Goal: Task Accomplishment & Management: Manage account settings

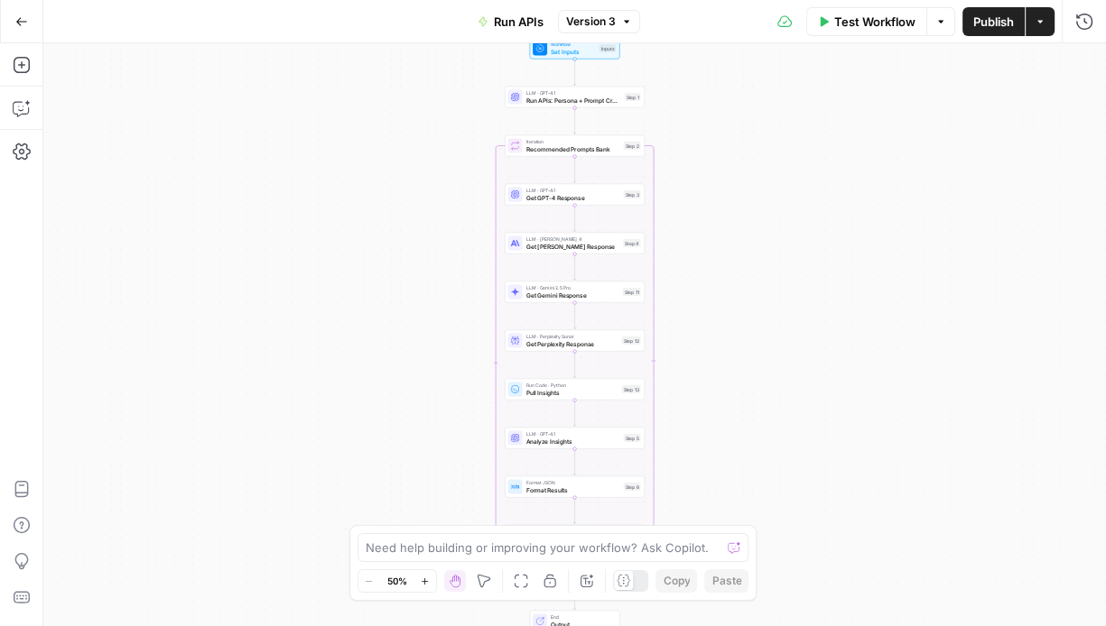
click at [23, 31] on button "Go Back" at bounding box center [21, 21] width 32 height 32
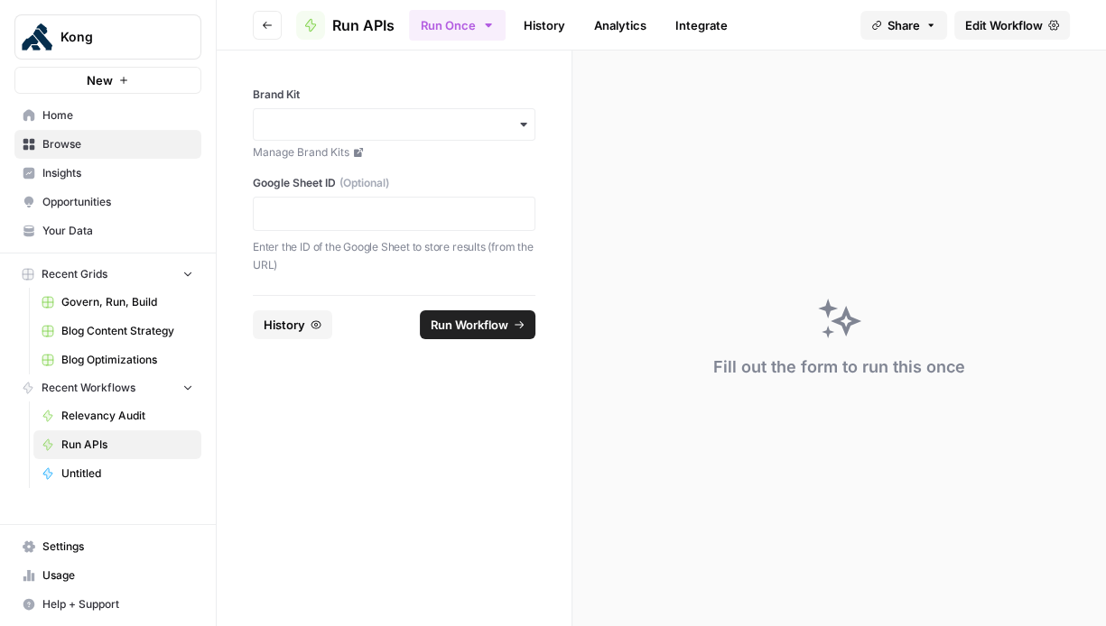
click at [116, 307] on span "Govern, Run, Build" at bounding box center [127, 302] width 132 height 16
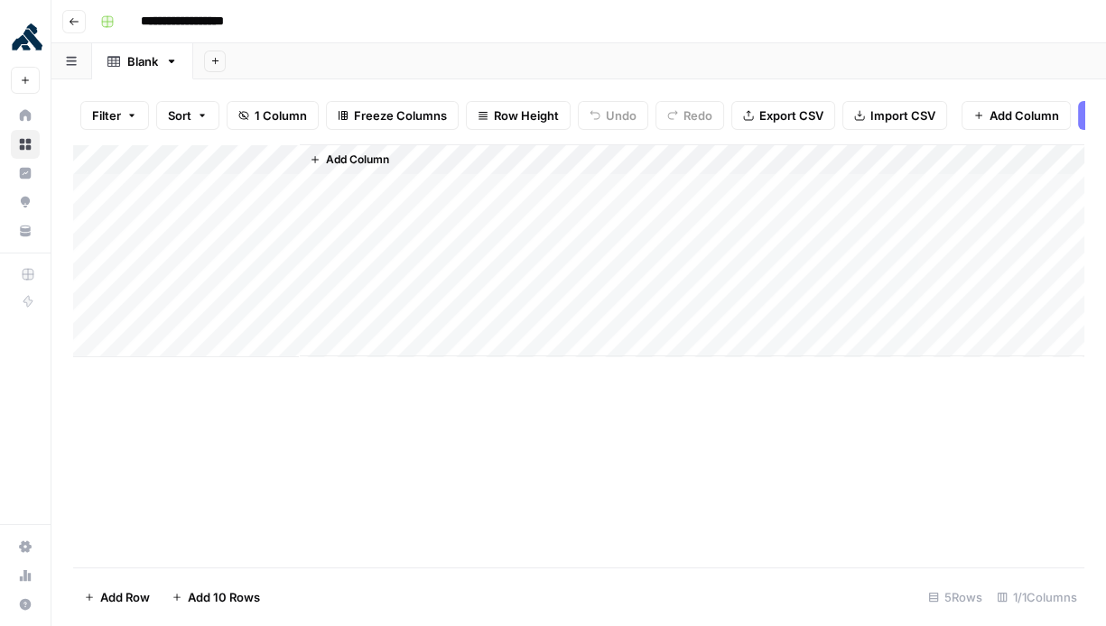
click at [72, 20] on icon "button" at bounding box center [74, 21] width 11 height 11
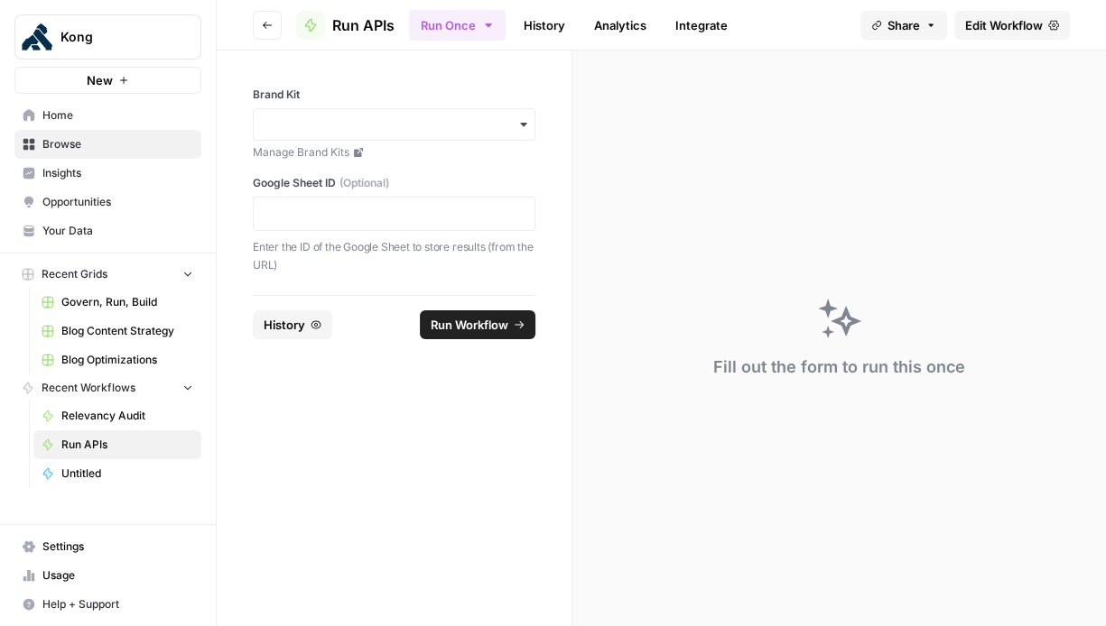
click at [120, 159] on link "Insights" at bounding box center [107, 173] width 187 height 29
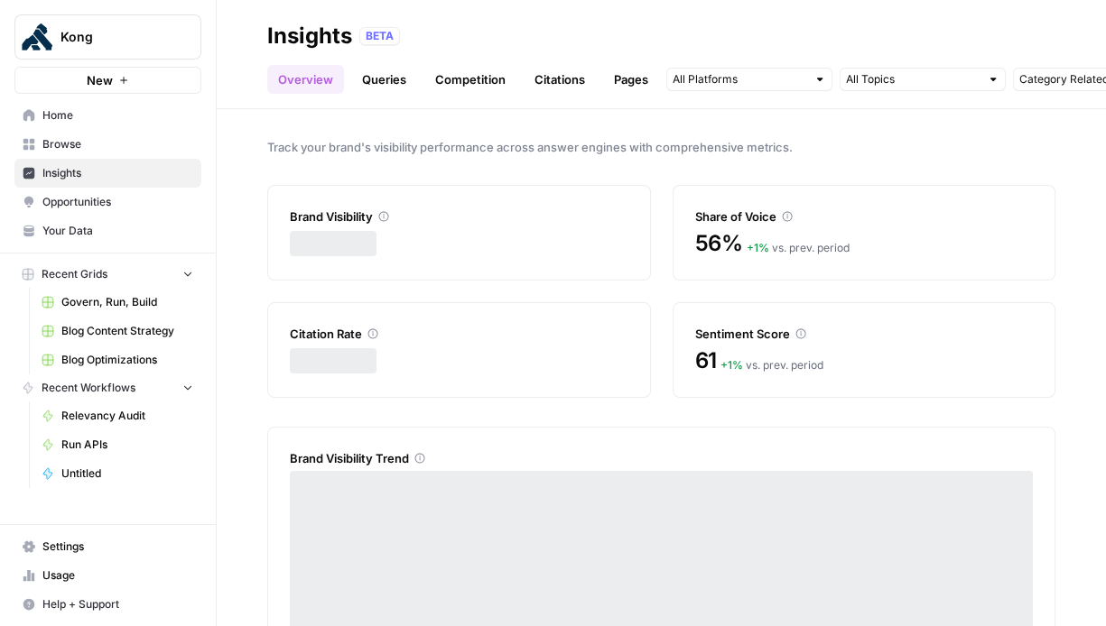
click at [120, 150] on span "Browse" at bounding box center [117, 144] width 151 height 16
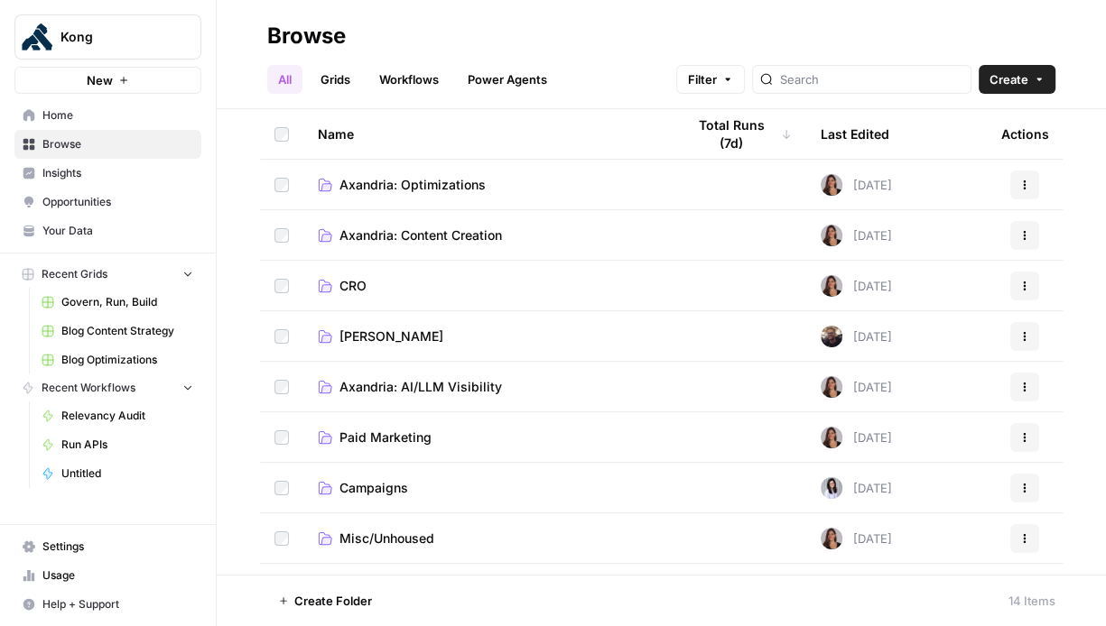
click at [470, 389] on span "Axandria: AI/LLM Visibility" at bounding box center [420, 387] width 162 height 18
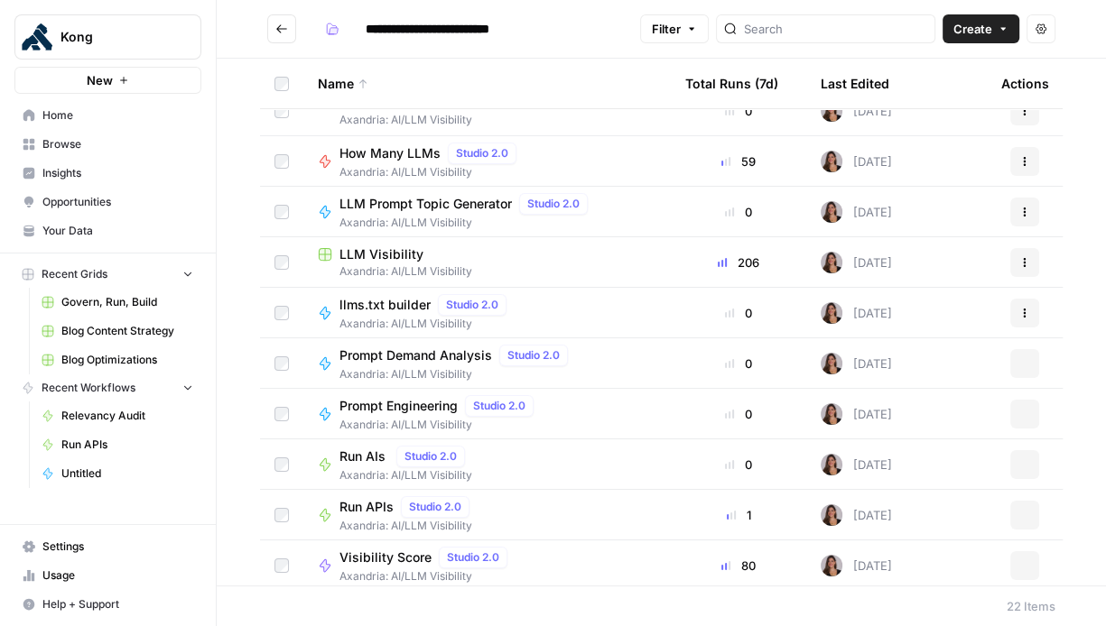
scroll to position [635, 0]
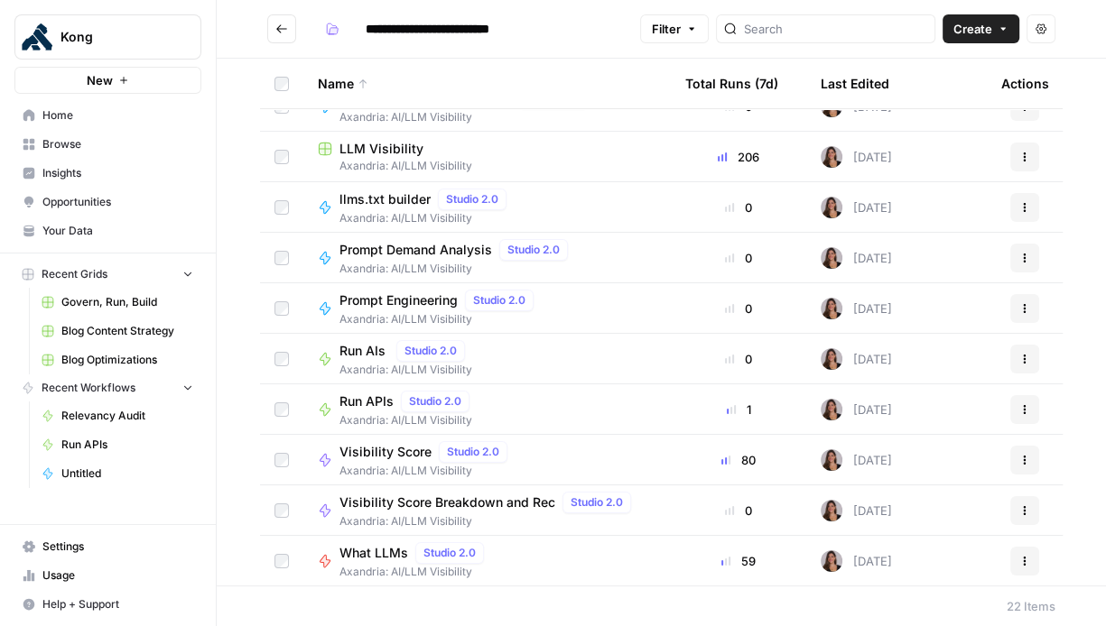
click at [357, 350] on span "Run AIs" at bounding box center [364, 351] width 50 height 18
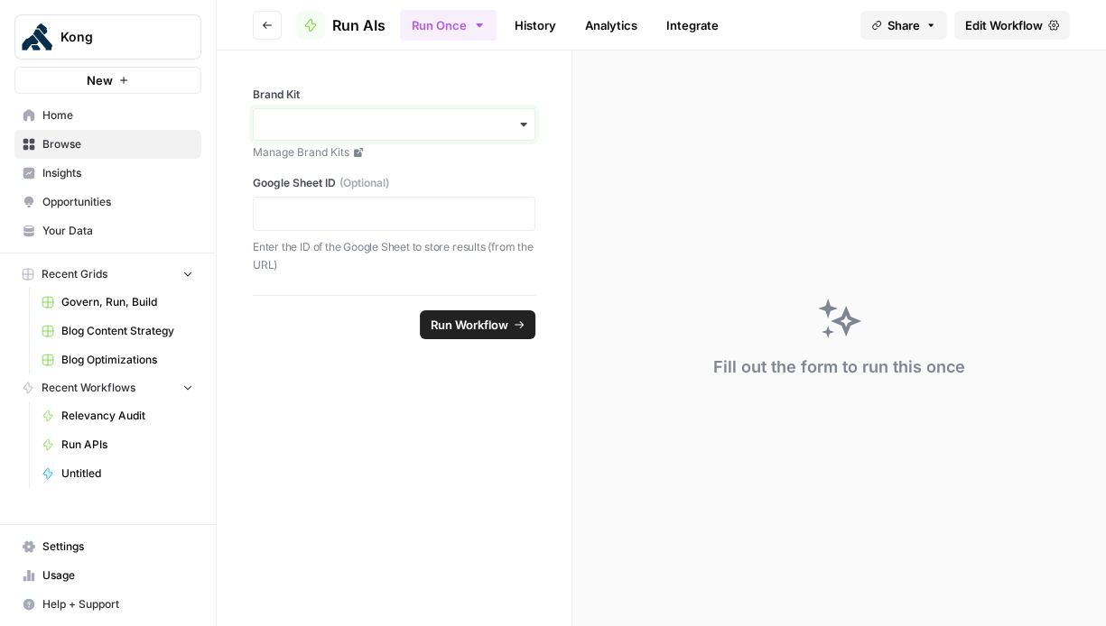
click at [505, 131] on input "Brand Kit" at bounding box center [393, 125] width 259 height 18
click at [432, 166] on div "Kong" at bounding box center [394, 173] width 281 height 34
click at [472, 322] on span "Run Workflow" at bounding box center [470, 325] width 78 height 18
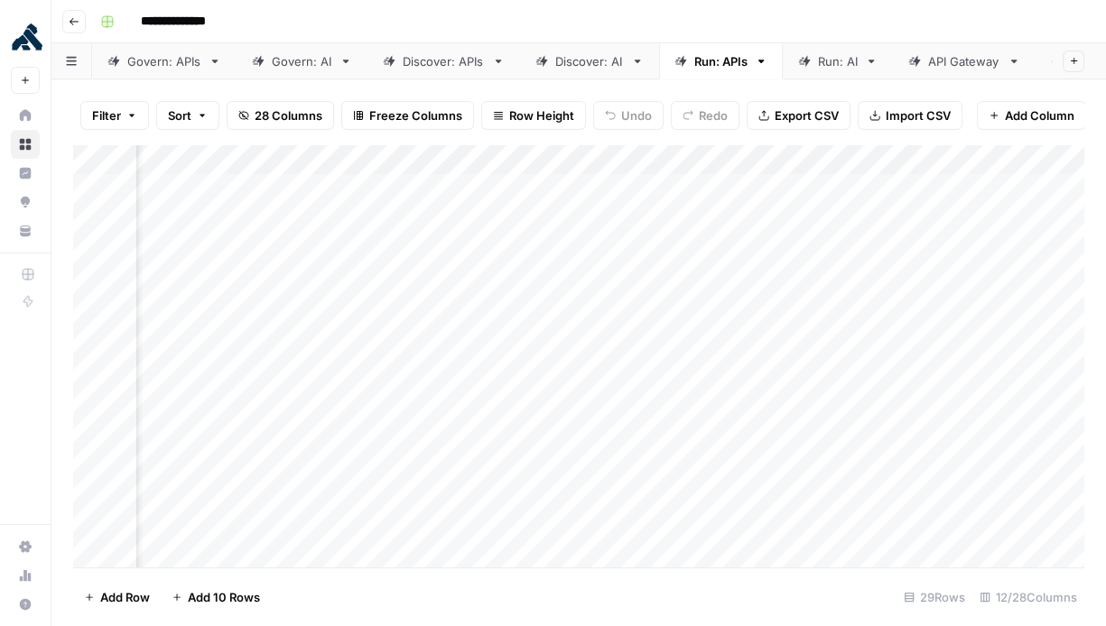
scroll to position [0, 94]
click at [840, 195] on div "Add Column" at bounding box center [578, 356] width 1011 height 424
click at [815, 337] on div "Add Column" at bounding box center [578, 356] width 1011 height 424
click at [851, 321] on div "Add Column" at bounding box center [578, 356] width 1011 height 424
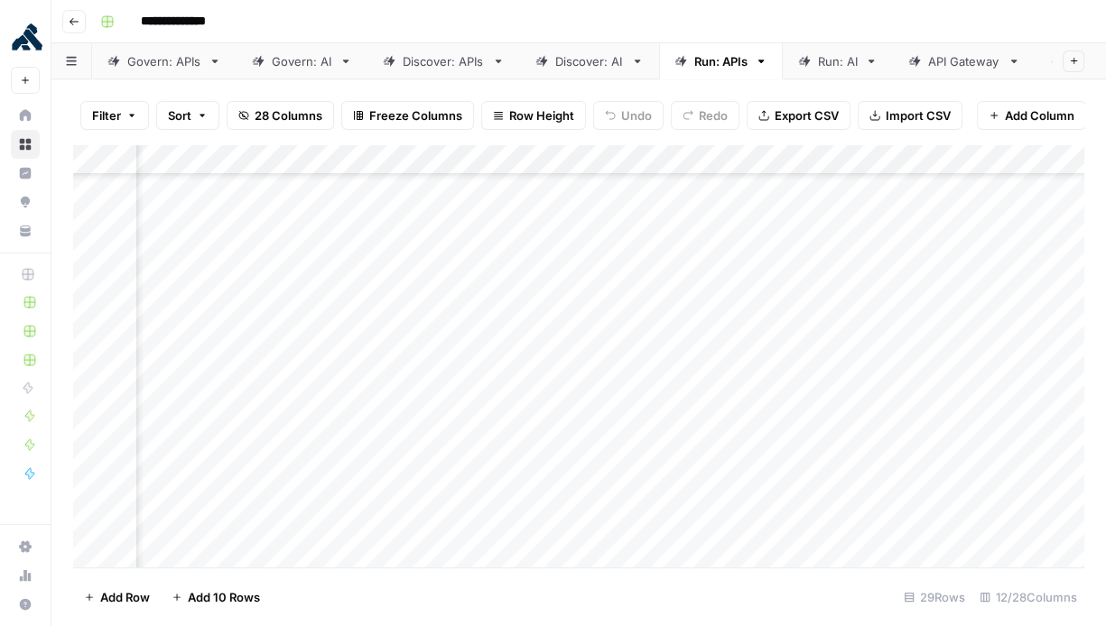
click at [843, 388] on div "Add Column" at bounding box center [578, 356] width 1011 height 424
click at [833, 301] on div "Add Column" at bounding box center [578, 356] width 1011 height 424
click at [94, 191] on div "Add Column" at bounding box center [578, 356] width 1011 height 424
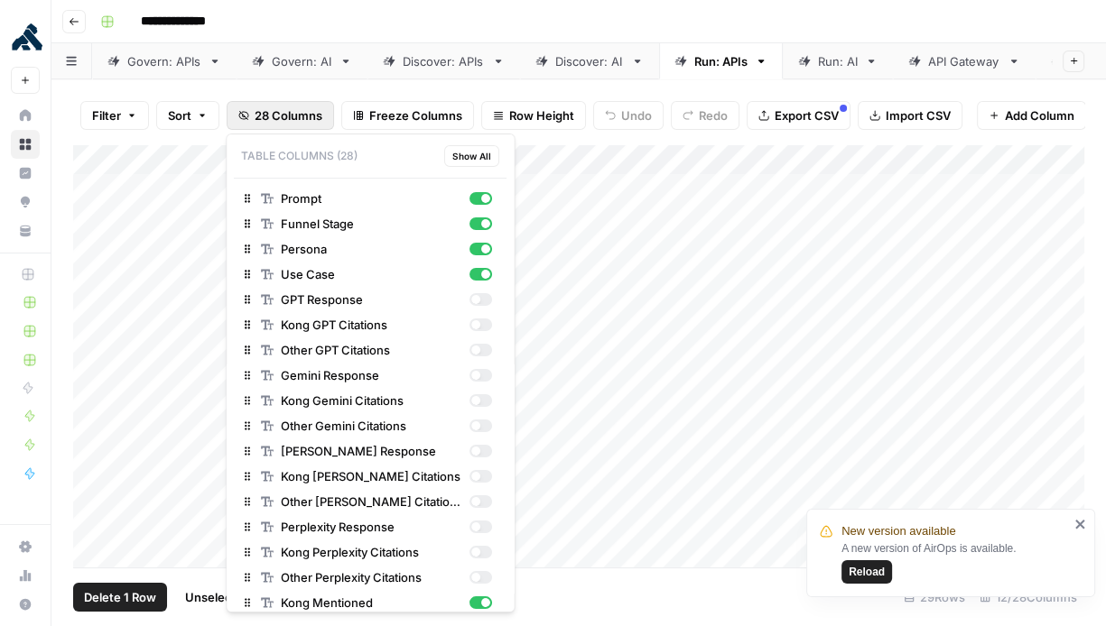
click at [284, 110] on span "28 Columns" at bounding box center [289, 116] width 68 height 18
click at [478, 324] on div "button" at bounding box center [475, 324] width 9 height 9
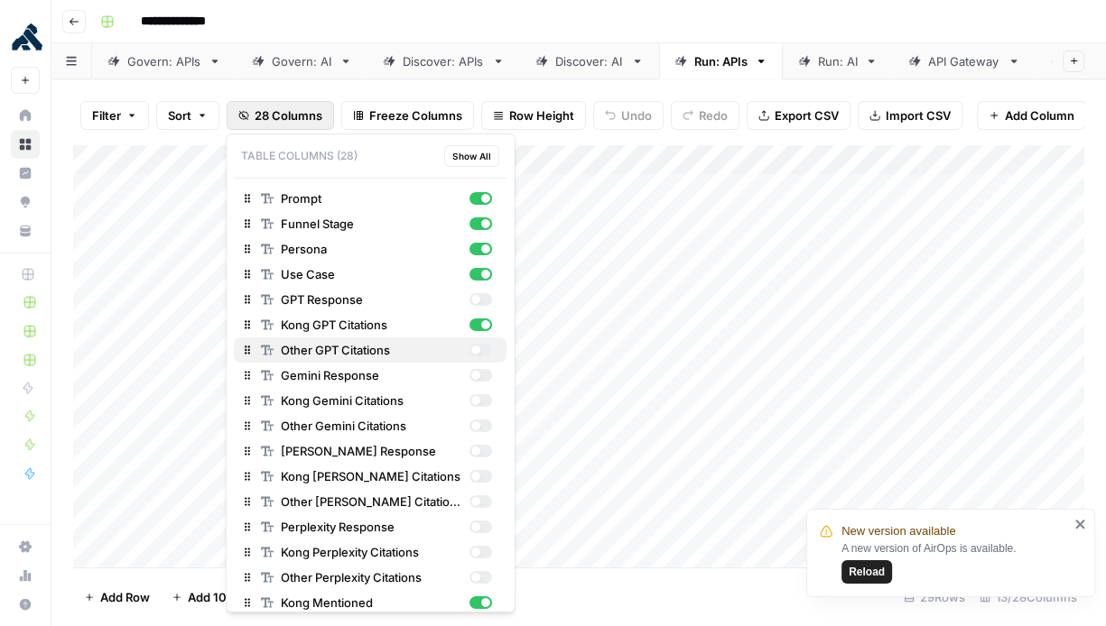
click at [480, 345] on div "button" at bounding box center [480, 350] width 23 height 13
click at [480, 402] on div "button" at bounding box center [480, 400] width 23 height 13
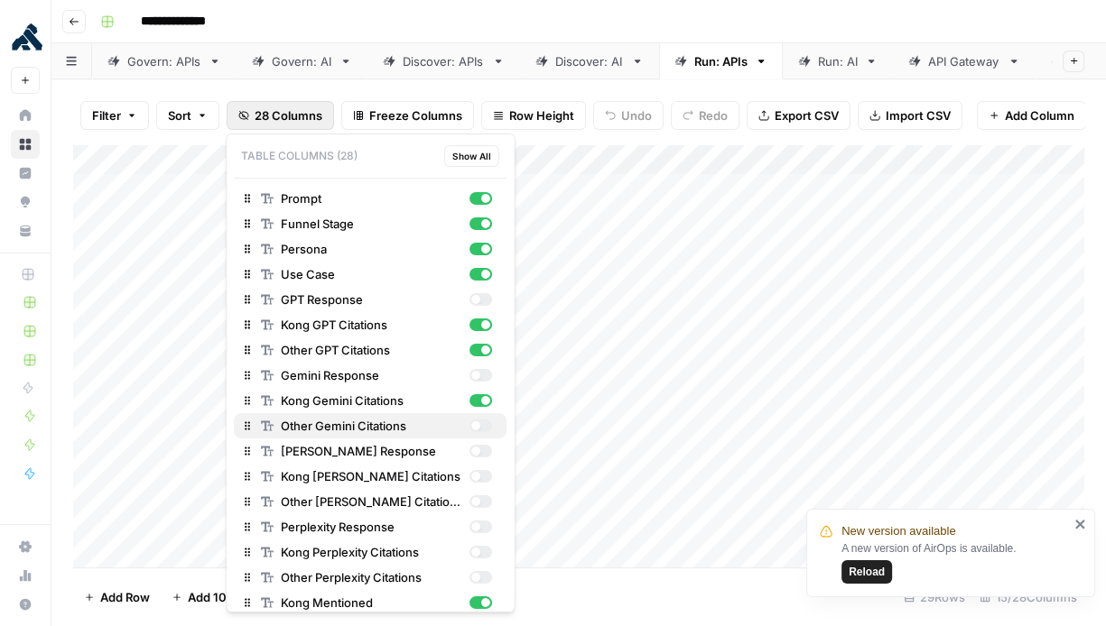
click at [480, 428] on div "button" at bounding box center [480, 426] width 23 height 13
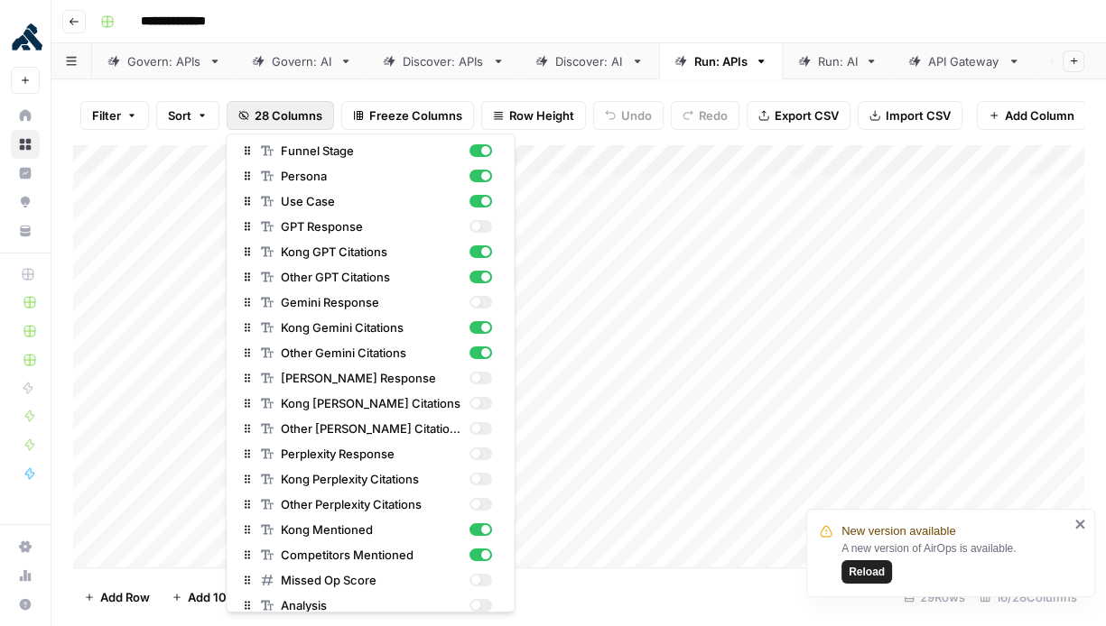
scroll to position [94, 0]
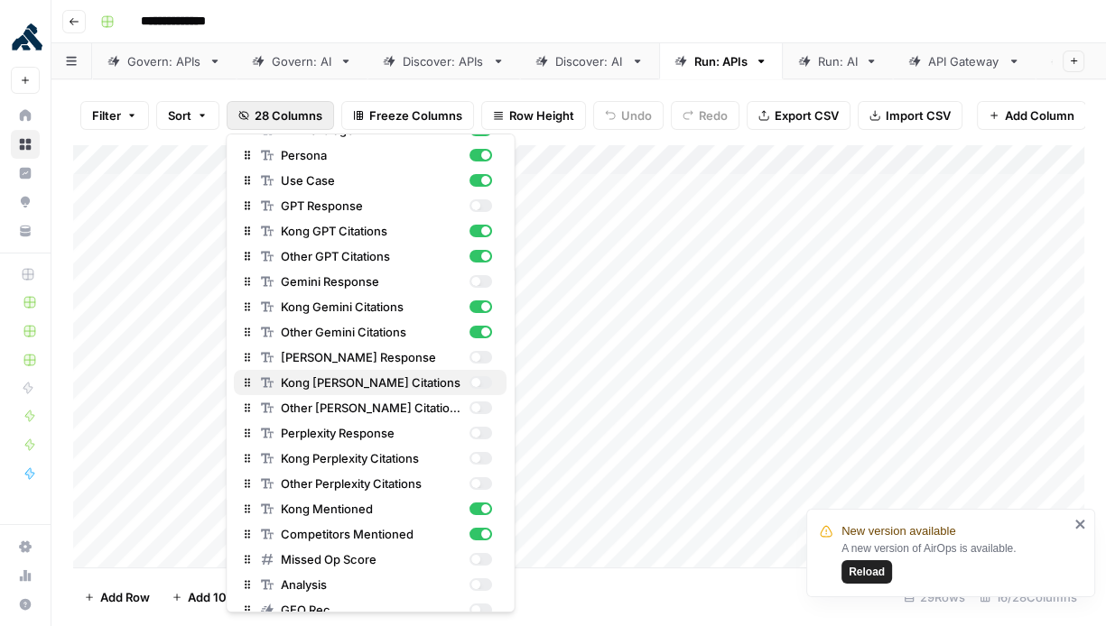
click at [478, 382] on div "button" at bounding box center [475, 382] width 9 height 9
click at [478, 405] on div "button" at bounding box center [475, 408] width 9 height 9
click at [490, 458] on div "button" at bounding box center [480, 458] width 23 height 13
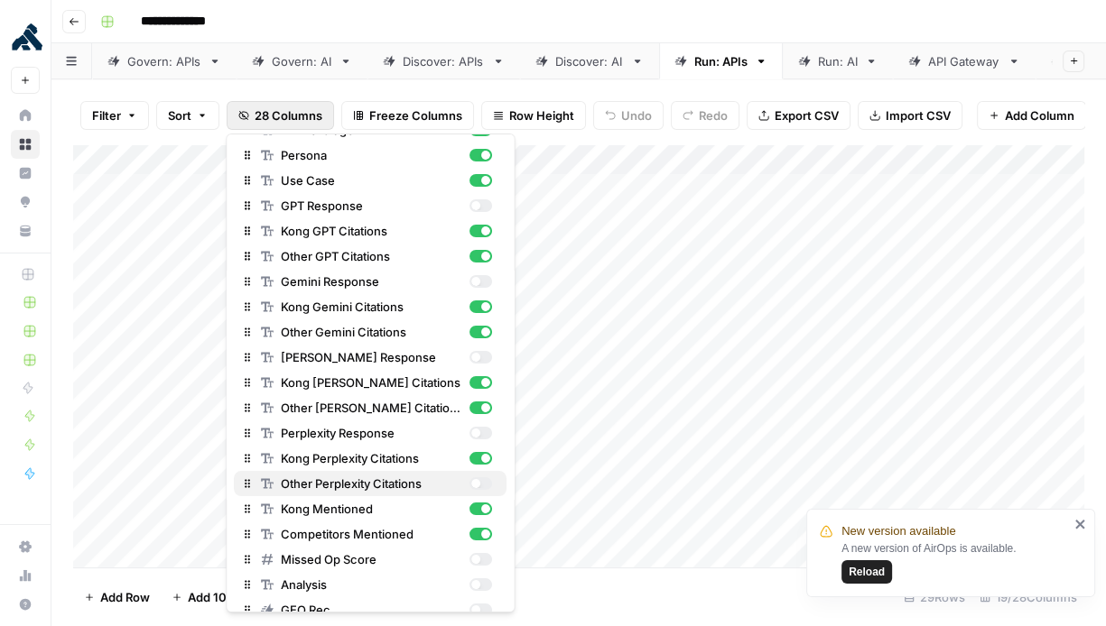
click at [487, 482] on div "button" at bounding box center [480, 484] width 23 height 13
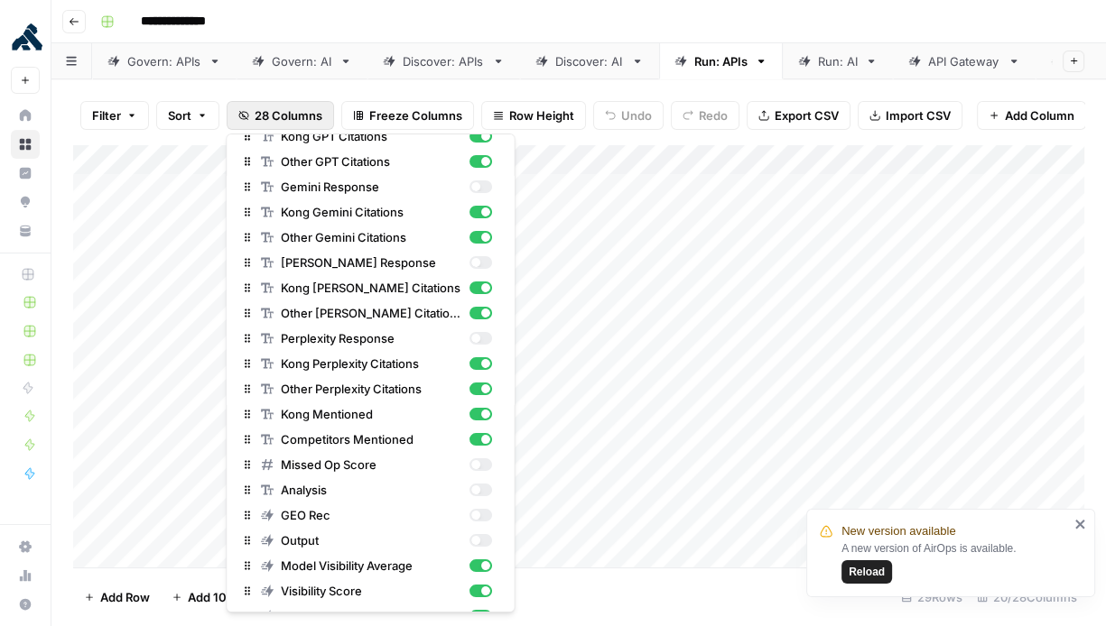
scroll to position [210, 0]
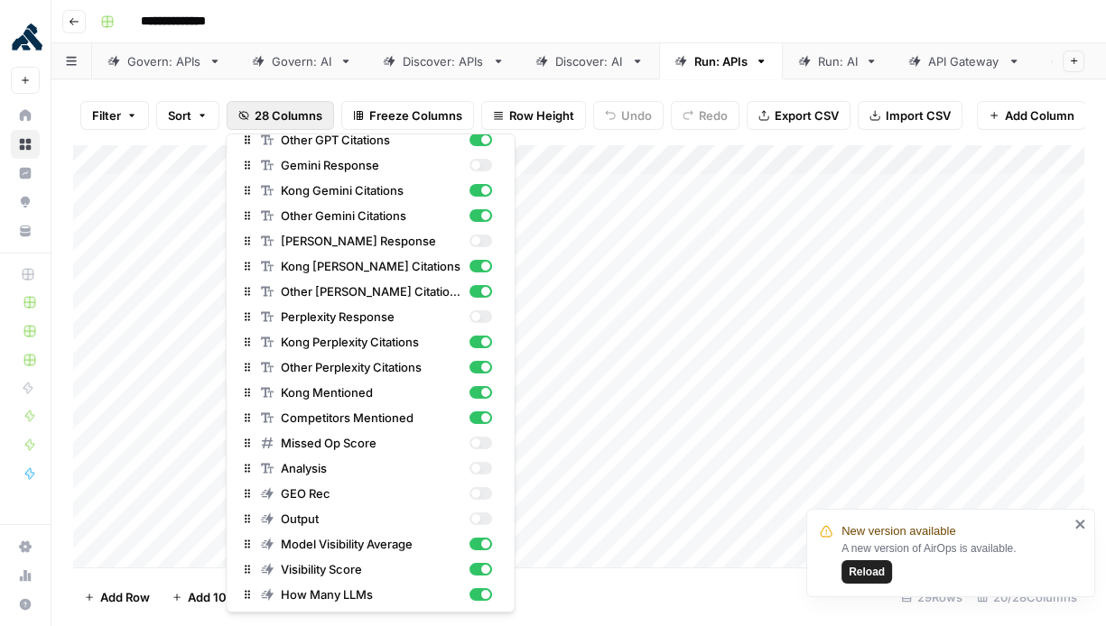
click at [697, 445] on div "Add Column" at bounding box center [578, 356] width 1011 height 424
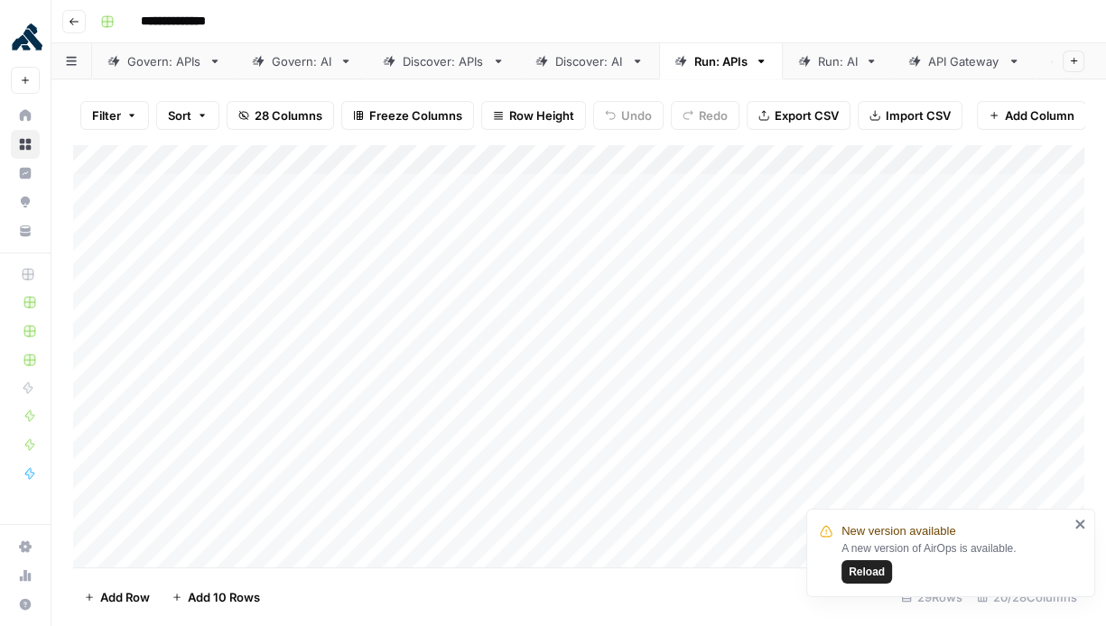
click at [877, 573] on span "Reload" at bounding box center [867, 572] width 36 height 16
click at [241, 190] on div "Add Column" at bounding box center [578, 356] width 1011 height 424
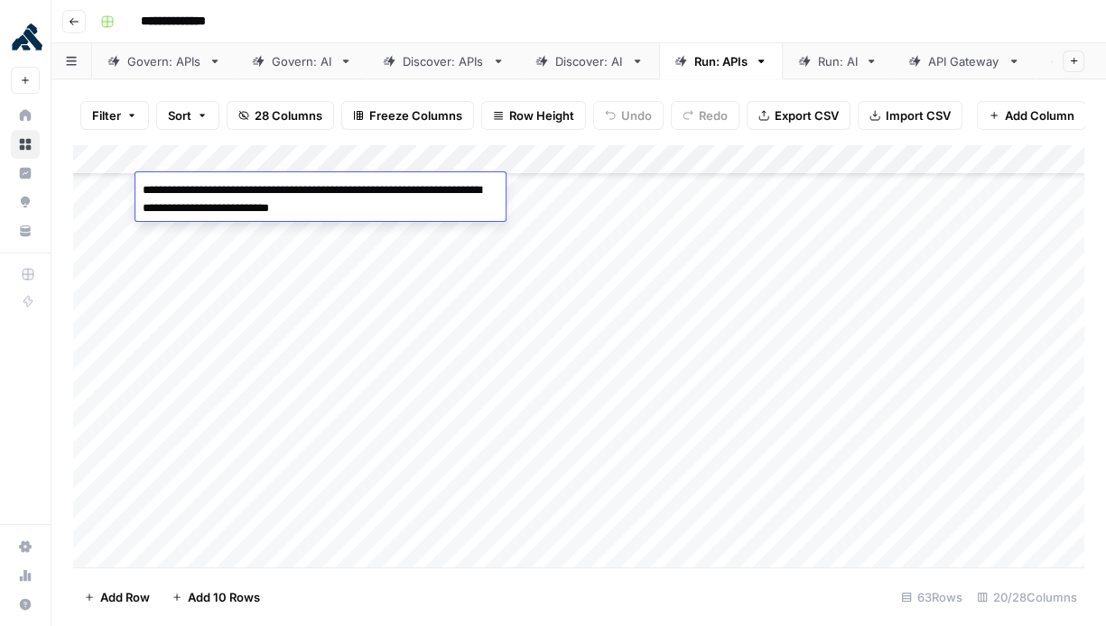
click at [318, 317] on div "Add Column" at bounding box center [578, 356] width 1011 height 424
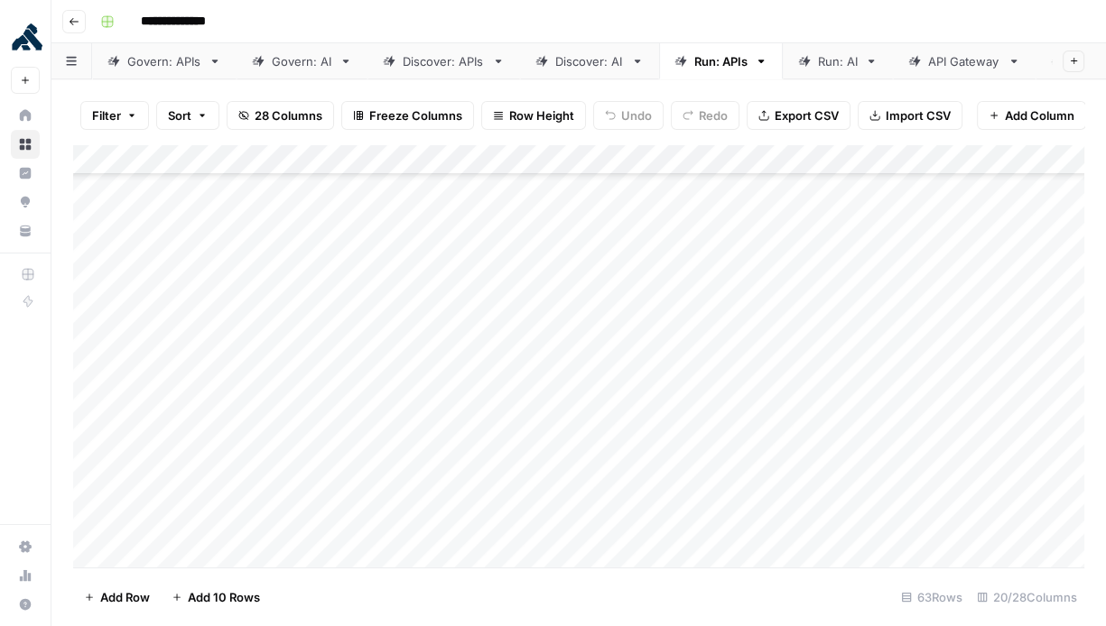
scroll to position [148, 0]
click at [324, 195] on div "Add Column" at bounding box center [578, 356] width 1011 height 424
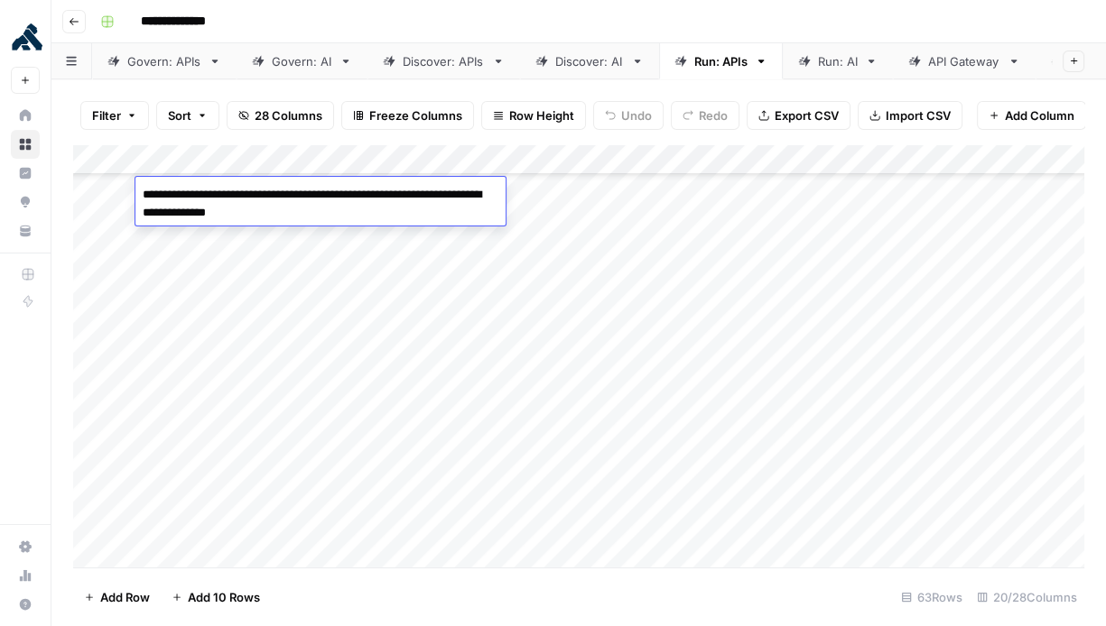
click at [511, 272] on div "Add Column" at bounding box center [578, 356] width 1011 height 424
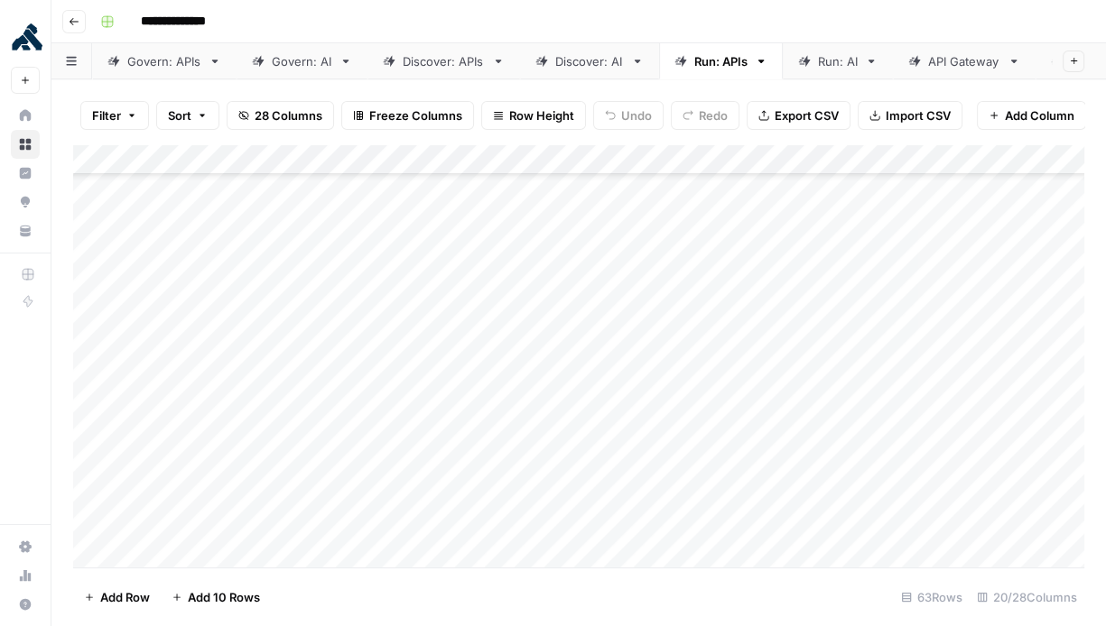
scroll to position [186, 0]
click at [270, 188] on div "Add Column" at bounding box center [578, 356] width 1011 height 424
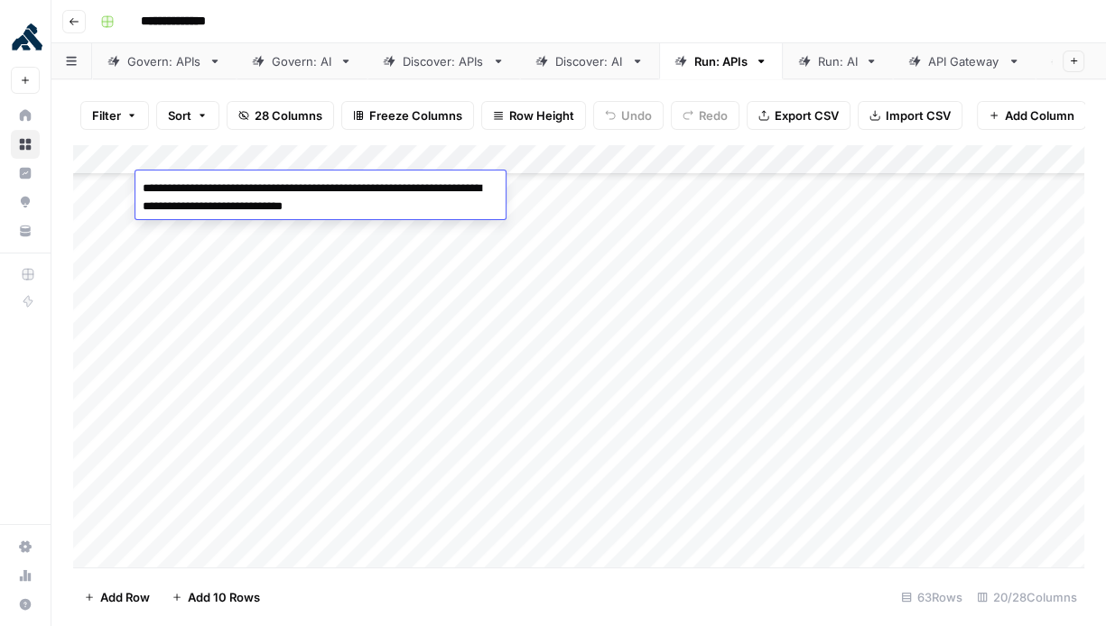
click at [442, 315] on div "Add Column" at bounding box center [578, 356] width 1011 height 424
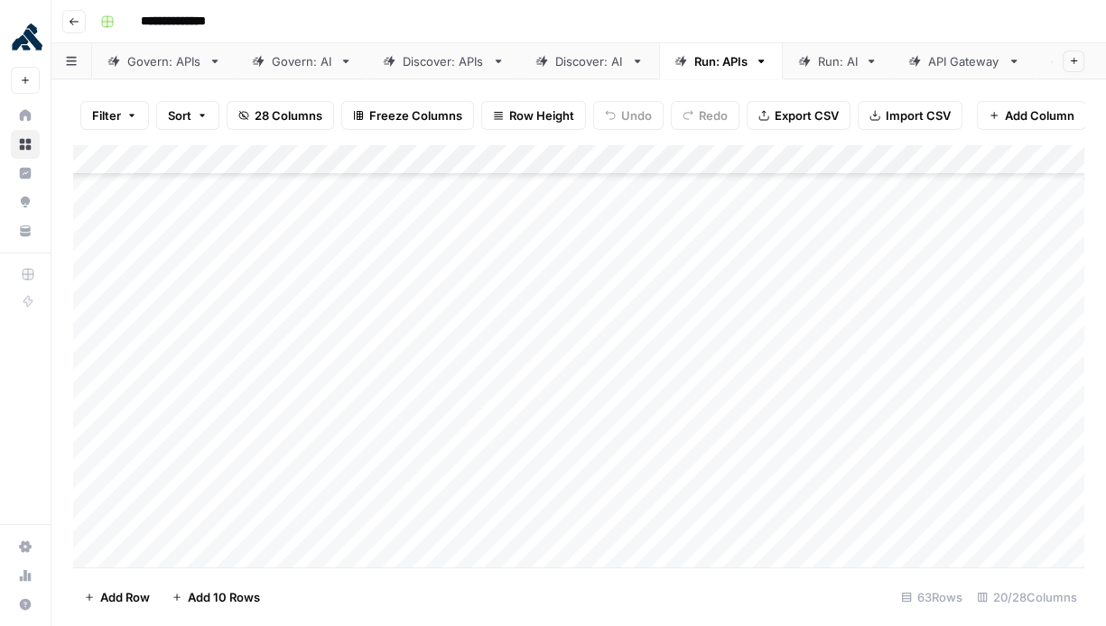
click at [100, 187] on div "Add Column" at bounding box center [578, 356] width 1011 height 424
click at [861, 193] on div "Add Column" at bounding box center [578, 356] width 1011 height 424
click at [861, 193] on textarea "**********" at bounding box center [952, 194] width 289 height 25
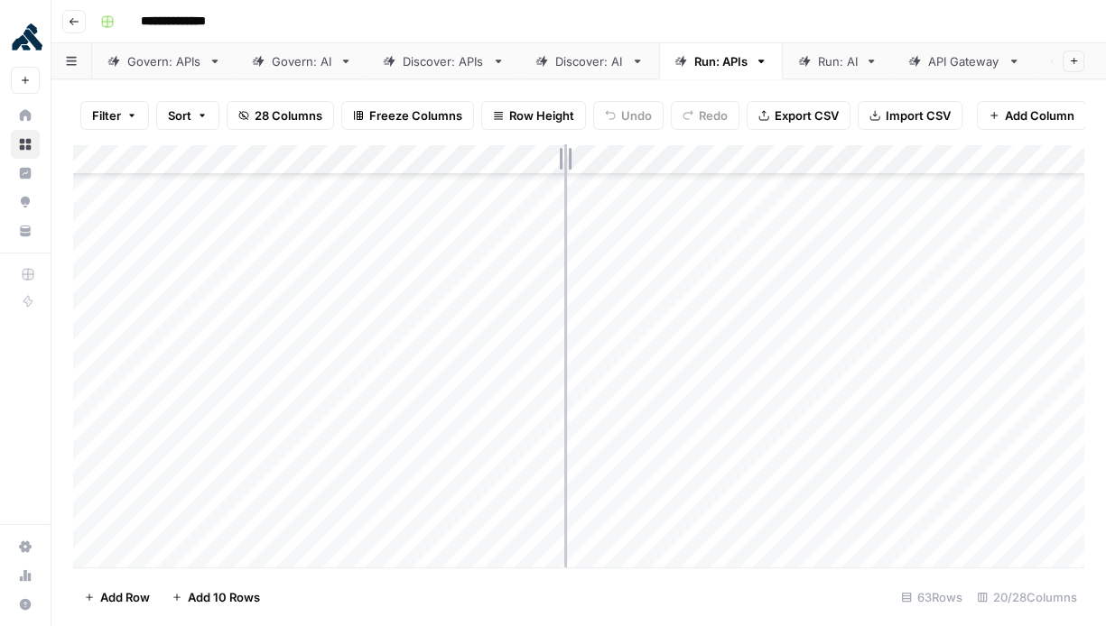
drag, startPoint x: 504, startPoint y: 154, endPoint x: 561, endPoint y: 152, distance: 57.8
click at [561, 152] on div "Add Column" at bounding box center [578, 356] width 1011 height 424
drag, startPoint x: 560, startPoint y: 156, endPoint x: 679, endPoint y: 156, distance: 119.2
click at [678, 156] on div "Add Column" at bounding box center [578, 356] width 1011 height 424
drag, startPoint x: 676, startPoint y: 156, endPoint x: 531, endPoint y: 162, distance: 145.4
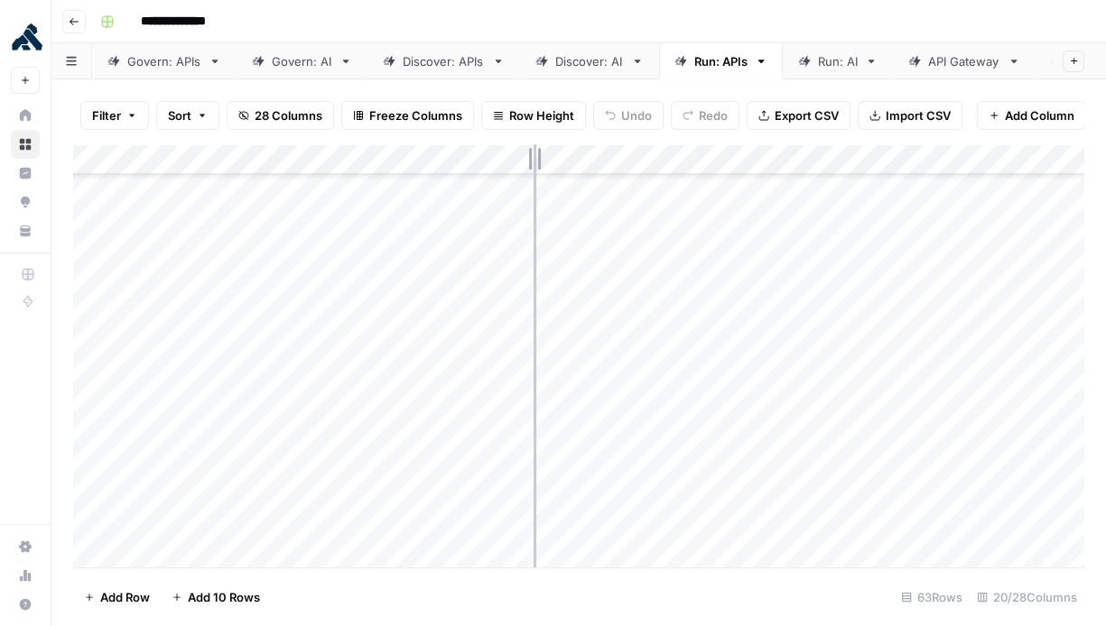
click at [531, 162] on div "Add Column" at bounding box center [578, 356] width 1011 height 424
drag, startPoint x: 531, startPoint y: 162, endPoint x: 487, endPoint y: 162, distance: 44.2
click at [487, 162] on div "Add Column" at bounding box center [578, 356] width 1011 height 424
click at [675, 184] on div "Add Column" at bounding box center [578, 356] width 1011 height 424
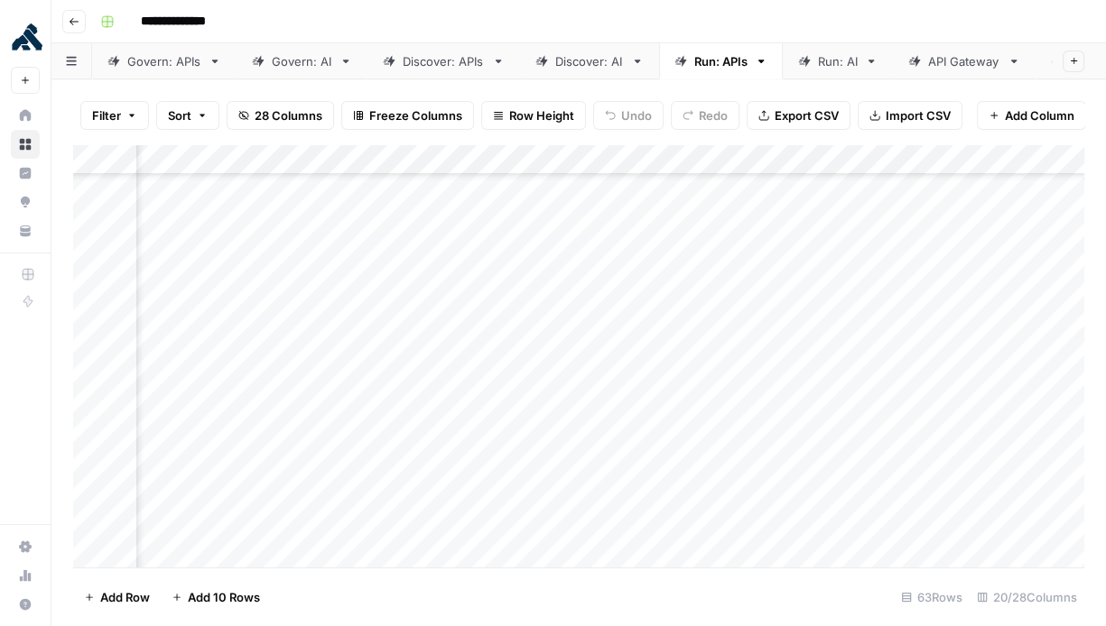
click at [675, 184] on div "Add Column" at bounding box center [578, 356] width 1011 height 424
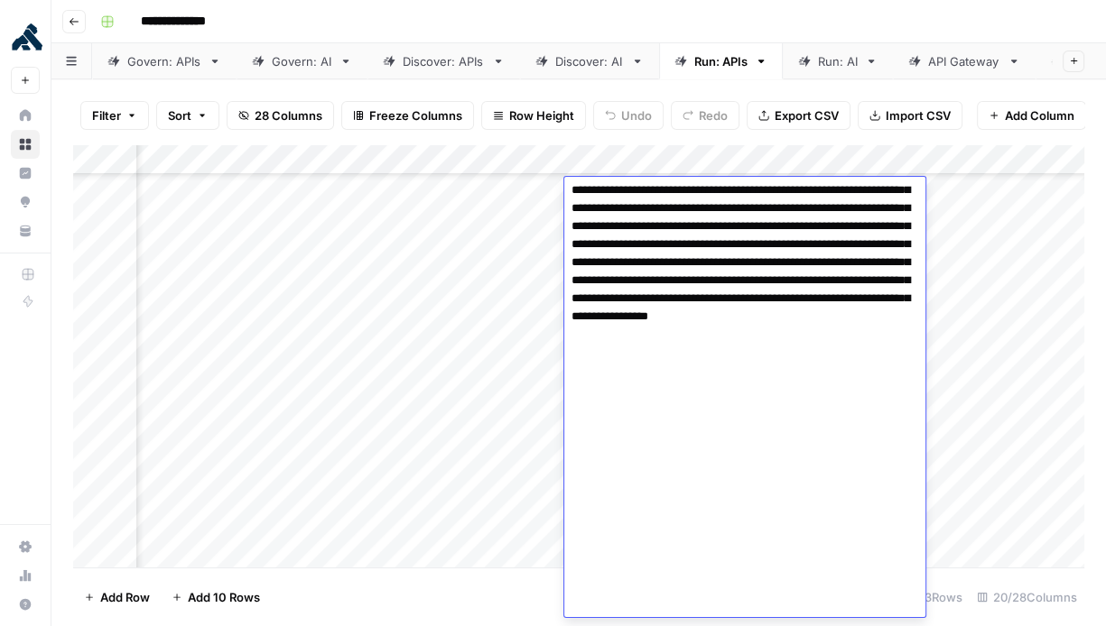
scroll to position [0, 0]
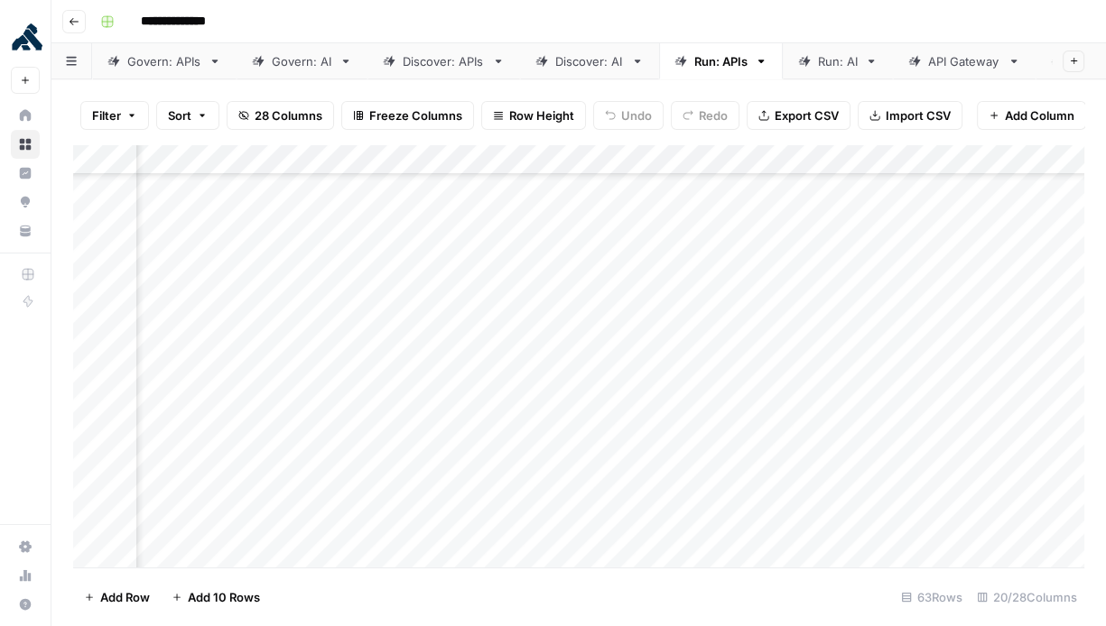
click at [518, 181] on div "Add Column" at bounding box center [578, 356] width 1011 height 424
click at [754, 189] on div "Add Column" at bounding box center [578, 356] width 1011 height 424
click at [525, 192] on div "Add Column" at bounding box center [578, 356] width 1011 height 424
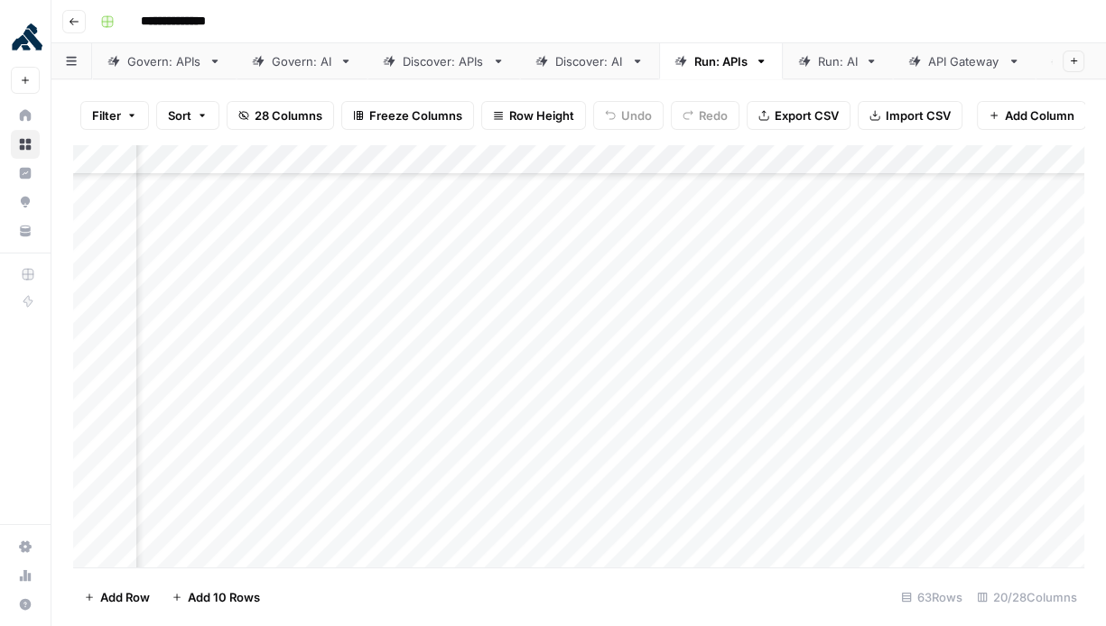
click at [868, 296] on div "Add Column" at bounding box center [578, 356] width 1011 height 424
click at [511, 194] on div "Add Column" at bounding box center [578, 356] width 1011 height 424
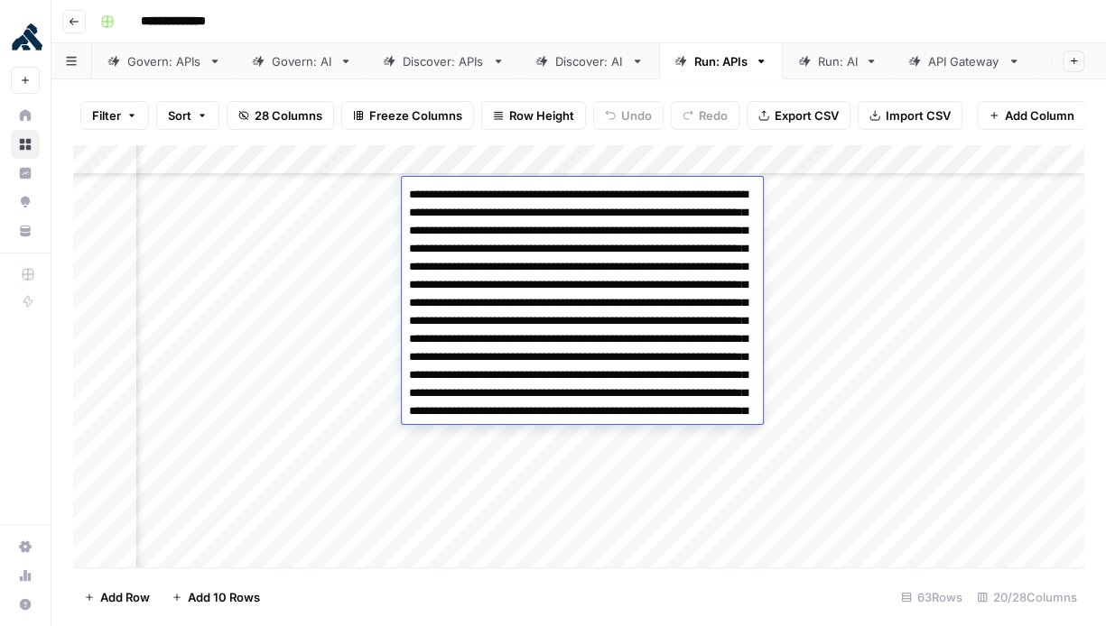
click at [608, 315] on textarea "**********" at bounding box center [582, 375] width 361 height 386
click at [599, 367] on textarea "**********" at bounding box center [582, 375] width 361 height 386
drag, startPoint x: 587, startPoint y: 343, endPoint x: 642, endPoint y: 343, distance: 55.1
click at [642, 343] on textarea "**********" at bounding box center [582, 375] width 361 height 386
click at [822, 219] on div "Add Column" at bounding box center [578, 356] width 1011 height 424
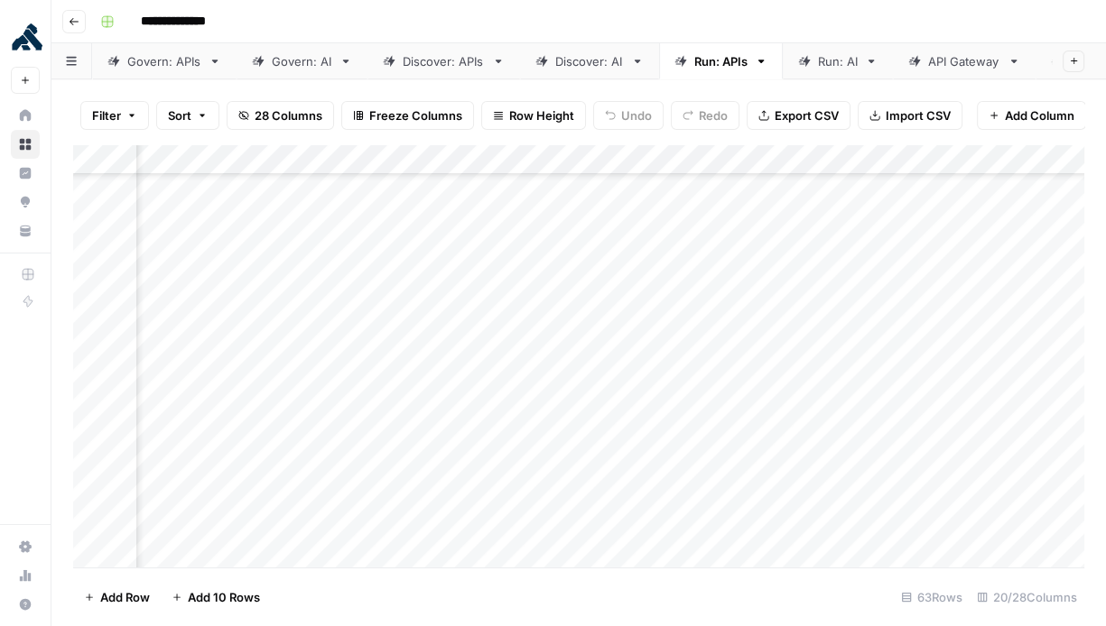
click at [552, 195] on div "Add Column" at bounding box center [578, 356] width 1011 height 424
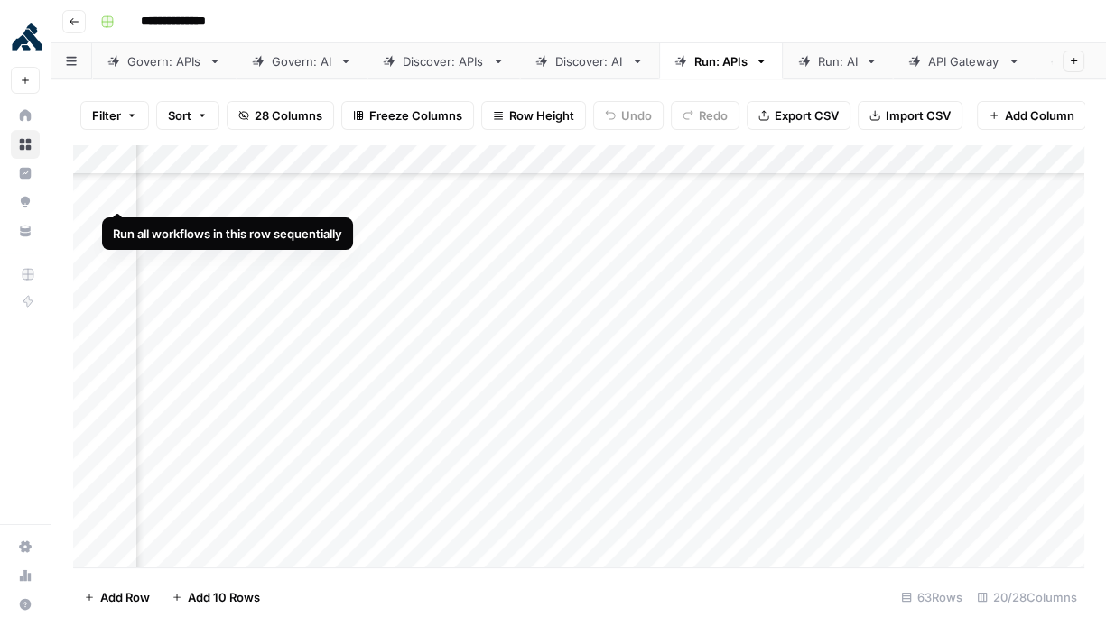
click at [97, 193] on div "Add Column" at bounding box center [578, 356] width 1011 height 424
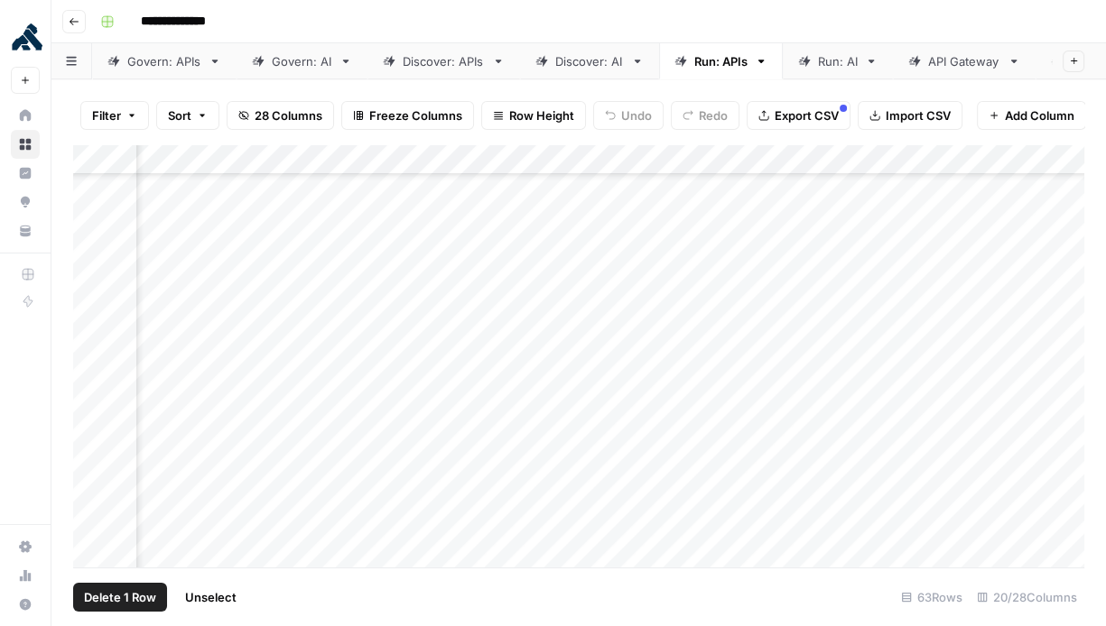
scroll to position [180, 1665]
click at [543, 201] on div "Add Column" at bounding box center [578, 356] width 1011 height 424
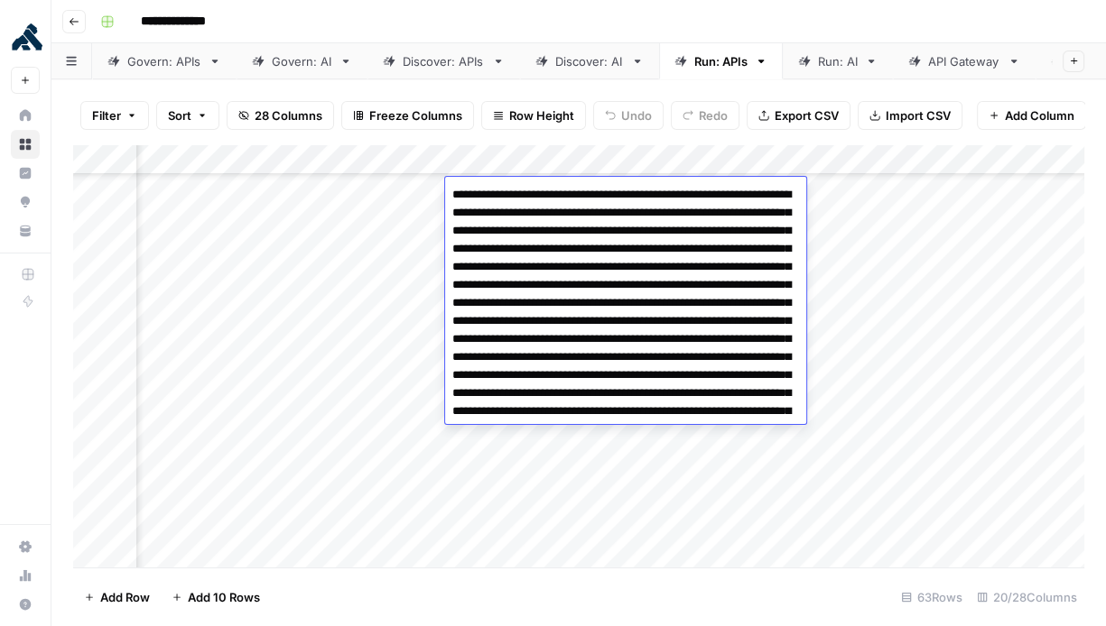
drag, startPoint x: 628, startPoint y: 337, endPoint x: 667, endPoint y: 336, distance: 38.8
click at [667, 337] on textarea "**********" at bounding box center [625, 375] width 361 height 386
click at [930, 30] on div "**********" at bounding box center [590, 21] width 995 height 29
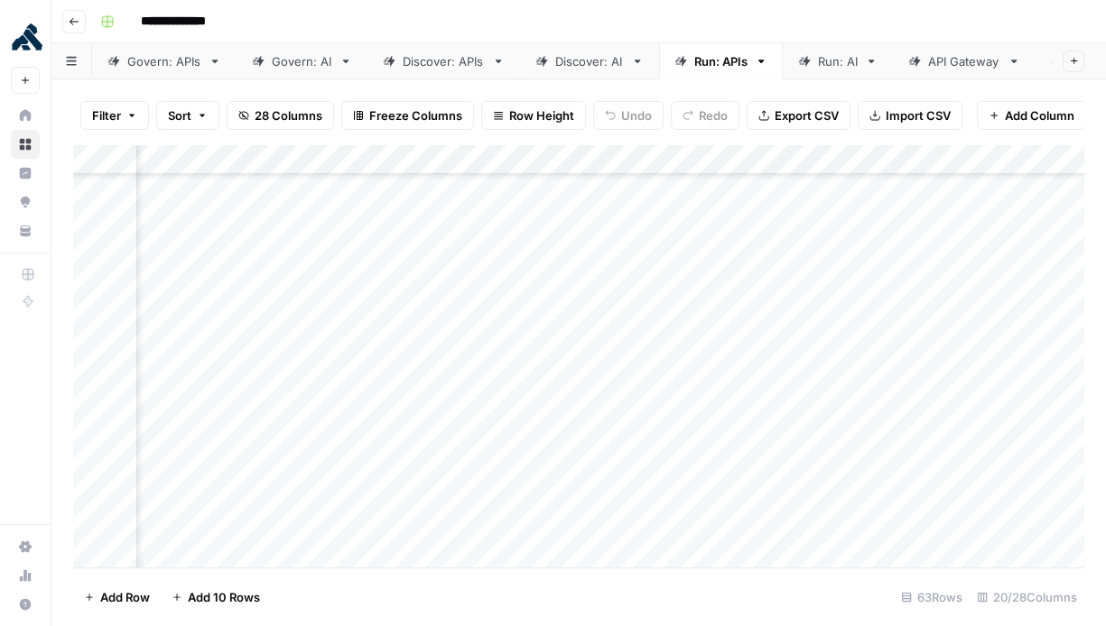
click at [553, 194] on div "Add Column" at bounding box center [578, 356] width 1011 height 424
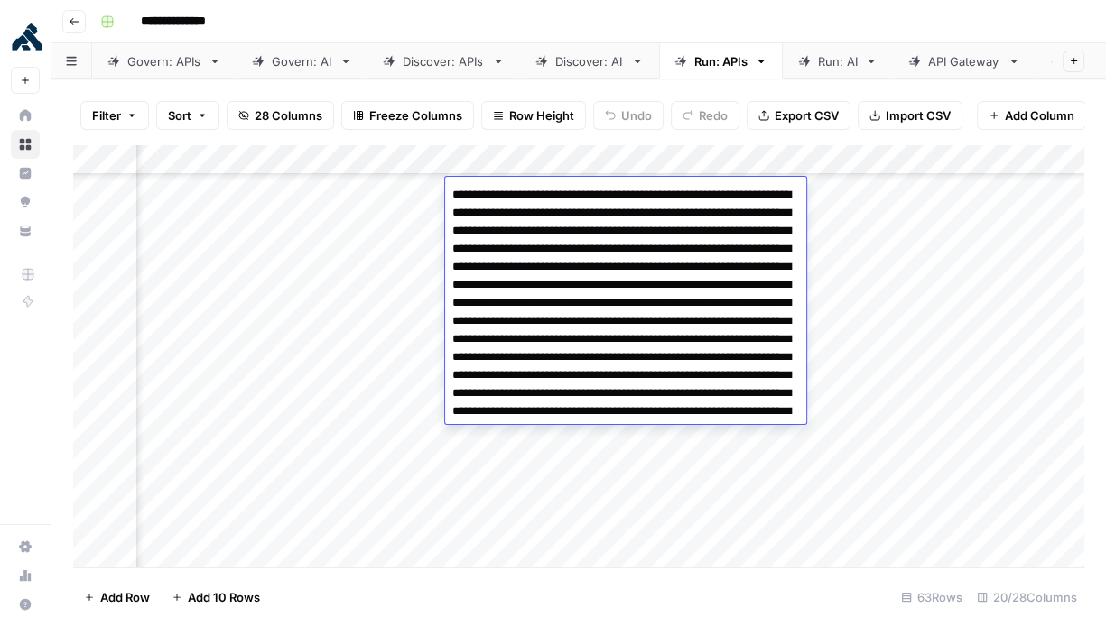
click at [598, 383] on textarea "**********" at bounding box center [625, 375] width 361 height 386
click at [601, 339] on textarea "**********" at bounding box center [625, 375] width 361 height 386
drag, startPoint x: 657, startPoint y: 321, endPoint x: 584, endPoint y: 340, distance: 75.5
click at [584, 340] on textarea "**********" at bounding box center [625, 375] width 361 height 386
drag, startPoint x: 451, startPoint y: 518, endPoint x: 603, endPoint y: 518, distance: 151.7
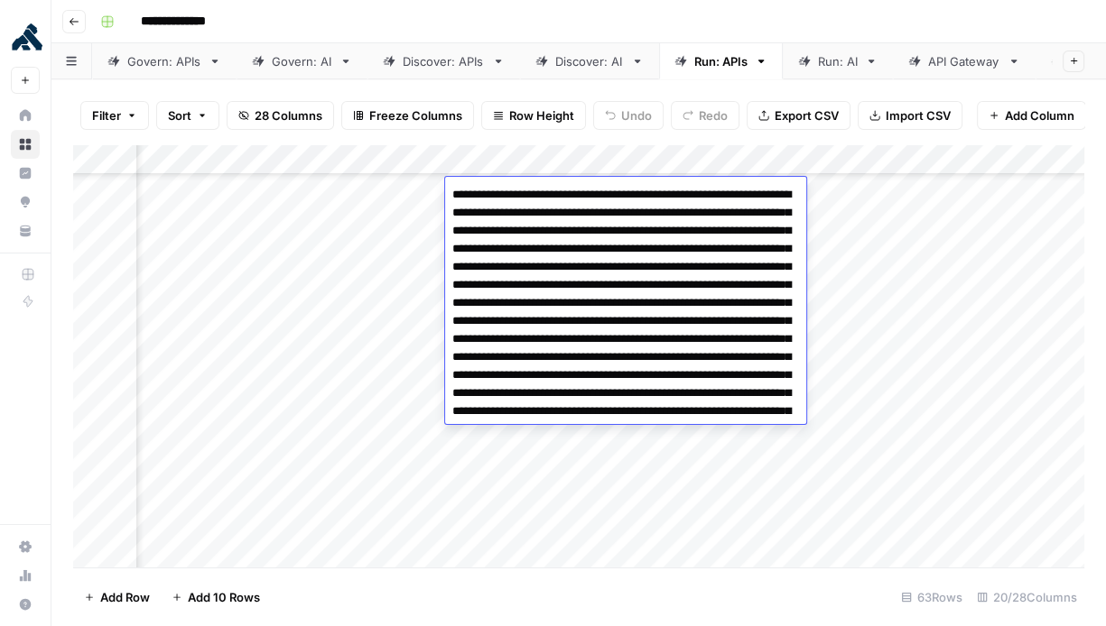
click at [603, 518] on textarea "**********" at bounding box center [625, 375] width 361 height 386
click at [347, 364] on div "Add Column" at bounding box center [578, 356] width 1011 height 424
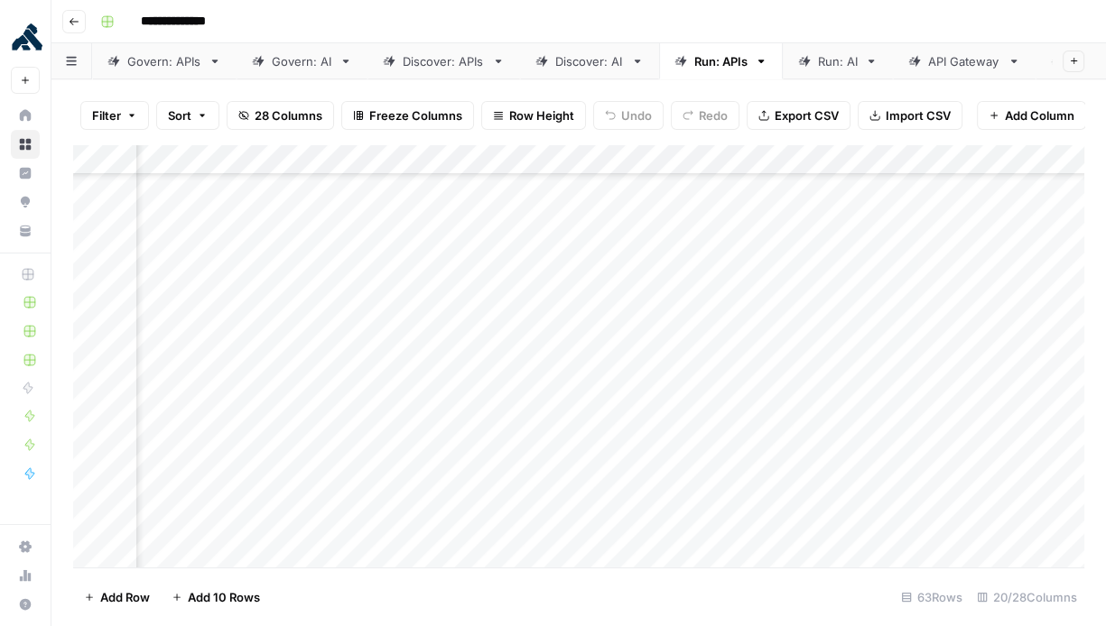
scroll to position [716, 2269]
drag, startPoint x: 597, startPoint y: 187, endPoint x: 587, endPoint y: 340, distance: 153.8
click at [587, 340] on div "Add Column" at bounding box center [578, 356] width 1011 height 424
click at [625, 469] on div "Add Column" at bounding box center [578, 356] width 1011 height 424
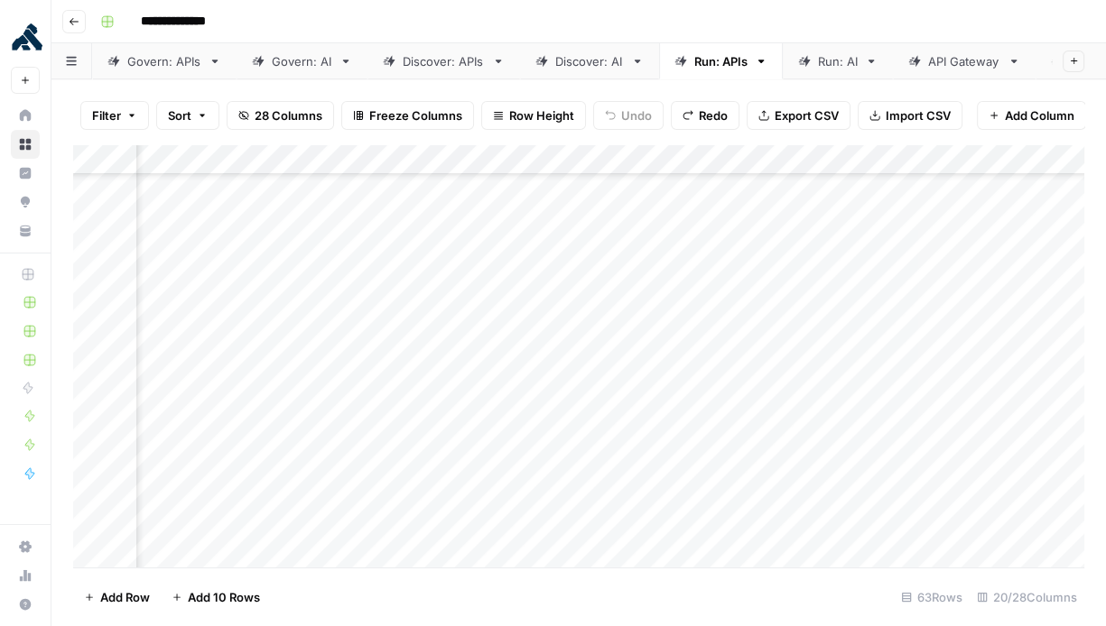
scroll to position [782, 834]
click at [156, 67] on div "Govern: APIs" at bounding box center [164, 61] width 74 height 18
click at [606, 201] on div "Add Column" at bounding box center [578, 356] width 1011 height 424
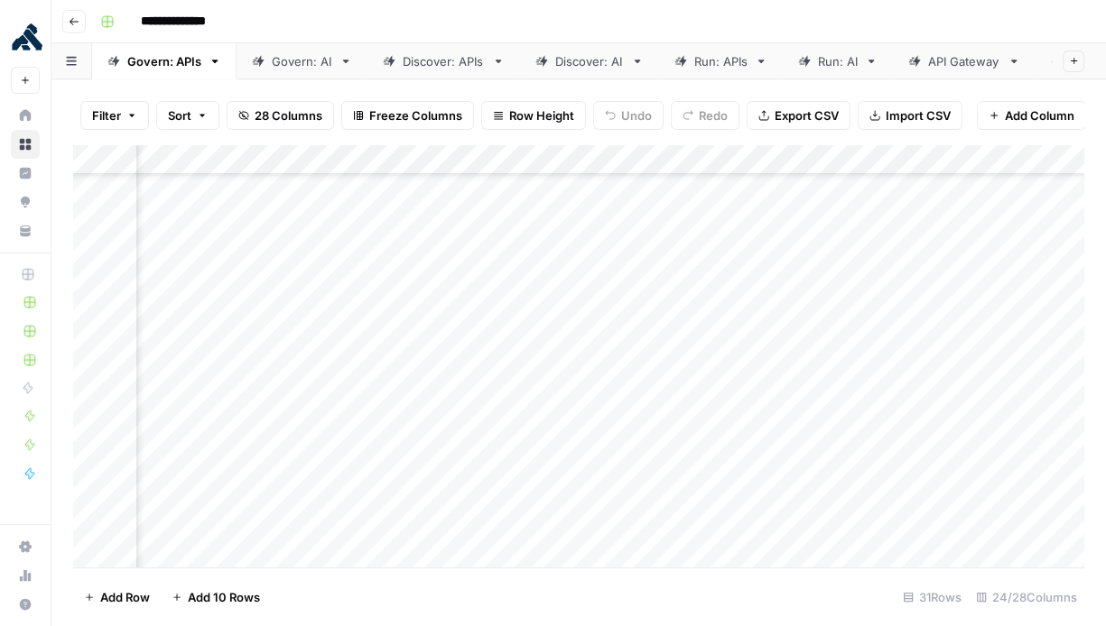
click at [809, 61] on icon at bounding box center [804, 61] width 13 height 13
drag, startPoint x: 811, startPoint y: 188, endPoint x: 865, endPoint y: 691, distance: 506.6
click at [865, 626] on html "**********" at bounding box center [553, 313] width 1106 height 626
click at [941, 66] on div "API Gateway" at bounding box center [964, 61] width 72 height 18
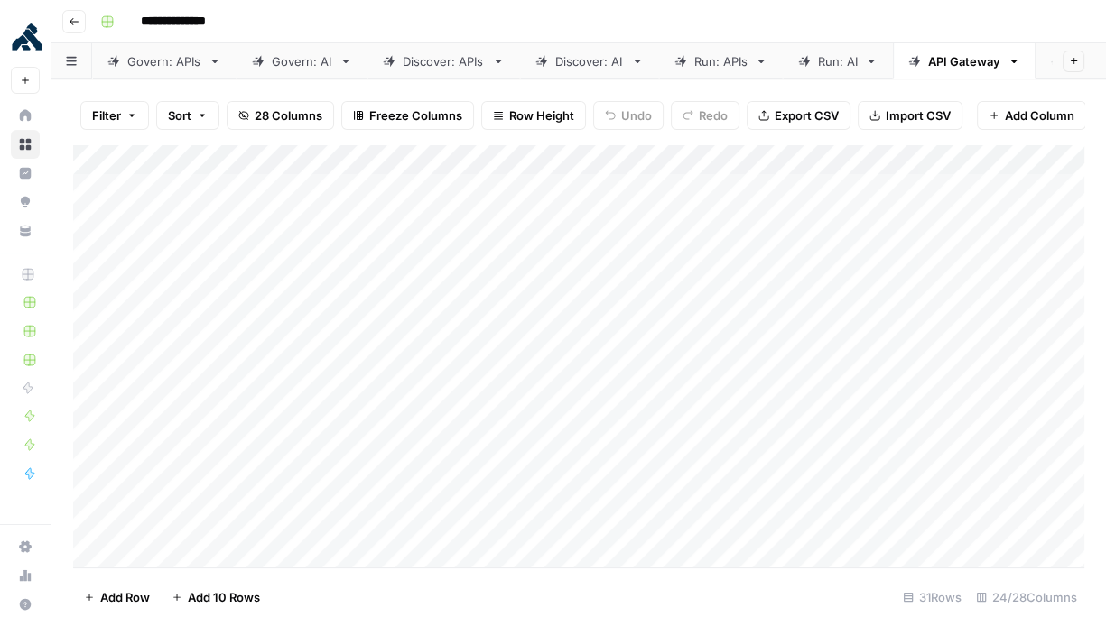
scroll to position [0, 237]
click at [855, 65] on div "AI Gateway" at bounding box center [865, 61] width 65 height 18
click at [105, 160] on div "Add Column" at bounding box center [578, 356] width 1011 height 424
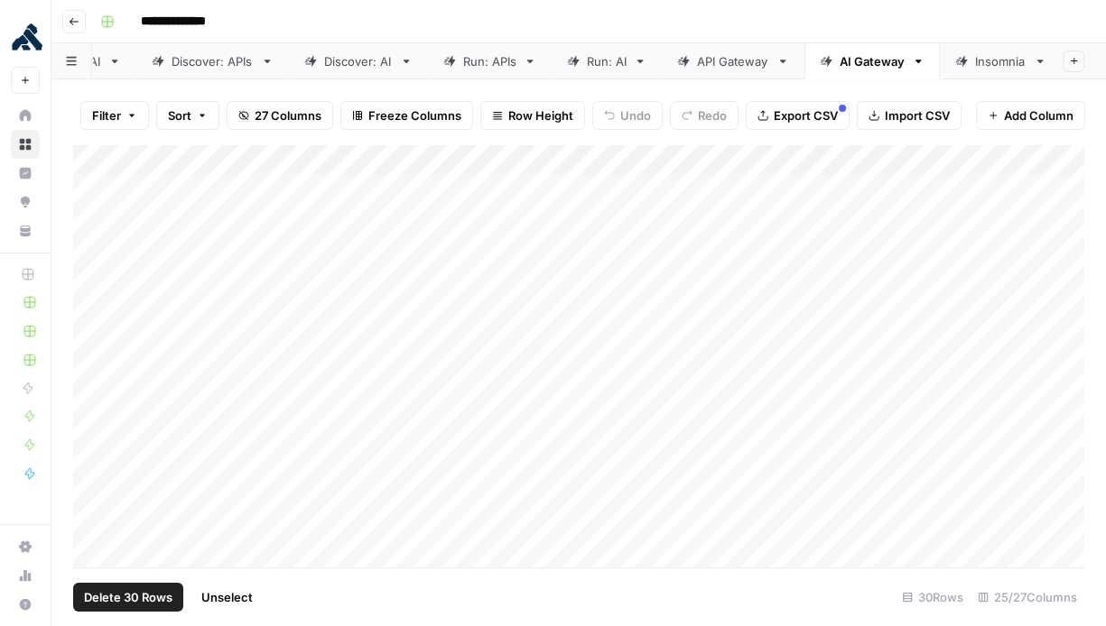
click at [134, 606] on span "Delete 30 Rows" at bounding box center [128, 598] width 88 height 18
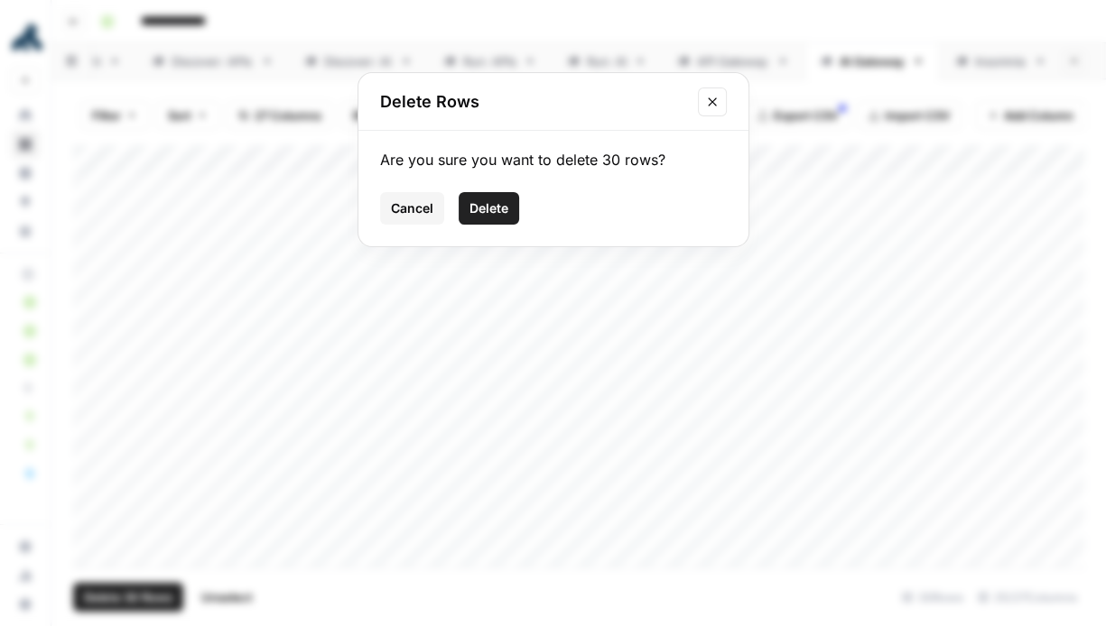
click at [491, 216] on span "Delete" at bounding box center [488, 209] width 39 height 18
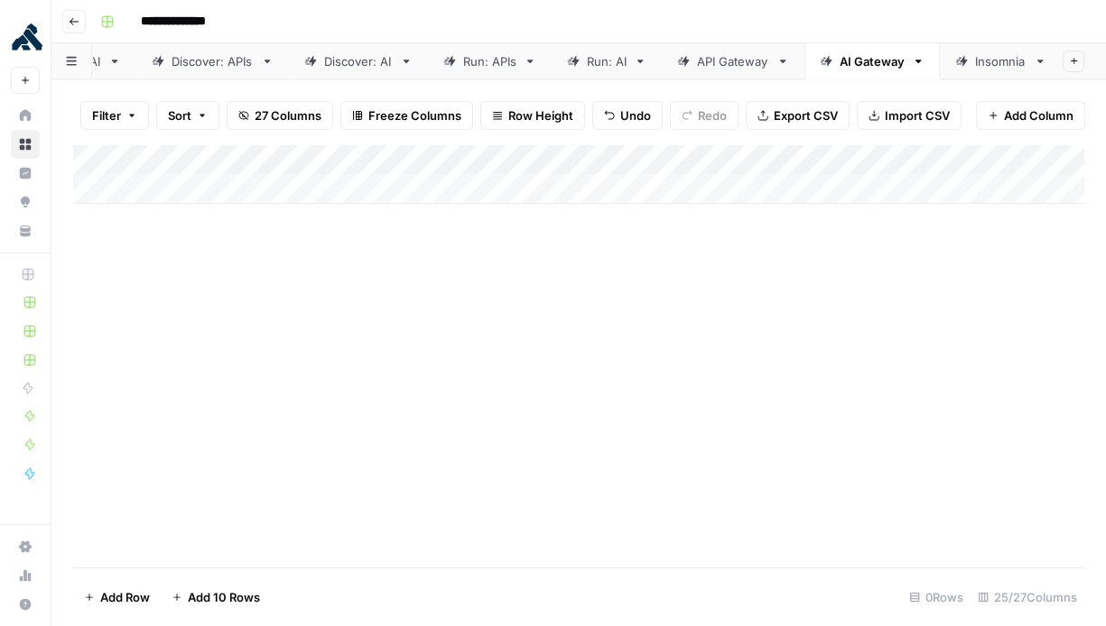
click at [727, 57] on div "API Gateway" at bounding box center [733, 61] width 72 height 18
click at [821, 62] on div "Run: AI" at bounding box center [838, 61] width 40 height 18
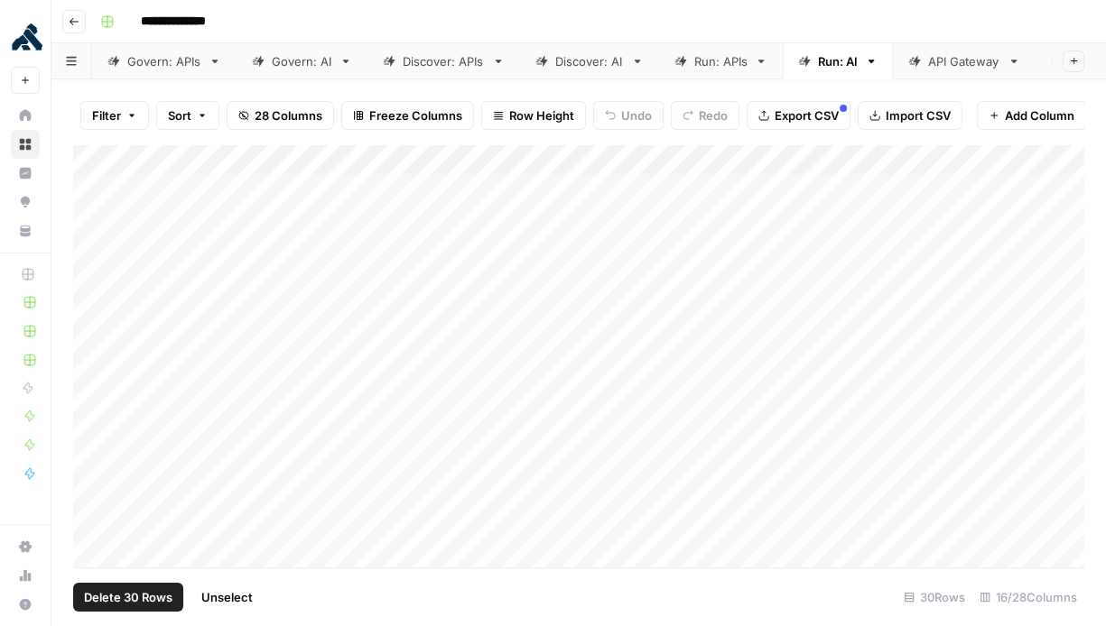
click at [95, 162] on div "Add Column" at bounding box center [578, 356] width 1011 height 424
click at [138, 608] on button "Delete 30 Rows" at bounding box center [128, 597] width 110 height 29
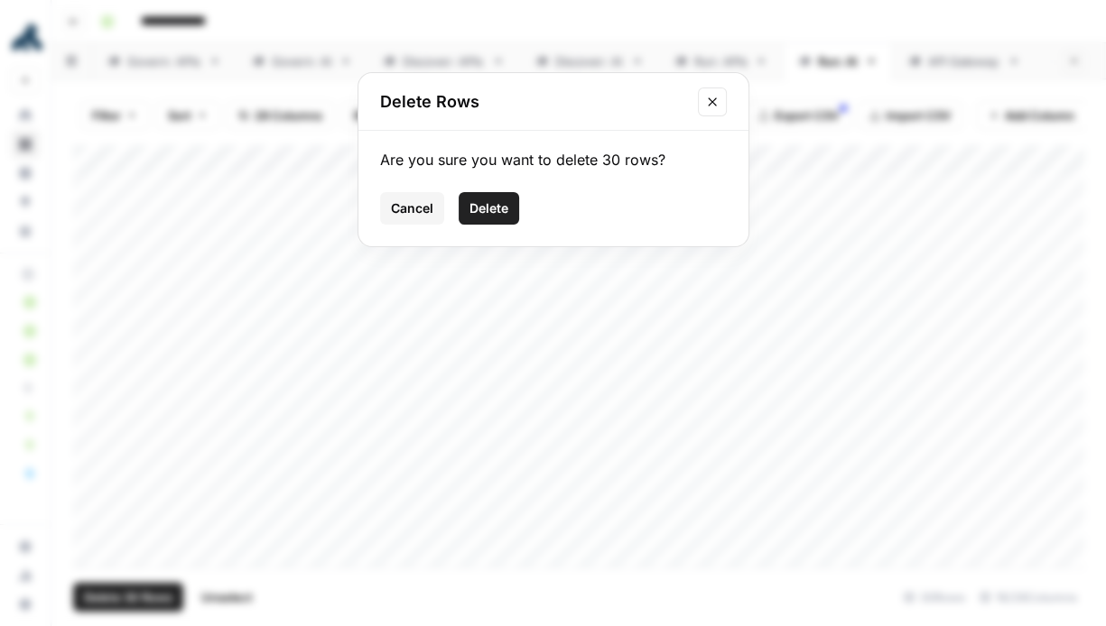
click at [501, 211] on span "Delete" at bounding box center [488, 209] width 39 height 18
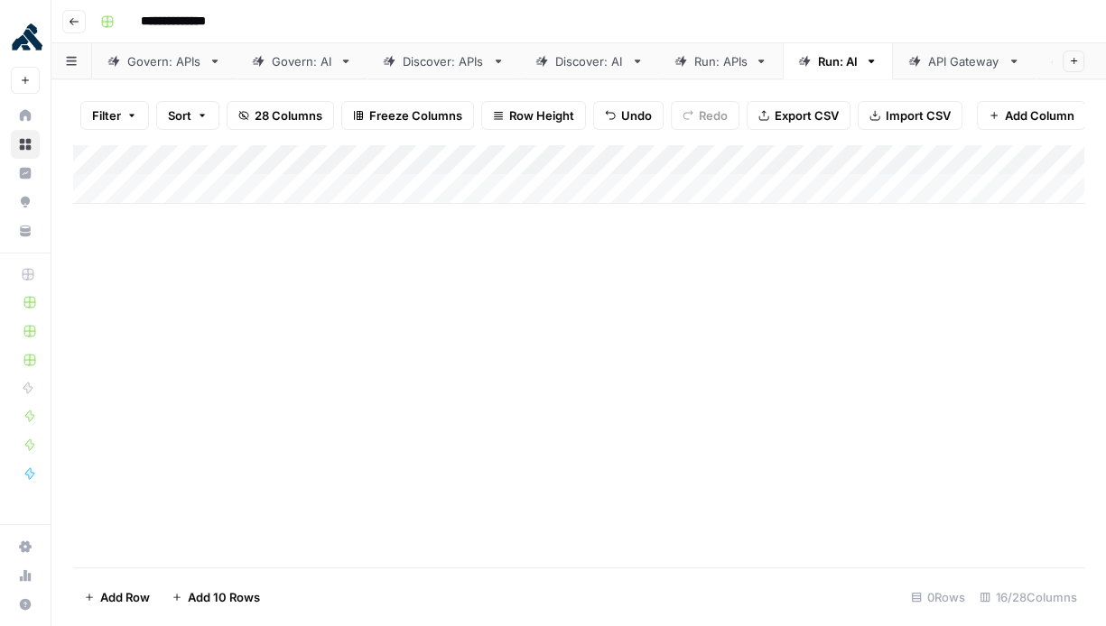
click at [578, 60] on div "Discover: AI" at bounding box center [589, 61] width 69 height 18
click at [839, 71] on link "Run: AI" at bounding box center [838, 61] width 110 height 36
click at [952, 56] on div "API Gateway" at bounding box center [964, 61] width 72 height 18
drag, startPoint x: 424, startPoint y: 192, endPoint x: 413, endPoint y: 691, distance: 498.4
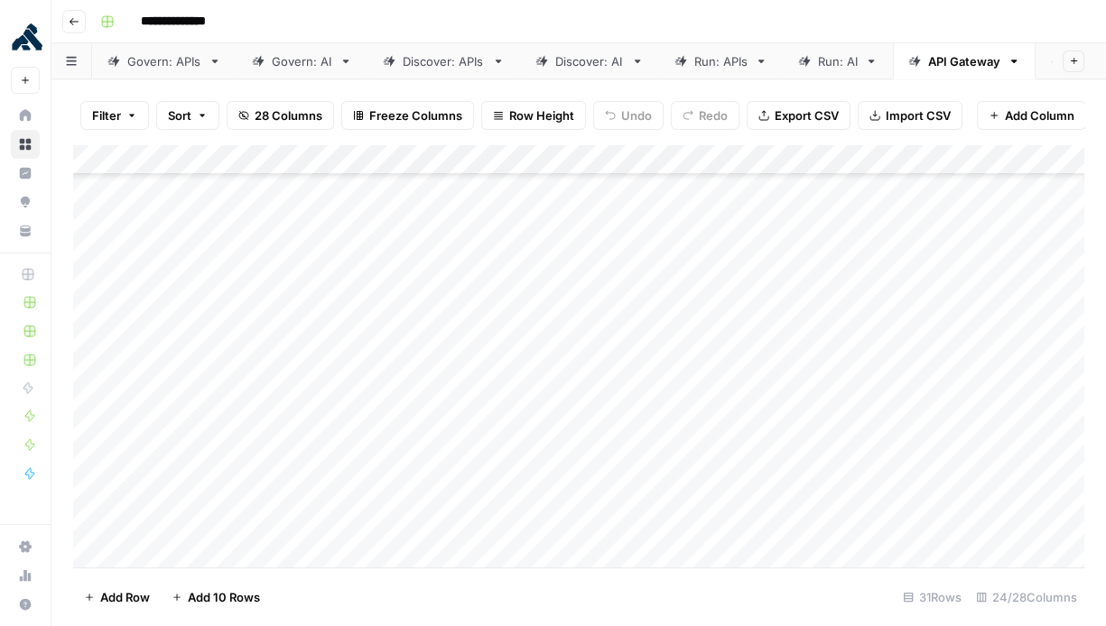
click at [413, 626] on html "**********" at bounding box center [553, 313] width 1106 height 626
click at [817, 119] on span "Export CSV" at bounding box center [807, 116] width 64 height 18
drag, startPoint x: 571, startPoint y: 196, endPoint x: 605, endPoint y: 629, distance: 434.6
click at [605, 626] on html "**********" at bounding box center [553, 313] width 1106 height 626
drag, startPoint x: 693, startPoint y: 181, endPoint x: 738, endPoint y: 691, distance: 512.0
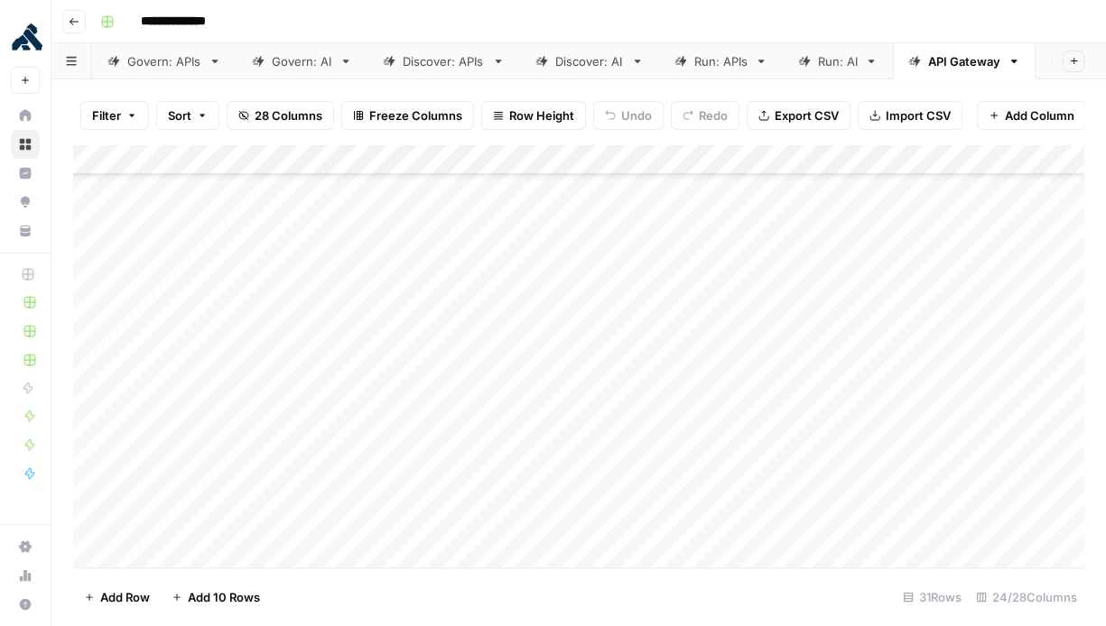
click at [738, 626] on html "**********" at bounding box center [553, 313] width 1106 height 626
drag, startPoint x: 830, startPoint y: 183, endPoint x: 874, endPoint y: 691, distance: 510.2
click at [874, 626] on html "**********" at bounding box center [553, 313] width 1106 height 626
click at [863, 190] on div "Add Column" at bounding box center [578, 356] width 1011 height 424
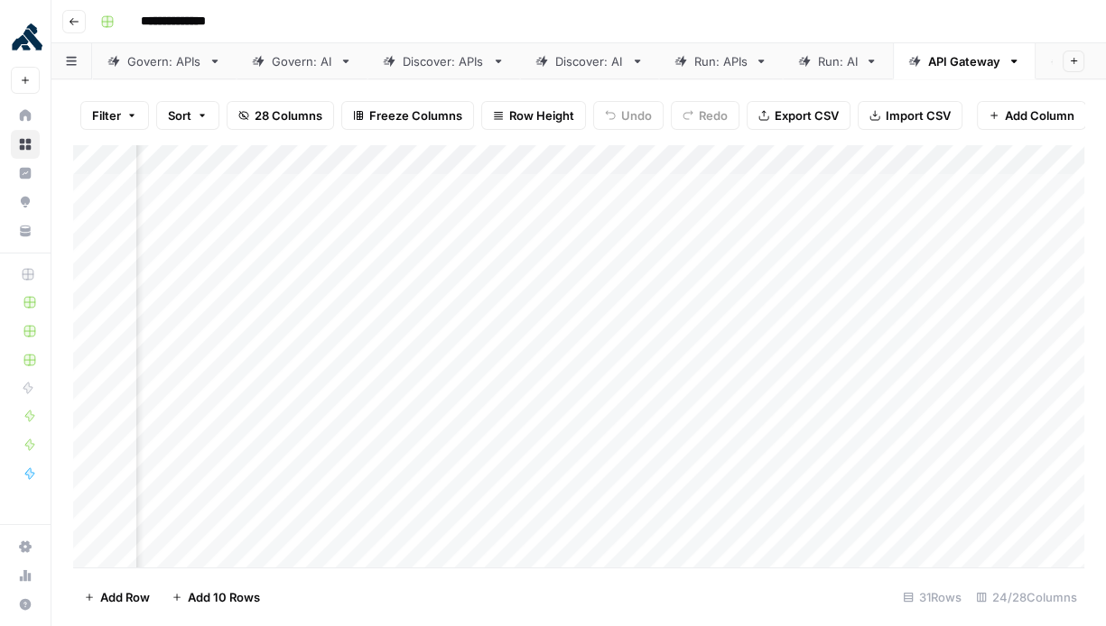
scroll to position [587, 1877]
click at [823, 72] on link "Run: AI" at bounding box center [838, 61] width 110 height 36
click at [733, 66] on div "Run: APIs" at bounding box center [720, 61] width 53 height 18
drag, startPoint x: 390, startPoint y: 183, endPoint x: 404, endPoint y: 273, distance: 90.4
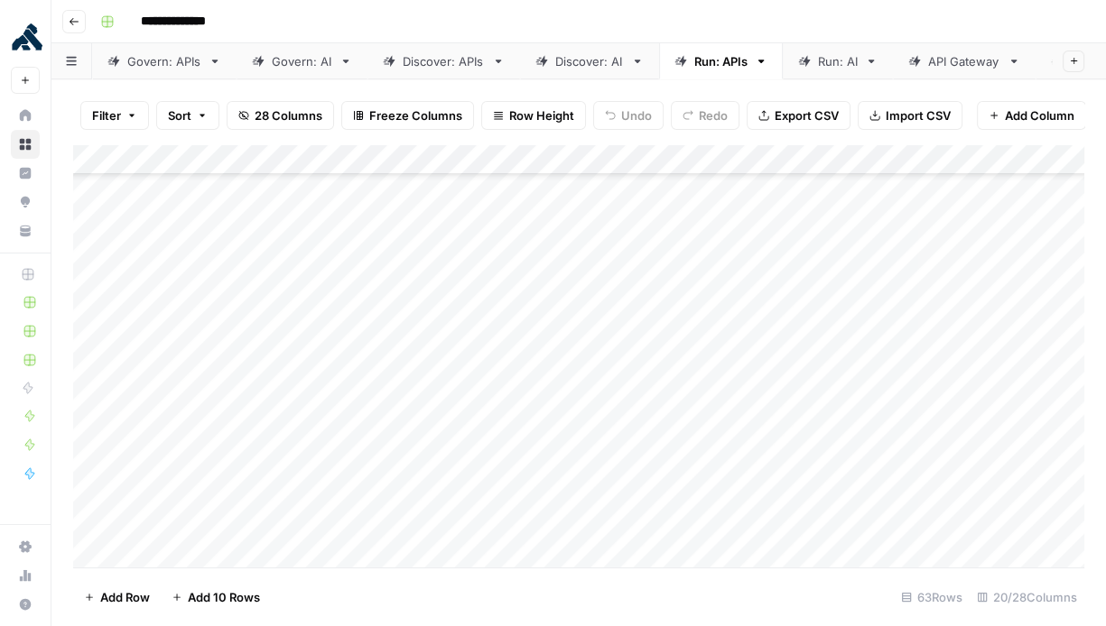
click at [404, 273] on div "Add Column" at bounding box center [578, 356] width 1011 height 424
click at [333, 268] on div "Add Column" at bounding box center [578, 356] width 1011 height 424
click at [595, 272] on div "Add Column" at bounding box center [578, 356] width 1011 height 424
click at [831, 268] on div "Add Column" at bounding box center [578, 356] width 1011 height 424
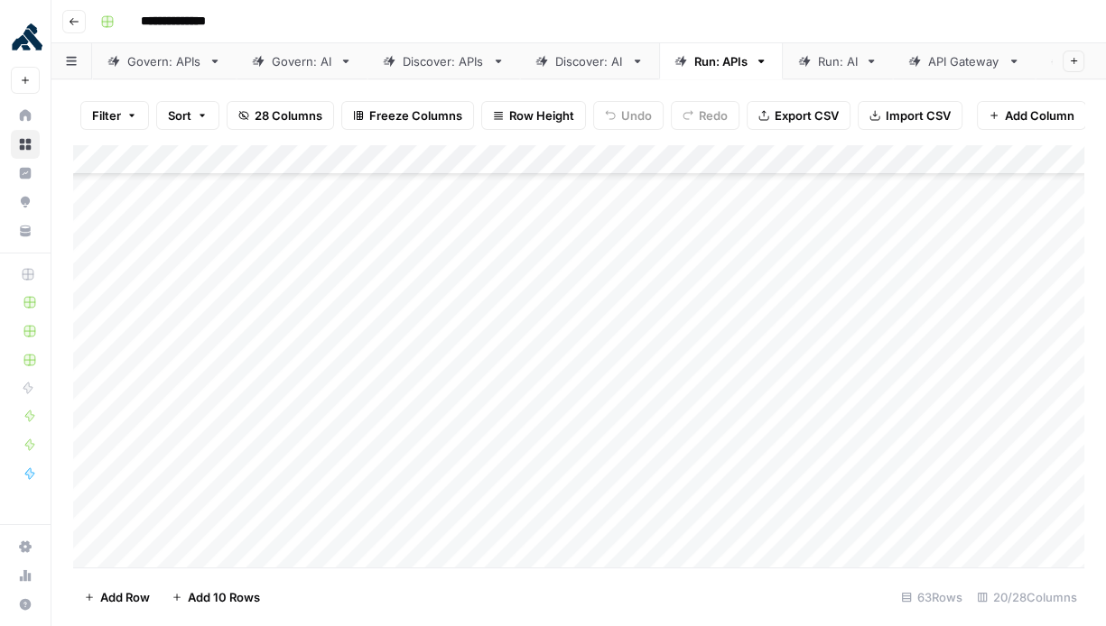
scroll to position [782, 0]
drag, startPoint x: 385, startPoint y: 193, endPoint x: 350, endPoint y: 292, distance: 105.4
click at [350, 292] on div "Add Column" at bounding box center [578, 356] width 1011 height 424
drag, startPoint x: 551, startPoint y: 181, endPoint x: 566, endPoint y: 345, distance: 164.1
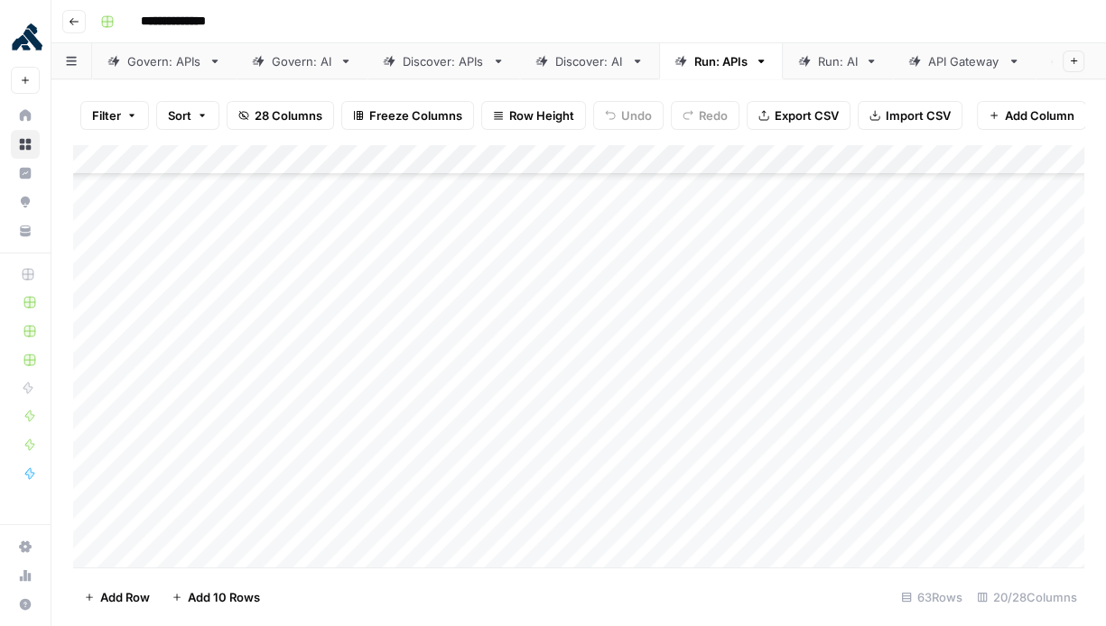
click at [566, 345] on div "Add Column" at bounding box center [578, 356] width 1011 height 424
drag, startPoint x: 731, startPoint y: 184, endPoint x: 746, endPoint y: 425, distance: 241.5
click at [746, 425] on div "Add Column" at bounding box center [578, 356] width 1011 height 424
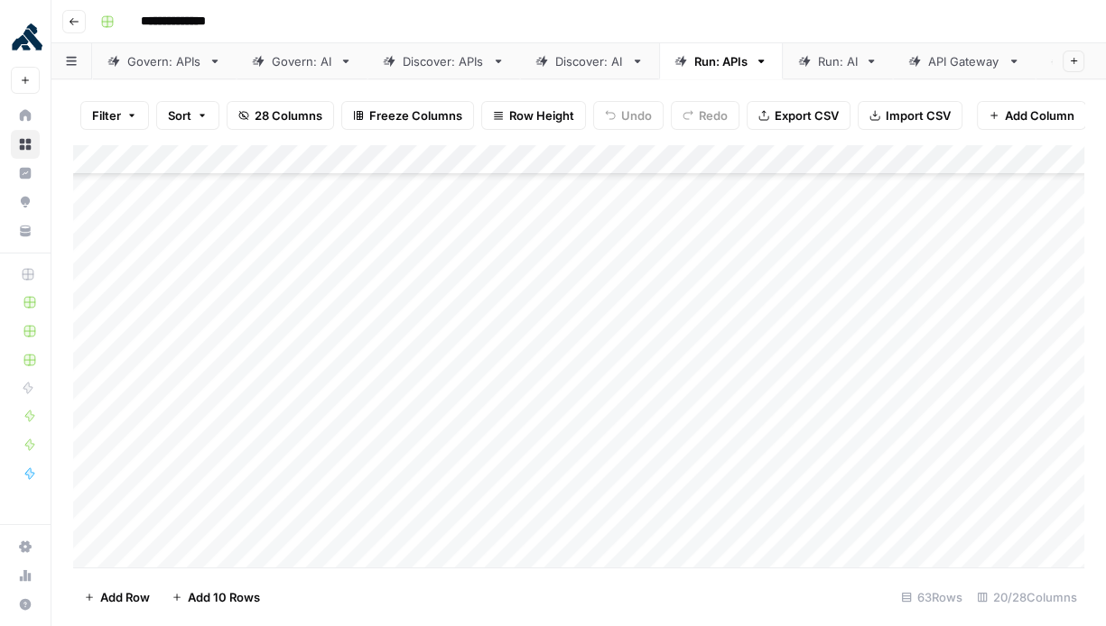
drag, startPoint x: 878, startPoint y: 187, endPoint x: 911, endPoint y: 404, distance: 219.1
click at [911, 404] on div "Add Column" at bounding box center [578, 356] width 1011 height 424
drag, startPoint x: 440, startPoint y: 411, endPoint x: 492, endPoint y: 6, distance: 407.8
click at [492, 6] on div "**********" at bounding box center [578, 313] width 1054 height 626
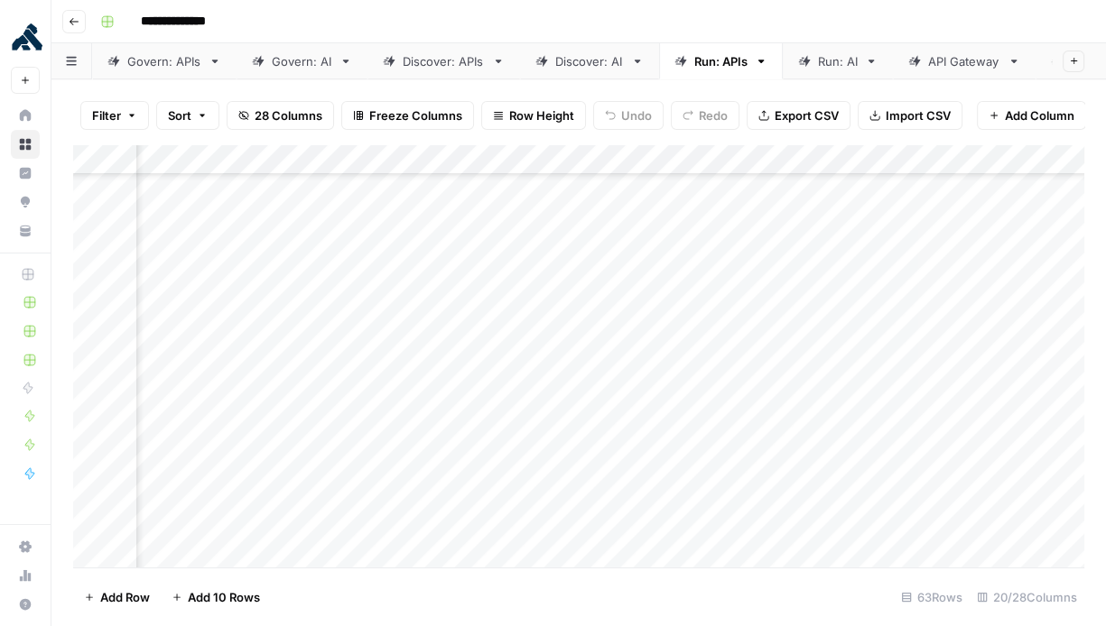
drag, startPoint x: 679, startPoint y: 190, endPoint x: 701, endPoint y: 689, distance: 498.8
click at [701, 626] on html "**********" at bounding box center [553, 313] width 1106 height 626
click at [376, 492] on div "Add Column" at bounding box center [578, 356] width 1011 height 424
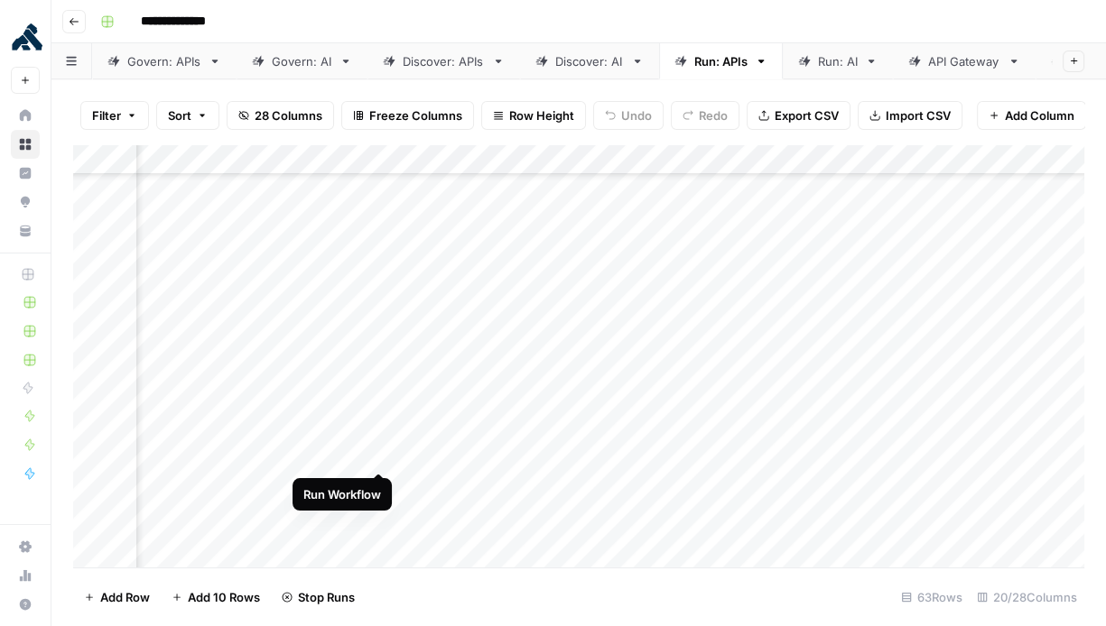
click at [377, 455] on div "Add Column" at bounding box center [578, 356] width 1011 height 424
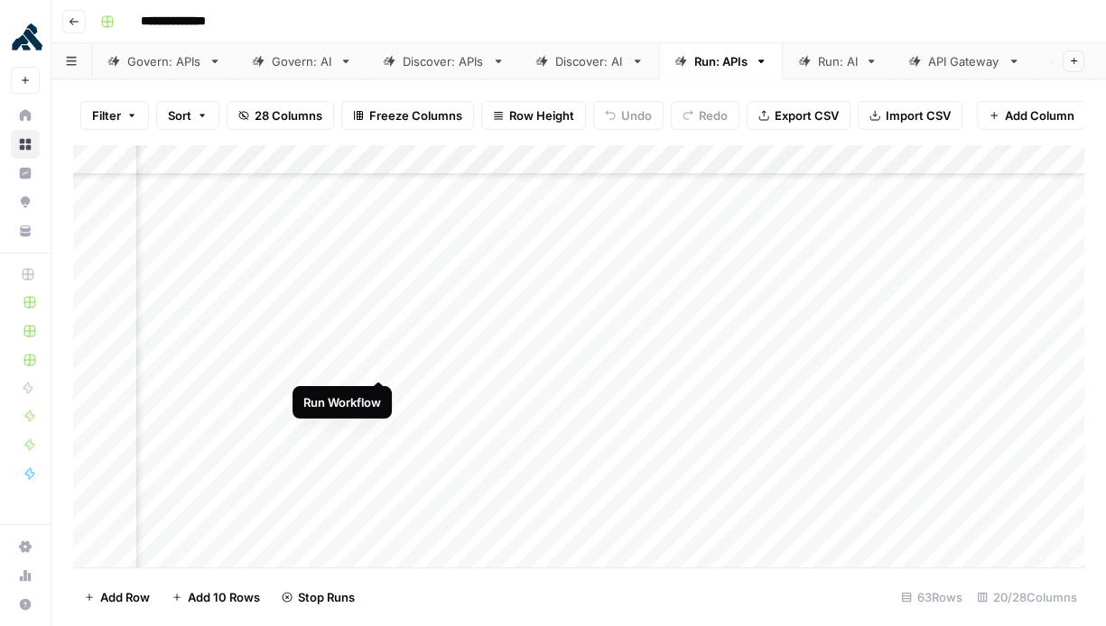
click at [375, 356] on div "Add Column" at bounding box center [578, 356] width 1011 height 424
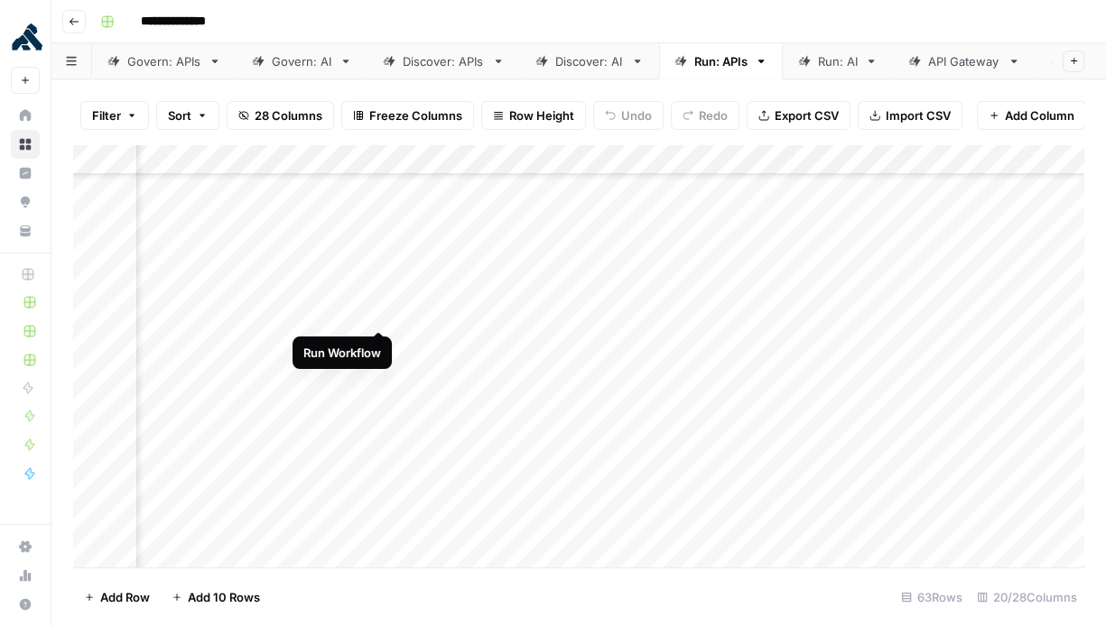
click at [377, 311] on div "Add Column" at bounding box center [578, 356] width 1011 height 424
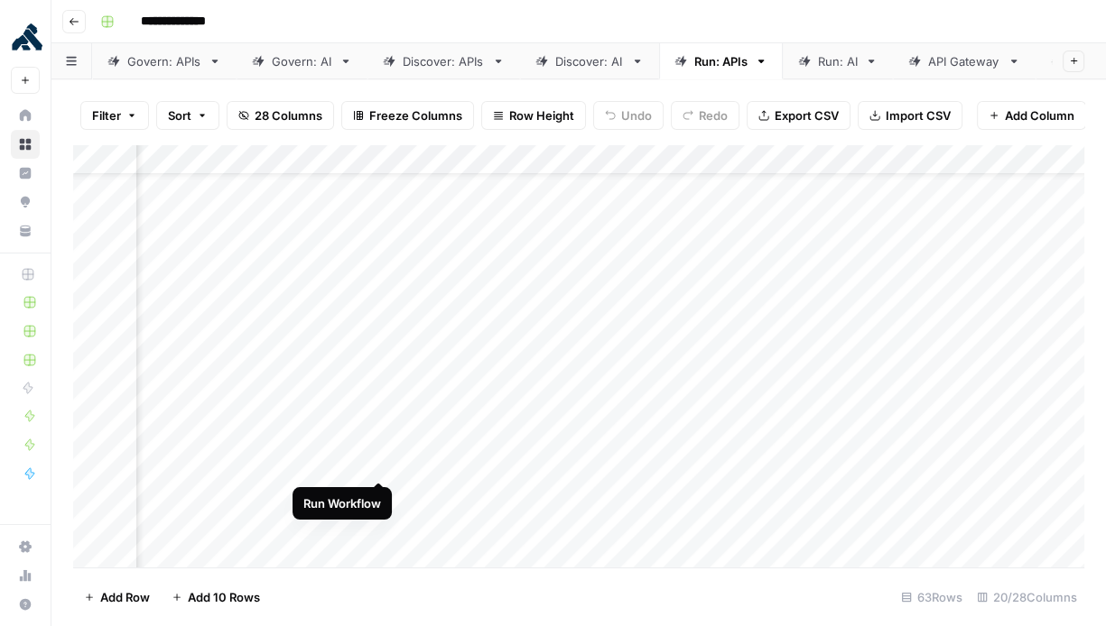
click at [382, 465] on div "Add Column" at bounding box center [578, 356] width 1011 height 424
drag, startPoint x: 444, startPoint y: 194, endPoint x: 448, endPoint y: 287, distance: 93.1
click at [448, 287] on div "Add Column" at bounding box center [578, 356] width 1011 height 424
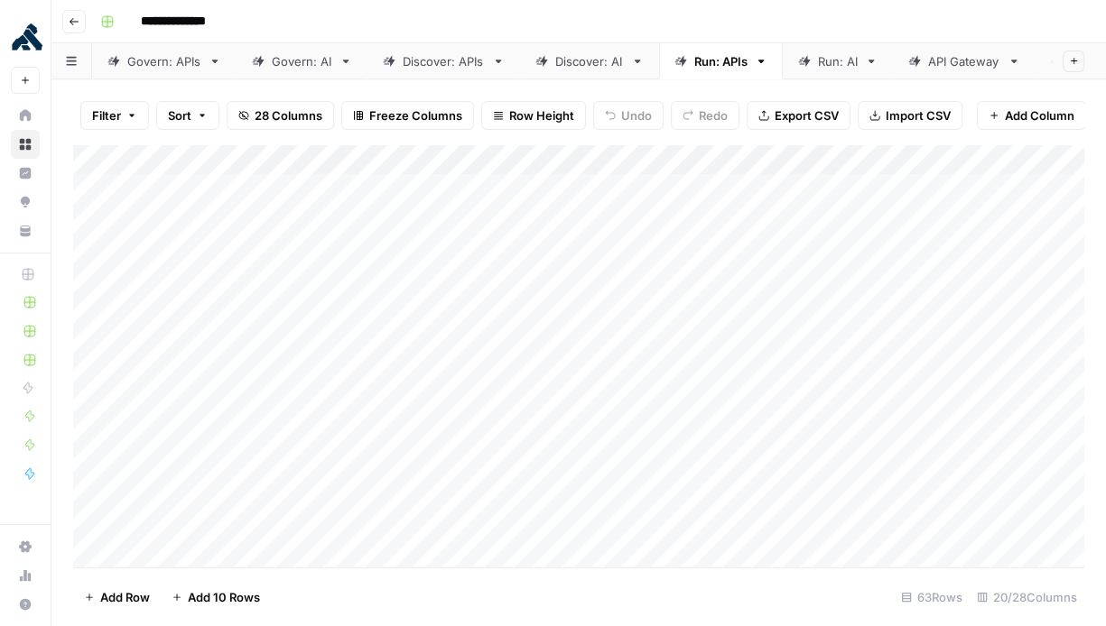
click at [135, 64] on div "Govern: APIs" at bounding box center [164, 61] width 74 height 18
click at [830, 70] on link "Run: AI" at bounding box center [838, 61] width 110 height 36
click at [106, 161] on div "Add Column" at bounding box center [578, 296] width 1011 height 305
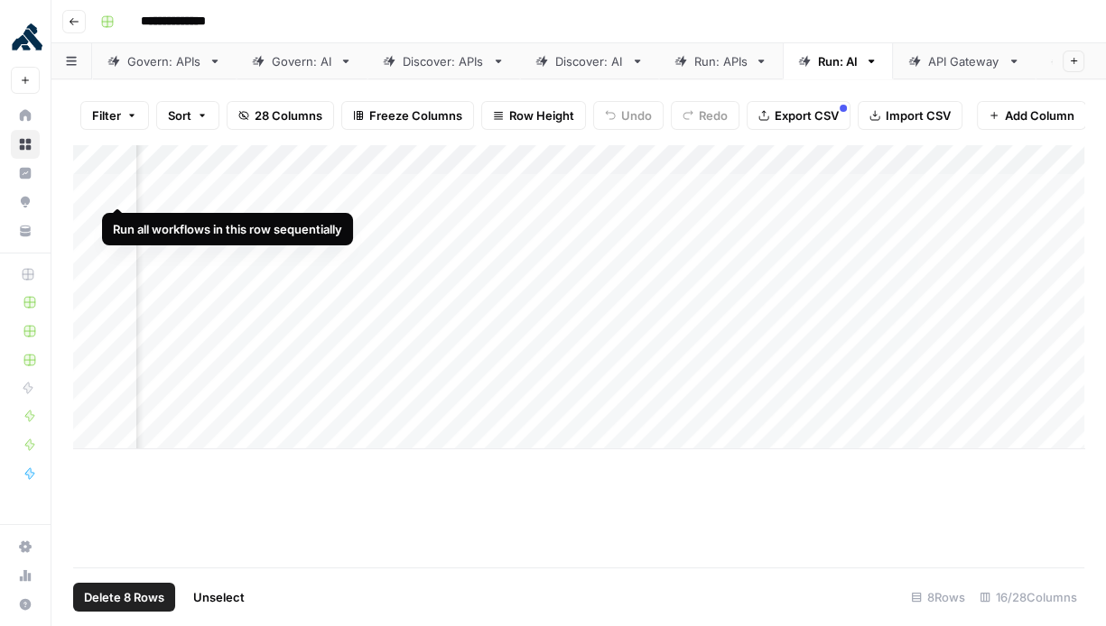
click at [122, 188] on div "Add Column" at bounding box center [578, 296] width 1011 height 305
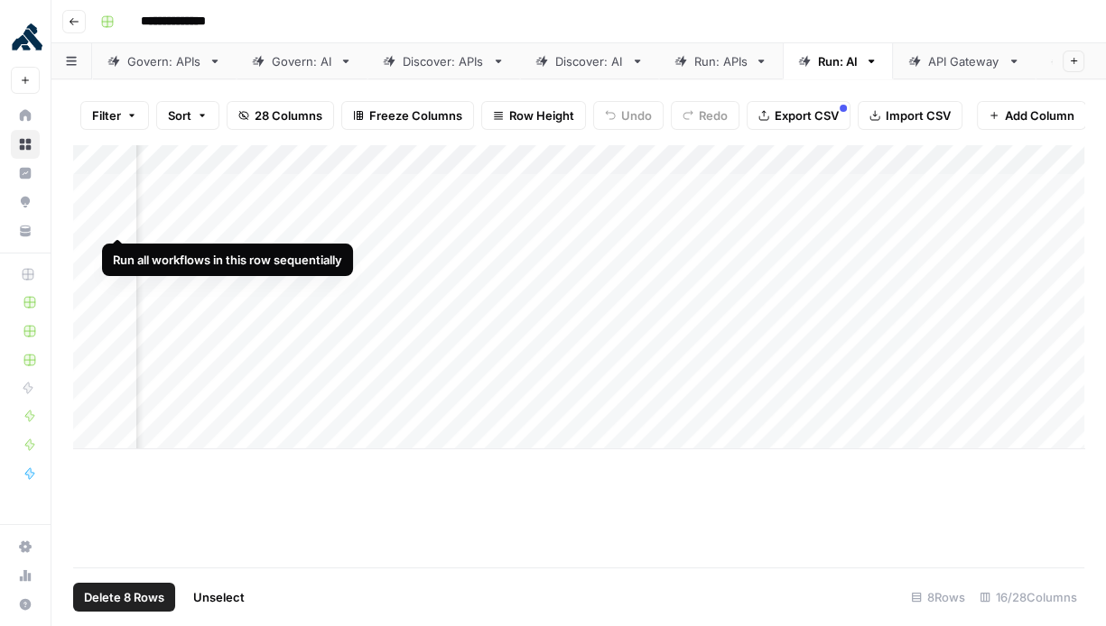
click at [119, 219] on div "Add Column" at bounding box center [578, 296] width 1011 height 305
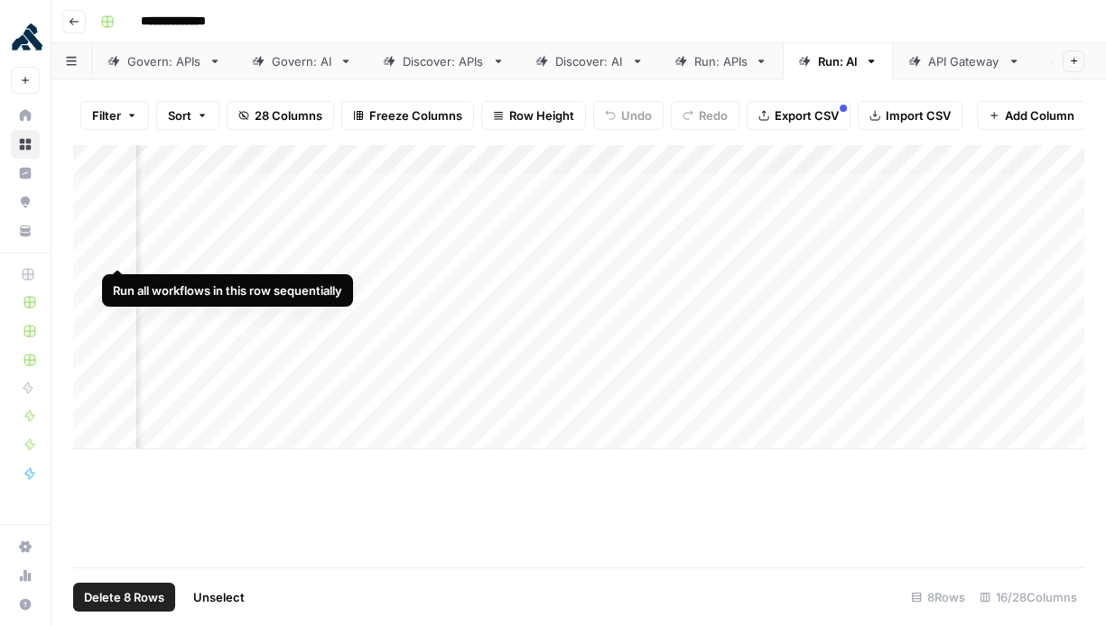
click at [119, 248] on div "Add Column" at bounding box center [578, 296] width 1011 height 305
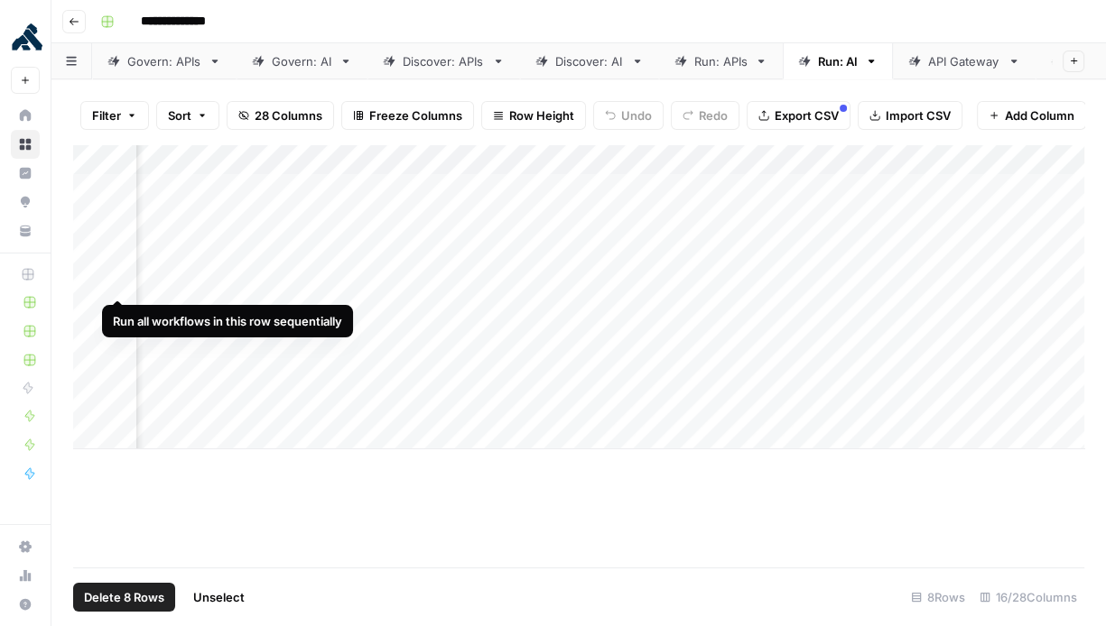
click at [119, 282] on div "Add Column" at bounding box center [578, 296] width 1011 height 305
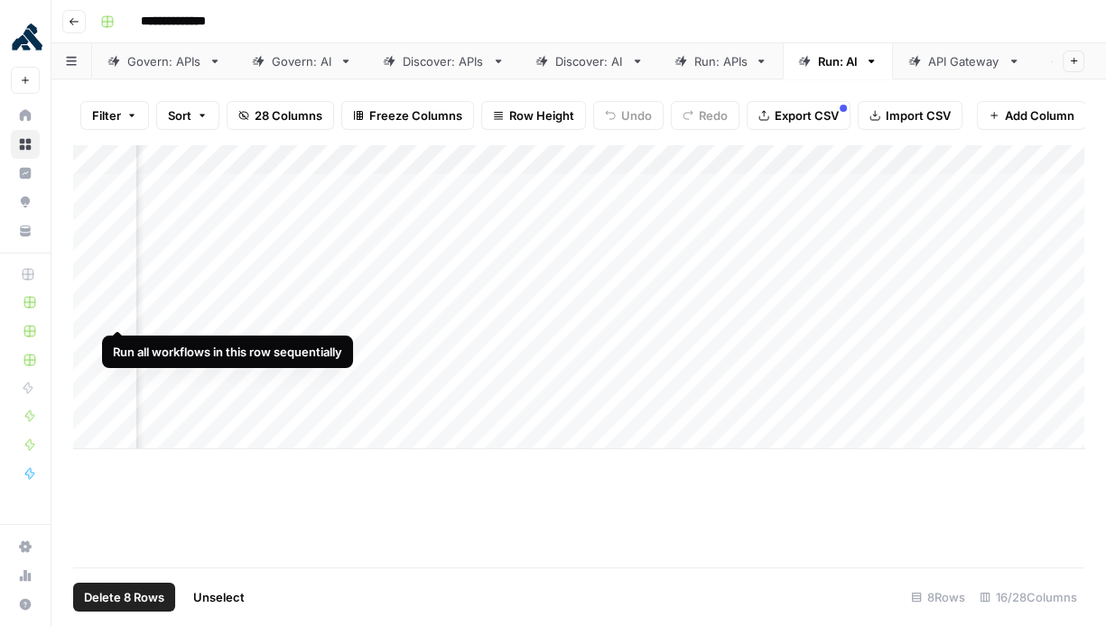
click at [119, 316] on div "Add Column" at bounding box center [578, 296] width 1011 height 305
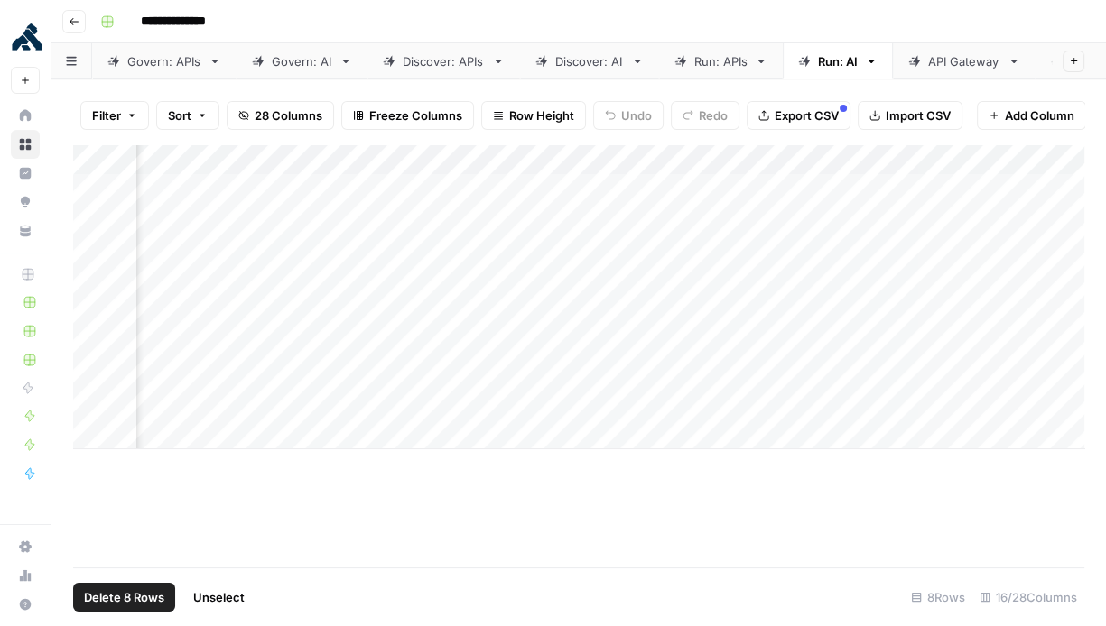
click at [119, 345] on div "Add Column" at bounding box center [578, 296] width 1011 height 305
click at [119, 372] on div "Add Column" at bounding box center [578, 296] width 1011 height 305
click at [118, 404] on div "Add Column" at bounding box center [578, 296] width 1011 height 305
click at [105, 157] on div "Add Column" at bounding box center [578, 296] width 1011 height 305
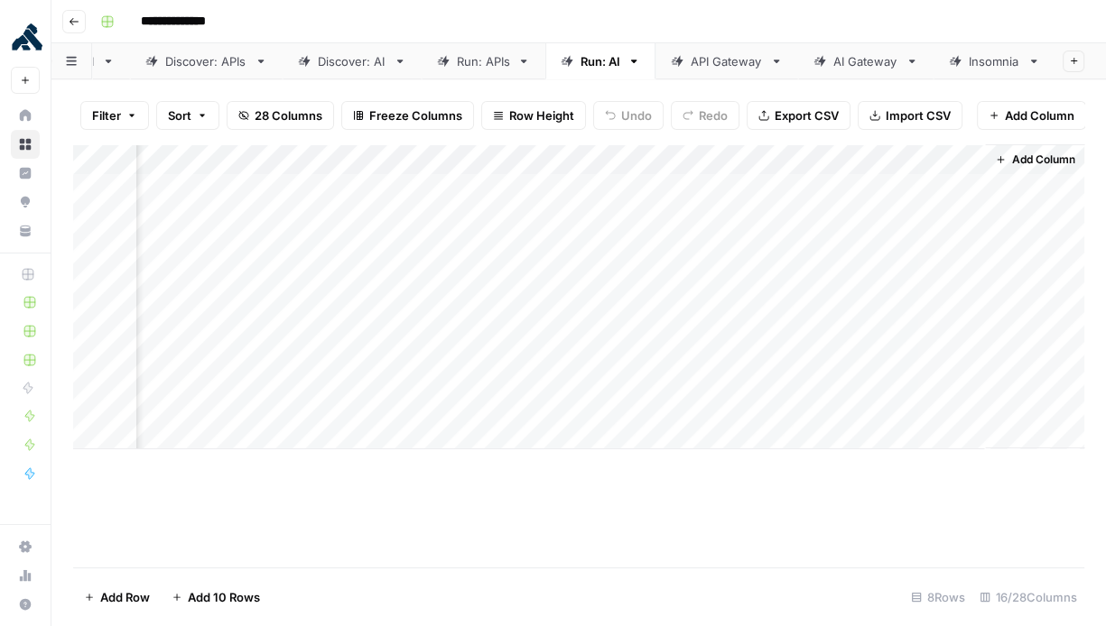
click at [521, 62] on icon at bounding box center [523, 61] width 13 height 13
click at [766, 64] on icon "button" at bounding box center [761, 61] width 13 height 13
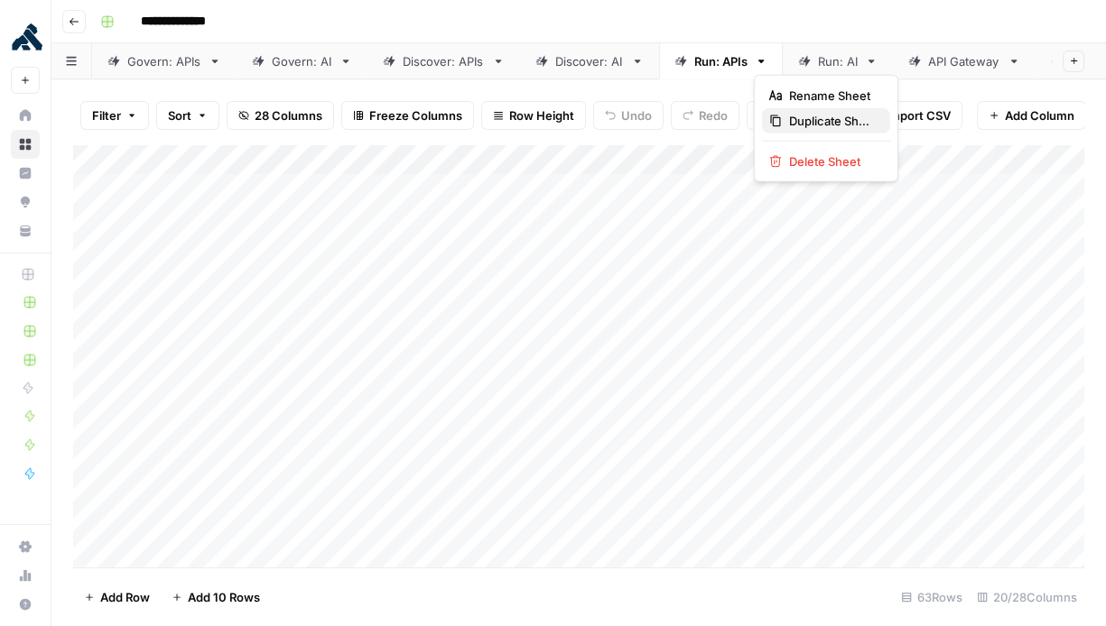
click at [805, 124] on span "Duplicate Sheet" at bounding box center [832, 121] width 87 height 18
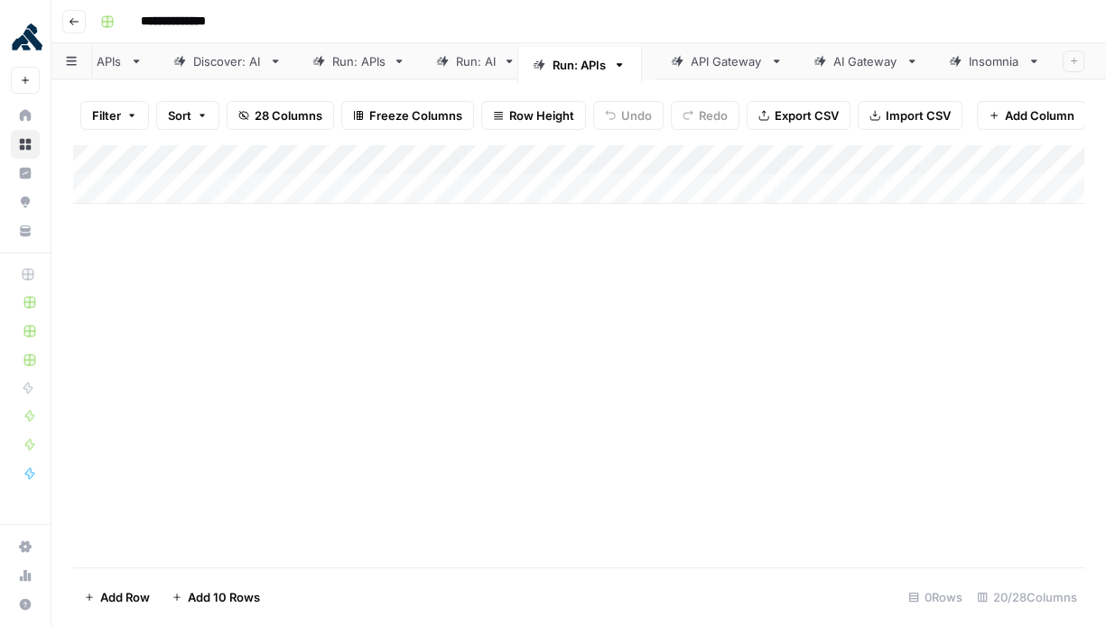
drag, startPoint x: 990, startPoint y: 58, endPoint x: 585, endPoint y: 56, distance: 405.3
click at [585, 56] on div "Govern: APIs Govern: AI Discover: APIs Discover: AI Run: APIs Run: AI API Gatew…" at bounding box center [578, 61] width 1054 height 36
click at [598, 63] on div "Run: APIs" at bounding box center [592, 61] width 53 height 18
click at [598, 63] on input "*********" at bounding box center [594, 61] width 57 height 23
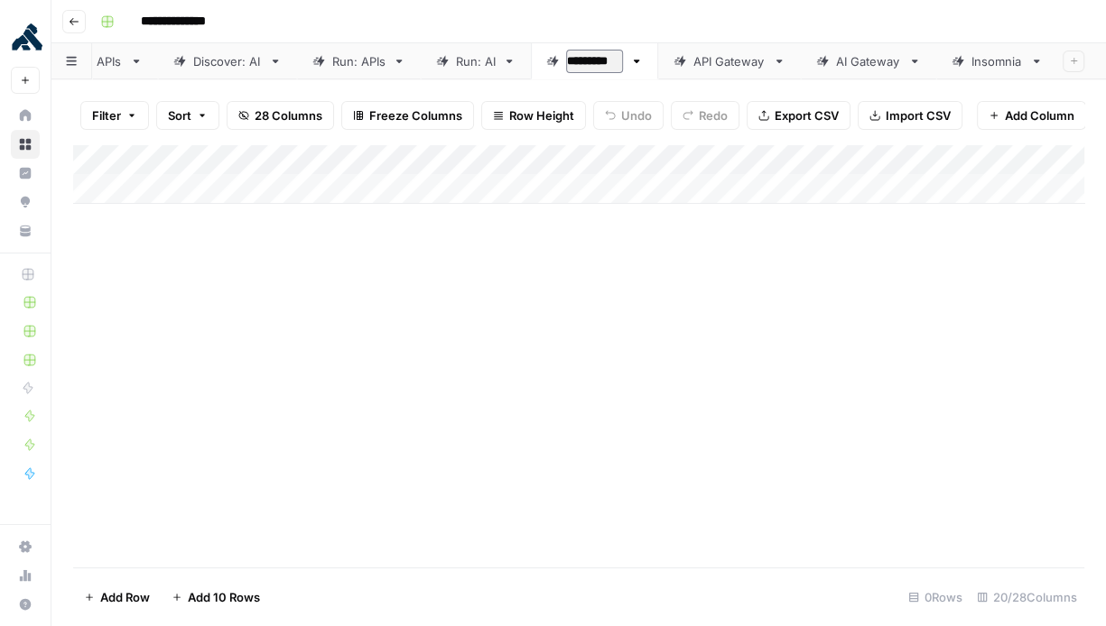
click at [589, 63] on input "*********" at bounding box center [594, 61] width 57 height 23
drag, startPoint x: 585, startPoint y: 63, endPoint x: 562, endPoint y: 62, distance: 22.6
click at [562, 63] on div "*********" at bounding box center [584, 61] width 77 height 27
type input "**********"
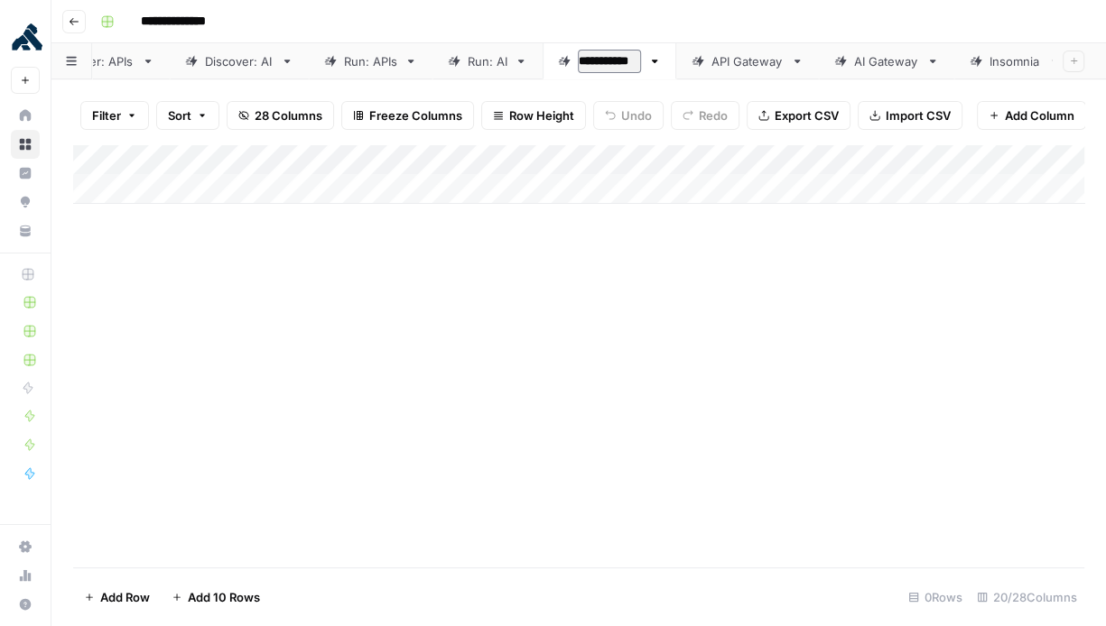
click at [657, 276] on div "Add Column" at bounding box center [578, 355] width 1011 height 423
click at [483, 65] on div "Run: AI" at bounding box center [488, 61] width 40 height 18
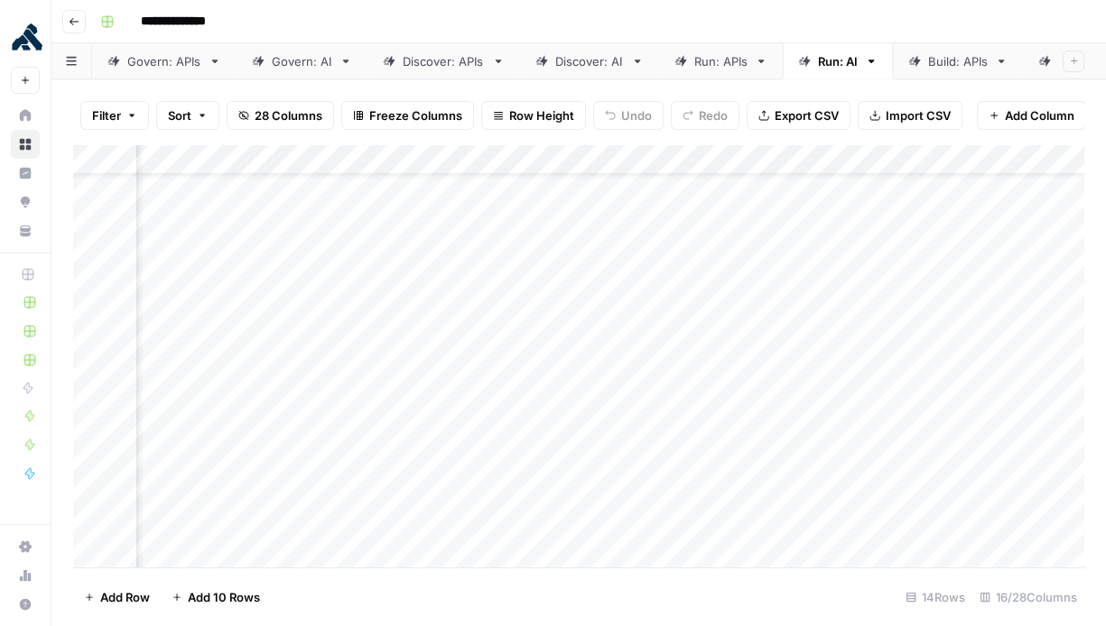
scroll to position [0, 1619]
click at [558, 217] on div "Add Column" at bounding box center [578, 356] width 1011 height 424
click at [562, 253] on div "Add Column" at bounding box center [578, 356] width 1011 height 424
click at [562, 281] on div "Add Column" at bounding box center [578, 356] width 1011 height 424
click at [564, 346] on div "Add Column" at bounding box center [578, 356] width 1011 height 424
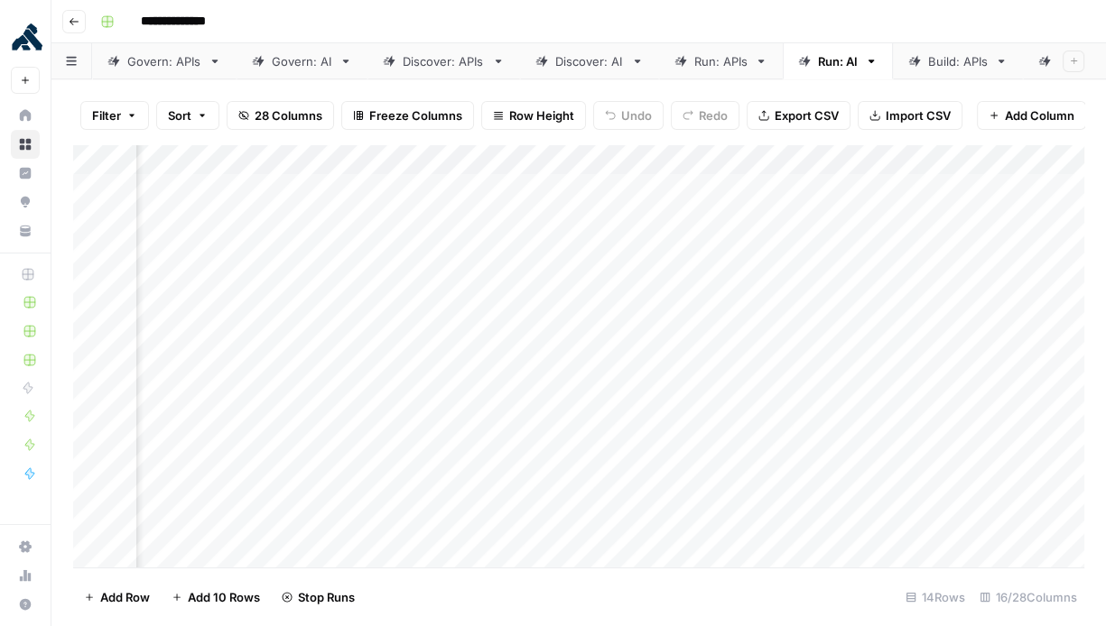
click at [566, 376] on div "Add Column" at bounding box center [578, 356] width 1011 height 424
click at [558, 216] on div "Add Column" at bounding box center [578, 356] width 1011 height 424
click at [559, 222] on div "Add Column" at bounding box center [578, 356] width 1011 height 424
click at [557, 216] on div "Add Column" at bounding box center [578, 356] width 1011 height 424
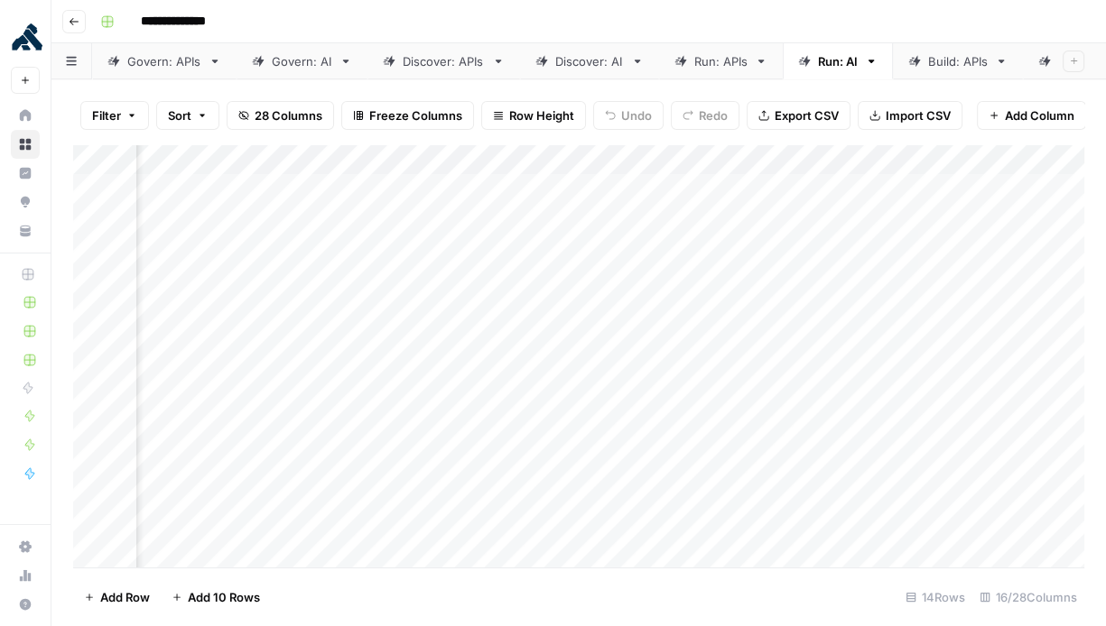
click at [848, 218] on div "Add Column" at bounding box center [578, 356] width 1011 height 424
click at [891, 408] on div "Add Column" at bounding box center [578, 356] width 1011 height 424
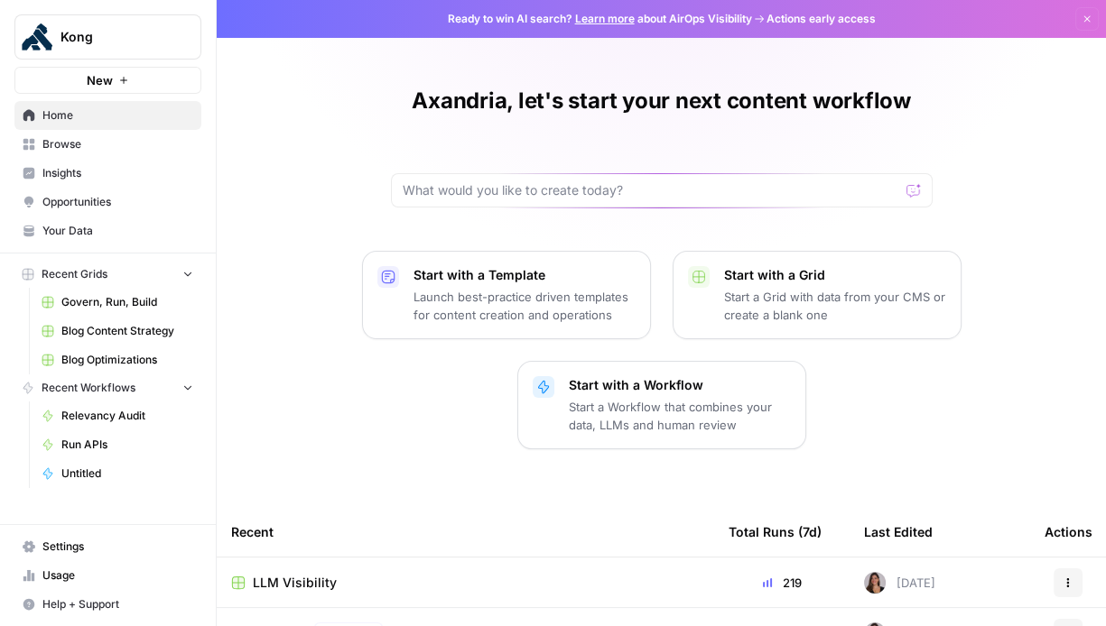
click at [107, 148] on span "Browse" at bounding box center [117, 144] width 151 height 16
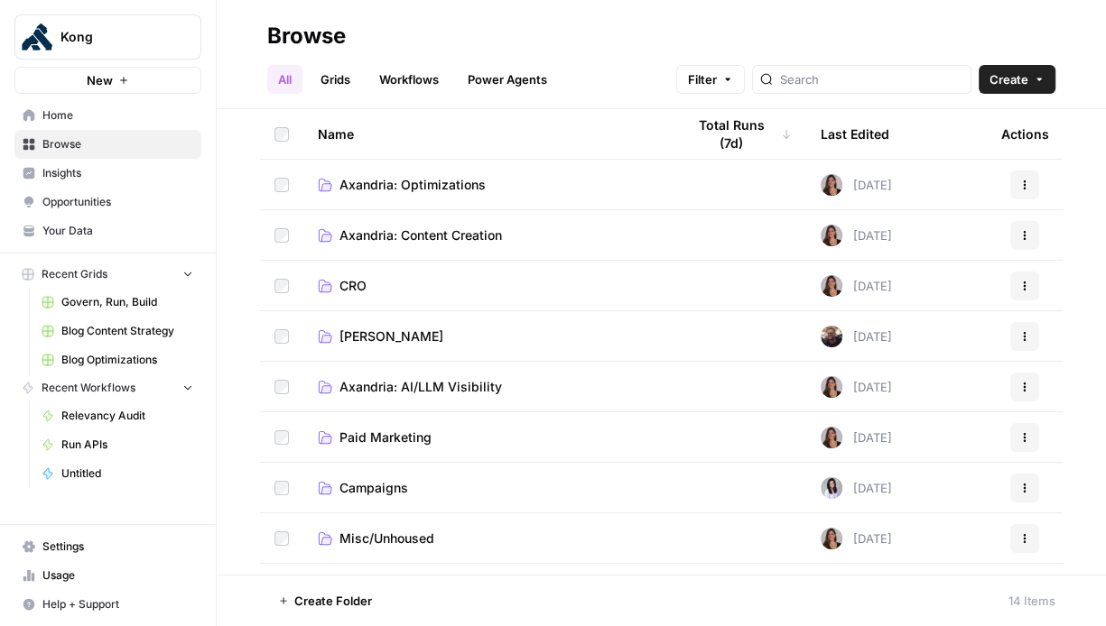
click at [438, 393] on span "Axandria: AI/LLM Visibility" at bounding box center [420, 387] width 162 height 18
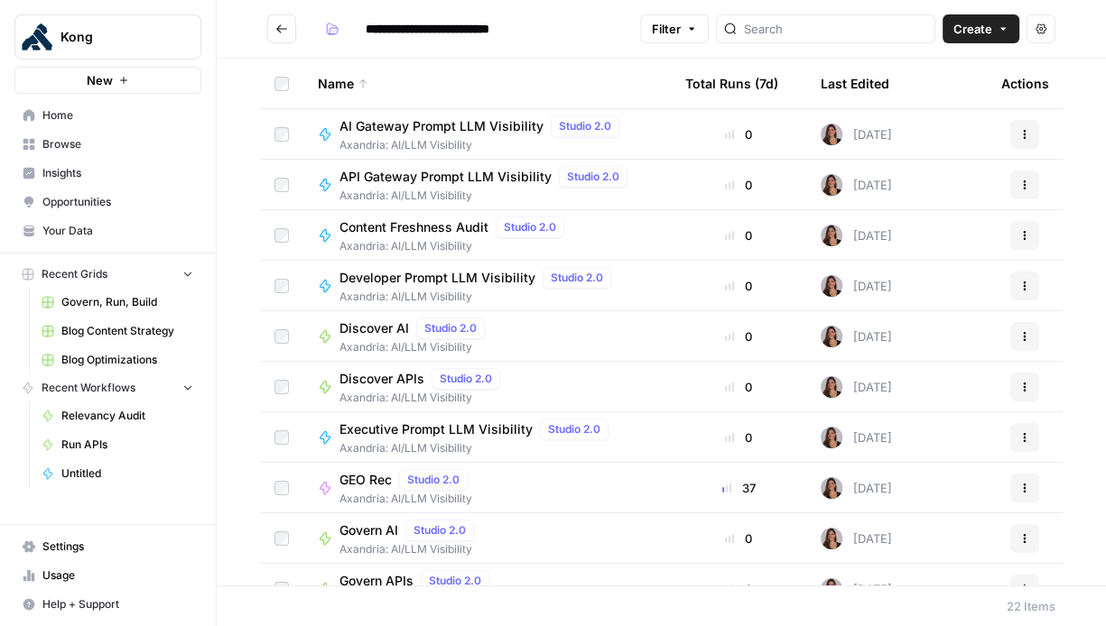
click at [361, 79] on icon at bounding box center [362, 83] width 7 height 9
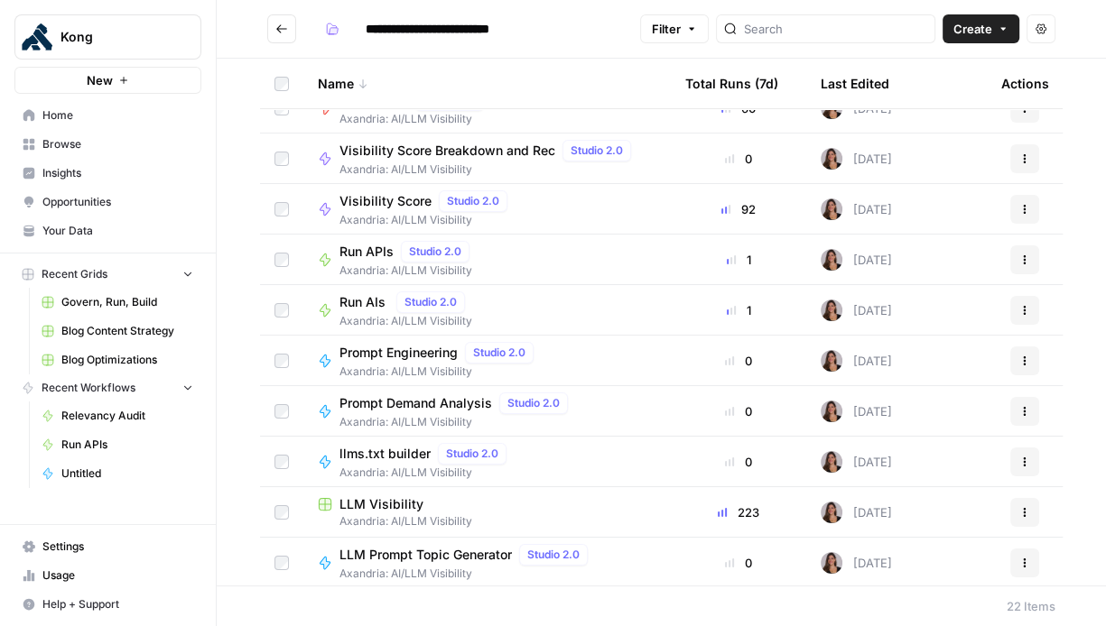
scroll to position [29, 0]
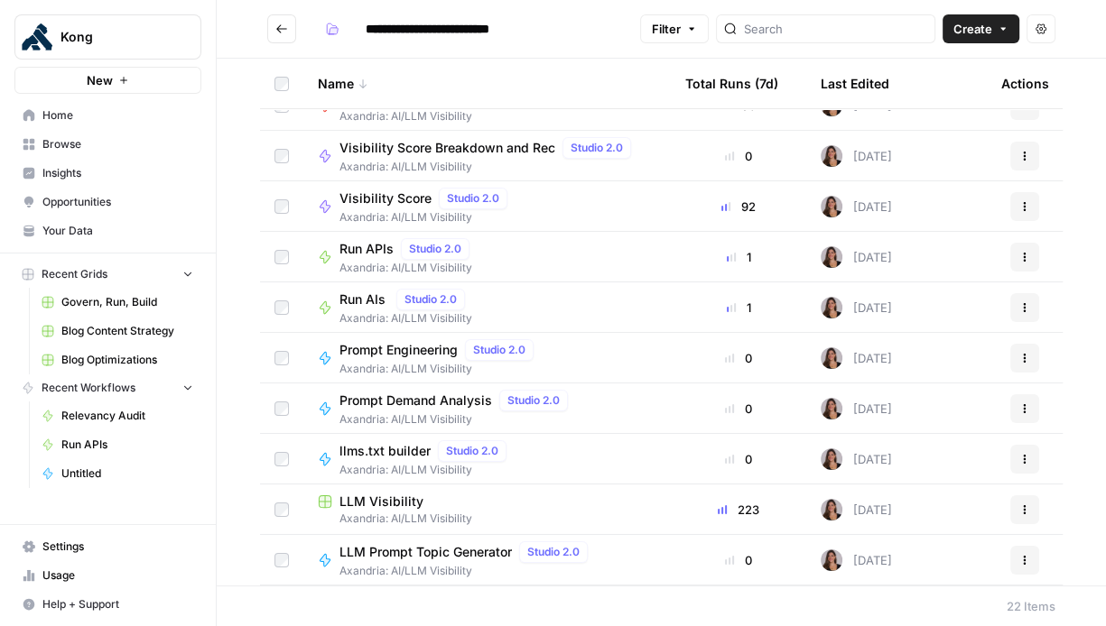
click at [1028, 255] on icon "button" at bounding box center [1024, 257] width 11 height 11
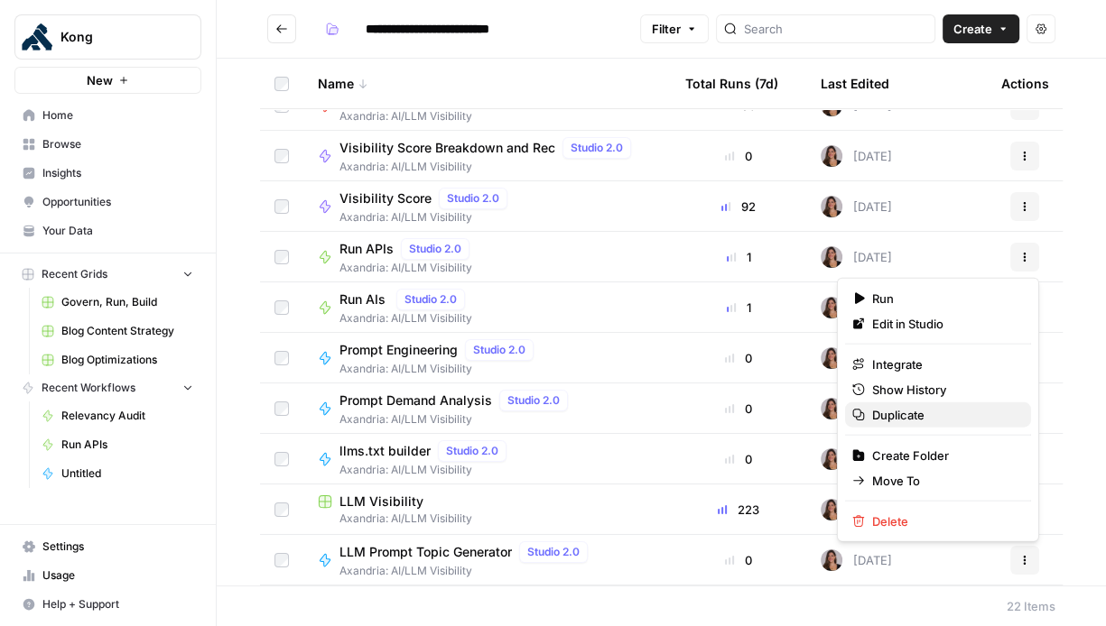
click at [949, 416] on span "Duplicate" at bounding box center [944, 415] width 144 height 18
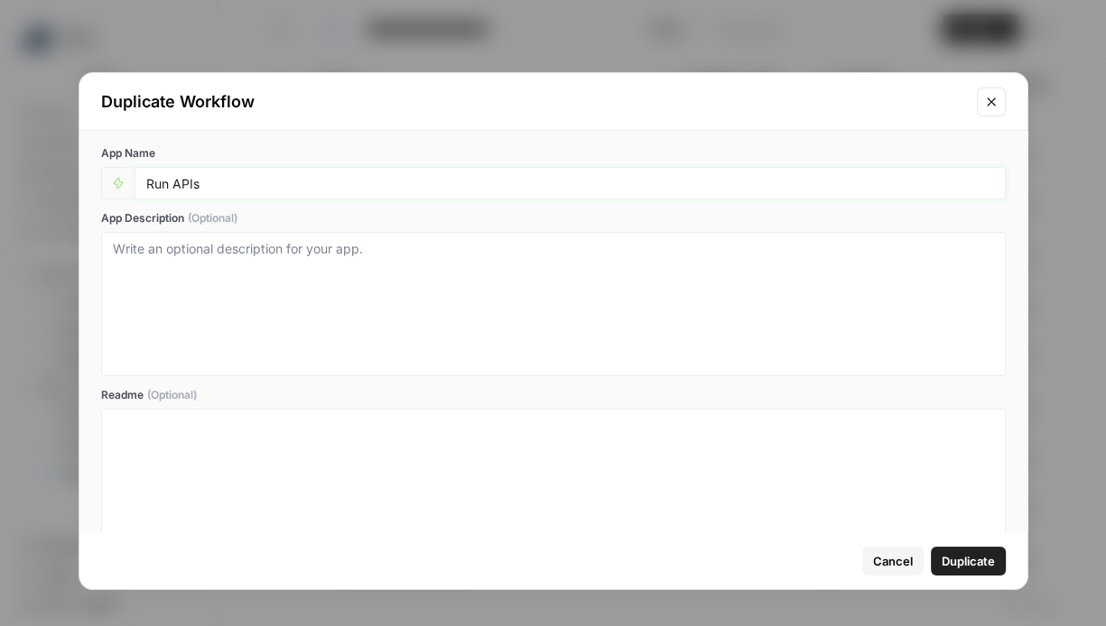
drag, startPoint x: 170, startPoint y: 185, endPoint x: 108, endPoint y: 184, distance: 61.4
click at [108, 184] on div "Run APIs" at bounding box center [553, 183] width 905 height 32
type input "Build APIs"
click at [970, 562] on span "Duplicate" at bounding box center [968, 561] width 53 height 18
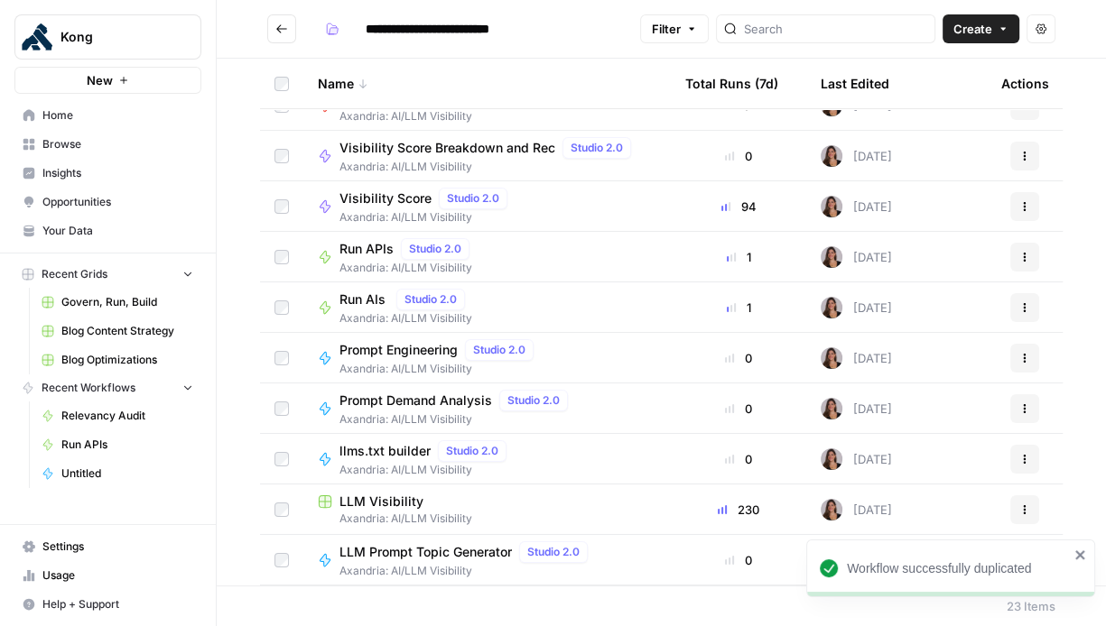
scroll to position [685, 0]
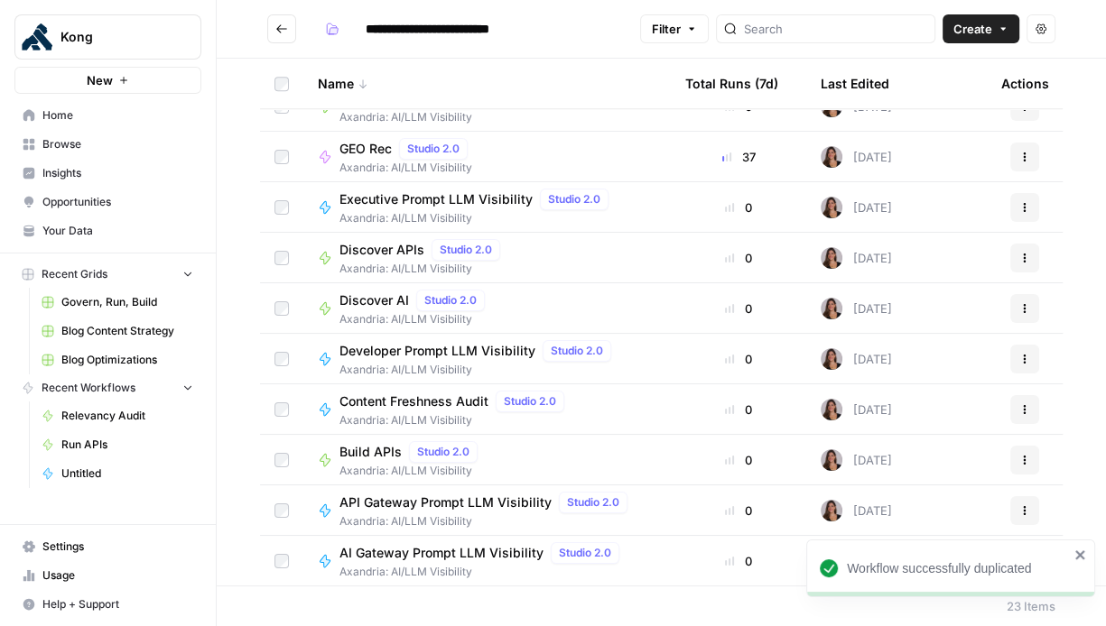
click at [363, 450] on span "Build APIs" at bounding box center [370, 452] width 62 height 18
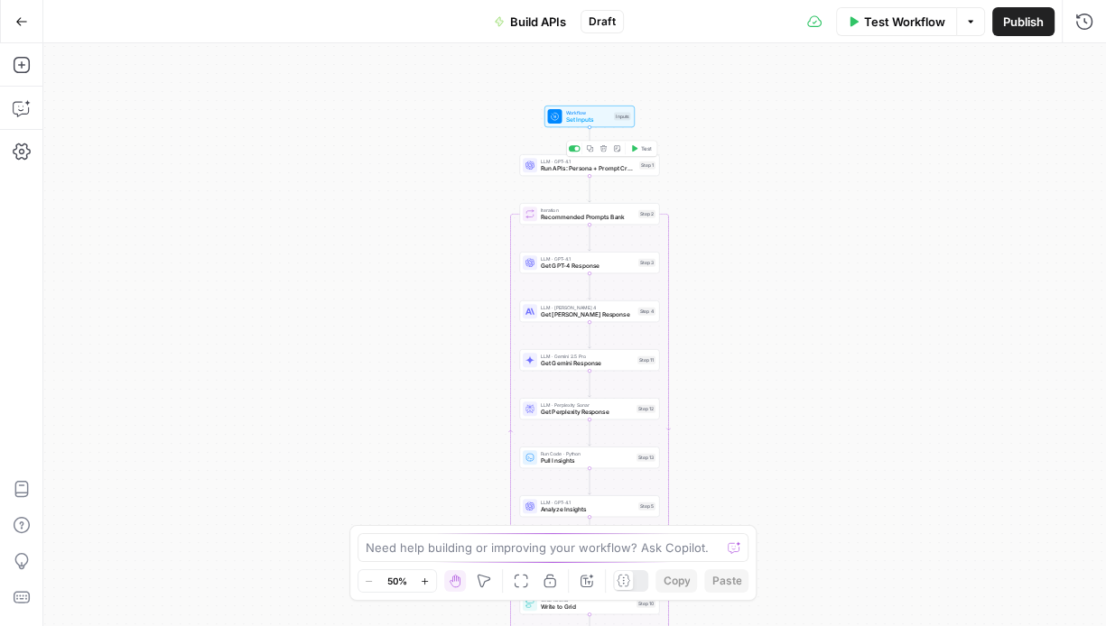
click at [588, 164] on span "Run APIs: Persona + Prompt Creation" at bounding box center [588, 168] width 95 height 9
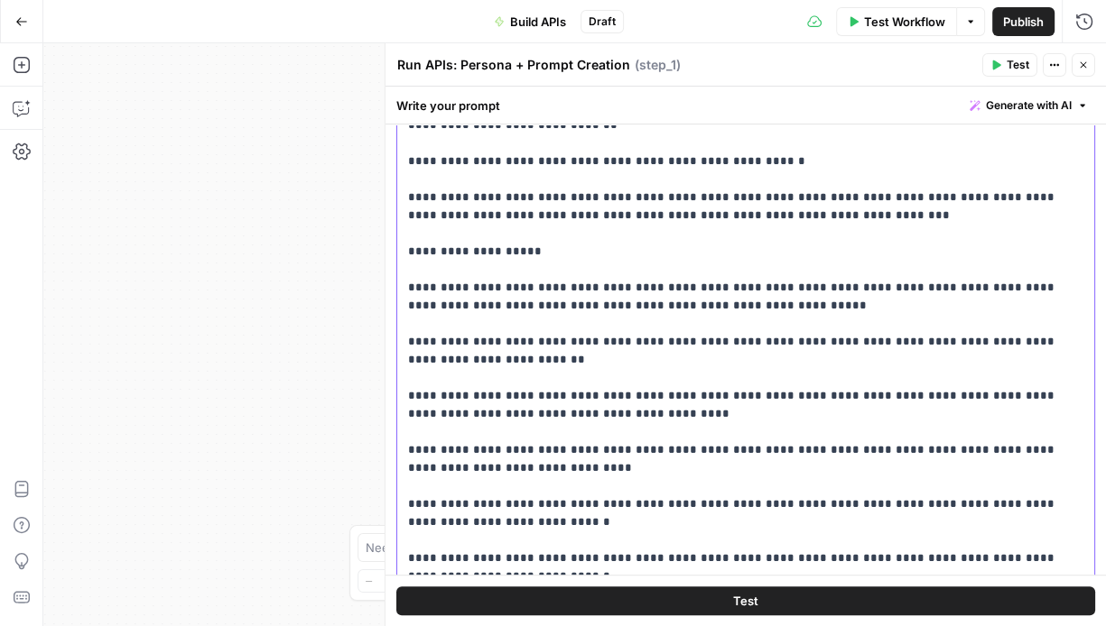
scroll to position [896, 0]
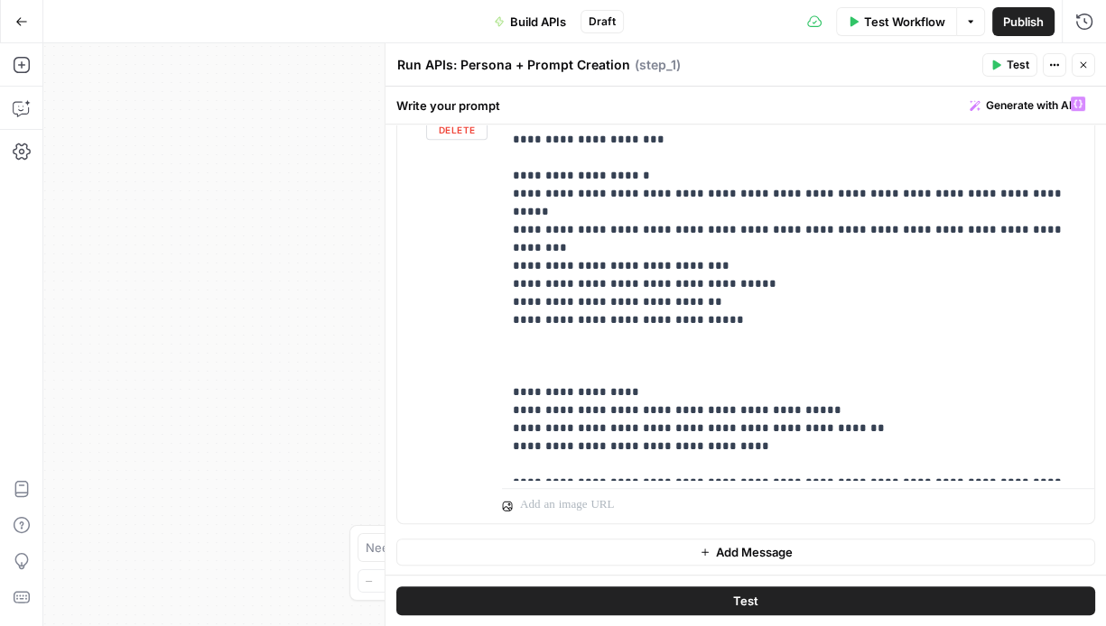
drag, startPoint x: 409, startPoint y: 220, endPoint x: 954, endPoint y: 464, distance: 597.2
click at [0, 0] on form "**********" at bounding box center [0, 0] width 0 height 0
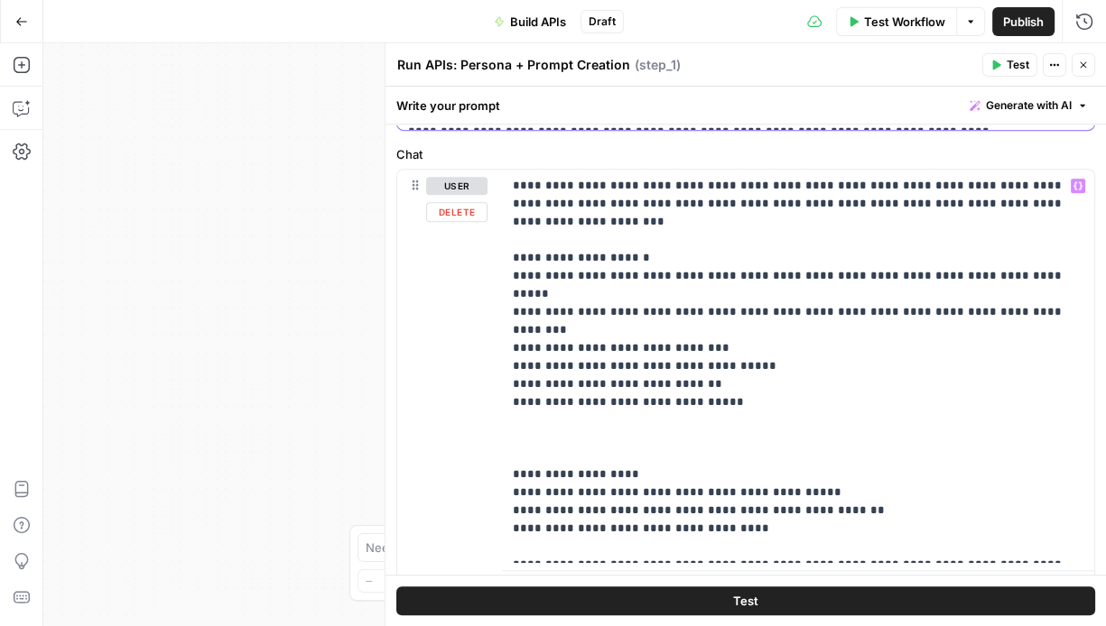
scroll to position [810, 0]
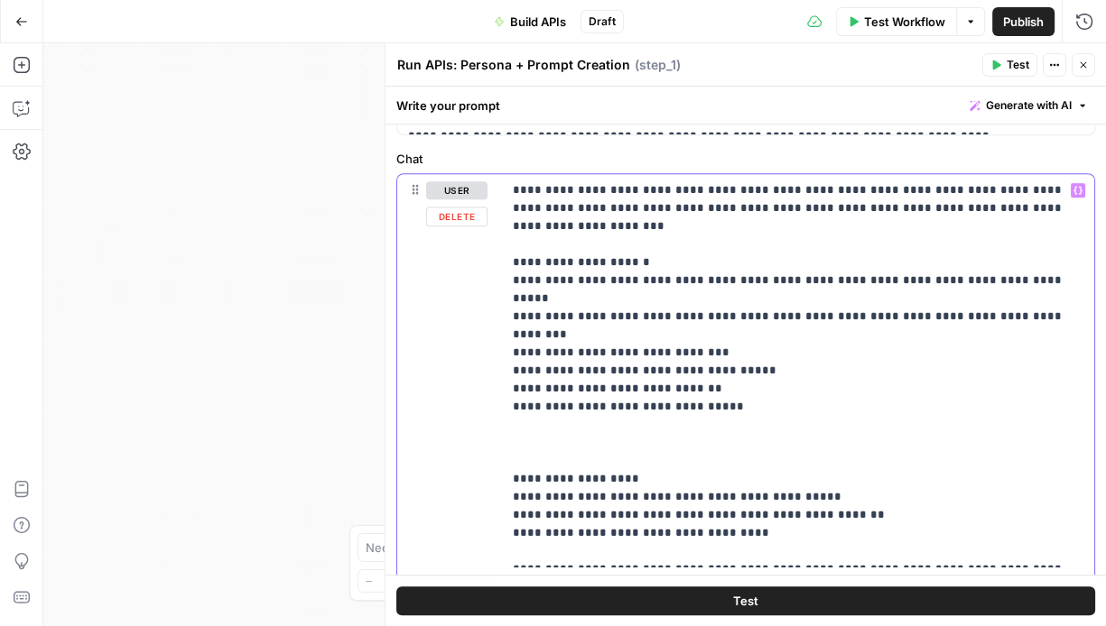
drag, startPoint x: 540, startPoint y: 263, endPoint x: 512, endPoint y: 263, distance: 28.0
click at [513, 263] on p "**********" at bounding box center [798, 370] width 571 height 379
click at [528, 265] on p "**********" at bounding box center [798, 370] width 571 height 379
drag, startPoint x: 540, startPoint y: 264, endPoint x: 520, endPoint y: 264, distance: 19.9
click at [520, 264] on p "**********" at bounding box center [798, 370] width 571 height 379
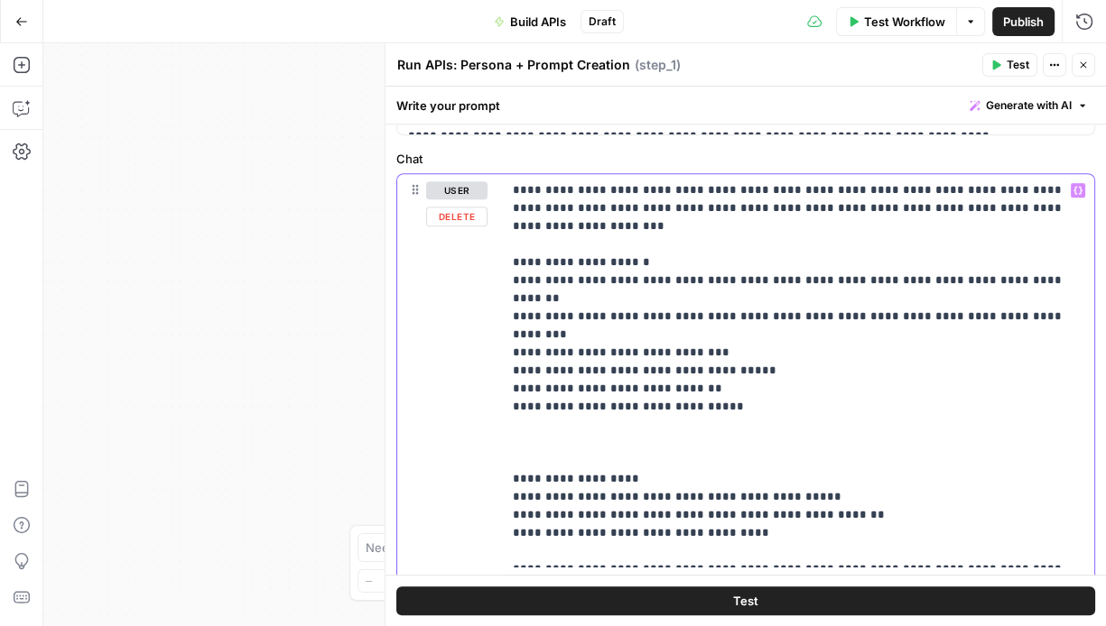
drag, startPoint x: 589, startPoint y: 298, endPoint x: 543, endPoint y: 298, distance: 46.0
click at [543, 298] on p "**********" at bounding box center [798, 370] width 571 height 379
drag, startPoint x: 654, startPoint y: 315, endPoint x: 543, endPoint y: 319, distance: 111.1
click at [543, 319] on p "**********" at bounding box center [798, 370] width 571 height 379
drag, startPoint x: 580, startPoint y: 316, endPoint x: 521, endPoint y: 317, distance: 59.6
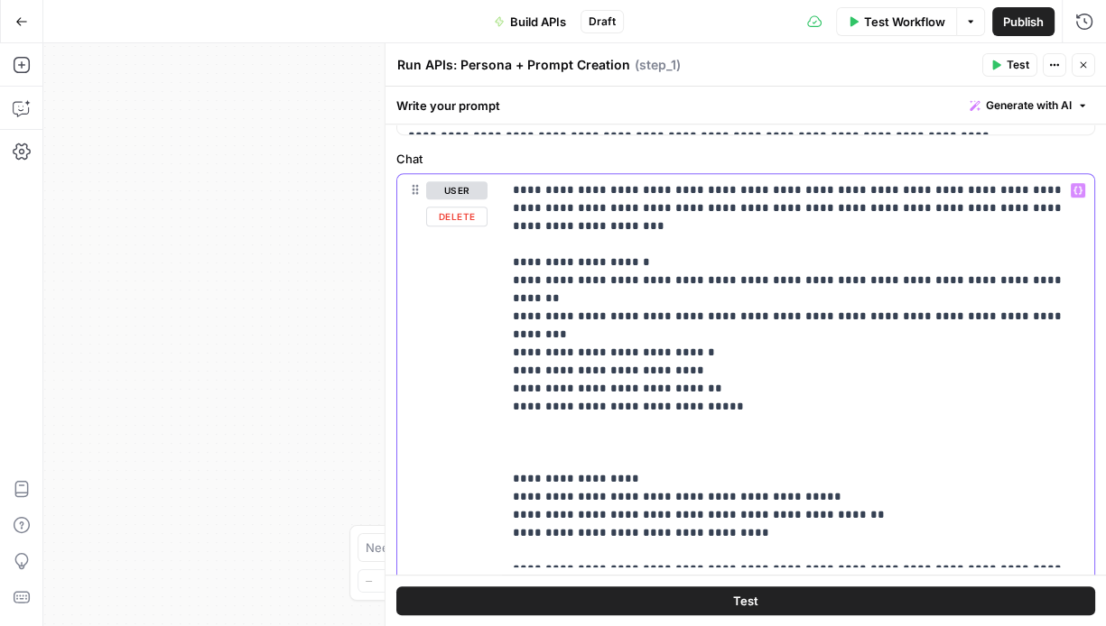
click at [521, 317] on p "**********" at bounding box center [798, 370] width 571 height 379
copy p "**********"
drag, startPoint x: 604, startPoint y: 334, endPoint x: 542, endPoint y: 335, distance: 62.3
click at [542, 335] on p "**********" at bounding box center [798, 370] width 571 height 379
click at [582, 356] on p "**********" at bounding box center [798, 370] width 571 height 379
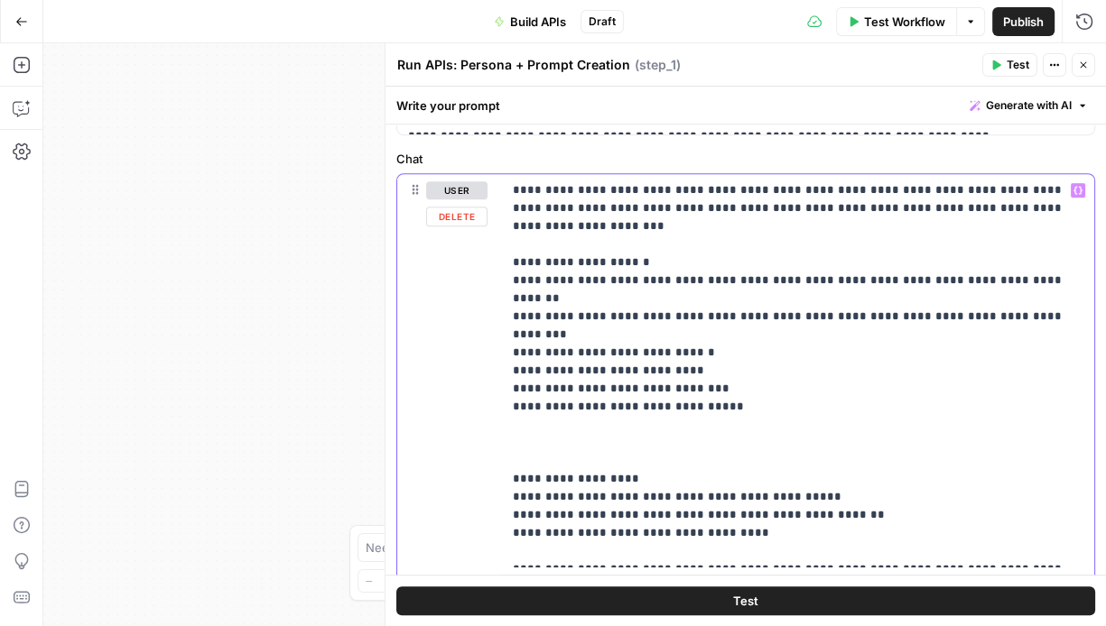
click at [599, 351] on p "**********" at bounding box center [798, 370] width 571 height 379
drag, startPoint x: 620, startPoint y: 351, endPoint x: 543, endPoint y: 355, distance: 76.8
click at [543, 355] on p "**********" at bounding box center [798, 370] width 571 height 379
drag, startPoint x: 670, startPoint y: 298, endPoint x: 602, endPoint y: 298, distance: 67.7
click at [601, 298] on p "**********" at bounding box center [798, 370] width 571 height 379
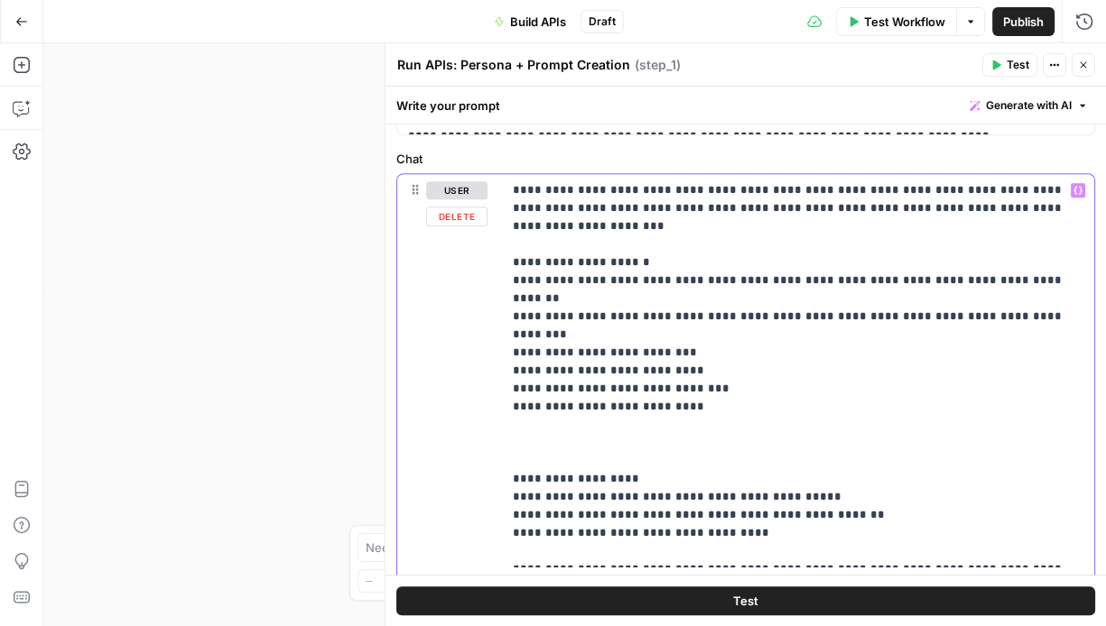
drag, startPoint x: 662, startPoint y: 315, endPoint x: 590, endPoint y: 317, distance: 71.3
click at [590, 317] on p "**********" at bounding box center [798, 370] width 571 height 379
drag, startPoint x: 674, startPoint y: 335, endPoint x: 608, endPoint y: 335, distance: 66.8
click at [608, 335] on p "**********" at bounding box center [798, 370] width 571 height 379
drag, startPoint x: 662, startPoint y: 354, endPoint x: 593, endPoint y: 355, distance: 68.6
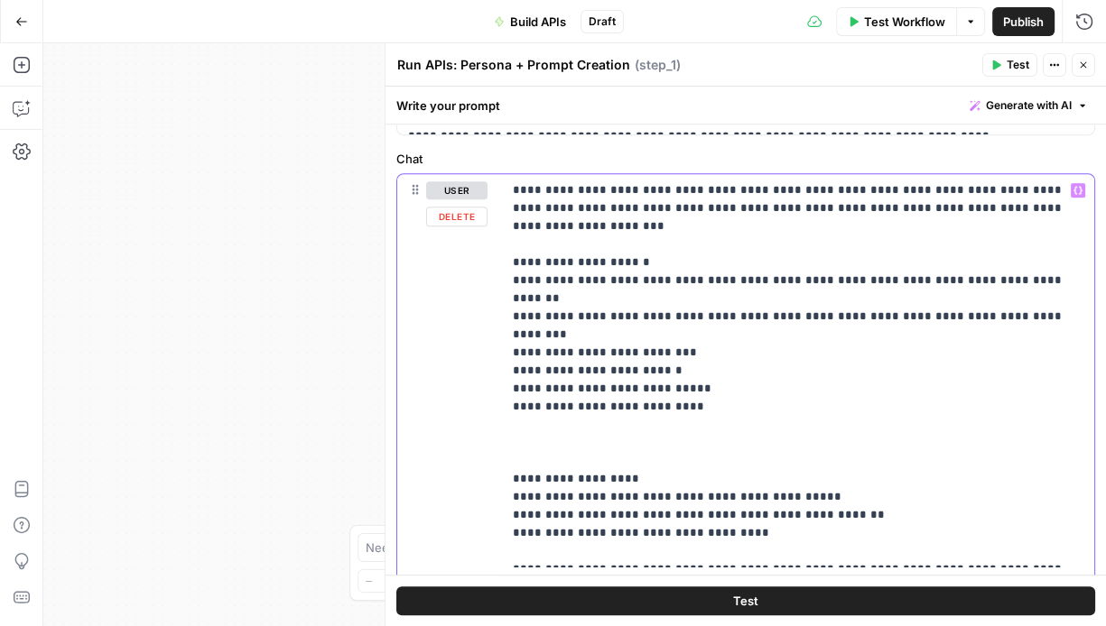
click at [593, 355] on p "**********" at bounding box center [798, 370] width 571 height 379
click at [649, 460] on p "**********" at bounding box center [798, 370] width 571 height 379
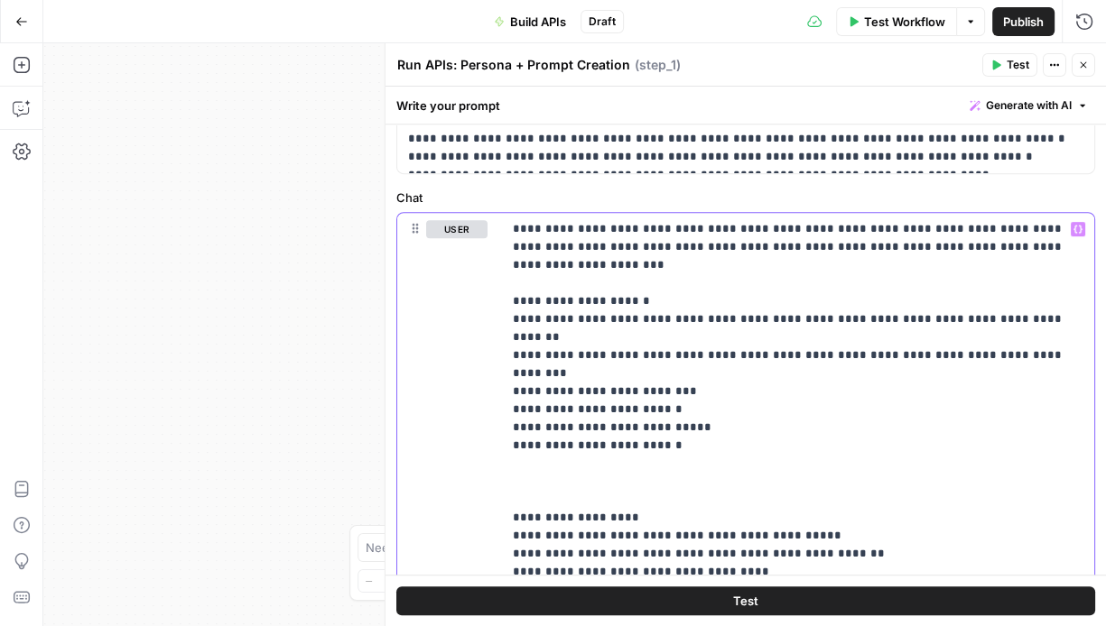
scroll to position [772, 0]
drag, startPoint x: 667, startPoint y: 247, endPoint x: 580, endPoint y: 249, distance: 86.7
click at [580, 249] on p "**********" at bounding box center [798, 408] width 571 height 379
drag, startPoint x: 681, startPoint y: 245, endPoint x: 646, endPoint y: 245, distance: 34.3
click at [646, 245] on p "**********" at bounding box center [798, 408] width 571 height 379
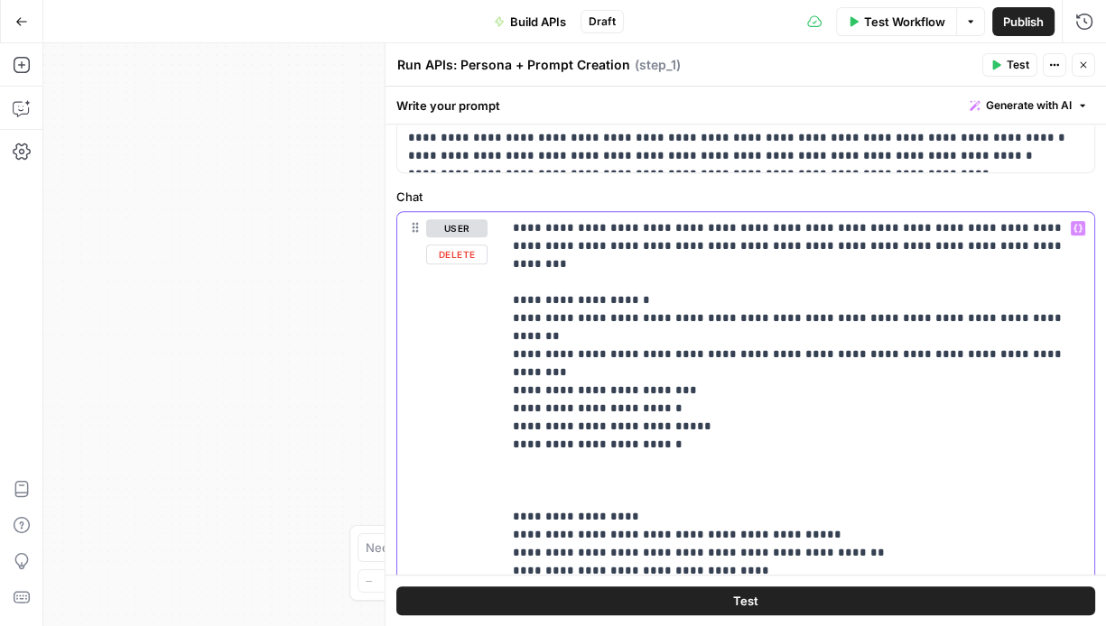
drag, startPoint x: 566, startPoint y: 245, endPoint x: 680, endPoint y: 249, distance: 113.8
click at [680, 249] on p "**********" at bounding box center [798, 408] width 571 height 379
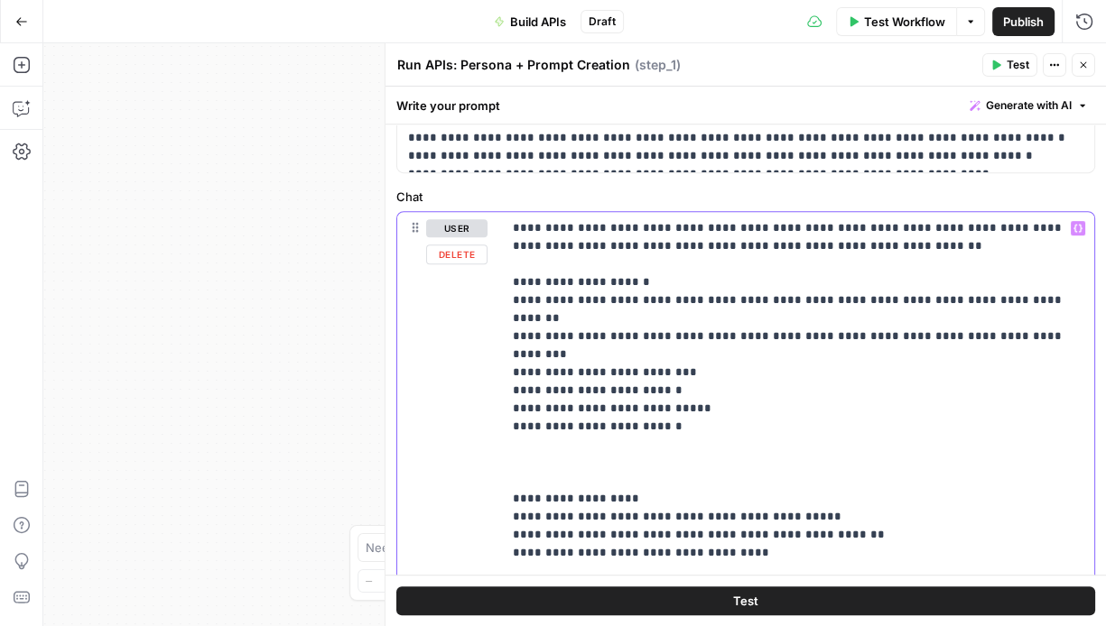
click at [694, 240] on p "**********" at bounding box center [798, 408] width 571 height 379
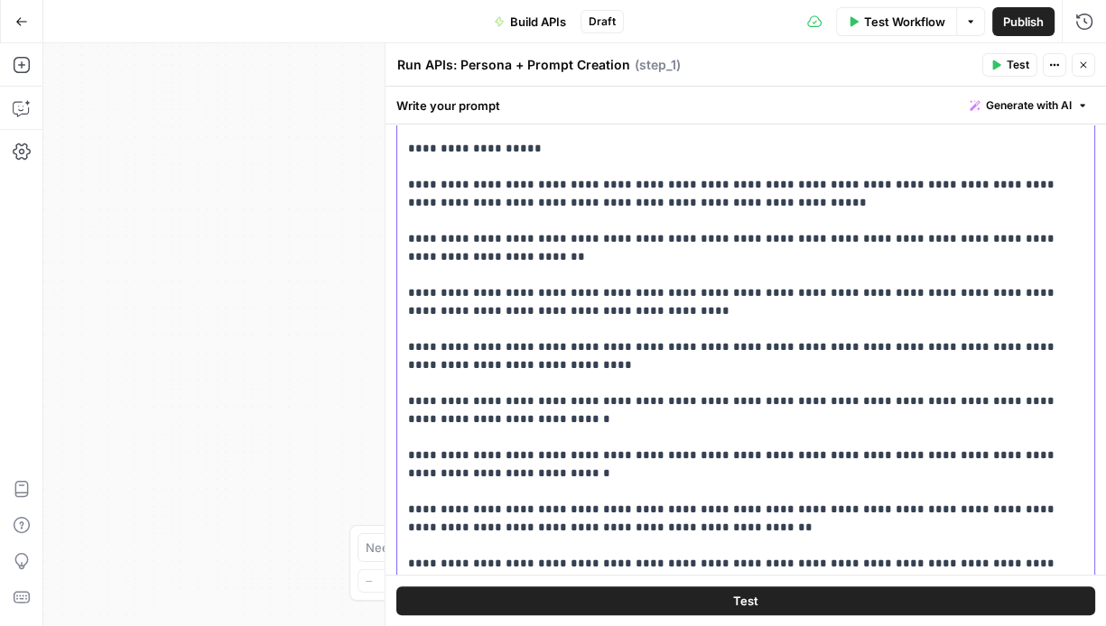
scroll to position [896, 0]
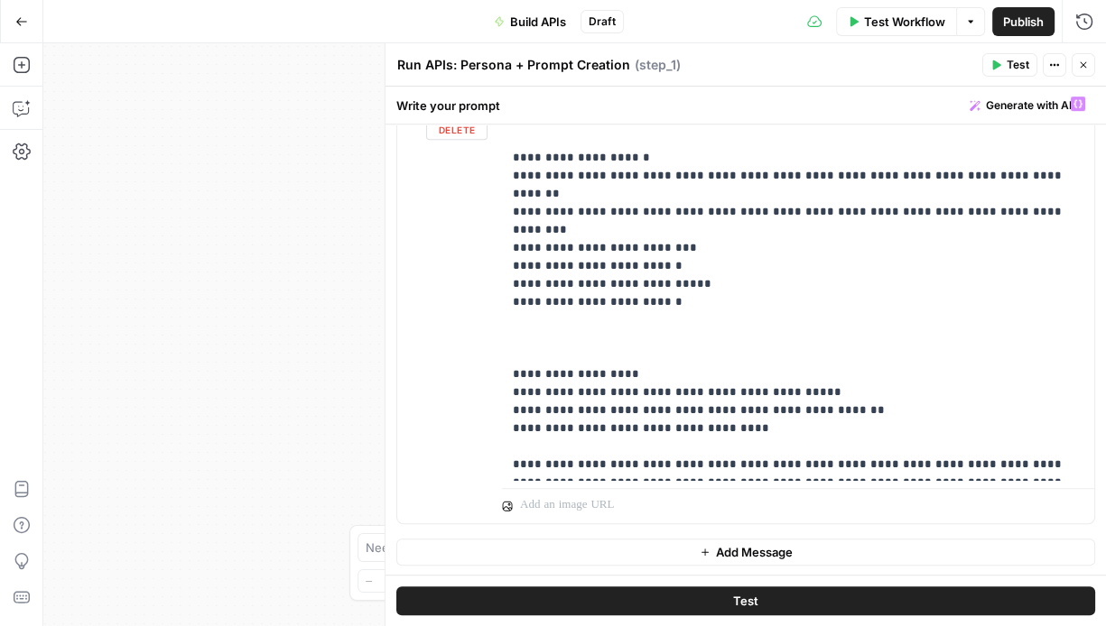
drag, startPoint x: 408, startPoint y: 222, endPoint x: 729, endPoint y: 330, distance: 339.1
click at [0, 0] on form "**********" at bounding box center [0, 0] width 0 height 0
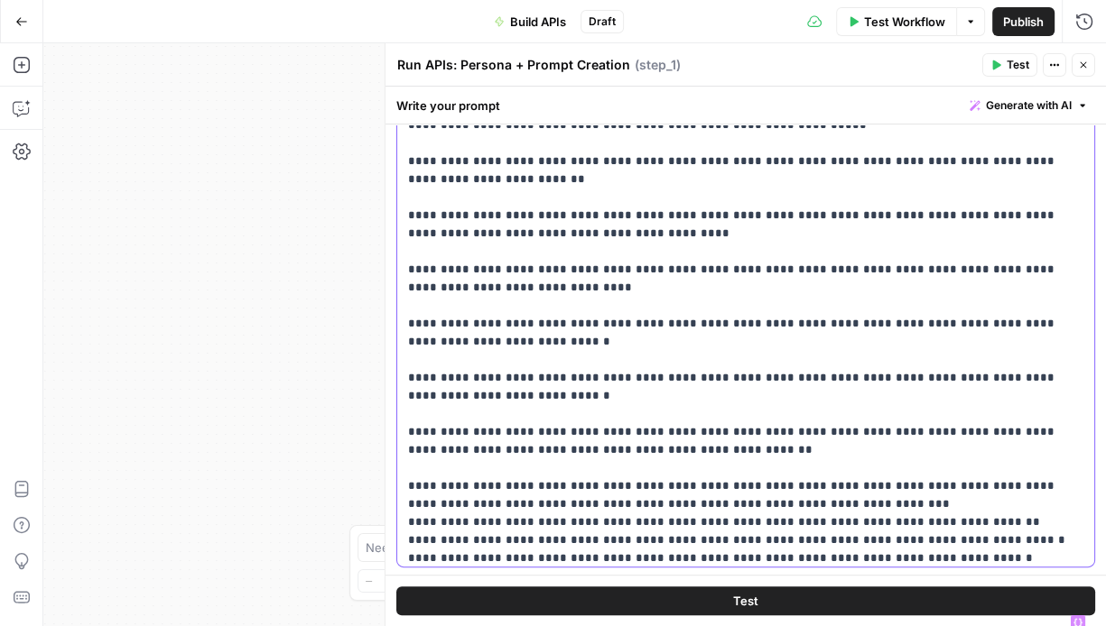
scroll to position [669, 0]
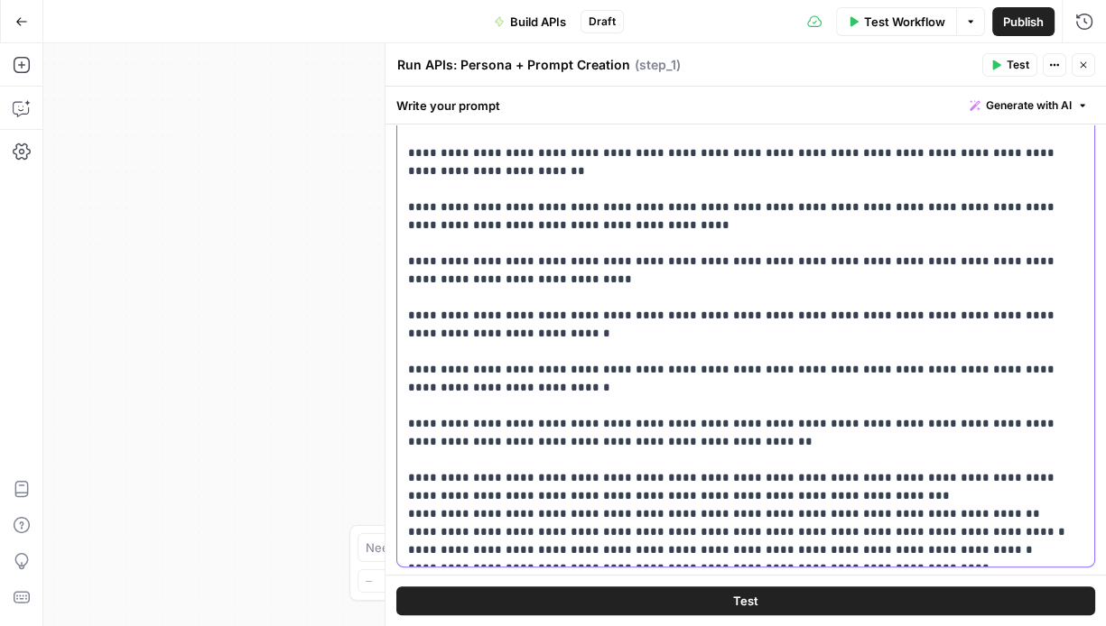
copy p "**********"
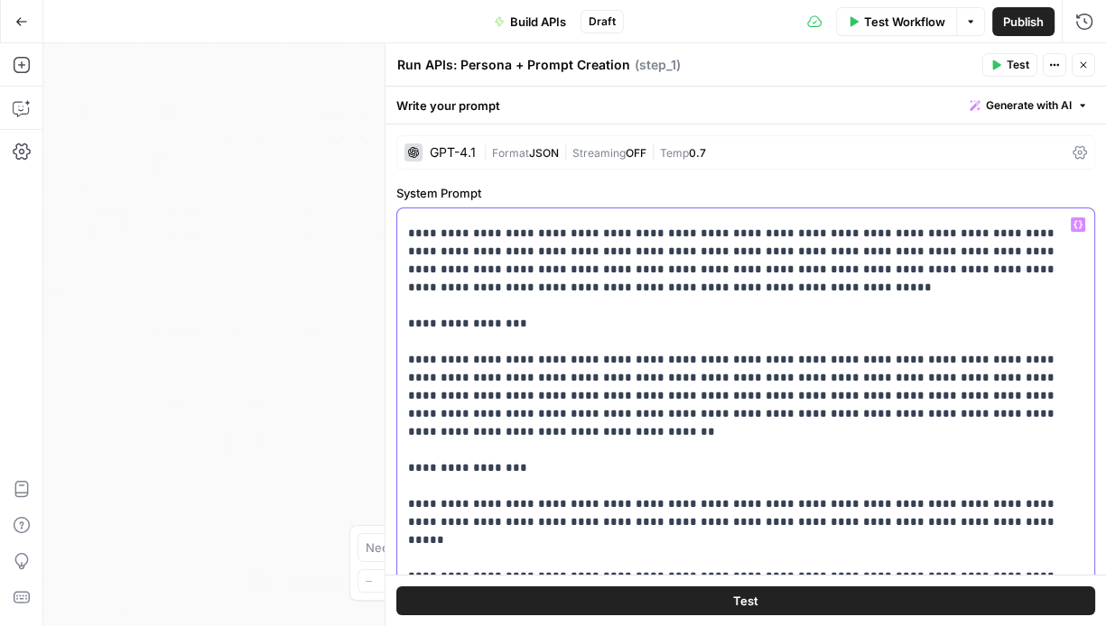
scroll to position [0, 0]
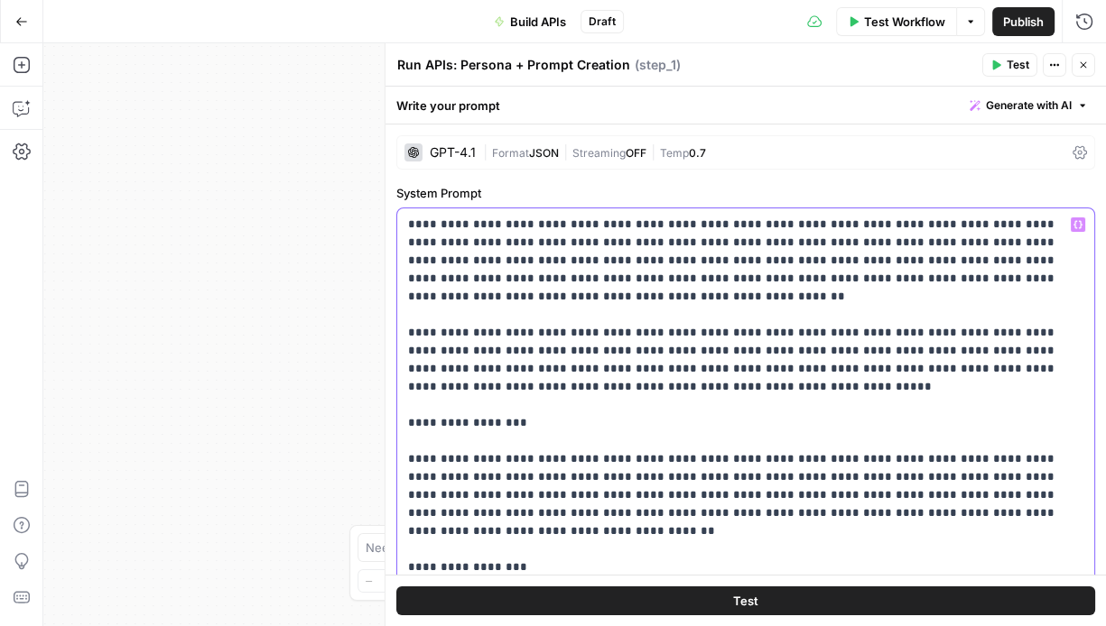
drag, startPoint x: 768, startPoint y: 224, endPoint x: 675, endPoint y: 225, distance: 93.0
click at [274, 343] on div "Workflow Set Inputs Inputs LLM · GPT-4.1 Run APIs: Persona + Prompt Creation St…" at bounding box center [574, 334] width 1062 height 583
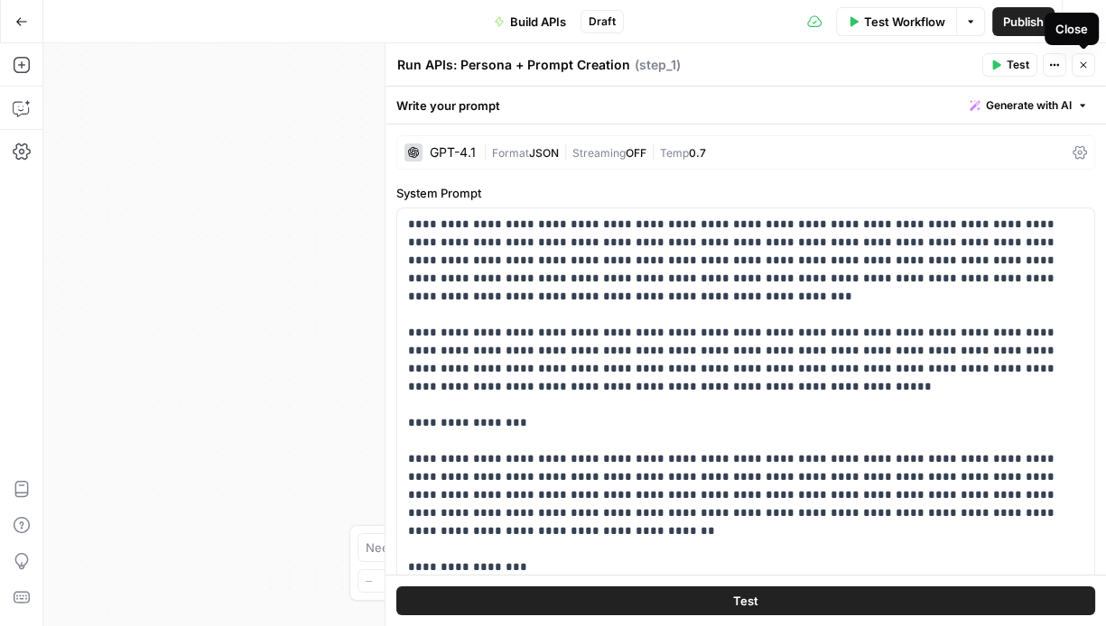
click at [1078, 65] on icon "button" at bounding box center [1083, 65] width 11 height 11
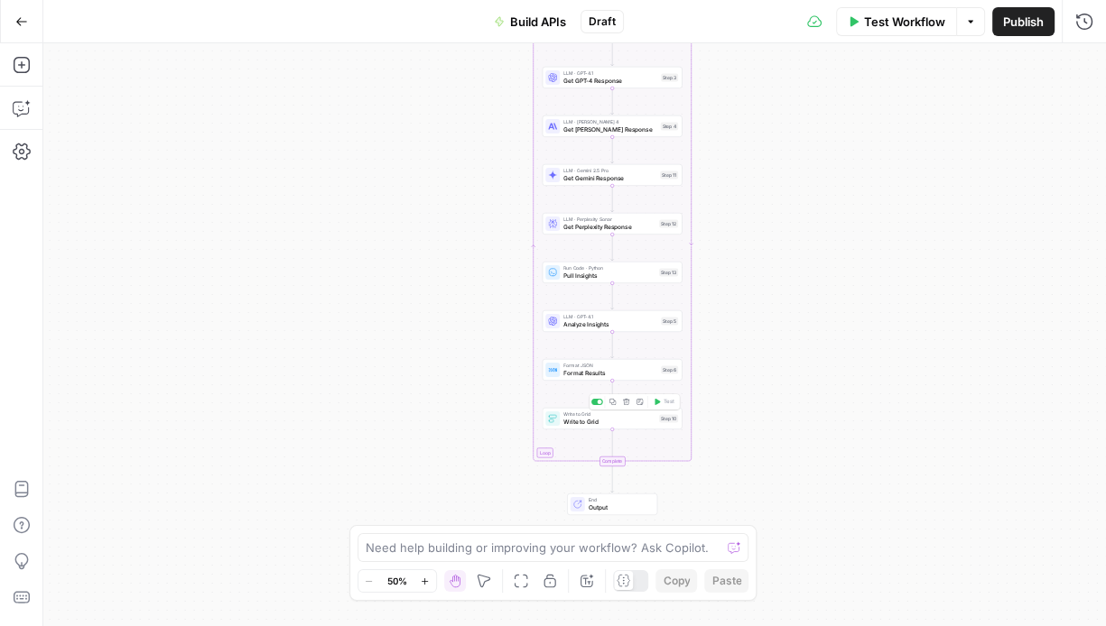
click at [608, 421] on span "Write to Grid" at bounding box center [609, 421] width 92 height 9
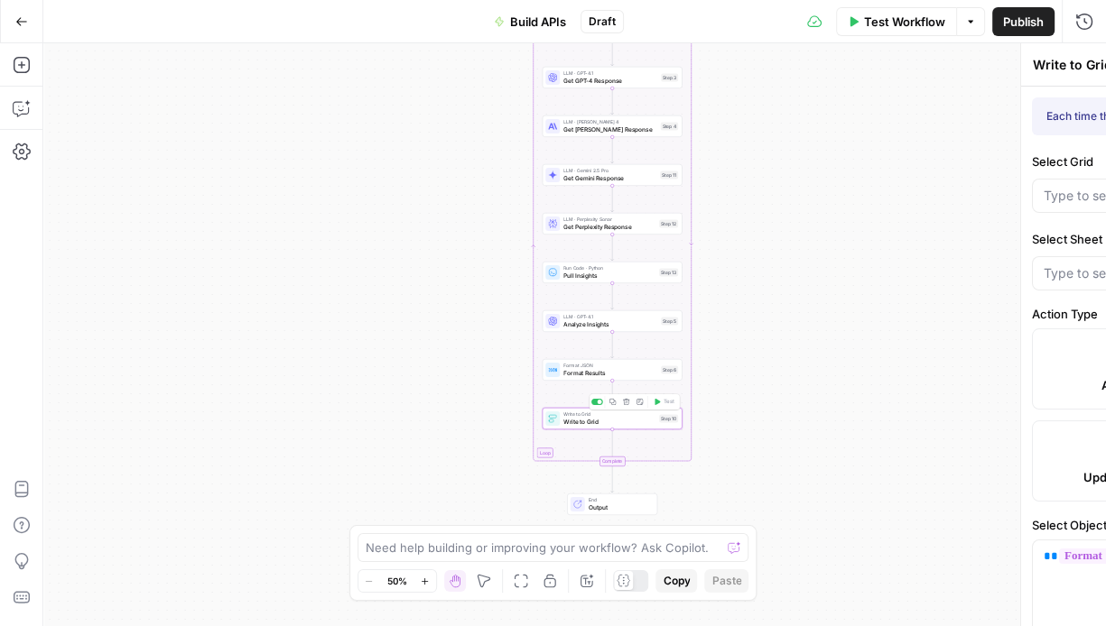
type input "Run: APIs"
type input "Prompt"
type input "Funnel Stage"
type input "Persona"
type input "Use Case"
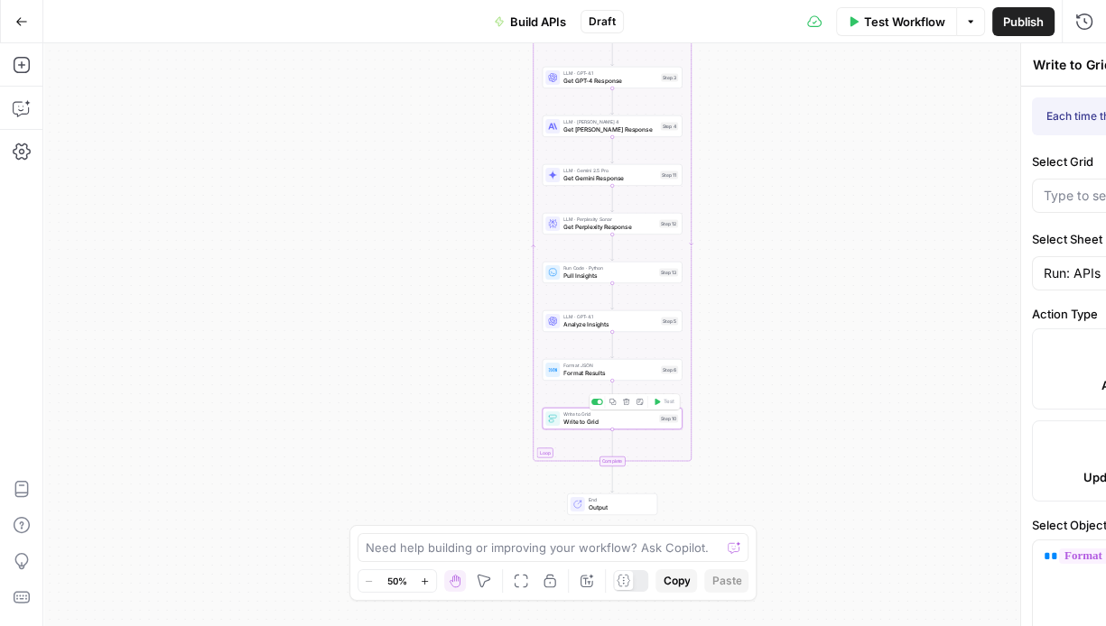
type input "GPT Response"
type input "[PERSON_NAME] Response"
type input "Analysis"
type input "Kong Mentioned"
type input "Competitors Mentioned"
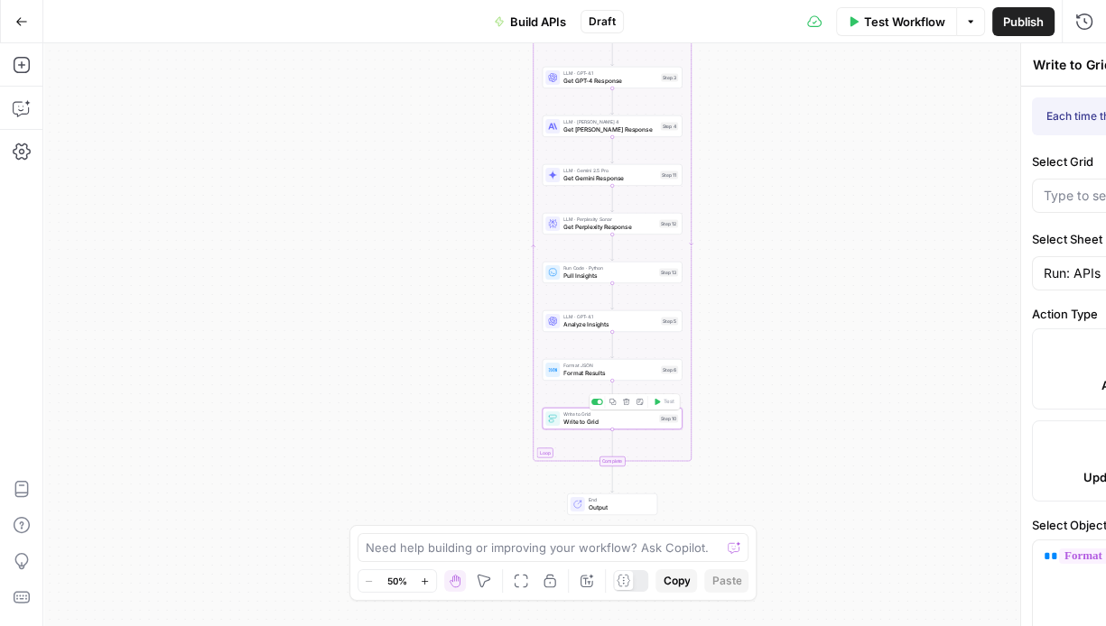
type input "Missed Op Score"
type input "Perplexity Response"
type input "Gemini Response"
type input "Kong GPT Citations"
type input "Other GPT Citations"
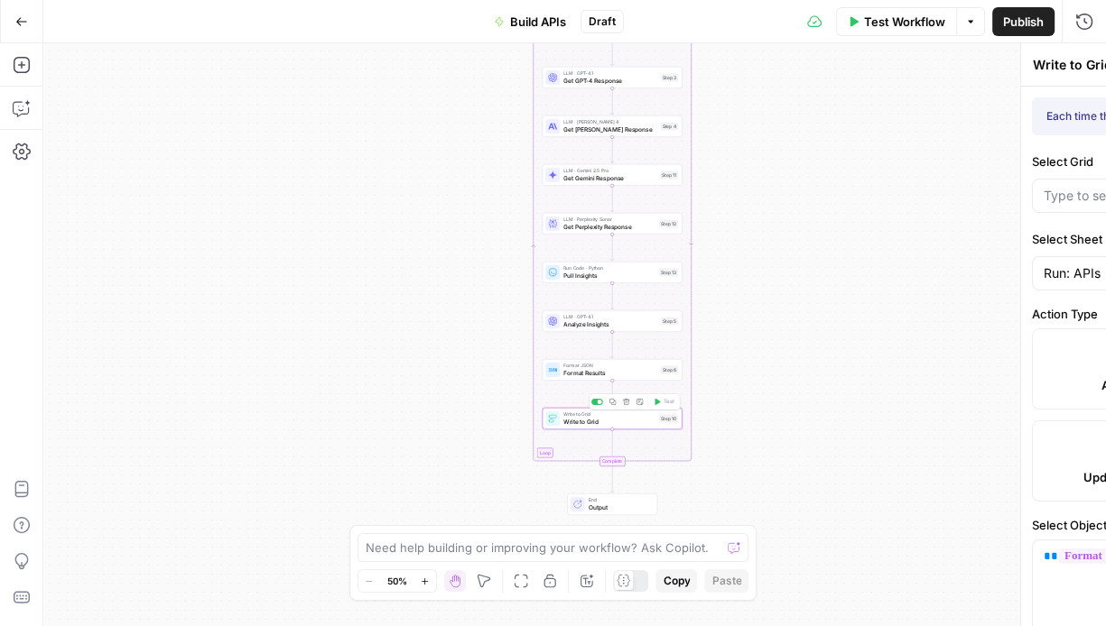
type input "Kong [PERSON_NAME] Citations"
type input "Other [PERSON_NAME] Citations"
type input "Kong Gemini Citations"
type input "Other Gemini Citations"
type input "Kong Perplexity Citations"
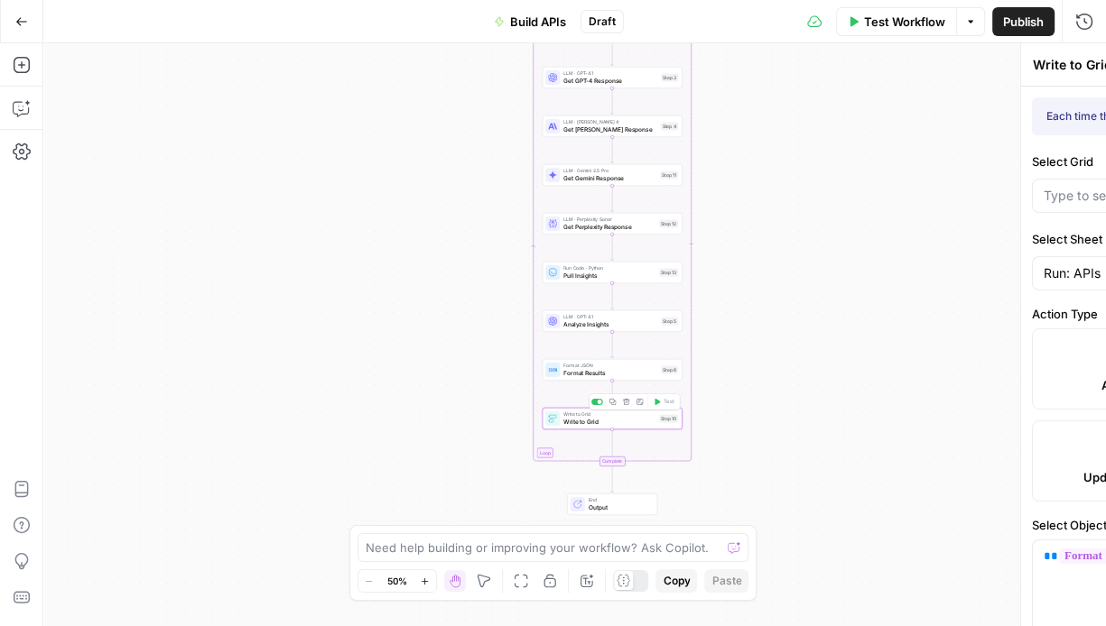
type input "Other Perplexity Citations"
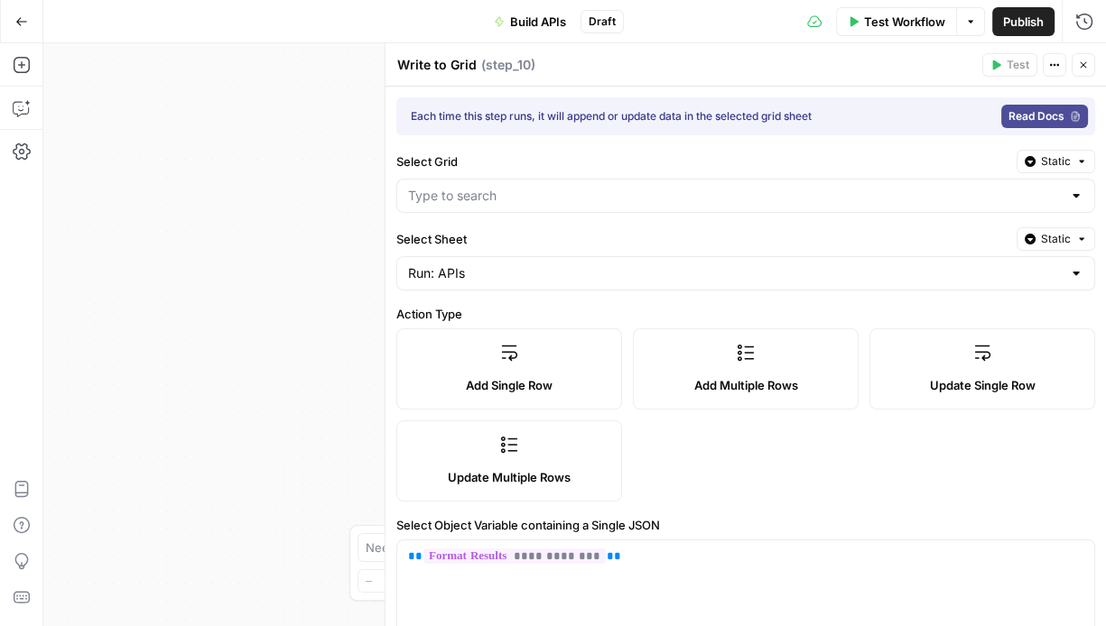
type input "LLM Visibility"
click at [705, 267] on input "Select Sheet" at bounding box center [735, 273] width 654 height 18
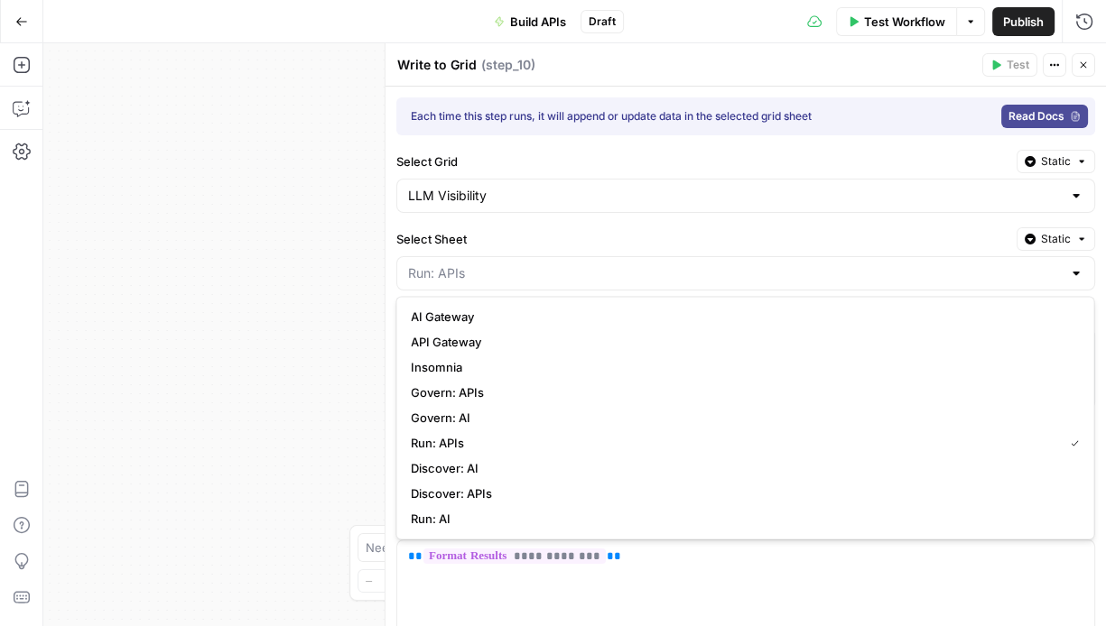
type input "Run: APIs"
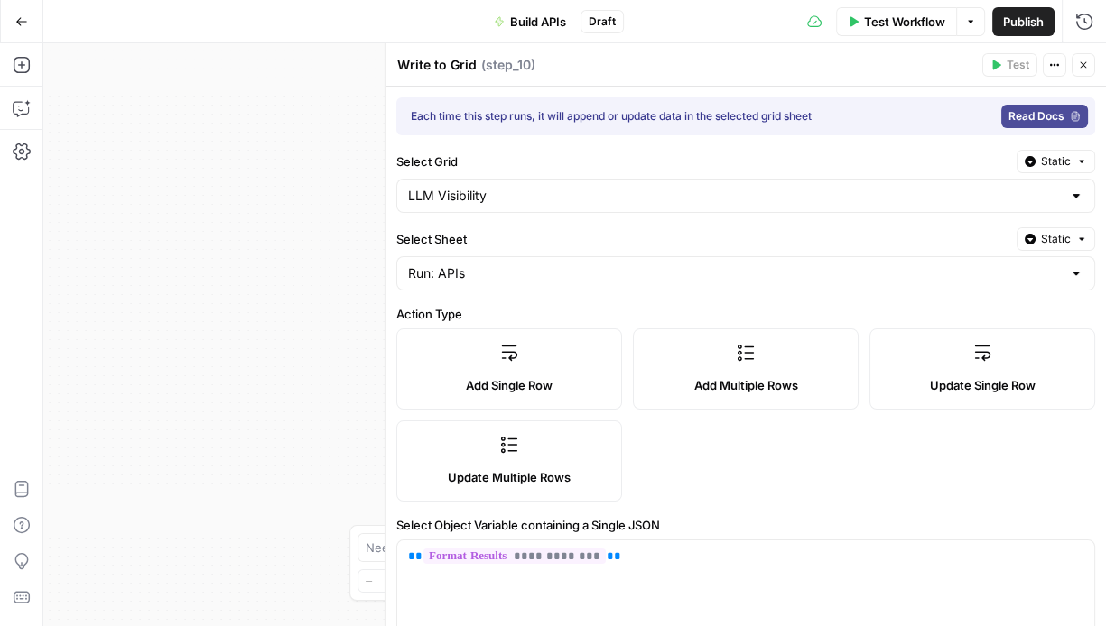
click at [329, 472] on div "Workflow Set Inputs Inputs LLM · GPT-4.1 Run APIs: Persona + Prompt Creation St…" at bounding box center [574, 334] width 1062 height 583
click at [1069, 274] on div at bounding box center [1076, 273] width 14 height 18
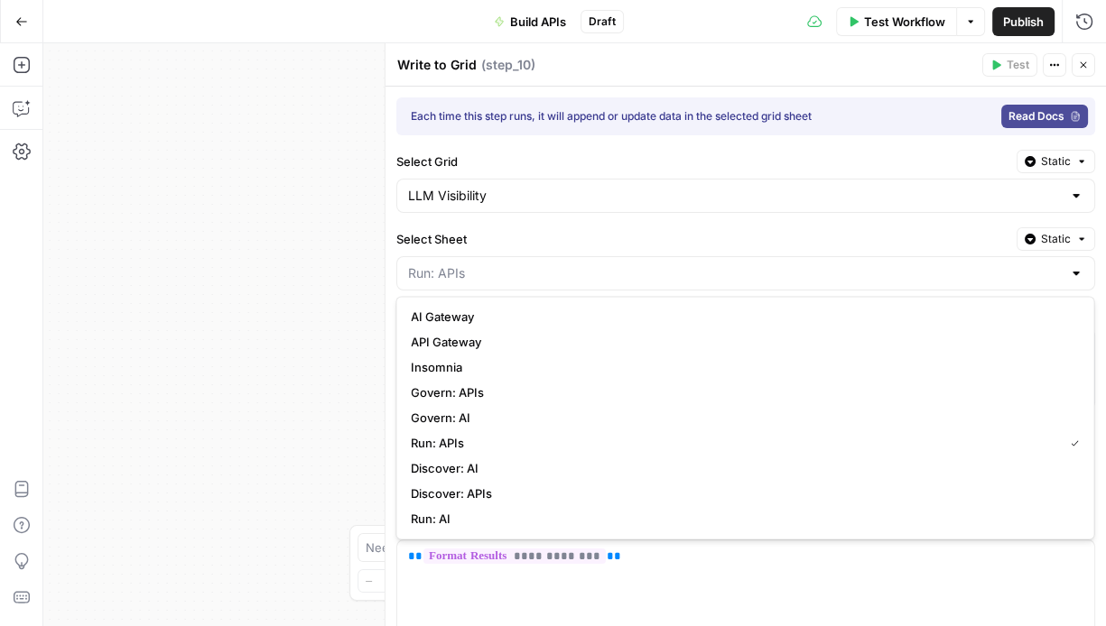
type input "Run: APIs"
click at [331, 367] on div "Workflow Set Inputs Inputs LLM · GPT-4.1 Run APIs: Persona + Prompt Creation St…" at bounding box center [574, 334] width 1062 height 583
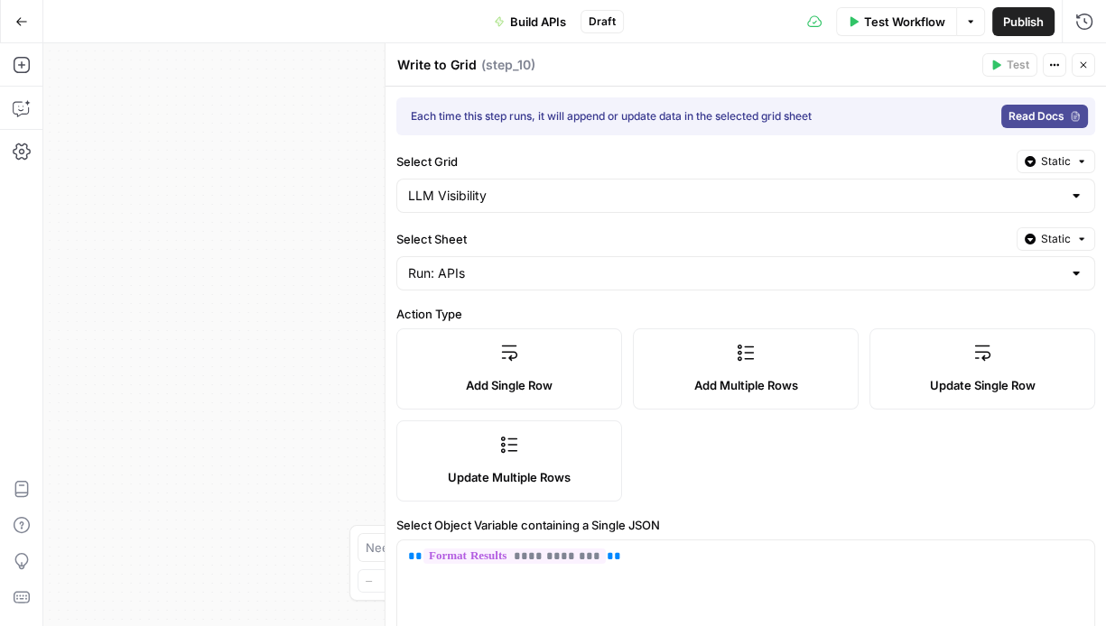
click at [1003, 18] on span "Publish" at bounding box center [1023, 22] width 41 height 18
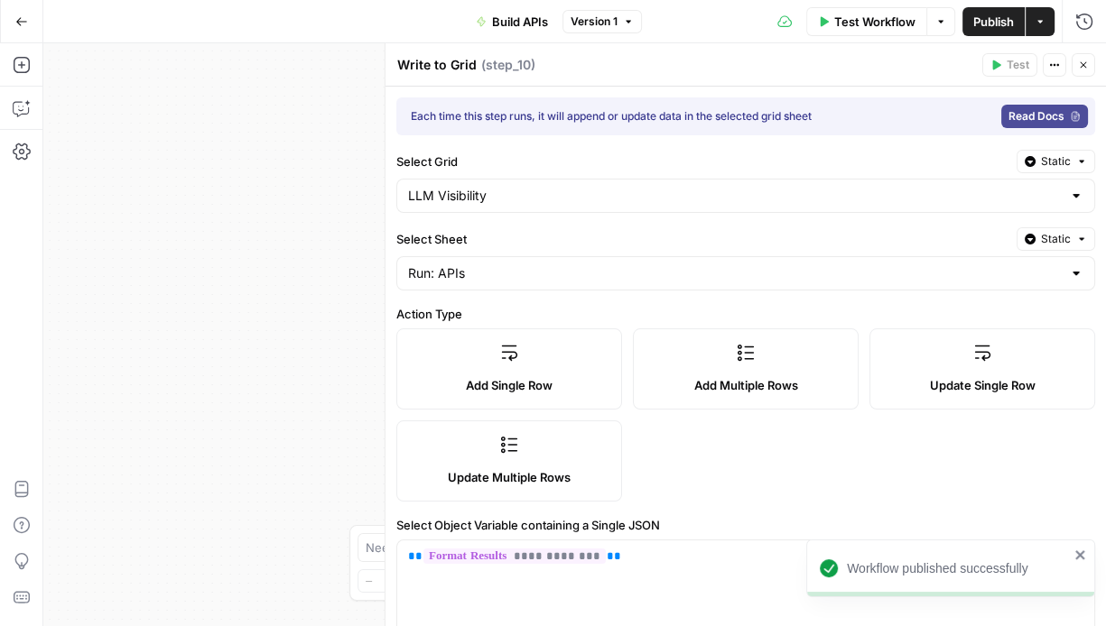
click at [273, 262] on div "Workflow Set Inputs Inputs LLM · GPT-4.1 Run APIs: Persona + Prompt Creation St…" at bounding box center [574, 334] width 1062 height 583
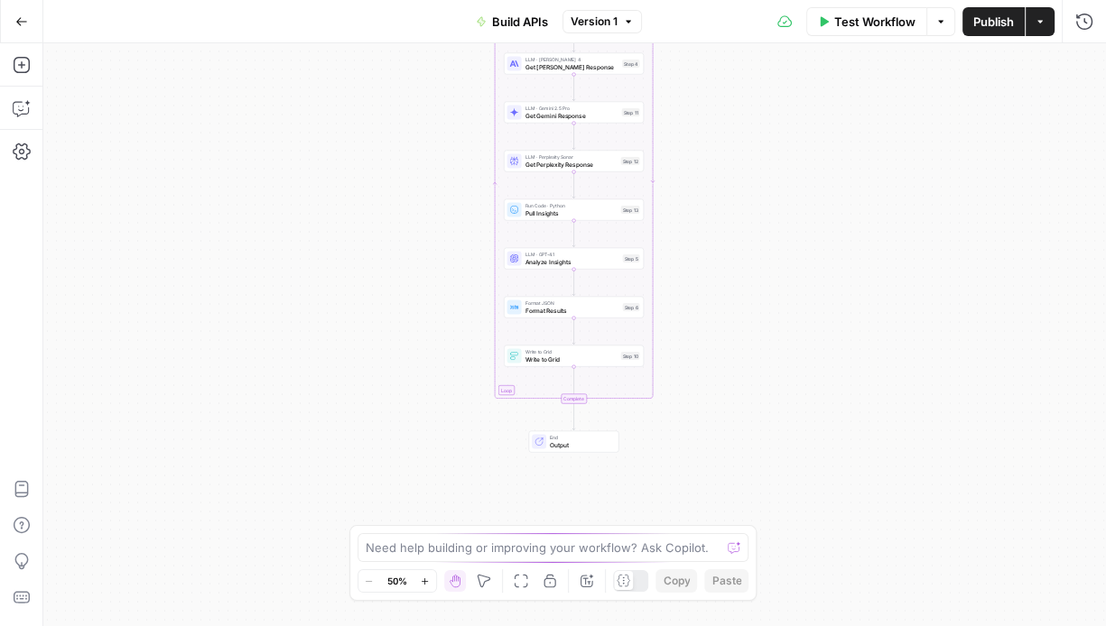
drag, startPoint x: 732, startPoint y: 213, endPoint x: 731, endPoint y: 16, distance: 196.8
click at [731, 16] on div "Go Back Build APIs Version 1 Test Workflow Options Publish Actions Run History …" at bounding box center [553, 313] width 1106 height 626
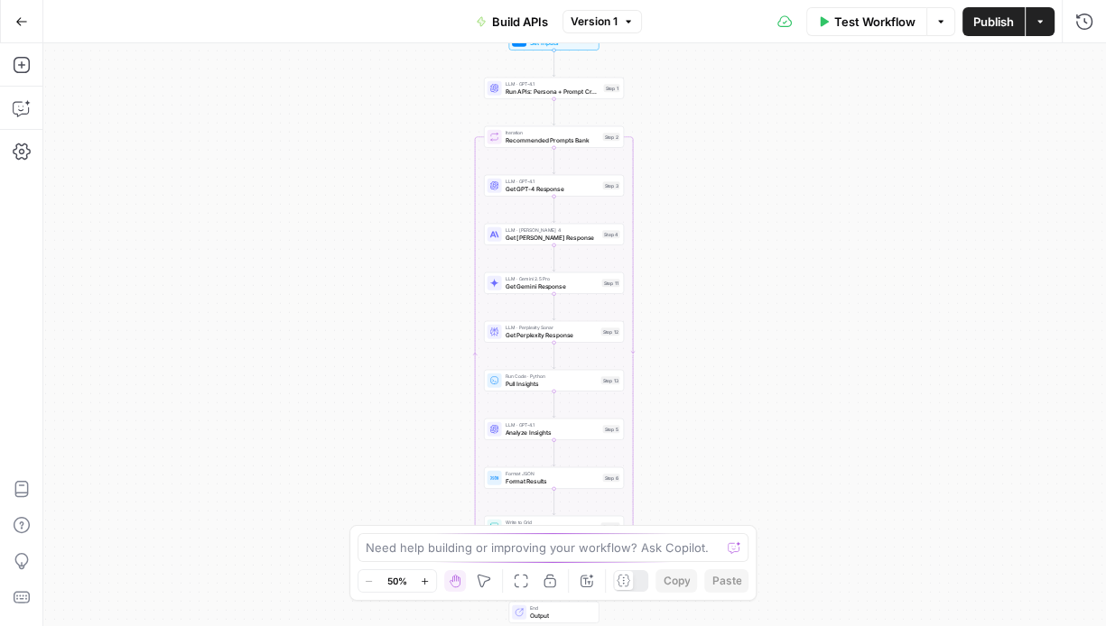
drag, startPoint x: 749, startPoint y: 248, endPoint x: 720, endPoint y: 397, distance: 151.7
click at [720, 397] on div "Workflow Set Inputs Inputs LLM · GPT-4.1 Run APIs: Persona + Prompt Creation St…" at bounding box center [574, 334] width 1062 height 583
drag, startPoint x: 676, startPoint y: 217, endPoint x: 676, endPoint y: 56, distance: 160.7
click at [676, 56] on div "Workflow Set Inputs Inputs LLM · GPT-4.1 Run APIs: Persona + Prompt Creation St…" at bounding box center [574, 334] width 1062 height 583
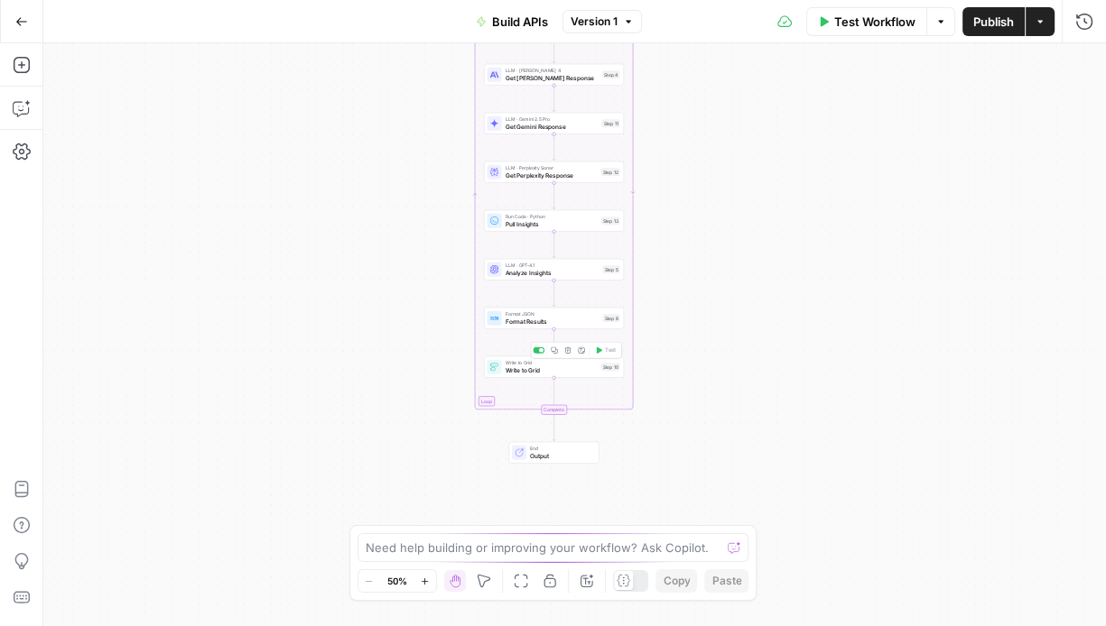
click at [556, 367] on span "Write to Grid" at bounding box center [552, 370] width 92 height 9
type input "LLM Visibility"
type input "Run: APIs"
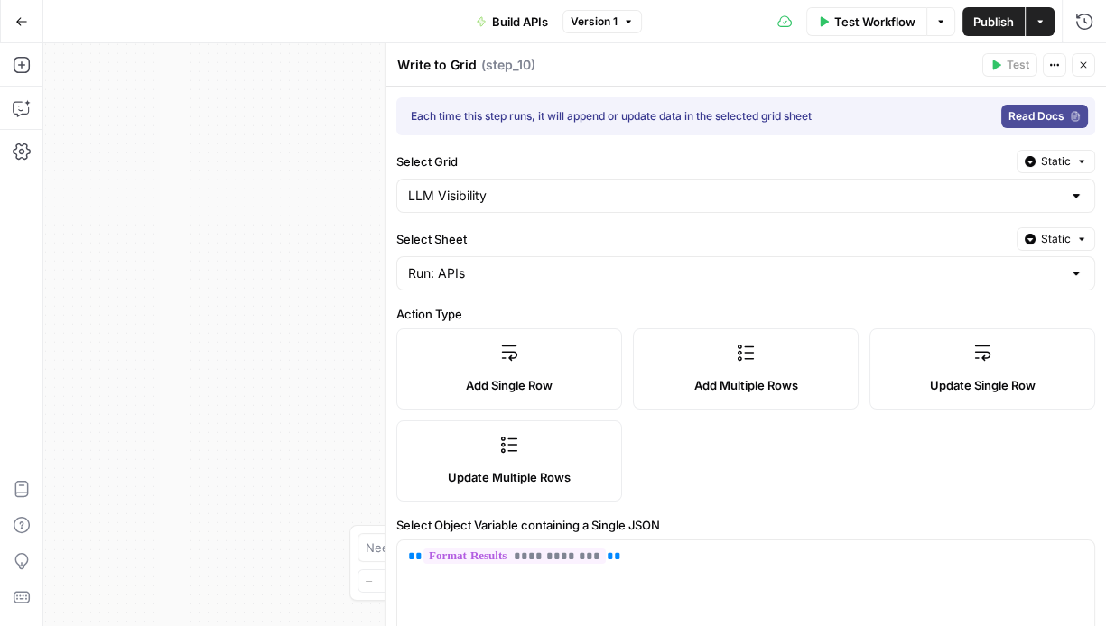
type input "Prompt"
type input "Funnel Stage"
type input "Persona"
type input "Use Case"
type input "GPT Response"
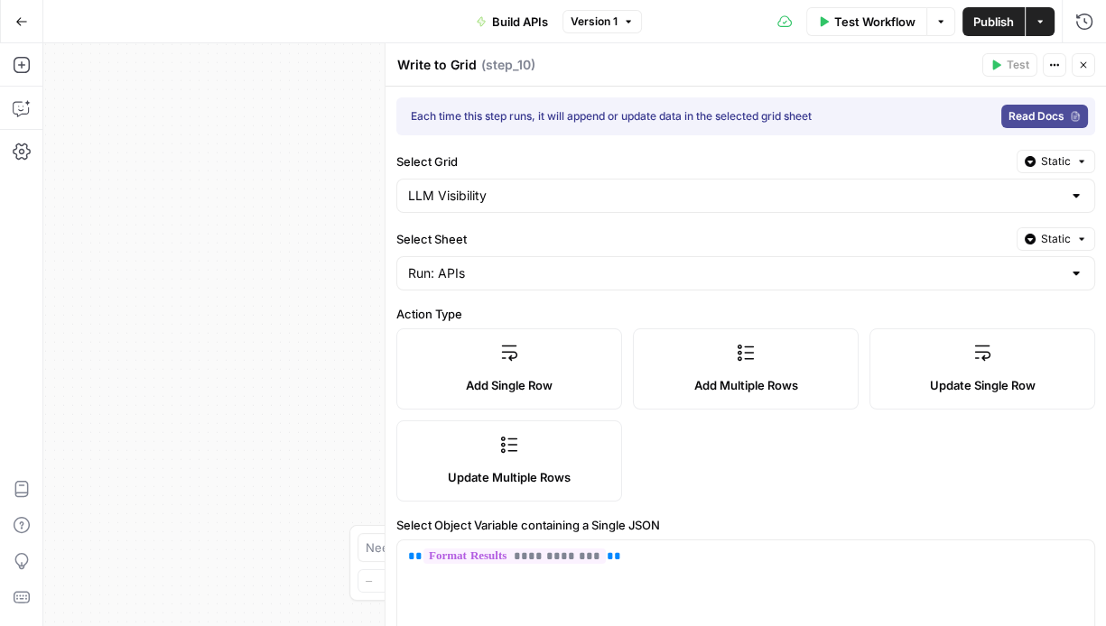
type input "[PERSON_NAME] Response"
type input "Analysis"
type input "Kong Mentioned"
type input "Competitors Mentioned"
type input "Missed Op Score"
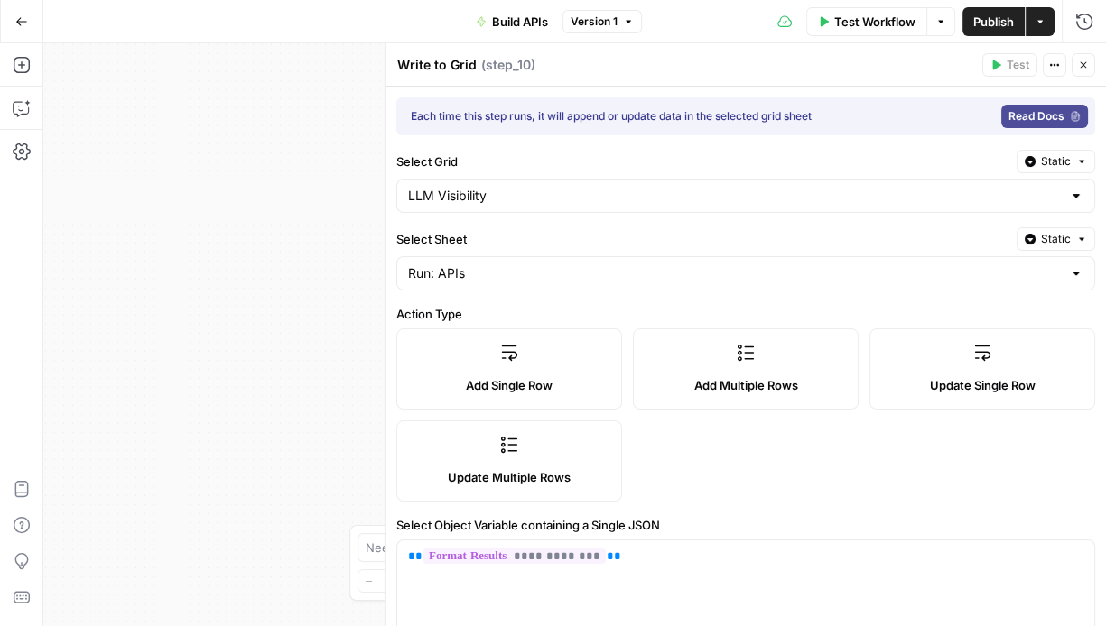
type input "Perplexity Response"
type input "Gemini Response"
type input "Kong GPT Citations"
type input "Other GPT Citations"
type input "Kong [PERSON_NAME] Citations"
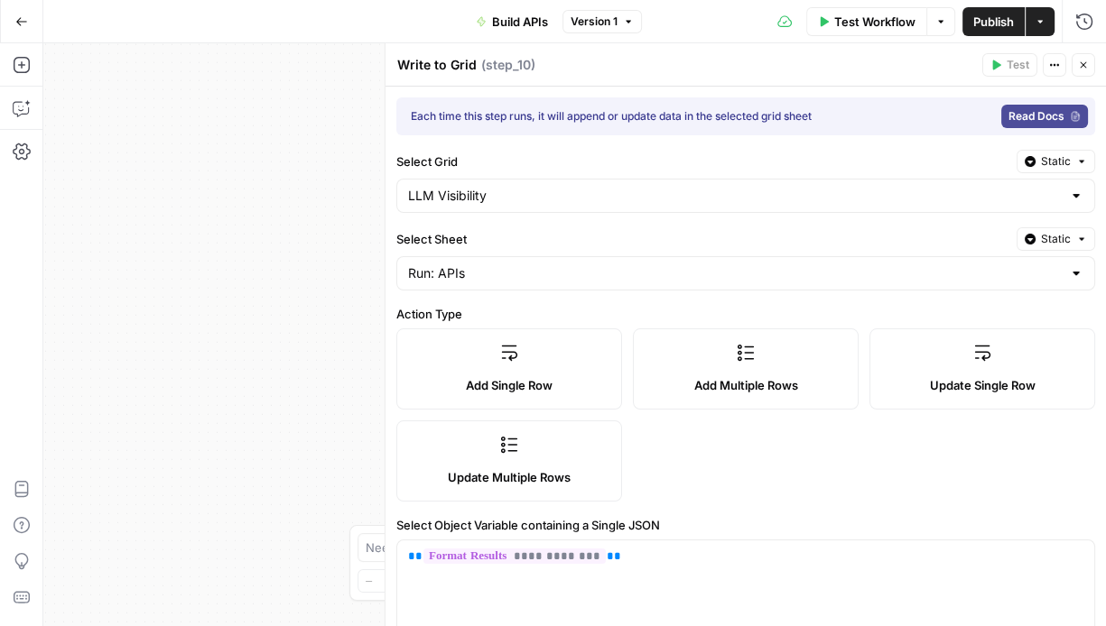
type input "Other [PERSON_NAME] Citations"
type input "Kong Gemini Citations"
type input "Other Gemini Citations"
type input "Kong Perplexity Citations"
type input "Other Perplexity Citations"
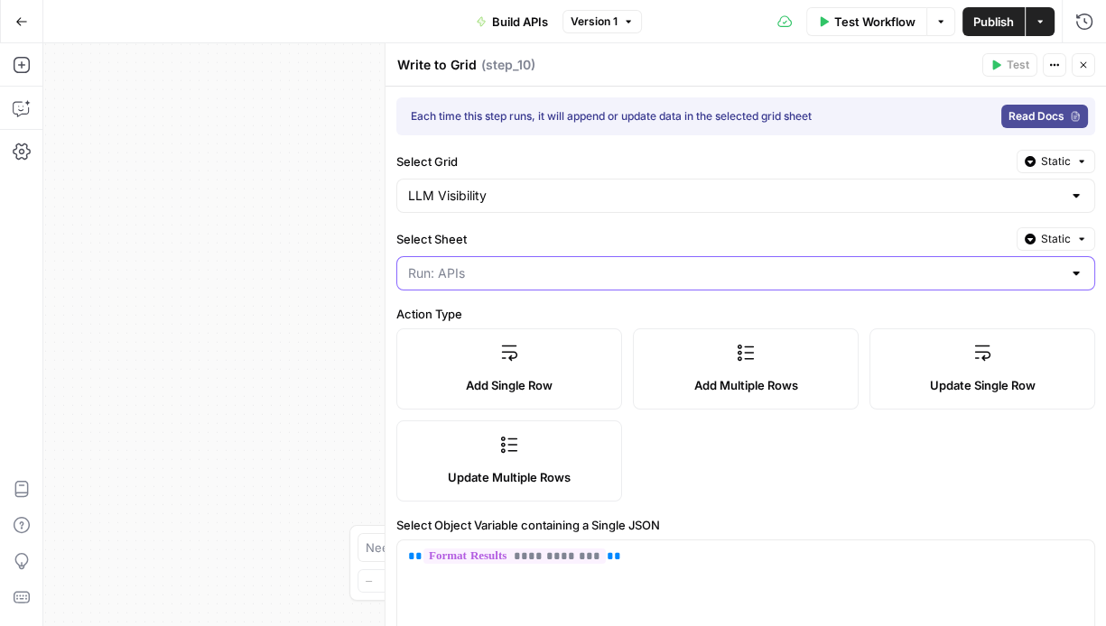
click at [673, 268] on input "Select Sheet" at bounding box center [735, 273] width 654 height 18
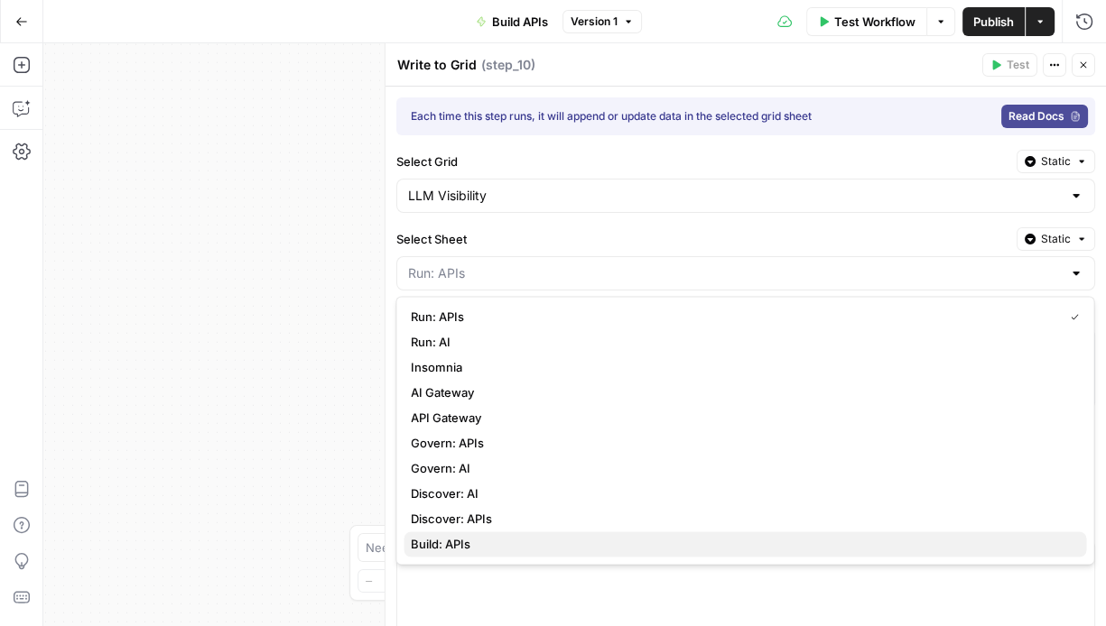
click at [629, 537] on span "Build: APIs" at bounding box center [741, 544] width 661 height 18
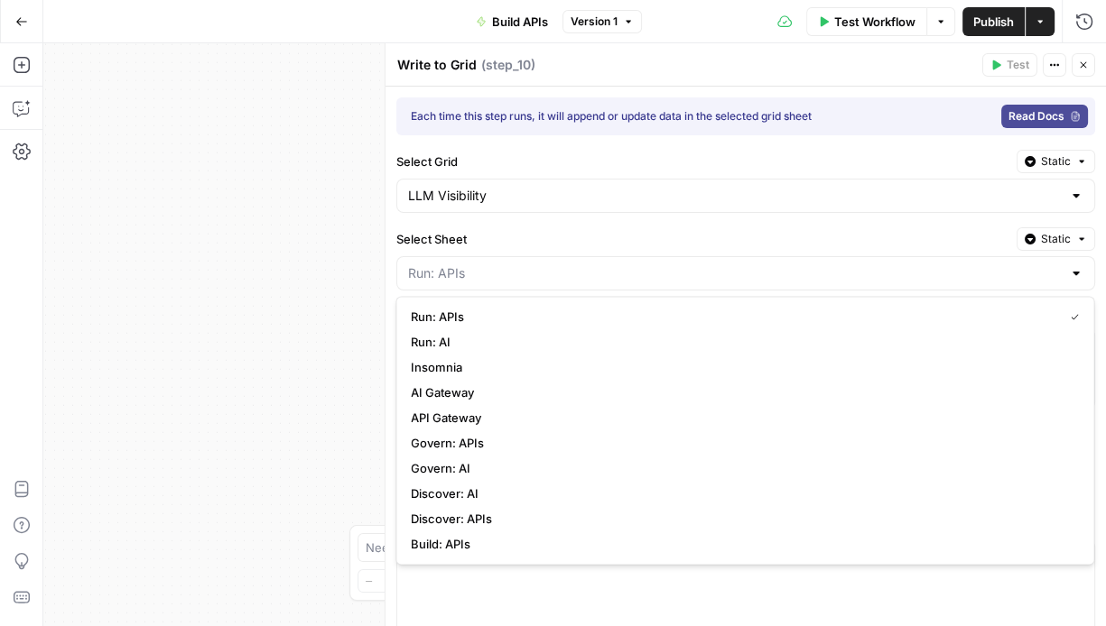
type input "Build: APIs"
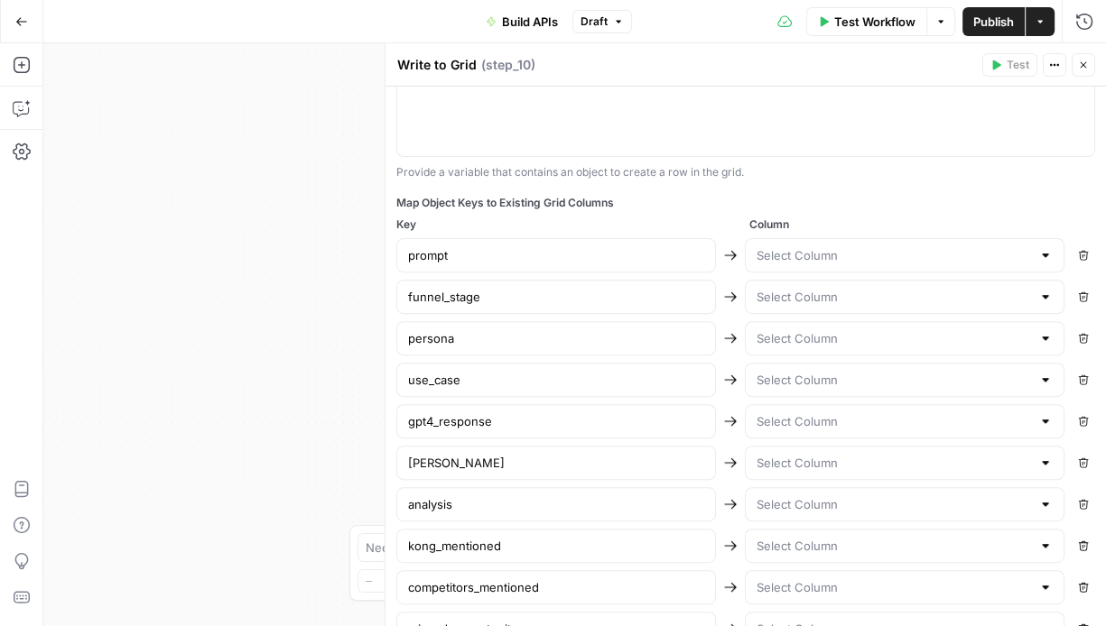
scroll to position [527, 0]
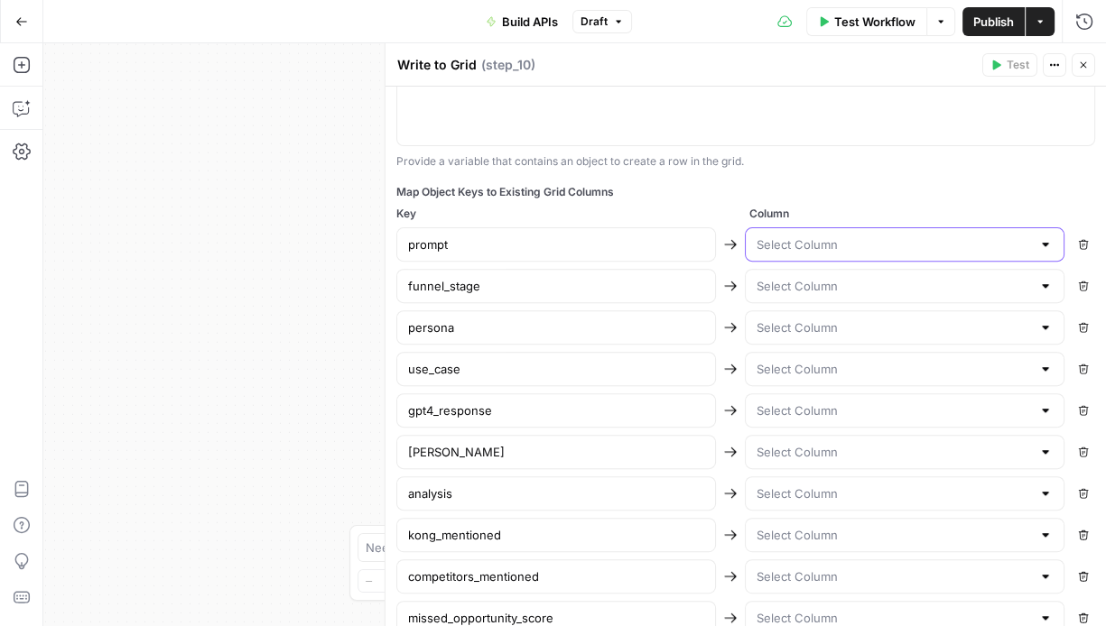
click at [867, 244] on input "text" at bounding box center [893, 245] width 274 height 18
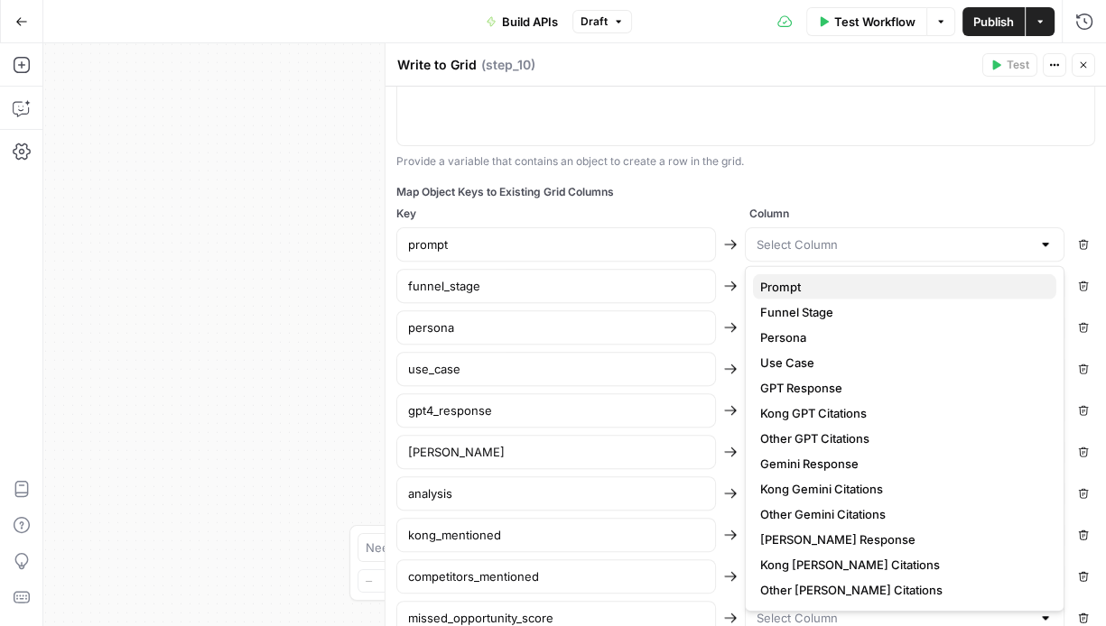
click at [861, 285] on span "Prompt" at bounding box center [901, 287] width 282 height 18
type input "Prompt"
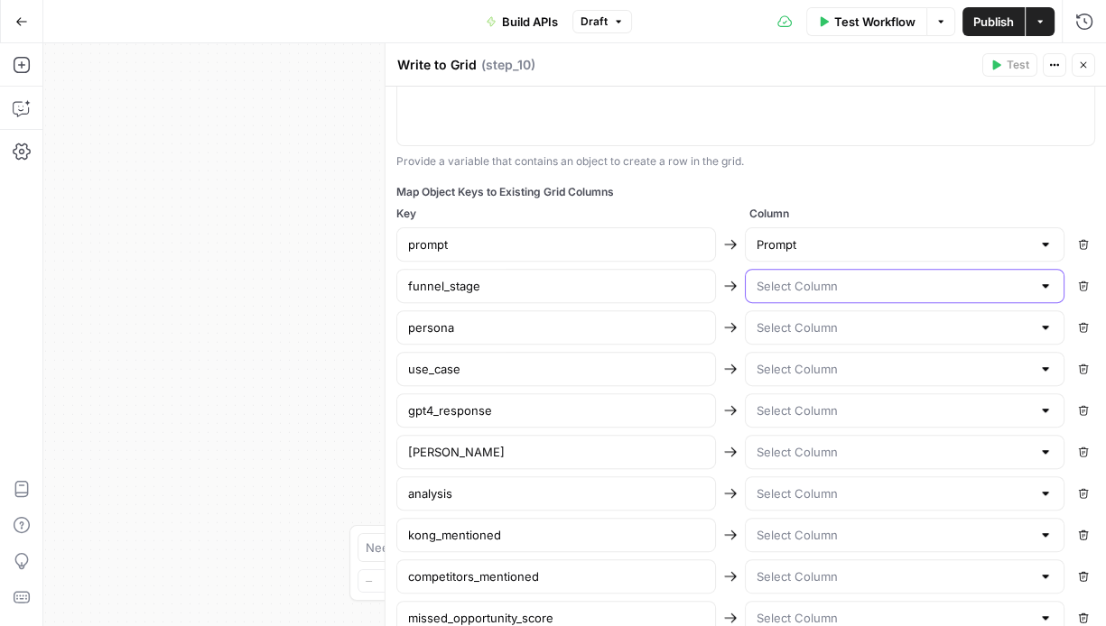
click at [860, 288] on input "text" at bounding box center [893, 286] width 274 height 18
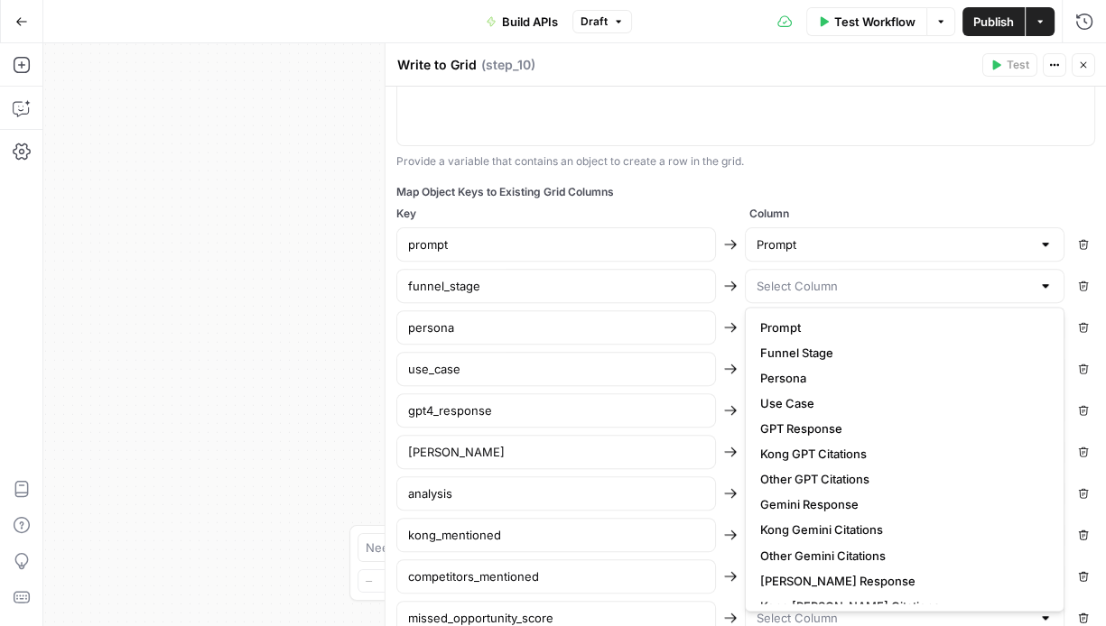
click at [856, 348] on span "Funnel Stage" at bounding box center [901, 353] width 282 height 18
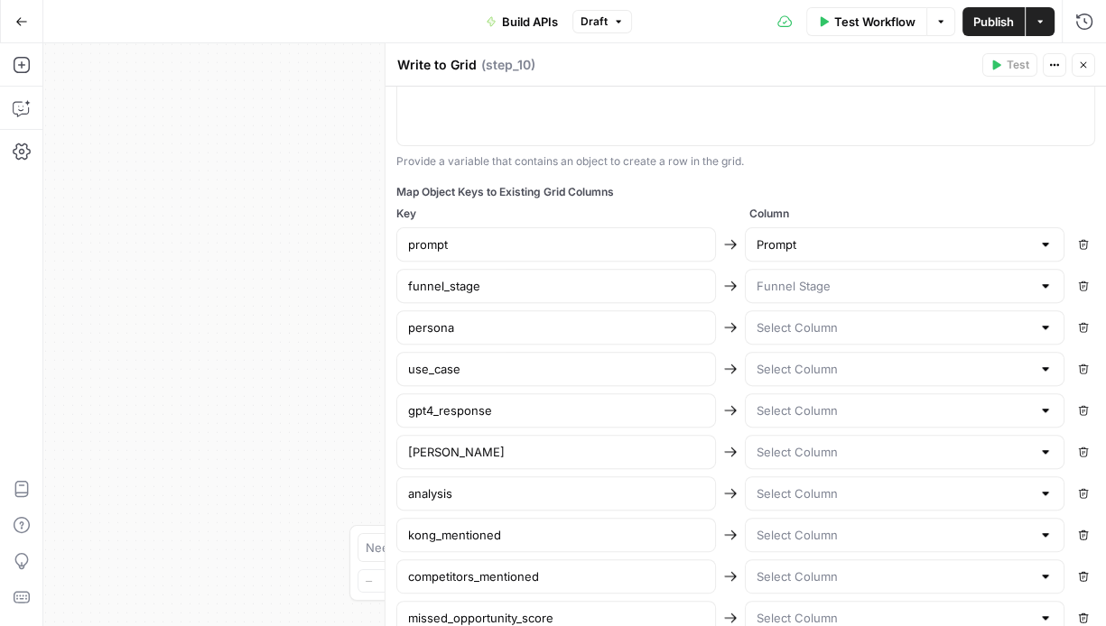
type input "Funnel Stage"
click at [859, 327] on input "text" at bounding box center [893, 328] width 274 height 18
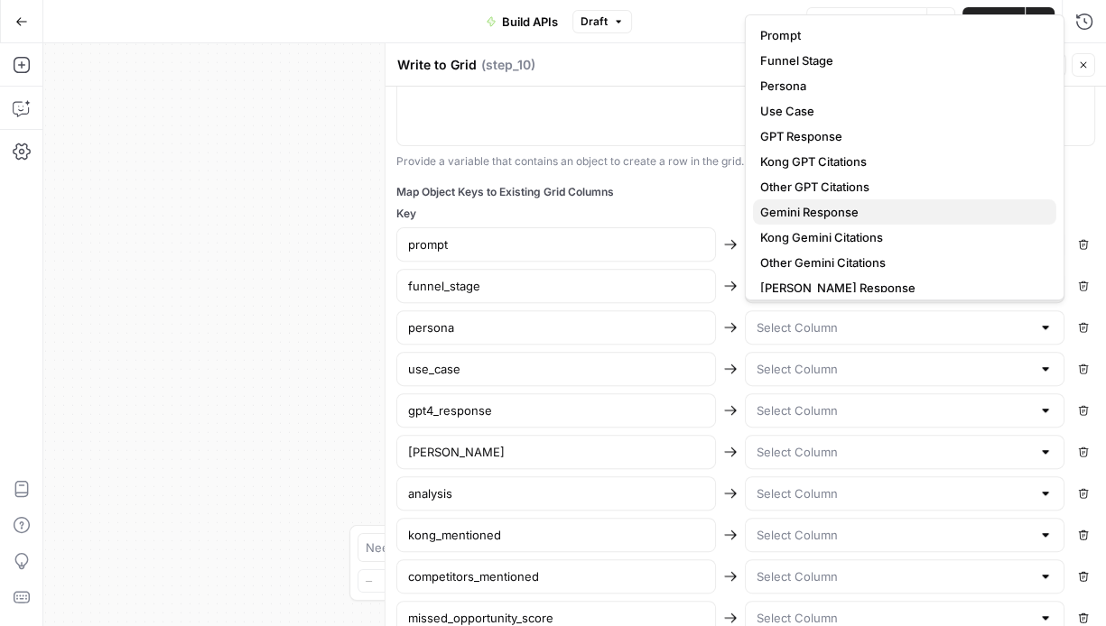
scroll to position [6, 0]
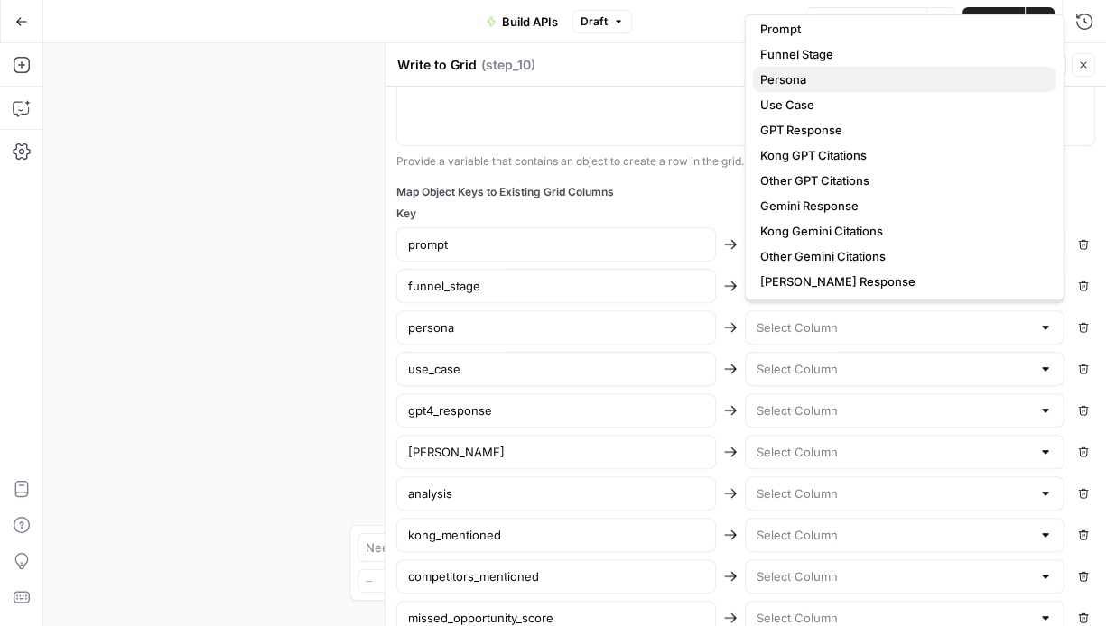
click at [829, 82] on span "Persona" at bounding box center [901, 79] width 282 height 18
type input "Persona"
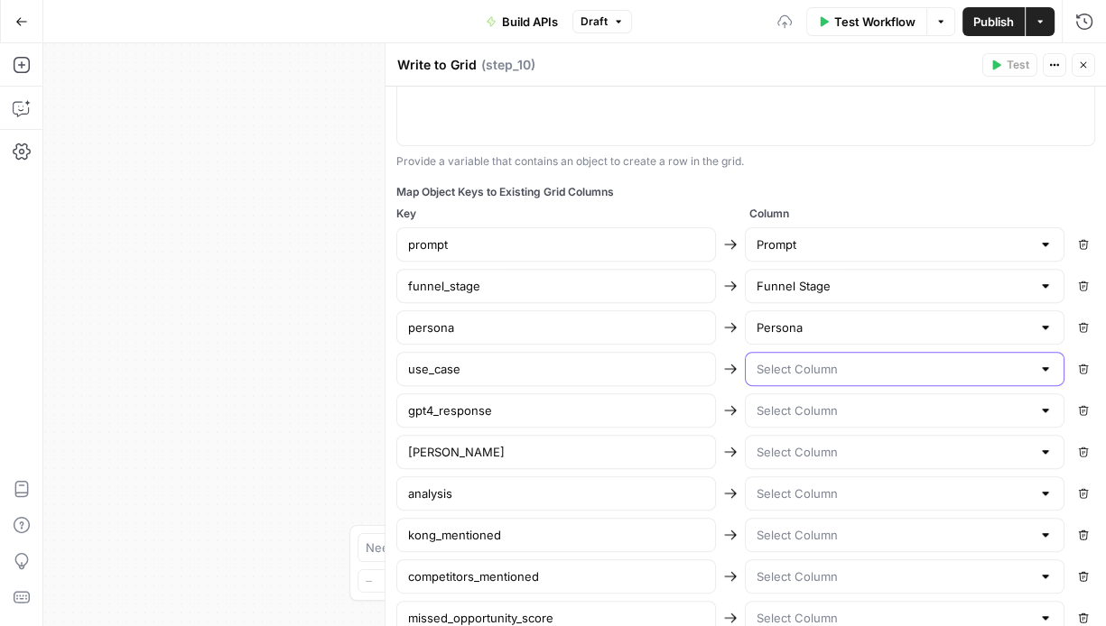
click at [830, 363] on input "text" at bounding box center [893, 369] width 274 height 18
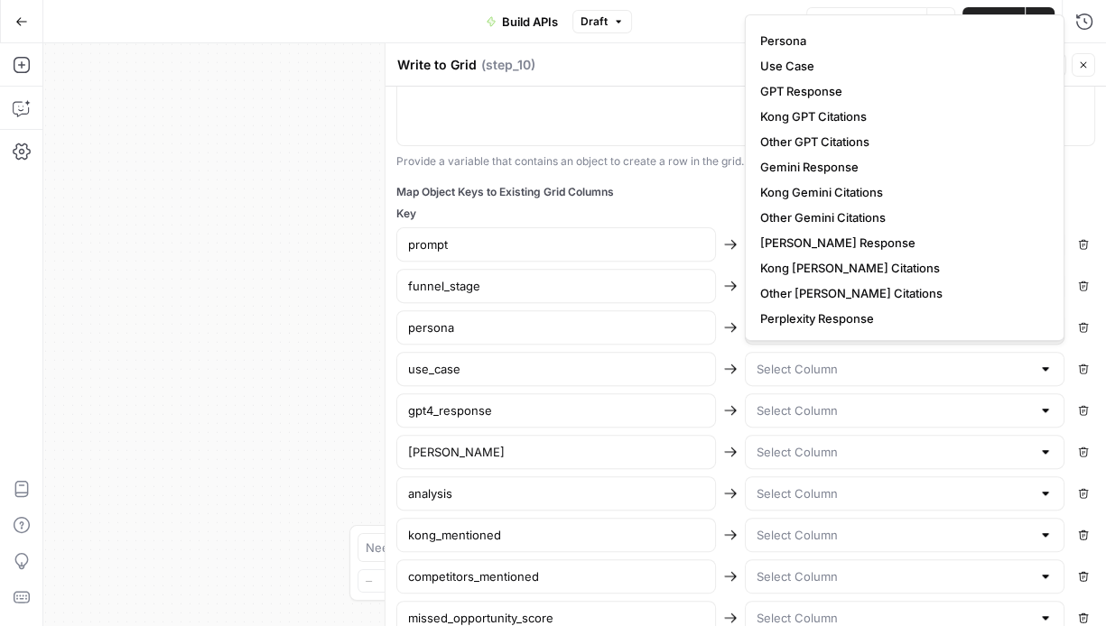
scroll to position [0, 0]
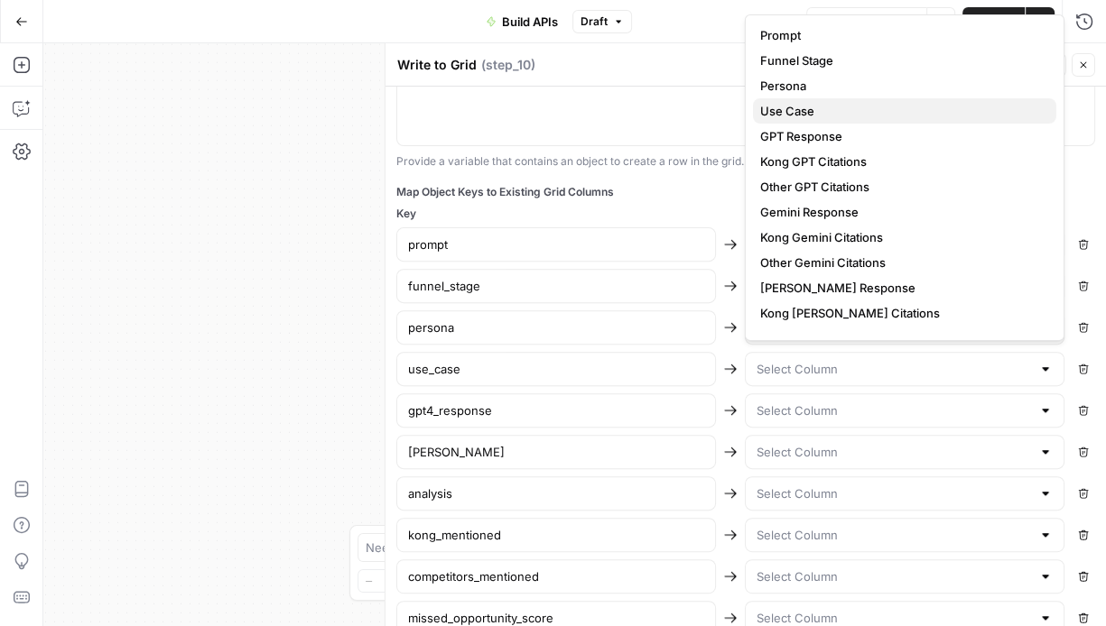
click at [831, 113] on span "Use Case" at bounding box center [901, 111] width 282 height 18
type input "Use Case"
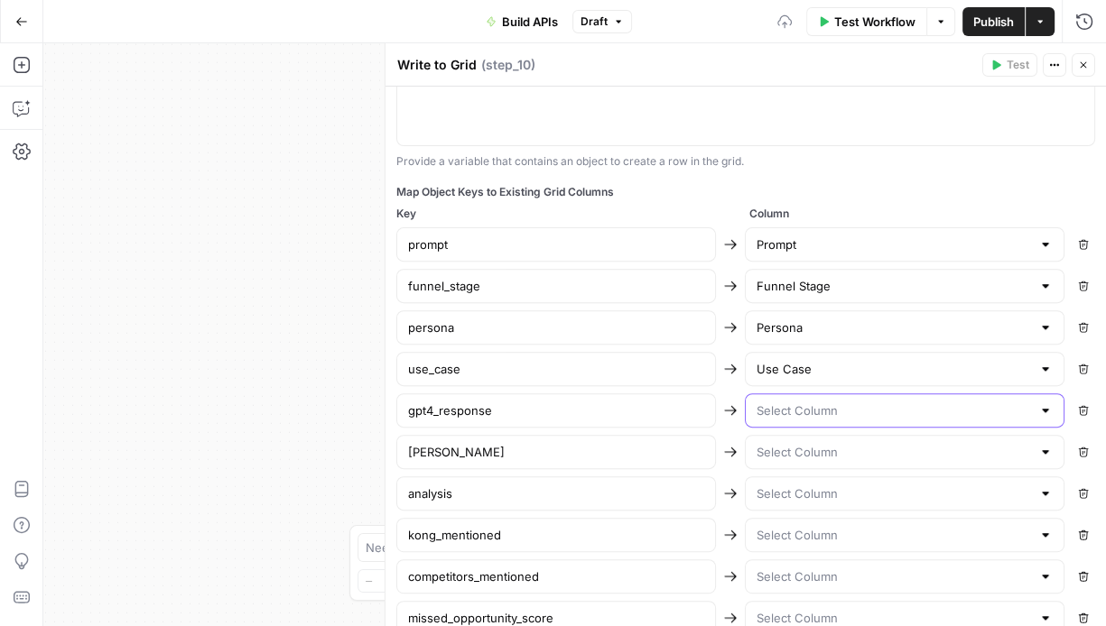
click at [840, 415] on input "text" at bounding box center [893, 411] width 274 height 18
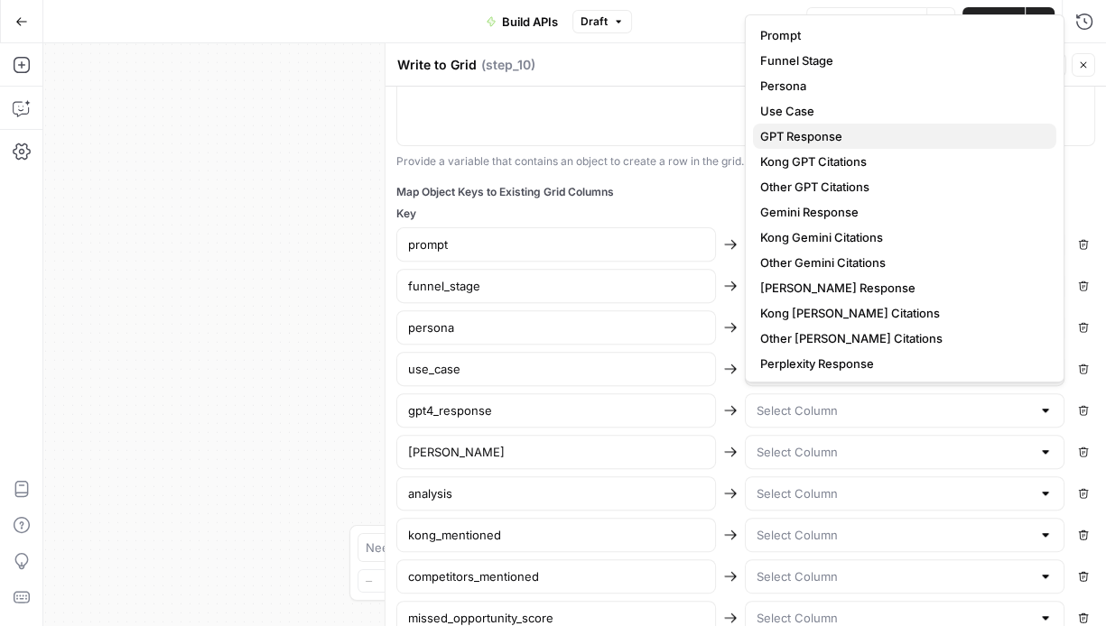
click at [828, 135] on span "GPT Response" at bounding box center [901, 136] width 282 height 18
type input "GPT Response"
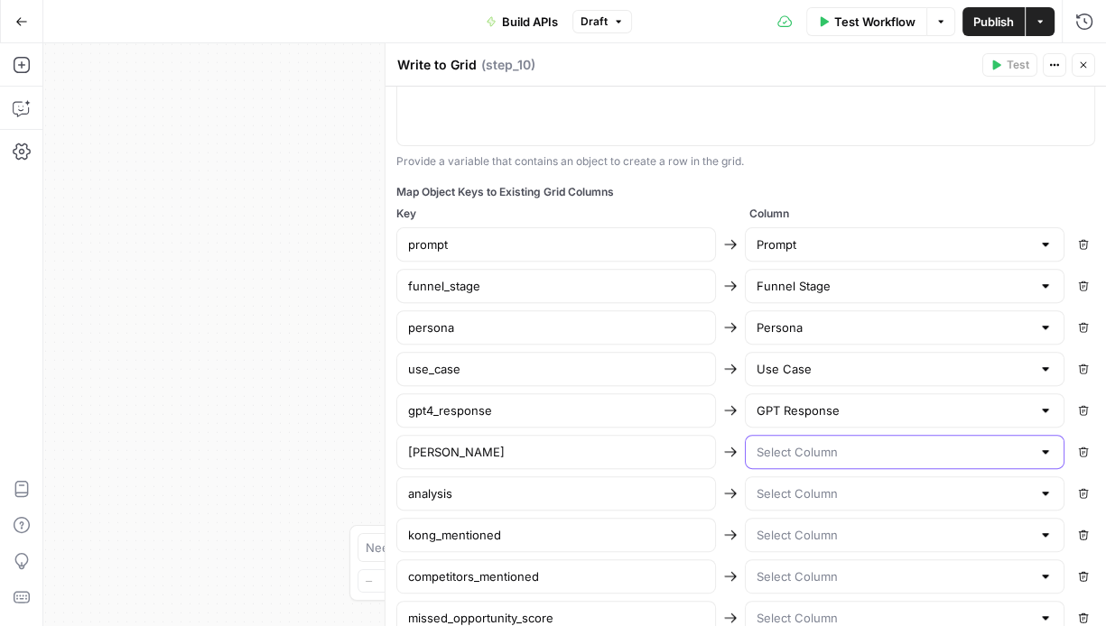
click at [837, 448] on input "text" at bounding box center [893, 452] width 274 height 18
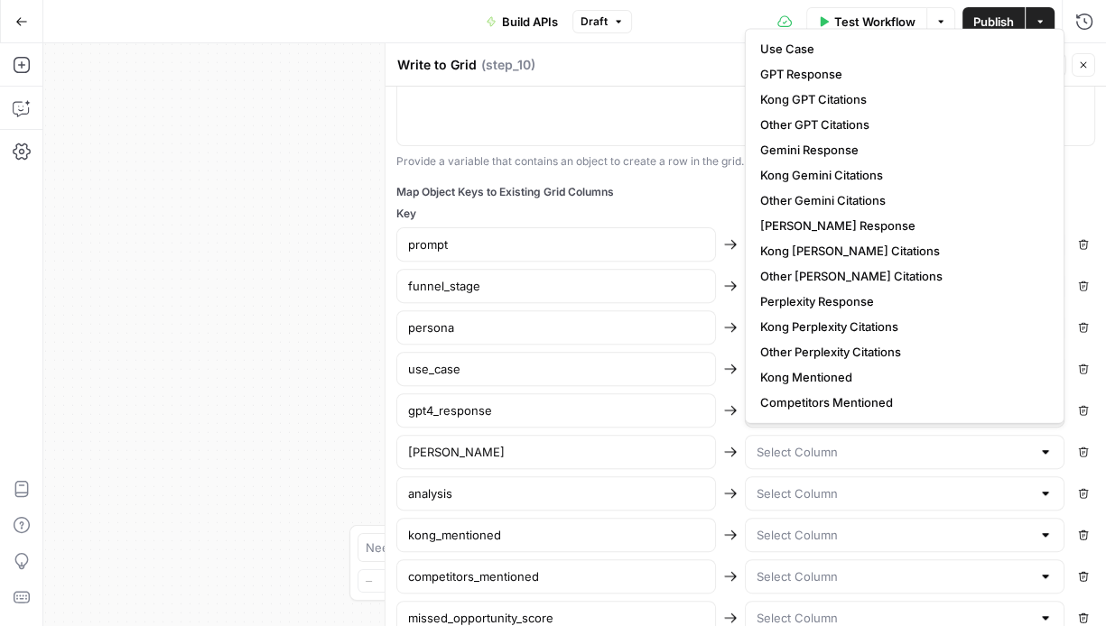
scroll to position [89, 0]
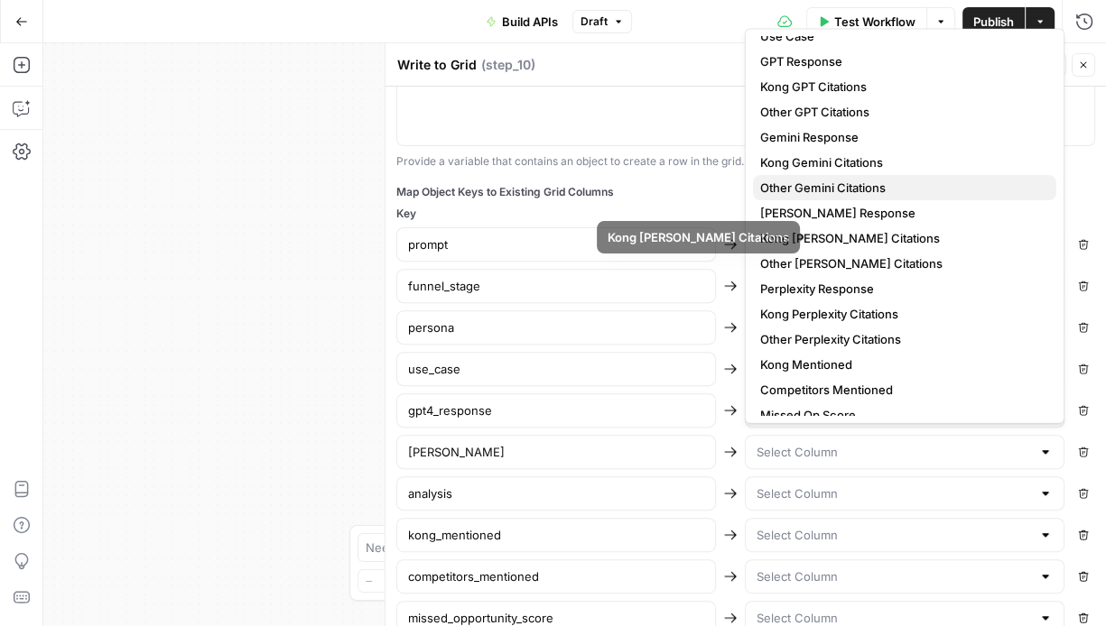
click at [832, 199] on button "Other Gemini Citations" at bounding box center [904, 187] width 303 height 25
type input "Other Gemini Citations"
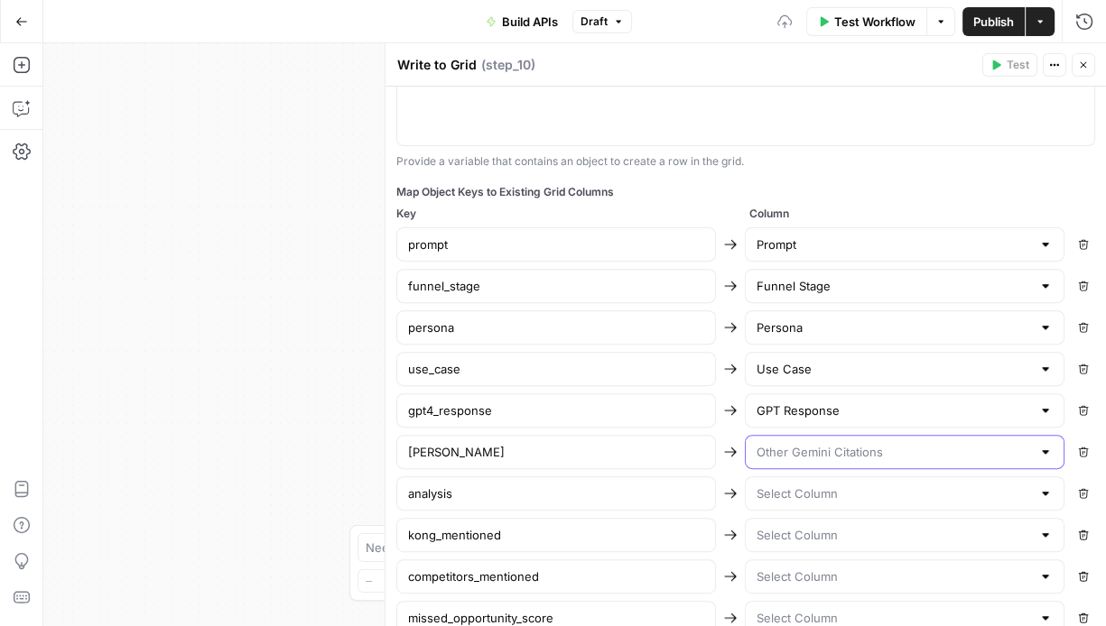
click at [821, 453] on input "text" at bounding box center [893, 452] width 274 height 18
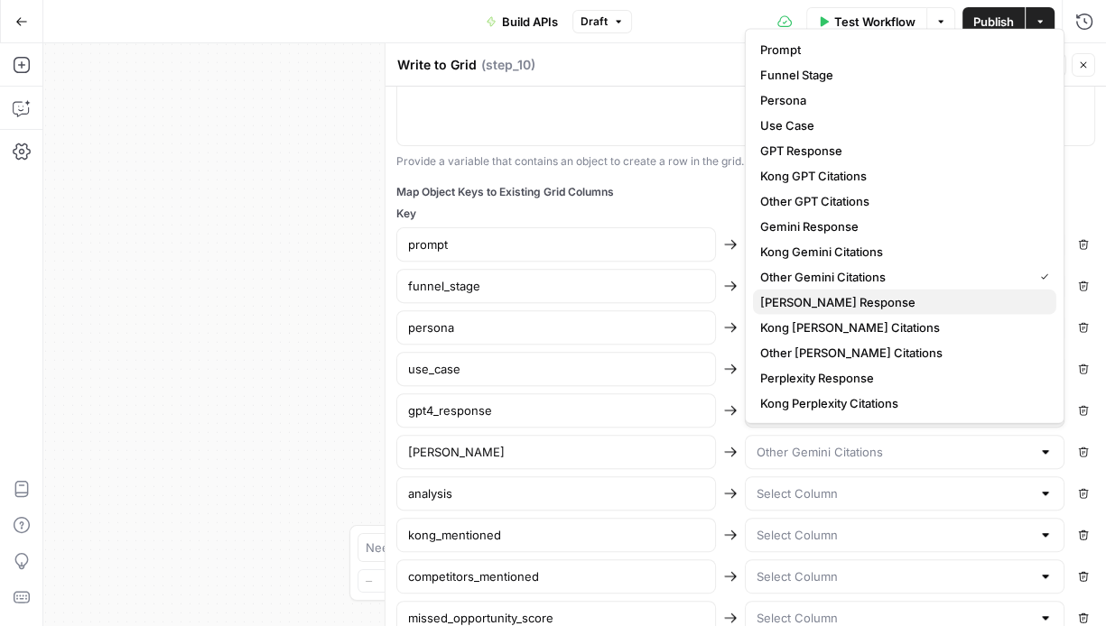
click at [819, 299] on span "[PERSON_NAME] Response" at bounding box center [901, 302] width 282 height 18
type input "[PERSON_NAME] Response"
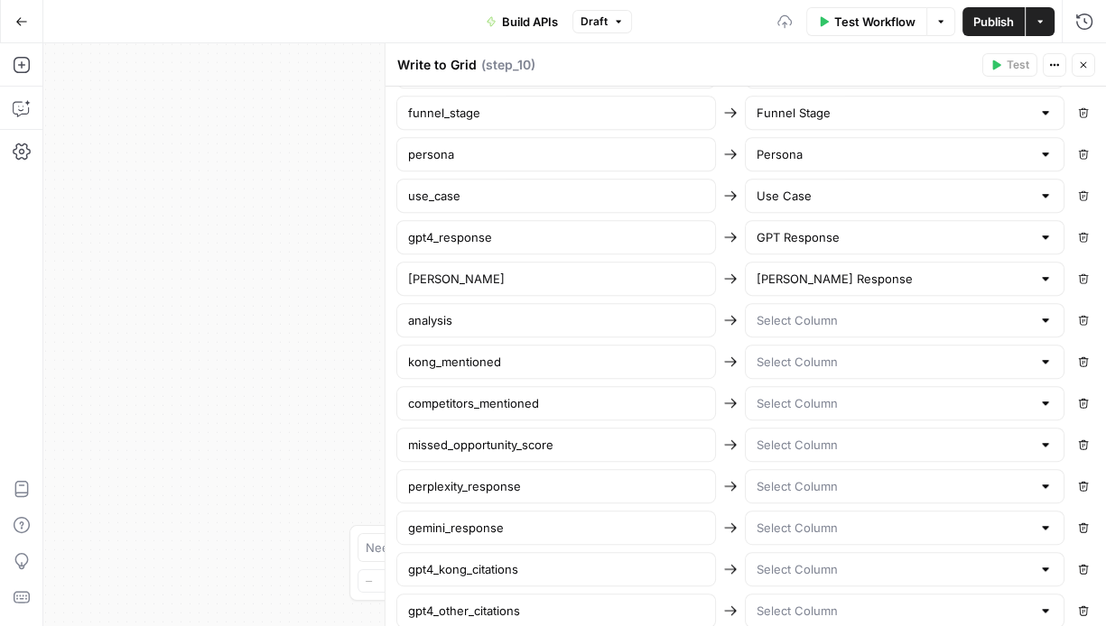
scroll to position [719, 0]
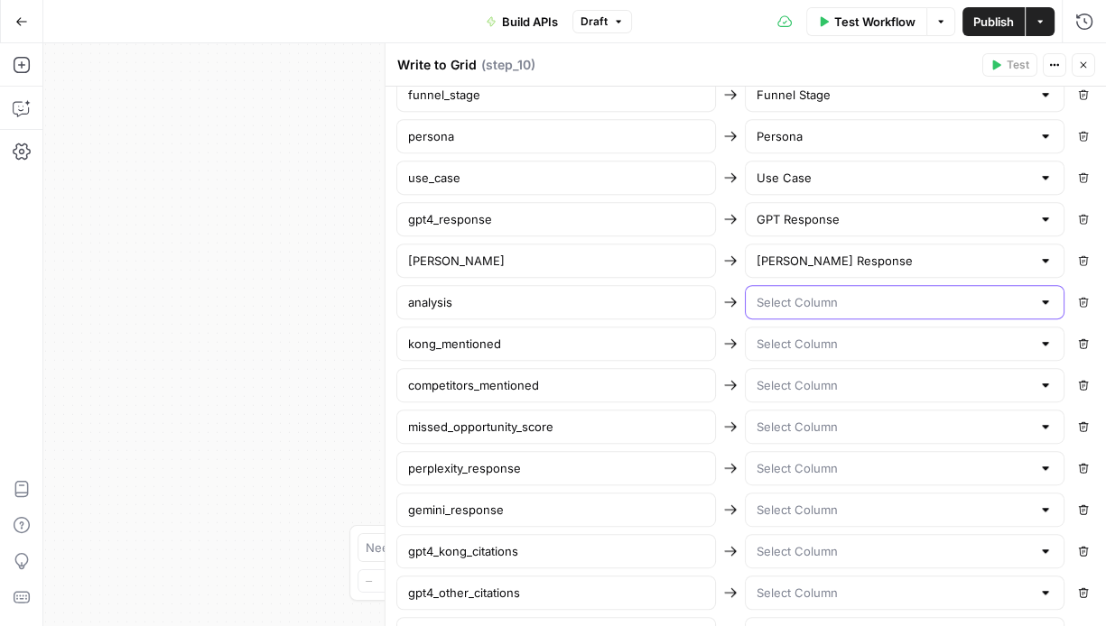
click at [852, 302] on input "text" at bounding box center [893, 302] width 274 height 18
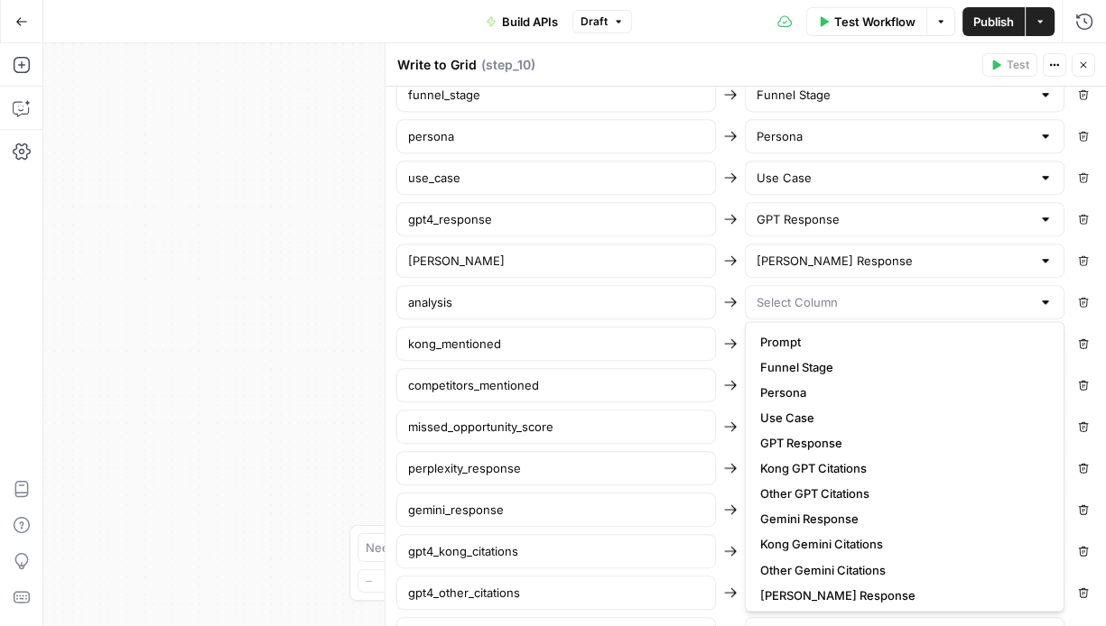
scroll to position [230, 0]
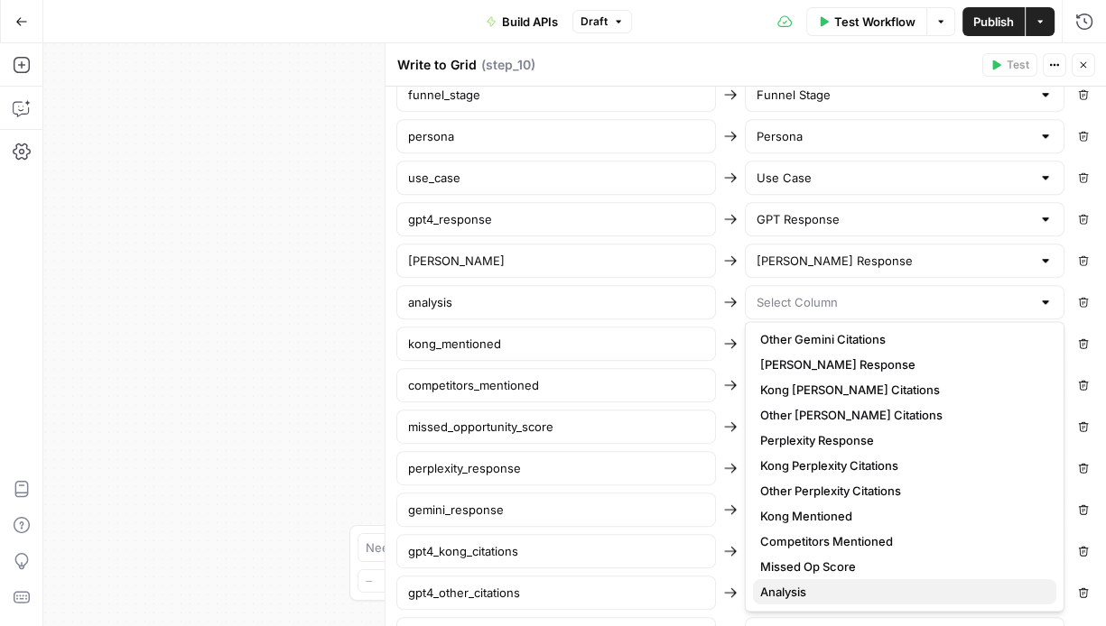
click at [844, 589] on span "Analysis" at bounding box center [901, 592] width 282 height 18
type input "Analysis"
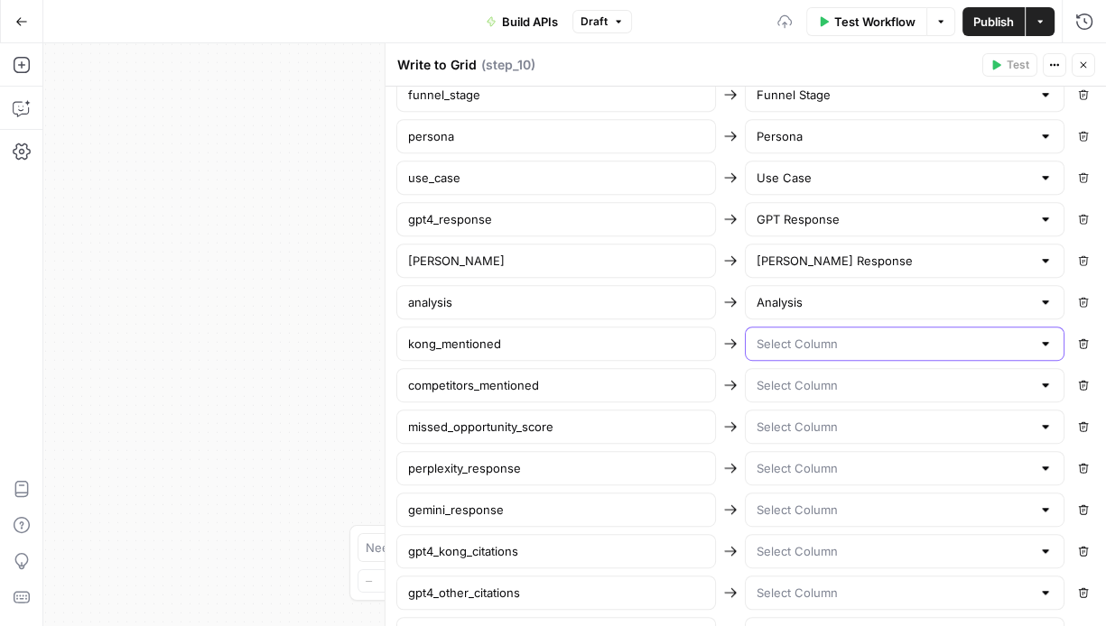
click at [818, 335] on input "text" at bounding box center [893, 344] width 274 height 18
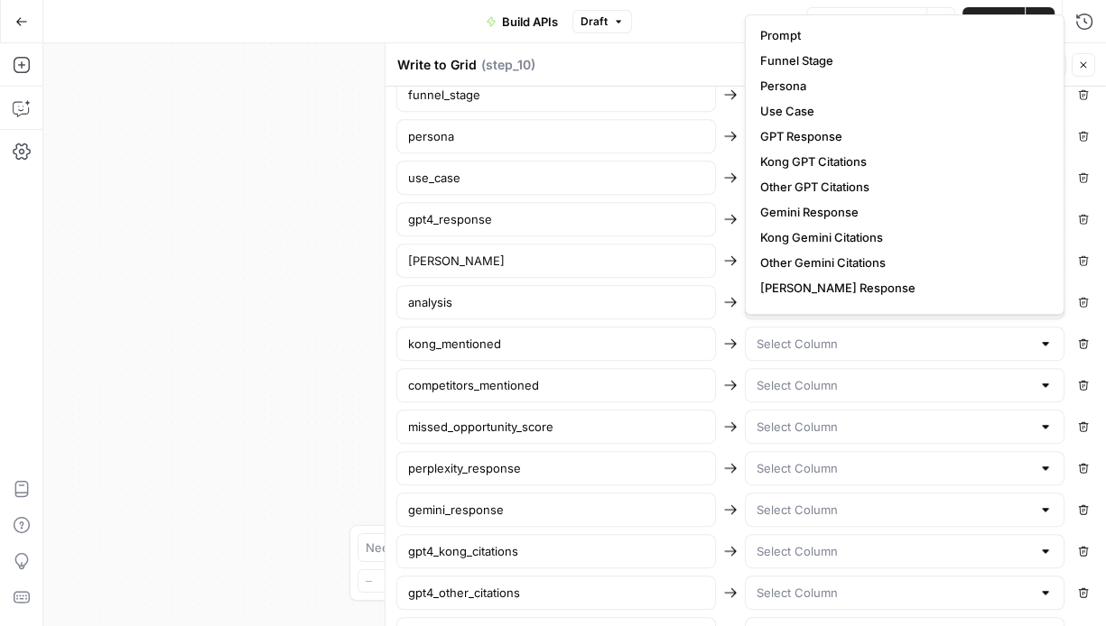
scroll to position [221, 0]
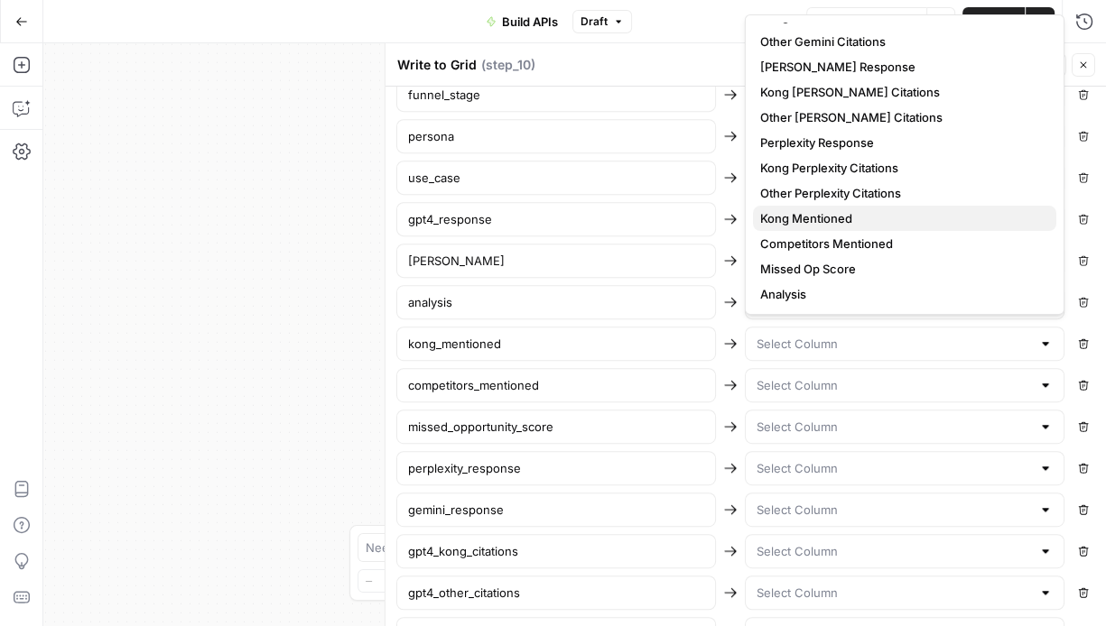
click at [832, 220] on span "Kong Mentioned" at bounding box center [901, 218] width 282 height 18
type input "Kong Mentioned"
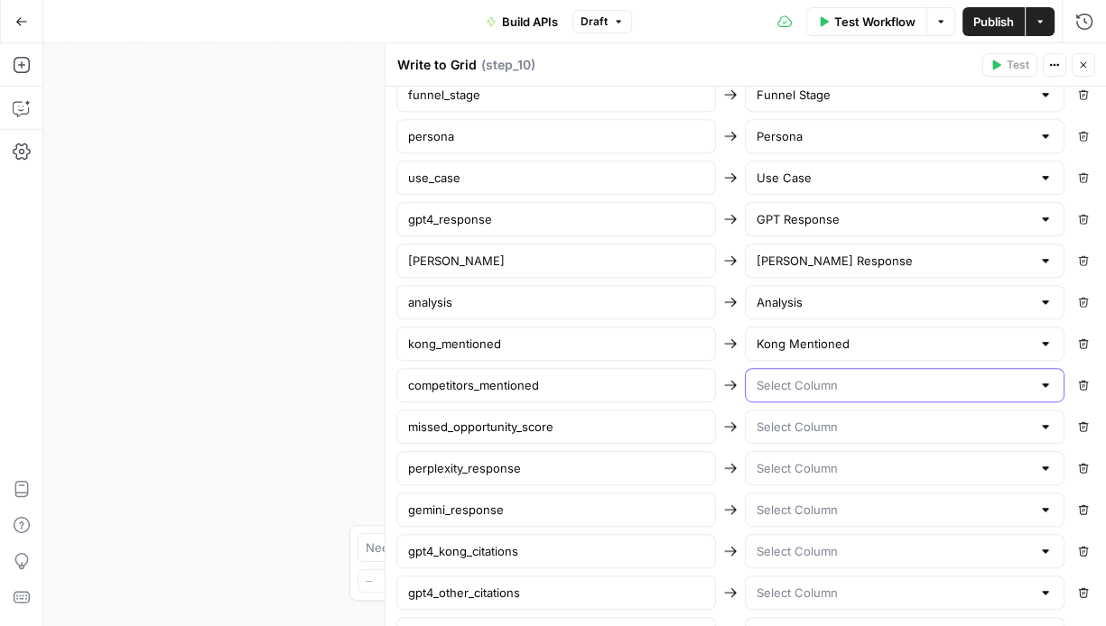
click at [824, 385] on input "text" at bounding box center [893, 385] width 274 height 18
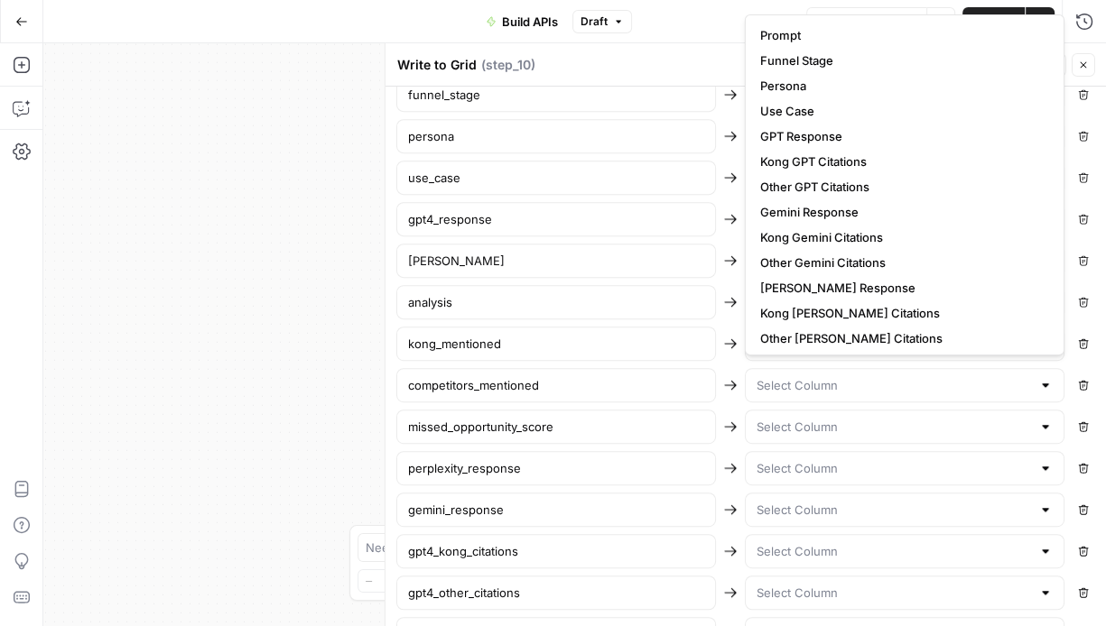
scroll to position [180, 0]
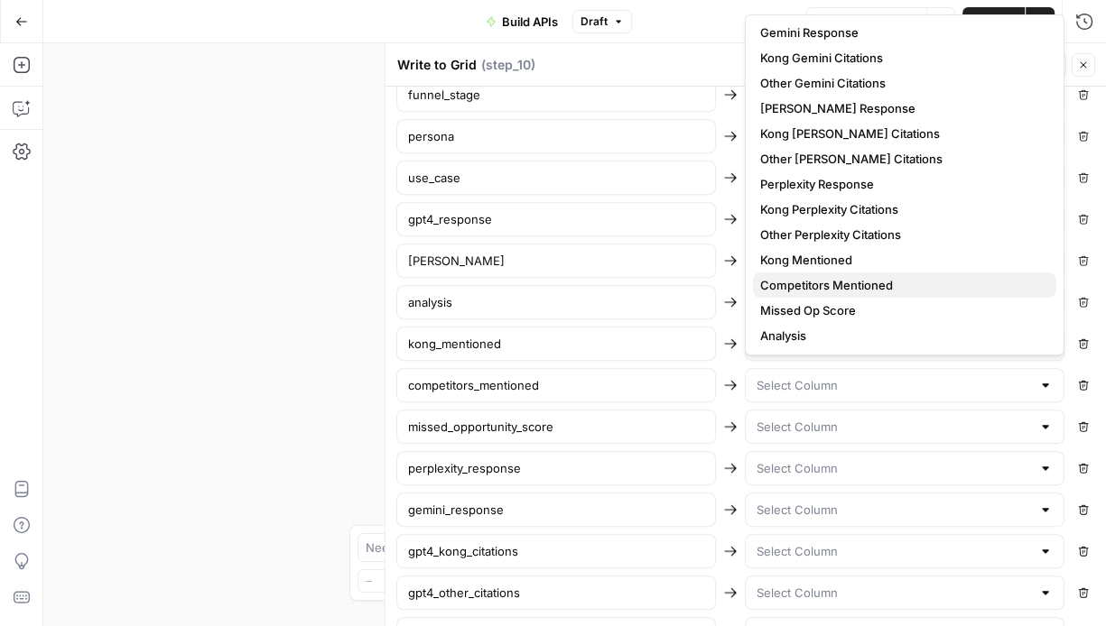
click at [849, 276] on span "Competitors Mentioned" at bounding box center [901, 285] width 282 height 18
type input "Competitors Mentioned"
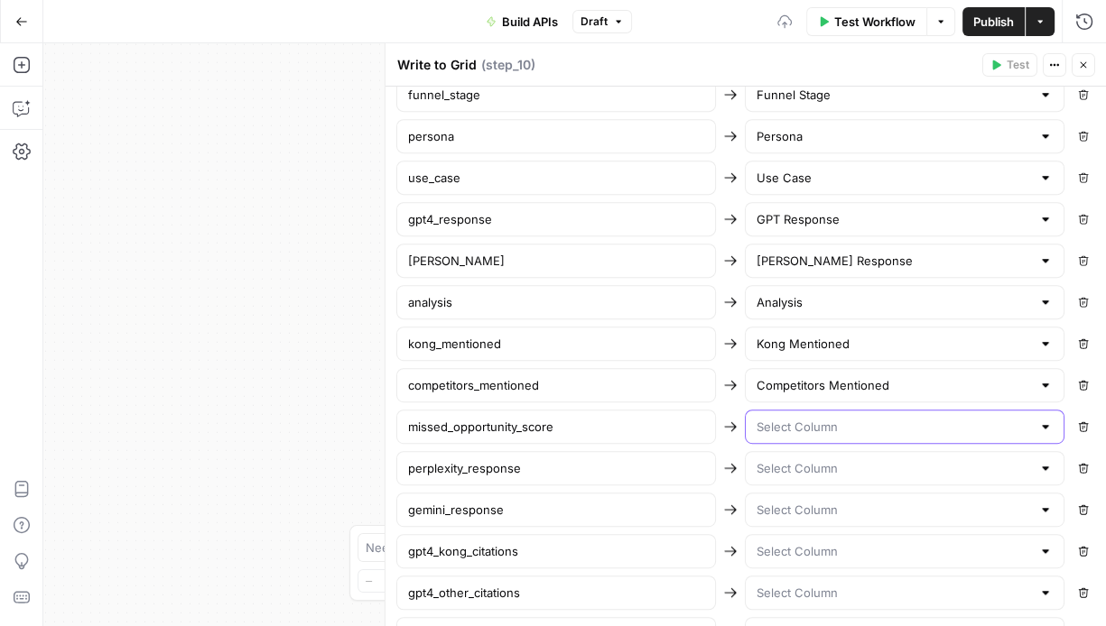
click at [830, 418] on input "text" at bounding box center [893, 427] width 274 height 18
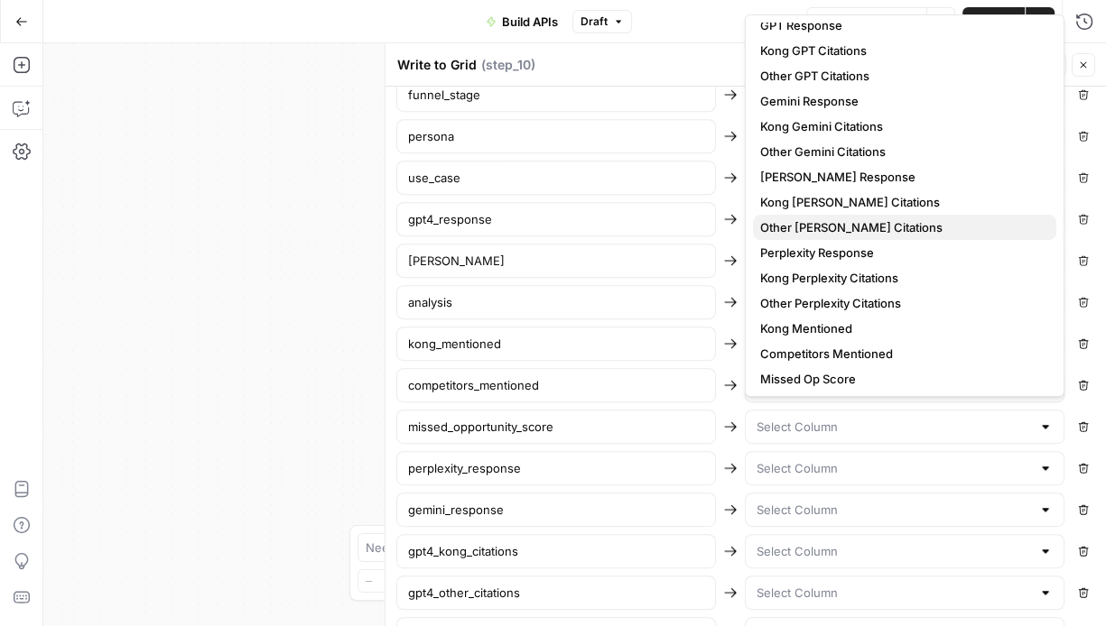
scroll to position [139, 0]
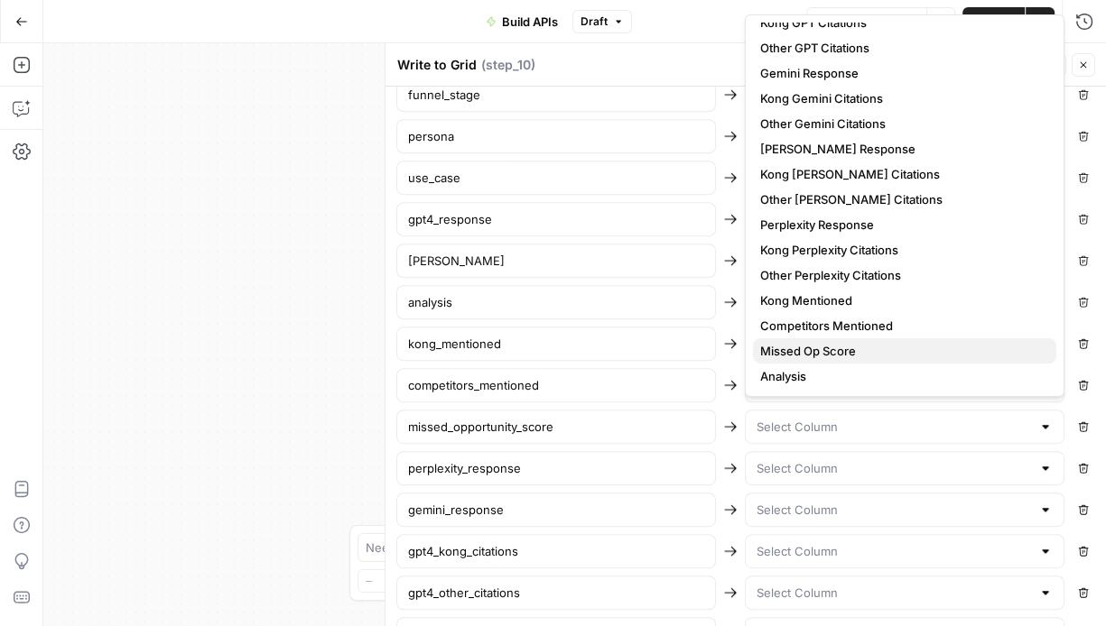
click at [849, 351] on span "Missed Op Score" at bounding box center [901, 351] width 282 height 18
type input "Missed Op Score"
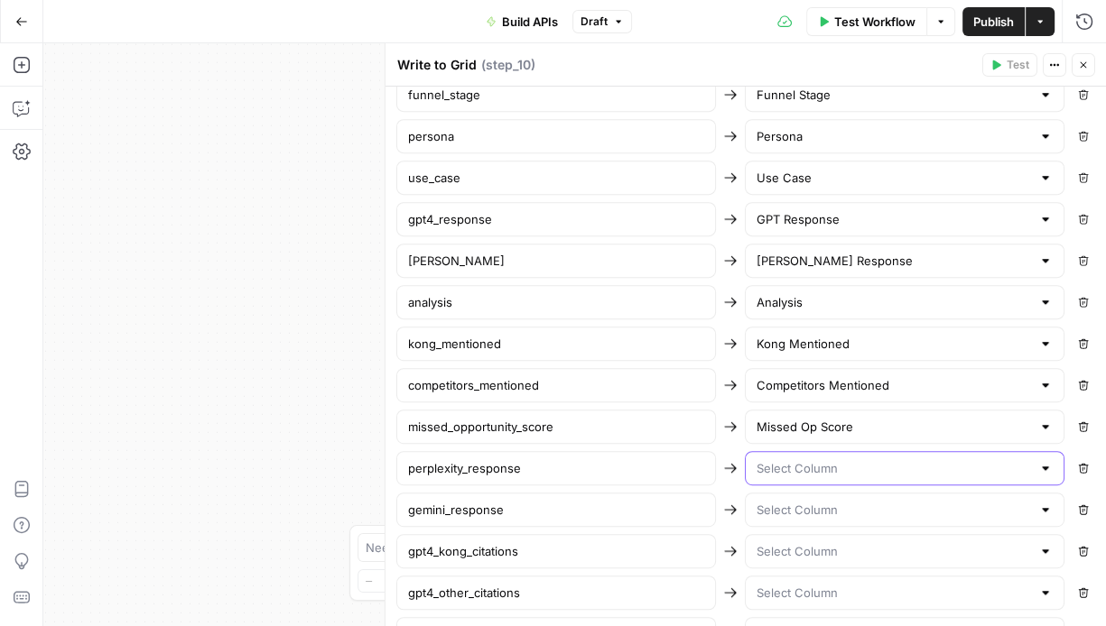
click at [847, 460] on input "text" at bounding box center [893, 468] width 274 height 18
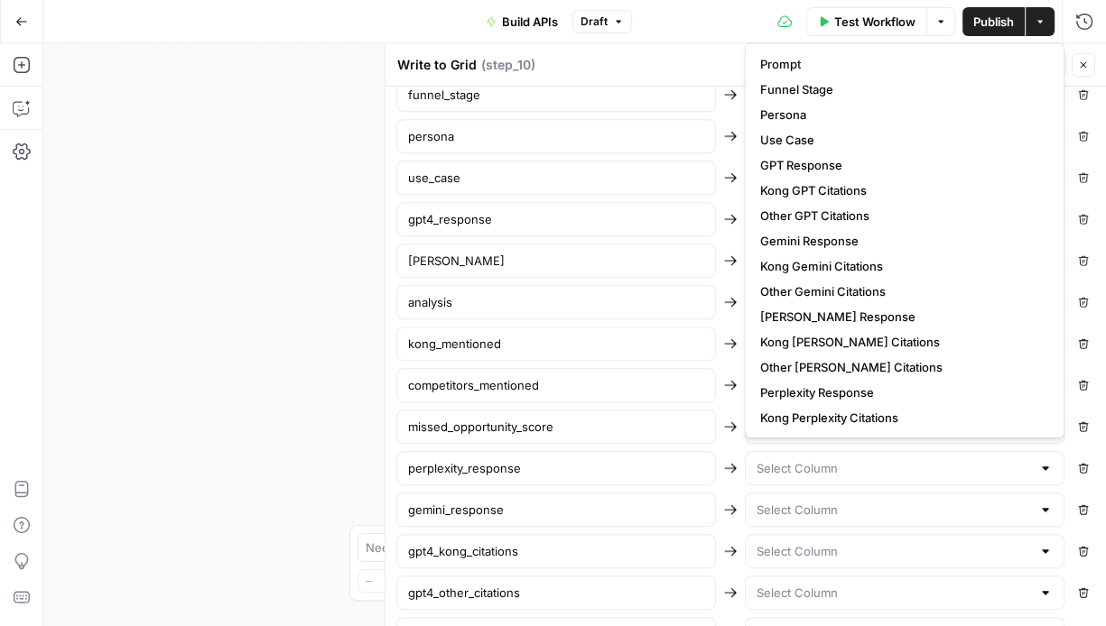
scroll to position [126, 0]
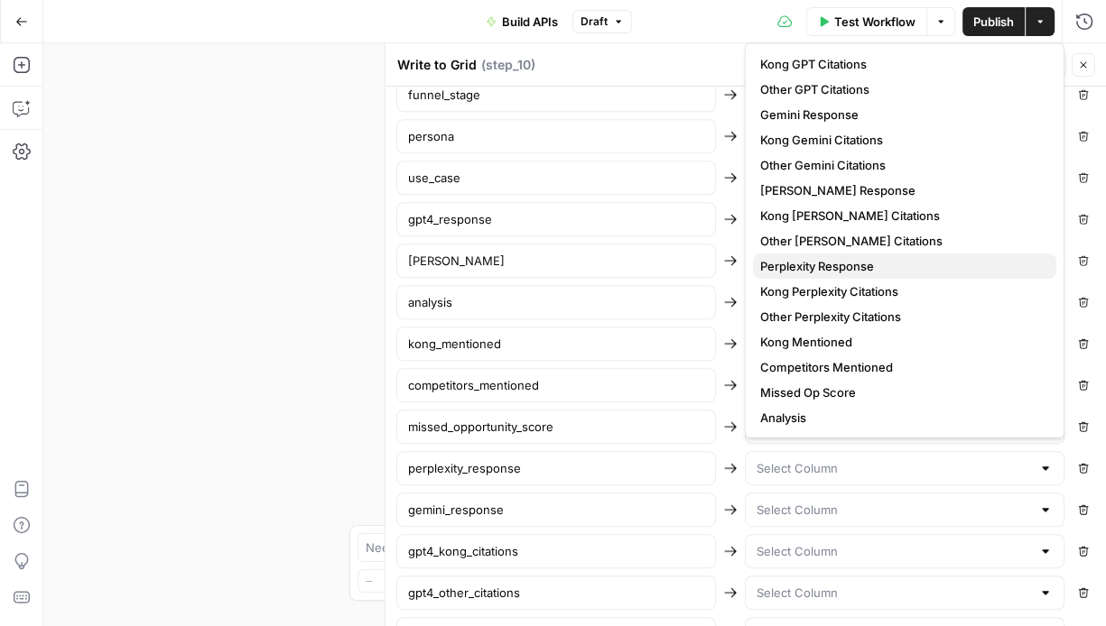
click at [846, 269] on span "Perplexity Response" at bounding box center [901, 266] width 282 height 18
type input "Perplexity Response"
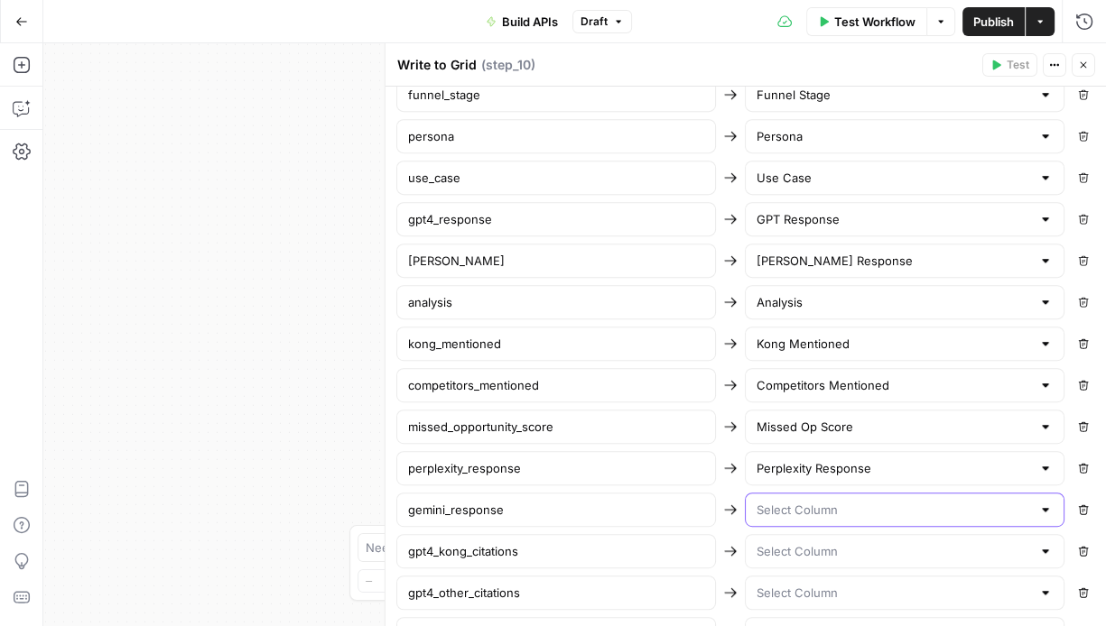
click at [859, 501] on input "text" at bounding box center [893, 510] width 274 height 18
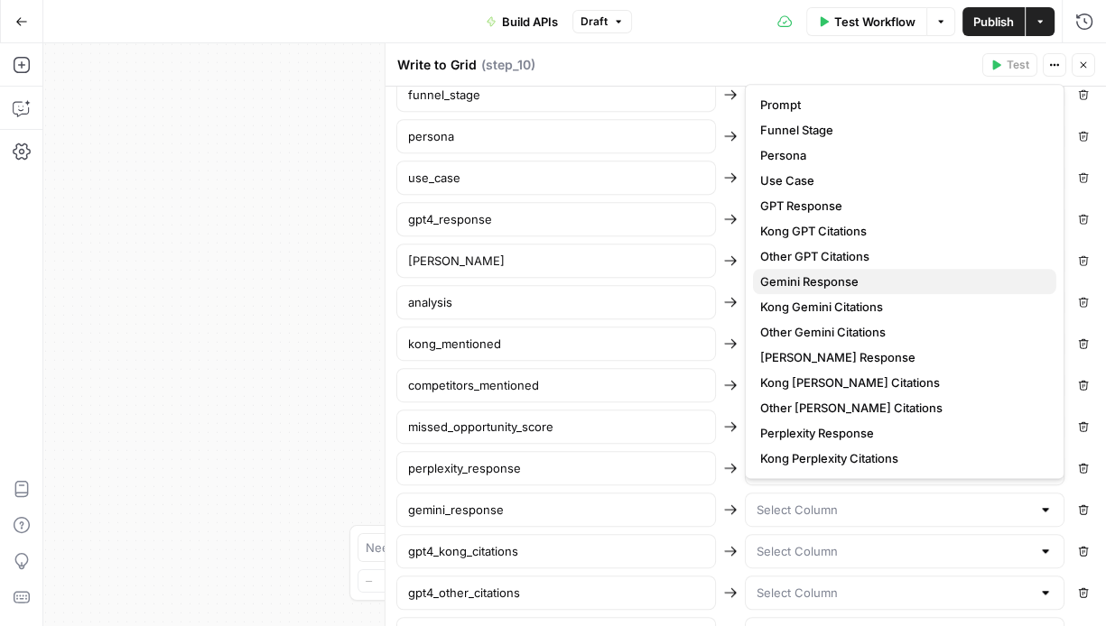
click at [840, 274] on span "Gemini Response" at bounding box center [901, 282] width 282 height 18
type input "Gemini Response"
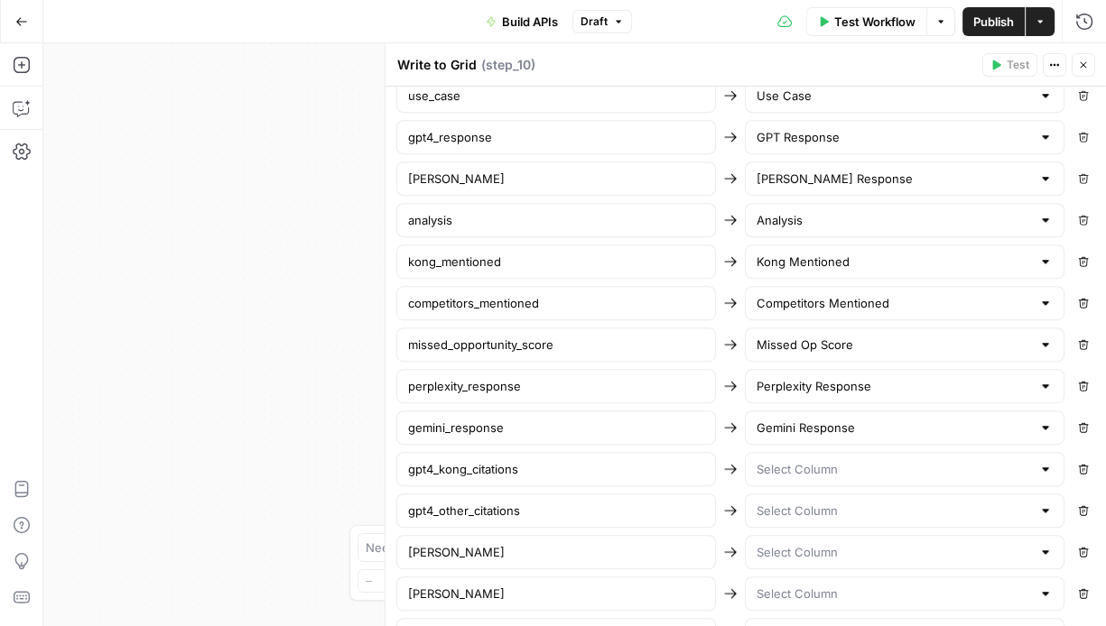
scroll to position [1031, 0]
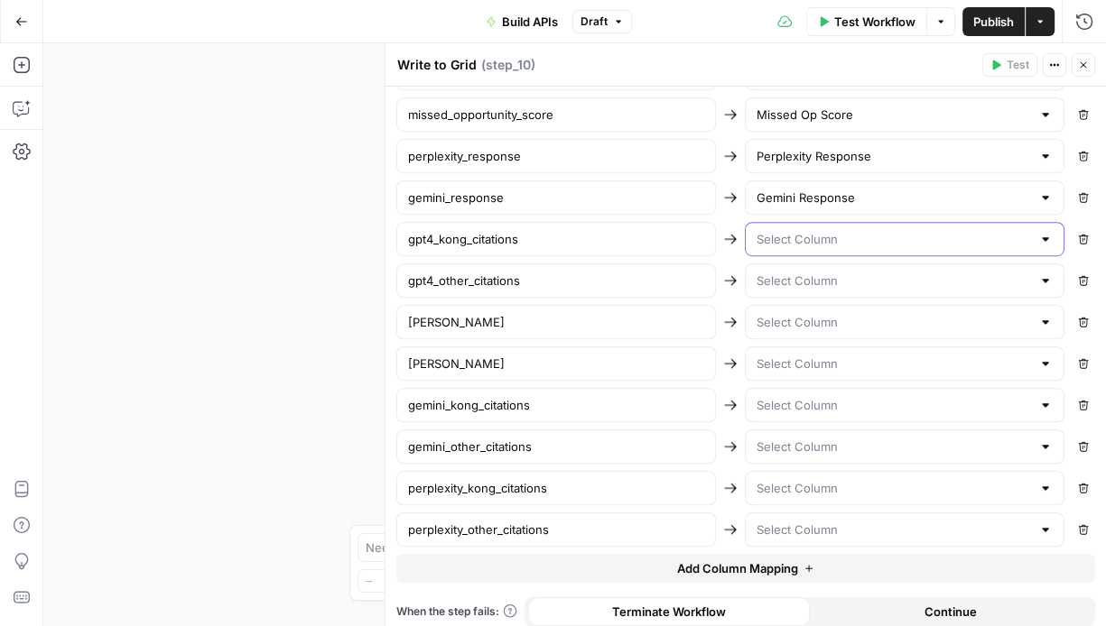
click at [831, 230] on input "text" at bounding box center [893, 239] width 274 height 18
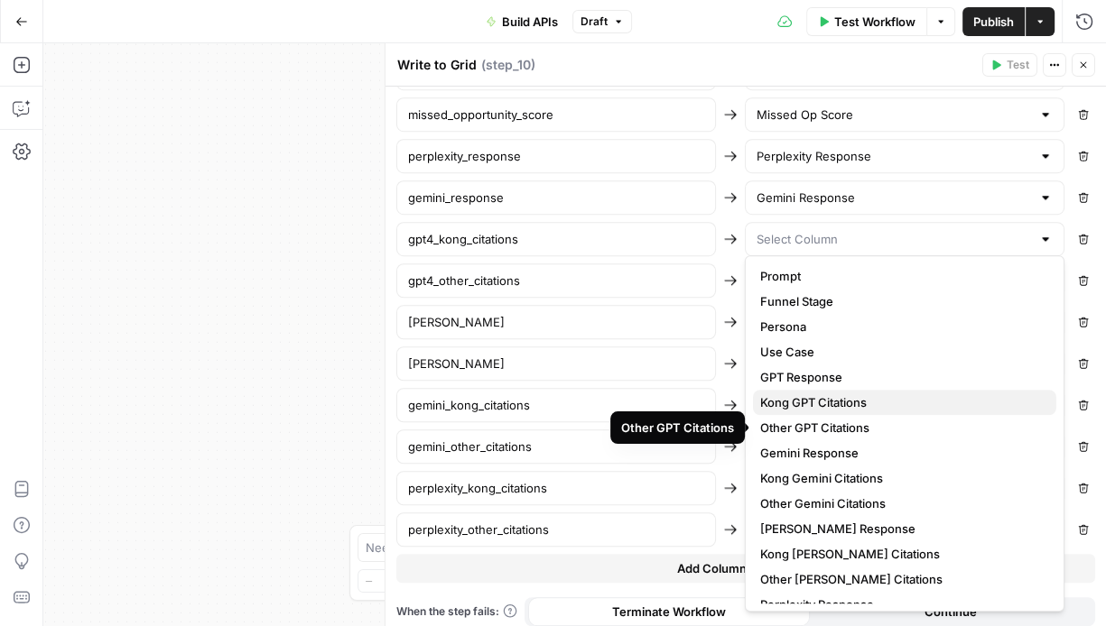
click at [838, 408] on span "Kong GPT Citations" at bounding box center [901, 403] width 282 height 18
type input "Kong GPT Citations"
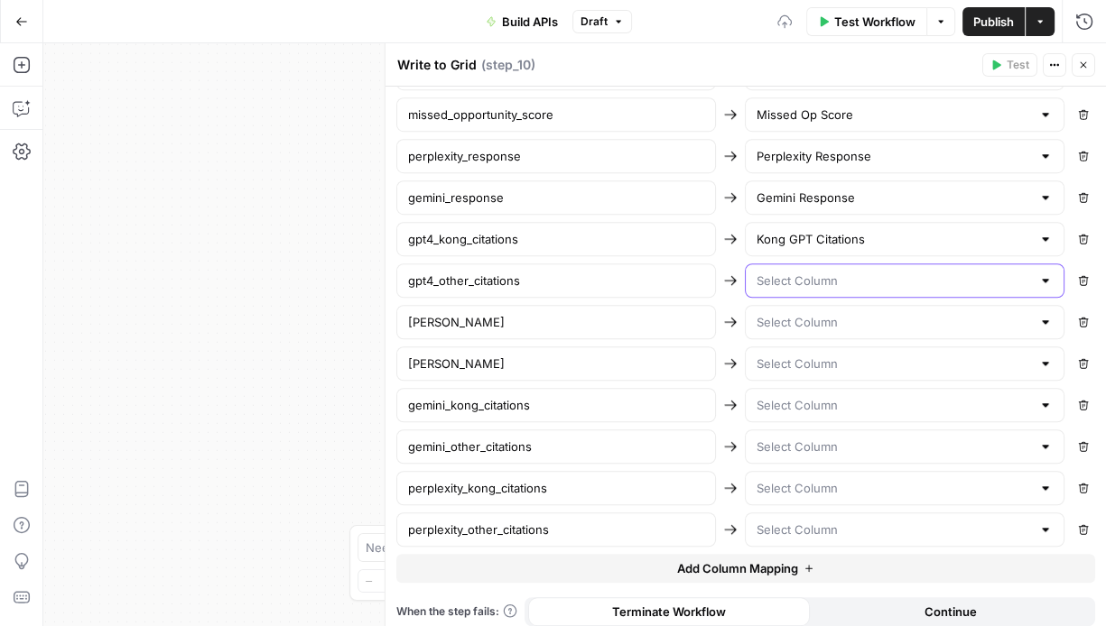
click at [840, 272] on input "text" at bounding box center [893, 281] width 274 height 18
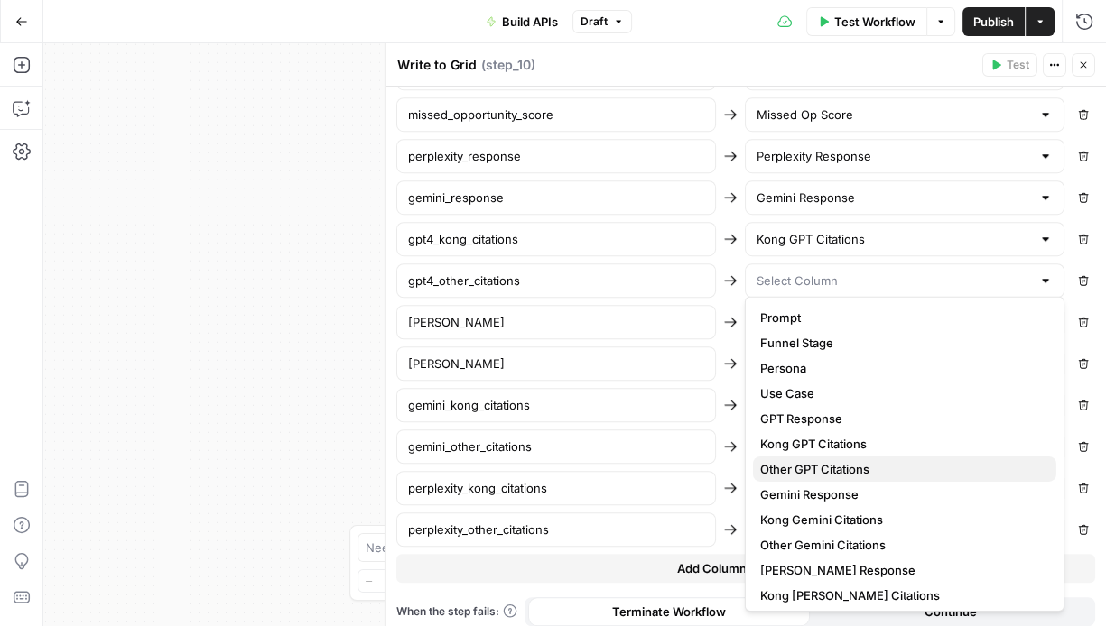
click at [831, 469] on span "Other GPT Citations" at bounding box center [901, 469] width 282 height 18
type input "Other GPT Citations"
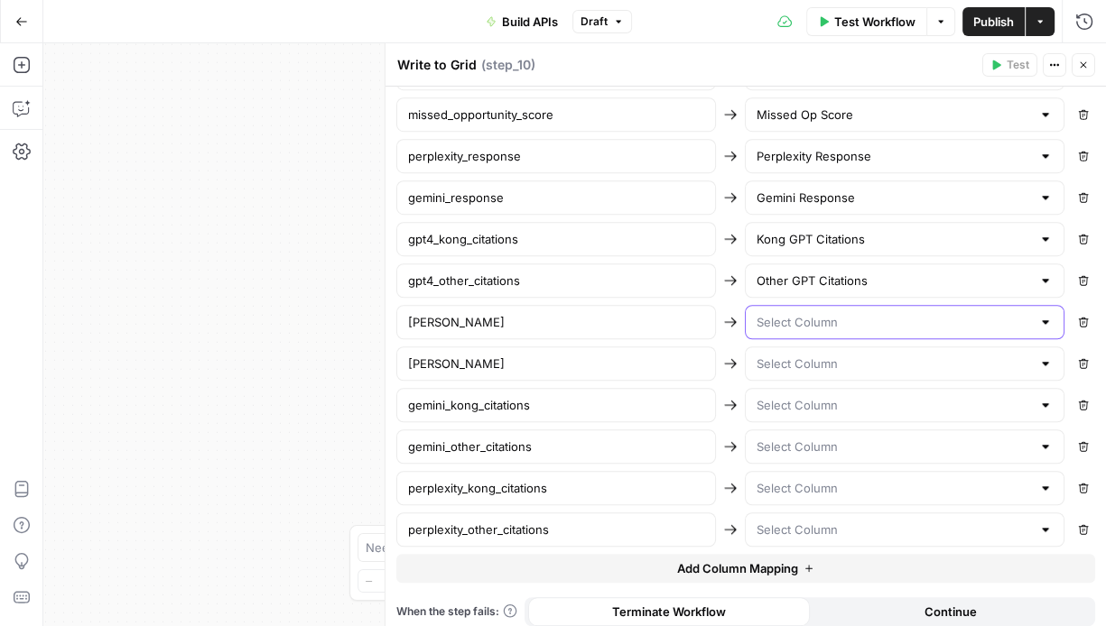
click at [822, 313] on input "text" at bounding box center [893, 322] width 274 height 18
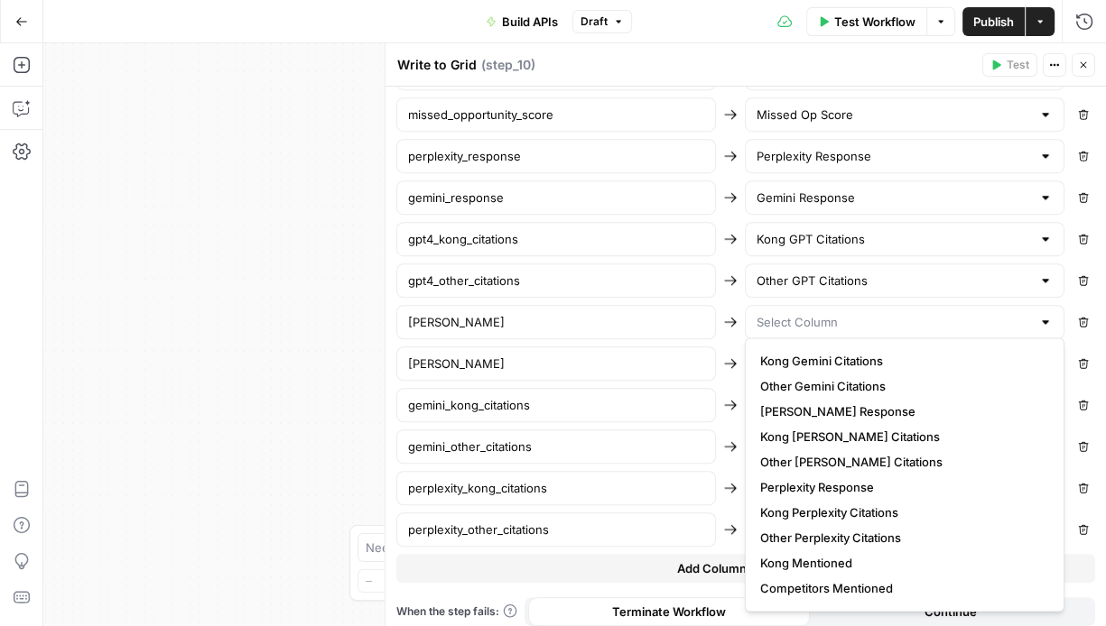
scroll to position [191, 0]
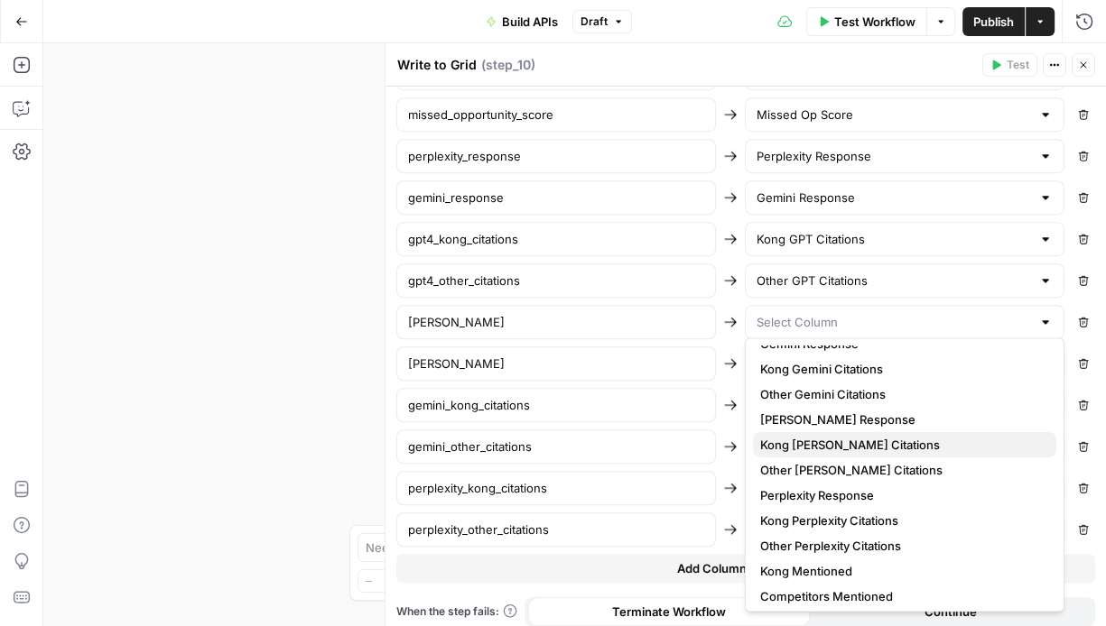
click at [866, 440] on span "Kong [PERSON_NAME] Citations" at bounding box center [901, 445] width 282 height 18
type input "Kong [PERSON_NAME] Citations"
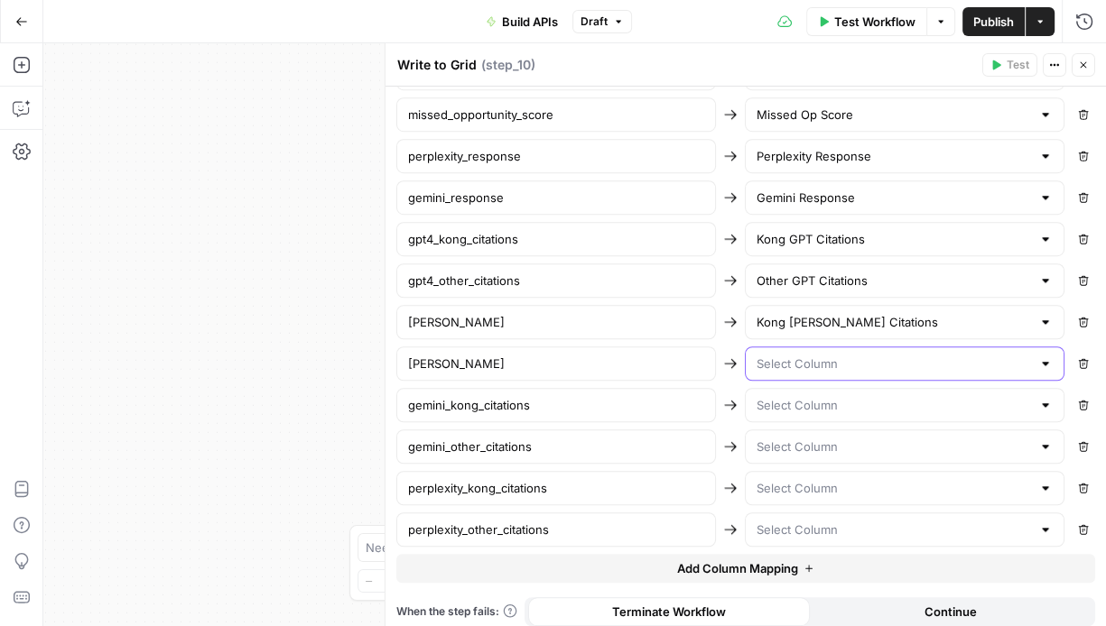
click at [861, 355] on input "text" at bounding box center [893, 364] width 274 height 18
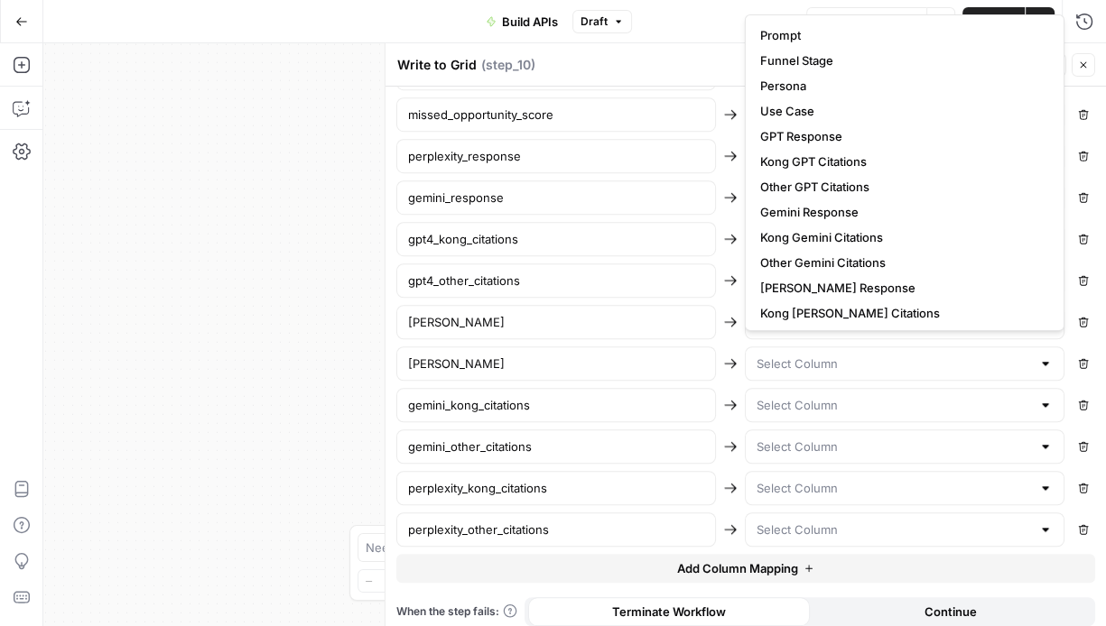
scroll to position [205, 0]
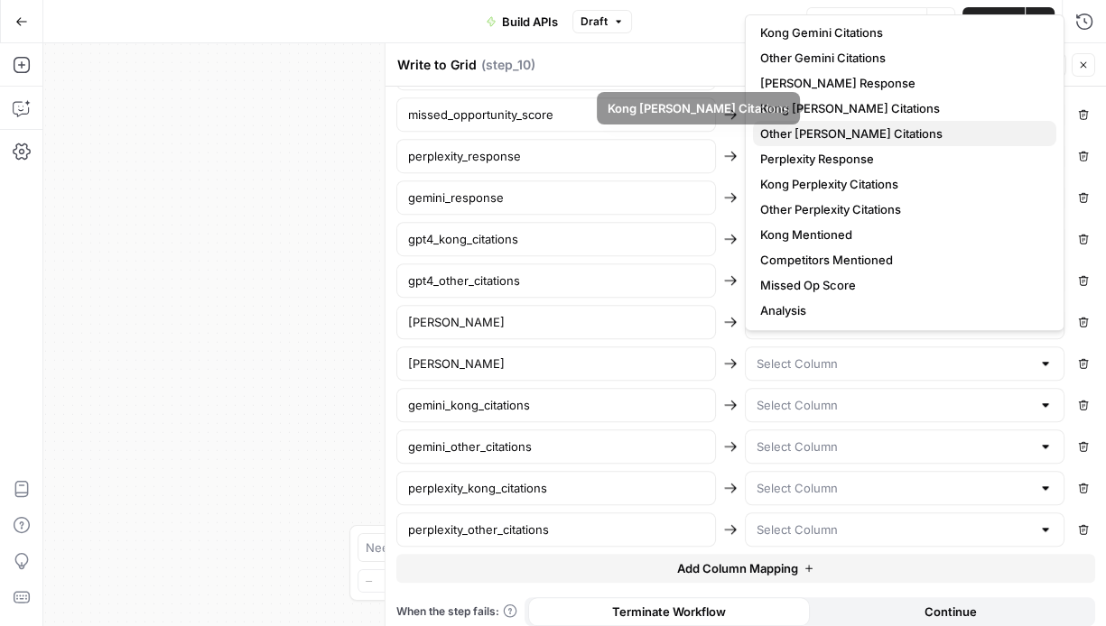
click at [850, 128] on span "Other [PERSON_NAME] Citations" at bounding box center [901, 134] width 282 height 18
type input "Other [PERSON_NAME] Citations"
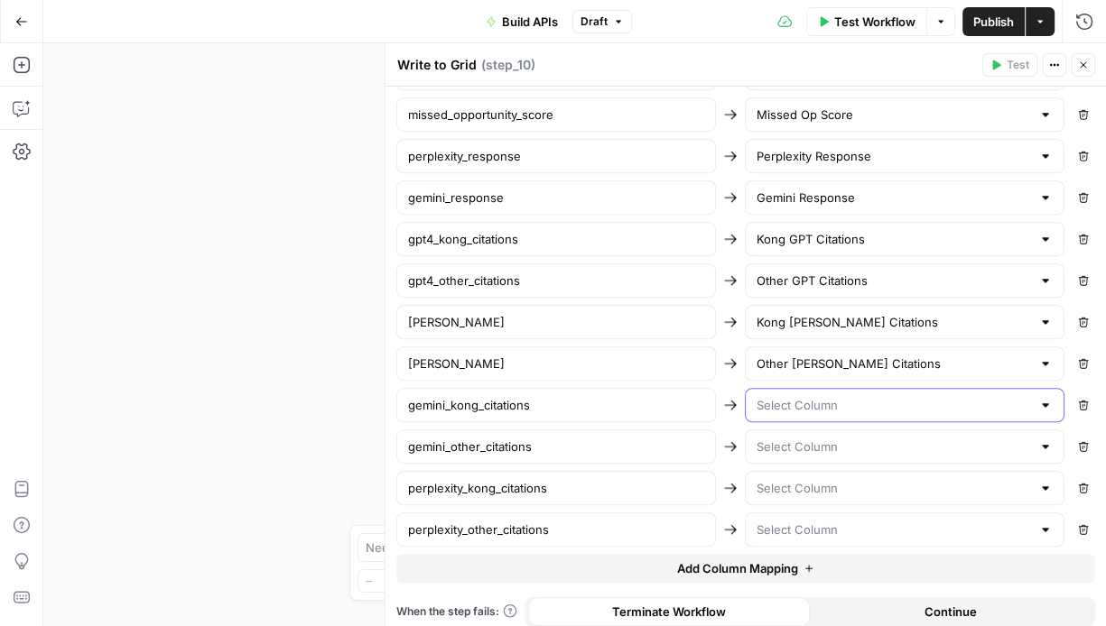
click at [825, 397] on input "text" at bounding box center [893, 405] width 274 height 18
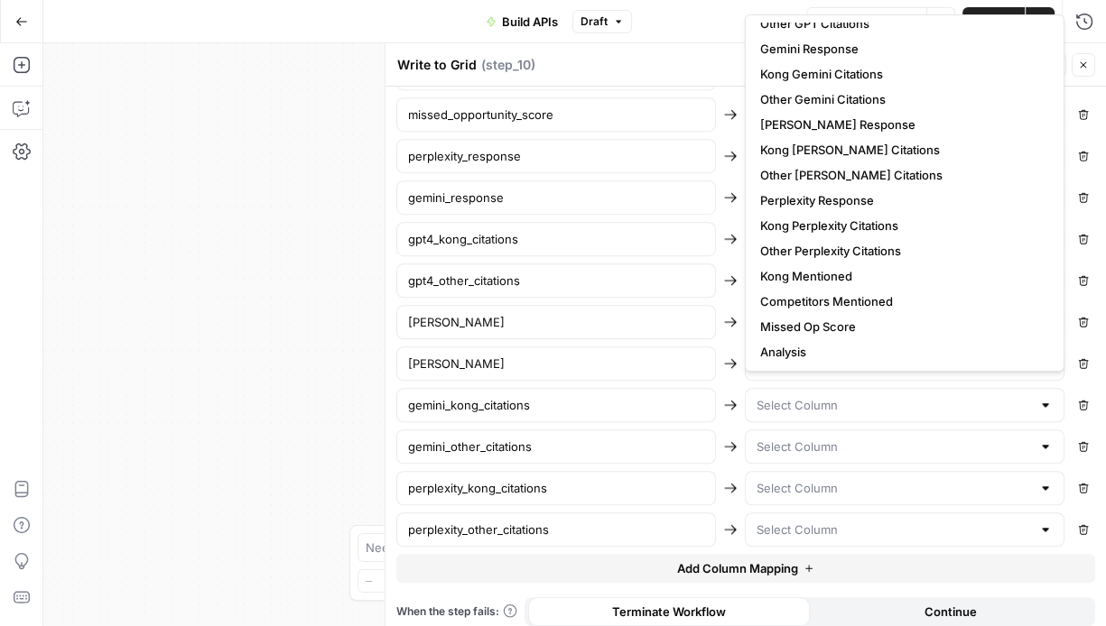
scroll to position [0, 0]
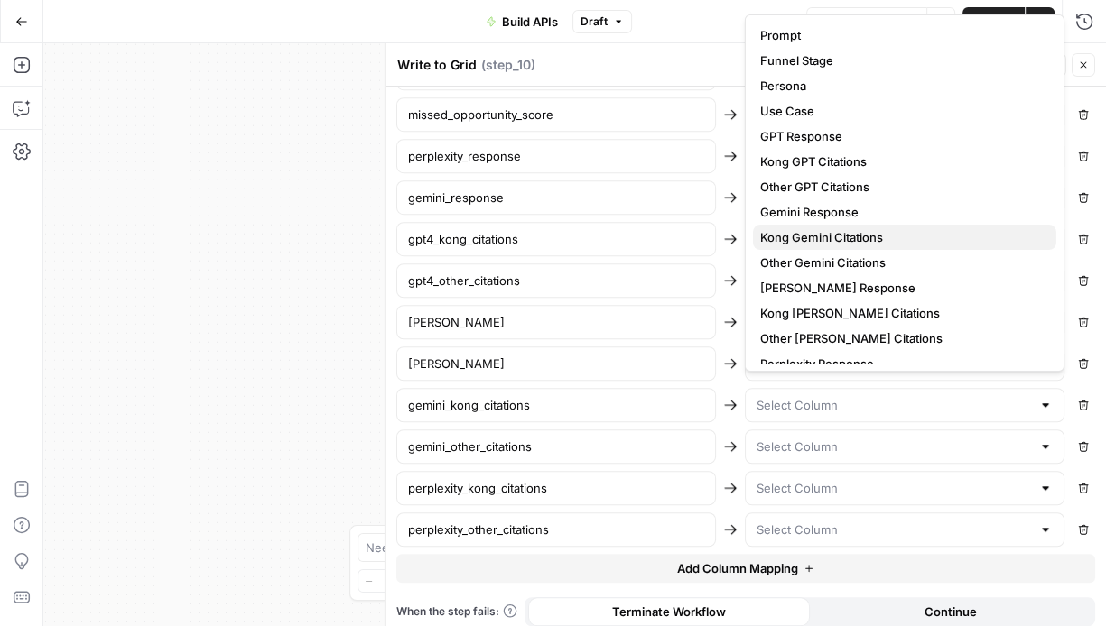
click at [836, 233] on span "Kong Gemini Citations" at bounding box center [901, 237] width 282 height 18
type input "Kong Gemini Citations"
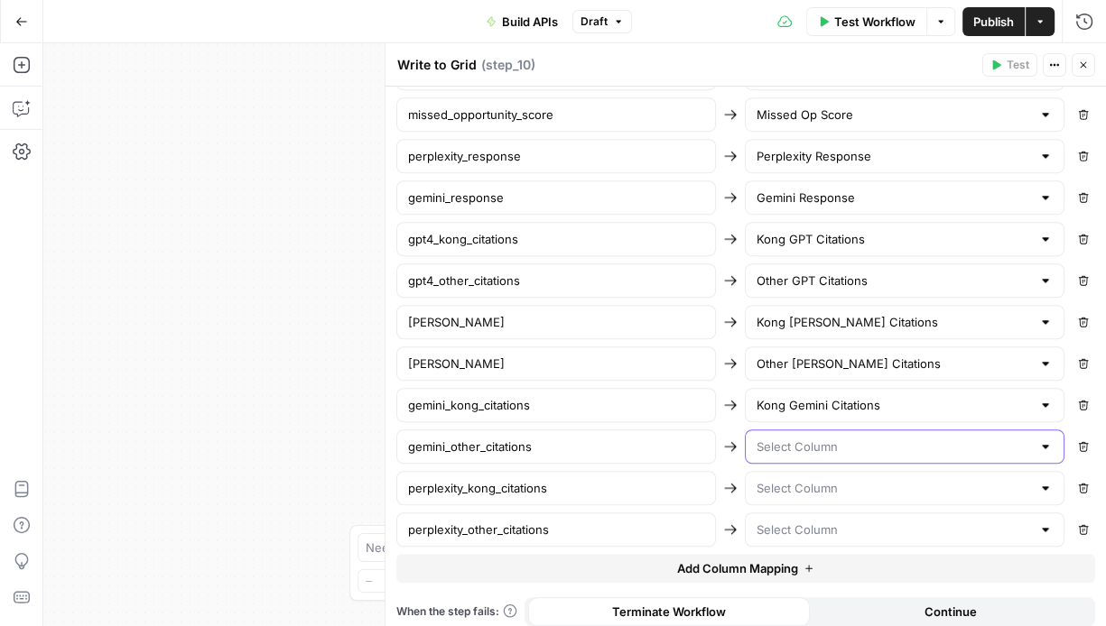
click at [827, 438] on input "text" at bounding box center [893, 447] width 274 height 18
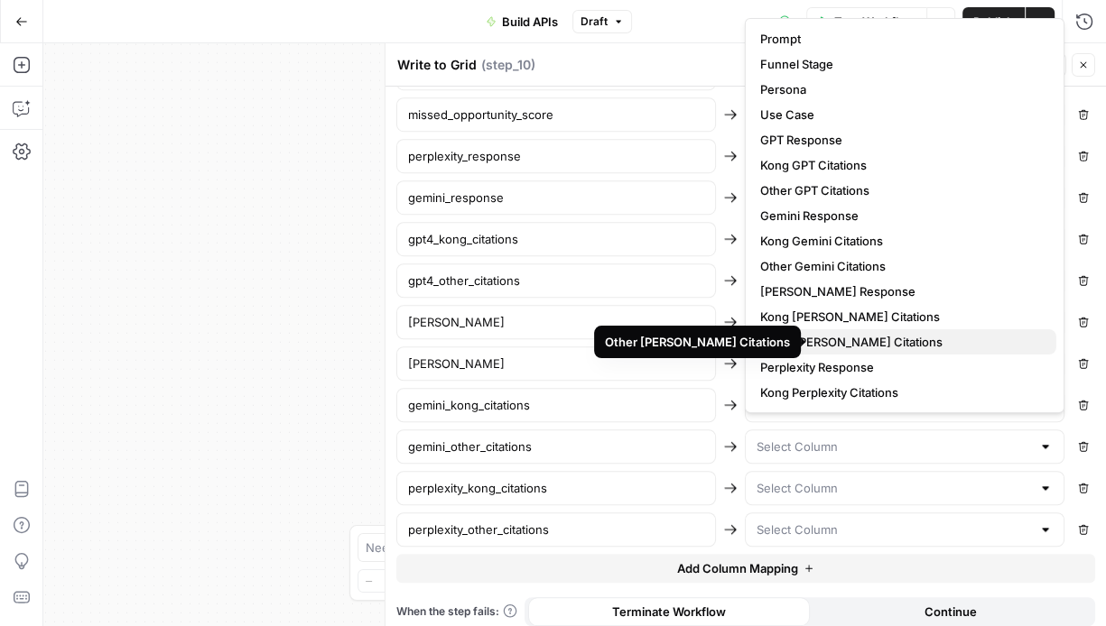
click at [840, 335] on span "Other [PERSON_NAME] Citations" at bounding box center [901, 342] width 282 height 18
type input "Other [PERSON_NAME] Citations"
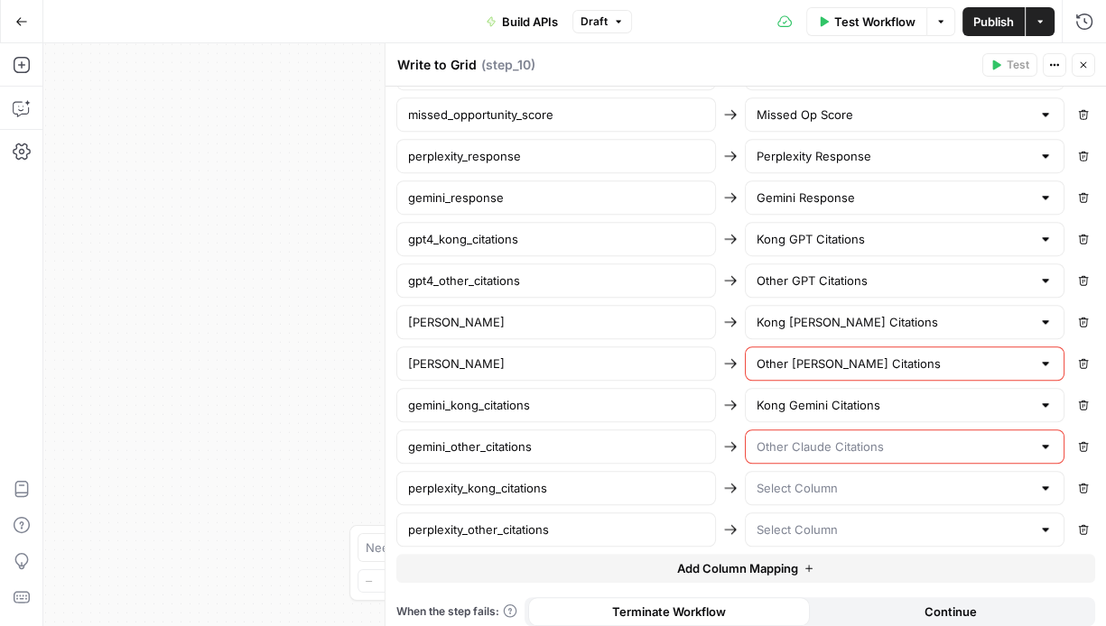
click at [854, 438] on input "text" at bounding box center [893, 447] width 274 height 18
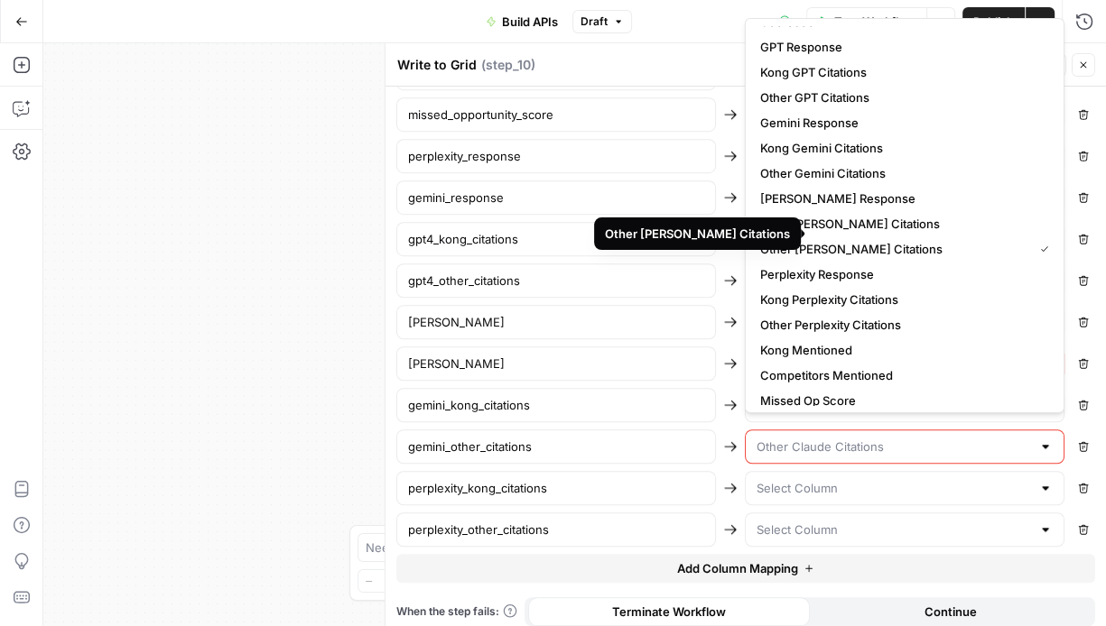
scroll to position [87, 0]
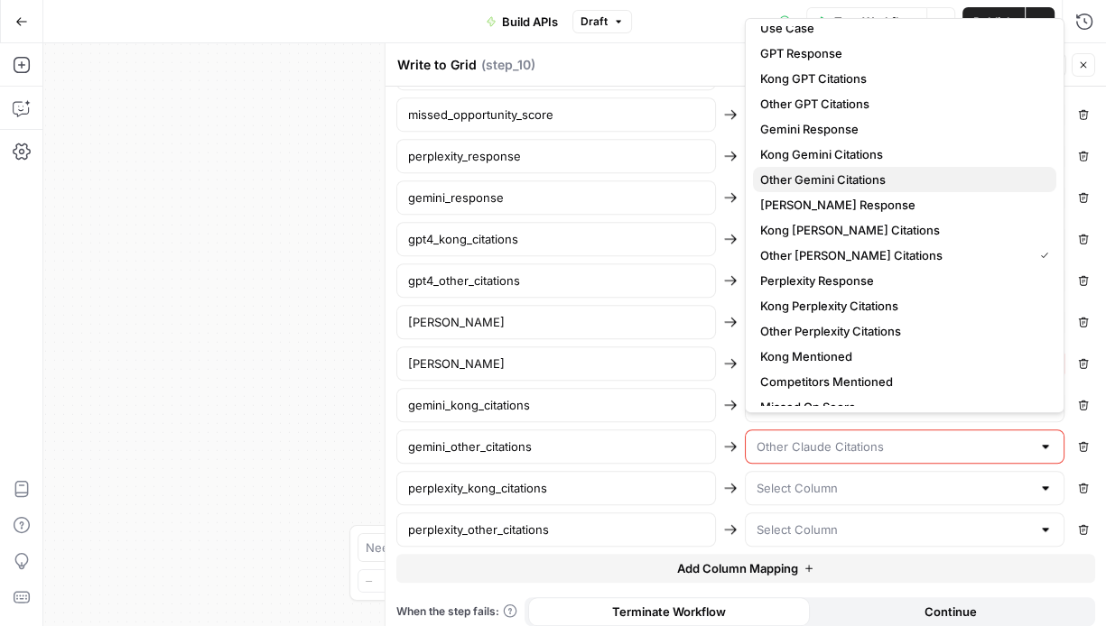
click at [849, 182] on span "Other Gemini Citations" at bounding box center [901, 180] width 282 height 18
type input "Other Gemini Citations"
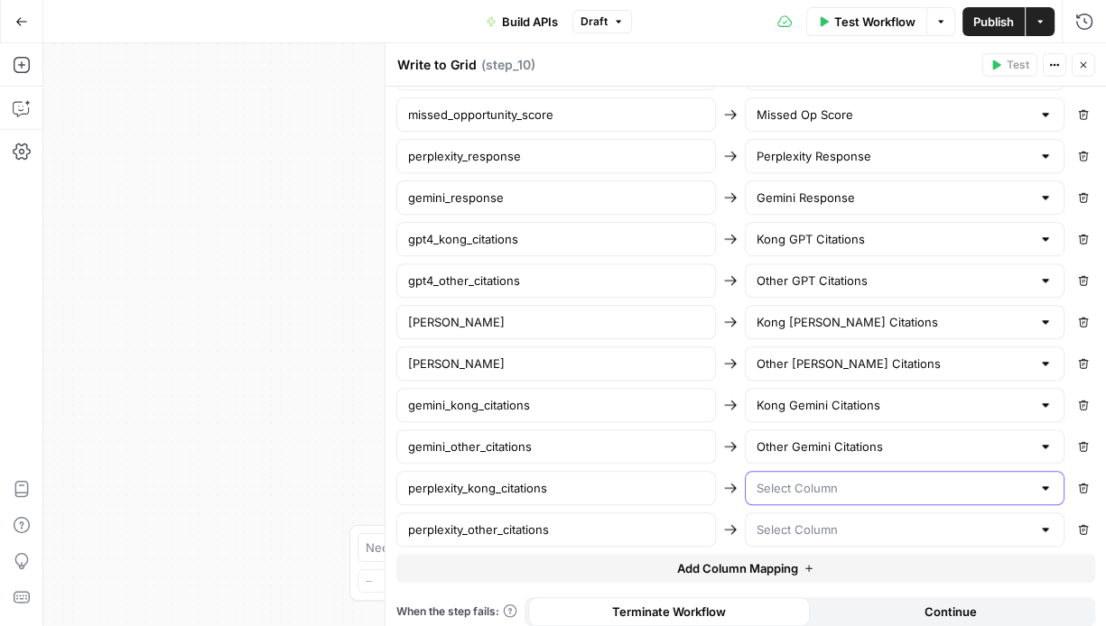
click at [857, 479] on input "text" at bounding box center [893, 488] width 274 height 18
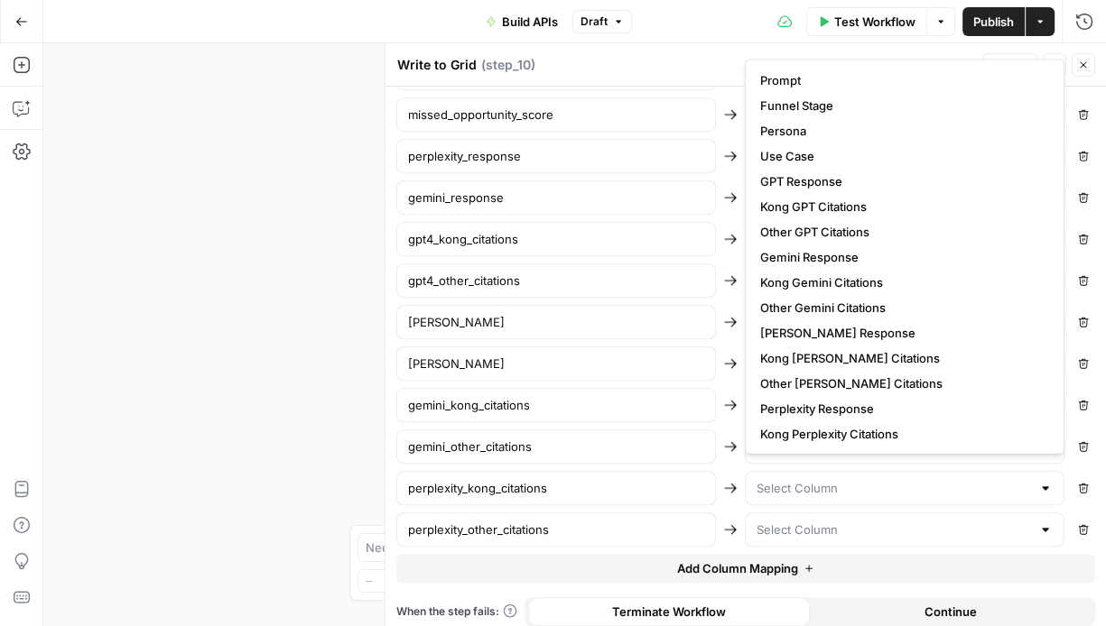
scroll to position [126, 0]
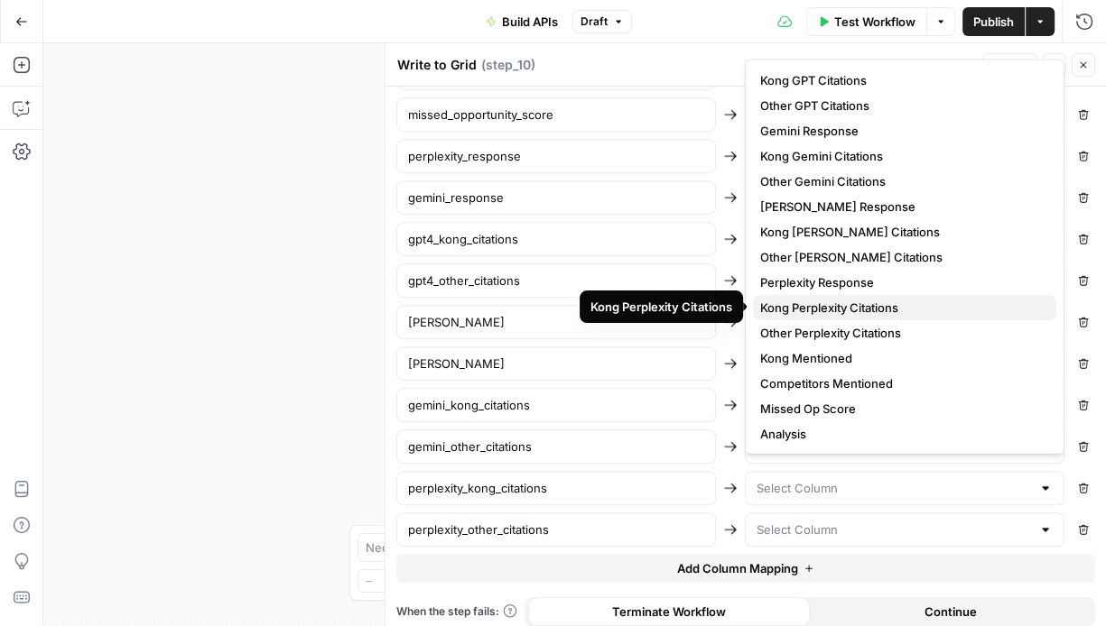
click at [838, 312] on span "Kong Perplexity Citations" at bounding box center [901, 308] width 282 height 18
type input "Kong Perplexity Citations"
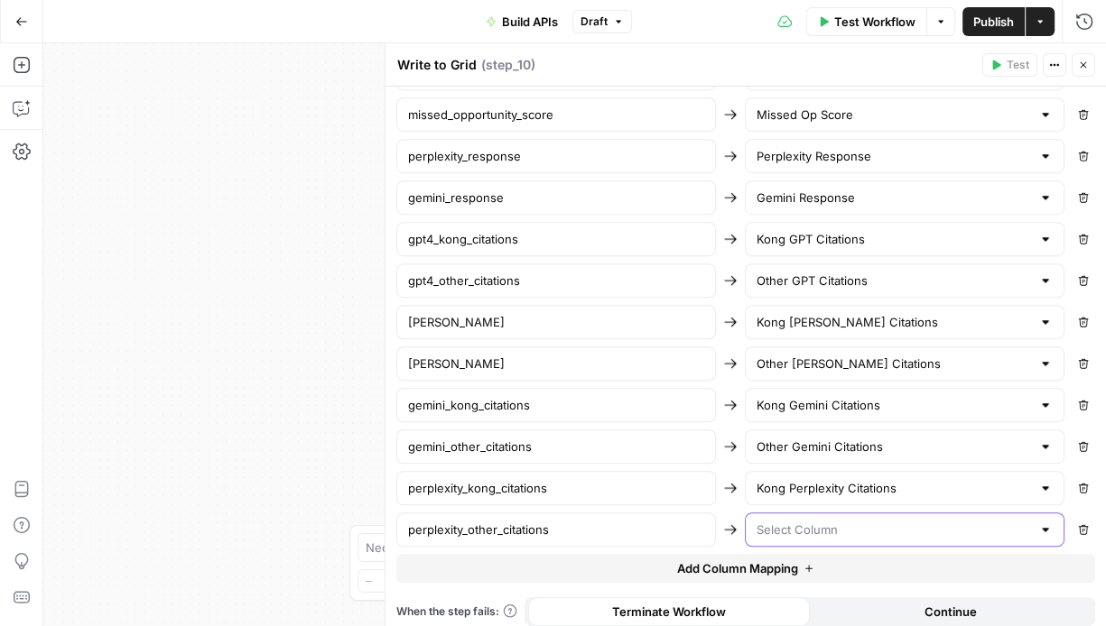
click at [857, 521] on input "text" at bounding box center [893, 530] width 274 height 18
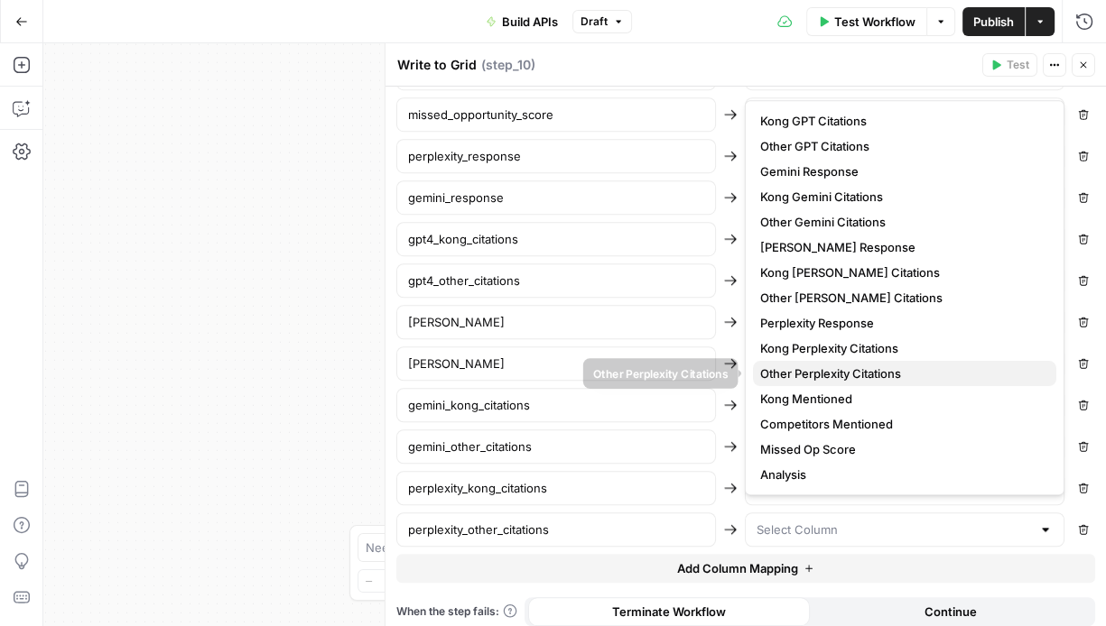
click at [849, 377] on span "Other Perplexity Citations" at bounding box center [901, 374] width 282 height 18
type input "Other Perplexity Citations"
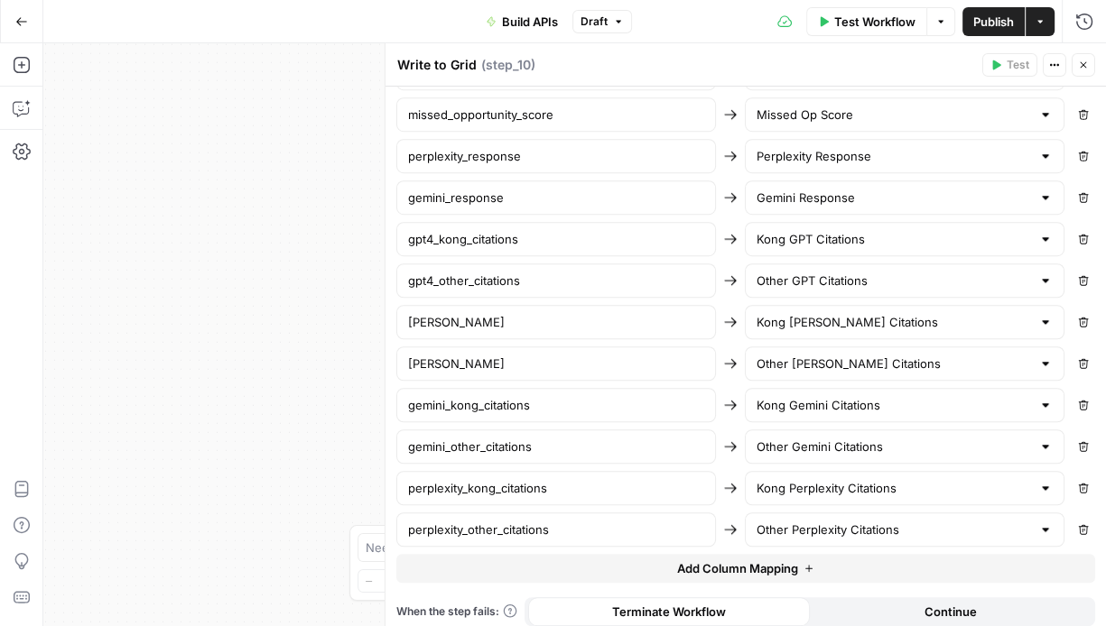
click at [1086, 69] on icon "button" at bounding box center [1083, 65] width 11 height 11
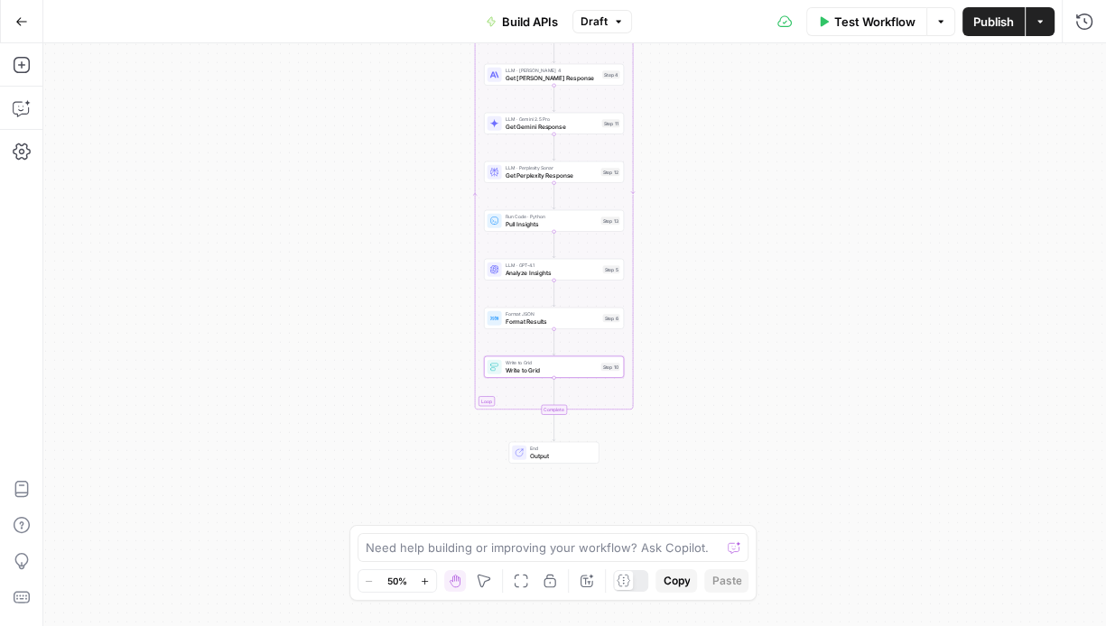
click at [995, 28] on span "Publish" at bounding box center [993, 22] width 41 height 18
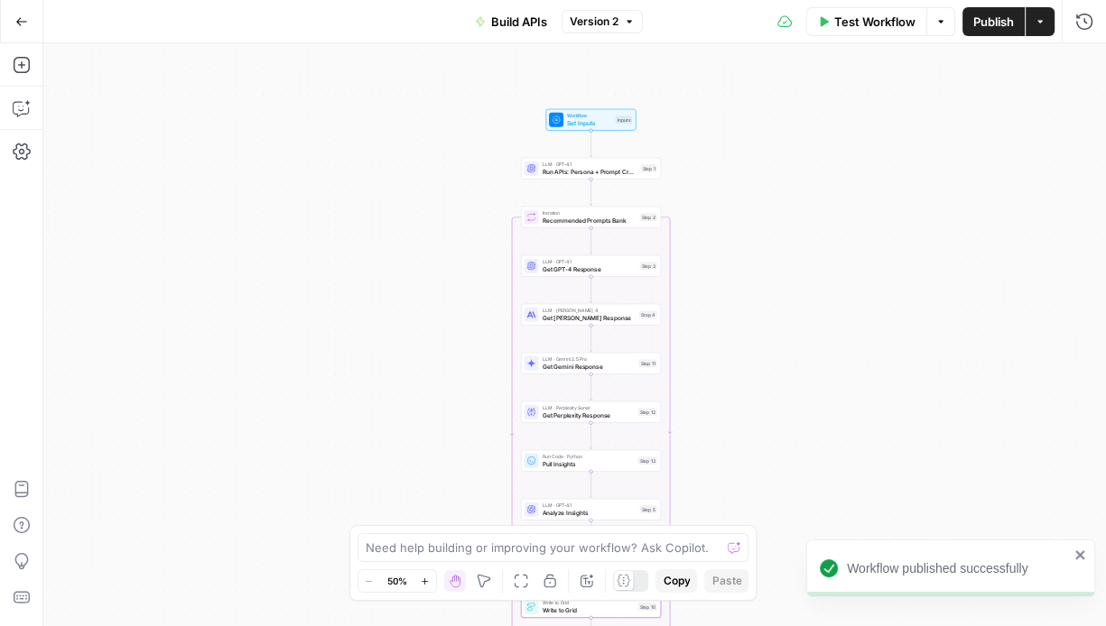
drag, startPoint x: 725, startPoint y: 262, endPoint x: 764, endPoint y: 510, distance: 251.3
click at [764, 510] on div "Workflow Set Inputs Inputs LLM · GPT-4.1 Run APIs: Persona + Prompt Creation St…" at bounding box center [574, 334] width 1062 height 583
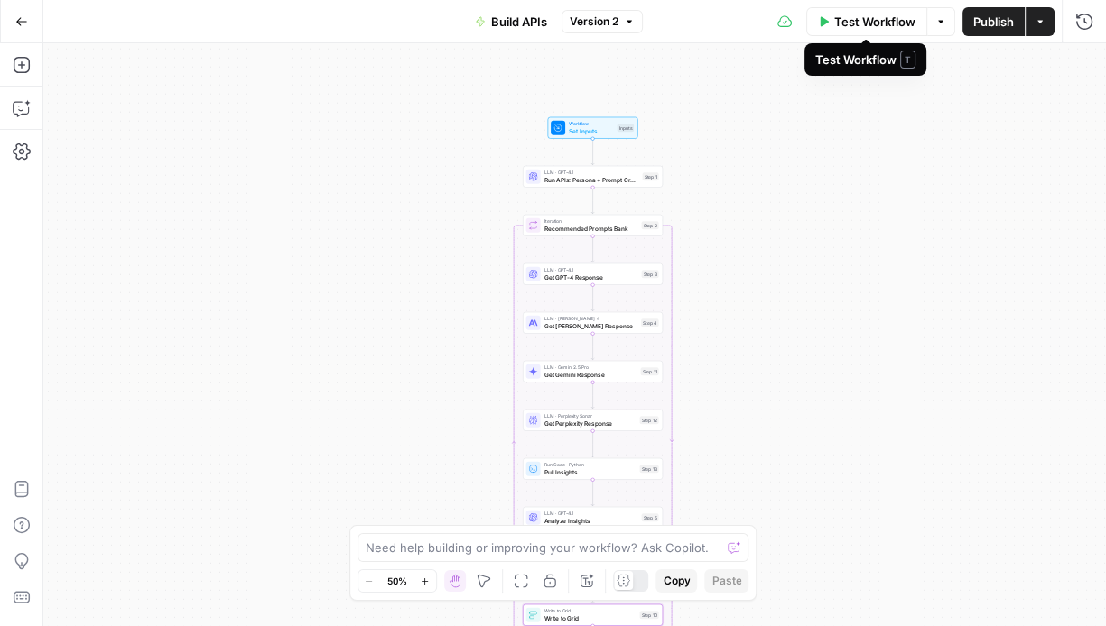
click at [870, 16] on span "Test Workflow" at bounding box center [874, 22] width 81 height 18
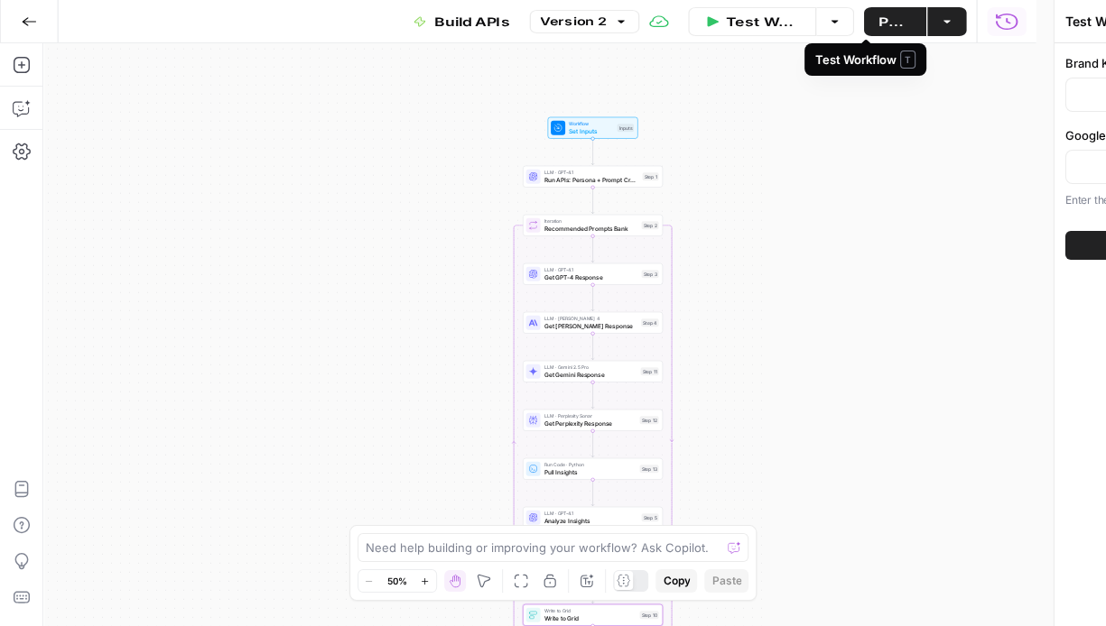
type input "Kong"
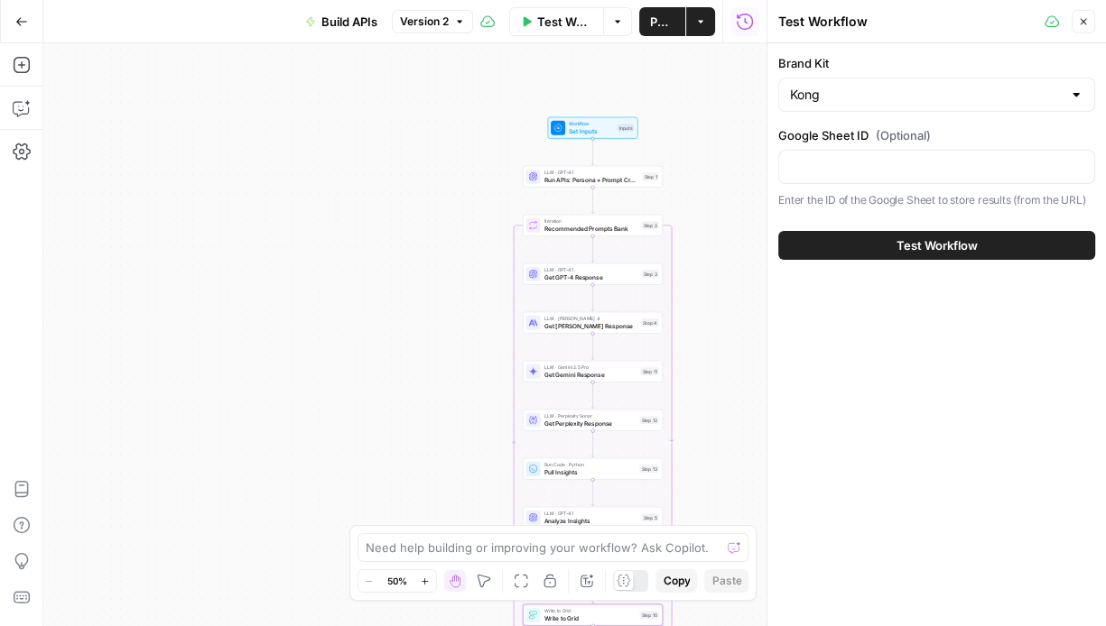
click at [917, 241] on span "Test Workflow" at bounding box center [936, 246] width 81 height 18
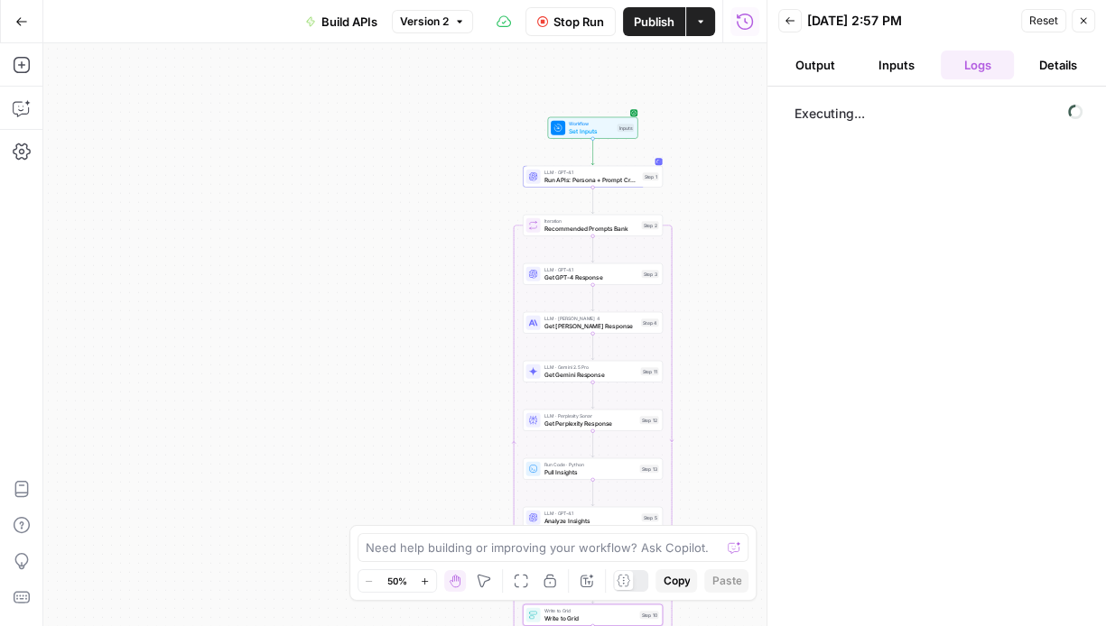
click at [901, 70] on button "Inputs" at bounding box center [896, 65] width 74 height 29
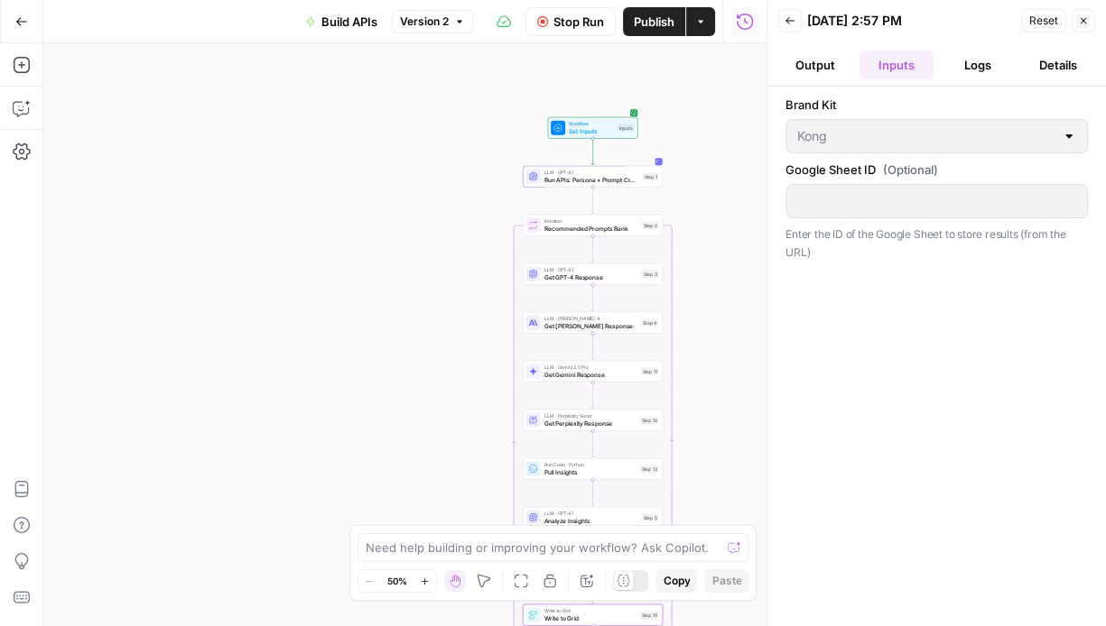
click at [960, 67] on button "Logs" at bounding box center [978, 65] width 74 height 29
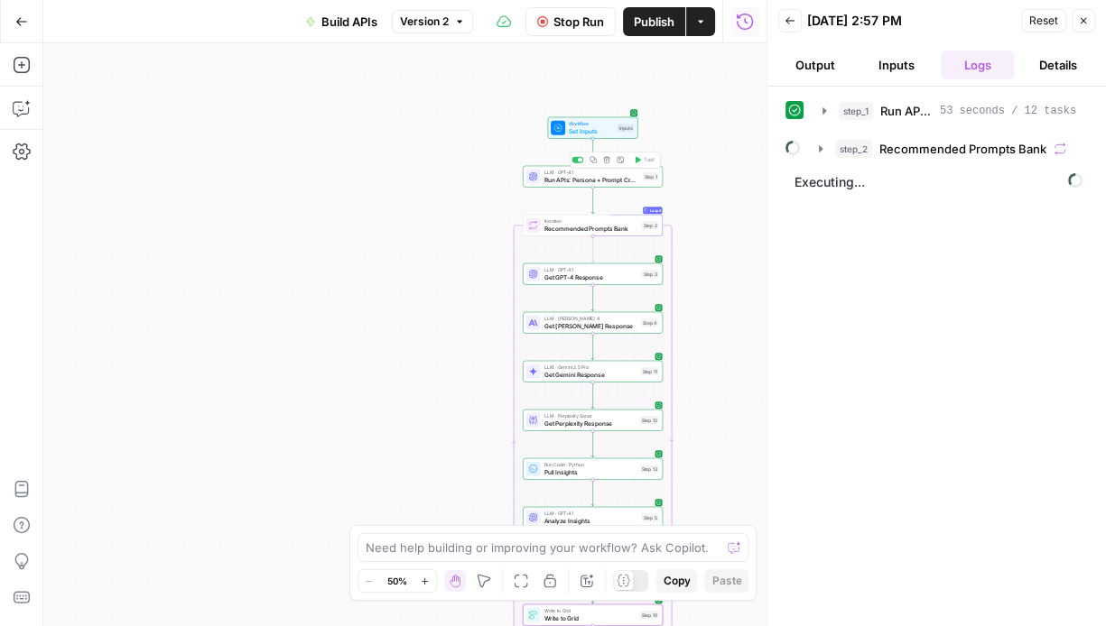
click at [608, 181] on span "Run APIs: Persona + Prompt Creation" at bounding box center [591, 179] width 95 height 9
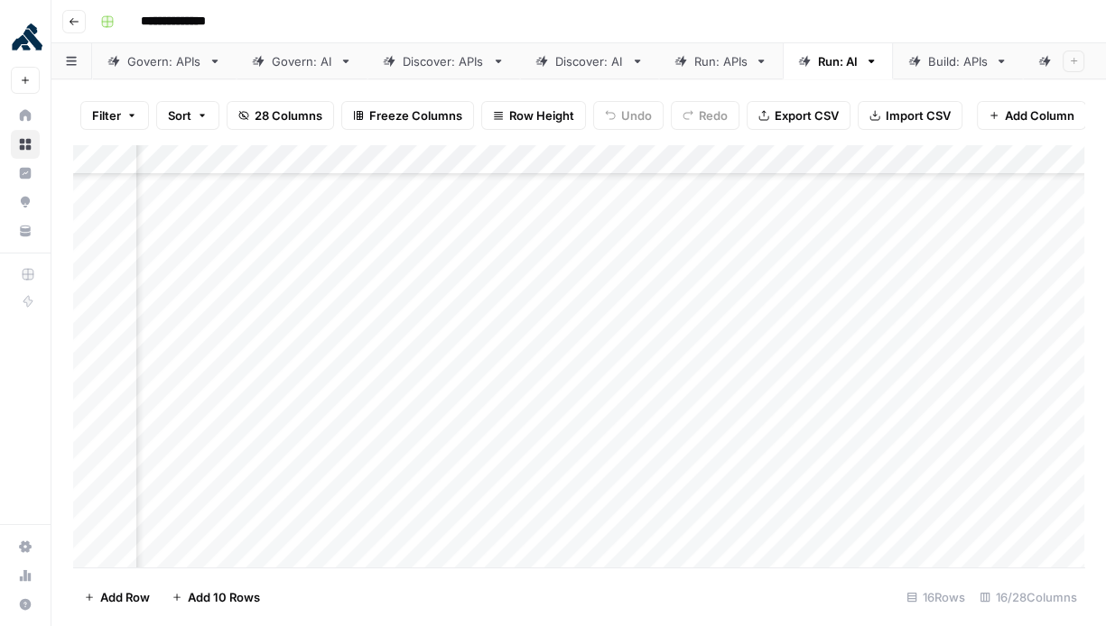
scroll to position [126, 1805]
click at [305, 311] on div "Add Column" at bounding box center [578, 356] width 1011 height 424
click at [308, 340] on div "Add Column" at bounding box center [578, 356] width 1011 height 424
click at [307, 370] on div "Add Column" at bounding box center [578, 356] width 1011 height 424
click at [306, 406] on div "Add Column" at bounding box center [578, 356] width 1011 height 424
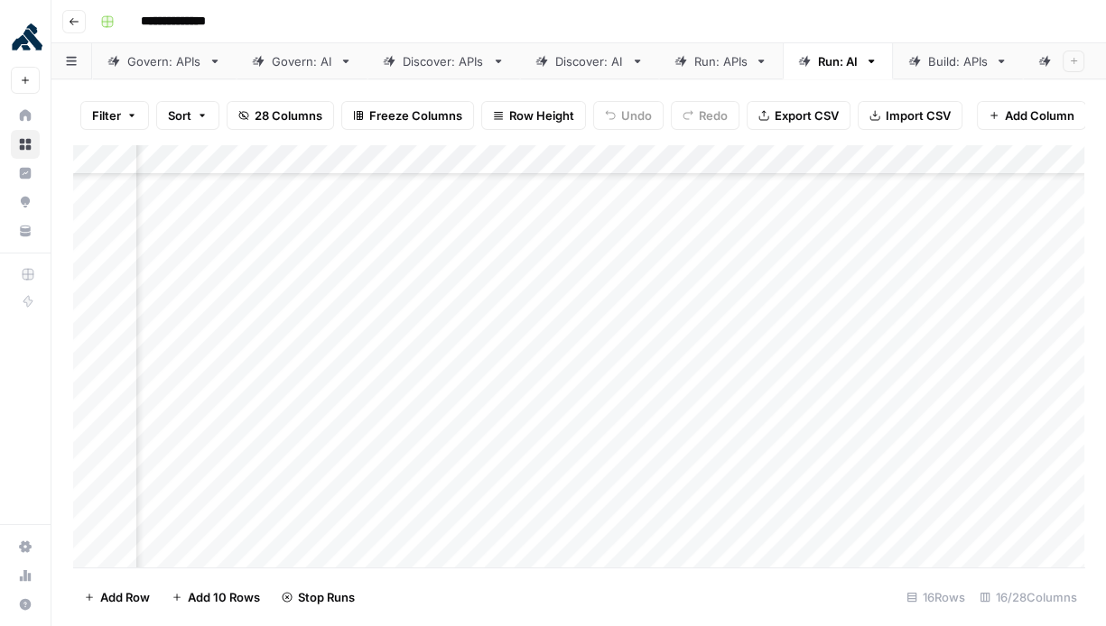
click at [305, 439] on div "Add Column" at bounding box center [578, 356] width 1011 height 424
click at [304, 465] on div "Add Column" at bounding box center [578, 356] width 1011 height 424
click at [302, 496] on div "Add Column" at bounding box center [578, 356] width 1011 height 424
click at [302, 434] on div "Add Column" at bounding box center [578, 356] width 1011 height 424
click at [303, 522] on div "Add Column" at bounding box center [578, 356] width 1011 height 424
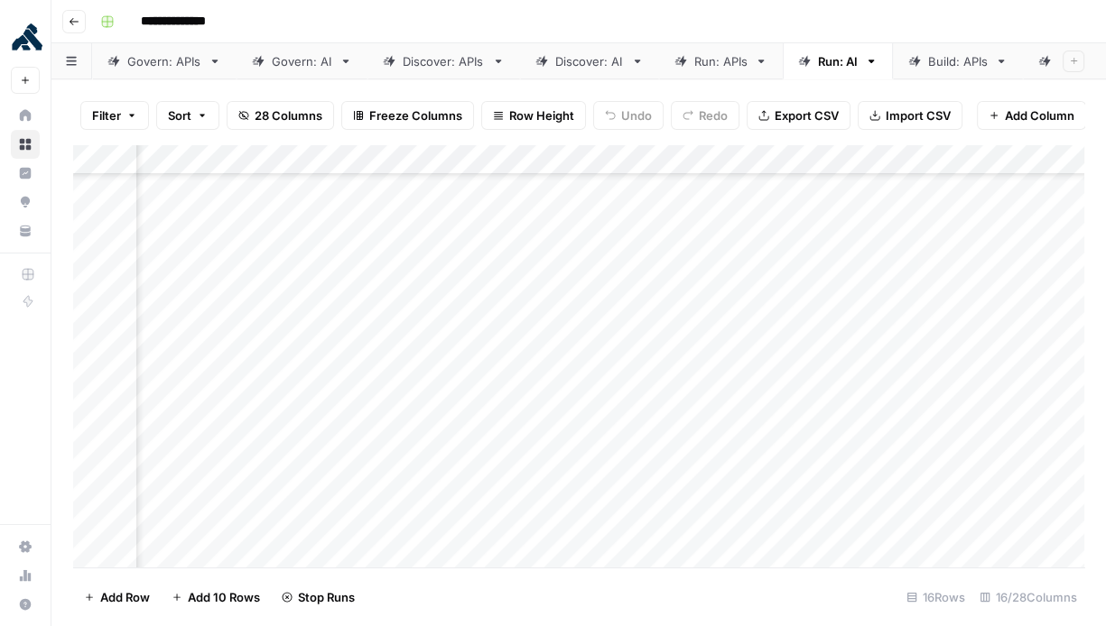
click at [636, 312] on div "Add Column" at bounding box center [578, 356] width 1011 height 424
click at [634, 344] on div "Add Column" at bounding box center [578, 356] width 1011 height 424
click at [631, 375] on div "Add Column" at bounding box center [578, 356] width 1011 height 424
click at [630, 402] on div "Add Column" at bounding box center [578, 356] width 1011 height 424
click at [629, 439] on div "Add Column" at bounding box center [578, 356] width 1011 height 424
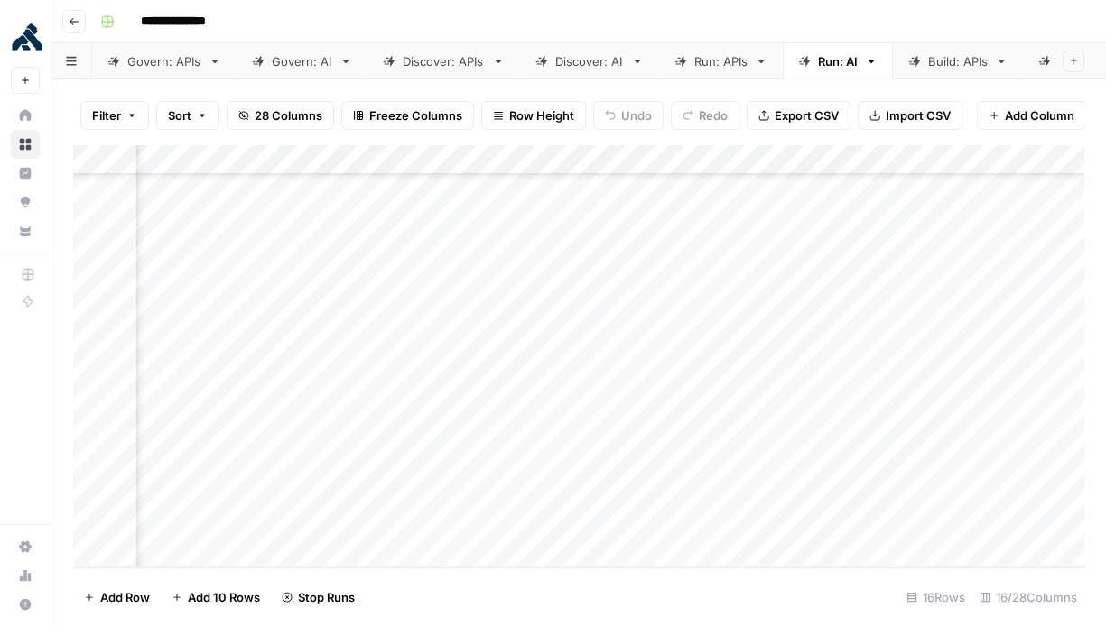
click at [629, 462] on div "Add Column" at bounding box center [578, 356] width 1011 height 424
click at [629, 495] on div "Add Column" at bounding box center [578, 356] width 1011 height 424
click at [633, 524] on div "Add Column" at bounding box center [578, 356] width 1011 height 424
click at [908, 303] on div "Add Column" at bounding box center [578, 356] width 1011 height 424
click at [904, 342] on div "Add Column" at bounding box center [578, 356] width 1011 height 424
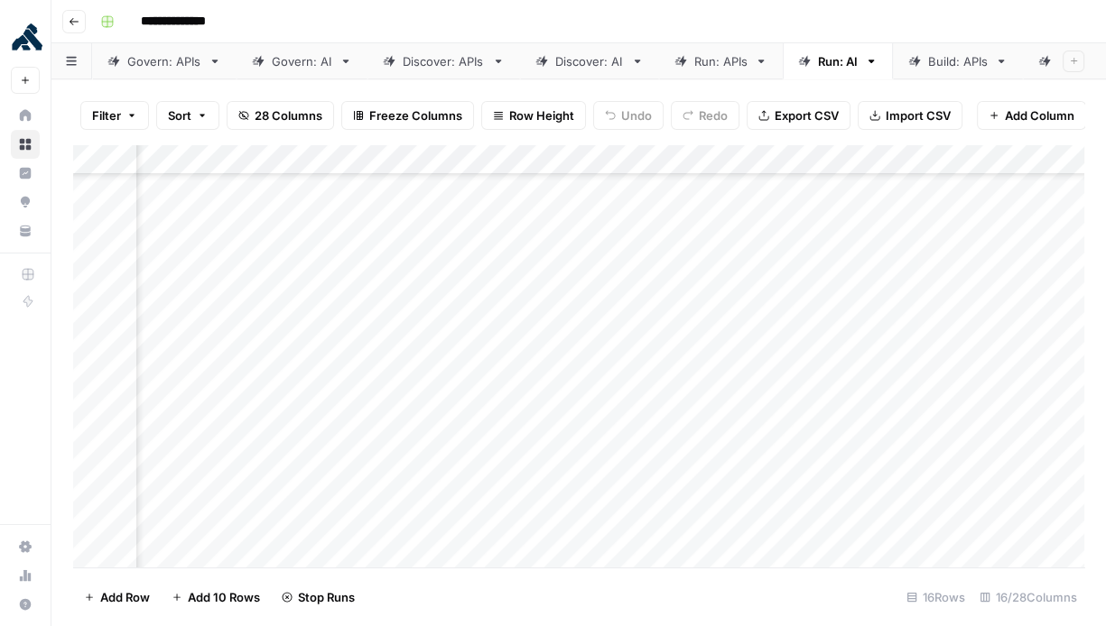
click at [900, 369] on div "Add Column" at bounding box center [578, 356] width 1011 height 424
click at [903, 398] on div "Add Column" at bounding box center [578, 356] width 1011 height 424
click at [903, 432] on div "Add Column" at bounding box center [578, 356] width 1011 height 424
click at [972, 309] on div "Add Column" at bounding box center [578, 356] width 1011 height 424
click at [971, 333] on div "Add Column" at bounding box center [578, 356] width 1011 height 424
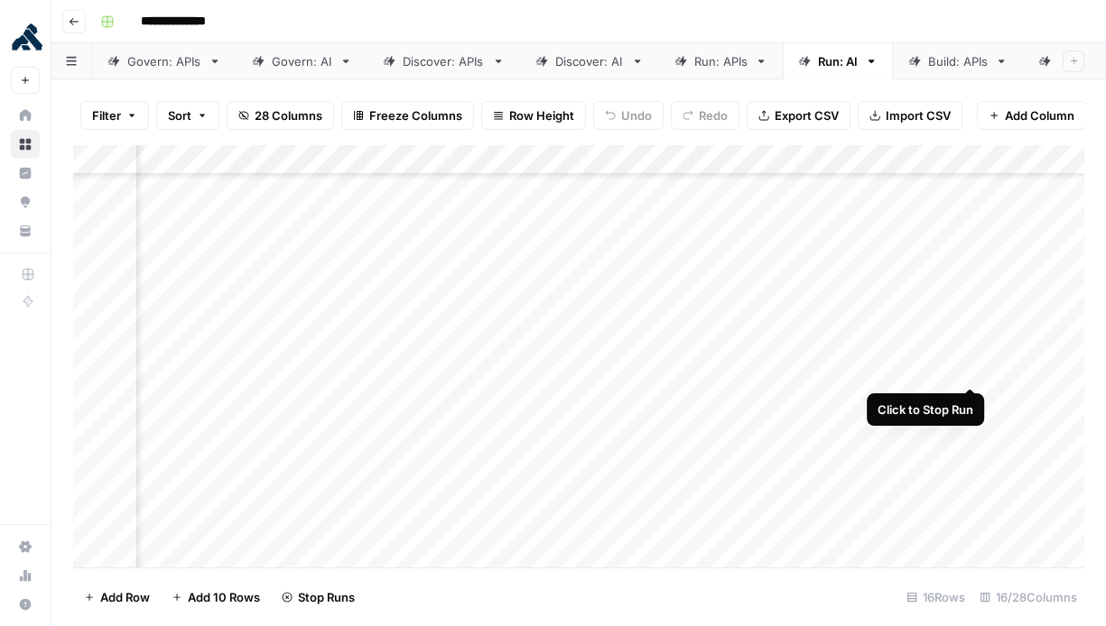
click at [970, 373] on div "Add Column" at bounding box center [578, 356] width 1011 height 424
click at [970, 400] on div "Add Column" at bounding box center [578, 356] width 1011 height 424
click at [970, 428] on div "Add Column" at bounding box center [578, 356] width 1011 height 424
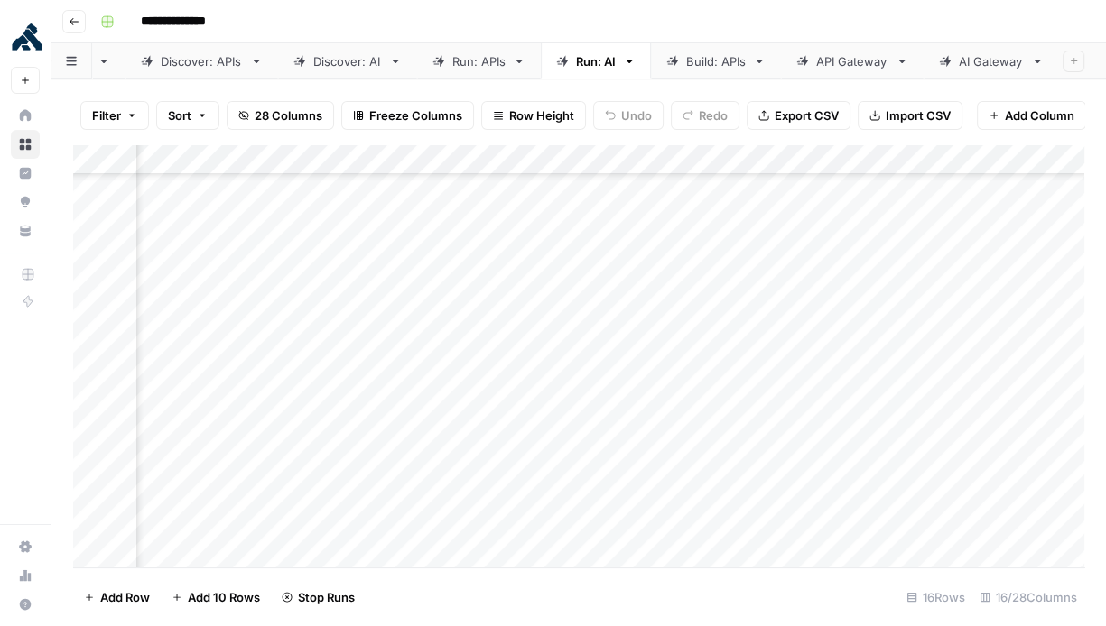
scroll to position [0, 243]
click at [729, 57] on div "Build: APIs" at bounding box center [715, 61] width 60 height 18
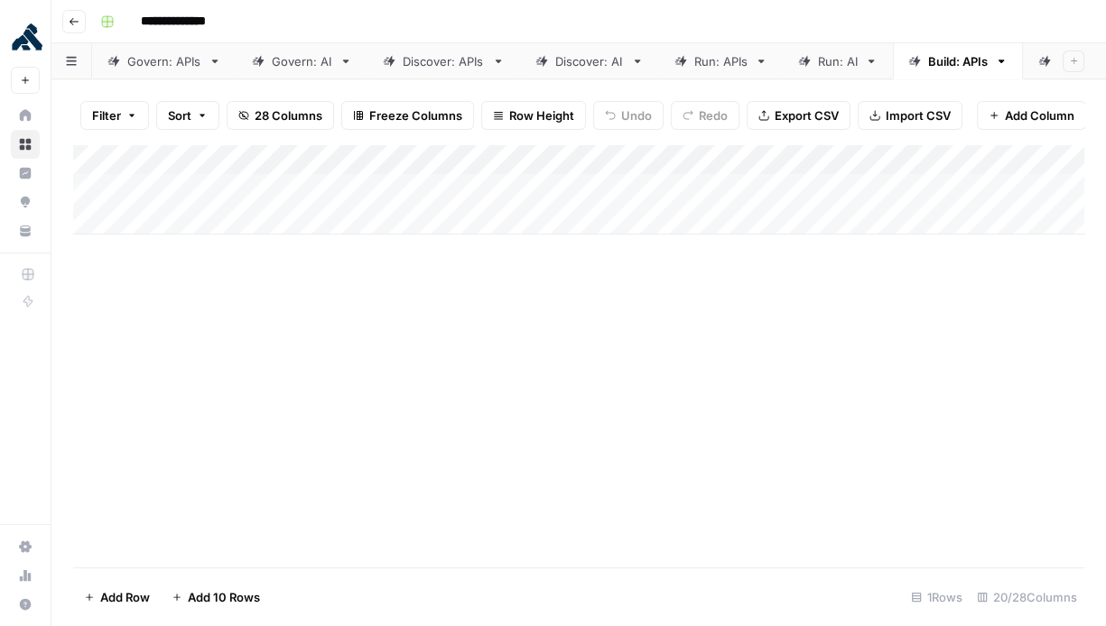
click at [421, 196] on div "Add Column" at bounding box center [578, 189] width 1011 height 90
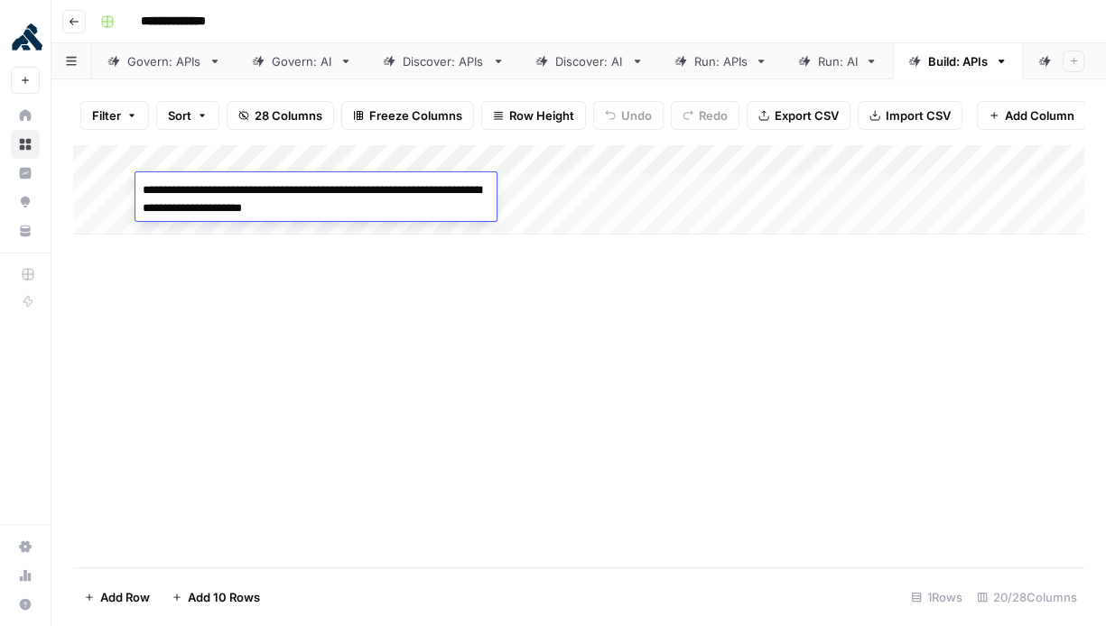
click at [574, 286] on div "Add Column" at bounding box center [578, 355] width 1011 height 423
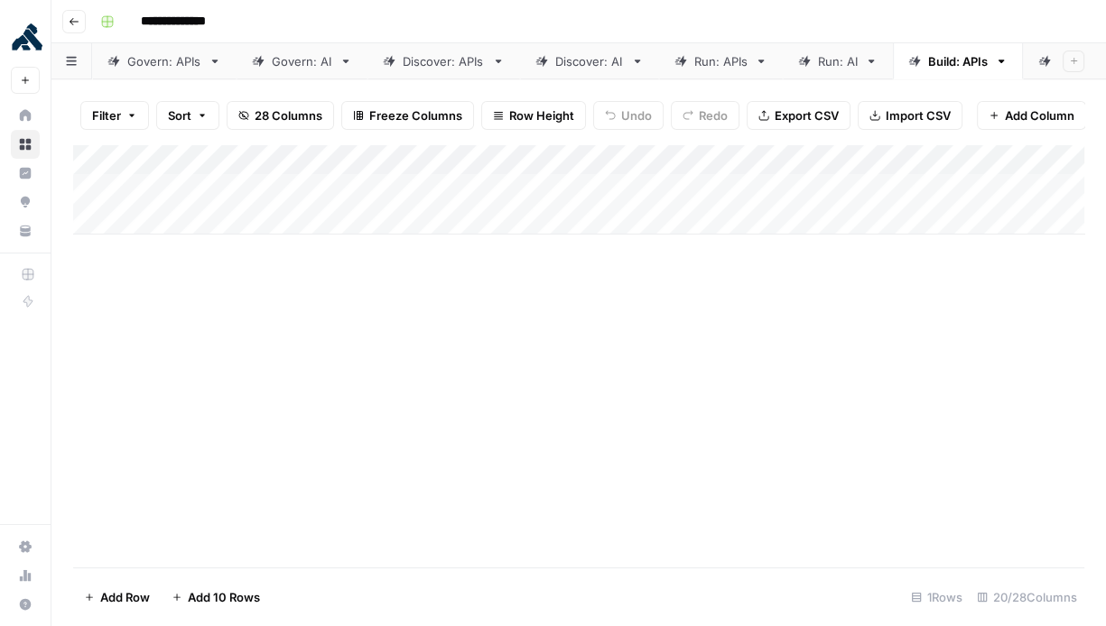
click at [830, 61] on div "Run: AI" at bounding box center [838, 61] width 40 height 18
click at [935, 306] on div "Add Column" at bounding box center [578, 356] width 1011 height 424
click at [935, 340] on div "Add Column" at bounding box center [578, 356] width 1011 height 424
click at [937, 367] on div "Add Column" at bounding box center [578, 356] width 1011 height 424
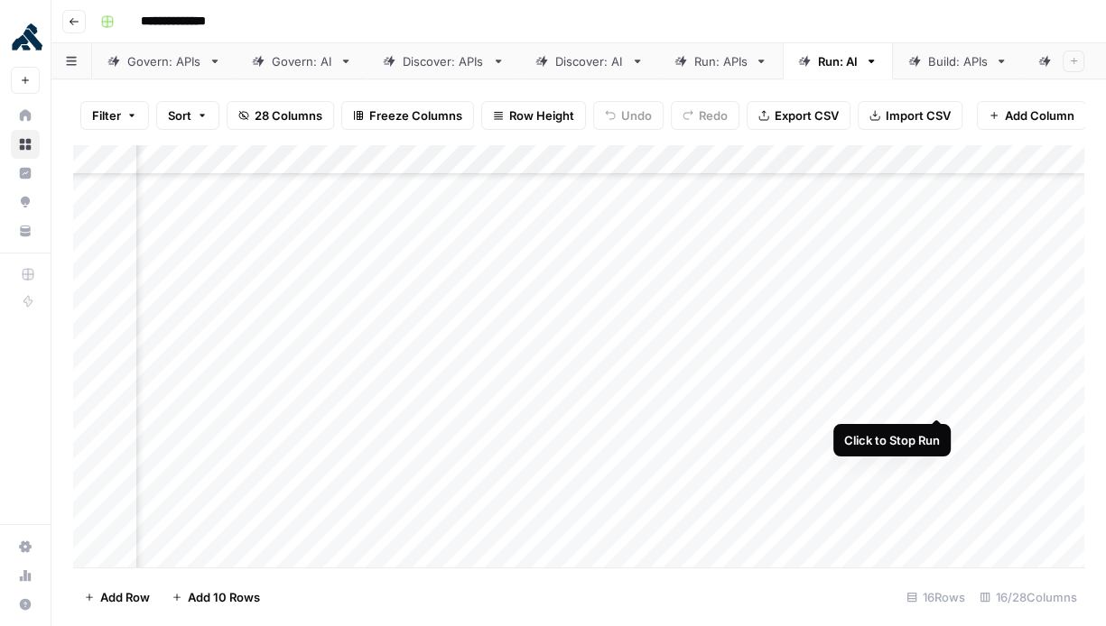
click at [938, 397] on div "Add Column" at bounding box center [578, 356] width 1011 height 424
click at [938, 438] on div "Add Column" at bounding box center [578, 356] width 1011 height 424
click at [939, 463] on div "Add Column" at bounding box center [578, 356] width 1011 height 424
click at [938, 487] on div "Add Column" at bounding box center [578, 356] width 1011 height 424
click at [938, 517] on div "Add Column" at bounding box center [578, 356] width 1011 height 424
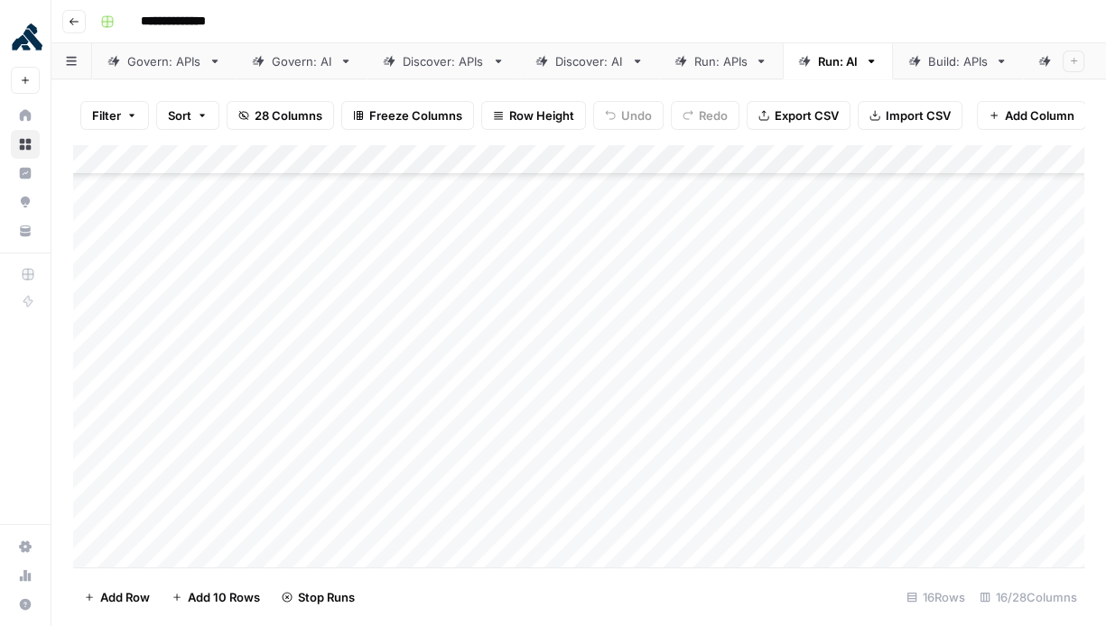
scroll to position [126, 0]
click at [939, 64] on div "Build: APIs" at bounding box center [958, 61] width 60 height 18
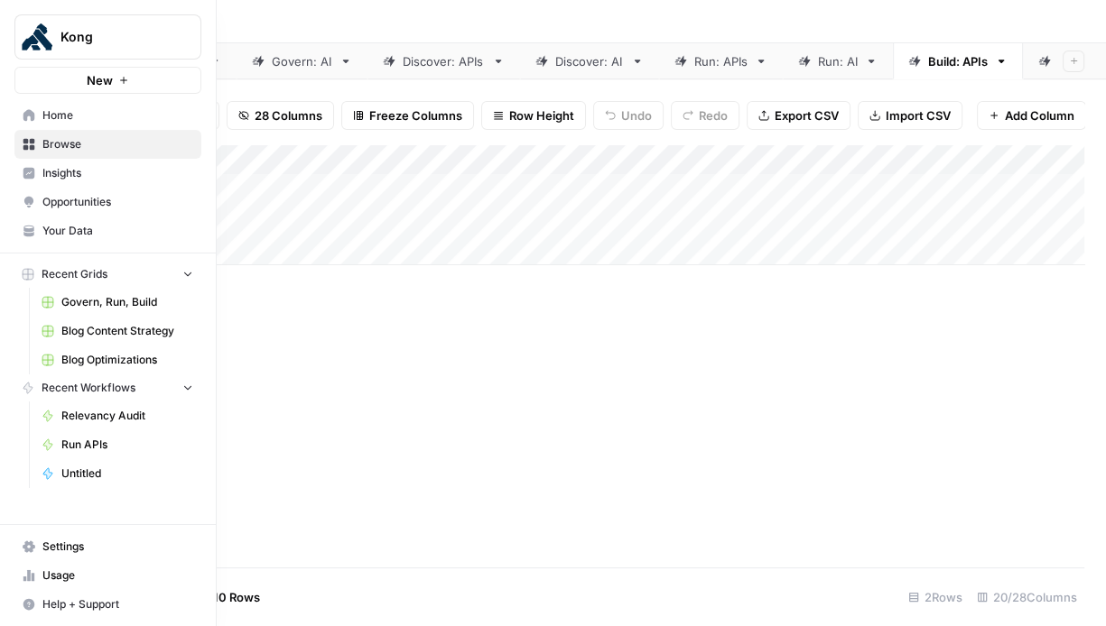
click at [70, 114] on span "Home" at bounding box center [117, 115] width 151 height 16
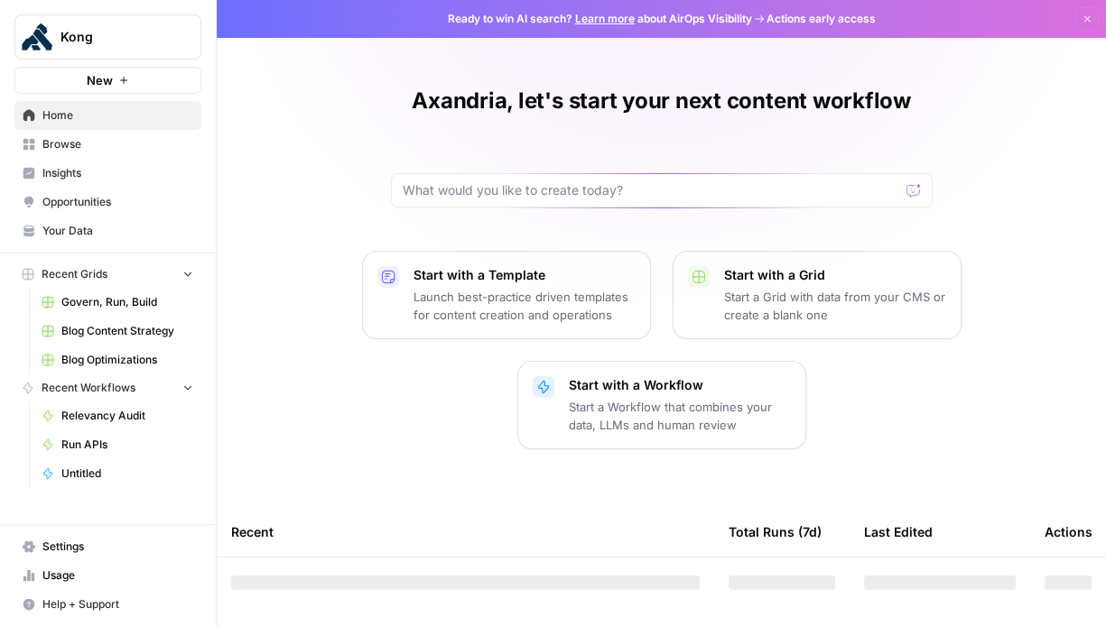
click at [77, 144] on span "Browse" at bounding box center [117, 144] width 151 height 16
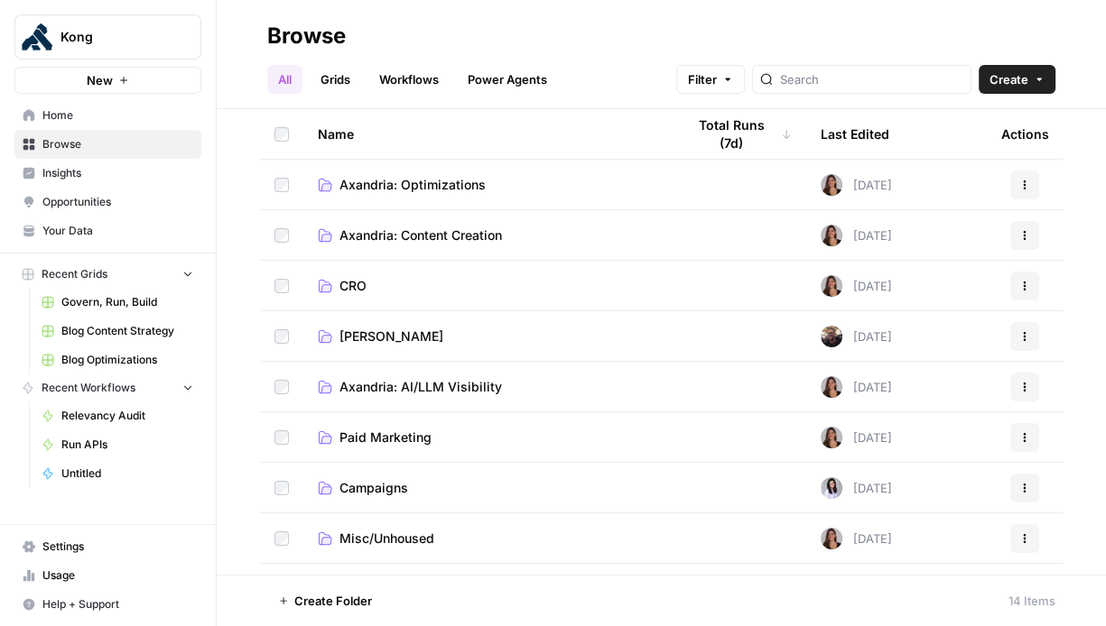
click at [457, 386] on span "Axandria: AI/LLM Visibility" at bounding box center [420, 387] width 162 height 18
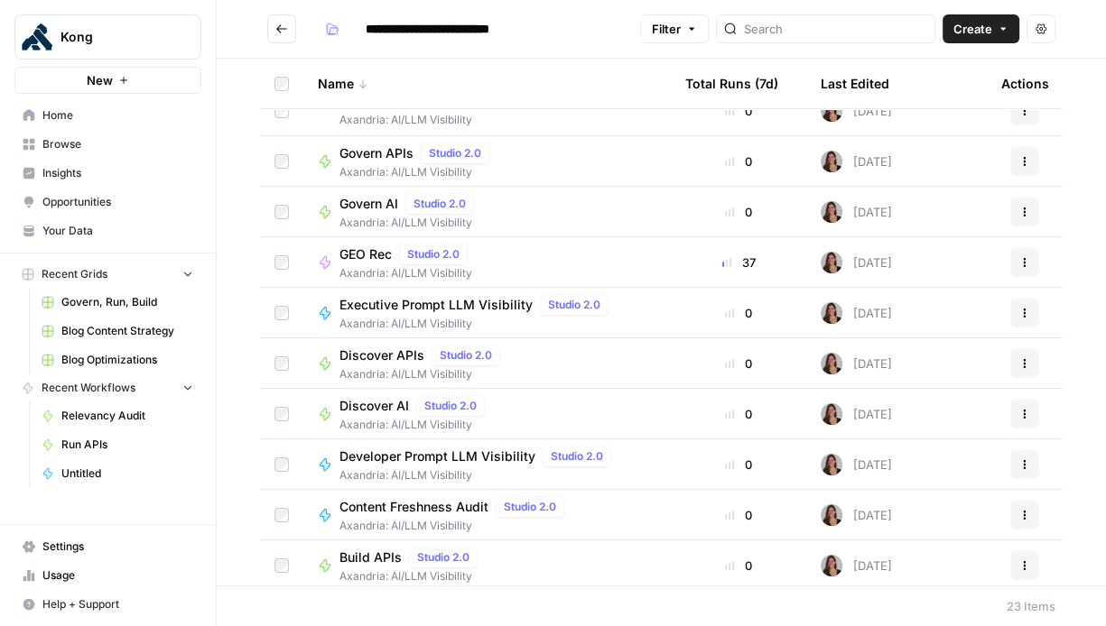
scroll to position [685, 0]
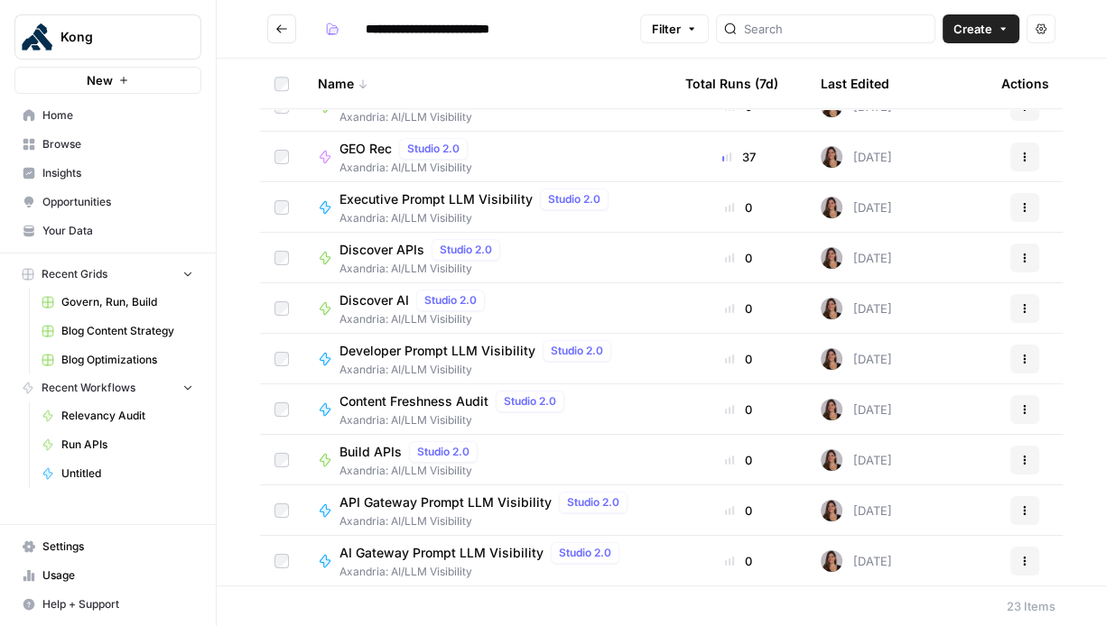
click at [450, 553] on span "AI Gateway Prompt LLM Visibility" at bounding box center [441, 553] width 204 height 18
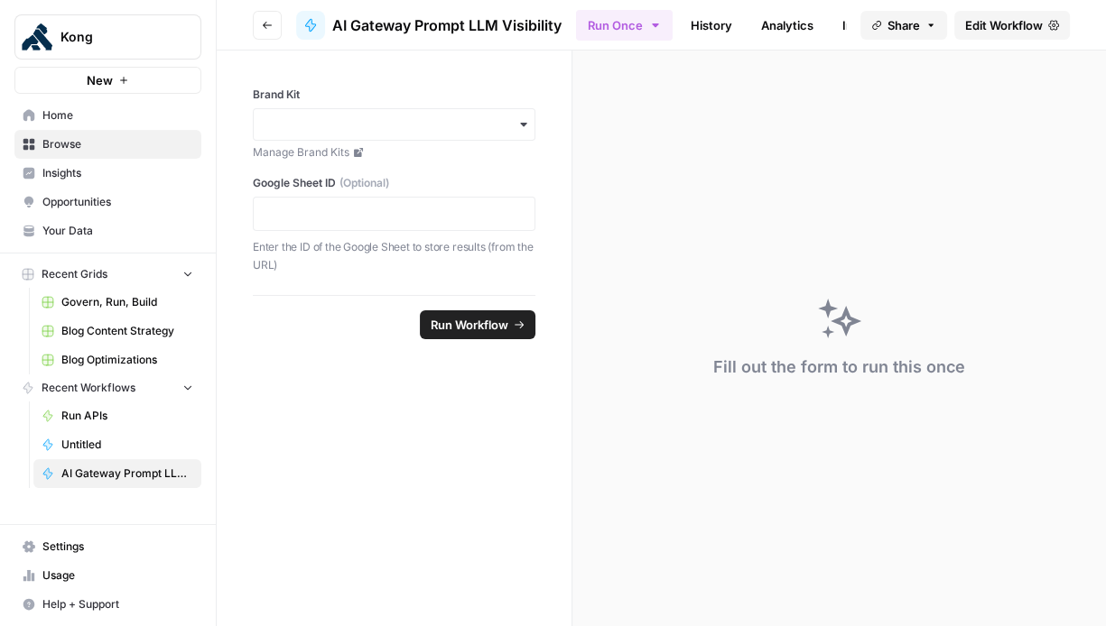
click at [1010, 15] on link "Edit Workflow" at bounding box center [1012, 25] width 116 height 29
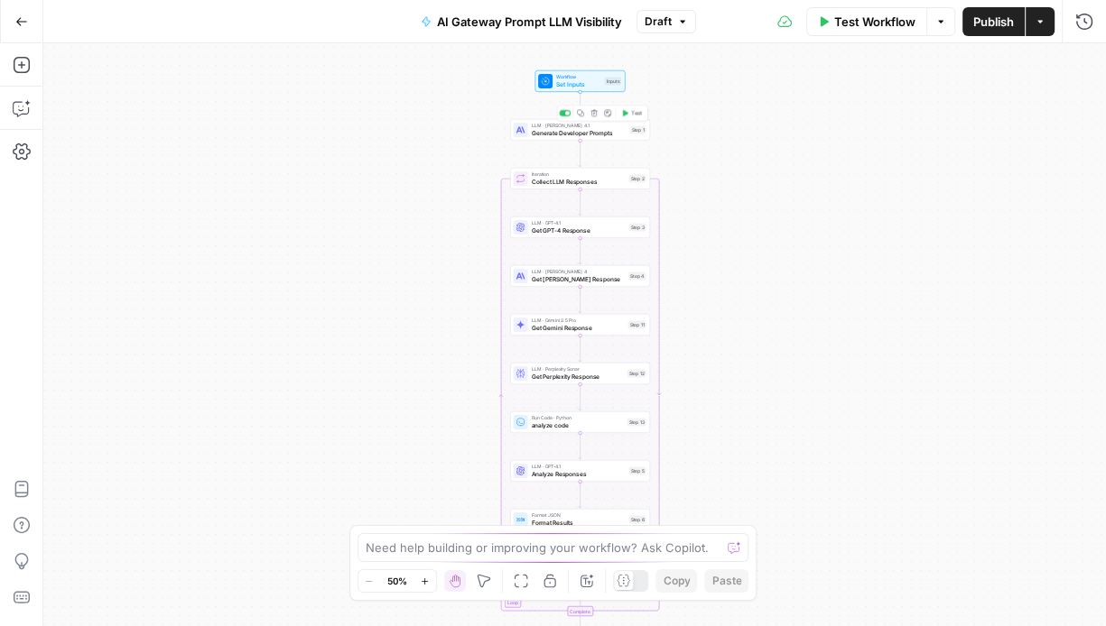
click at [572, 132] on span "Generate Developer Prompts" at bounding box center [579, 132] width 95 height 9
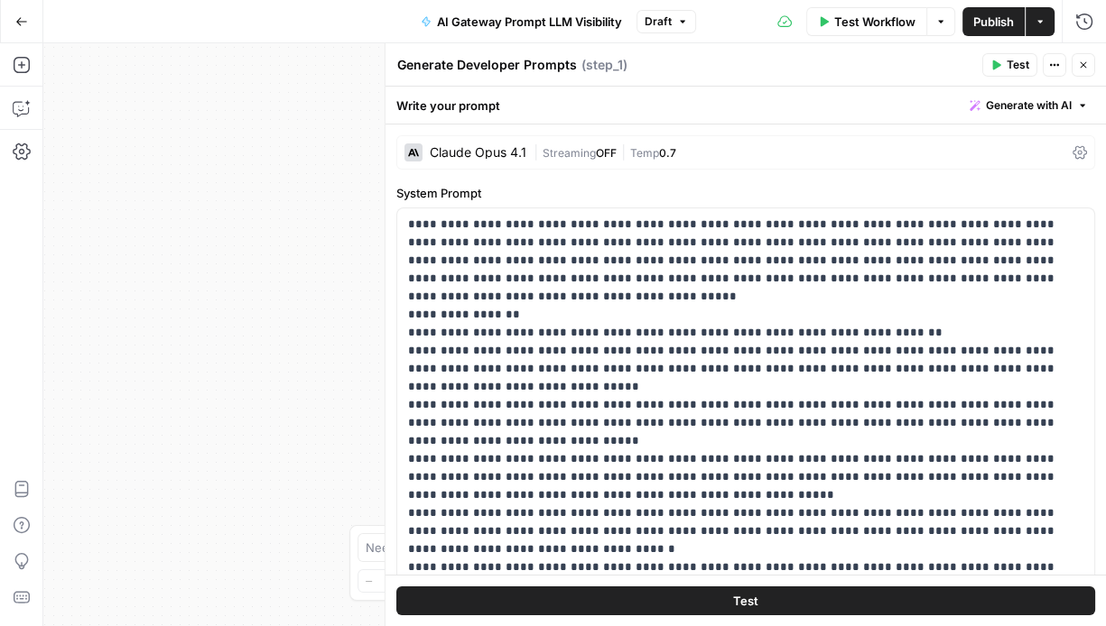
click at [1078, 61] on icon "button" at bounding box center [1083, 65] width 11 height 11
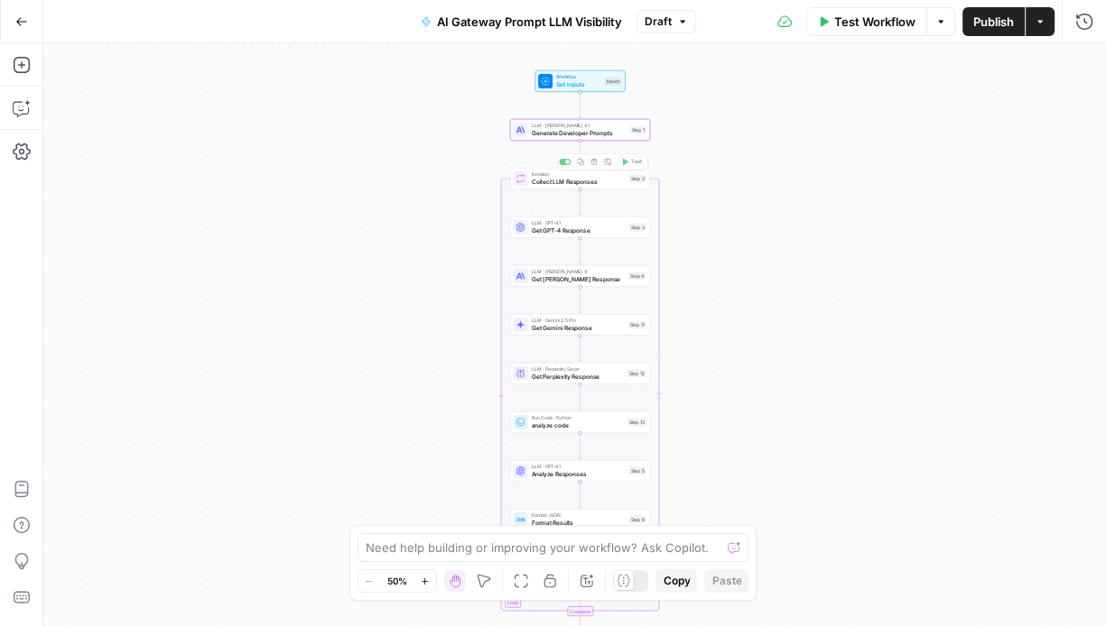
click at [570, 132] on span "Generate Developer Prompts" at bounding box center [579, 132] width 95 height 9
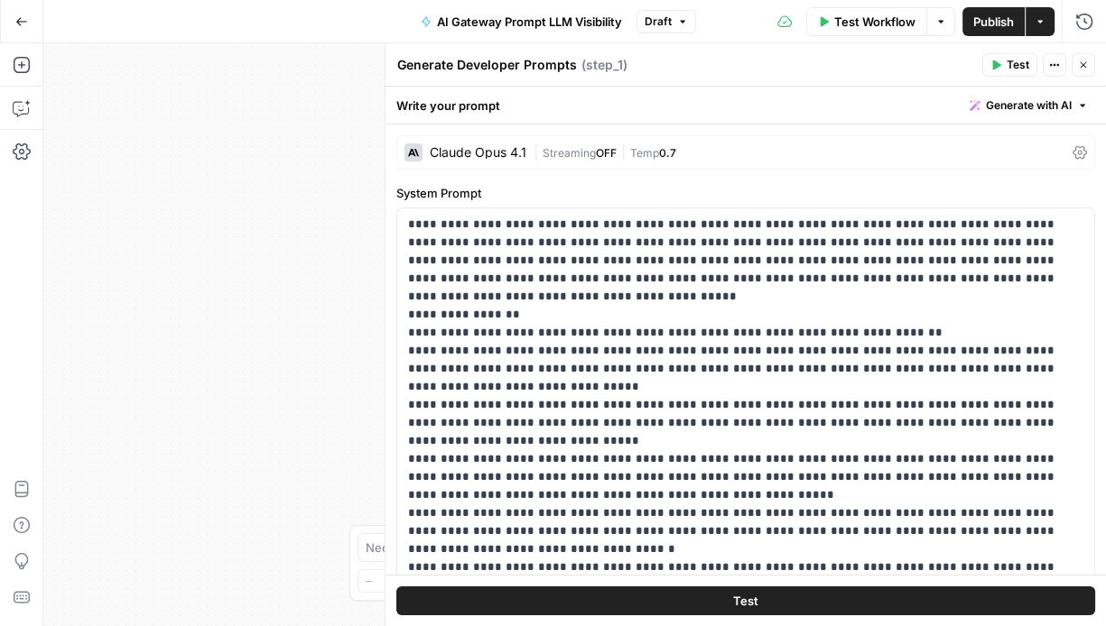
click at [472, 152] on div "Claude Opus 4.1" at bounding box center [478, 152] width 97 height 13
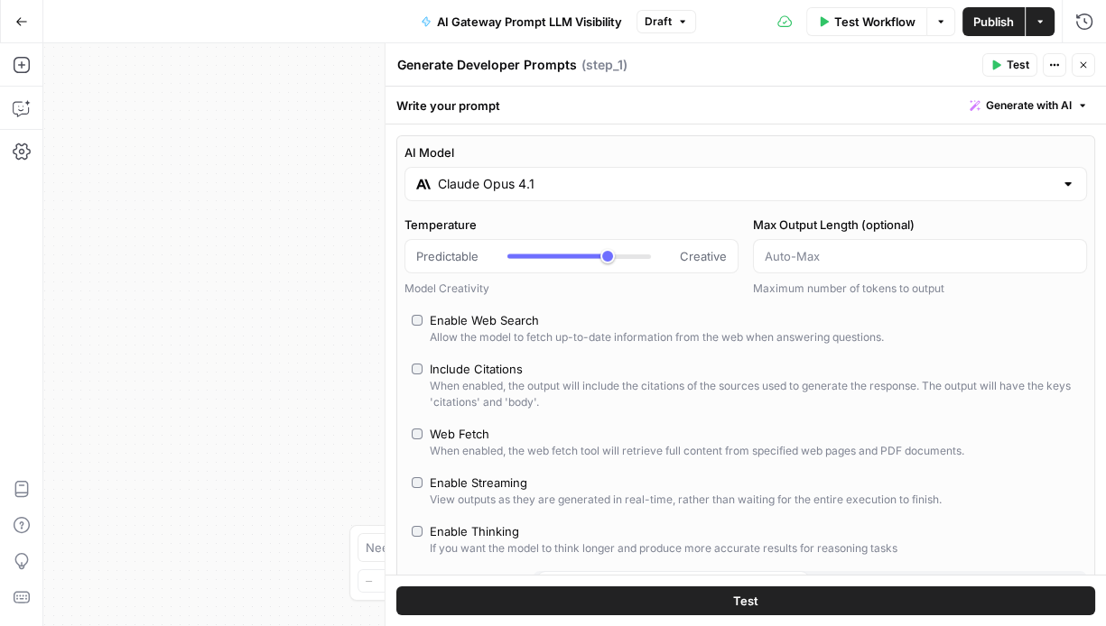
click at [498, 175] on input "Claude Opus 4.1" at bounding box center [746, 184] width 616 height 18
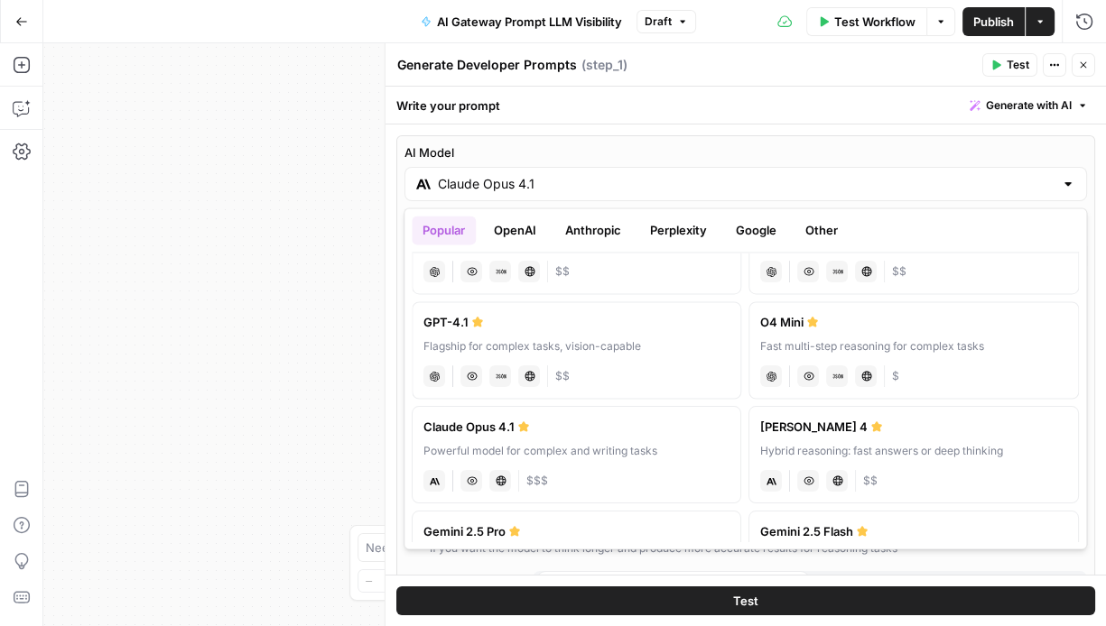
scroll to position [78, 0]
click at [702, 361] on label "GPT-4.1 Flagship for complex tasks, vision-capable chat Vision Capabilities JSO…" at bounding box center [576, 351] width 329 height 97
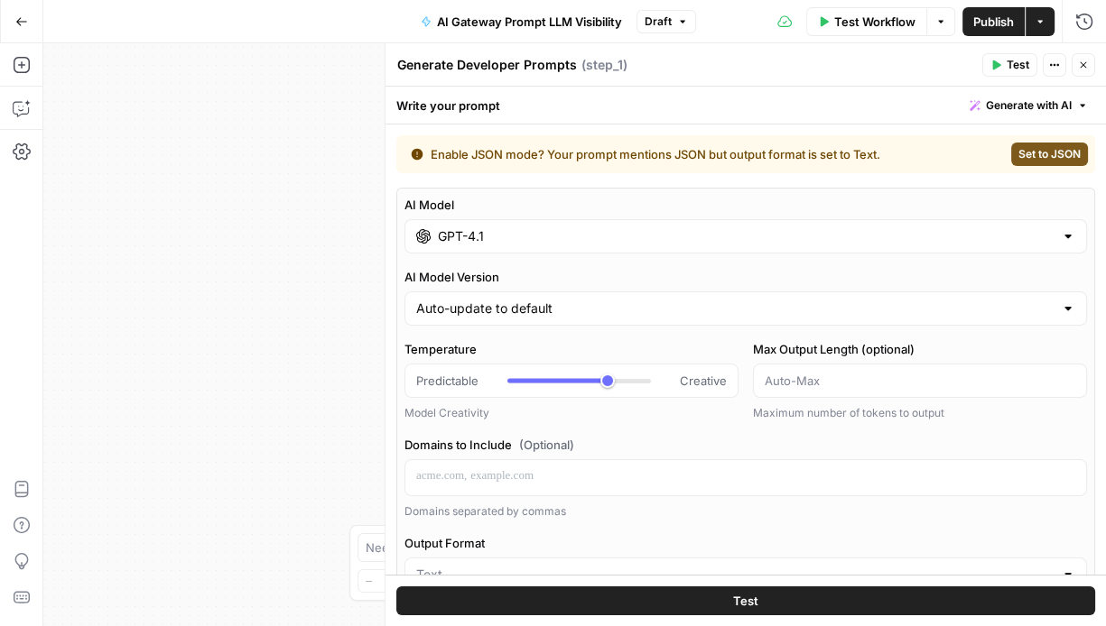
click at [761, 246] on div "GPT-4.1" at bounding box center [745, 236] width 682 height 34
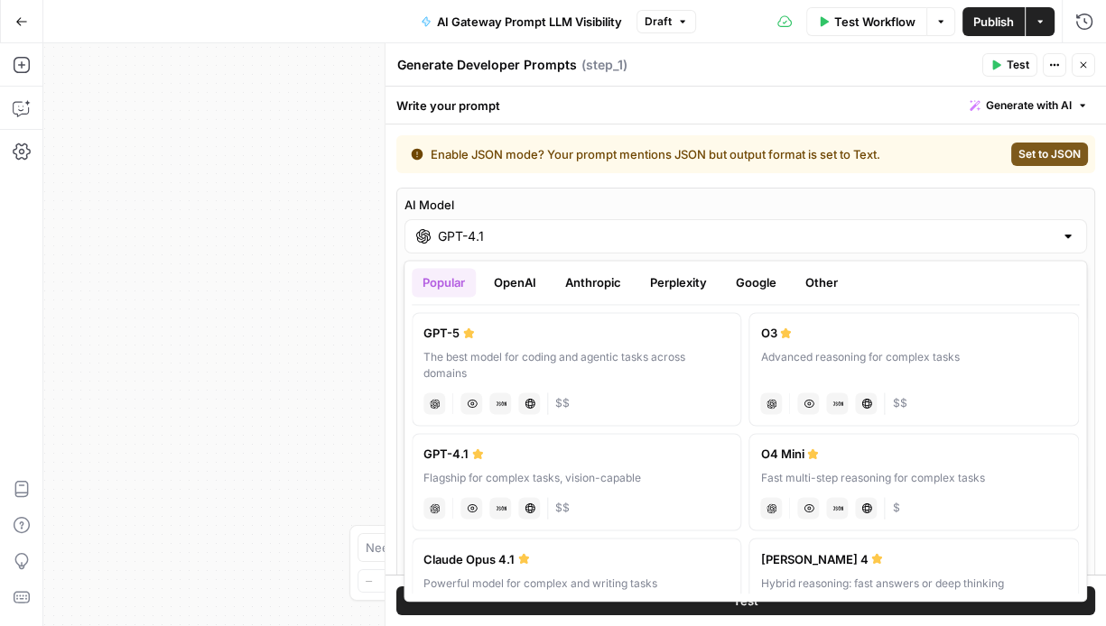
click at [676, 364] on div "The best model for coding and agentic tasks across domains" at bounding box center [576, 365] width 306 height 32
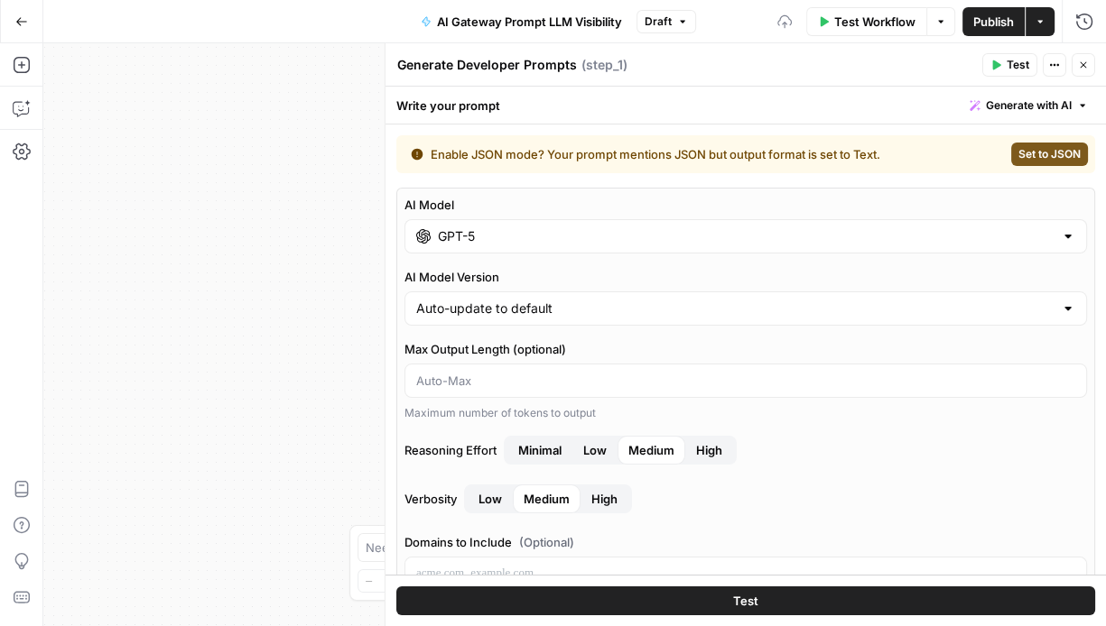
click at [682, 253] on div "AI Model GPT-5 AI Model Version Auto-update to default Max Output Length (optio…" at bounding box center [745, 567] width 699 height 759
click at [683, 244] on input "GPT-5" at bounding box center [746, 236] width 616 height 18
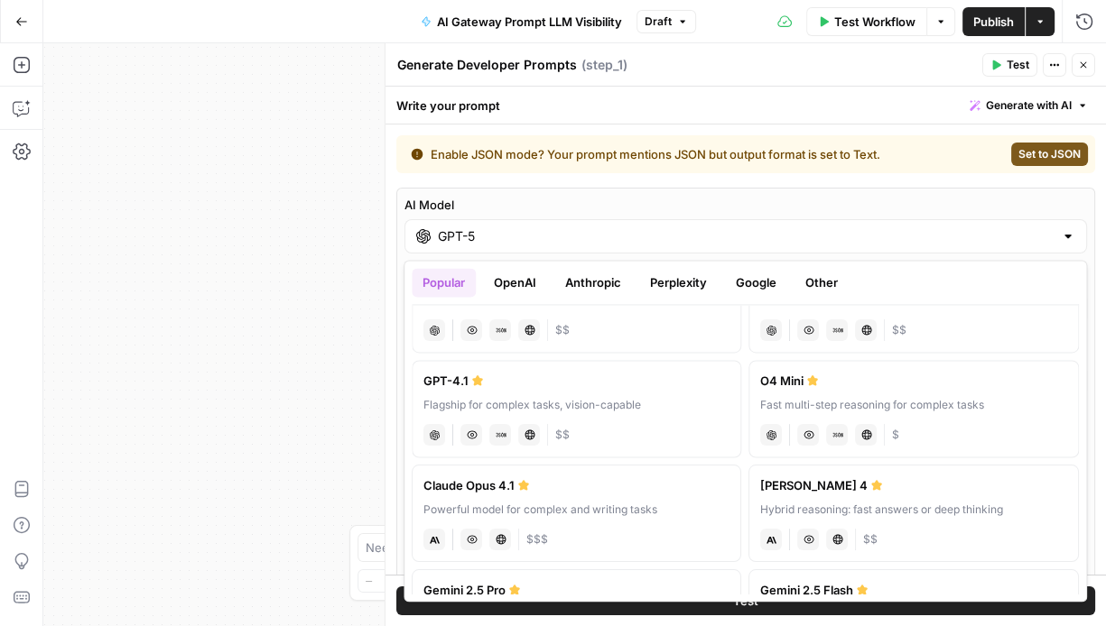
scroll to position [75, 0]
click at [648, 500] on div "Powerful model for complex and writing tasks" at bounding box center [576, 508] width 306 height 16
type input "Claude Opus 4.1"
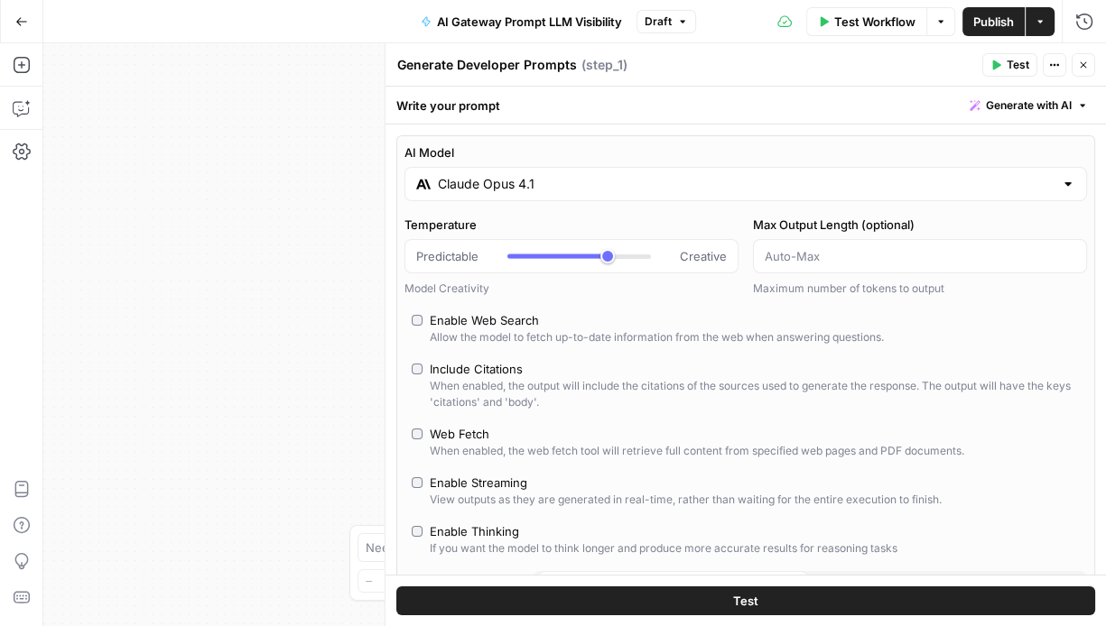
click at [267, 331] on div "Workflow Set Inputs Inputs LLM · Claude Opus 4.1 Generate Developer Prompts Ste…" at bounding box center [574, 334] width 1062 height 583
click at [1086, 64] on icon "button" at bounding box center [1083, 65] width 11 height 11
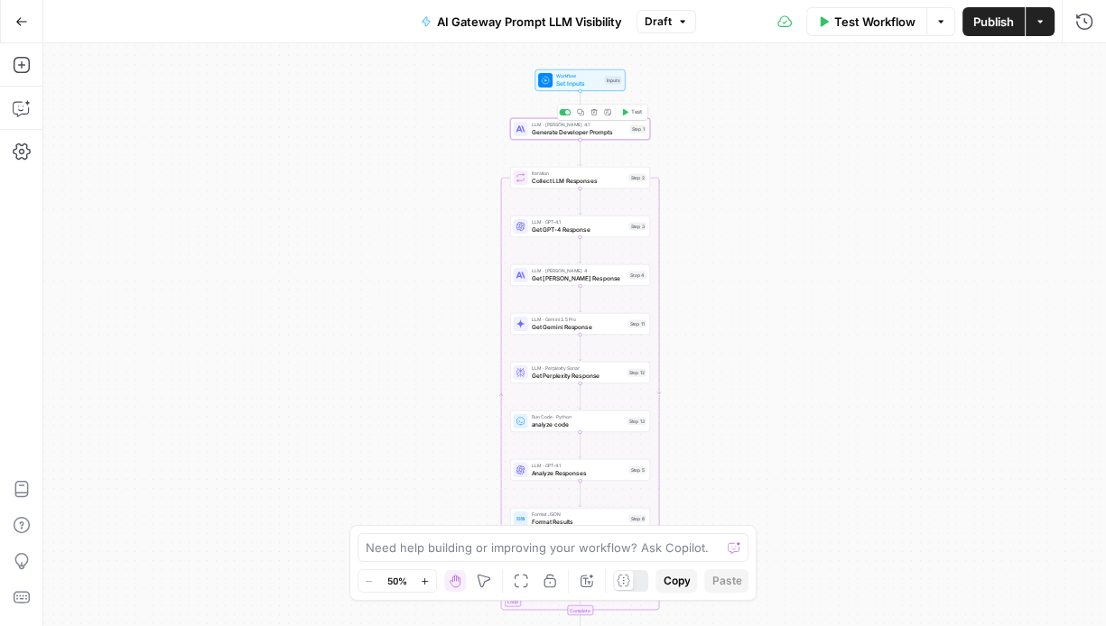
click at [533, 128] on span "Generate Developer Prompts" at bounding box center [579, 131] width 95 height 9
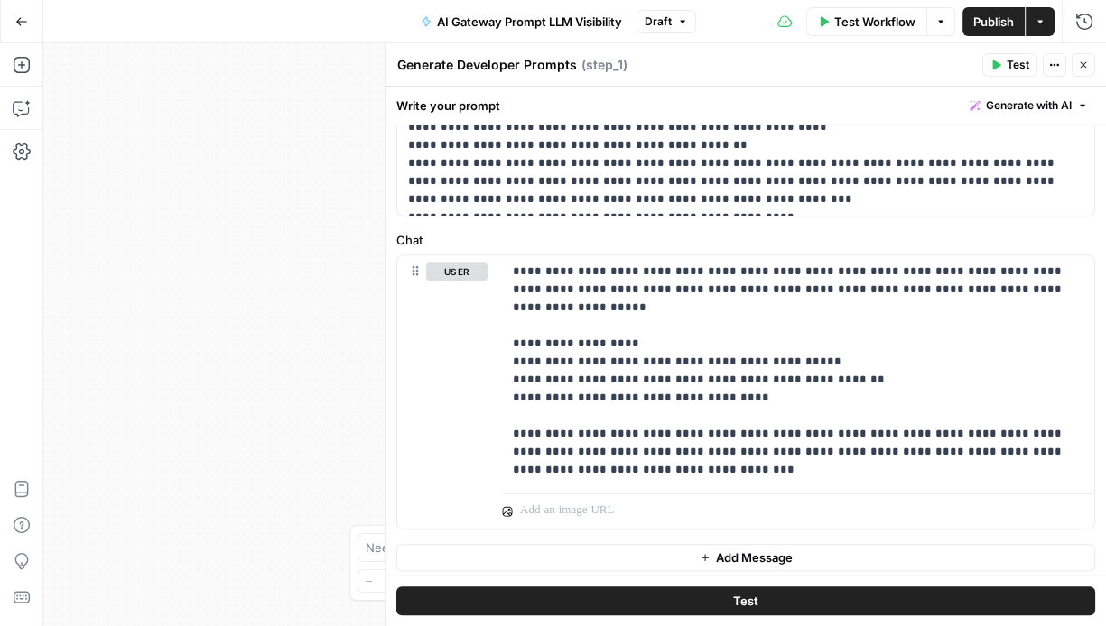
scroll to position [734, 0]
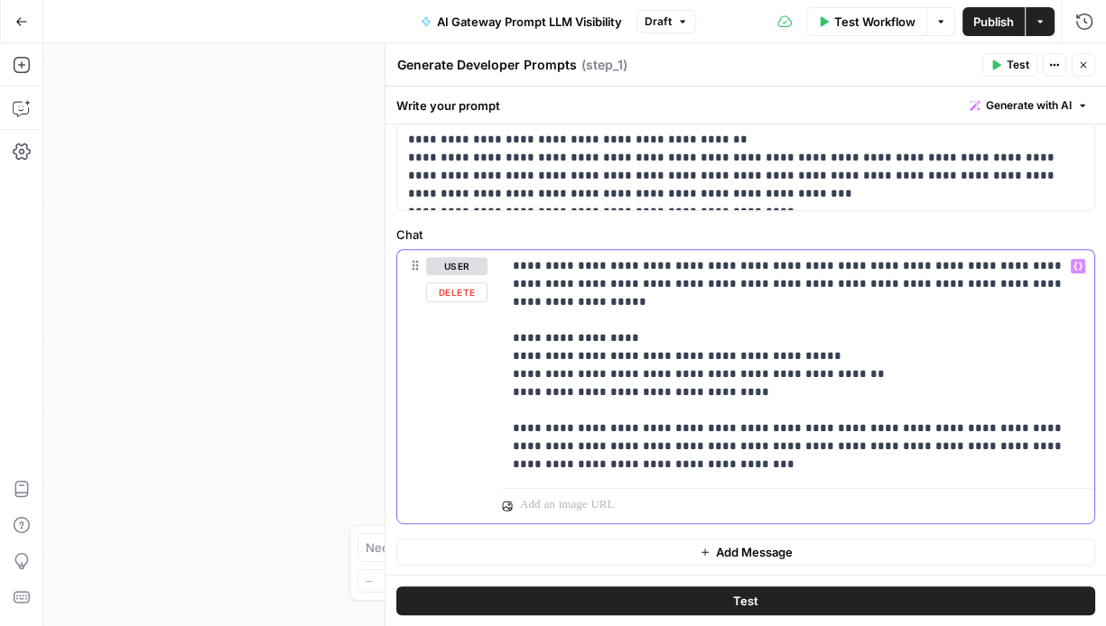
click at [746, 285] on p "**********" at bounding box center [798, 365] width 571 height 217
drag, startPoint x: 773, startPoint y: 283, endPoint x: 749, endPoint y: 283, distance: 23.5
click at [749, 283] on p "**********" at bounding box center [798, 365] width 571 height 217
click at [730, 440] on p "**********" at bounding box center [798, 365] width 571 height 217
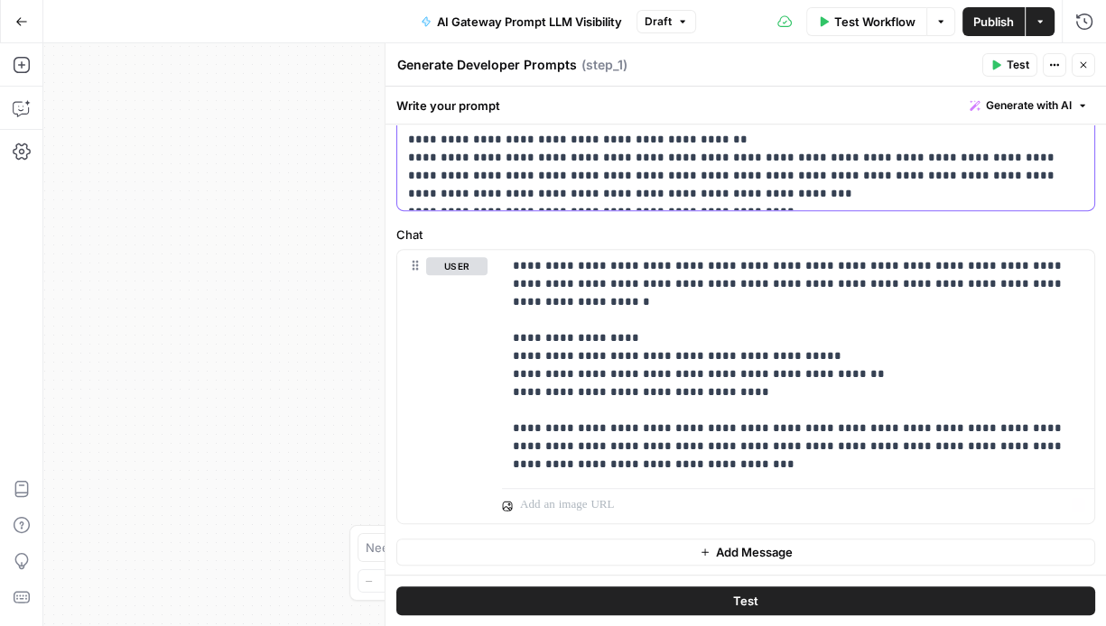
drag, startPoint x: 409, startPoint y: 221, endPoint x: 670, endPoint y: 346, distance: 289.1
click at [0, 0] on form "**********" at bounding box center [0, 0] width 0 height 0
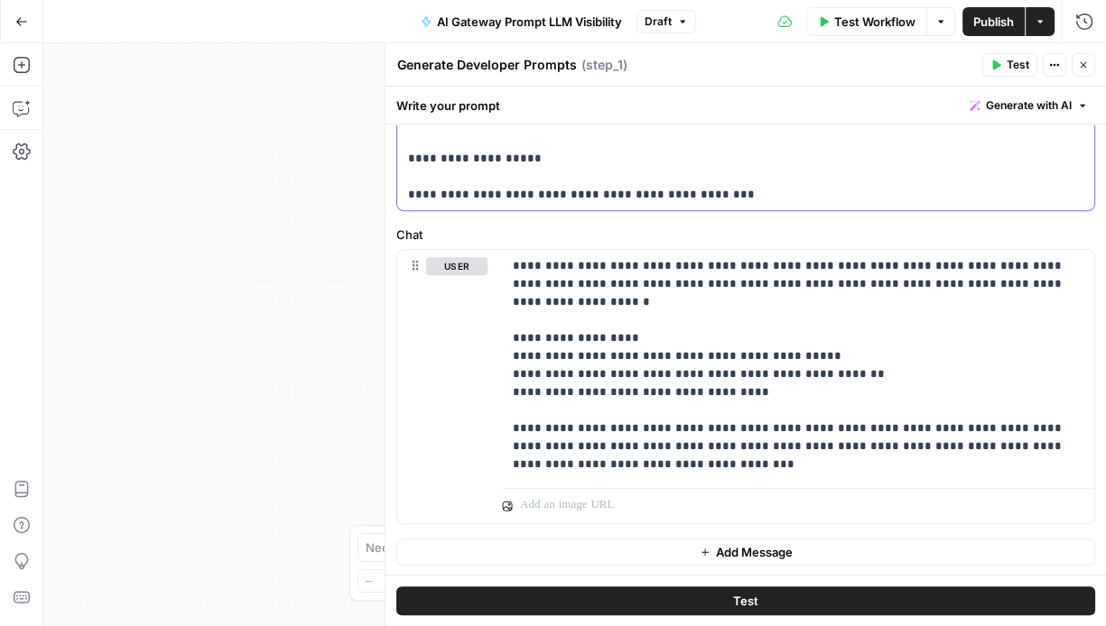
scroll to position [922, 0]
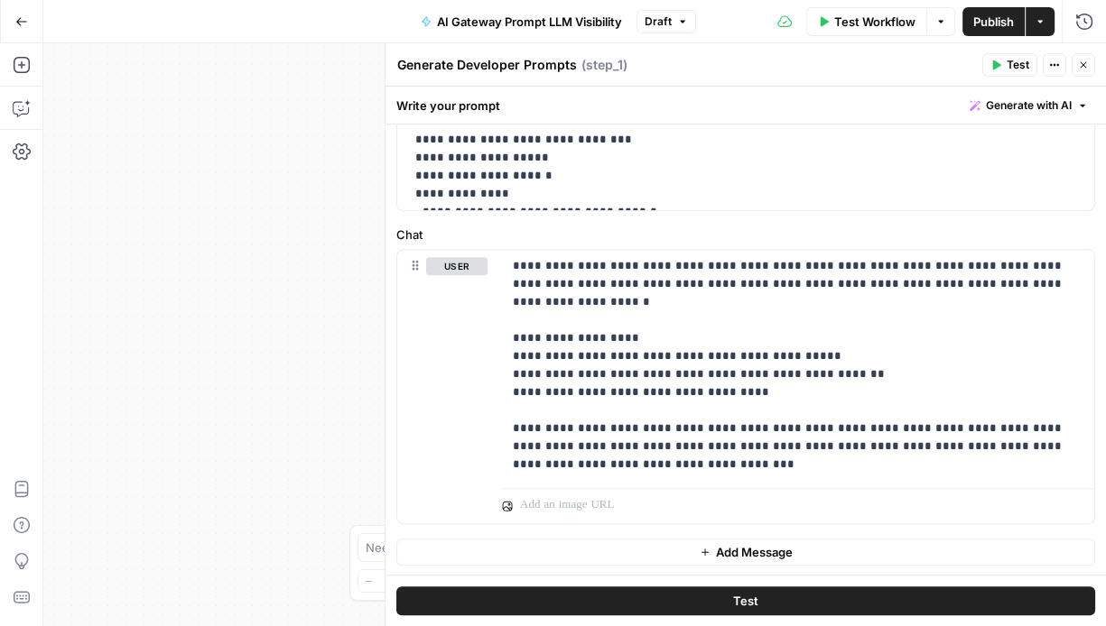
click at [297, 225] on div "Workflow Set Inputs Inputs LLM · Claude Opus 4.1 Generate Developer Prompts Ste…" at bounding box center [574, 334] width 1062 height 583
click at [1079, 60] on icon "button" at bounding box center [1083, 65] width 11 height 11
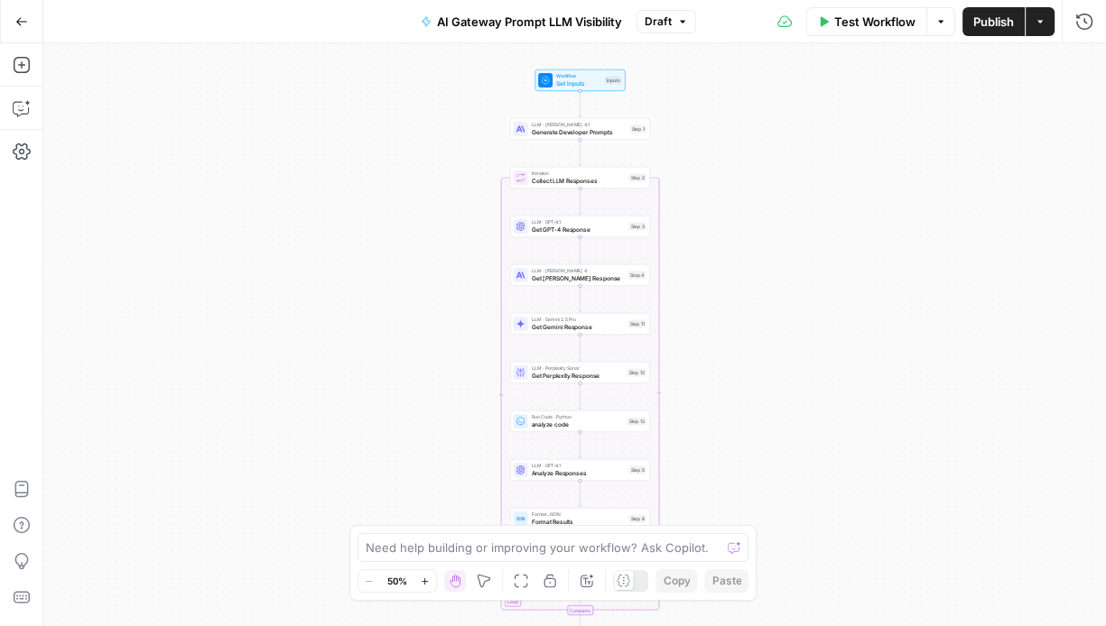
click at [565, 233] on span "Get GPT-4 Response" at bounding box center [579, 229] width 94 height 9
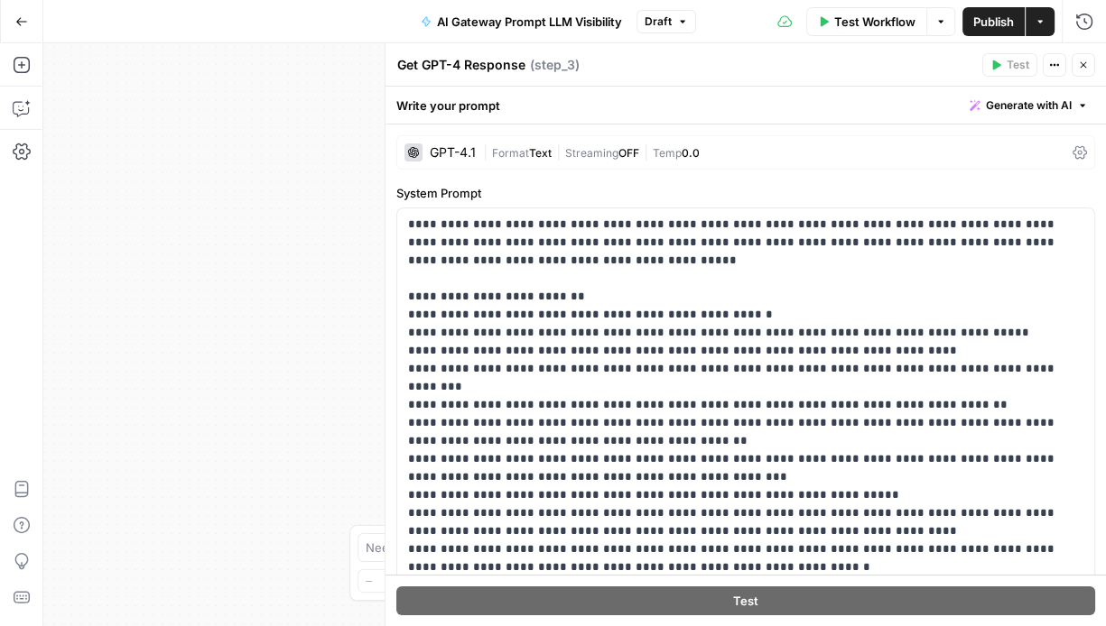
click at [448, 151] on div "GPT-4.1" at bounding box center [453, 152] width 46 height 13
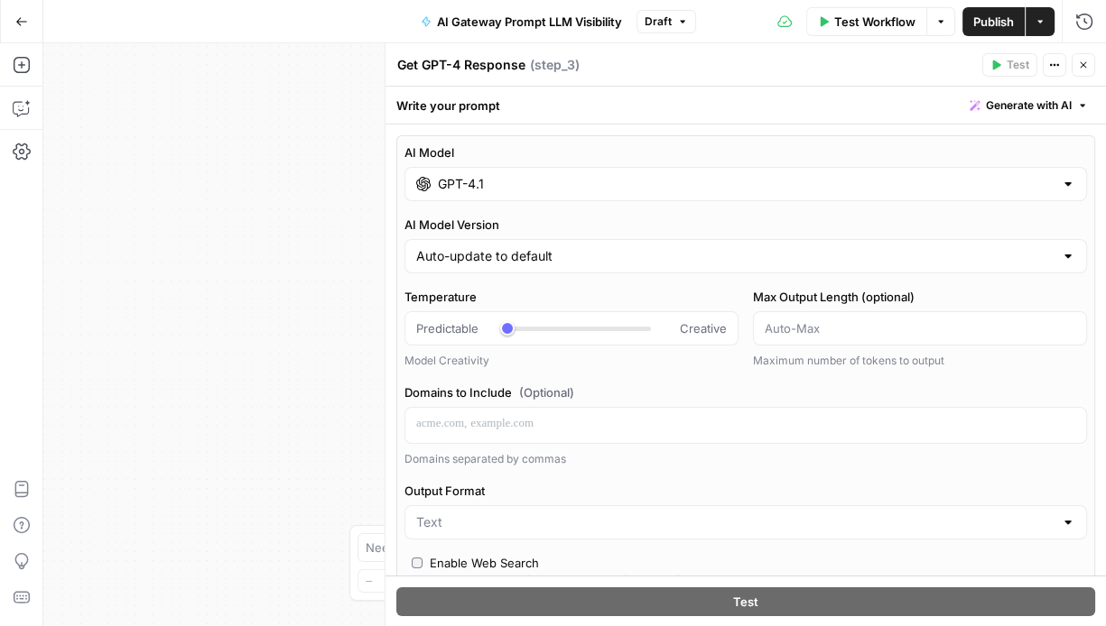
click at [283, 244] on div "Workflow Set Inputs Inputs LLM · Claude Opus 4.1 Generate Developer Prompts Ste…" at bounding box center [574, 334] width 1062 height 583
click at [1073, 59] on button "Close" at bounding box center [1083, 64] width 23 height 23
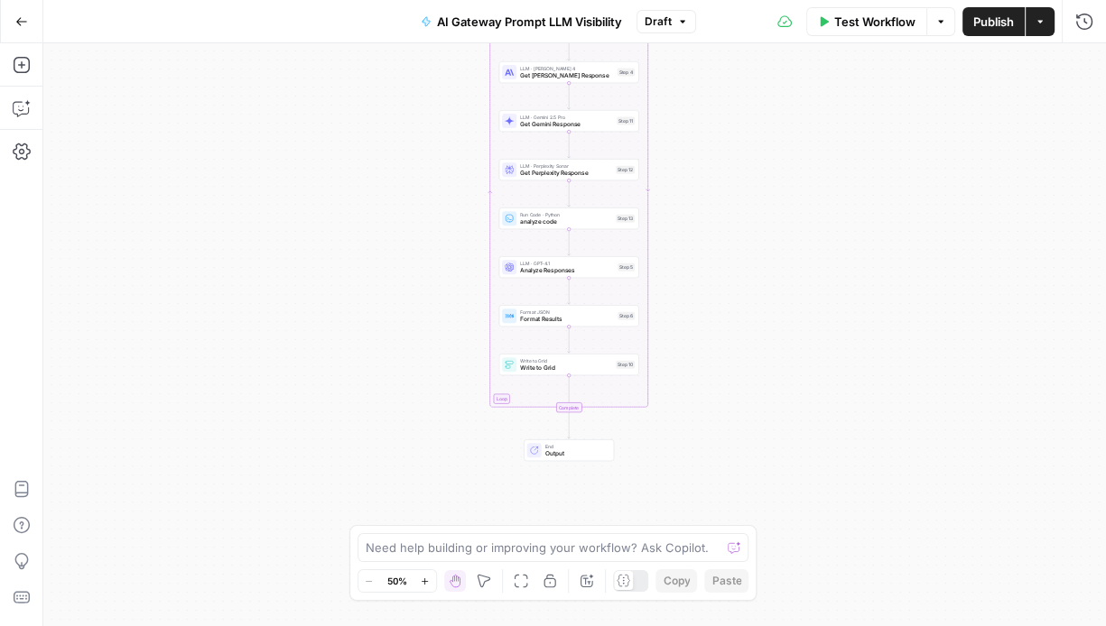
click at [1004, 20] on span "Publish" at bounding box center [993, 22] width 41 height 18
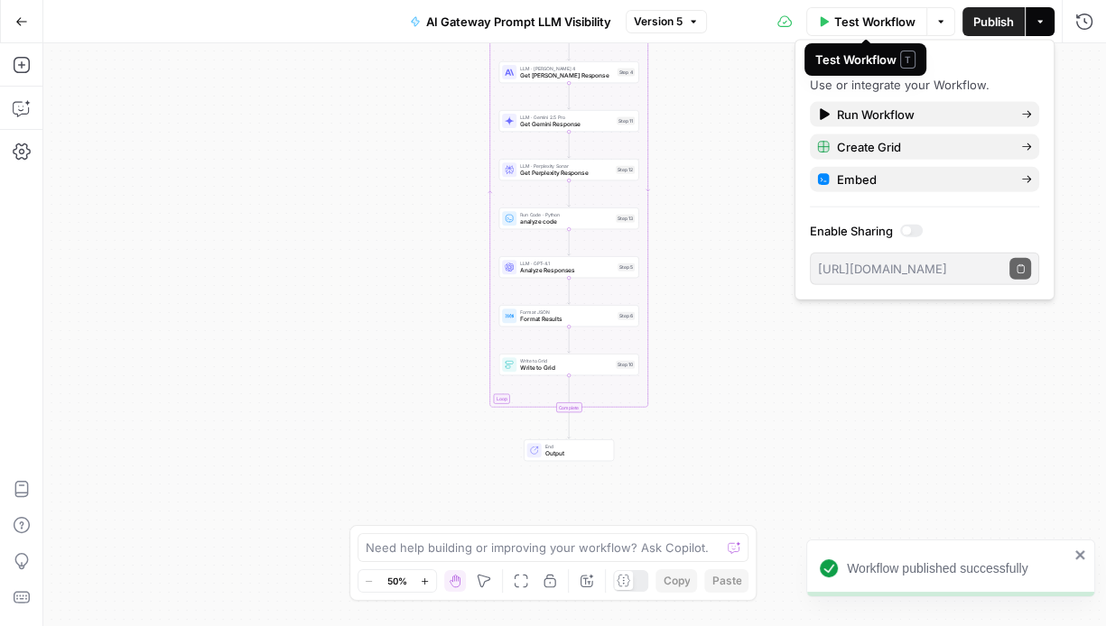
click at [852, 29] on span "Test Workflow" at bounding box center [874, 22] width 81 height 18
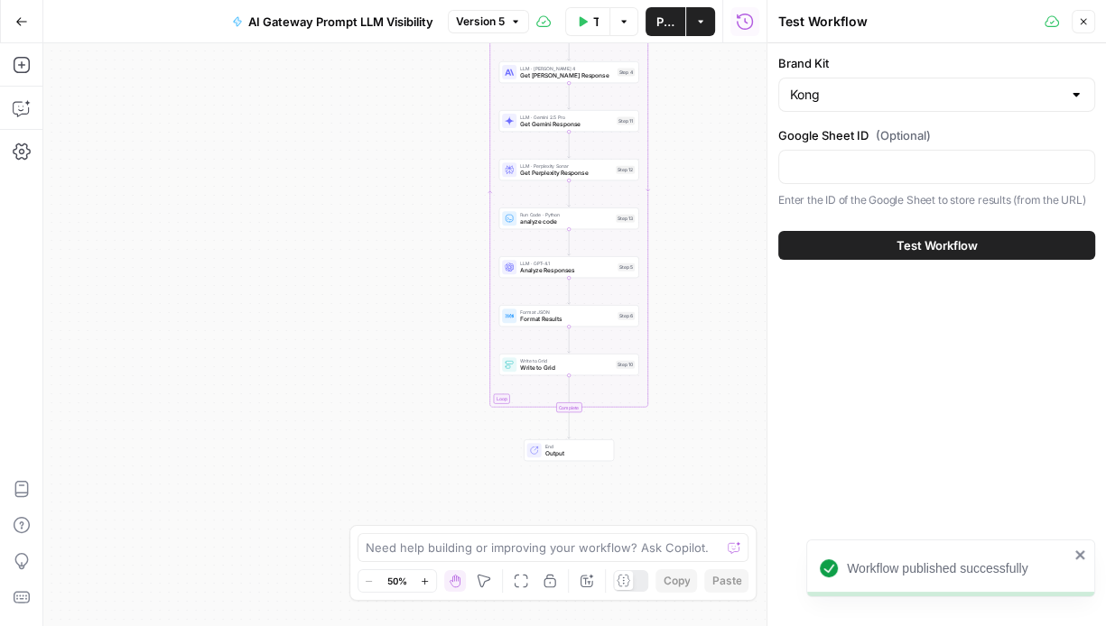
click at [976, 248] on span "Test Workflow" at bounding box center [936, 246] width 81 height 18
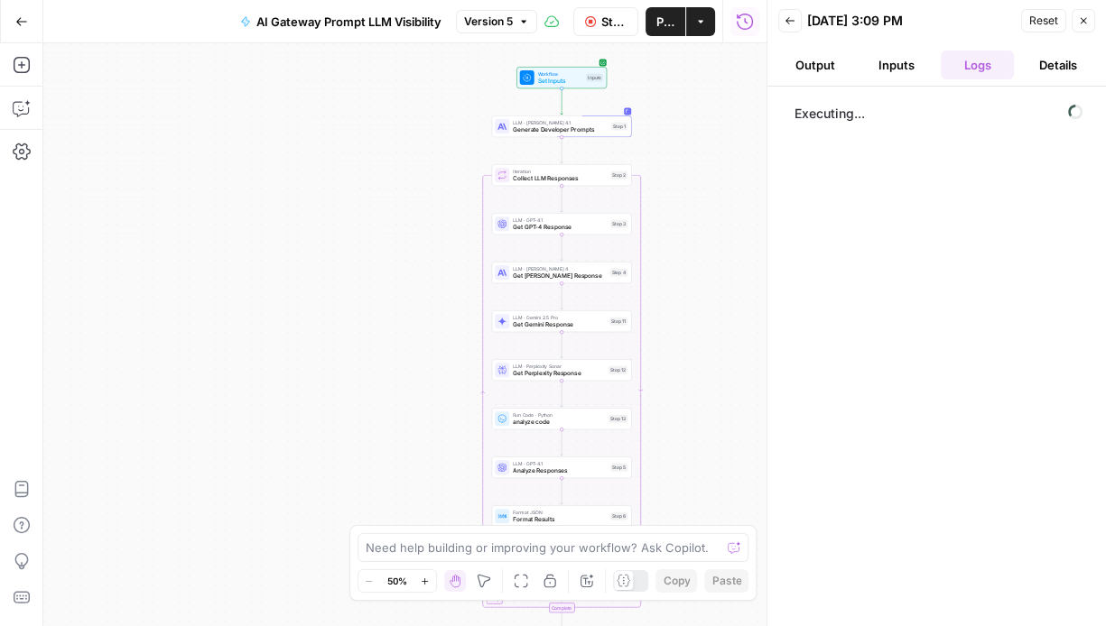
drag, startPoint x: 707, startPoint y: 178, endPoint x: 700, endPoint y: 379, distance: 201.4
click at [700, 379] on div "Workflow Set Inputs Inputs LLM · Claude Opus 4.1 Generate Developer Prompts Ste…" at bounding box center [404, 334] width 723 height 583
click at [821, 112] on icon "button" at bounding box center [824, 111] width 14 height 14
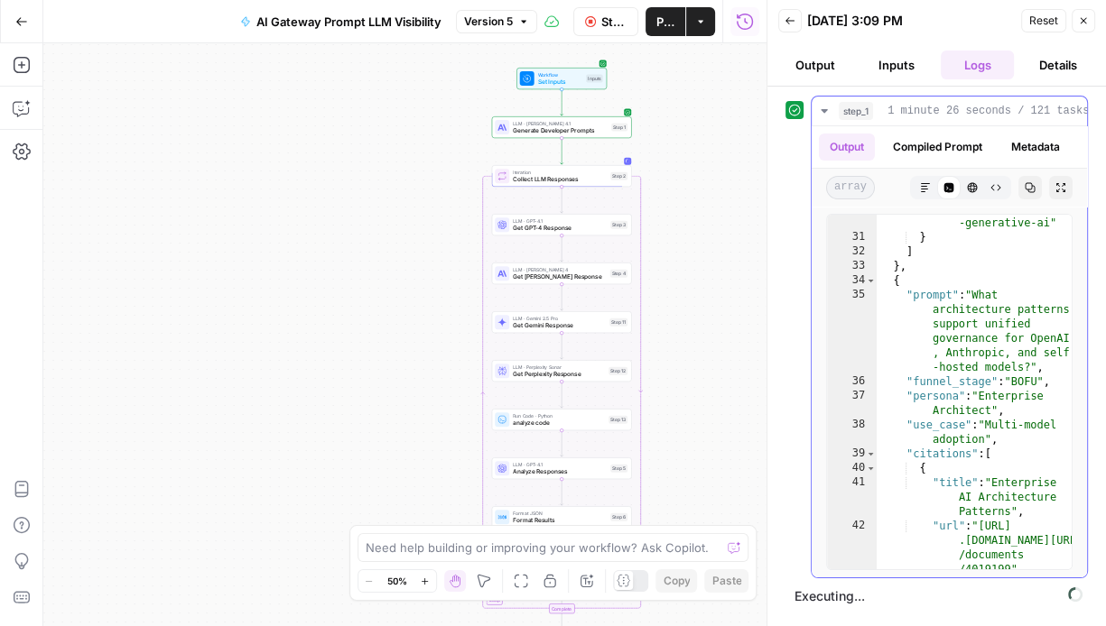
scroll to position [1110, 0]
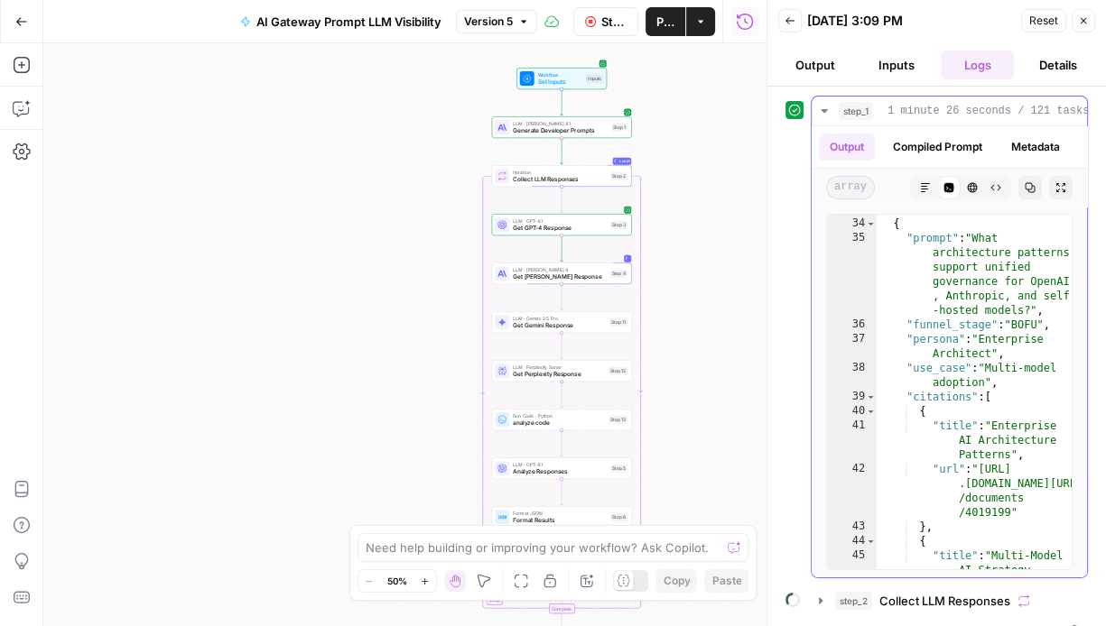
click at [824, 108] on icon "button" at bounding box center [824, 111] width 14 height 14
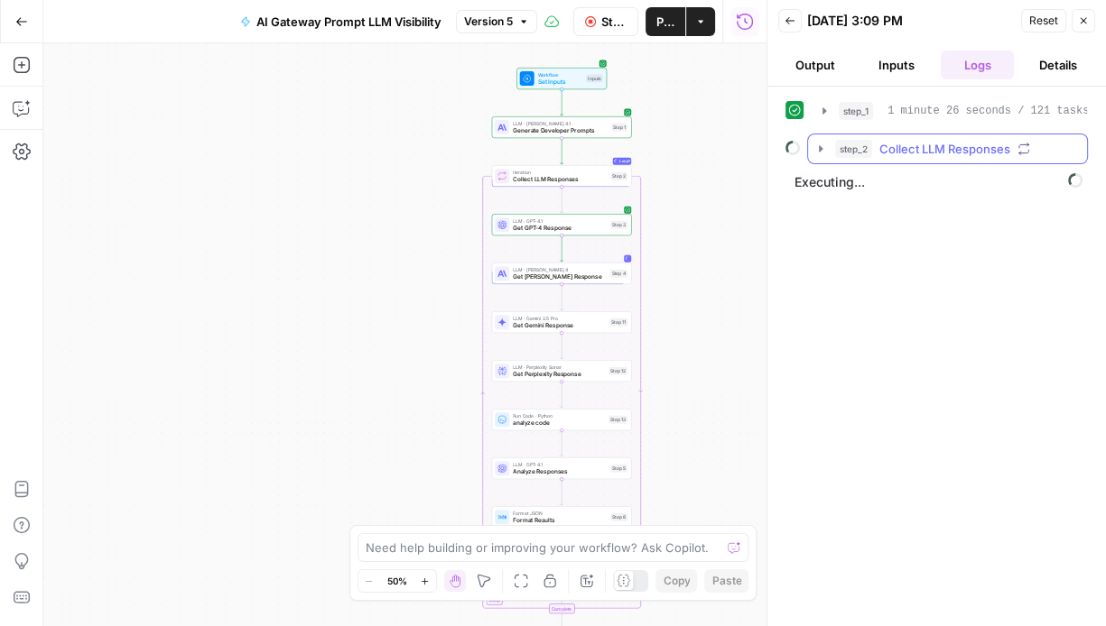
click at [819, 148] on icon "button" at bounding box center [821, 148] width 4 height 6
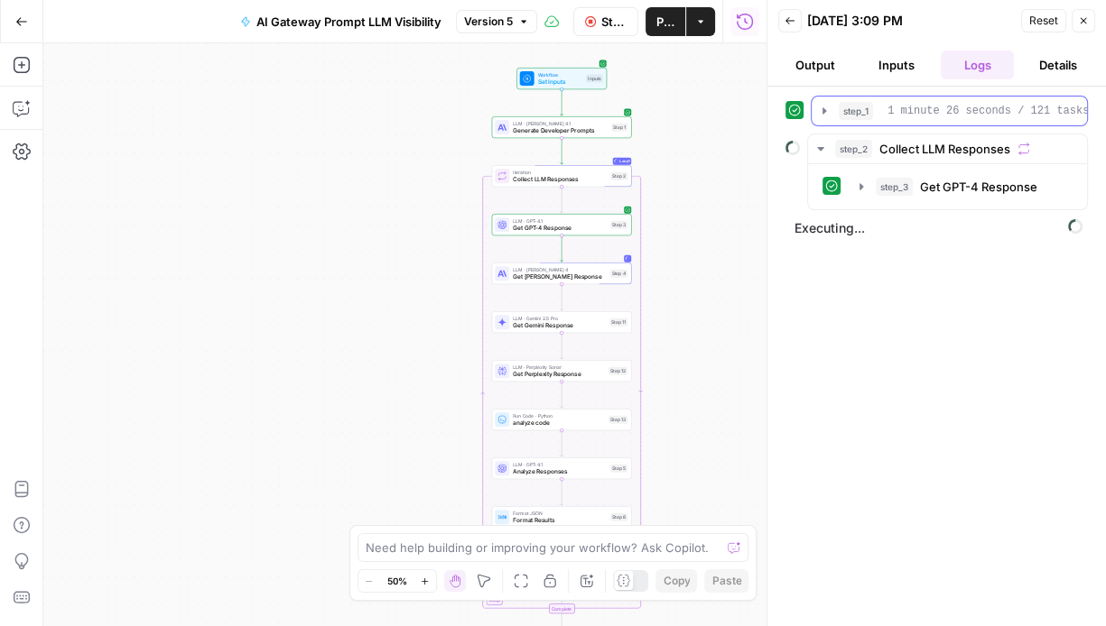
click at [824, 109] on icon "button" at bounding box center [824, 110] width 4 height 6
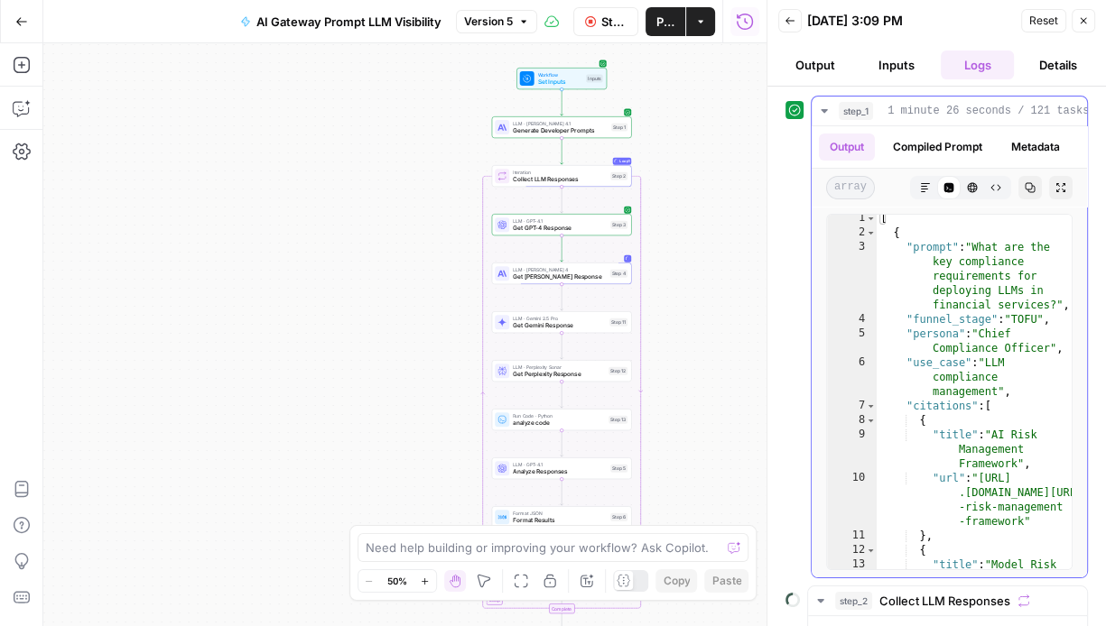
scroll to position [0, 2]
click at [821, 112] on icon "button" at bounding box center [822, 111] width 6 height 4
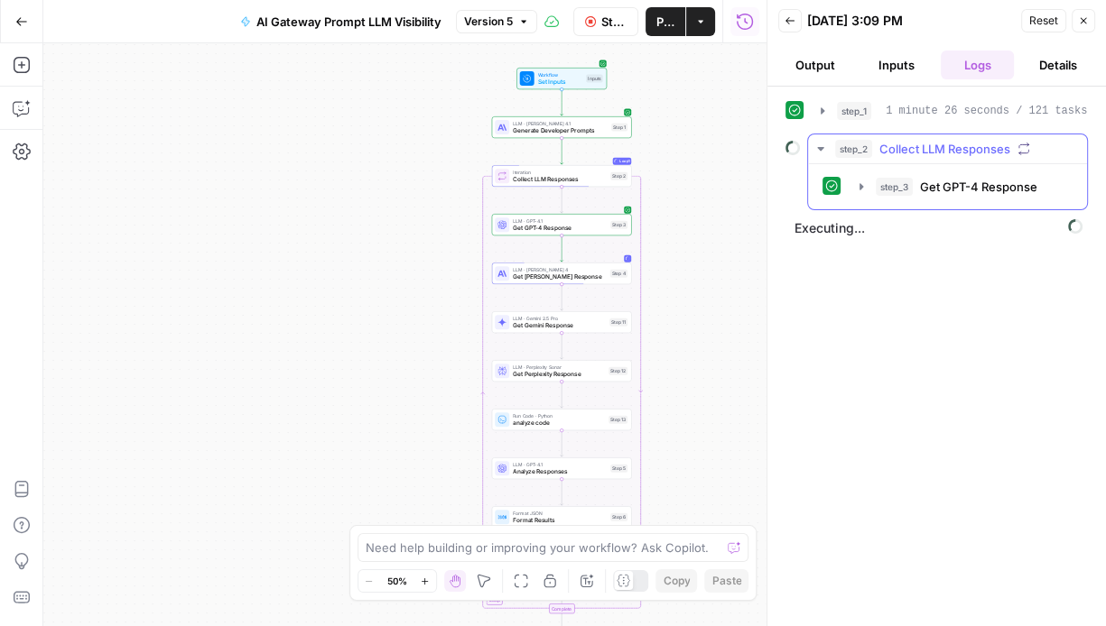
click at [821, 148] on icon "button" at bounding box center [820, 149] width 14 height 14
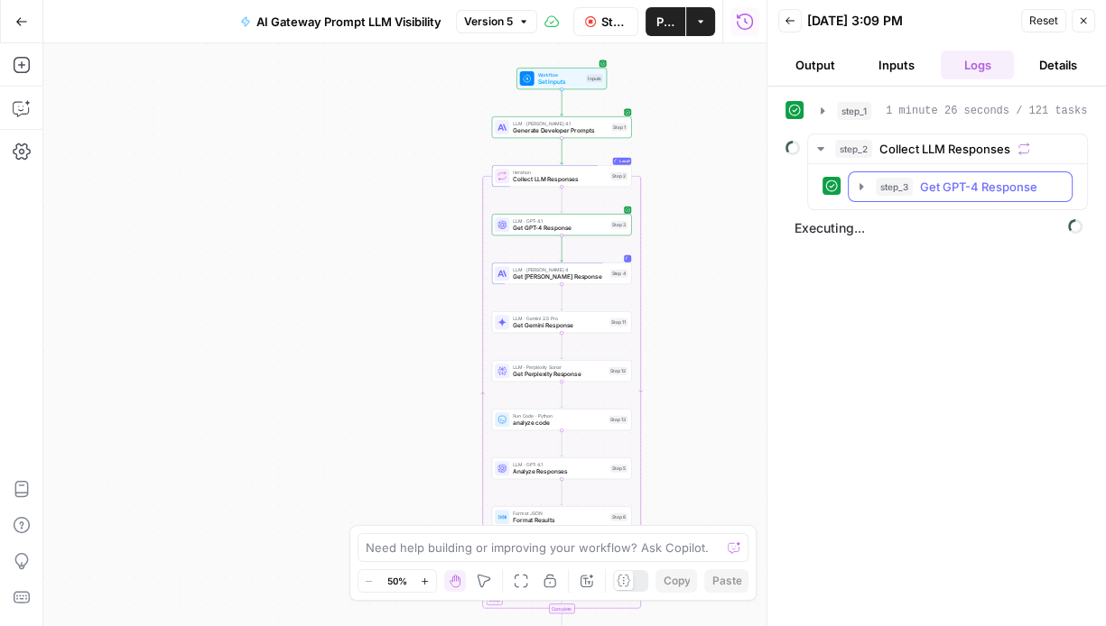
click at [864, 190] on icon "button" at bounding box center [861, 187] width 14 height 14
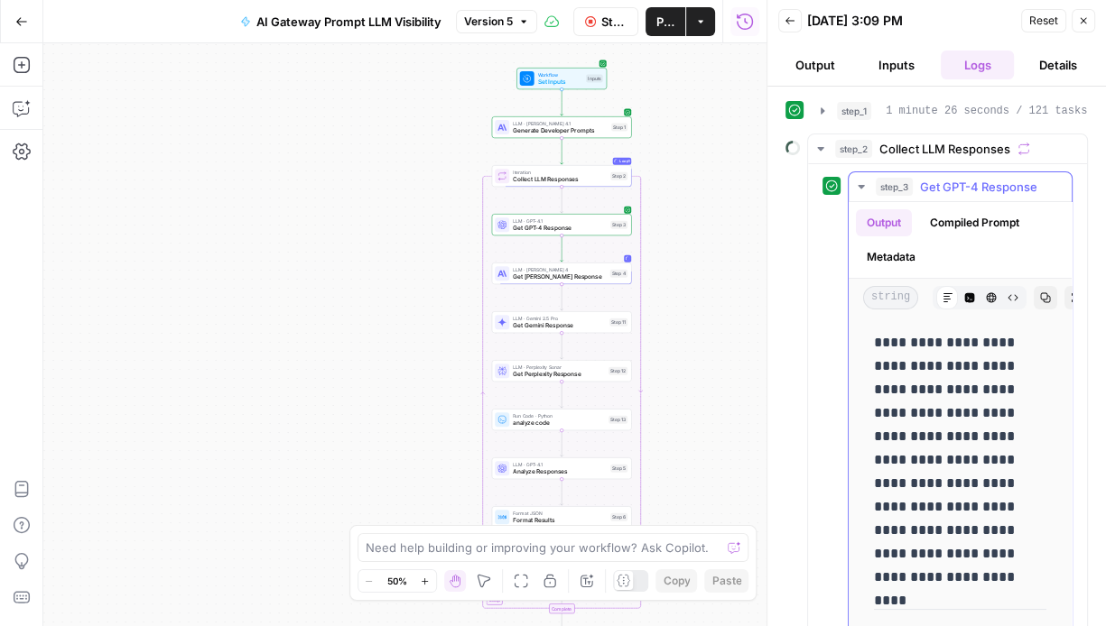
click at [858, 185] on icon "button" at bounding box center [861, 187] width 6 height 4
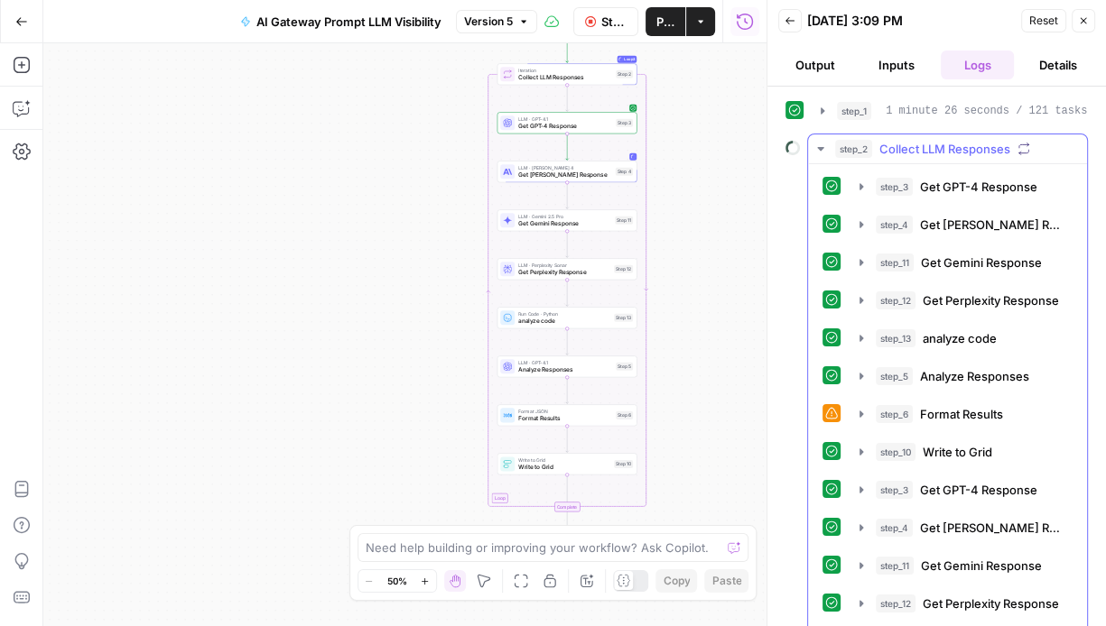
click at [823, 145] on icon "button" at bounding box center [820, 149] width 14 height 14
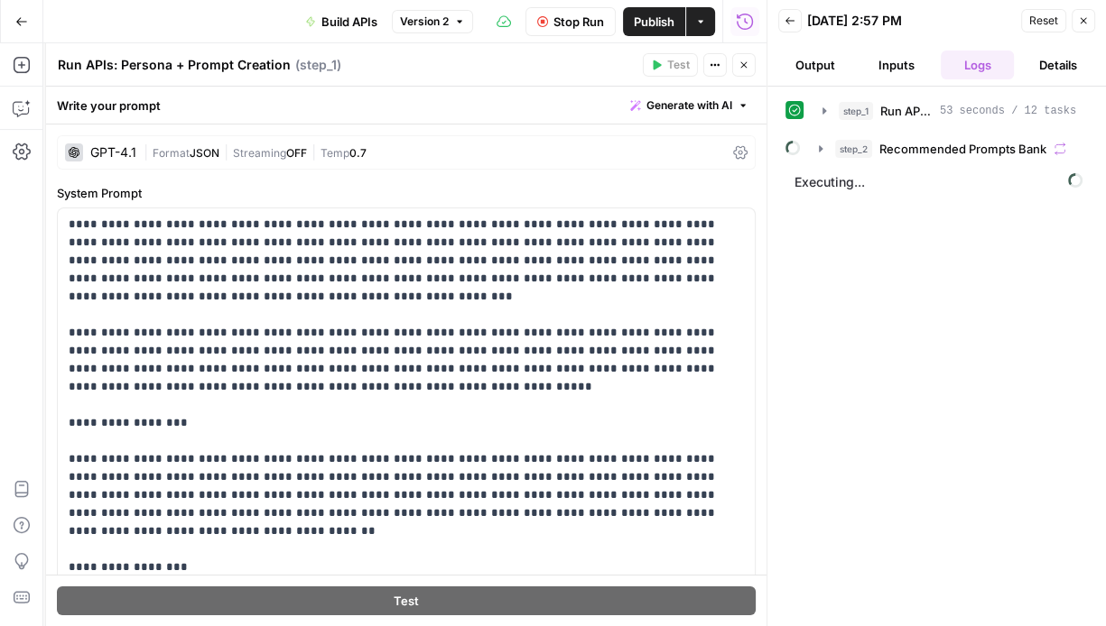
click at [746, 65] on icon "button" at bounding box center [743, 65] width 11 height 11
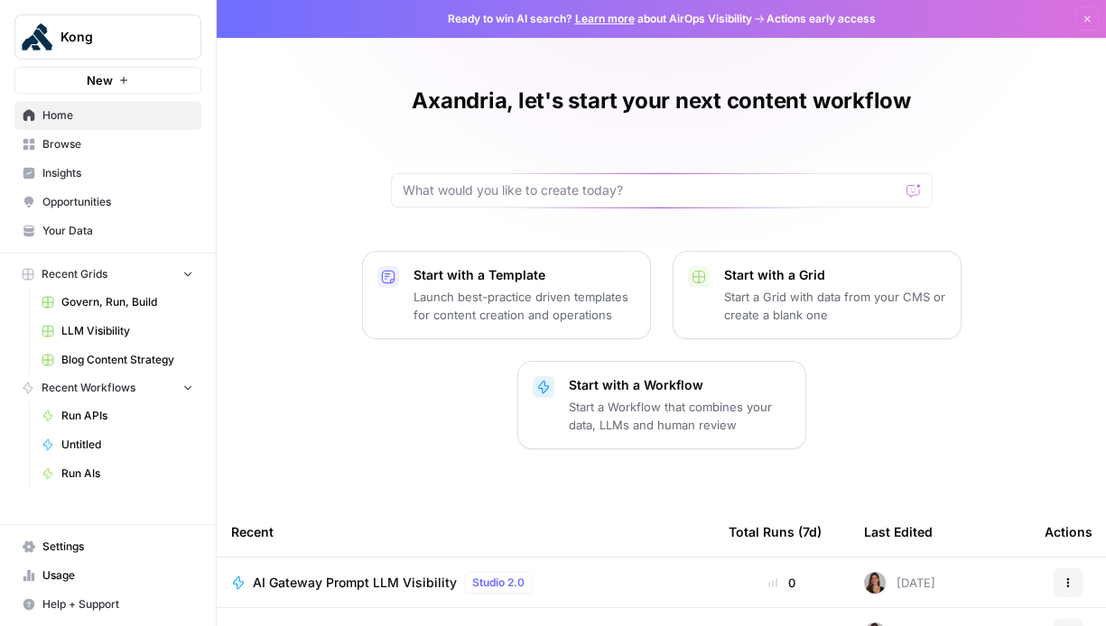
click at [100, 326] on span "LLM Visibility" at bounding box center [127, 331] width 132 height 16
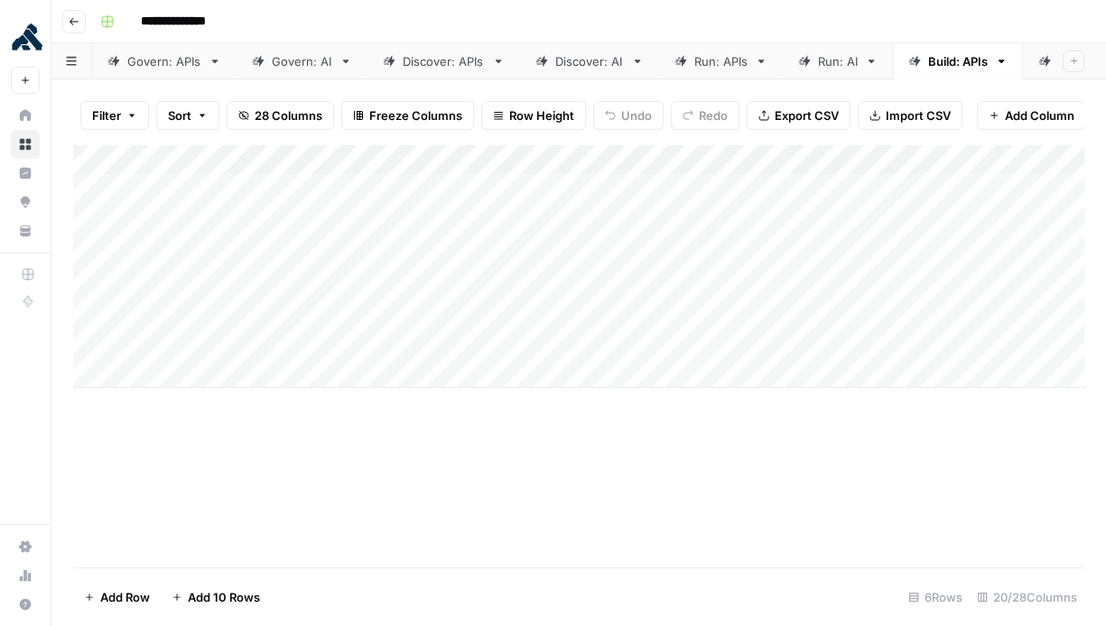
click at [832, 69] on div "Run: AI" at bounding box center [838, 61] width 40 height 18
click at [466, 345] on div "Add Column" at bounding box center [578, 356] width 1011 height 424
click at [967, 291] on div "Add Column" at bounding box center [578, 356] width 1011 height 424
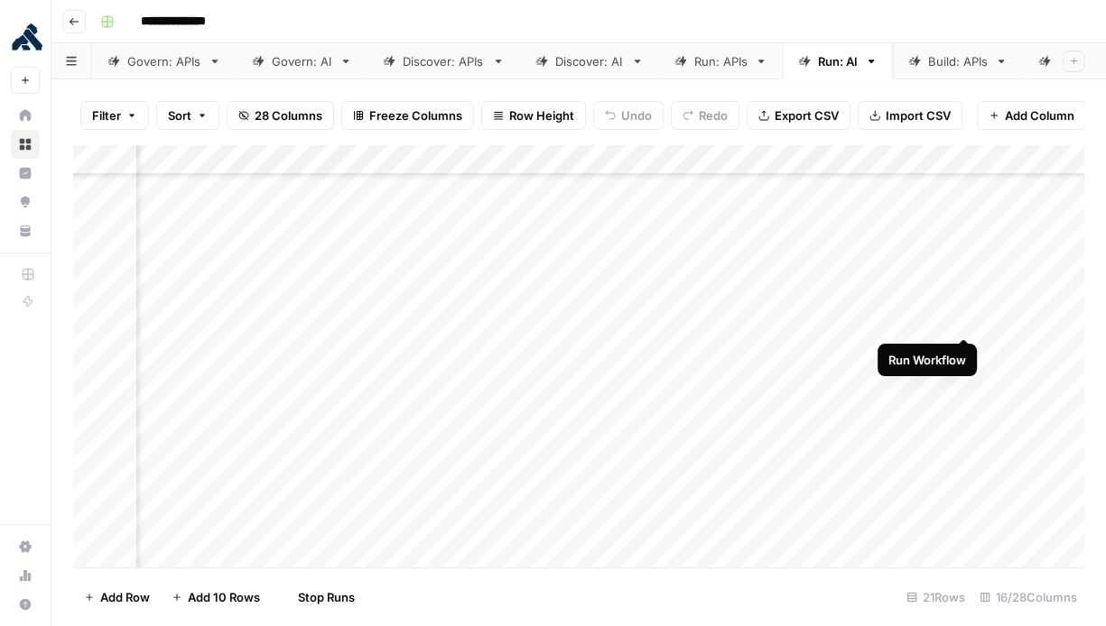
click at [962, 318] on div "Add Column" at bounding box center [578, 356] width 1011 height 424
click at [967, 352] on div "Add Column" at bounding box center [578, 356] width 1011 height 424
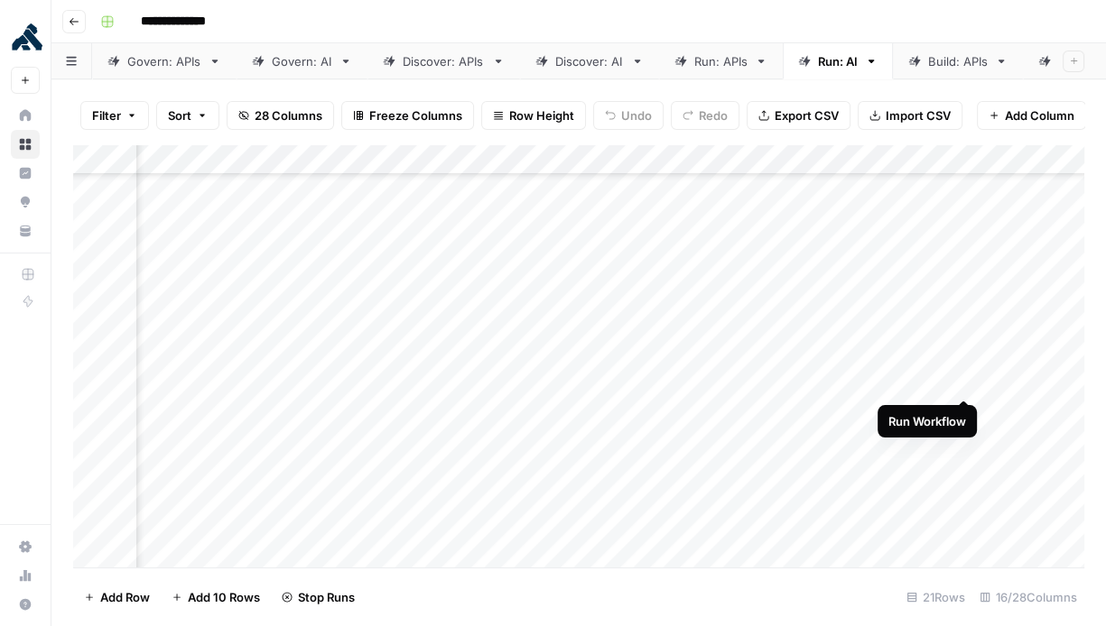
click at [965, 378] on div "Add Column" at bounding box center [578, 356] width 1011 height 424
click at [965, 411] on div "Add Column" at bounding box center [578, 356] width 1011 height 424
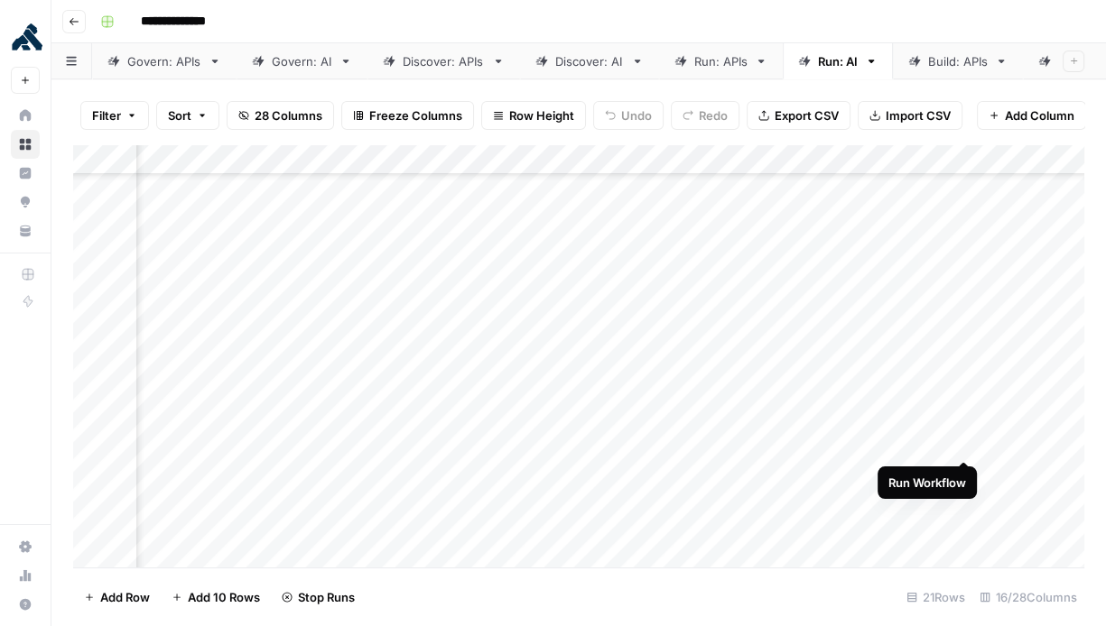
click at [965, 447] on div "Add Column" at bounding box center [578, 356] width 1011 height 424
click at [967, 473] on div "Add Column" at bounding box center [578, 356] width 1011 height 424
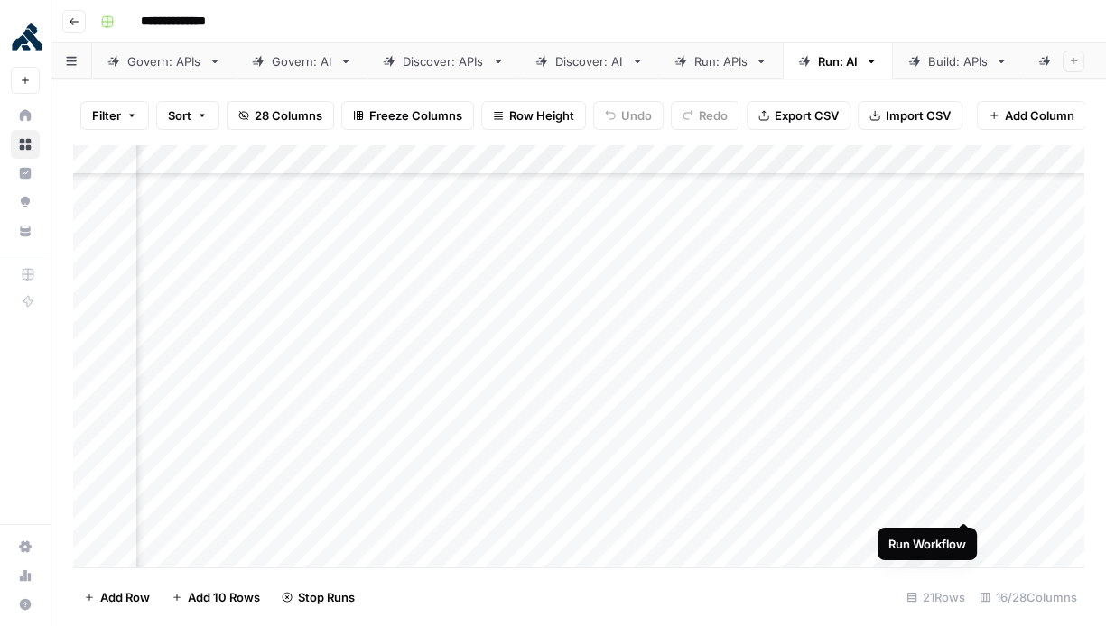
click at [964, 506] on div "Add Column" at bounding box center [578, 356] width 1011 height 424
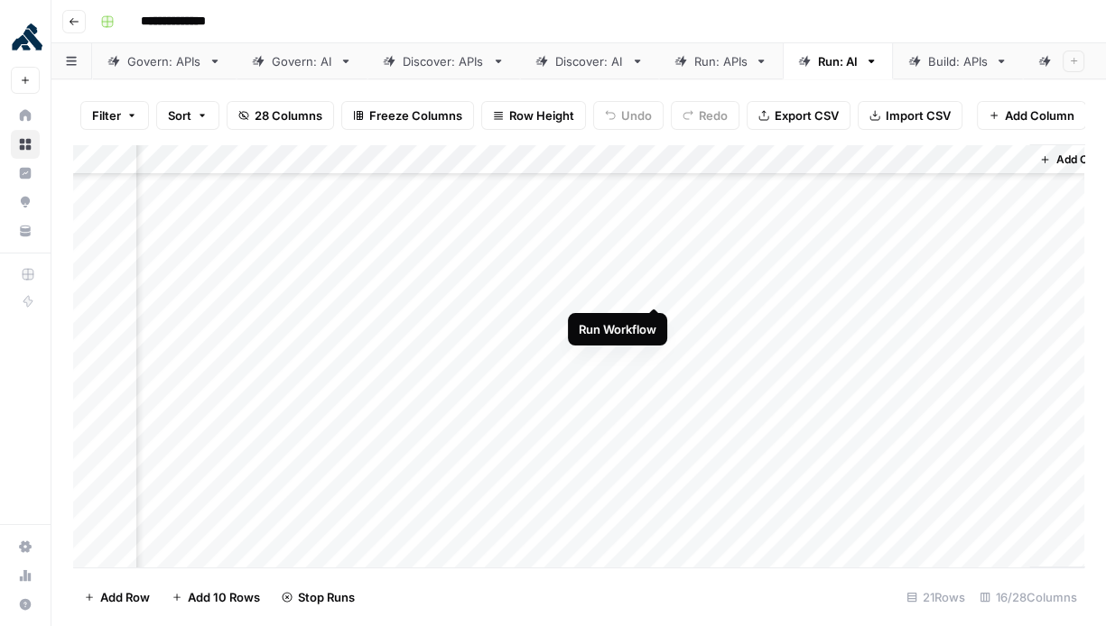
click at [654, 289] on div "Add Column" at bounding box center [578, 356] width 1011 height 424
click at [657, 316] on div "Add Column" at bounding box center [578, 356] width 1011 height 424
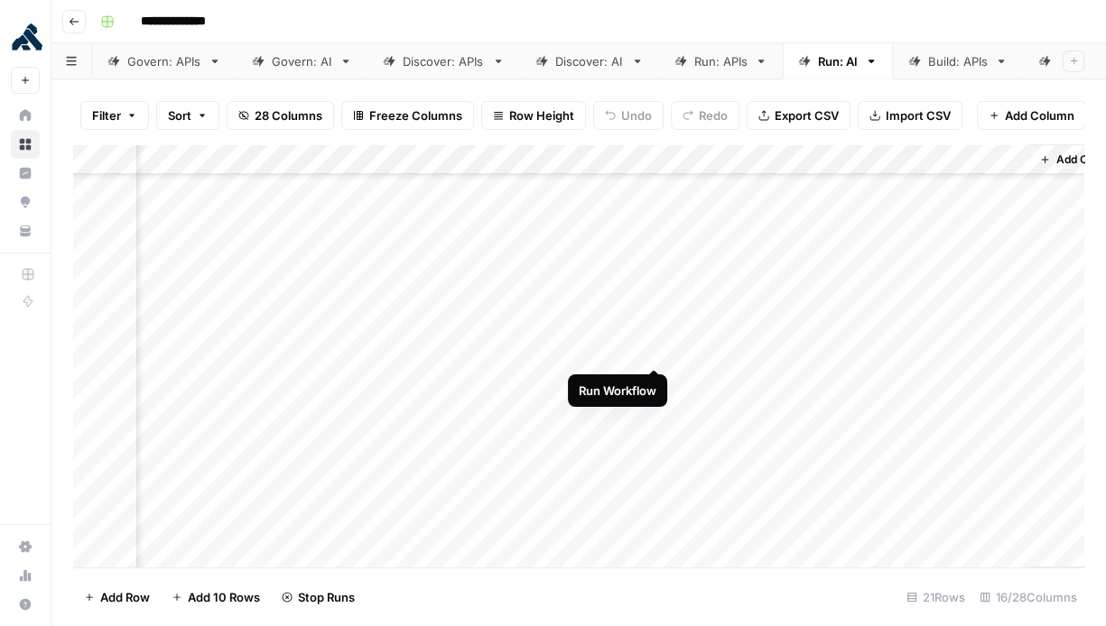
click at [654, 348] on div "Add Column" at bounding box center [578, 356] width 1011 height 424
click at [655, 382] on div "Add Column" at bounding box center [578, 356] width 1011 height 424
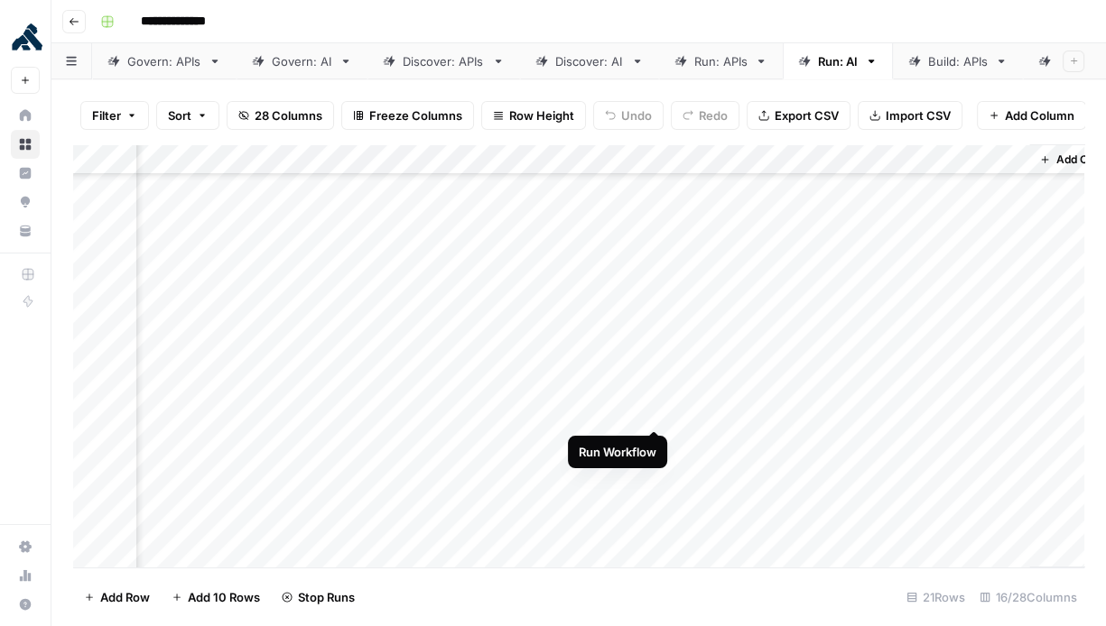
click at [654, 417] on div "Add Column" at bounding box center [578, 356] width 1011 height 424
click at [597, 443] on div "Add Column" at bounding box center [578, 356] width 1011 height 424
click at [588, 474] on div "Add Column" at bounding box center [578, 356] width 1011 height 424
click at [585, 506] on div "Add Column" at bounding box center [578, 356] width 1011 height 424
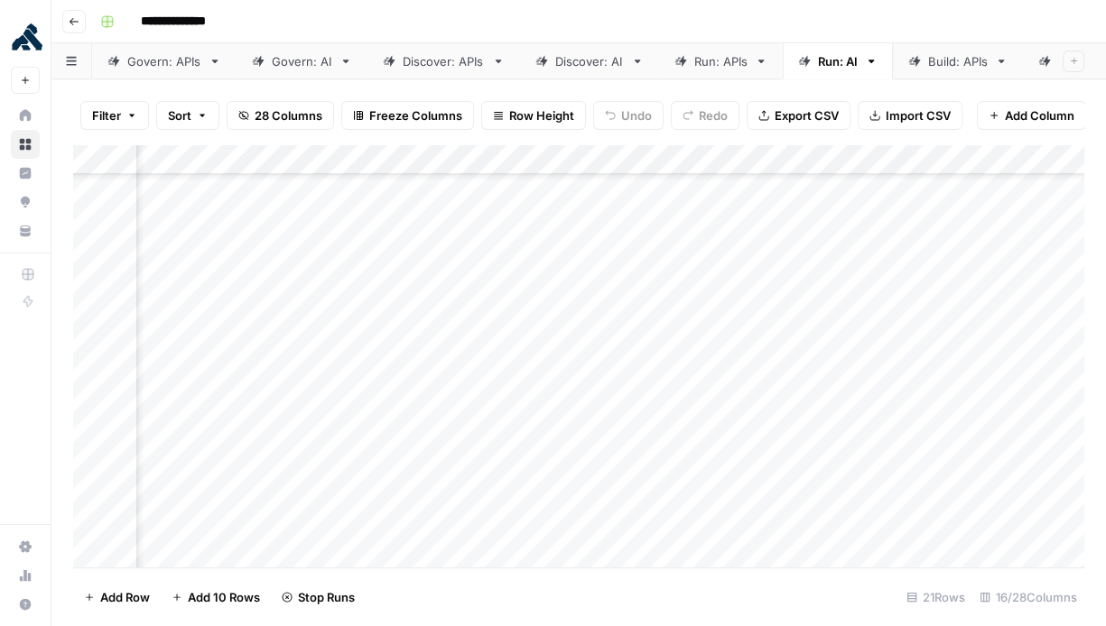
click at [952, 67] on div "Build: APIs" at bounding box center [958, 61] width 60 height 18
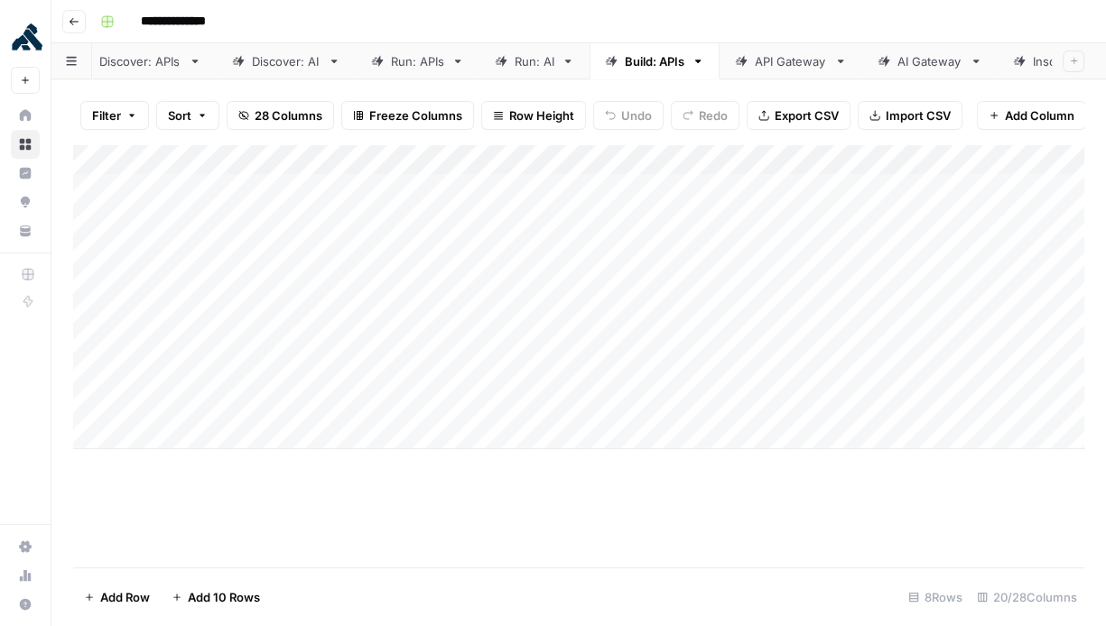
scroll to position [0, 368]
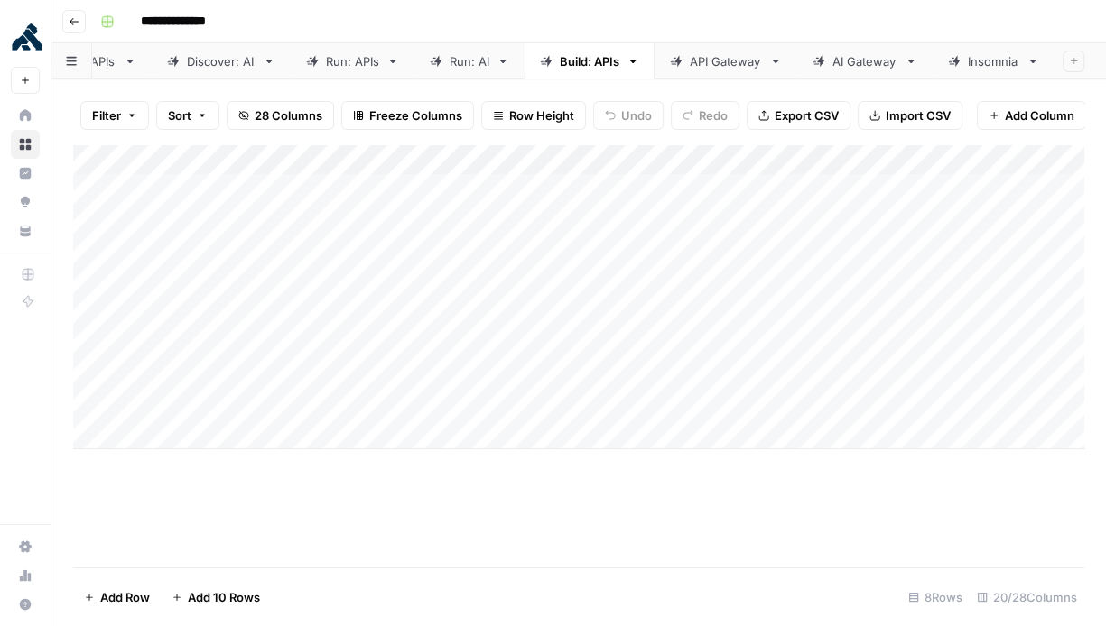
click at [865, 57] on div "AI Gateway" at bounding box center [864, 61] width 65 height 18
click at [1008, 68] on div "Insomnia" at bounding box center [993, 61] width 51 height 18
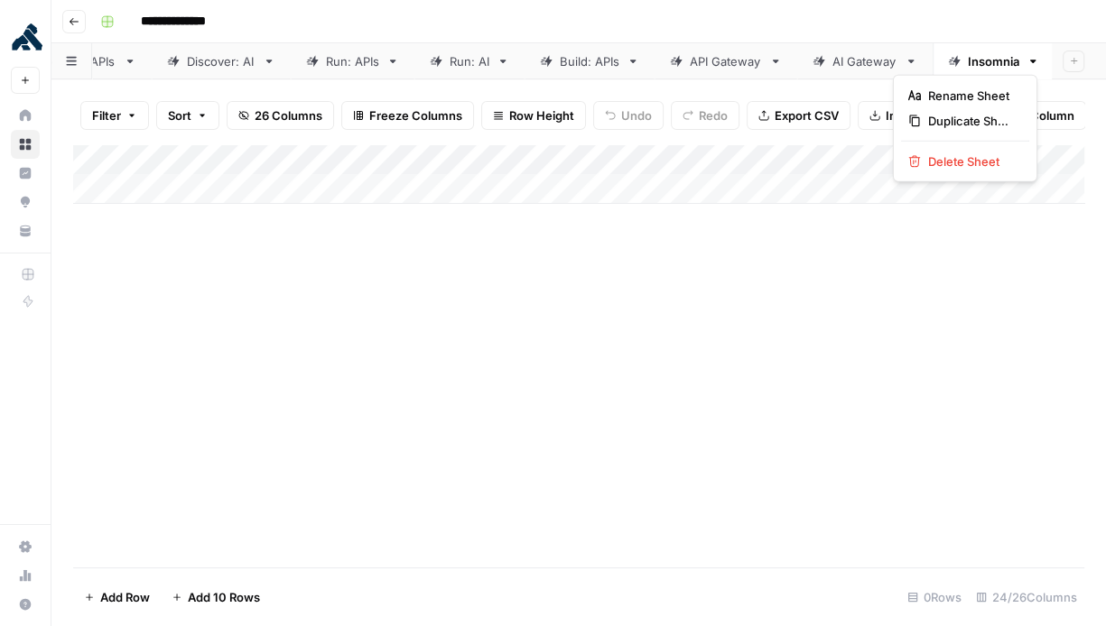
click at [1026, 58] on icon "button" at bounding box center [1032, 61] width 13 height 13
click at [989, 161] on span "Delete Sheet" at bounding box center [971, 162] width 87 height 18
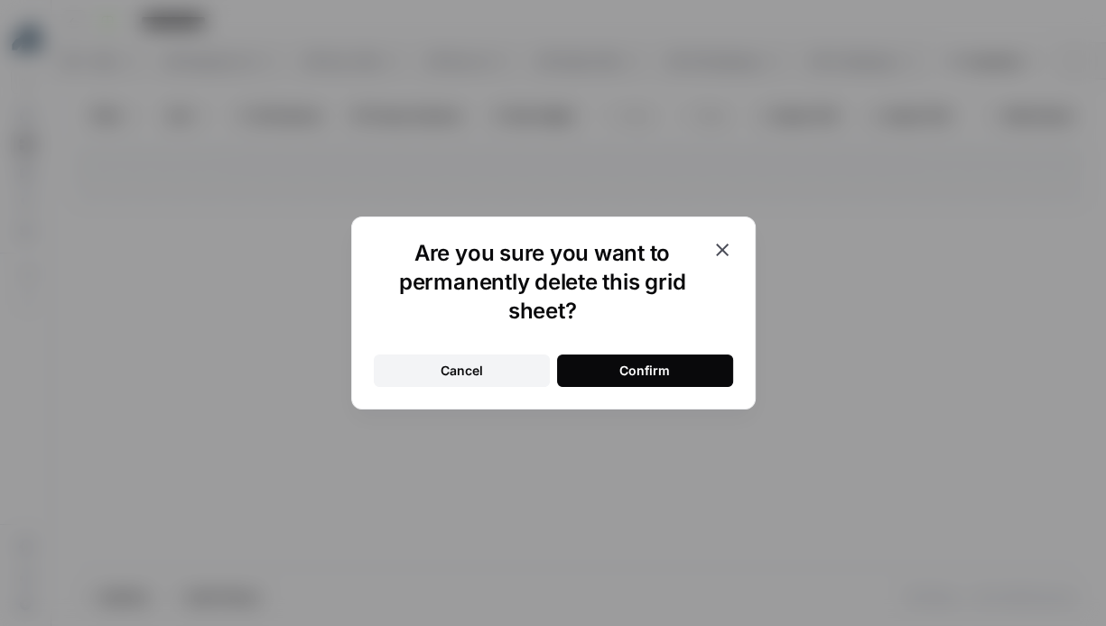
click at [668, 363] on div "Confirm" at bounding box center [644, 371] width 51 height 18
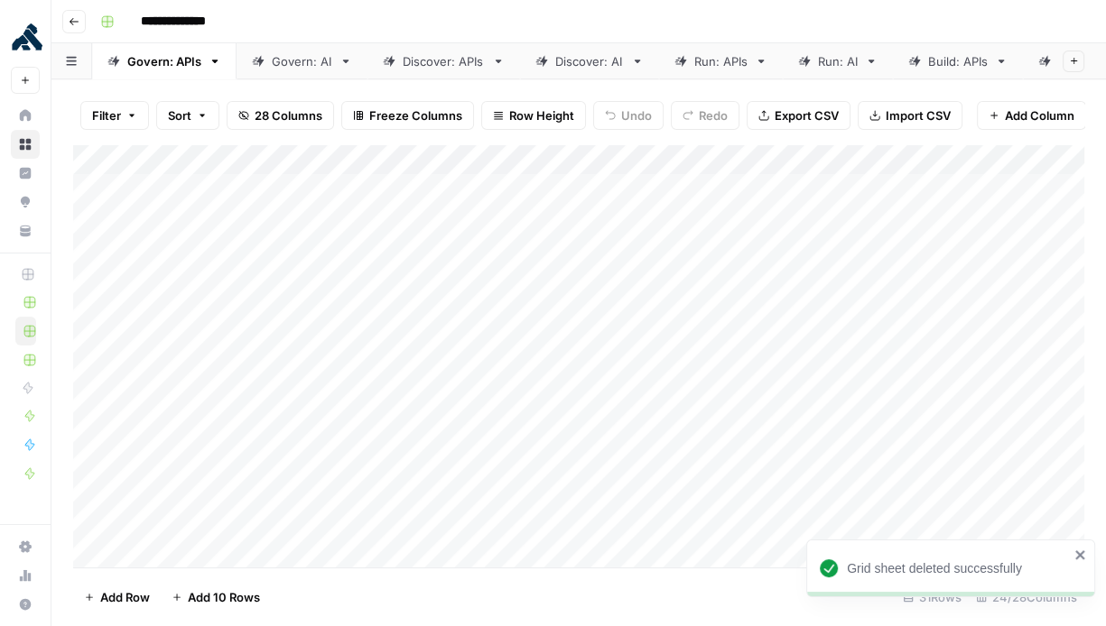
scroll to position [0, 246]
click at [982, 63] on div "AI Gateway" at bounding box center [986, 61] width 65 height 18
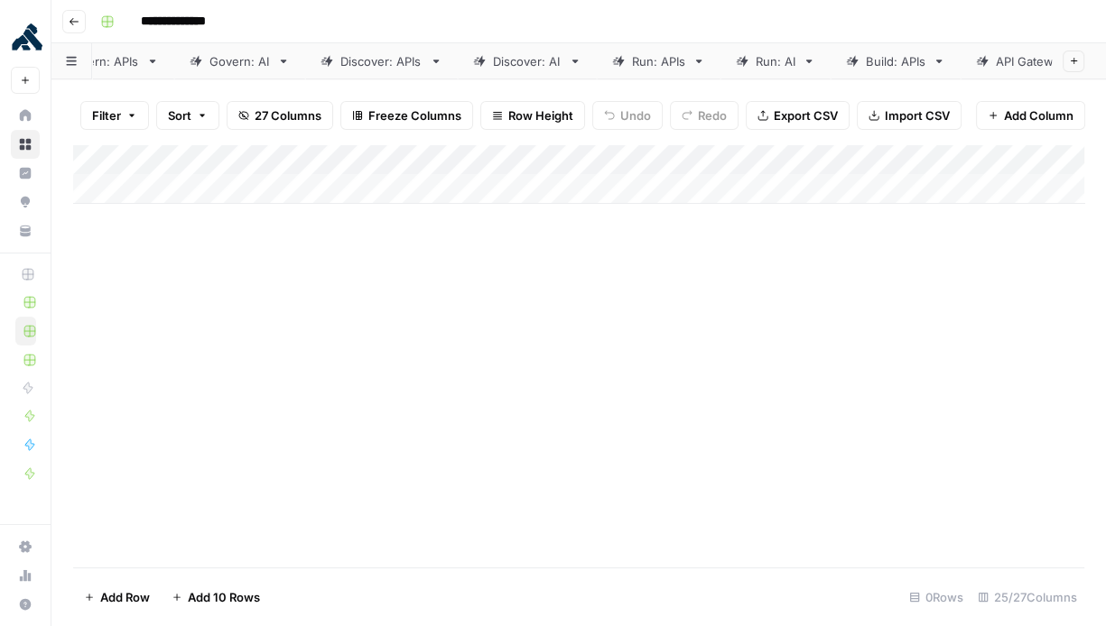
scroll to position [0, 246]
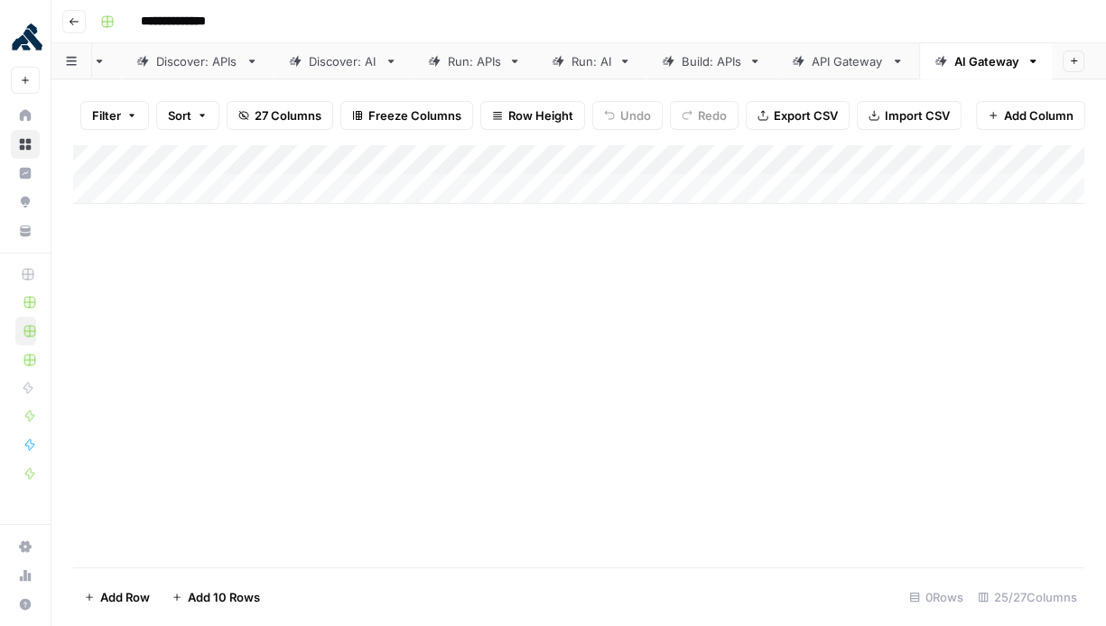
click at [828, 65] on div "API Gateway" at bounding box center [848, 61] width 72 height 18
click at [719, 63] on div "Build: APIs" at bounding box center [712, 61] width 60 height 18
click at [701, 56] on div "Run: APIs" at bounding box center [720, 61] width 53 height 18
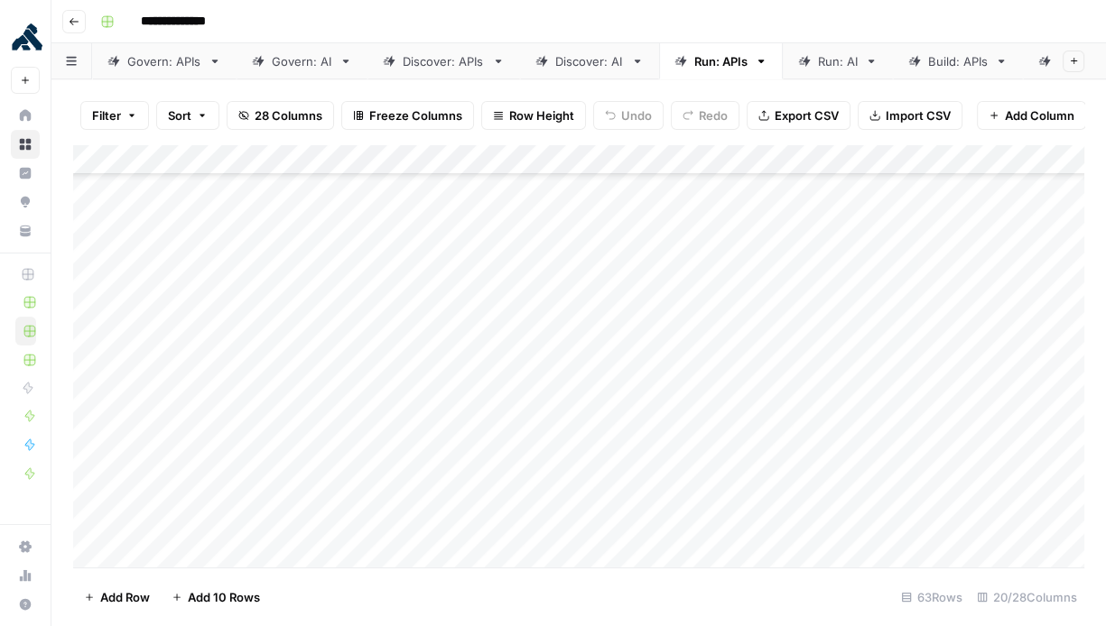
click at [827, 66] on div "Run: AI" at bounding box center [838, 61] width 40 height 18
click at [408, 341] on div "Add Column" at bounding box center [578, 356] width 1011 height 424
click at [407, 368] on div "Add Column" at bounding box center [578, 356] width 1011 height 424
click at [405, 403] on div "Add Column" at bounding box center [578, 356] width 1011 height 424
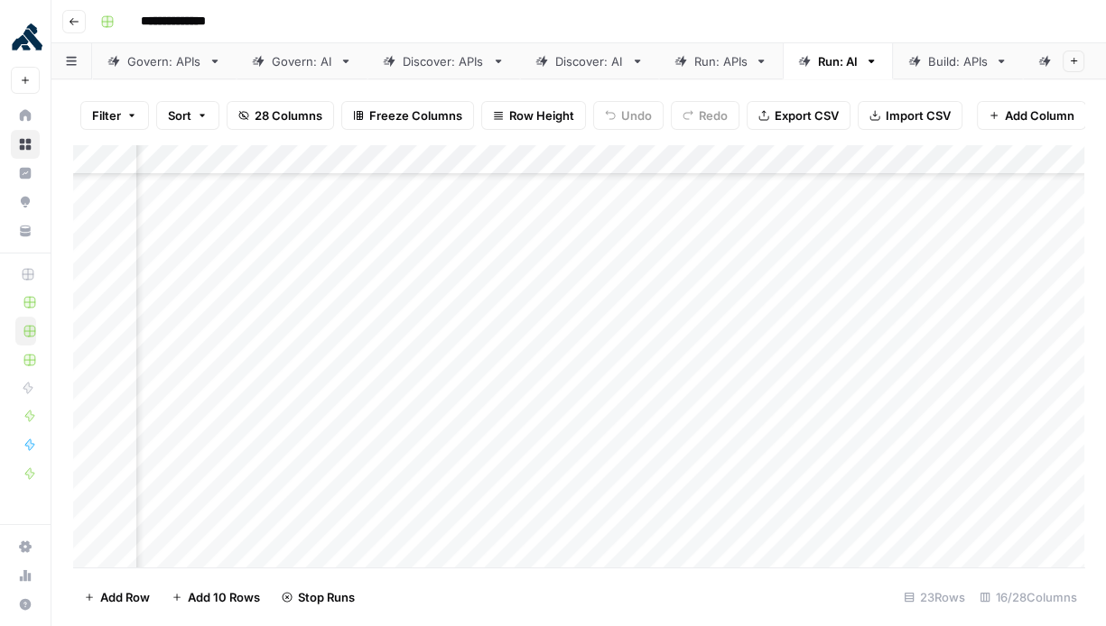
click at [405, 430] on div "Add Column" at bounding box center [578, 356] width 1011 height 424
click at [403, 459] on div "Add Column" at bounding box center [578, 356] width 1011 height 424
click at [406, 492] on div "Add Column" at bounding box center [578, 356] width 1011 height 424
click at [410, 523] on div "Add Column" at bounding box center [578, 356] width 1011 height 424
click at [471, 275] on div "Add Column" at bounding box center [578, 356] width 1011 height 424
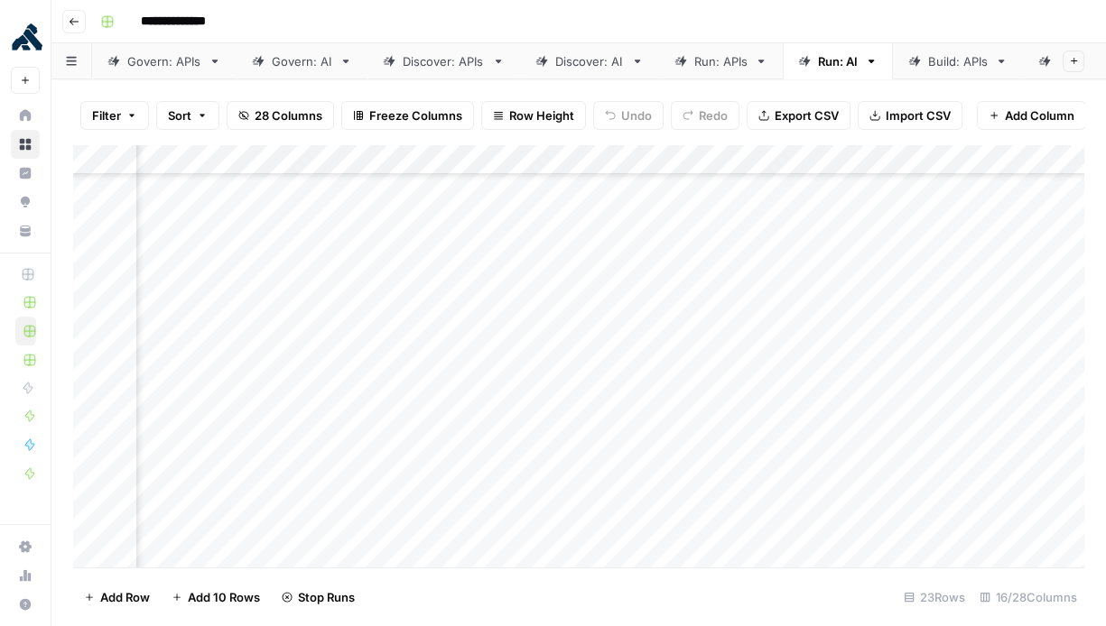
scroll to position [320, 1878]
click at [941, 66] on div "Build: APIs" at bounding box center [958, 61] width 60 height 18
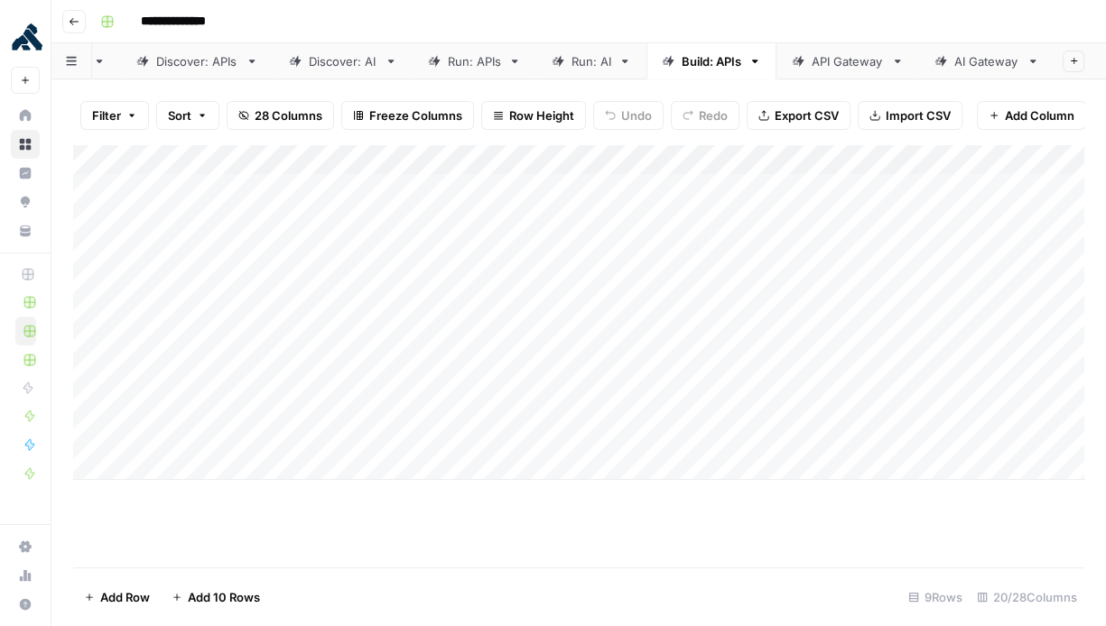
click at [975, 59] on div "AI Gateway" at bounding box center [986, 61] width 65 height 18
click at [405, 186] on div "Add Column" at bounding box center [578, 189] width 1011 height 90
click at [918, 66] on icon at bounding box center [914, 61] width 13 height 13
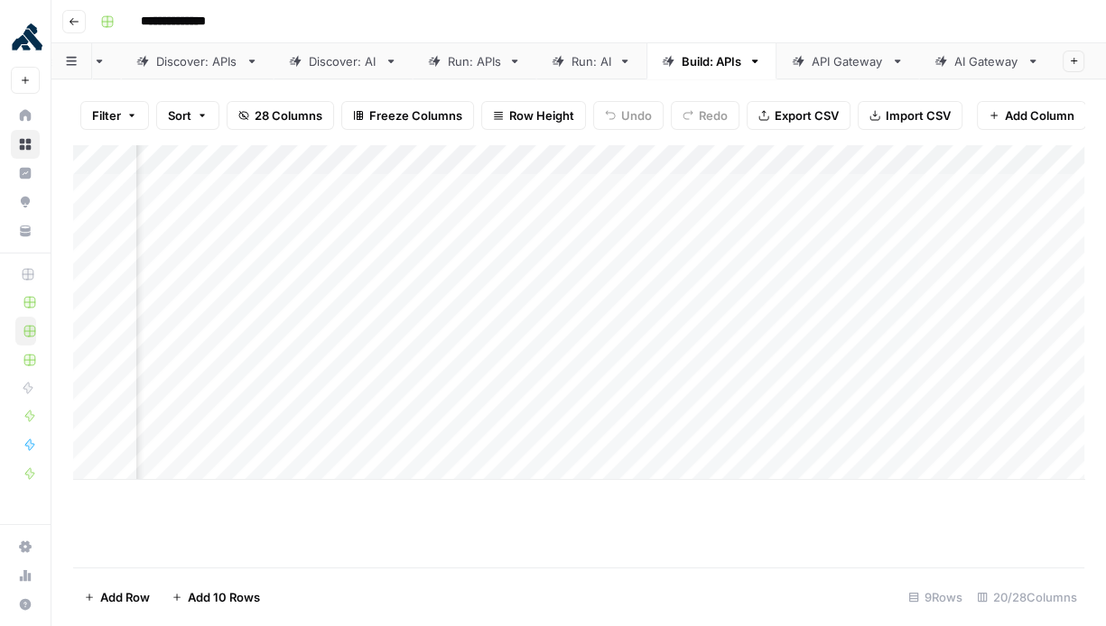
click at [974, 61] on div "AI Gateway" at bounding box center [986, 61] width 65 height 18
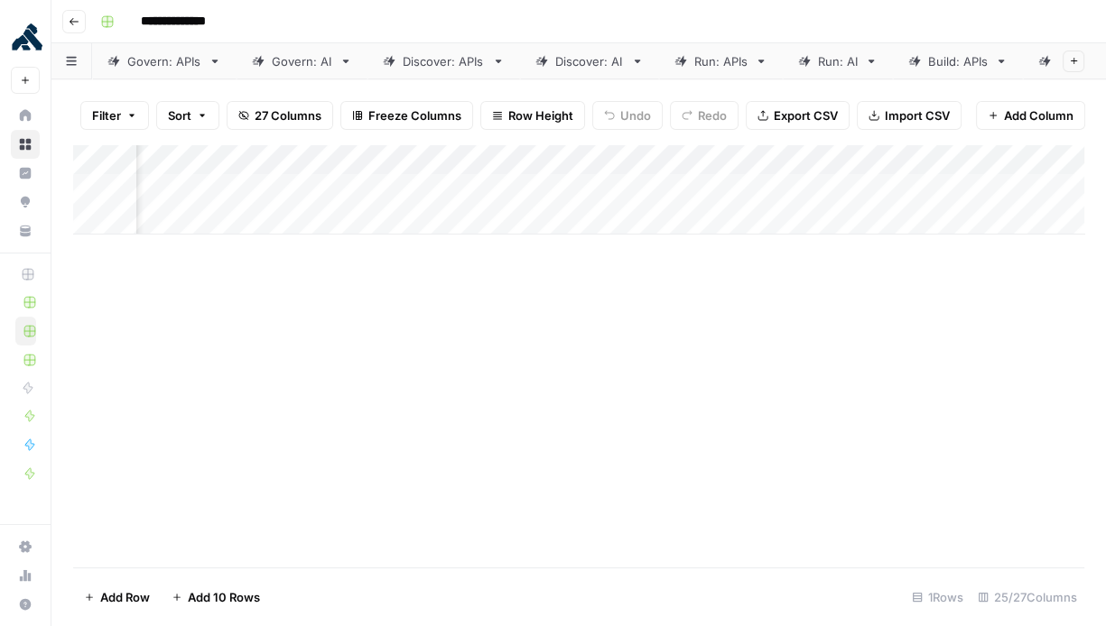
scroll to position [0, 3318]
click at [788, 161] on div "Add Column" at bounding box center [578, 189] width 1011 height 90
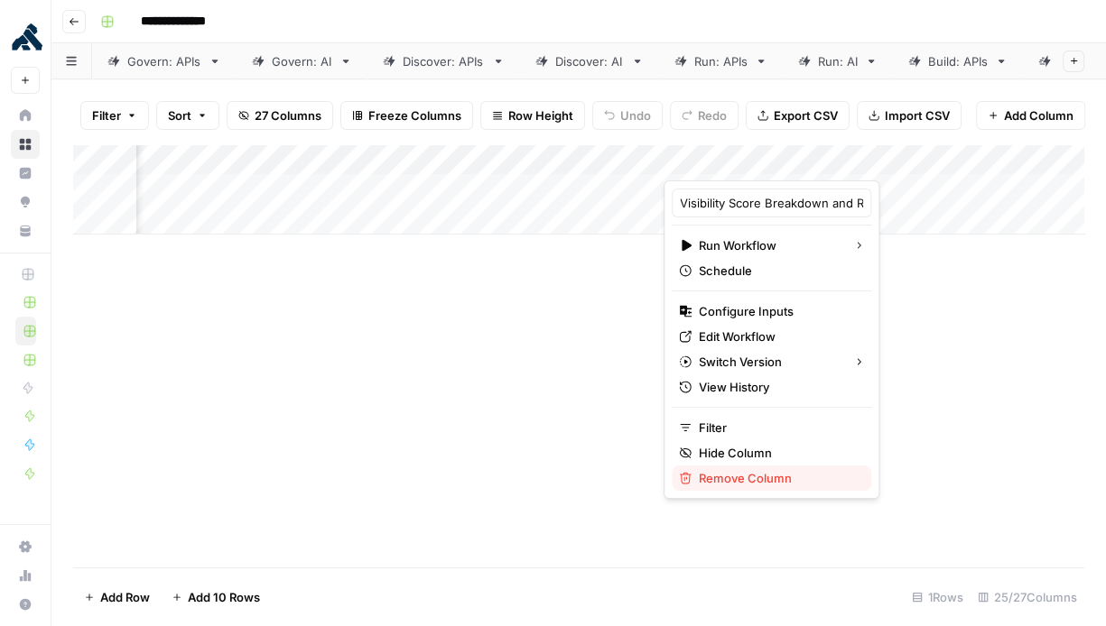
click at [765, 472] on span "Remove Column" at bounding box center [778, 478] width 158 height 18
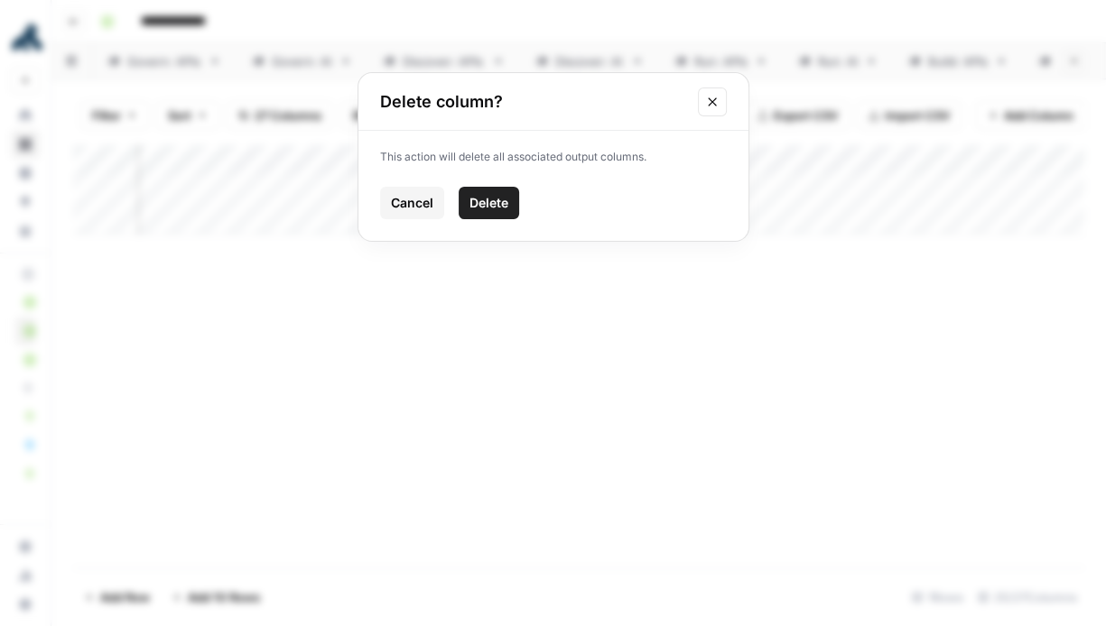
click at [499, 205] on span "Delete" at bounding box center [488, 203] width 39 height 18
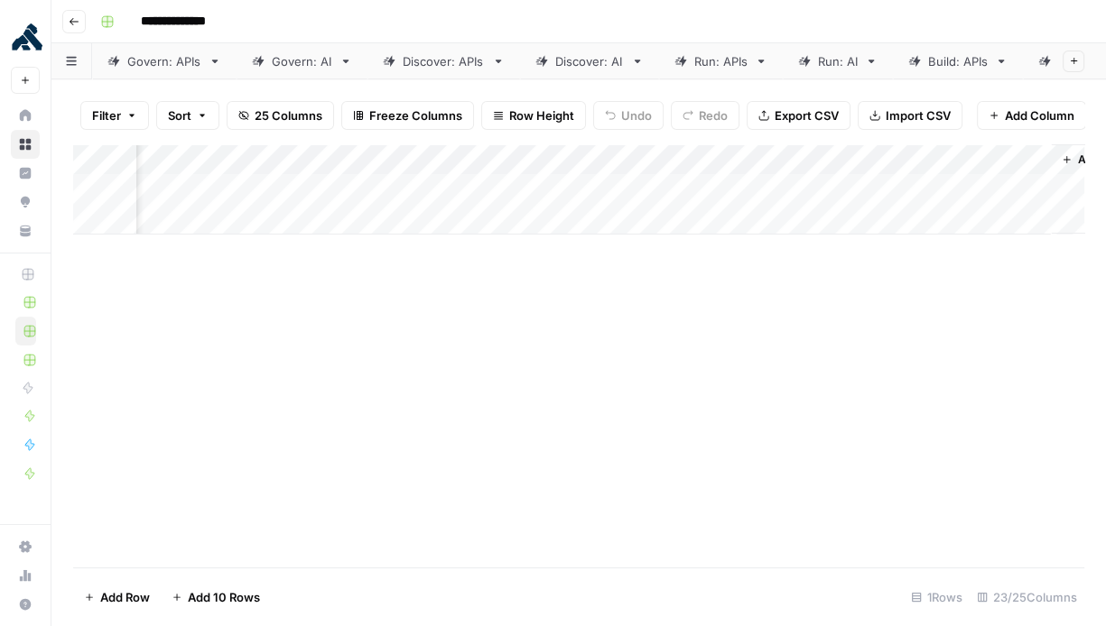
click at [1035, 155] on div "Add Column" at bounding box center [578, 189] width 1011 height 90
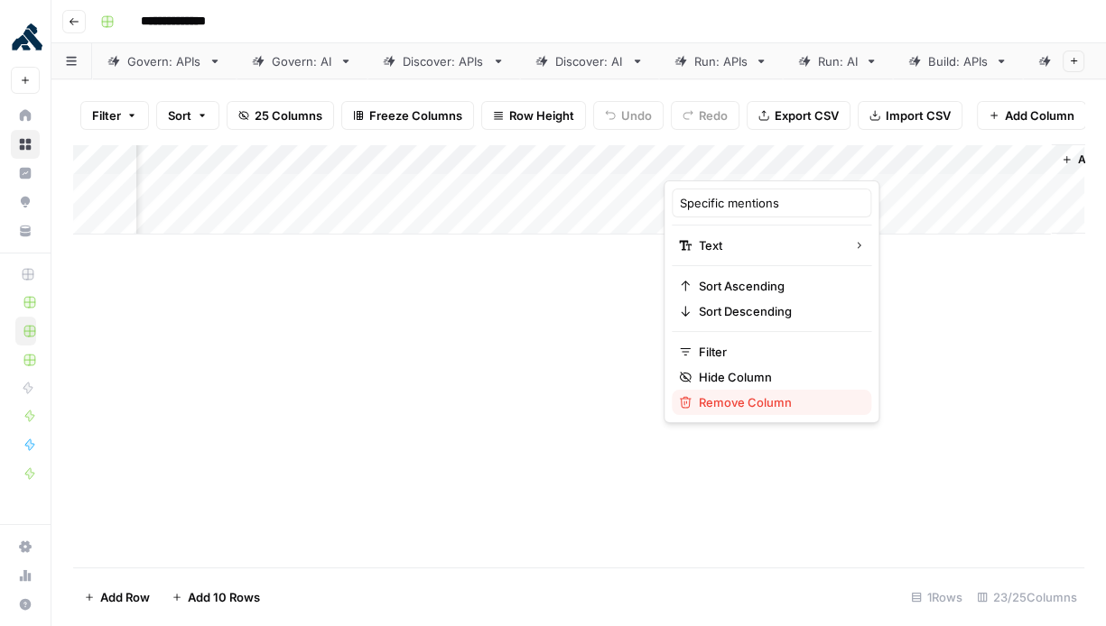
click at [735, 399] on span "Remove Column" at bounding box center [778, 403] width 158 height 18
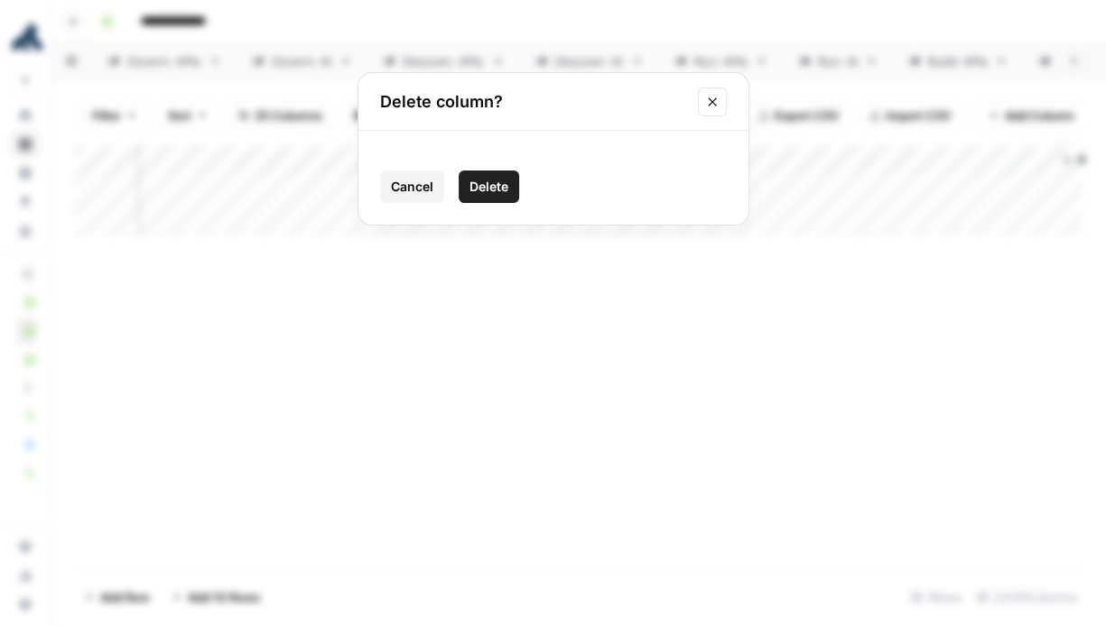
click at [506, 199] on button "Delete" at bounding box center [489, 187] width 60 height 32
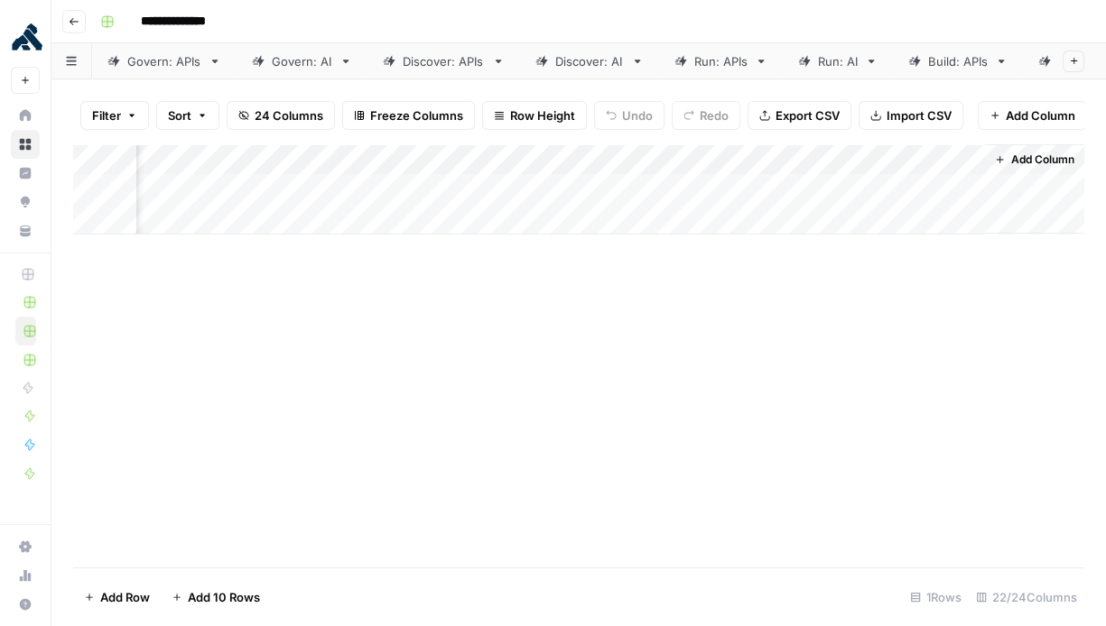
scroll to position [0, 2999]
click at [1016, 162] on span "Add Column" at bounding box center [1042, 160] width 63 height 16
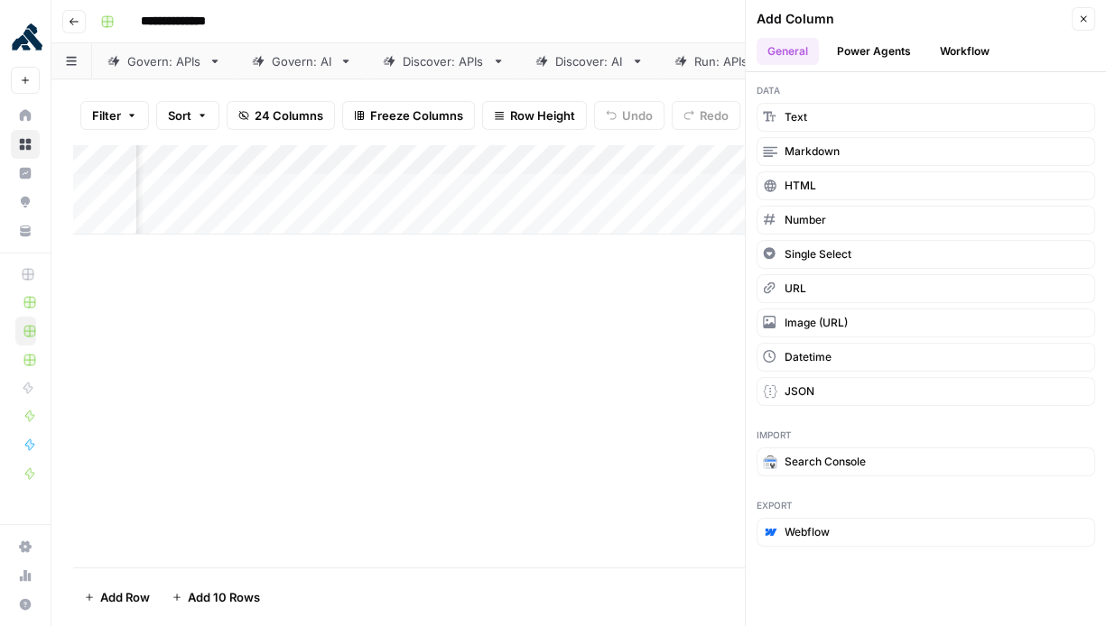
click at [960, 53] on button "Workflow" at bounding box center [964, 51] width 71 height 27
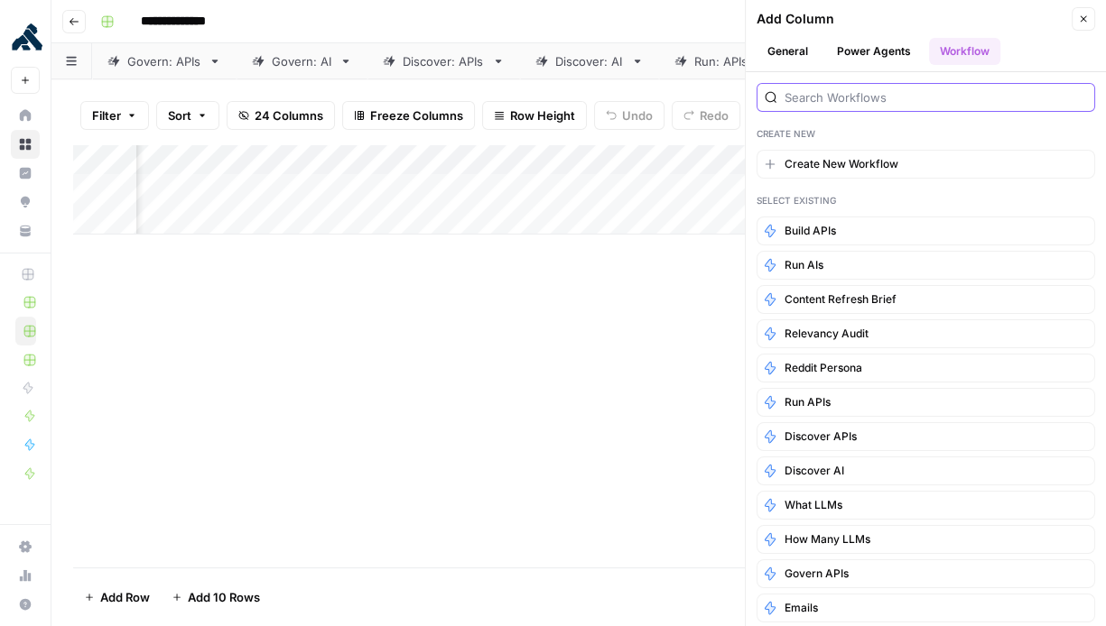
click at [879, 93] on input "search" at bounding box center [935, 97] width 302 height 18
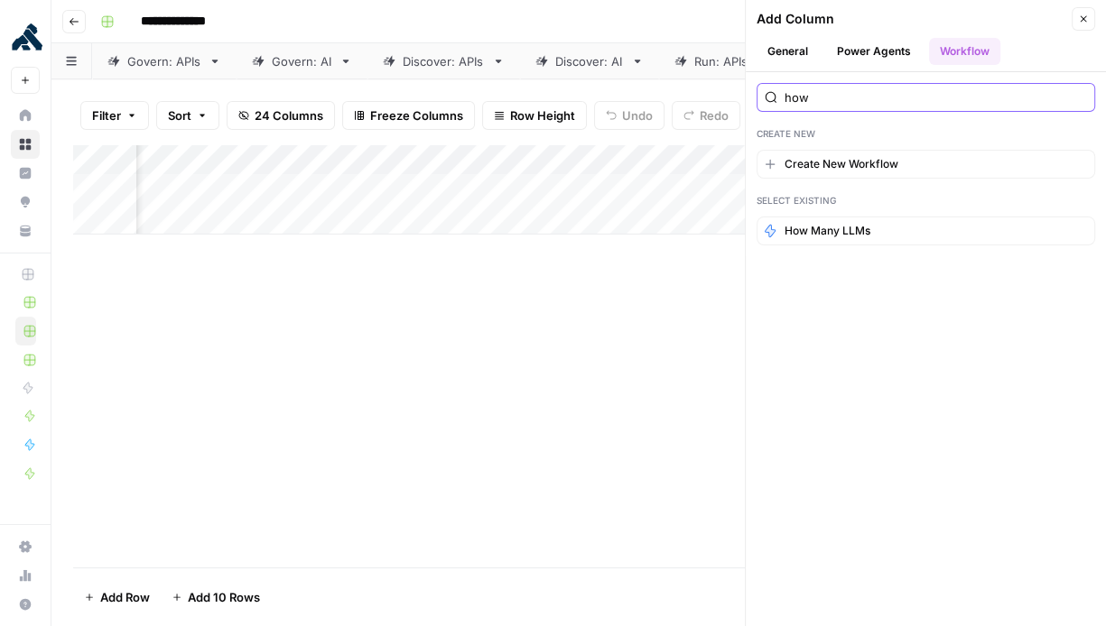
type input "how"
click at [875, 237] on button "How Many LLMs" at bounding box center [925, 231] width 339 height 29
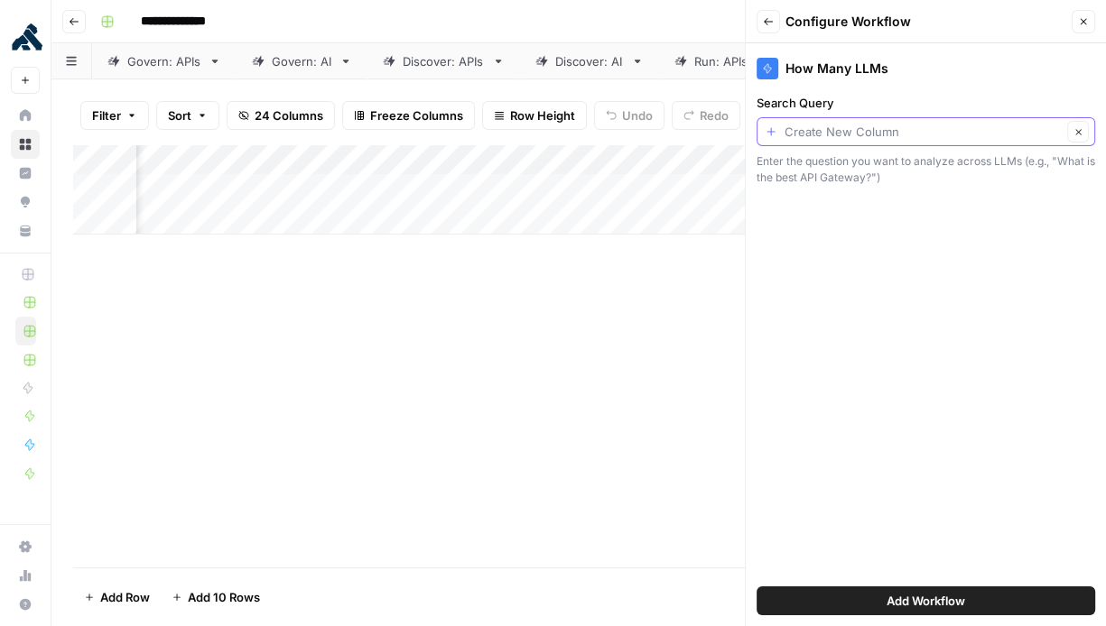
click at [981, 137] on input "Search Query" at bounding box center [922, 132] width 277 height 18
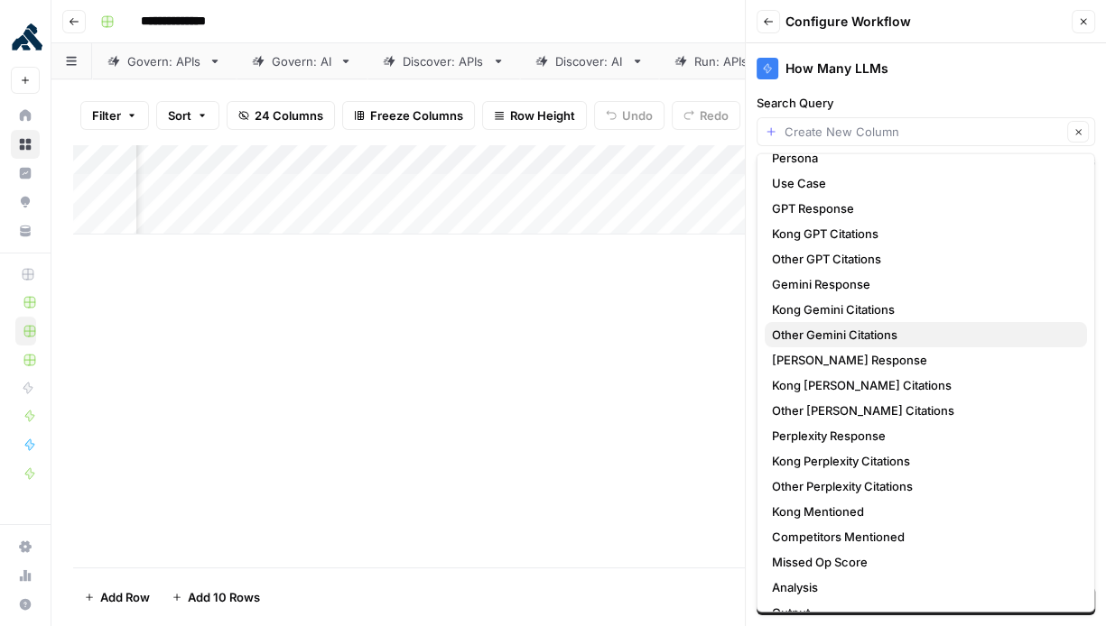
scroll to position [169, 0]
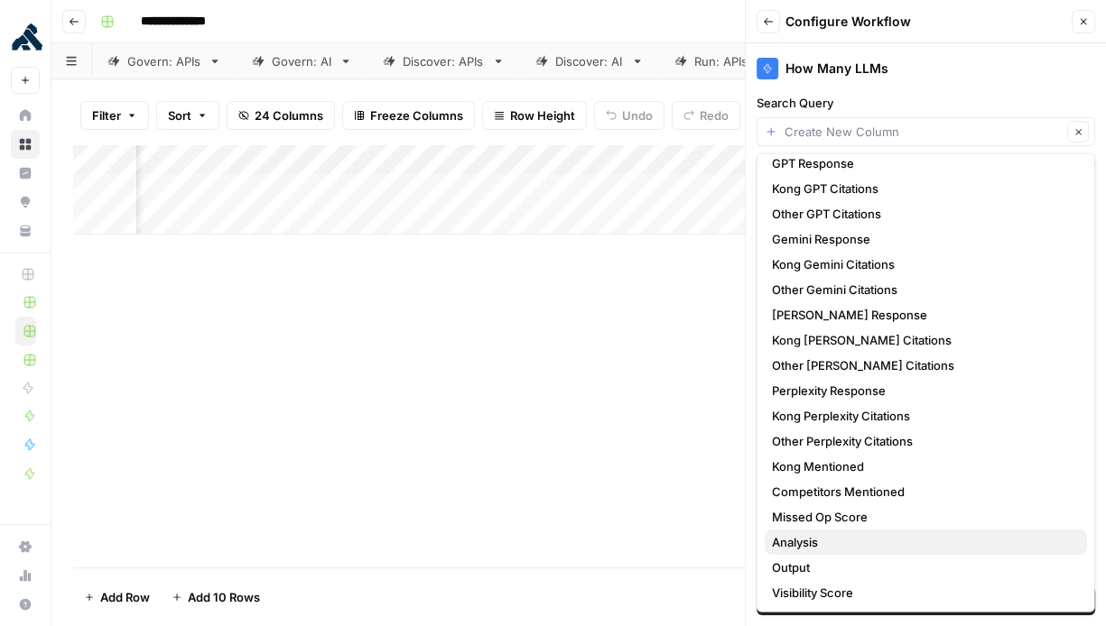
click at [940, 537] on span "Analysis" at bounding box center [922, 543] width 301 height 18
type input "Analysis"
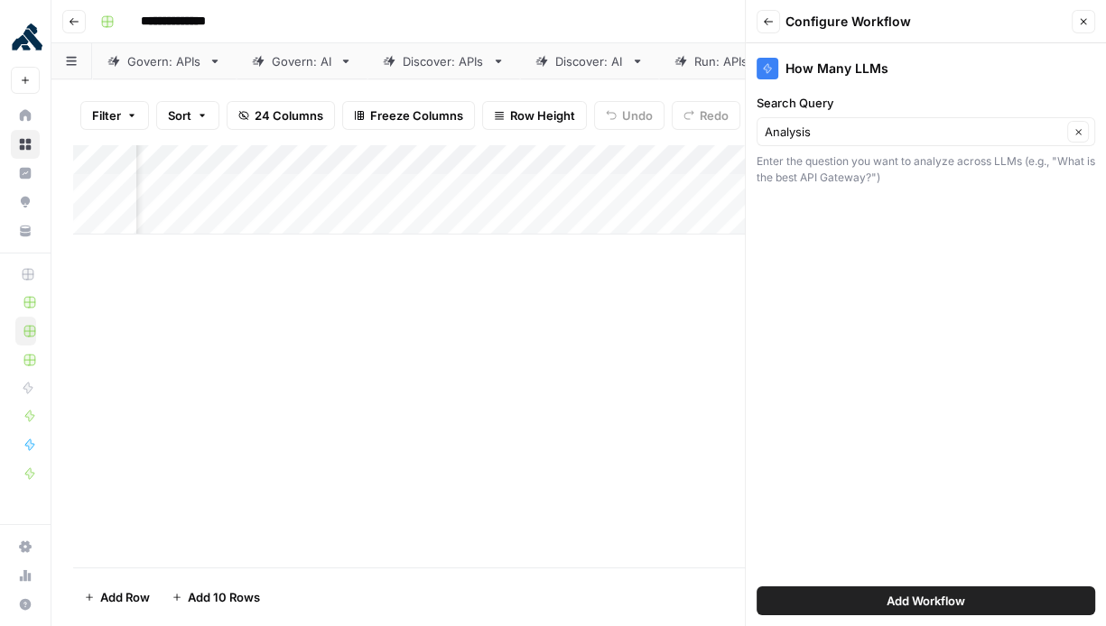
click at [958, 605] on span "Add Workflow" at bounding box center [925, 601] width 79 height 18
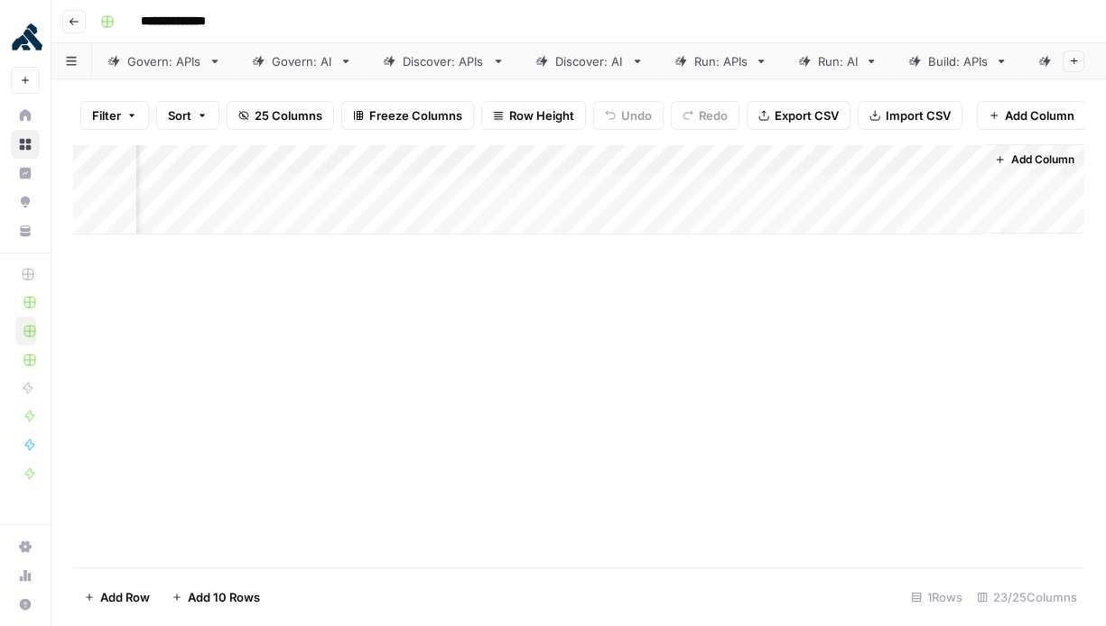
scroll to position [0, 3178]
click at [886, 185] on div "Add Column" at bounding box center [578, 189] width 1011 height 90
click at [1028, 157] on span "Add Column" at bounding box center [1042, 160] width 63 height 16
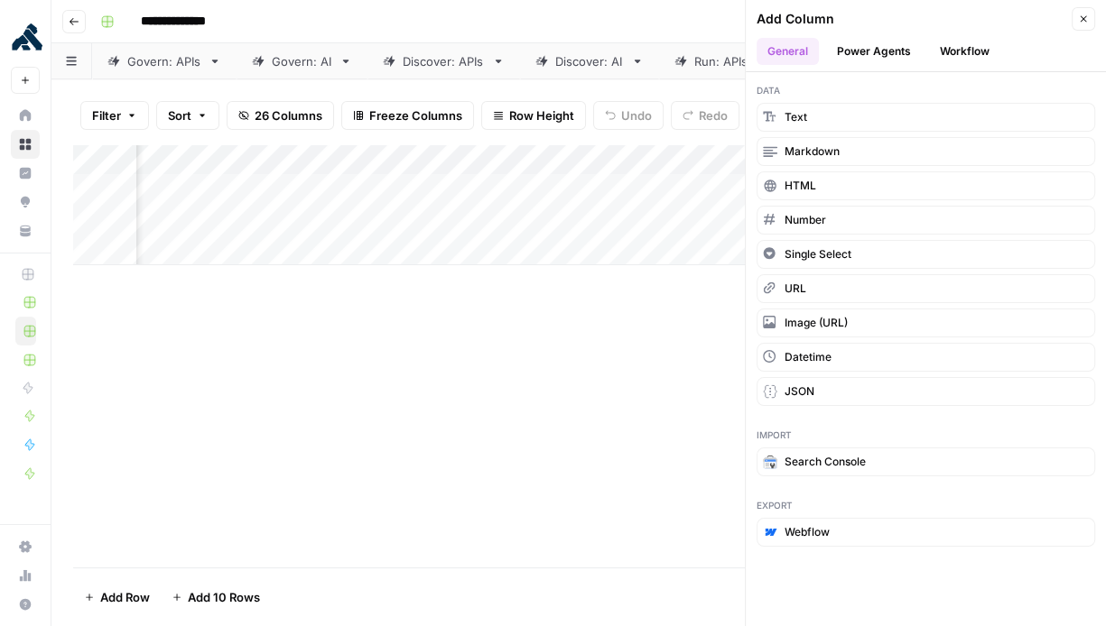
click at [954, 49] on button "Workflow" at bounding box center [964, 51] width 71 height 27
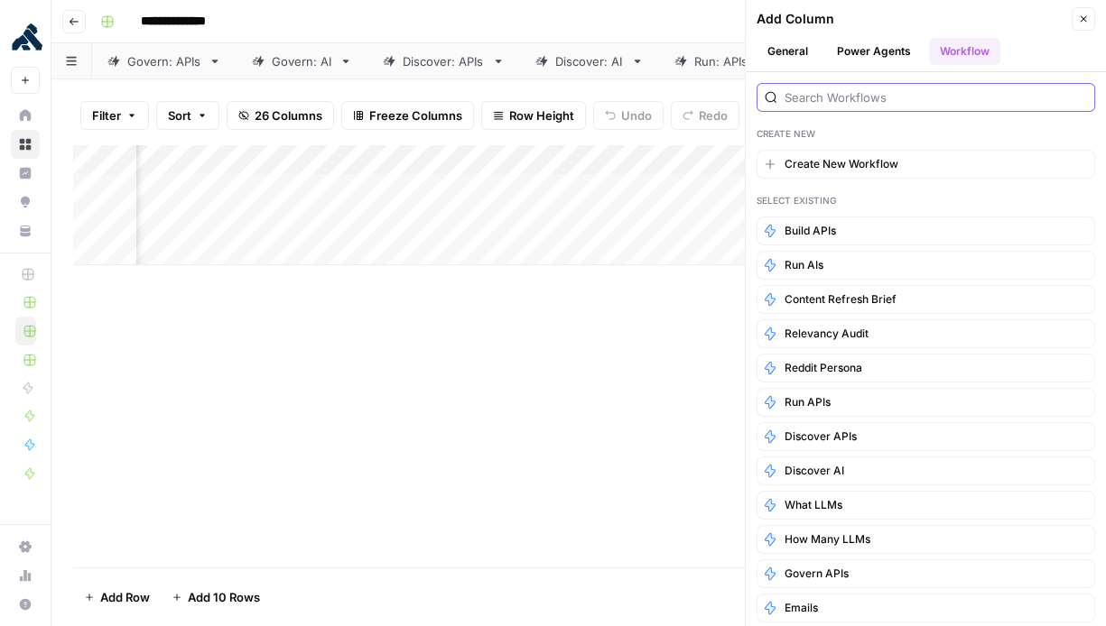
click at [917, 101] on input "search" at bounding box center [935, 97] width 302 height 18
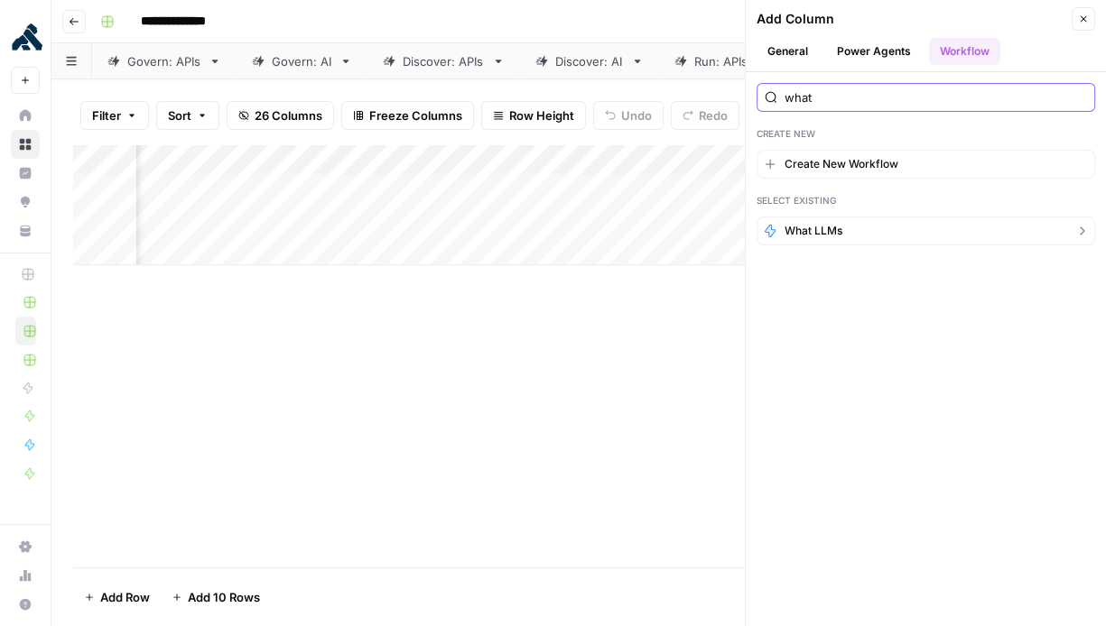
type input "what"
click at [883, 229] on button "What LLMs" at bounding box center [925, 231] width 339 height 29
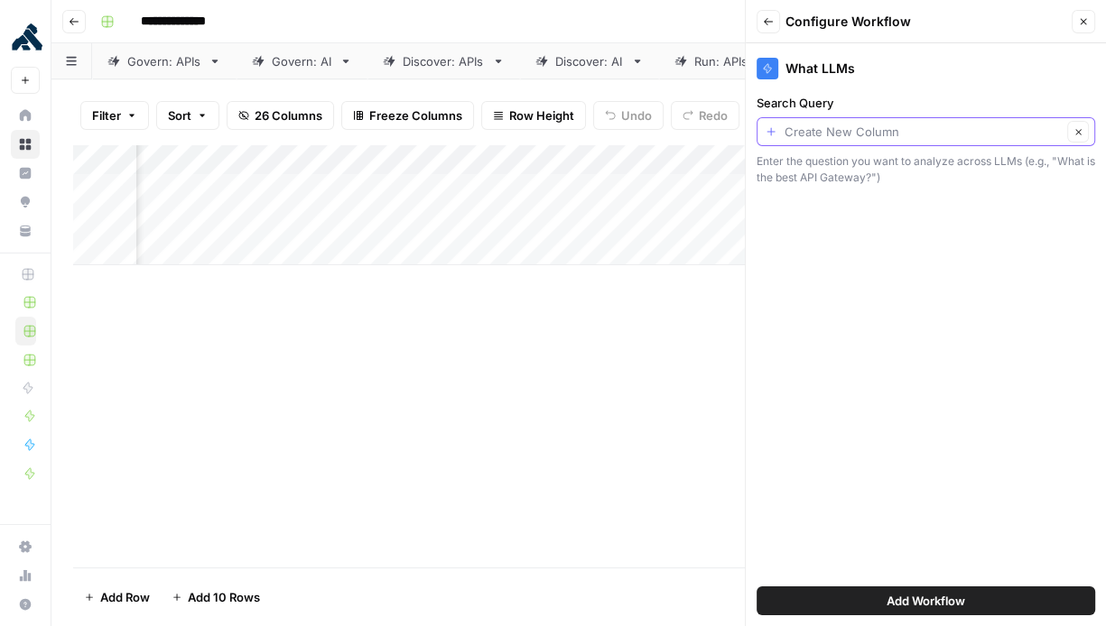
click at [912, 133] on input "Search Query" at bounding box center [922, 132] width 277 height 18
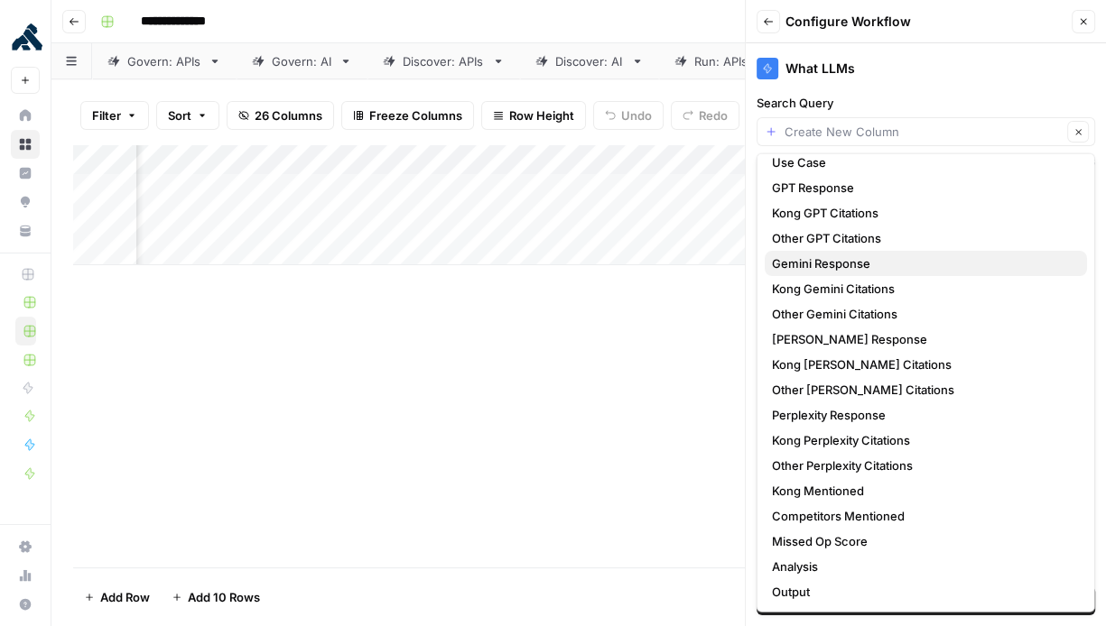
scroll to position [194, 0]
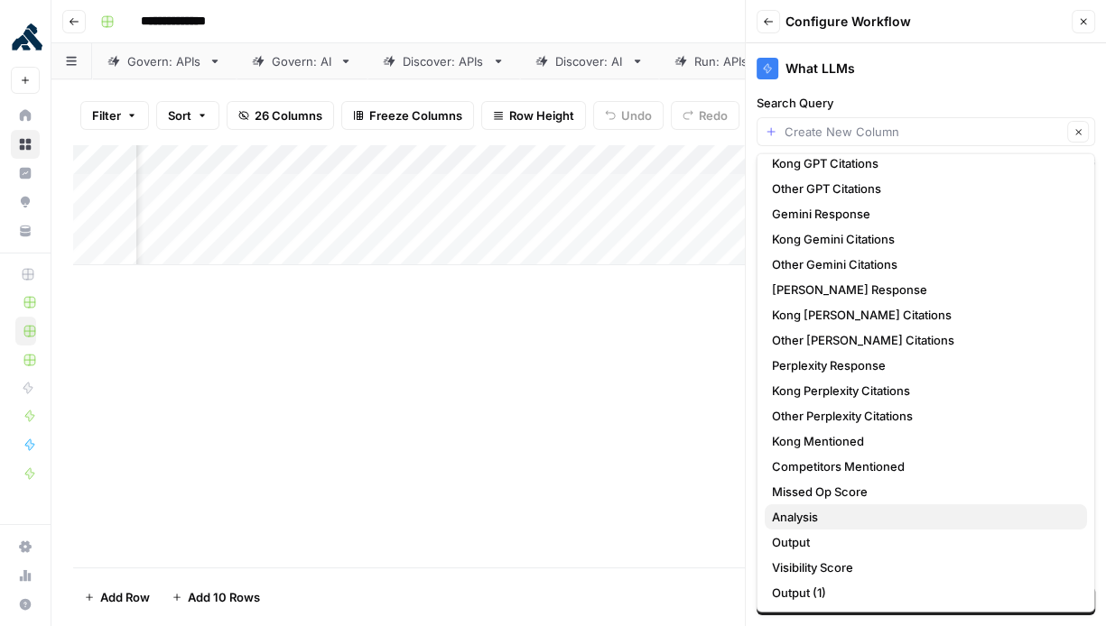
click at [861, 517] on span "Analysis" at bounding box center [922, 517] width 301 height 18
type input "Analysis"
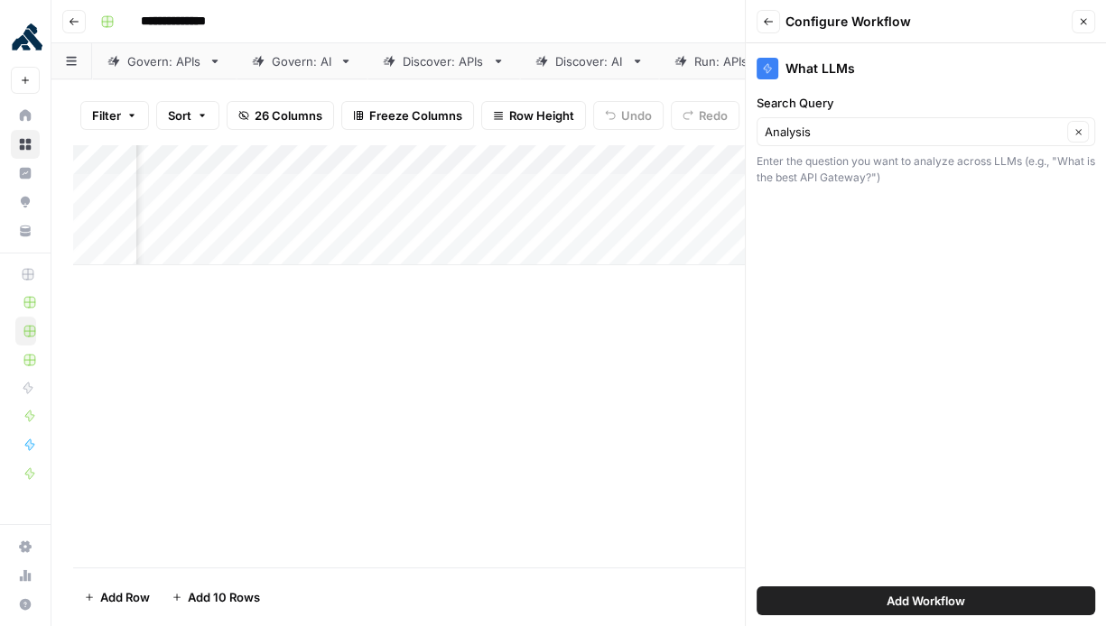
click at [934, 598] on span "Add Workflow" at bounding box center [925, 601] width 79 height 18
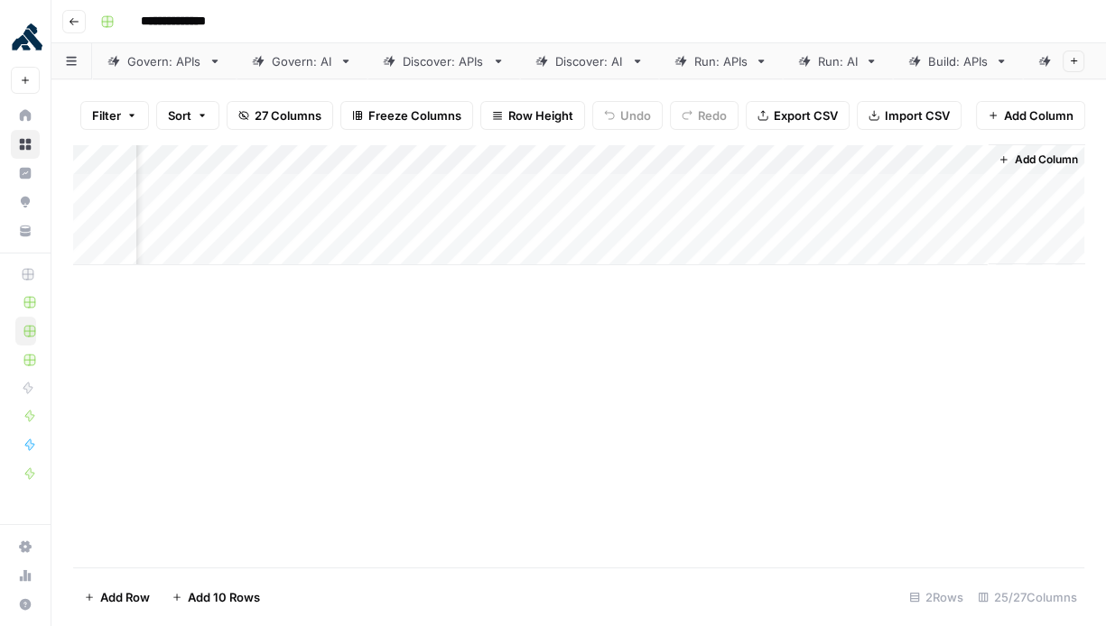
scroll to position [0, 3503]
click at [902, 189] on div "Add Column" at bounding box center [578, 204] width 1011 height 121
drag, startPoint x: 981, startPoint y: 155, endPoint x: 1086, endPoint y: 156, distance: 104.7
click at [1086, 155] on div "Filter Sort 28 Columns Freeze Columns Row Height Undo Redo Export CSV Import CS…" at bounding box center [578, 352] width 1054 height 547
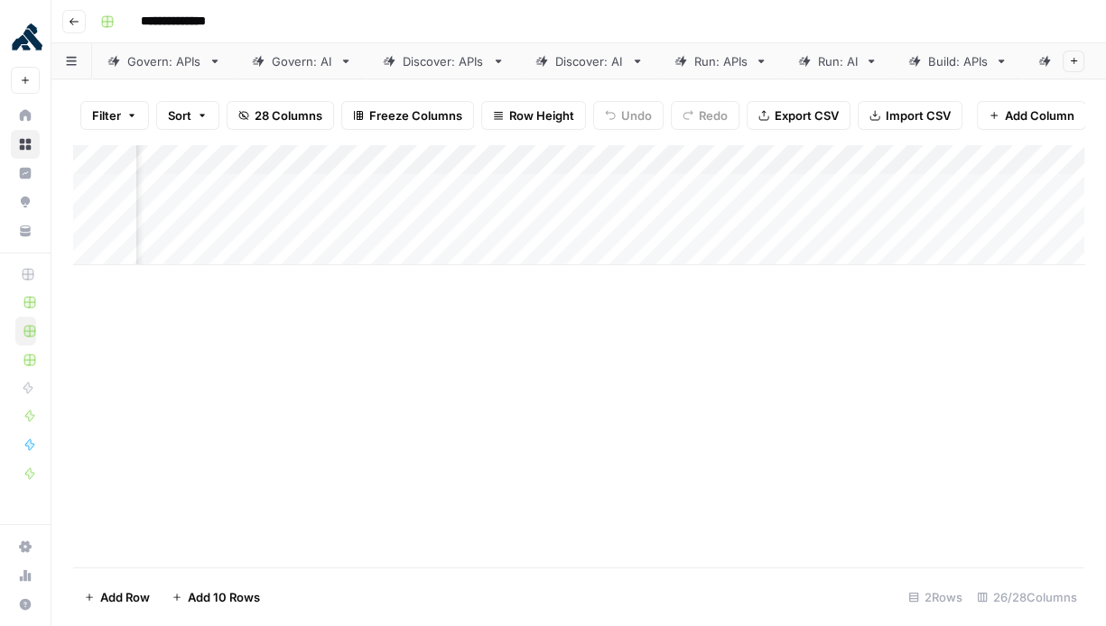
scroll to position [0, 2868]
click at [299, 116] on span "28 Columns" at bounding box center [289, 116] width 68 height 18
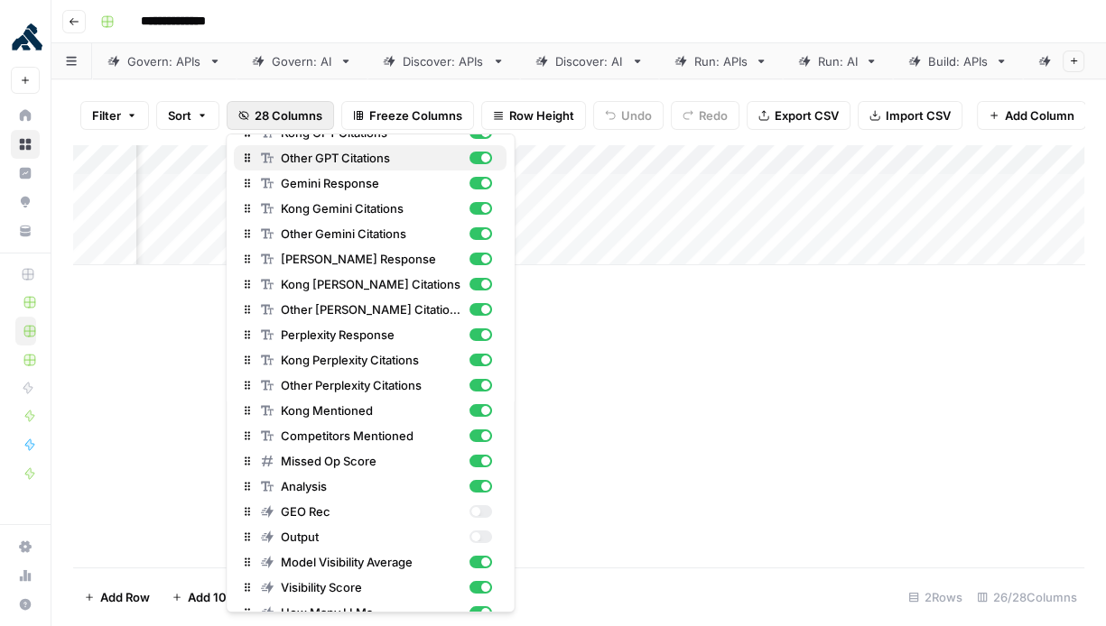
scroll to position [288, 0]
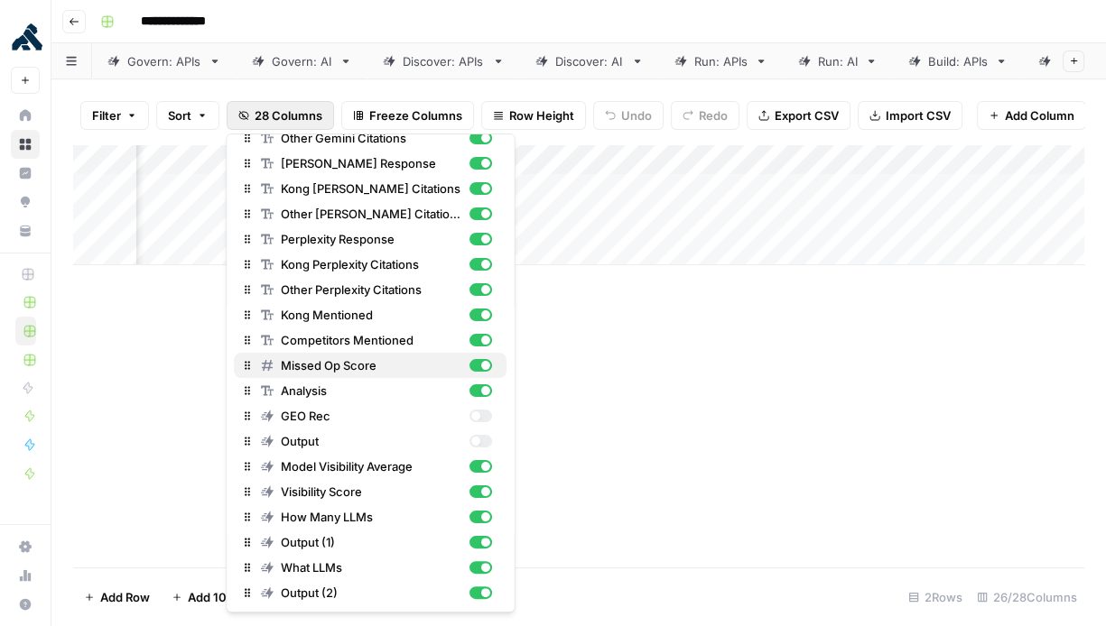
click at [485, 364] on div "button" at bounding box center [485, 365] width 9 height 9
click at [479, 388] on div "button" at bounding box center [480, 391] width 23 height 13
click at [670, 385] on div "Add Column" at bounding box center [578, 355] width 1011 height 423
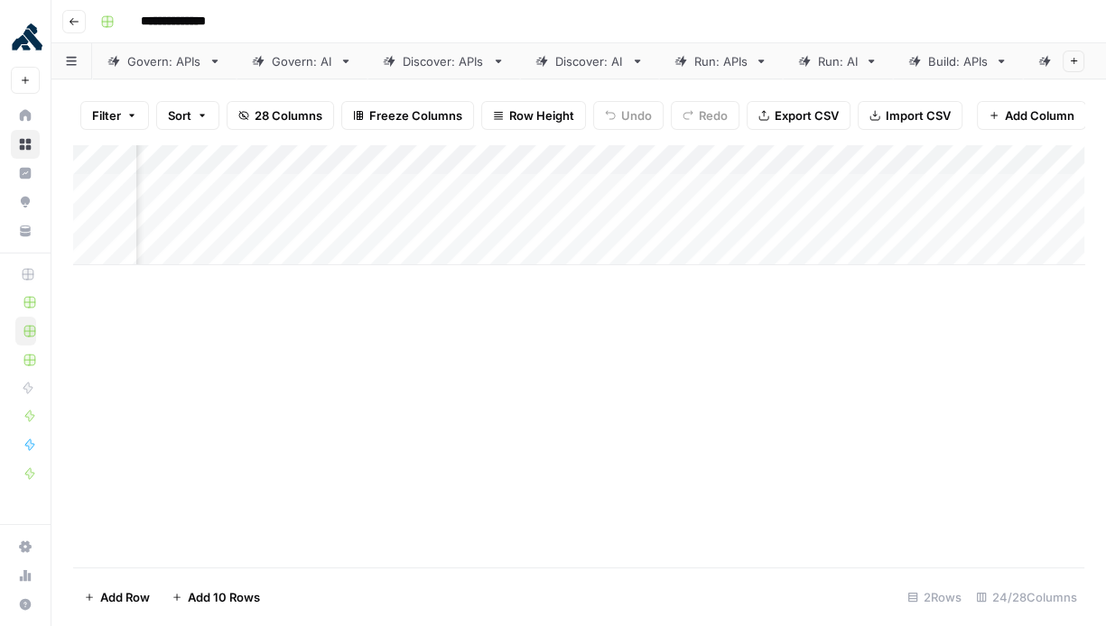
click at [939, 61] on div "Build: APIs" at bounding box center [958, 61] width 60 height 18
click at [834, 60] on div "Run: AI" at bounding box center [838, 61] width 40 height 18
click at [885, 270] on div "Add Column" at bounding box center [578, 356] width 1011 height 424
click at [885, 309] on div "Add Column" at bounding box center [578, 356] width 1011 height 424
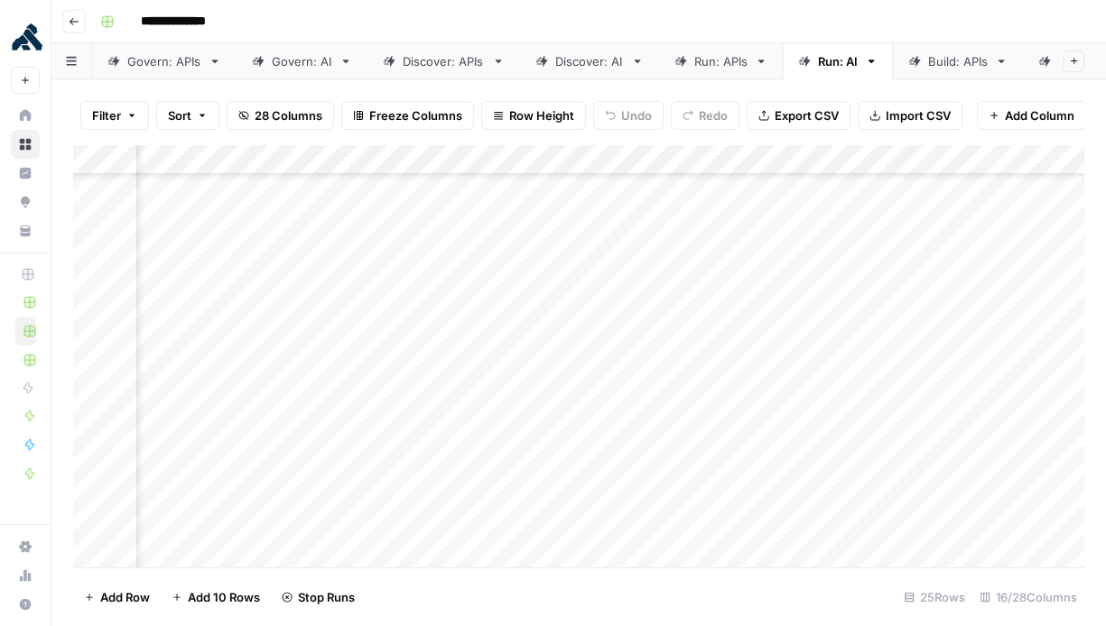
click at [883, 340] on div "Add Column" at bounding box center [578, 356] width 1011 height 424
click at [879, 374] on div "Add Column" at bounding box center [578, 356] width 1011 height 424
click at [879, 404] on div "Add Column" at bounding box center [578, 356] width 1011 height 424
click at [878, 435] on div "Add Column" at bounding box center [578, 356] width 1011 height 424
click at [878, 464] on div "Add Column" at bounding box center [578, 356] width 1011 height 424
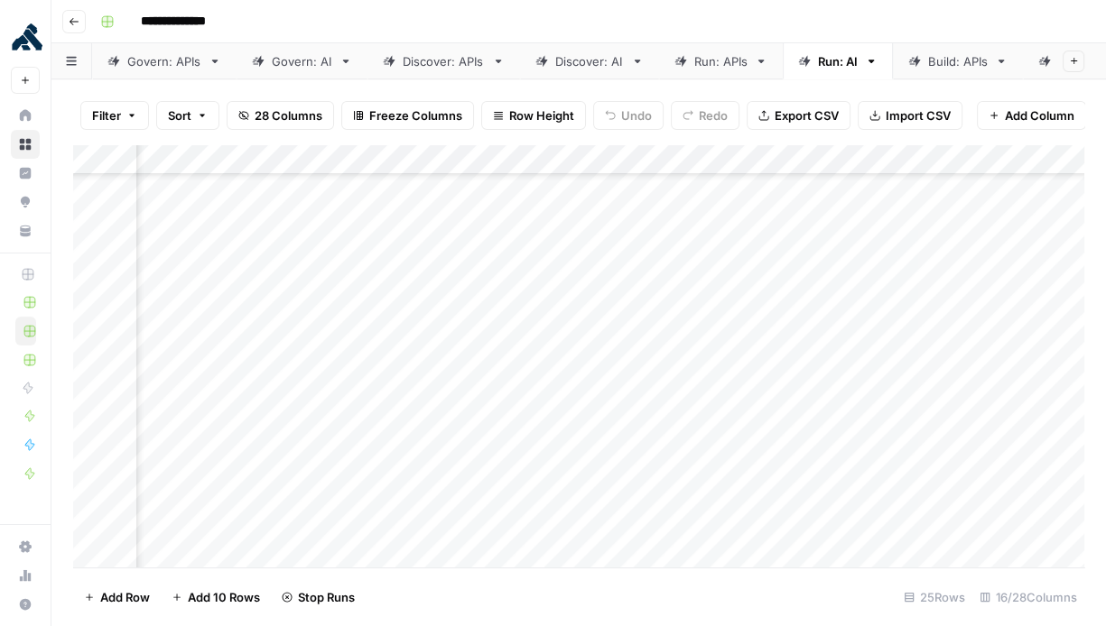
click at [885, 398] on div "Add Column" at bounding box center [578, 356] width 1011 height 424
click at [663, 277] on div "Add Column" at bounding box center [578, 356] width 1011 height 424
click at [661, 305] on div "Add Column" at bounding box center [578, 356] width 1011 height 424
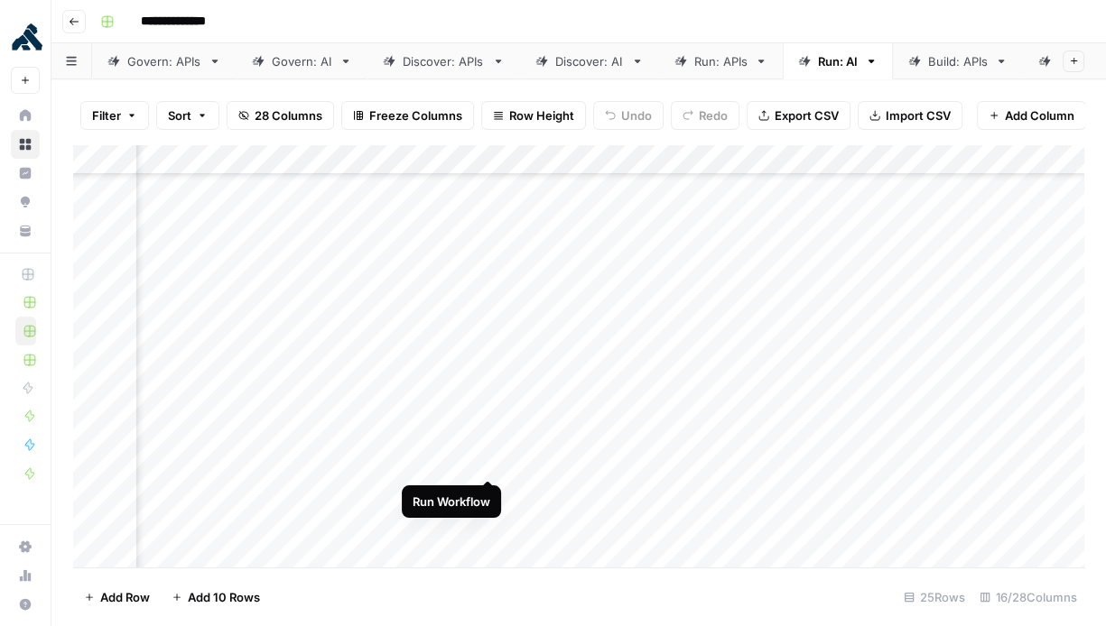
click at [490, 460] on div "Add Column" at bounding box center [578, 356] width 1011 height 424
click at [421, 494] on div "Add Column" at bounding box center [578, 356] width 1011 height 424
click at [424, 522] on div "Add Column" at bounding box center [578, 356] width 1011 height 424
click at [751, 496] on div "Add Column" at bounding box center [578, 356] width 1011 height 424
click at [749, 529] on div "Add Column" at bounding box center [578, 356] width 1011 height 424
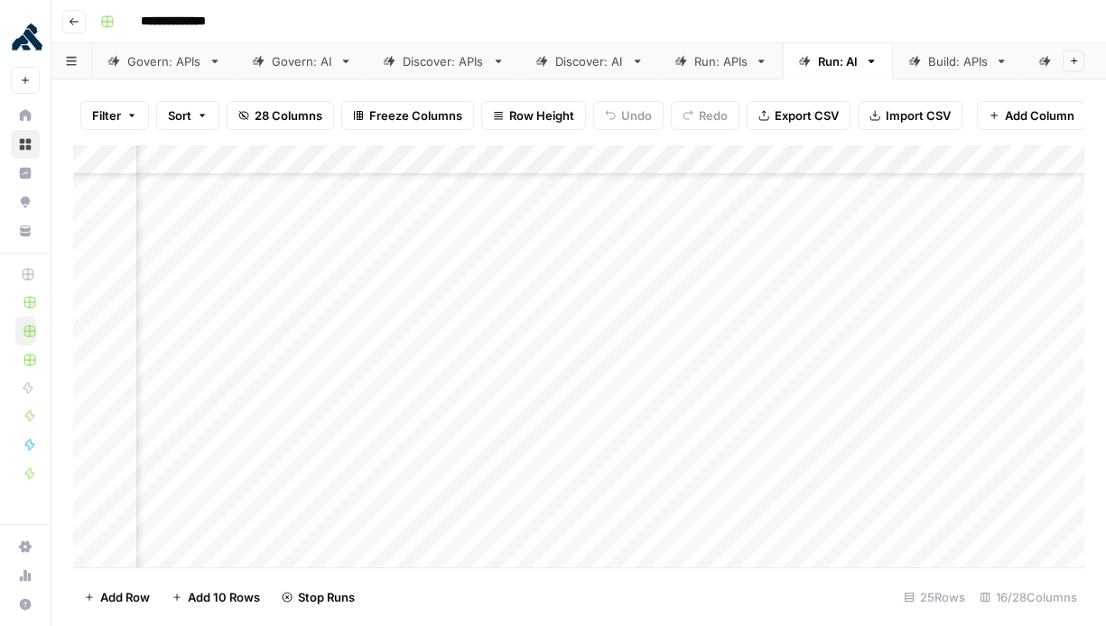
scroll to position [403, 2064]
click at [640, 336] on div "Add Column" at bounding box center [578, 356] width 1011 height 424
click at [640, 368] on div "Add Column" at bounding box center [578, 356] width 1011 height 424
click at [645, 402] on div "Add Column" at bounding box center [578, 356] width 1011 height 424
click at [645, 432] on div "Add Column" at bounding box center [578, 356] width 1011 height 424
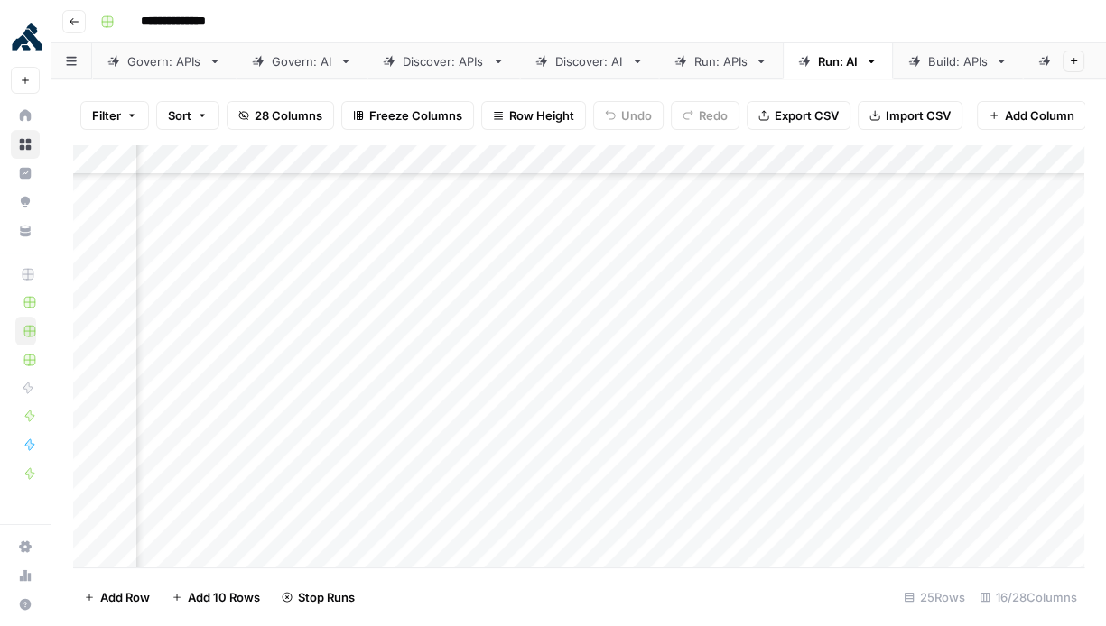
click at [647, 463] on div "Add Column" at bounding box center [578, 356] width 1011 height 424
click at [649, 493] on div "Add Column" at bounding box center [578, 356] width 1011 height 424
click at [649, 520] on div "Add Column" at bounding box center [578, 356] width 1011 height 424
click at [928, 64] on div "Build: APIs" at bounding box center [958, 61] width 60 height 18
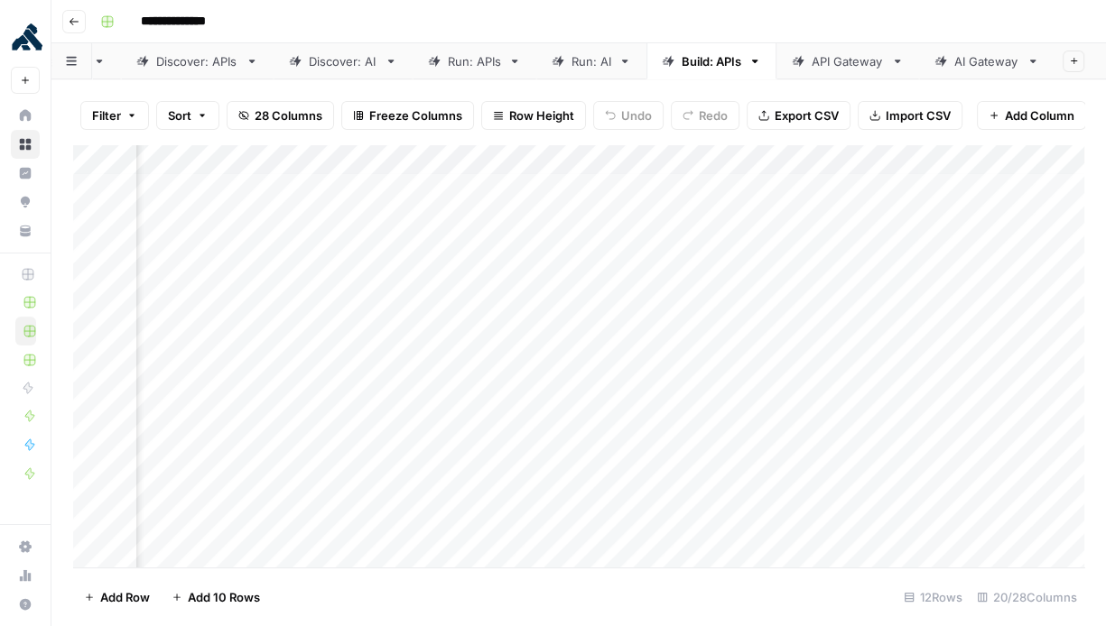
click at [974, 64] on div "AI Gateway" at bounding box center [986, 61] width 65 height 18
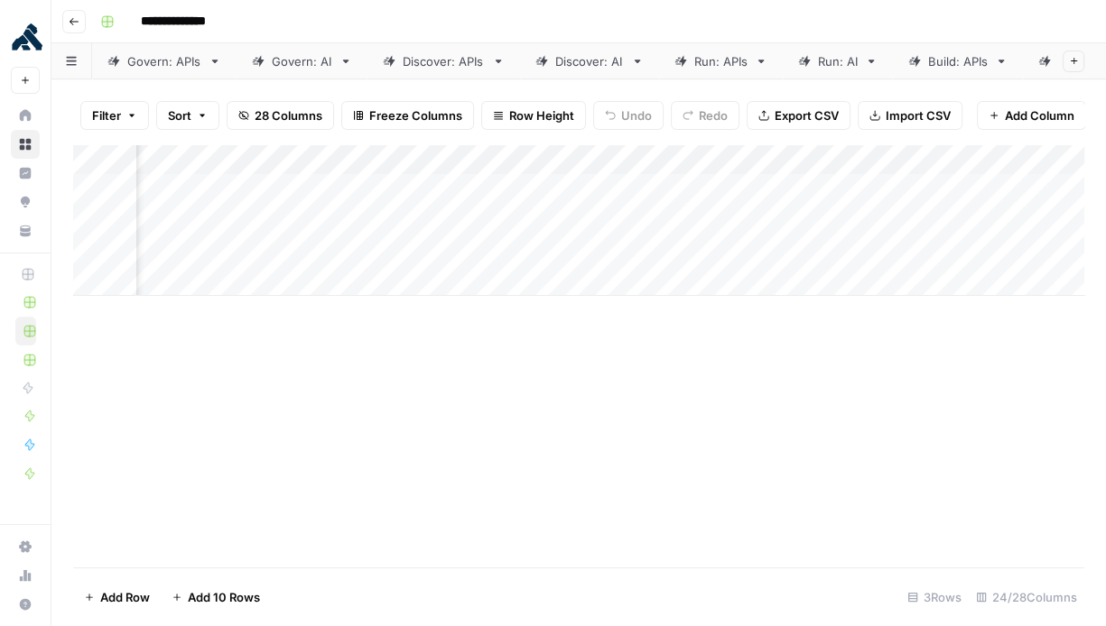
scroll to position [0, 2631]
click at [818, 61] on div "Run: AI" at bounding box center [838, 61] width 40 height 18
click at [368, 461] on div "Add Column" at bounding box center [578, 356] width 1011 height 424
click at [367, 491] on div "Add Column" at bounding box center [578, 356] width 1011 height 424
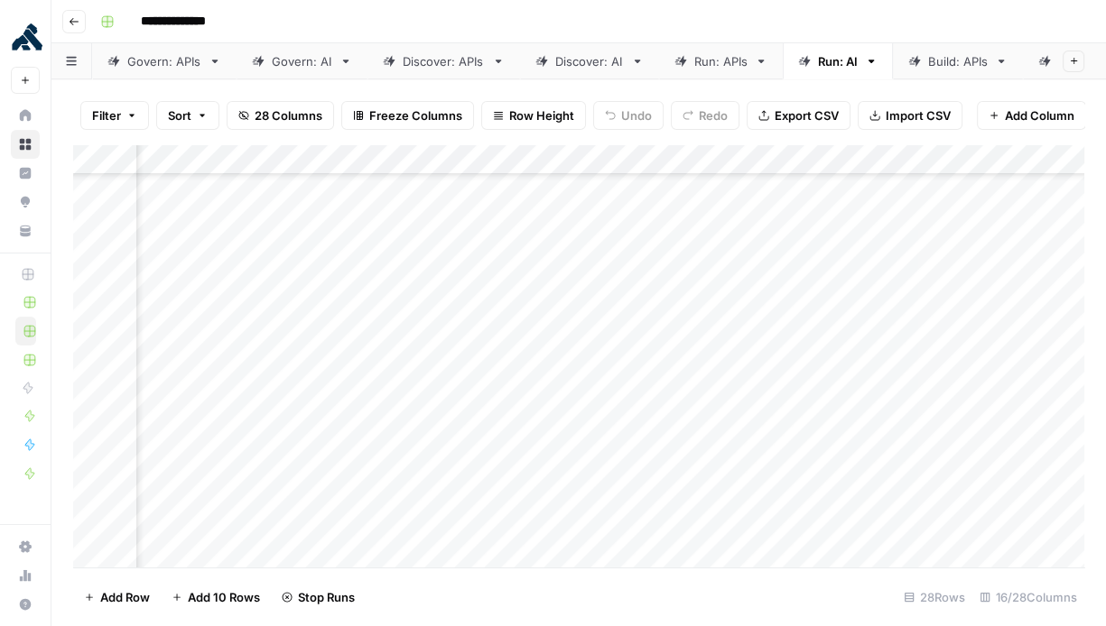
click at [367, 521] on div "Add Column" at bounding box center [578, 356] width 1011 height 424
click at [693, 464] on div "Add Column" at bounding box center [578, 356] width 1011 height 424
click at [691, 491] on div "Add Column" at bounding box center [578, 356] width 1011 height 424
click at [691, 522] on div "Add Column" at bounding box center [578, 356] width 1011 height 424
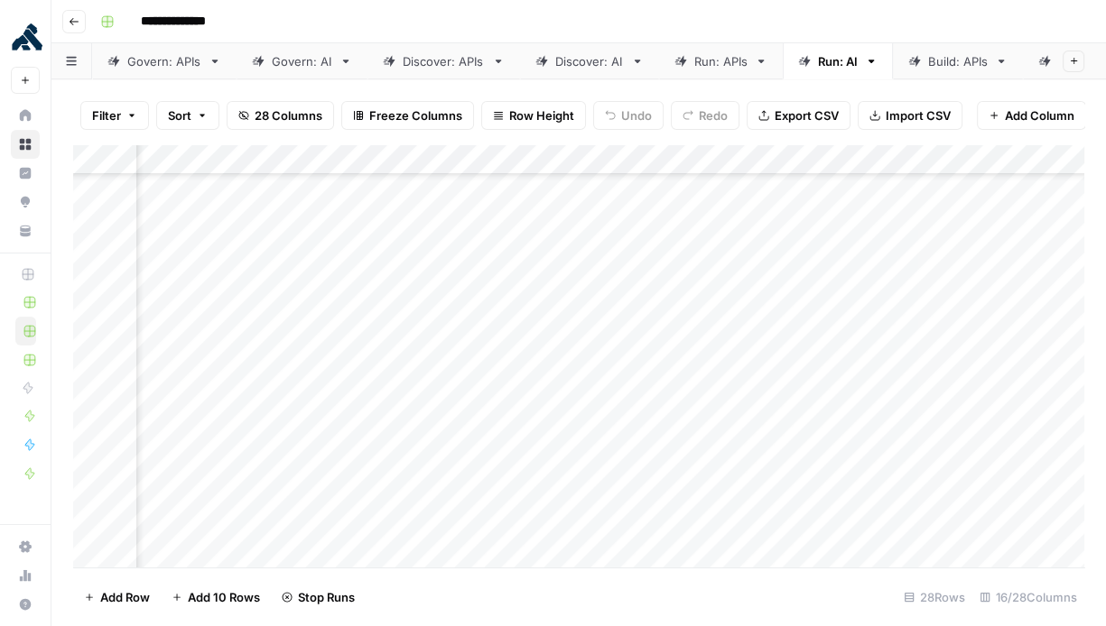
click at [898, 459] on div "Add Column" at bounding box center [578, 356] width 1011 height 424
click at [895, 494] on div "Add Column" at bounding box center [578, 356] width 1011 height 424
click at [895, 519] on div "Add Column" at bounding box center [578, 356] width 1011 height 424
click at [924, 62] on div "Build: APIs" at bounding box center [947, 61] width 79 height 18
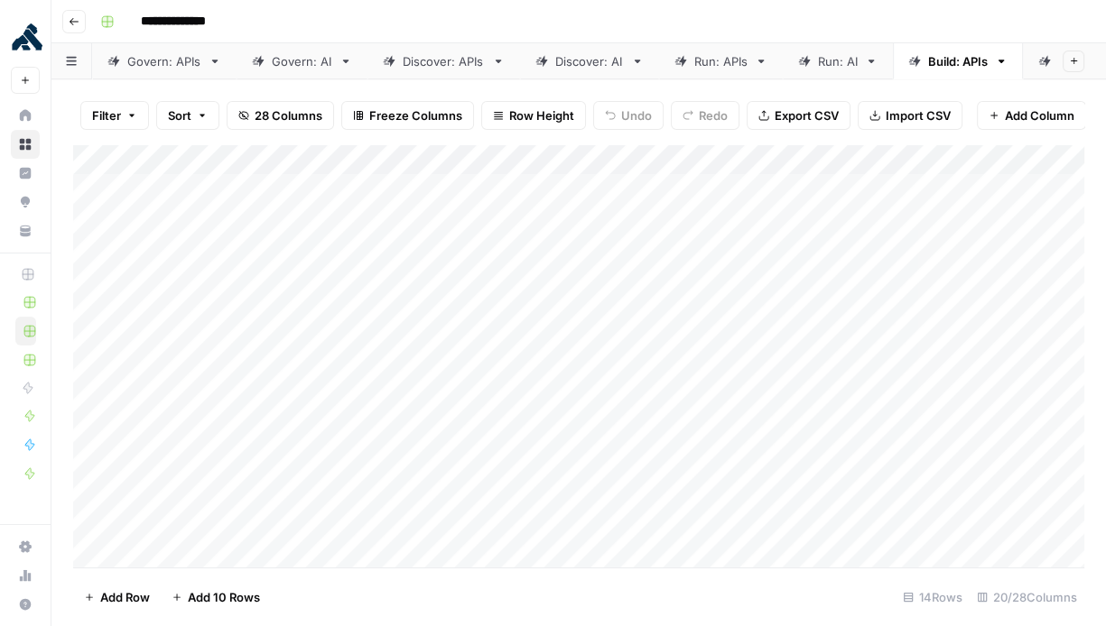
click at [101, 156] on div "Add Column" at bounding box center [578, 356] width 1011 height 424
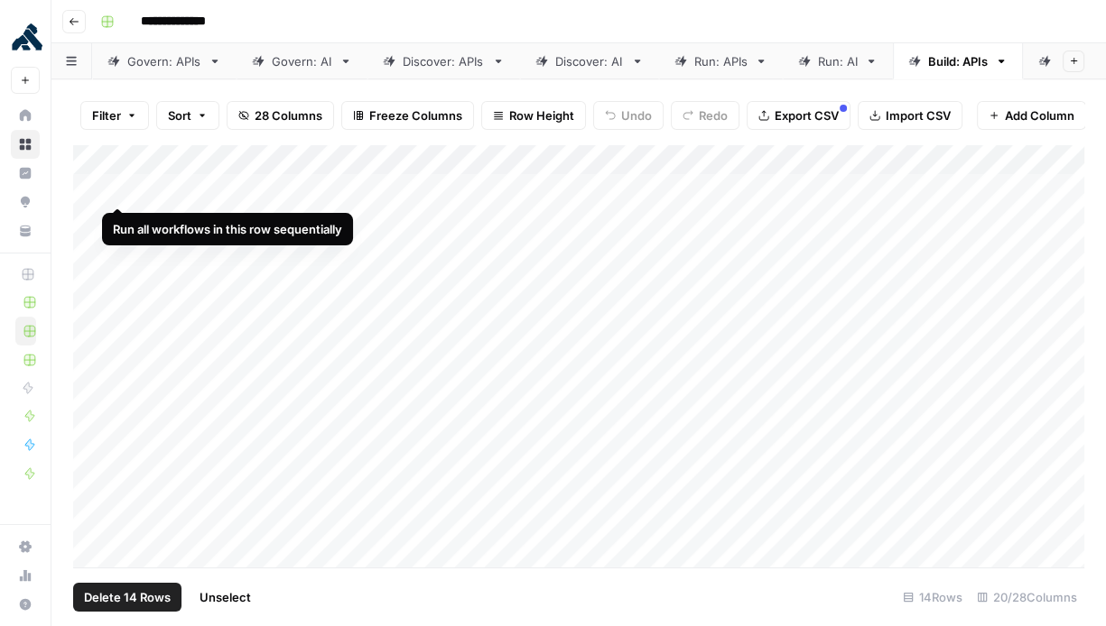
click at [120, 190] on div "Add Column" at bounding box center [578, 356] width 1011 height 424
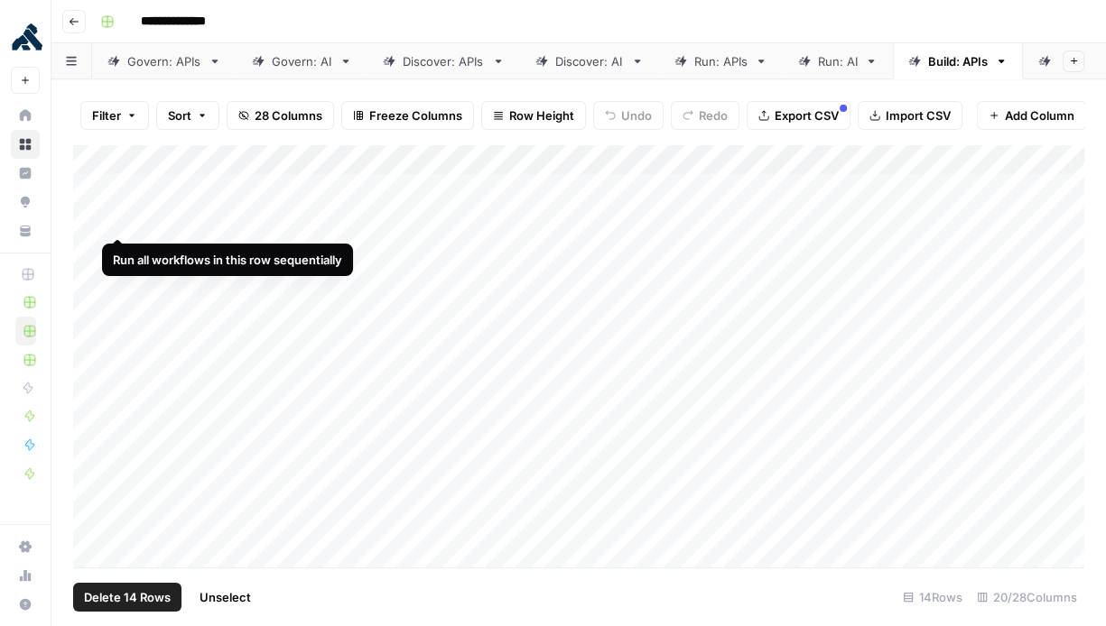
click at [120, 216] on div "Add Column" at bounding box center [578, 356] width 1011 height 424
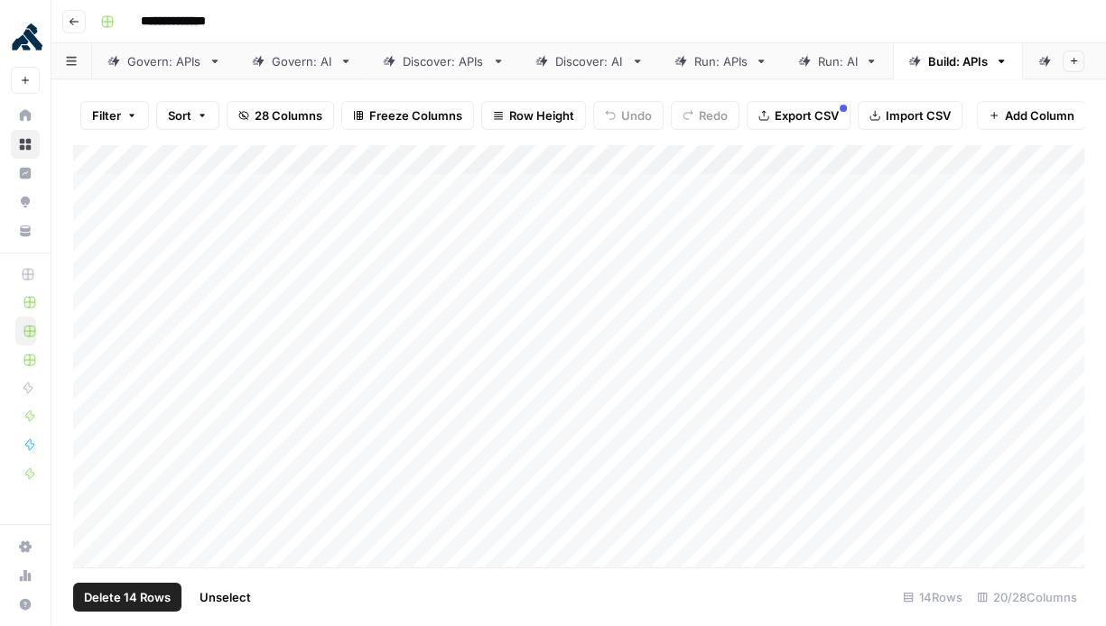
click at [120, 246] on div "Add Column" at bounding box center [578, 356] width 1011 height 424
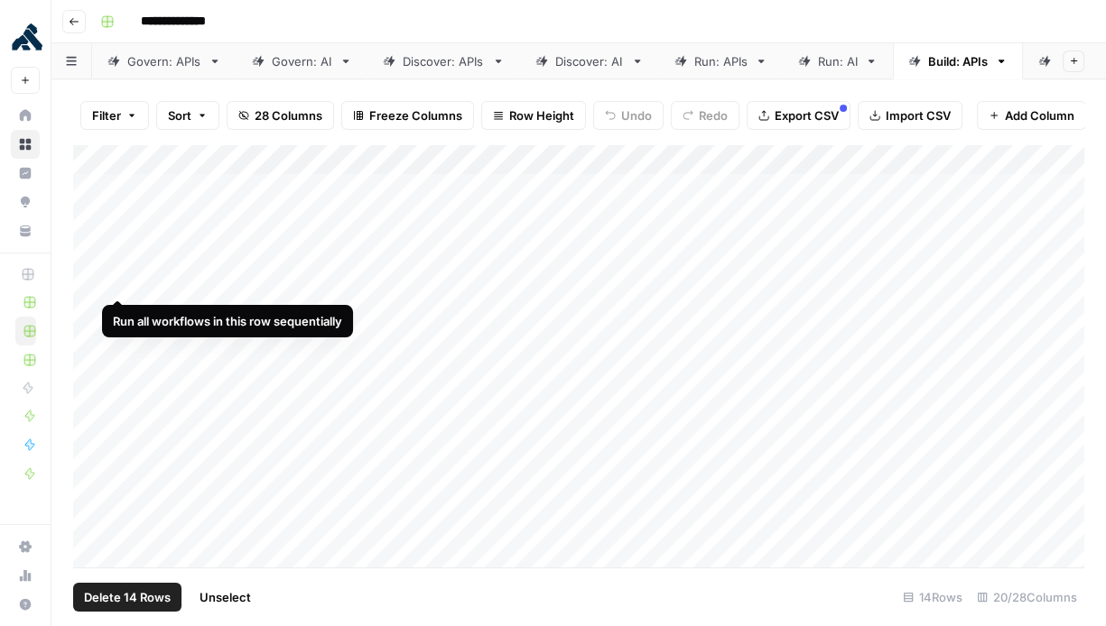
click at [120, 279] on div "Add Column" at bounding box center [578, 356] width 1011 height 424
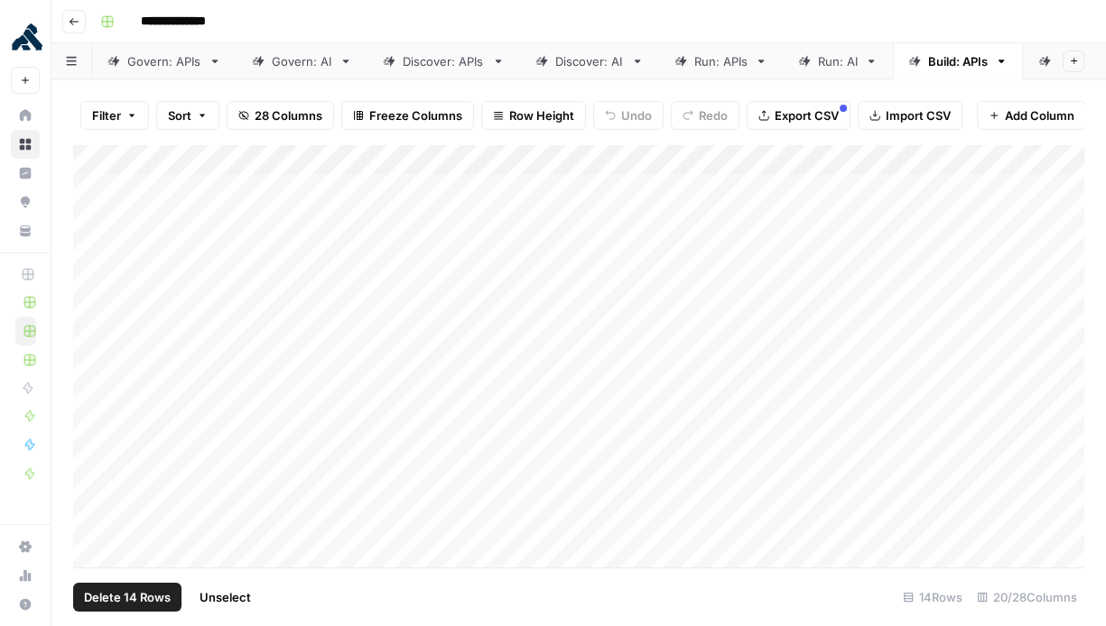
click at [117, 314] on div "Add Column" at bounding box center [578, 356] width 1011 height 424
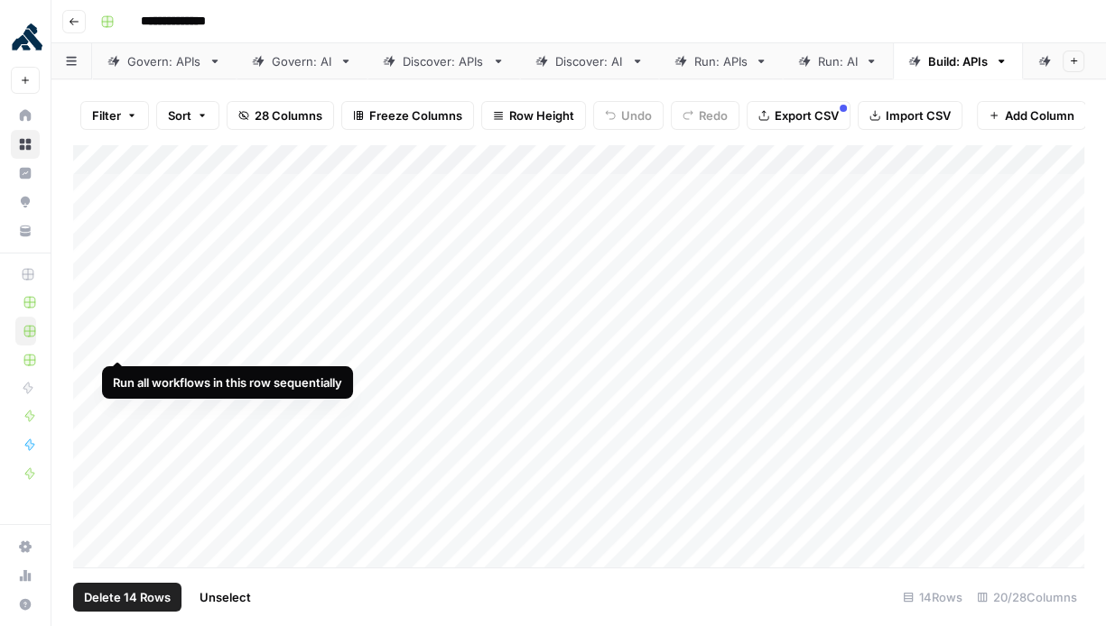
click at [117, 345] on div "Add Column" at bounding box center [578, 356] width 1011 height 424
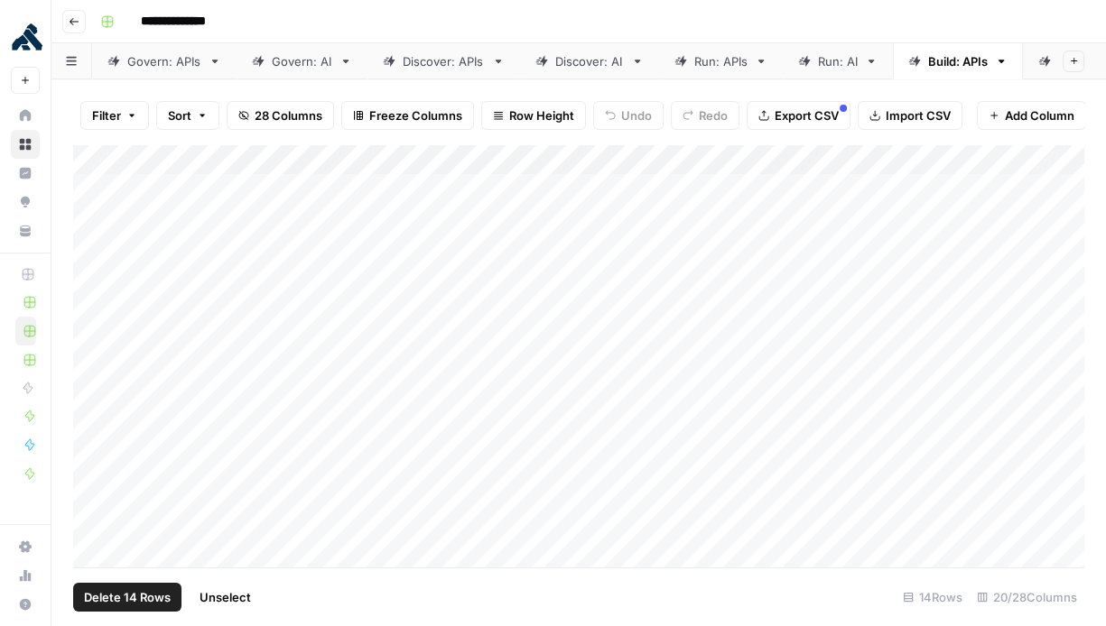
click at [116, 375] on div "Add Column" at bounding box center [578, 356] width 1011 height 424
click at [116, 404] on div "Add Column" at bounding box center [578, 356] width 1011 height 424
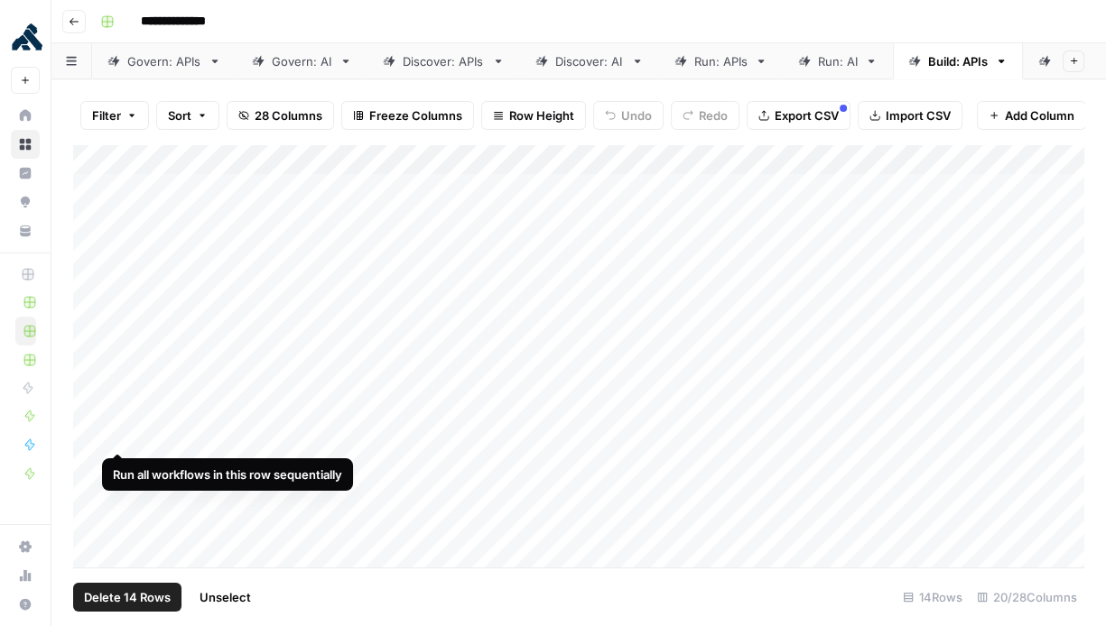
click at [116, 437] on div "Add Column" at bounding box center [578, 356] width 1011 height 424
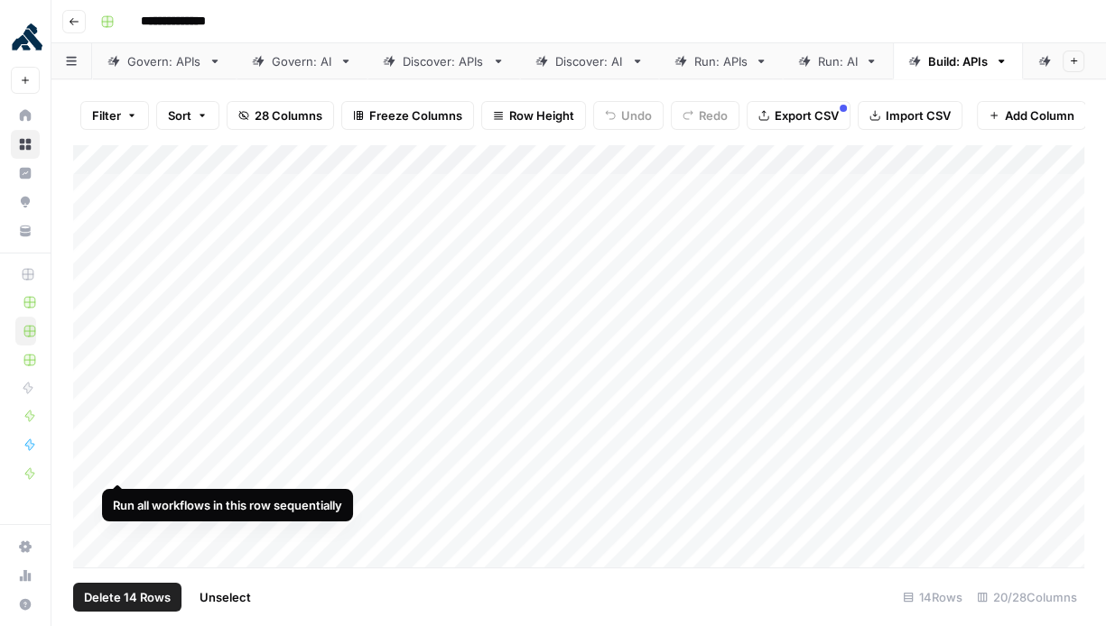
click at [116, 467] on div "Add Column" at bounding box center [578, 356] width 1011 height 424
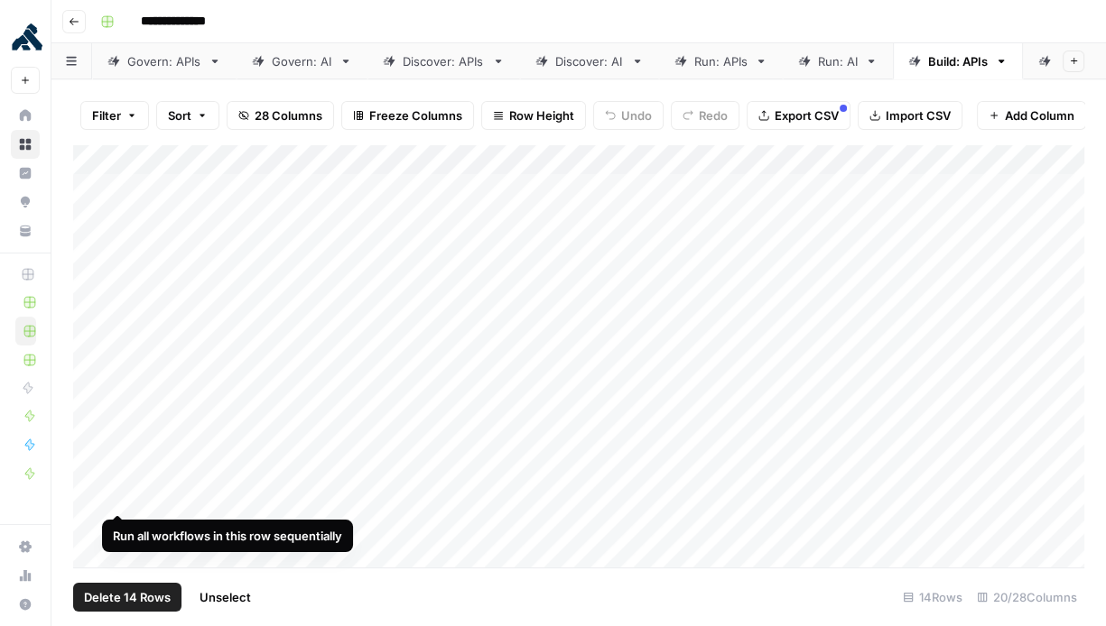
click at [117, 500] on div "Add Column" at bounding box center [578, 356] width 1011 height 424
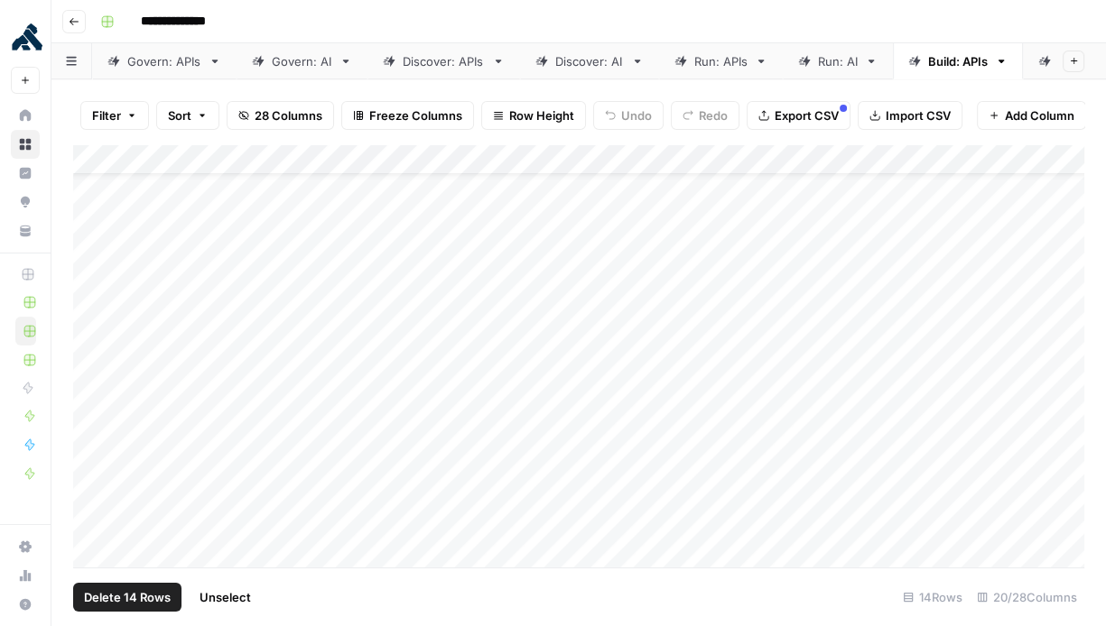
scroll to position [65, 0]
click at [115, 452] on div "Add Column" at bounding box center [578, 356] width 1011 height 424
click at [115, 493] on div "Add Column" at bounding box center [578, 356] width 1011 height 424
click at [115, 525] on div "Add Column" at bounding box center [578, 356] width 1011 height 424
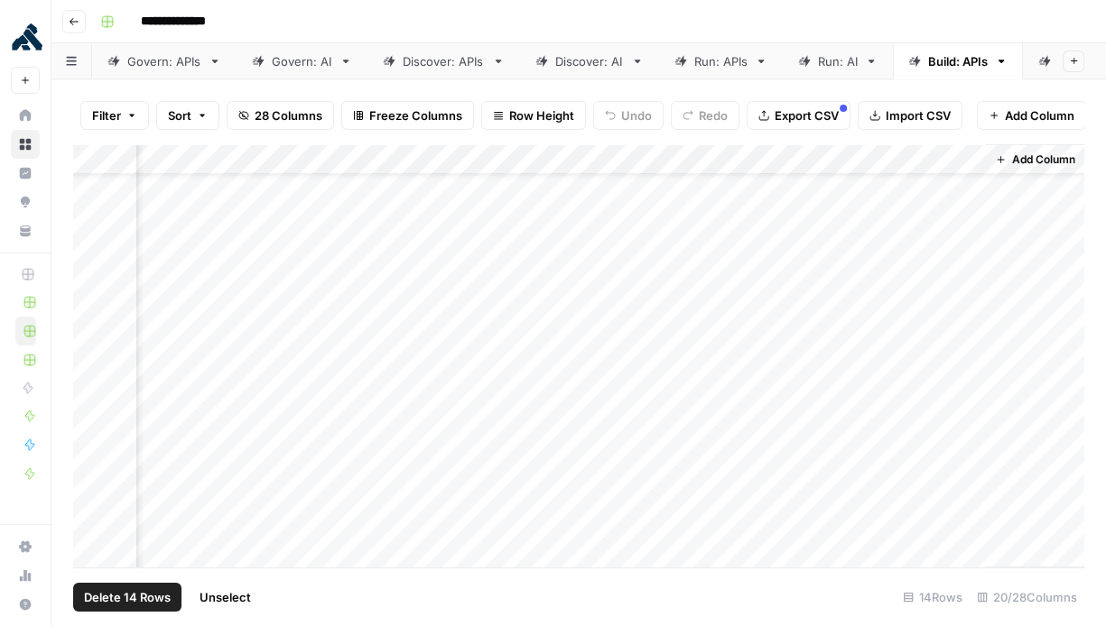
click at [843, 63] on div "Run: AI" at bounding box center [838, 61] width 40 height 18
click at [338, 522] on div "Add Column" at bounding box center [578, 356] width 1011 height 424
click at [670, 527] on div "Add Column" at bounding box center [578, 356] width 1011 height 424
click at [927, 520] on div "Add Column" at bounding box center [578, 356] width 1011 height 424
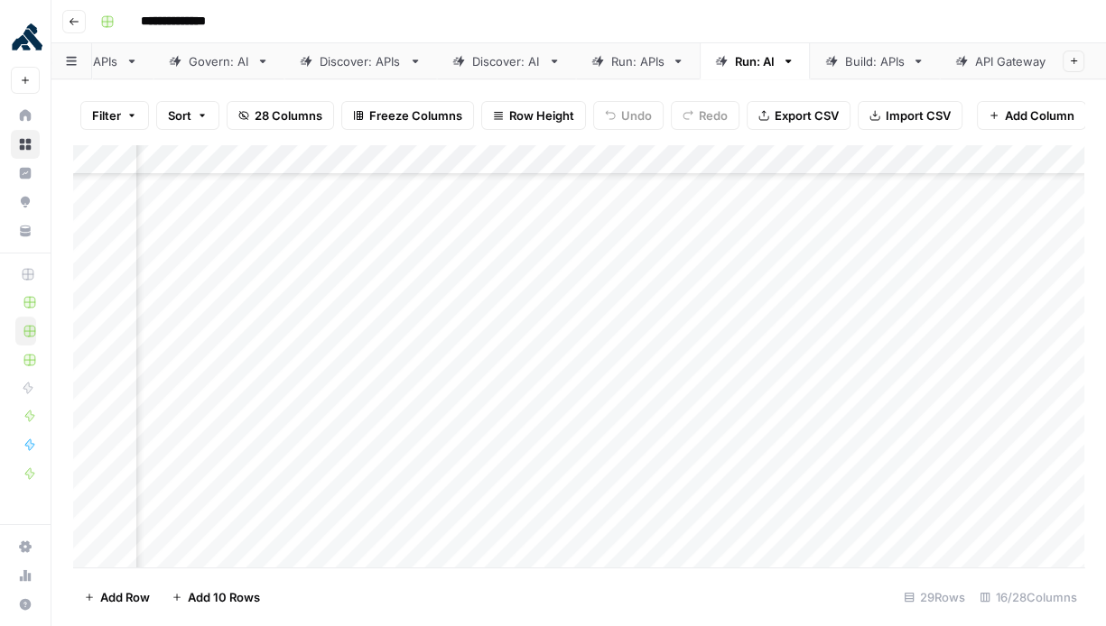
scroll to position [0, 99]
click at [837, 66] on div "Build: APIs" at bounding box center [859, 61] width 60 height 18
click at [840, 73] on link "Run: AI" at bounding box center [838, 61] width 110 height 36
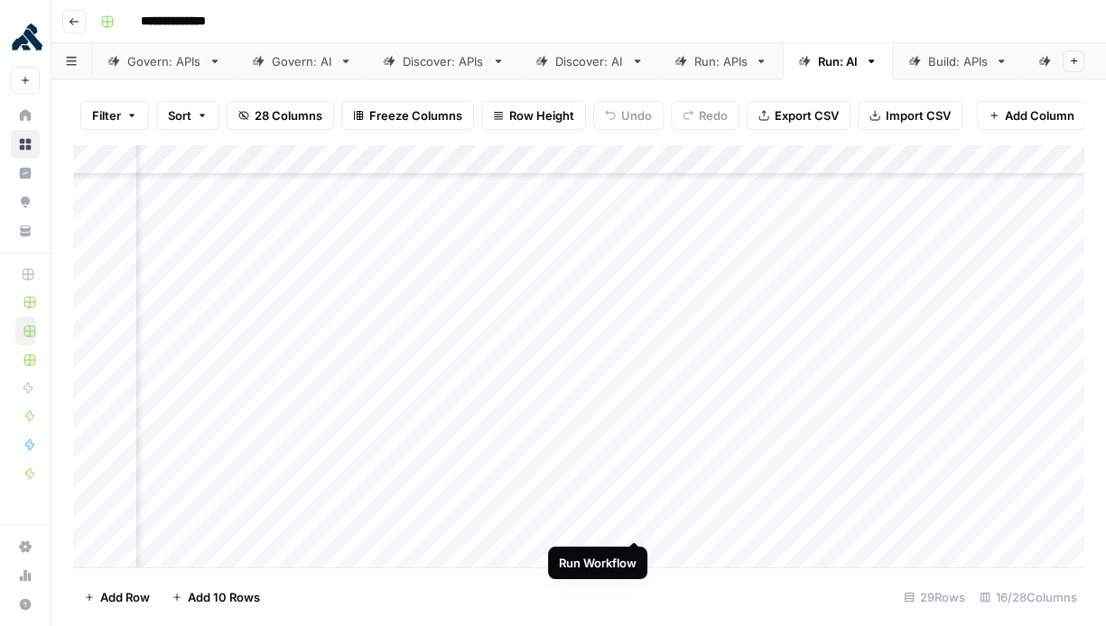
click at [634, 523] on div "Add Column" at bounding box center [578, 356] width 1011 height 424
click at [934, 67] on div "Build: APIs" at bounding box center [958, 61] width 60 height 18
click at [834, 59] on div "Run: AI" at bounding box center [838, 61] width 40 height 18
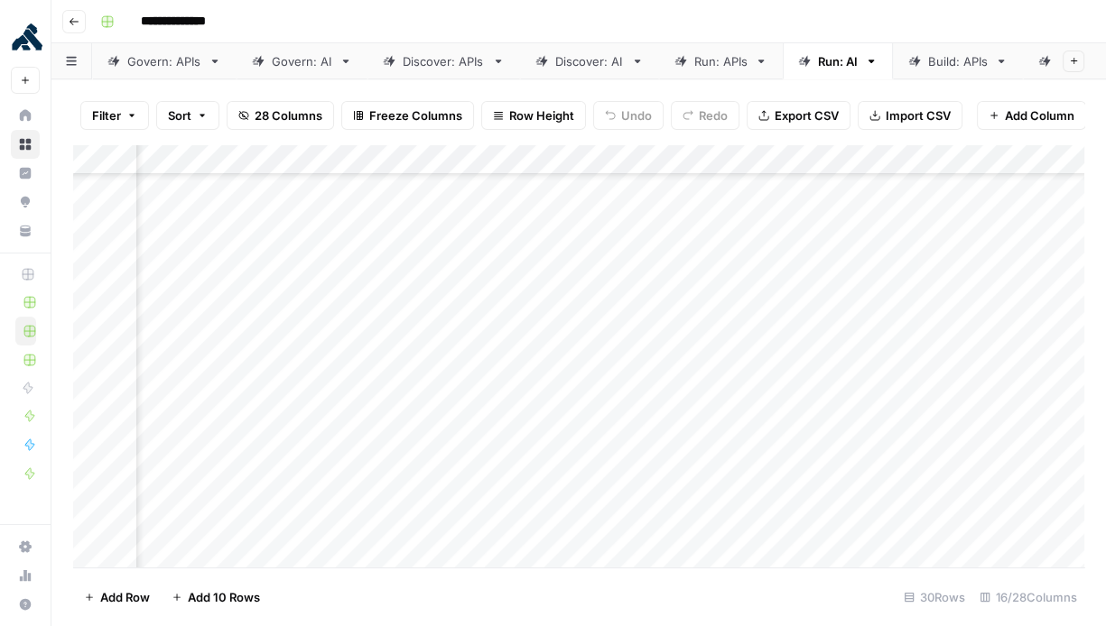
click at [445, 524] on div "Add Column" at bounding box center [578, 356] width 1011 height 424
click at [765, 518] on div "Add Column" at bounding box center [578, 356] width 1011 height 424
click at [699, 524] on div "Add Column" at bounding box center [578, 356] width 1011 height 424
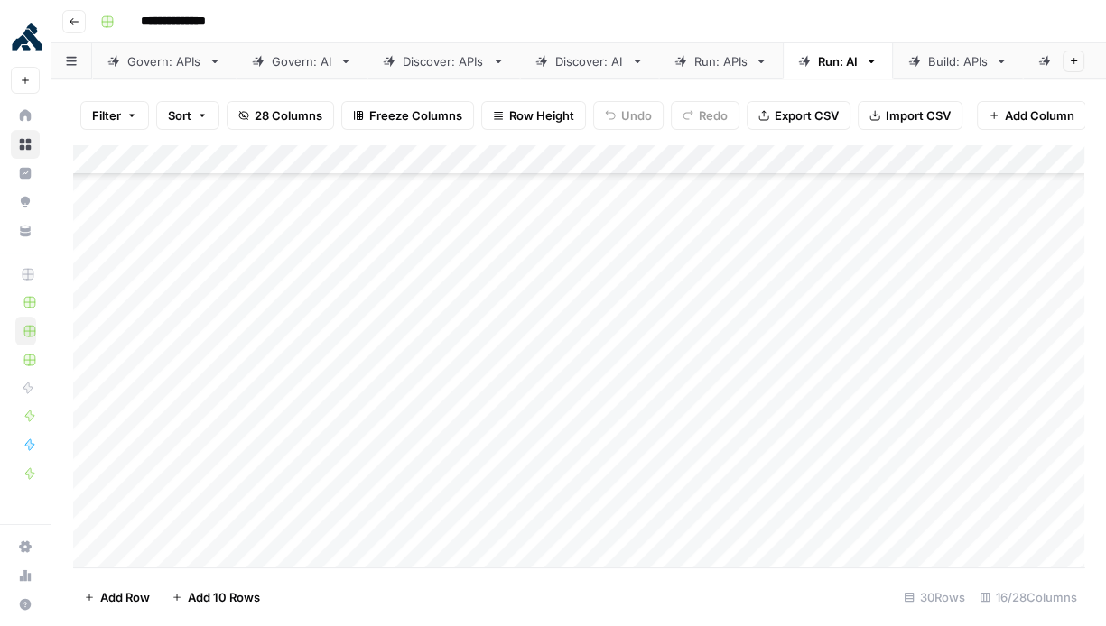
drag, startPoint x: 296, startPoint y: 190, endPoint x: 949, endPoint y: 656, distance: 801.8
click at [949, 626] on html "**********" at bounding box center [553, 313] width 1106 height 626
drag, startPoint x: 404, startPoint y: 186, endPoint x: 409, endPoint y: 525, distance: 339.5
click at [409, 525] on div "Add Column" at bounding box center [578, 356] width 1011 height 424
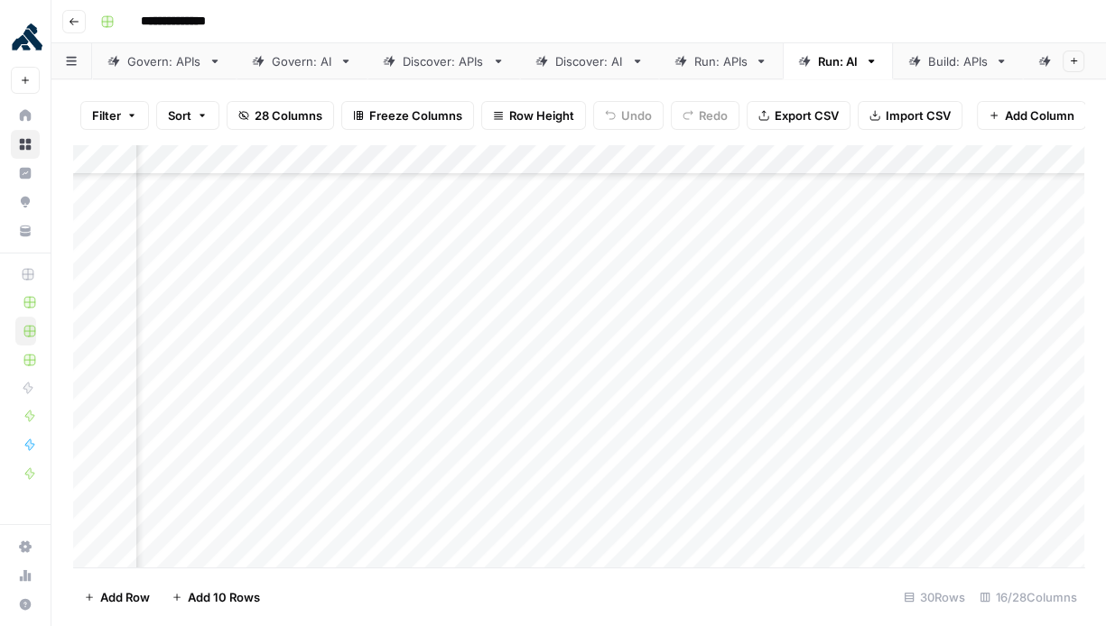
drag, startPoint x: 710, startPoint y: 191, endPoint x: 713, endPoint y: 543, distance: 352.1
click at [713, 543] on div "Add Column" at bounding box center [578, 356] width 1011 height 424
drag, startPoint x: 792, startPoint y: 190, endPoint x: 870, endPoint y: 656, distance: 472.4
click at [870, 626] on html "**********" at bounding box center [553, 313] width 1106 height 626
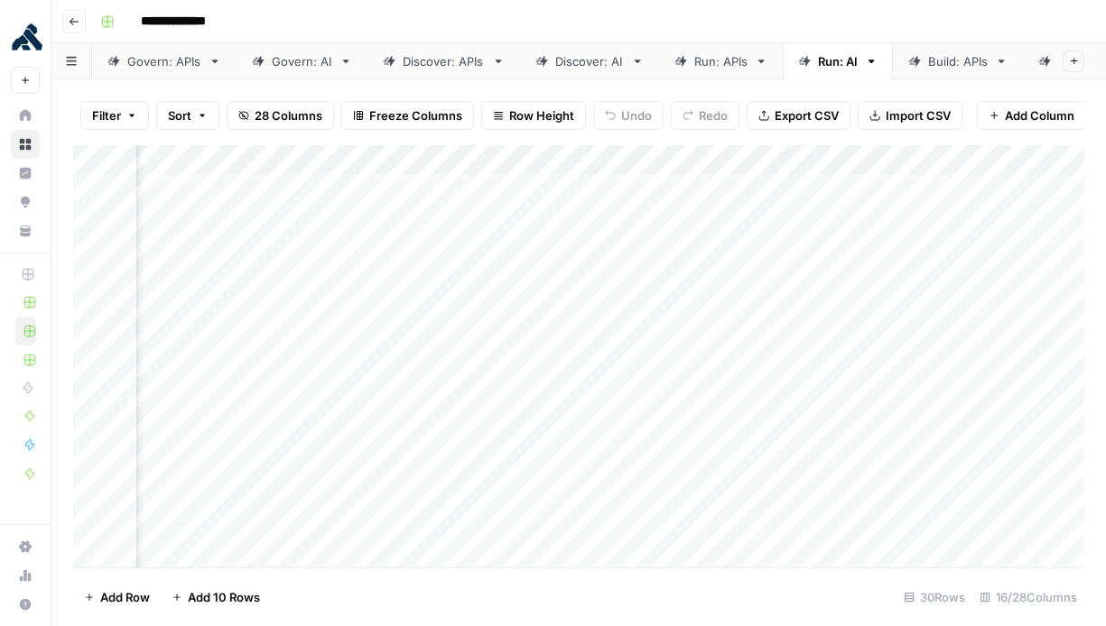
scroll to position [0, 0]
click at [942, 58] on div "Build: APIs" at bounding box center [958, 61] width 60 height 18
click at [680, 247] on div "Add Column" at bounding box center [578, 356] width 1011 height 424
click at [679, 280] on div "Add Column" at bounding box center [578, 356] width 1011 height 424
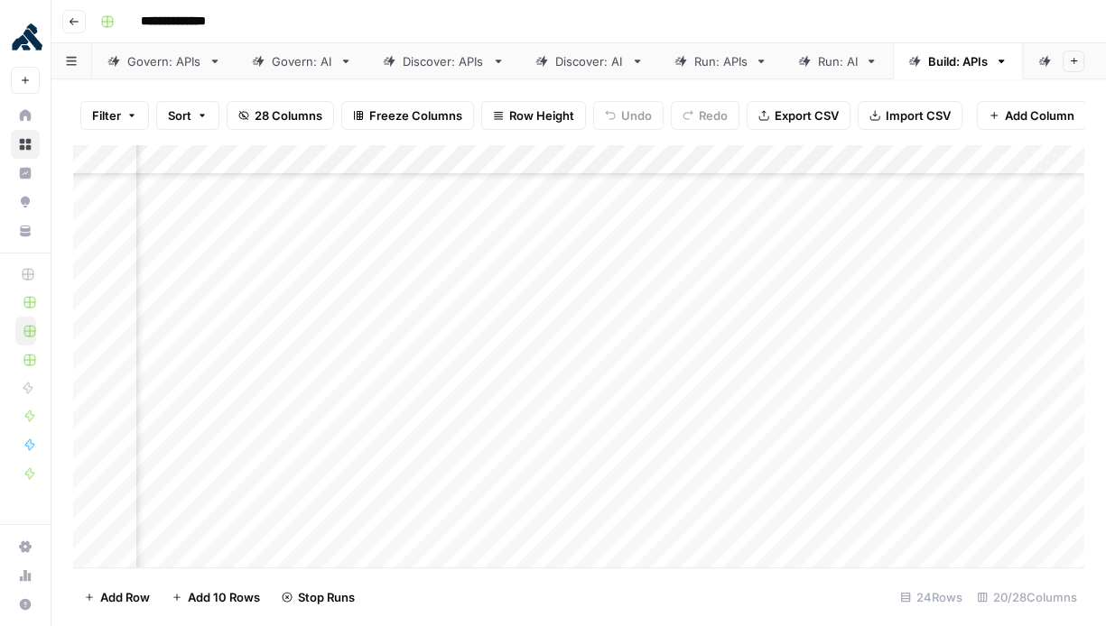
click at [675, 306] on div "Add Column" at bounding box center [578, 356] width 1011 height 424
click at [674, 338] on div "Add Column" at bounding box center [578, 356] width 1011 height 424
click at [673, 384] on div "Add Column" at bounding box center [578, 356] width 1011 height 424
click at [673, 412] on div "Add Column" at bounding box center [578, 356] width 1011 height 424
click at [673, 428] on div "Add Column" at bounding box center [578, 356] width 1011 height 424
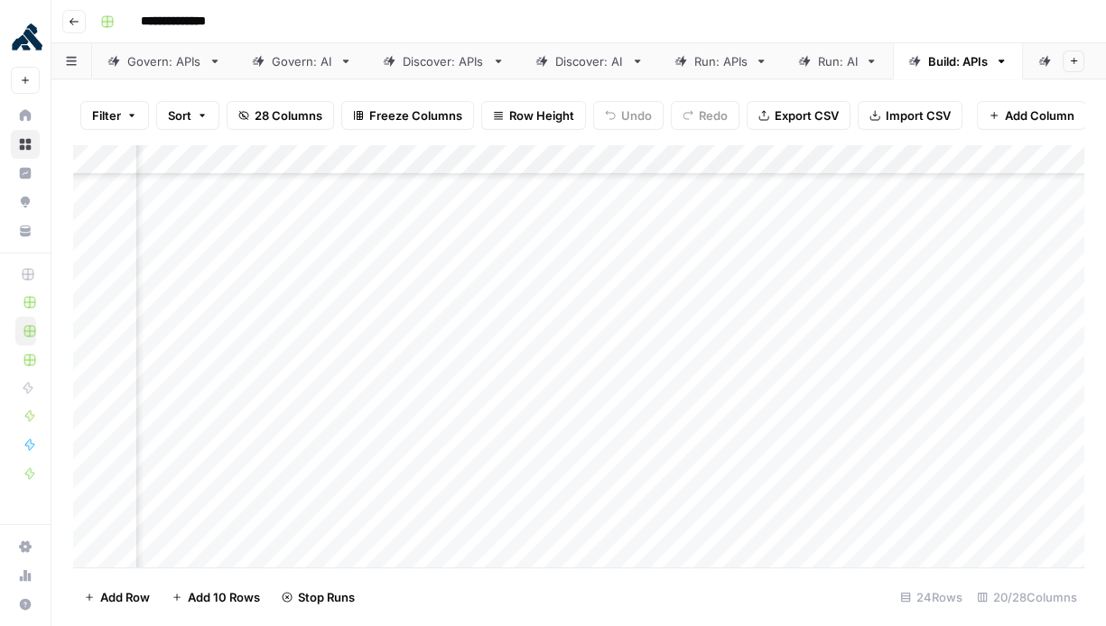
click at [673, 459] on div "Add Column" at bounding box center [578, 356] width 1011 height 424
click at [673, 490] on div "Add Column" at bounding box center [578, 356] width 1011 height 424
click at [673, 524] on div "Add Column" at bounding box center [578, 356] width 1011 height 424
click at [963, 61] on div "AI Gateway" at bounding box center [986, 61] width 65 height 18
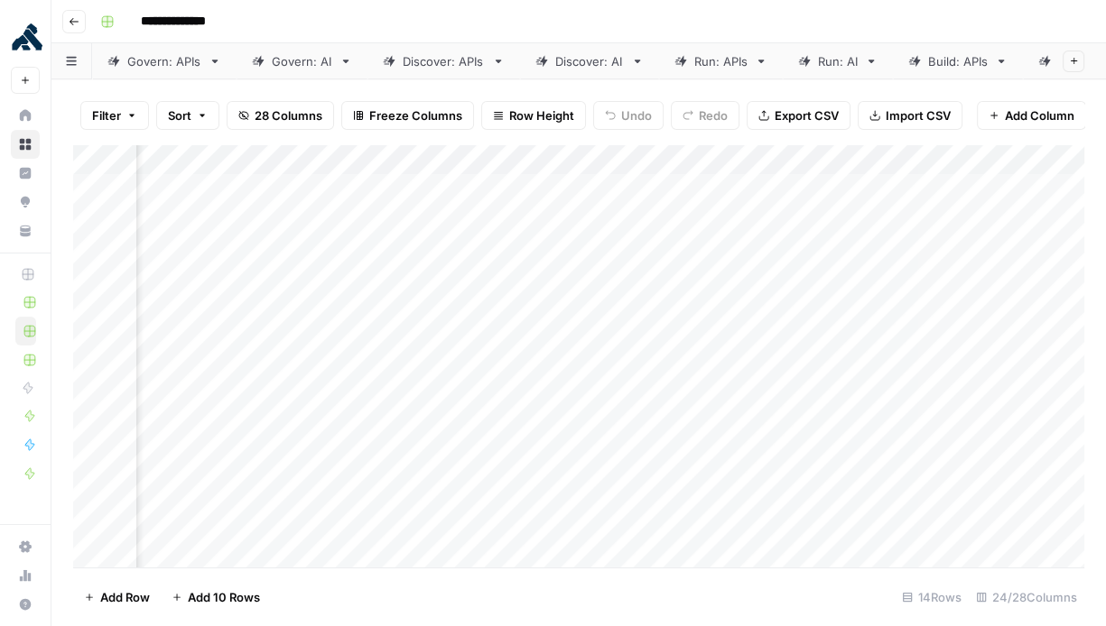
scroll to position [0, 2885]
click at [528, 216] on div "Add Column" at bounding box center [578, 356] width 1011 height 424
click at [528, 249] on div "Add Column" at bounding box center [578, 356] width 1011 height 424
click at [524, 285] on div "Add Column" at bounding box center [578, 356] width 1011 height 424
click at [525, 318] on div "Add Column" at bounding box center [578, 356] width 1011 height 424
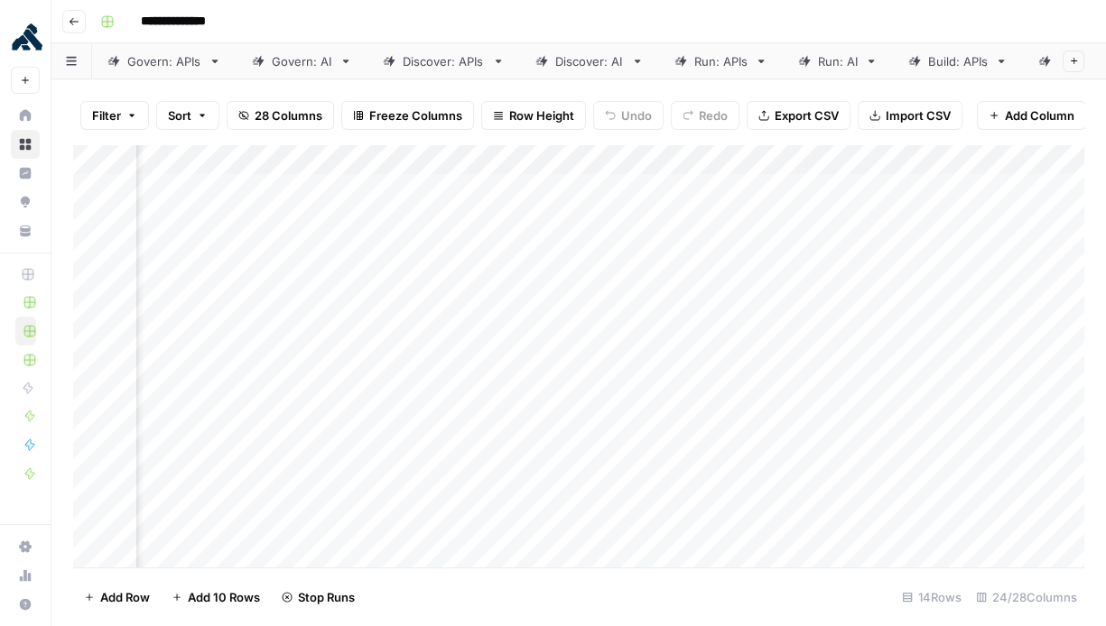
click at [525, 342] on div "Add Column" at bounding box center [578, 356] width 1011 height 424
click at [523, 372] on div "Add Column" at bounding box center [578, 356] width 1011 height 424
click at [524, 408] on div "Add Column" at bounding box center [578, 356] width 1011 height 424
click at [523, 433] on div "Add Column" at bounding box center [578, 356] width 1011 height 424
click at [523, 475] on div "Add Column" at bounding box center [578, 356] width 1011 height 424
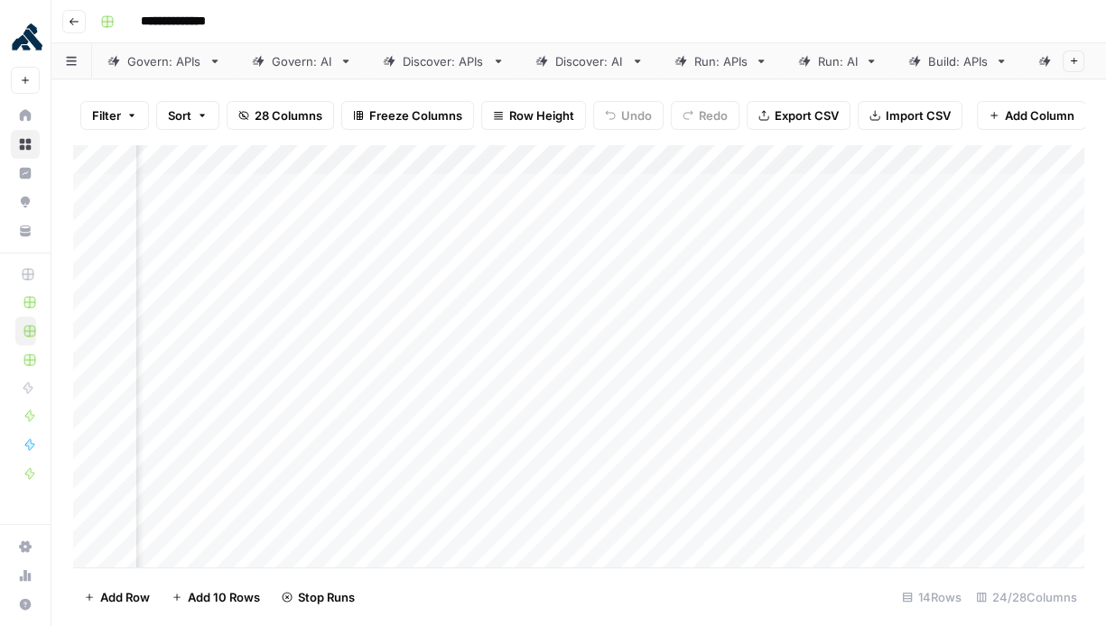
click at [526, 502] on div "Add Column" at bounding box center [578, 356] width 1011 height 424
click at [525, 524] on div "Add Column" at bounding box center [578, 356] width 1011 height 424
click at [525, 556] on div "Add Column" at bounding box center [578, 356] width 1011 height 424
click at [527, 520] on div "Add Column" at bounding box center [578, 356] width 1011 height 424
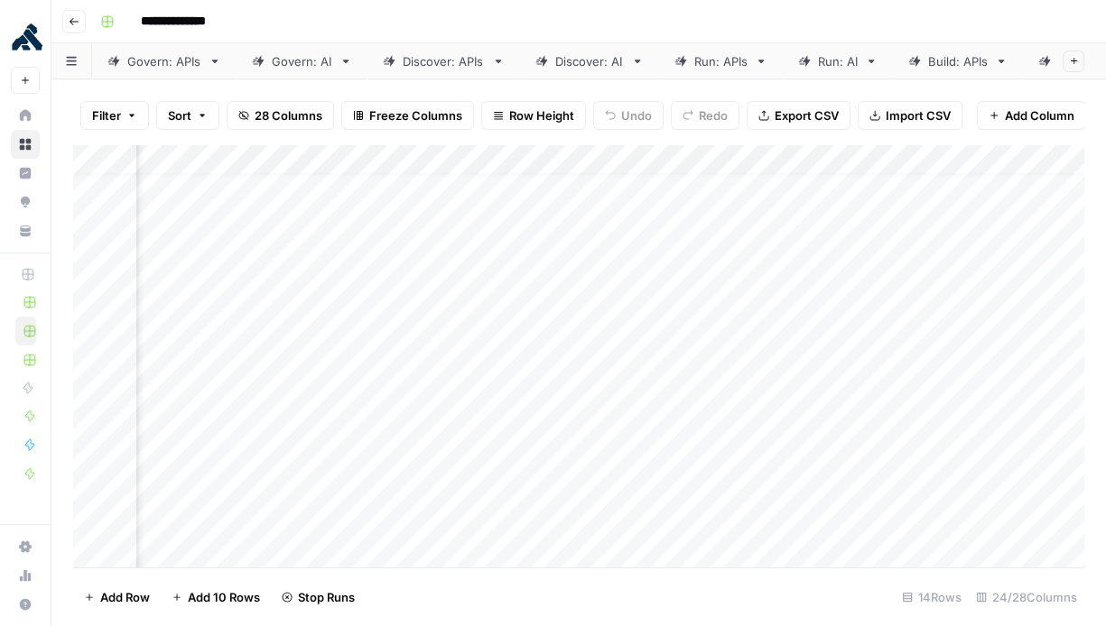
scroll to position [0, 2885]
click at [308, 63] on div "Govern: AI" at bounding box center [302, 61] width 60 height 18
drag, startPoint x: 360, startPoint y: 184, endPoint x: 946, endPoint y: 656, distance: 752.4
click at [946, 626] on html "**********" at bounding box center [553, 313] width 1106 height 626
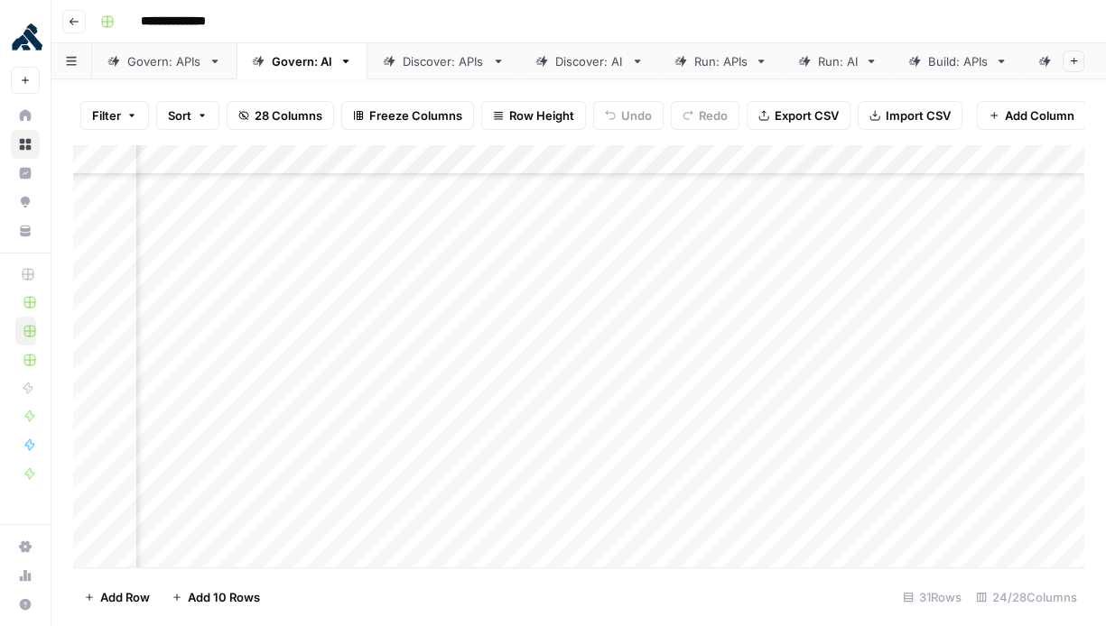
scroll to position [587, 2910]
drag, startPoint x: 581, startPoint y: 191, endPoint x: 640, endPoint y: 656, distance: 468.6
click at [640, 626] on html "**********" at bounding box center [553, 313] width 1106 height 626
click at [163, 62] on div "Govern: APIs" at bounding box center [164, 61] width 74 height 18
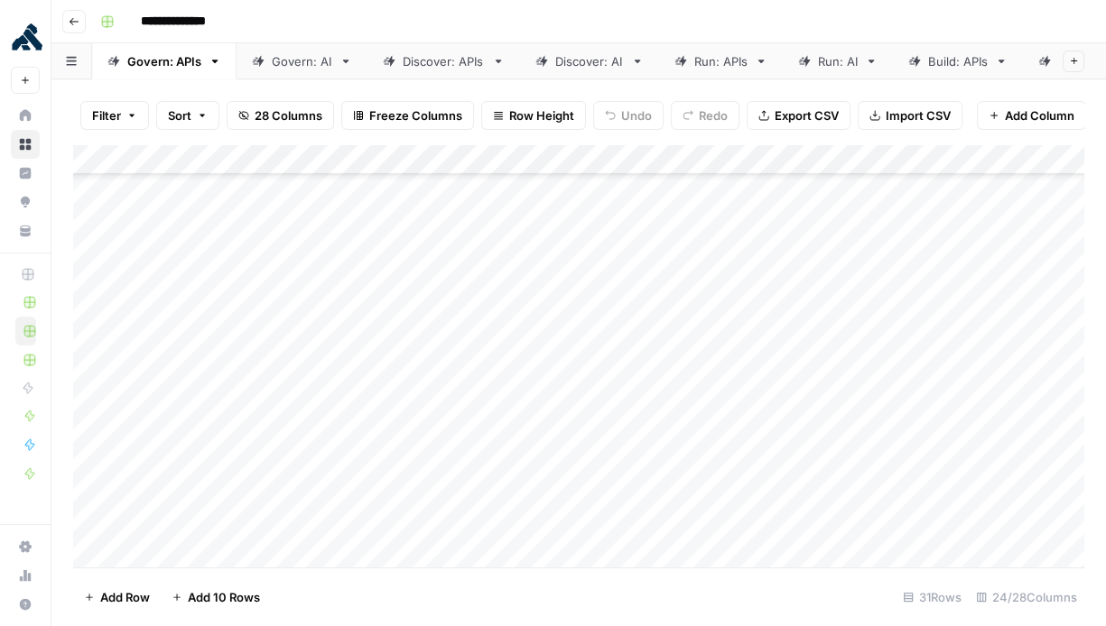
drag, startPoint x: 352, startPoint y: 191, endPoint x: 860, endPoint y: 656, distance: 688.8
click at [860, 626] on html "**********" at bounding box center [553, 313] width 1106 height 626
drag, startPoint x: 516, startPoint y: 192, endPoint x: 535, endPoint y: 656, distance: 464.4
click at [535, 626] on html "**********" at bounding box center [553, 313] width 1106 height 626
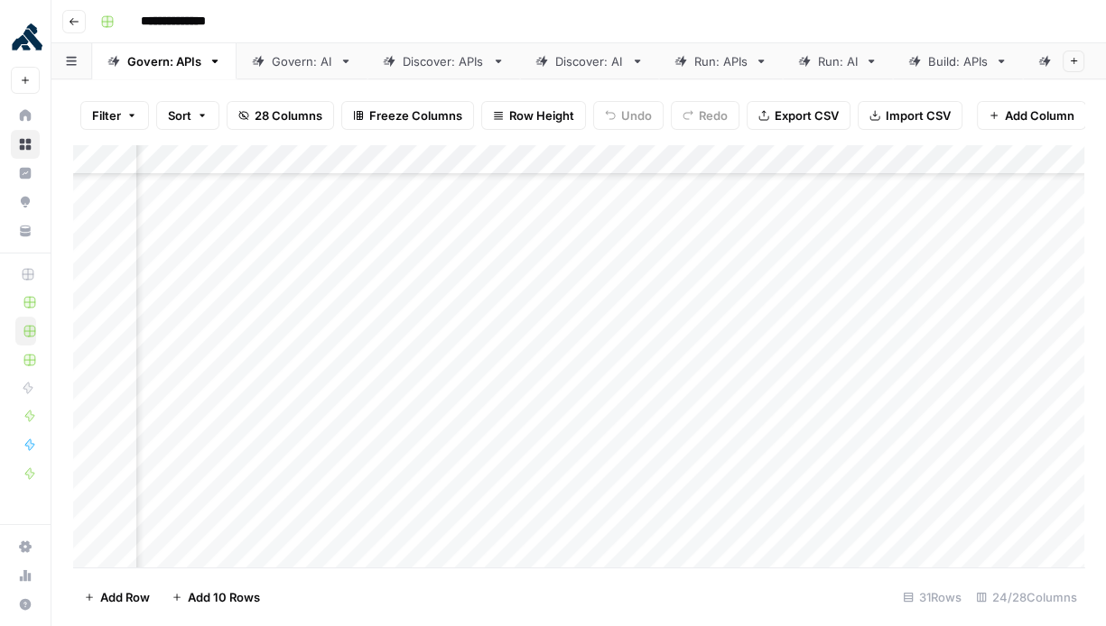
click at [456, 65] on div "Discover: APIs" at bounding box center [444, 61] width 82 height 18
click at [265, 187] on div "Add Column" at bounding box center [578, 356] width 1011 height 424
click at [404, 318] on div "Add Column" at bounding box center [578, 356] width 1011 height 424
drag, startPoint x: 289, startPoint y: 189, endPoint x: 893, endPoint y: 517, distance: 687.5
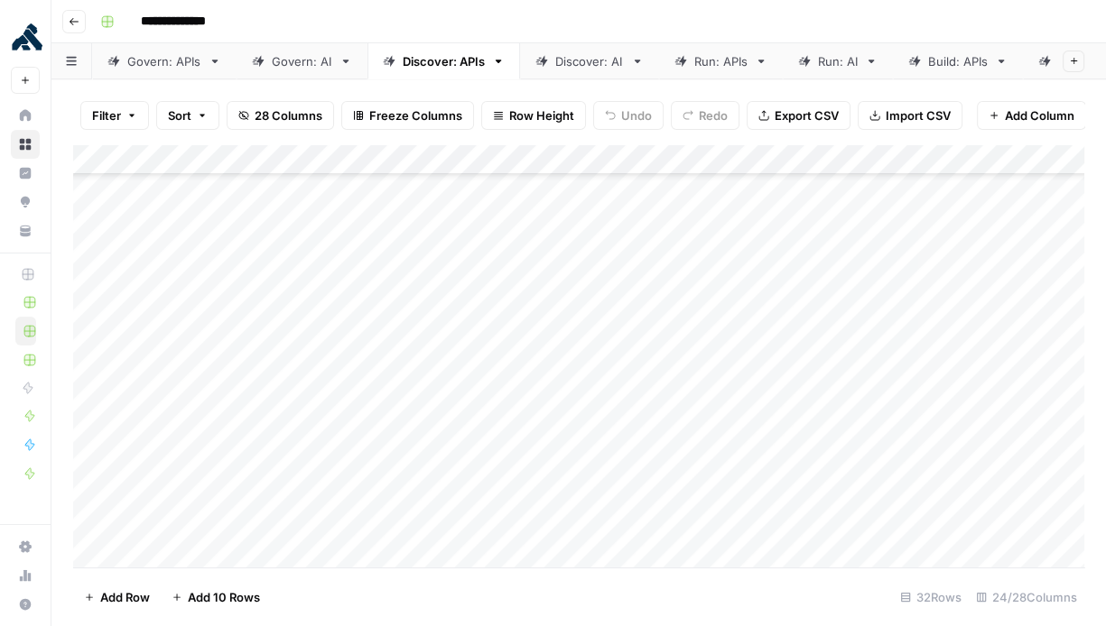
click at [893, 517] on div "Add Column" at bounding box center [578, 356] width 1011 height 424
drag, startPoint x: 911, startPoint y: 189, endPoint x: 987, endPoint y: 656, distance: 473.7
click at [987, 626] on html "**********" at bounding box center [553, 313] width 1106 height 626
click at [564, 66] on div "Discover: AI" at bounding box center [589, 61] width 69 height 18
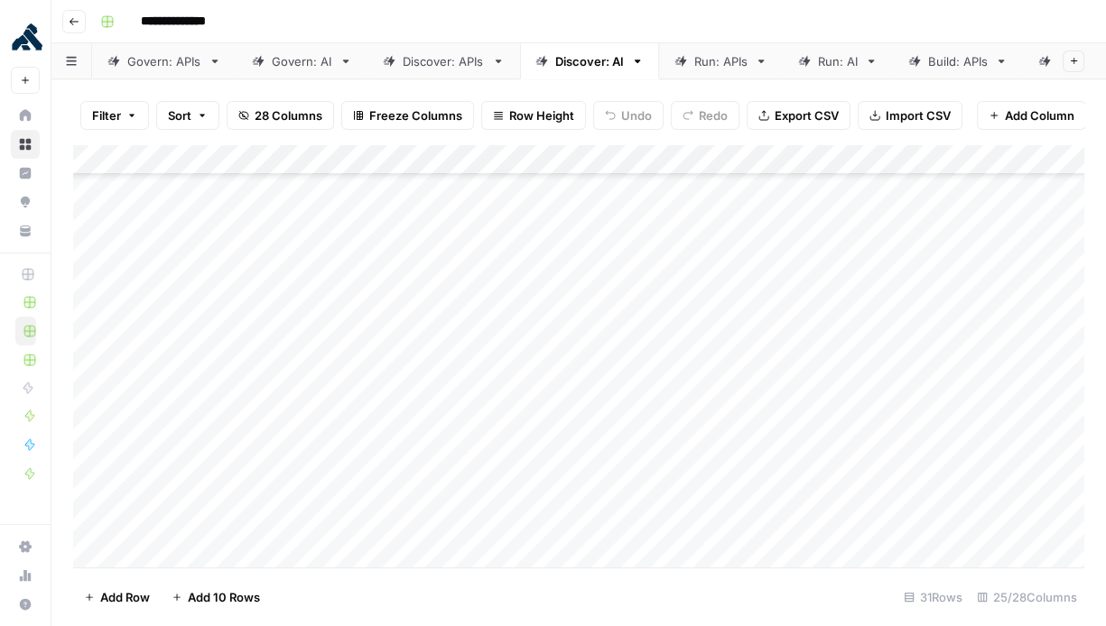
scroll to position [587, 0]
drag, startPoint x: 229, startPoint y: 184, endPoint x: 988, endPoint y: 656, distance: 893.2
click at [988, 626] on html "**********" at bounding box center [553, 313] width 1106 height 626
drag, startPoint x: 562, startPoint y: 190, endPoint x: 577, endPoint y: 656, distance: 466.9
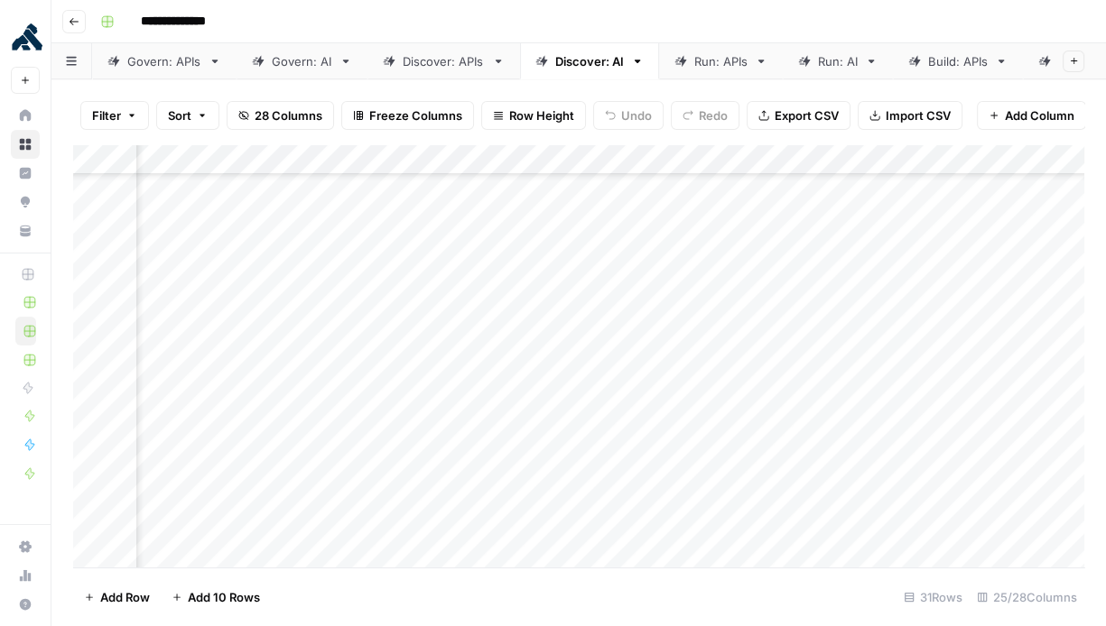
click at [577, 626] on html "**********" at bounding box center [553, 313] width 1106 height 626
click at [930, 67] on div "Build: APIs" at bounding box center [958, 61] width 60 height 18
click at [499, 338] on div "Add Column" at bounding box center [578, 356] width 1011 height 424
click at [487, 369] on div "Add Column" at bounding box center [578, 356] width 1011 height 424
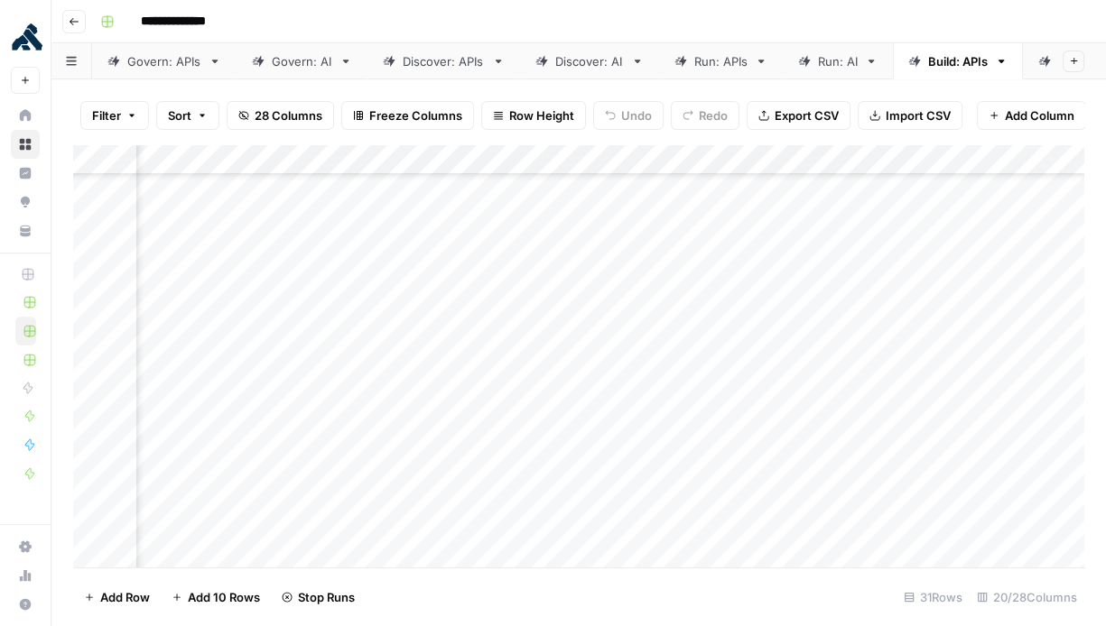
click at [486, 406] on div "Add Column" at bounding box center [578, 356] width 1011 height 424
click at [485, 431] on div "Add Column" at bounding box center [578, 356] width 1011 height 424
click at [487, 459] on div "Add Column" at bounding box center [578, 356] width 1011 height 424
click at [486, 489] on div "Add Column" at bounding box center [578, 356] width 1011 height 424
click at [492, 525] on div "Add Column" at bounding box center [578, 356] width 1011 height 424
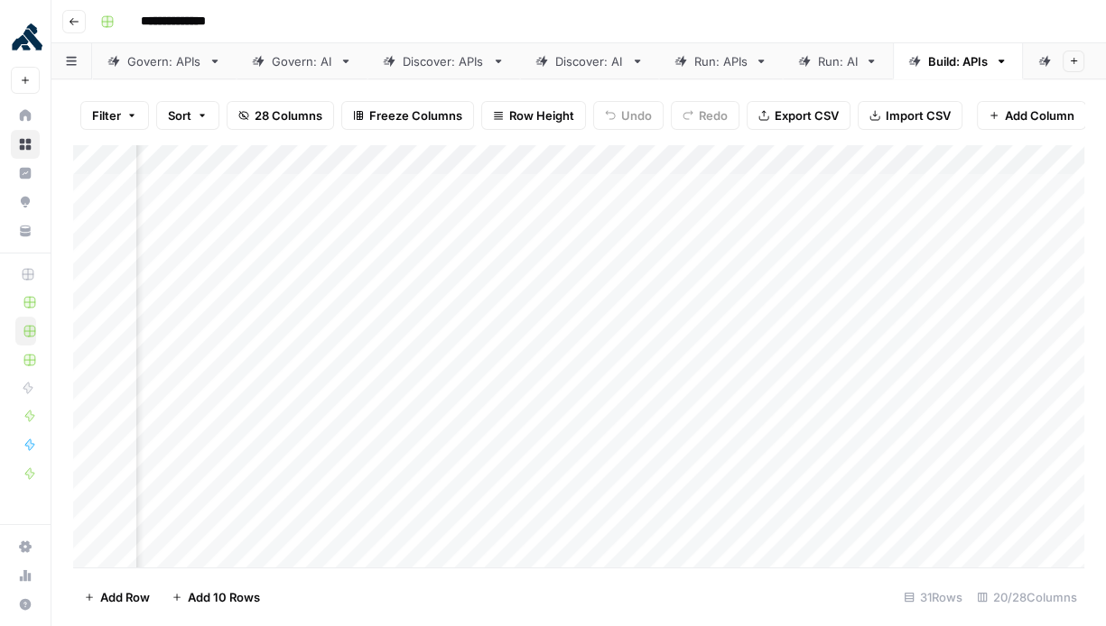
scroll to position [0, 2257]
click at [558, 311] on div "Add Column" at bounding box center [578, 356] width 1011 height 424
click at [561, 344] on div "Add Column" at bounding box center [578, 356] width 1011 height 424
click at [556, 338] on div "Add Column" at bounding box center [578, 356] width 1011 height 424
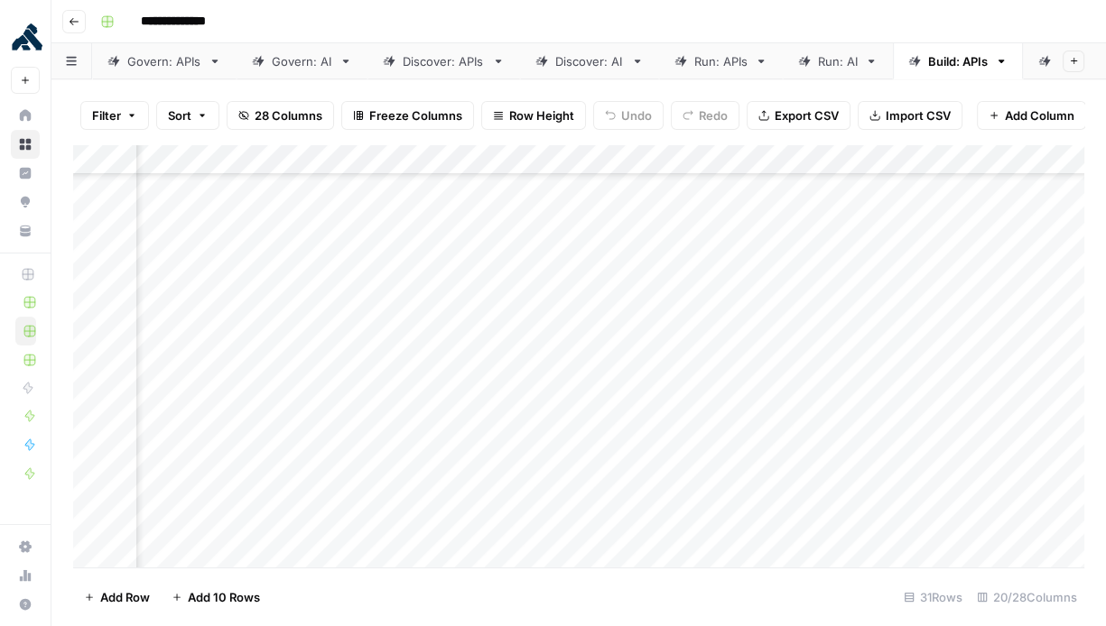
scroll to position [133, 2257]
click at [555, 302] on div "Add Column" at bounding box center [578, 356] width 1011 height 424
click at [555, 336] on div "Add Column" at bounding box center [578, 356] width 1011 height 424
click at [555, 363] on div "Add Column" at bounding box center [578, 356] width 1011 height 424
click at [554, 397] on div "Add Column" at bounding box center [578, 356] width 1011 height 424
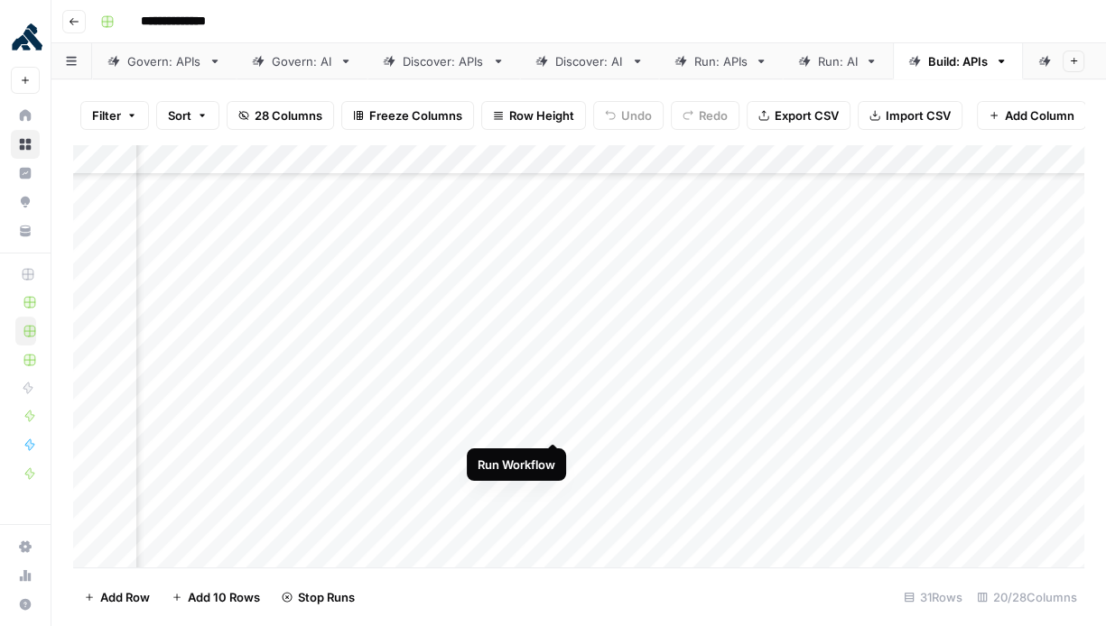
click at [557, 427] on div "Add Column" at bounding box center [578, 356] width 1011 height 424
click at [556, 453] on div "Add Column" at bounding box center [578, 356] width 1011 height 424
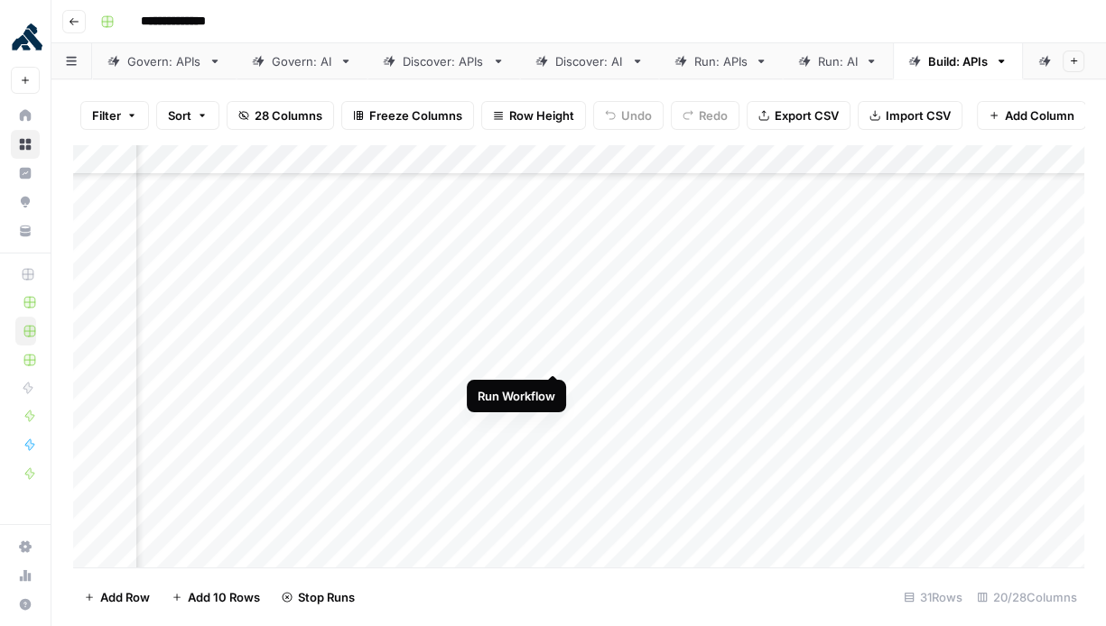
click at [549, 358] on div "Add Column" at bounding box center [578, 356] width 1011 height 424
click at [550, 320] on div "Add Column" at bounding box center [578, 356] width 1011 height 424
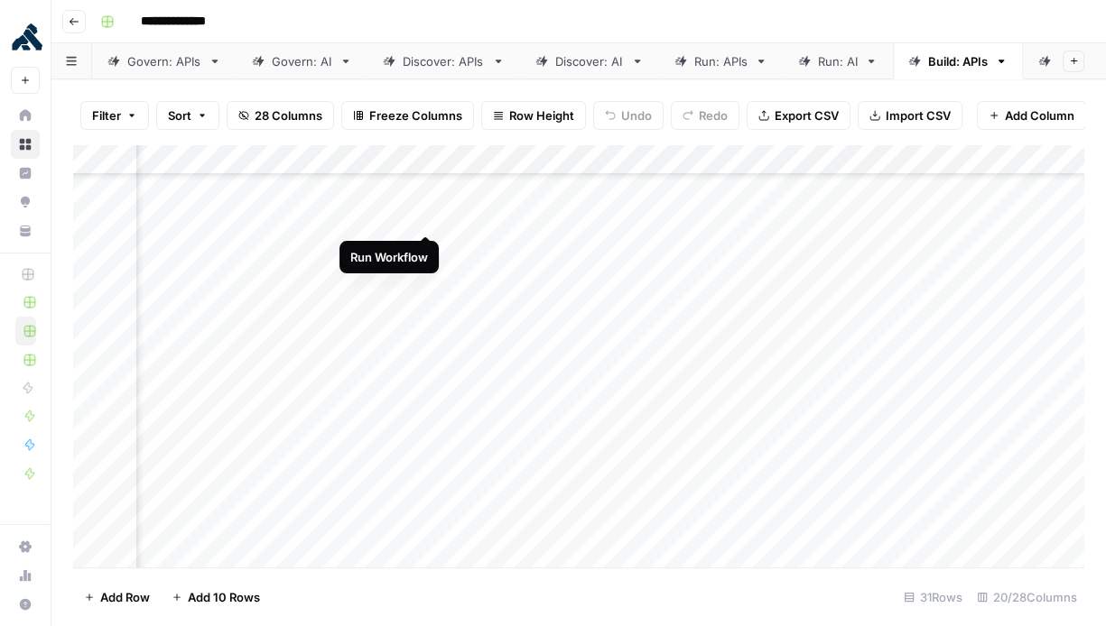
click at [426, 214] on div "Add Column" at bounding box center [578, 356] width 1011 height 424
click at [424, 242] on div "Add Column" at bounding box center [578, 356] width 1011 height 424
click at [616, 320] on div "Add Column" at bounding box center [578, 356] width 1011 height 424
click at [617, 348] on div "Add Column" at bounding box center [578, 356] width 1011 height 424
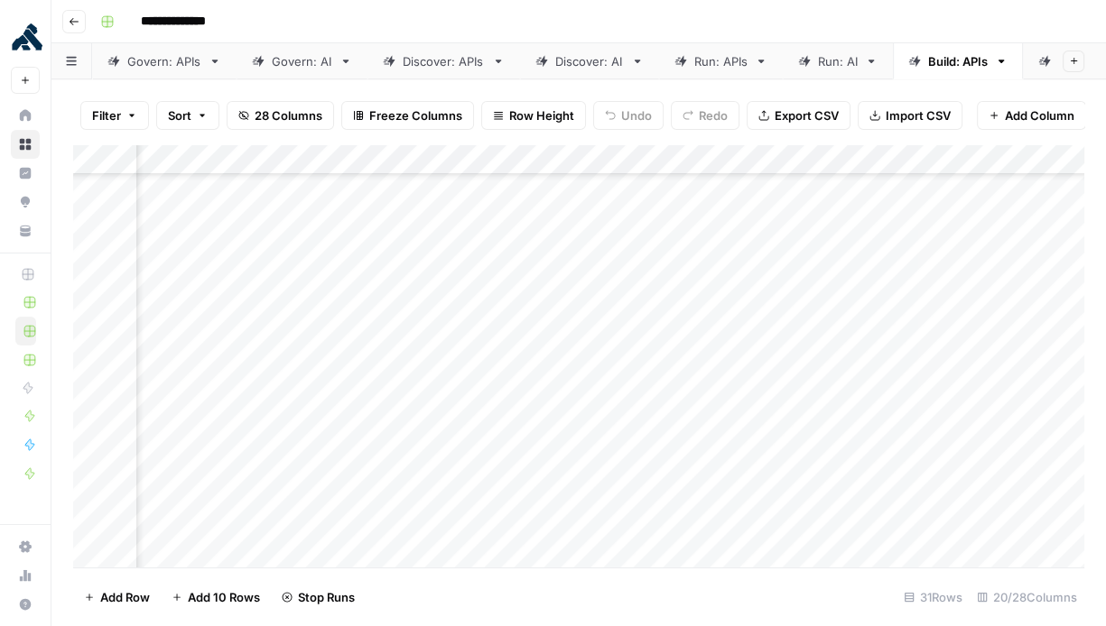
click at [615, 382] on div "Add Column" at bounding box center [578, 356] width 1011 height 424
click at [615, 411] on div "Add Column" at bounding box center [578, 356] width 1011 height 424
click at [617, 439] on div "Add Column" at bounding box center [578, 356] width 1011 height 424
click at [617, 469] on div "Add Column" at bounding box center [578, 356] width 1011 height 424
click at [617, 498] on div "Add Column" at bounding box center [578, 356] width 1011 height 424
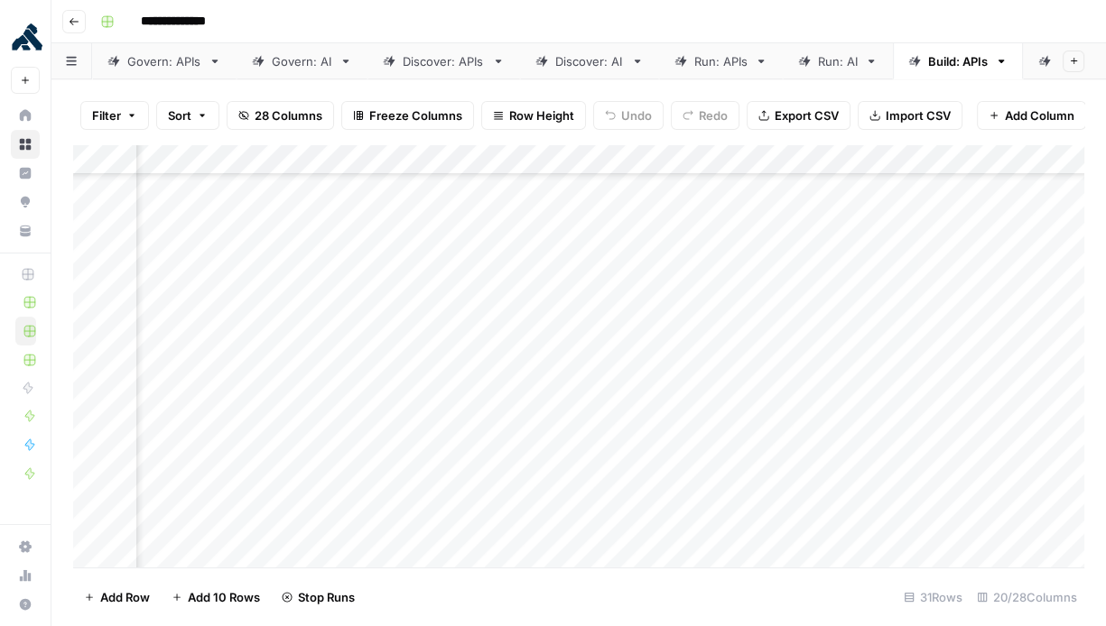
scroll to position [430, 2384]
click at [614, 403] on div "Add Column" at bounding box center [578, 356] width 1011 height 424
click at [618, 434] on div "Add Column" at bounding box center [578, 356] width 1011 height 424
click at [619, 463] on div "Add Column" at bounding box center [578, 356] width 1011 height 424
click at [617, 491] on div "Add Column" at bounding box center [578, 356] width 1011 height 424
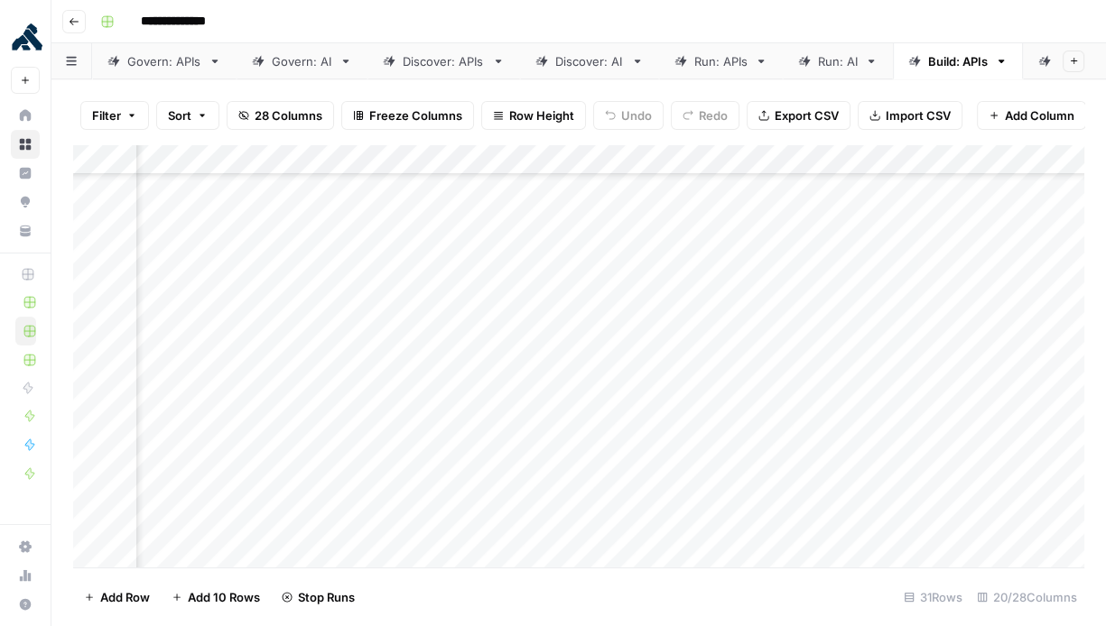
click at [615, 524] on div "Add Column" at bounding box center [578, 356] width 1011 height 424
click at [614, 404] on div "Add Column" at bounding box center [578, 356] width 1011 height 424
click at [618, 429] on div "Add Column" at bounding box center [578, 356] width 1011 height 424
click at [617, 459] on div "Add Column" at bounding box center [578, 356] width 1011 height 424
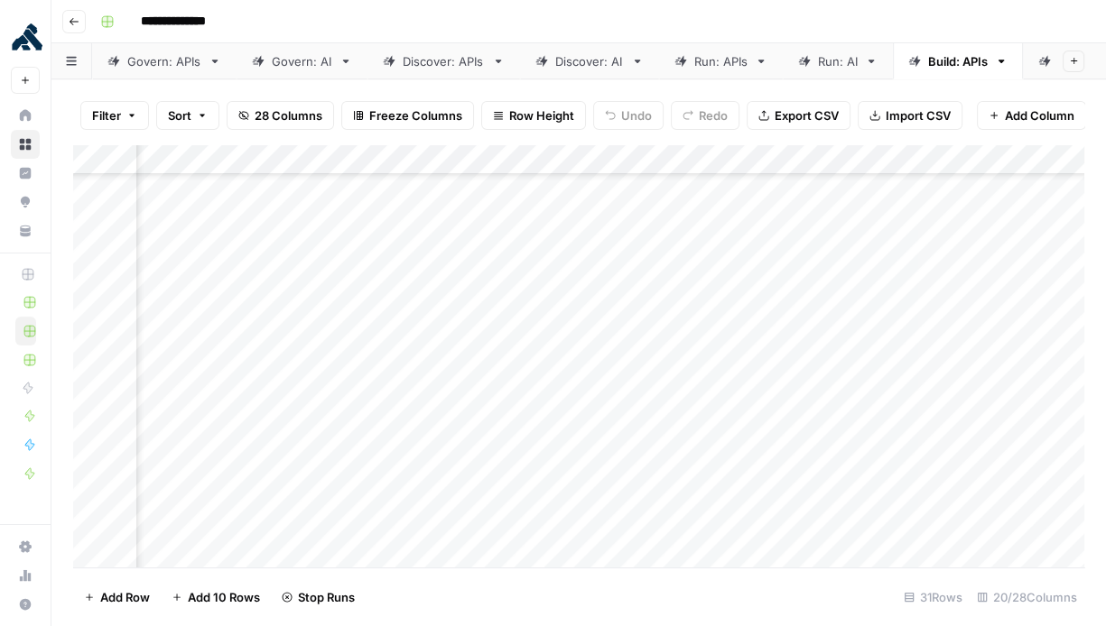
click at [617, 488] on div "Add Column" at bounding box center [578, 356] width 1011 height 424
click at [620, 522] on div "Add Column" at bounding box center [578, 356] width 1011 height 424
click at [563, 220] on div "Add Column" at bounding box center [578, 356] width 1011 height 424
click at [563, 250] on div "Add Column" at bounding box center [578, 356] width 1011 height 424
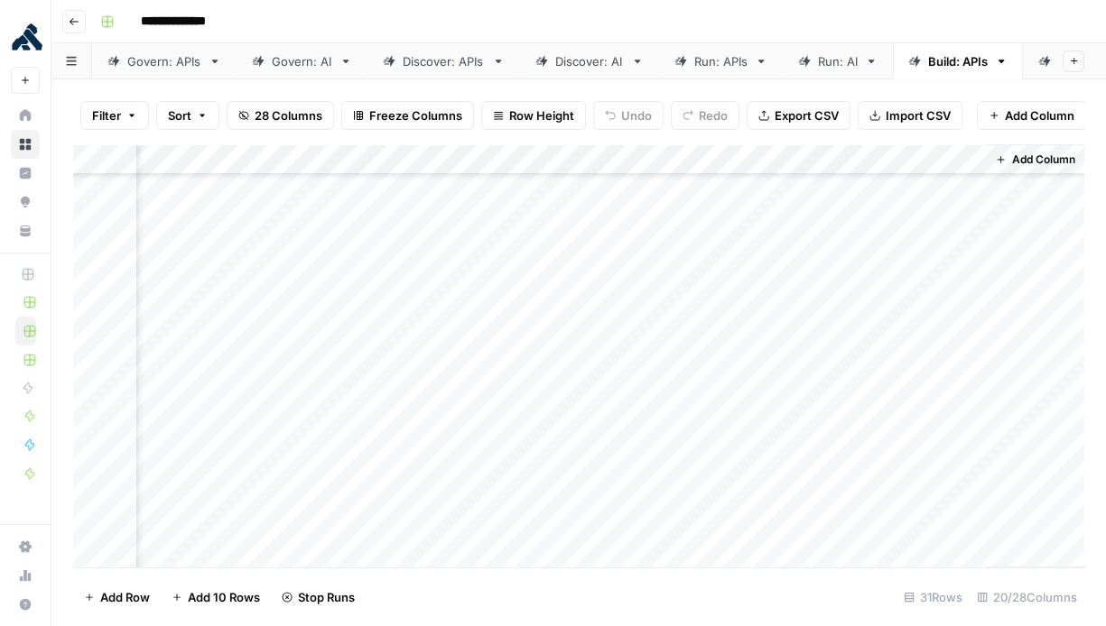
click at [568, 286] on div "Add Column" at bounding box center [578, 356] width 1011 height 424
click at [572, 320] on div "Add Column" at bounding box center [578, 356] width 1011 height 424
click at [571, 348] on div "Add Column" at bounding box center [578, 356] width 1011 height 424
click at [571, 378] on div "Add Column" at bounding box center [578, 356] width 1011 height 424
click at [571, 407] on div "Add Column" at bounding box center [578, 356] width 1011 height 424
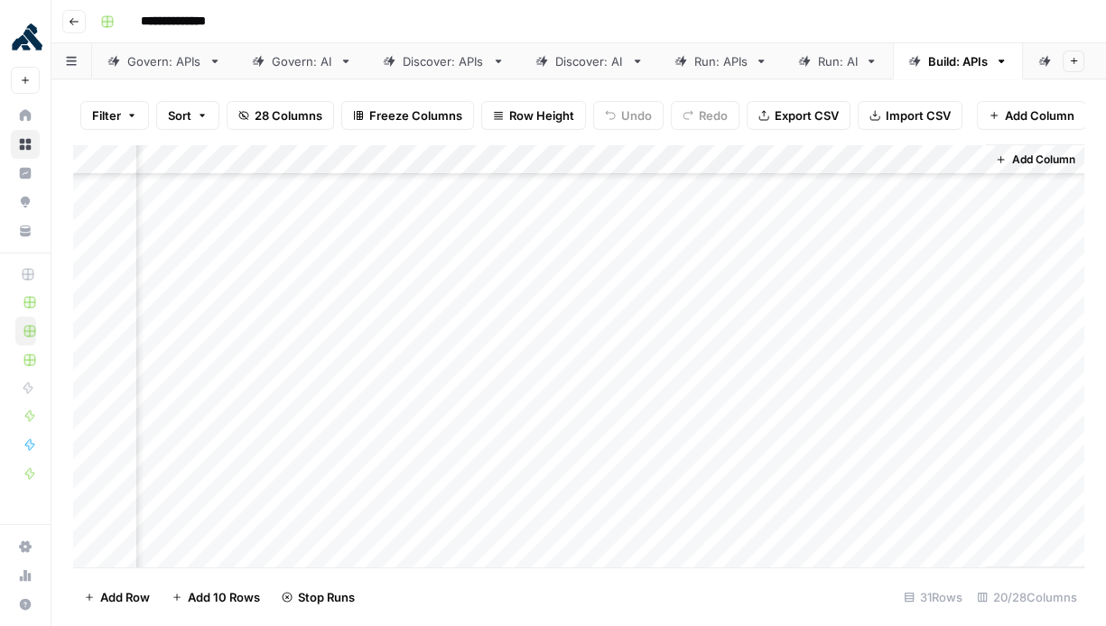
click at [571, 441] on div "Add Column" at bounding box center [578, 356] width 1011 height 424
click at [570, 467] on div "Add Column" at bounding box center [578, 356] width 1011 height 424
click at [575, 531] on div "Add Column" at bounding box center [578, 356] width 1011 height 424
click at [574, 556] on div "Add Column" at bounding box center [578, 356] width 1011 height 424
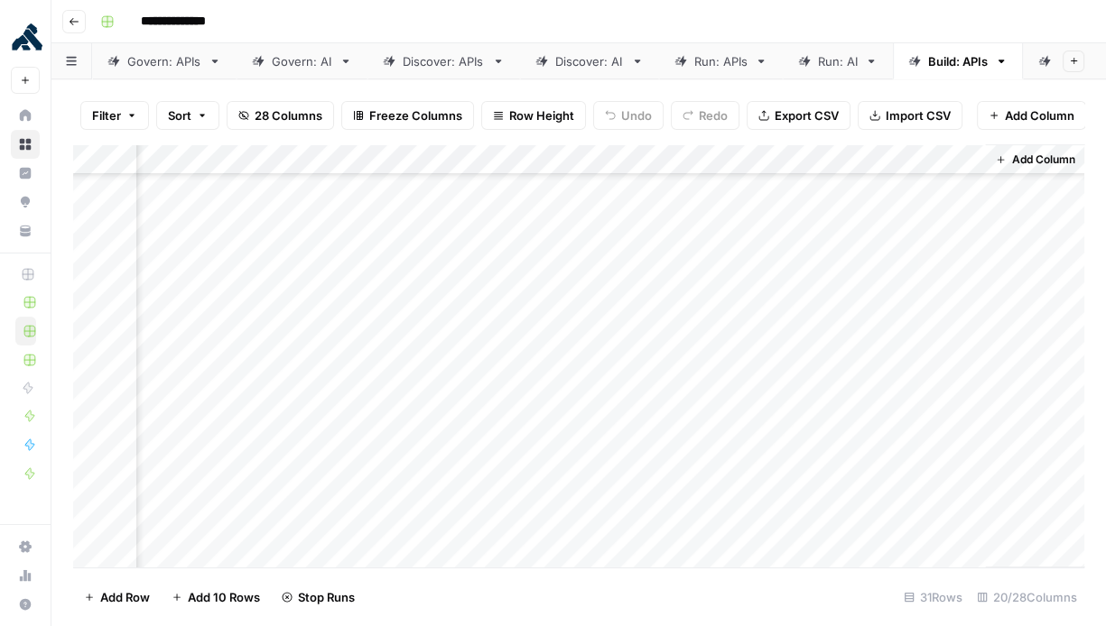
scroll to position [587, 2672]
click at [567, 396] on div "Add Column" at bounding box center [578, 356] width 1011 height 424
click at [567, 428] on div "Add Column" at bounding box center [578, 356] width 1011 height 424
click at [568, 459] on div "Add Column" at bounding box center [578, 356] width 1011 height 424
click at [571, 491] on div "Add Column" at bounding box center [578, 356] width 1011 height 424
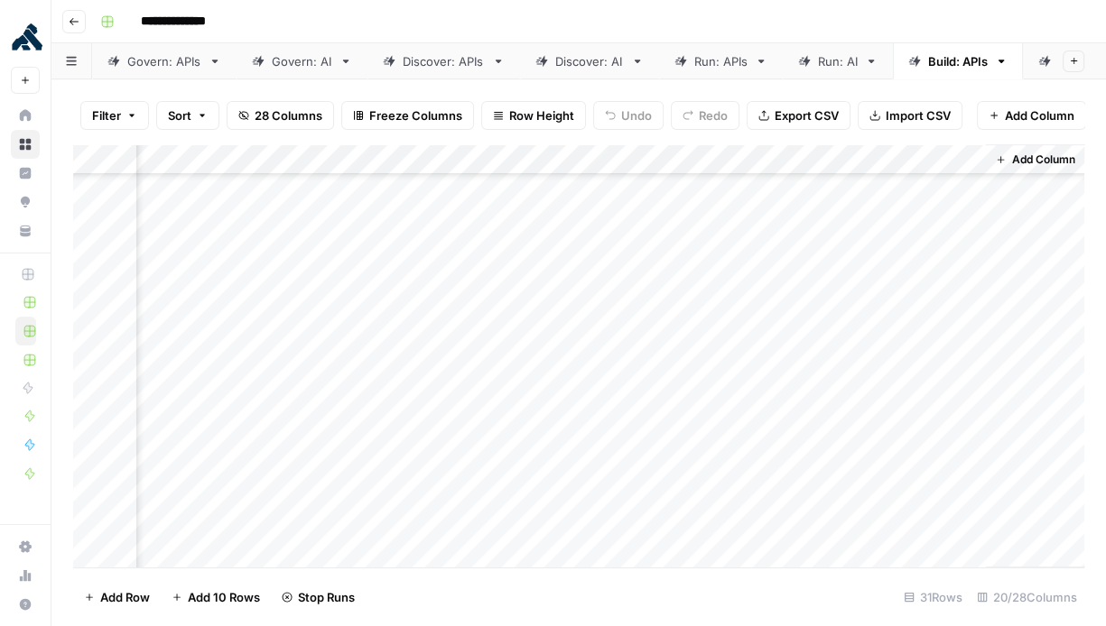
click at [570, 524] on div "Add Column" at bounding box center [578, 356] width 1011 height 424
drag, startPoint x: 371, startPoint y: 192, endPoint x: 380, endPoint y: 519, distance: 326.9
click at [380, 519] on div "Add Column" at bounding box center [578, 356] width 1011 height 424
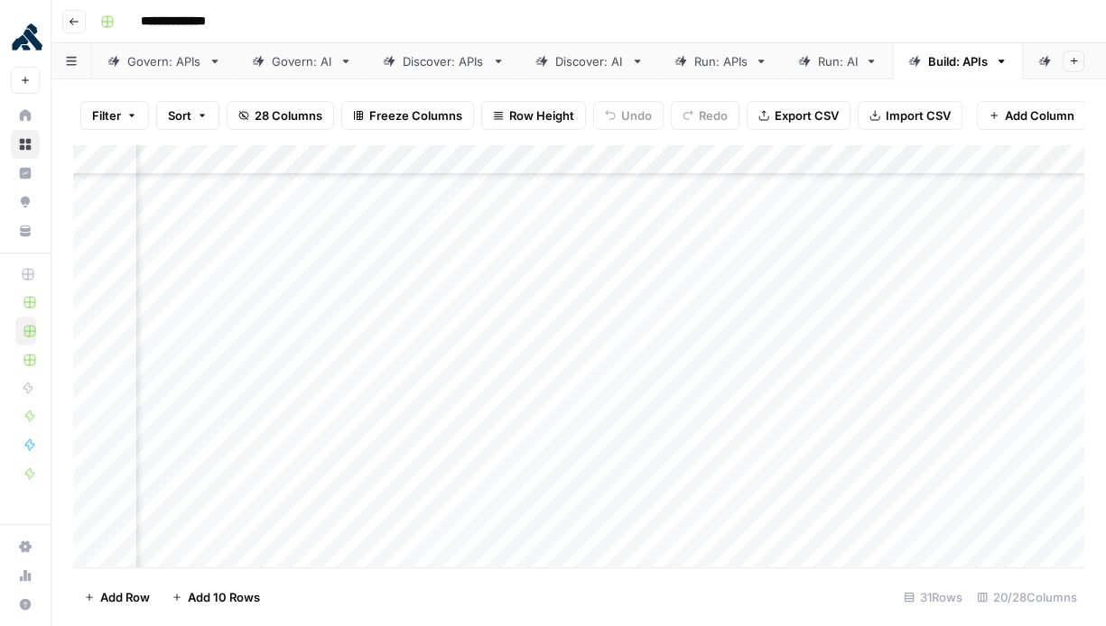
click at [635, 368] on div "Add Column" at bounding box center [578, 356] width 1011 height 424
click at [540, 374] on div "Add Column" at bounding box center [578, 356] width 1011 height 424
click at [543, 309] on div "Add Column" at bounding box center [578, 356] width 1011 height 424
click at [544, 352] on div "Add Column" at bounding box center [578, 356] width 1011 height 424
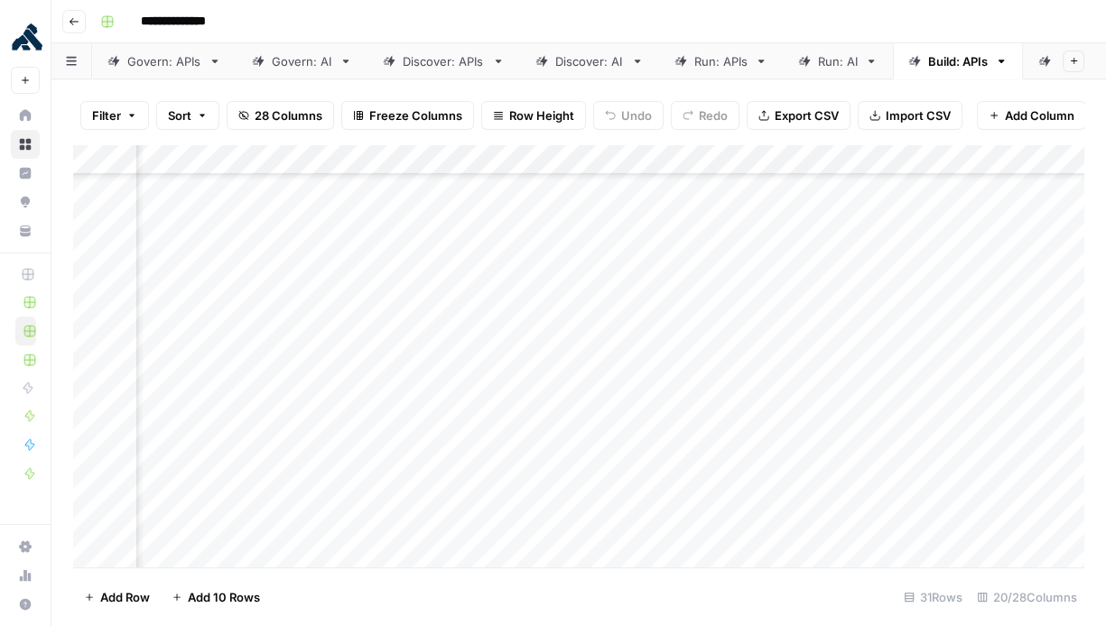
scroll to position [421, 2264]
click at [550, 258] on div "Add Column" at bounding box center [578, 356] width 1011 height 424
click at [544, 244] on div "Add Column" at bounding box center [578, 356] width 1011 height 424
click at [550, 341] on div "Add Column" at bounding box center [578, 356] width 1011 height 424
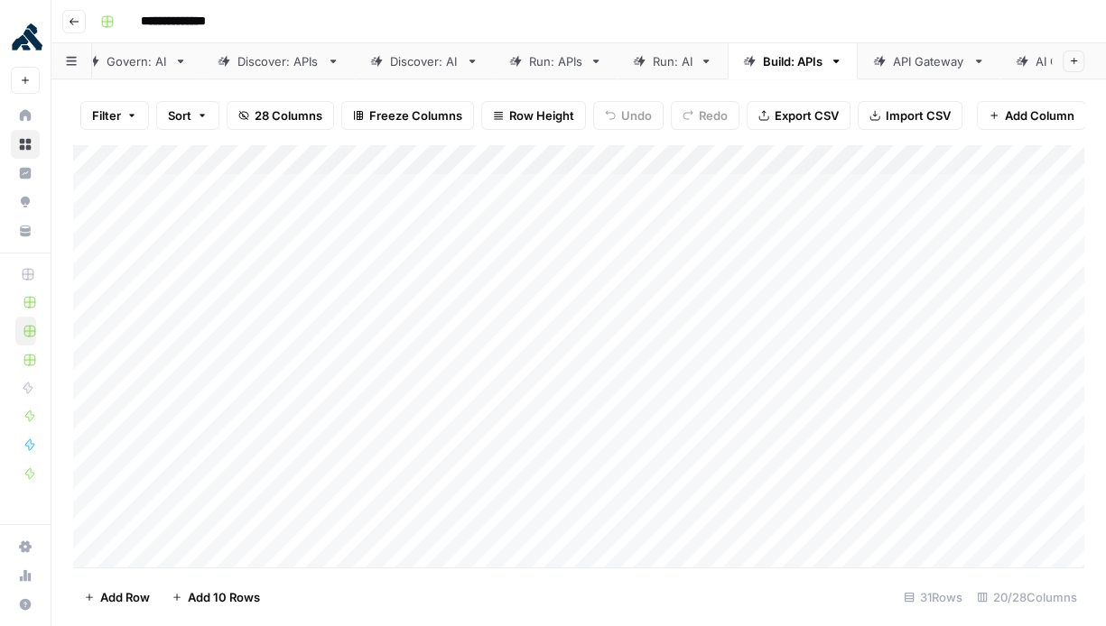
scroll to position [0, 246]
click at [970, 63] on div "AI Gateway" at bounding box center [986, 61] width 65 height 18
click at [835, 62] on div "Run: AI" at bounding box center [838, 61] width 40 height 18
click at [889, 61] on div "Build: APIs" at bounding box center [889, 61] width 60 height 18
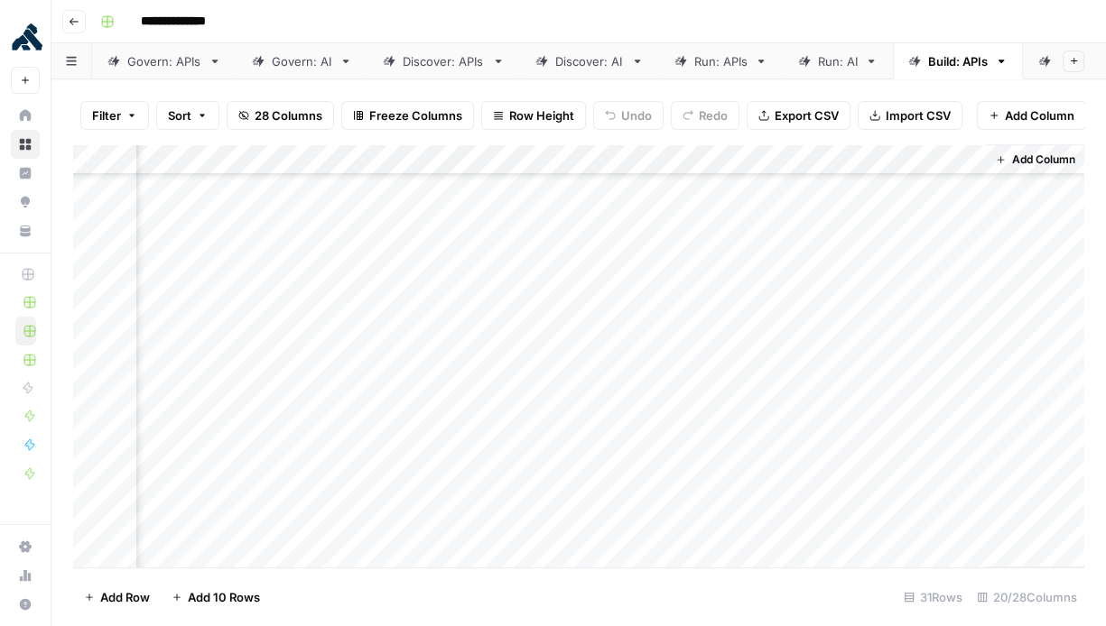
scroll to position [0, 246]
click at [958, 59] on div "AI Gateway" at bounding box center [986, 61] width 65 height 18
click at [447, 252] on div "Add Column" at bounding box center [578, 356] width 1011 height 424
click at [451, 311] on div "Add Column" at bounding box center [578, 356] width 1011 height 424
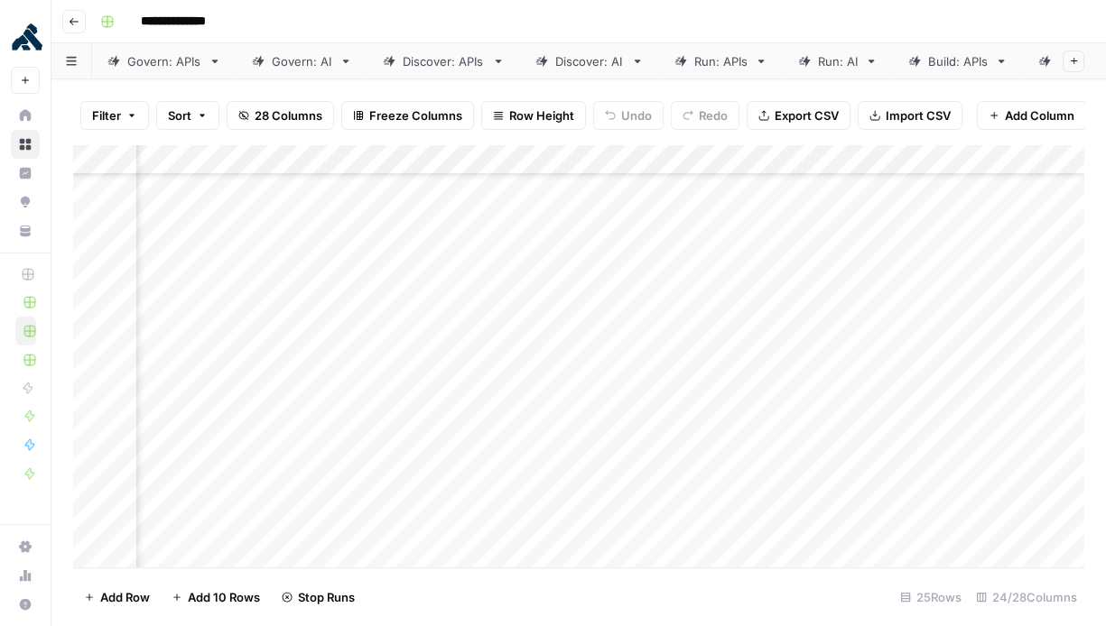
scroll to position [103, 3028]
click at [452, 394] on div "Add Column" at bounding box center [578, 356] width 1011 height 424
click at [541, 214] on div "Add Column" at bounding box center [578, 356] width 1011 height 424
click at [536, 247] on div "Add Column" at bounding box center [578, 356] width 1011 height 424
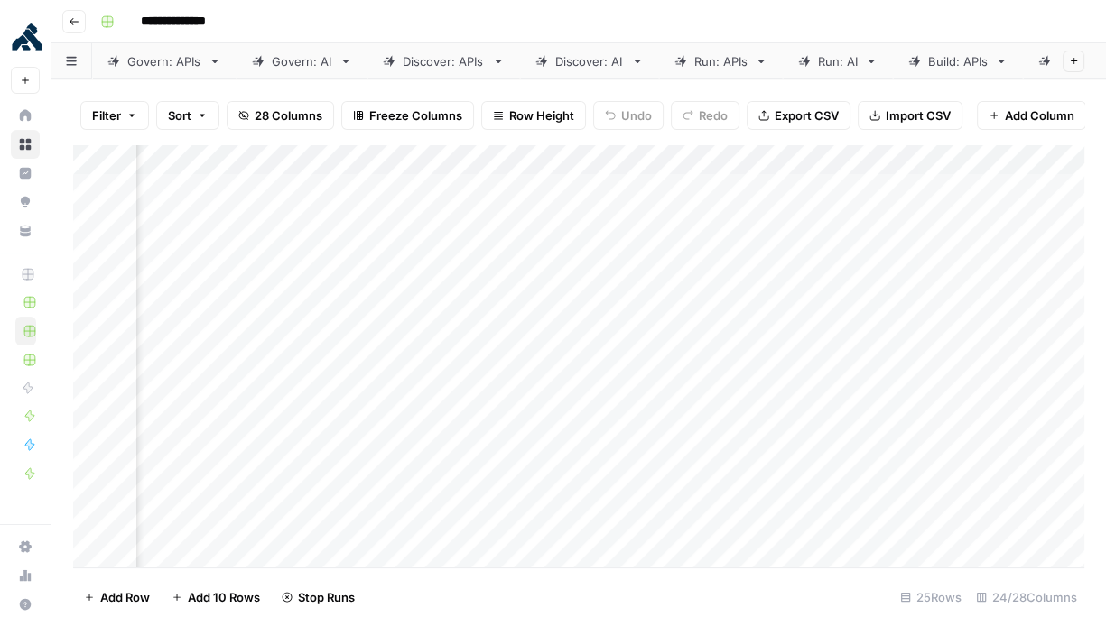
click at [532, 286] on div "Add Column" at bounding box center [578, 356] width 1011 height 424
click at [537, 312] on div "Add Column" at bounding box center [578, 356] width 1011 height 424
click at [531, 346] on div "Add Column" at bounding box center [578, 356] width 1011 height 424
click at [531, 372] on div "Add Column" at bounding box center [578, 356] width 1011 height 424
click at [531, 399] on div "Add Column" at bounding box center [578, 356] width 1011 height 424
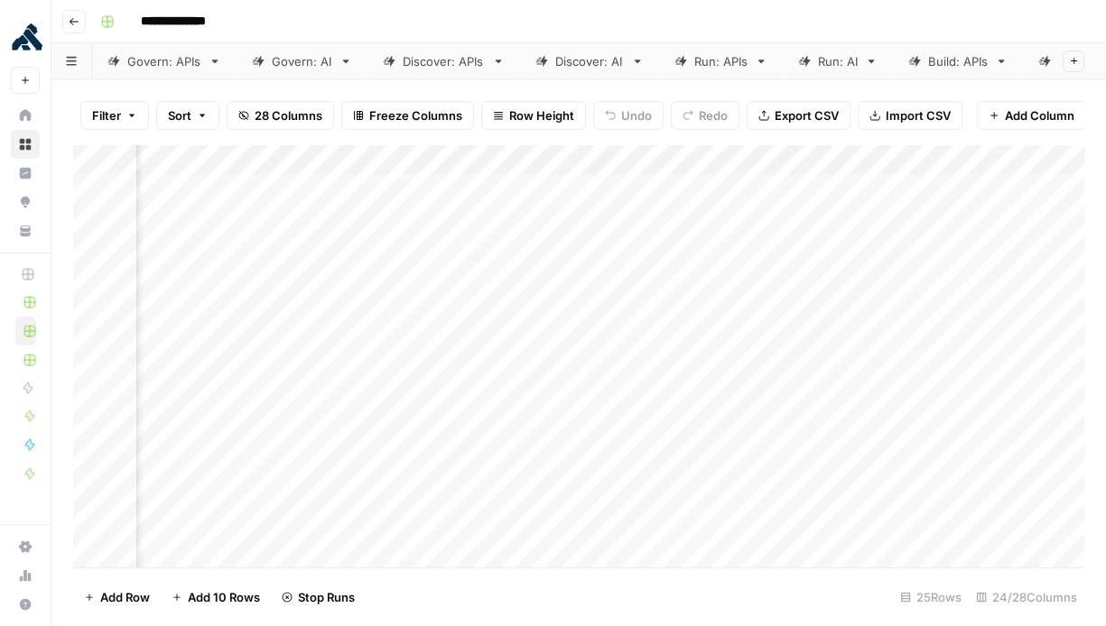
click at [534, 432] on div "Add Column" at bounding box center [578, 356] width 1011 height 424
click at [534, 464] on div "Add Column" at bounding box center [578, 356] width 1011 height 424
click at [537, 503] on div "Add Column" at bounding box center [578, 356] width 1011 height 424
click at [535, 523] on div "Add Column" at bounding box center [578, 356] width 1011 height 424
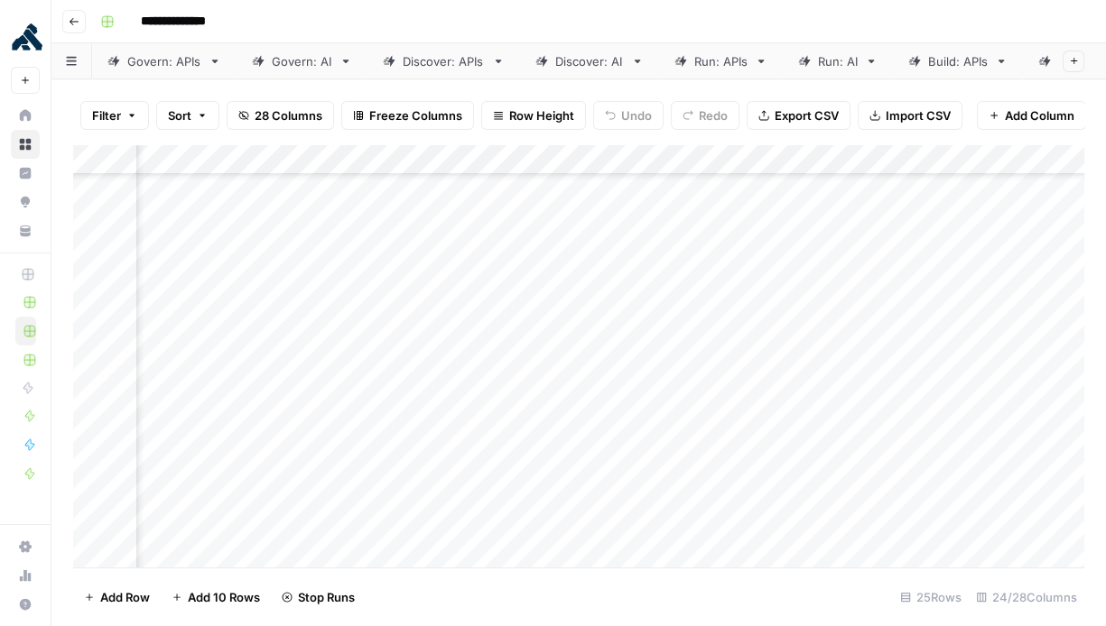
click at [532, 386] on div "Add Column" at bounding box center [578, 356] width 1011 height 424
click at [534, 422] on div "Add Column" at bounding box center [578, 356] width 1011 height 424
click at [867, 219] on div "Add Column" at bounding box center [578, 356] width 1011 height 424
click at [869, 251] on div "Add Column" at bounding box center [578, 356] width 1011 height 424
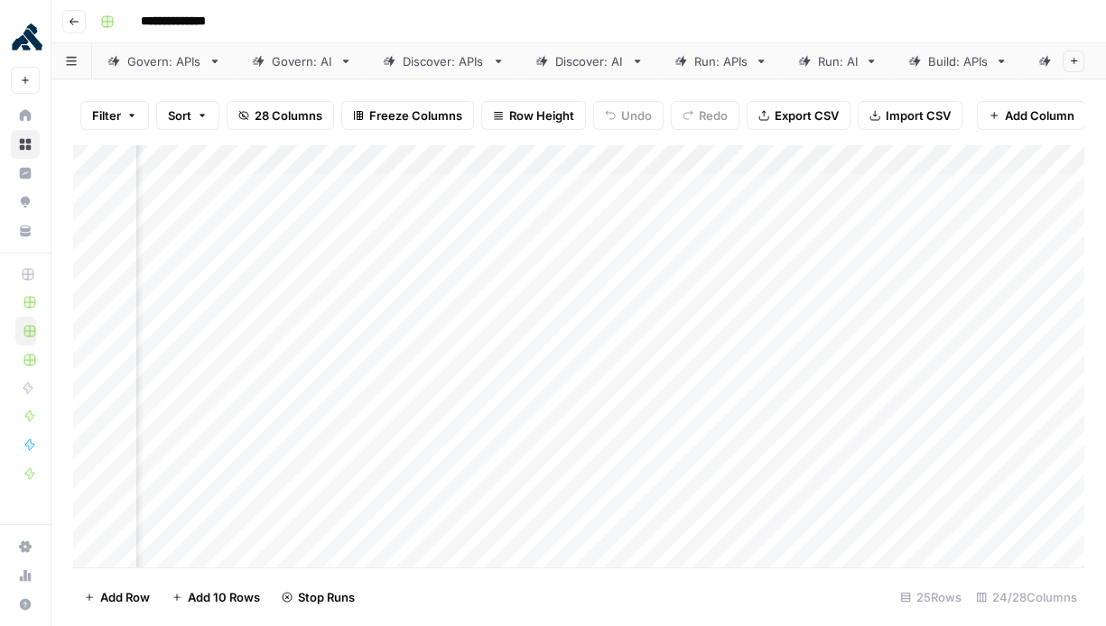
click at [870, 287] on div "Add Column" at bounding box center [578, 356] width 1011 height 424
click at [870, 315] on div "Add Column" at bounding box center [578, 356] width 1011 height 424
click at [870, 339] on div "Add Column" at bounding box center [578, 356] width 1011 height 424
click at [870, 370] on div "Add Column" at bounding box center [578, 356] width 1011 height 424
click at [871, 406] on div "Add Column" at bounding box center [578, 356] width 1011 height 424
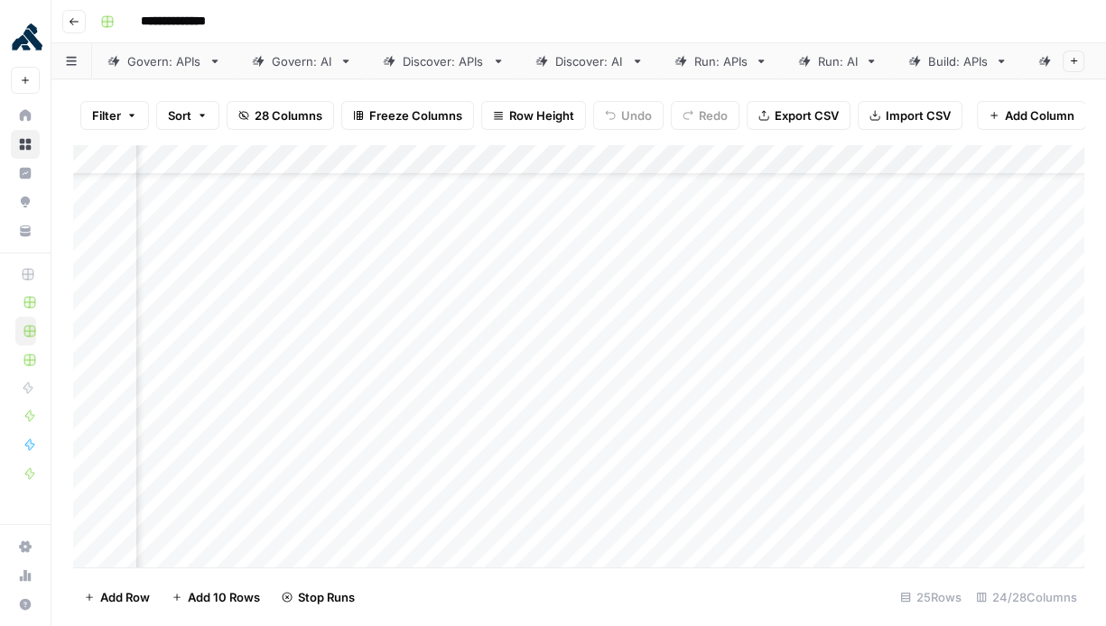
scroll to position [70, 3207]
click at [869, 362] on div "Add Column" at bounding box center [578, 356] width 1011 height 424
click at [870, 395] on div "Add Column" at bounding box center [578, 356] width 1011 height 424
click at [870, 430] on div "Add Column" at bounding box center [578, 356] width 1011 height 424
click at [870, 455] on div "Add Column" at bounding box center [578, 356] width 1011 height 424
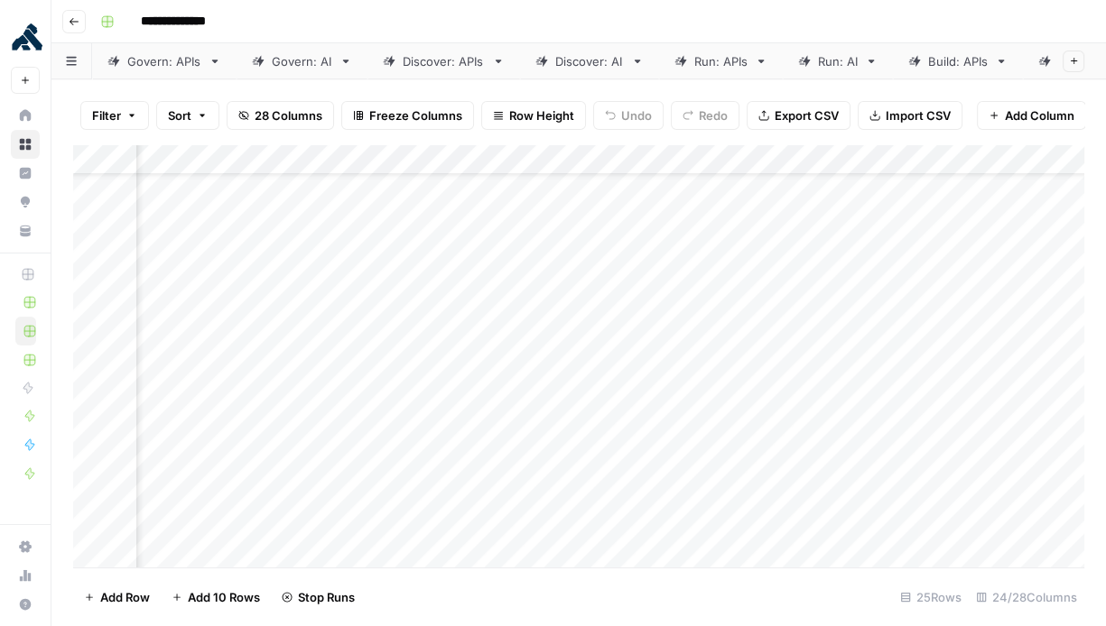
click at [870, 487] on div "Add Column" at bounding box center [578, 356] width 1011 height 424
click at [872, 518] on div "Add Column" at bounding box center [578, 356] width 1011 height 424
click at [661, 258] on div "Add Column" at bounding box center [578, 356] width 1011 height 424
click at [658, 281] on div "Add Column" at bounding box center [578, 356] width 1011 height 424
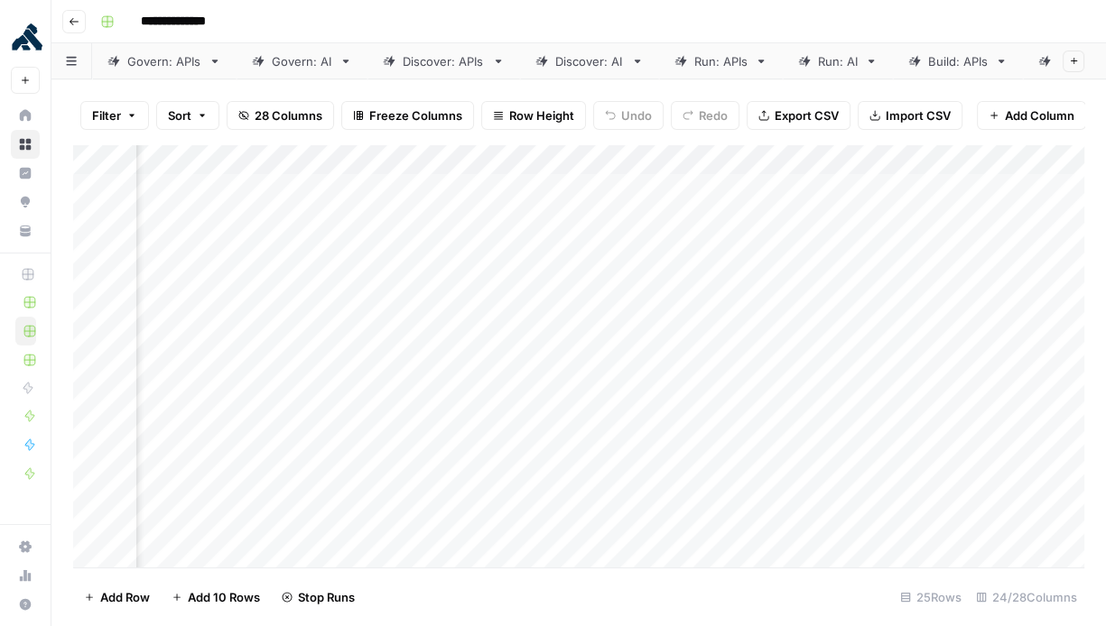
click at [654, 313] on div "Add Column" at bounding box center [578, 356] width 1011 height 424
click at [643, 286] on div "Add Column" at bounding box center [578, 356] width 1011 height 424
click at [643, 312] on div "Add Column" at bounding box center [578, 356] width 1011 height 424
click at [582, 415] on div "Add Column" at bounding box center [578, 356] width 1011 height 424
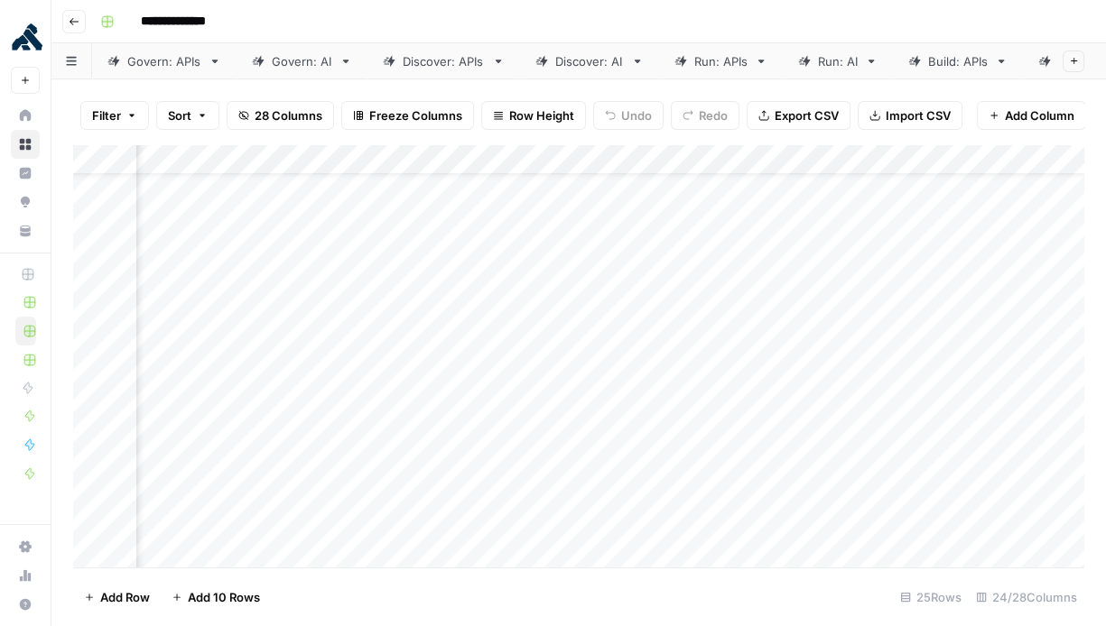
click at [582, 441] on div "Add Column" at bounding box center [578, 356] width 1011 height 424
click at [511, 440] on div "Add Column" at bounding box center [578, 356] width 1011 height 424
click at [738, 378] on div "Add Column" at bounding box center [578, 356] width 1011 height 424
click at [735, 410] on div "Add Column" at bounding box center [578, 356] width 1011 height 424
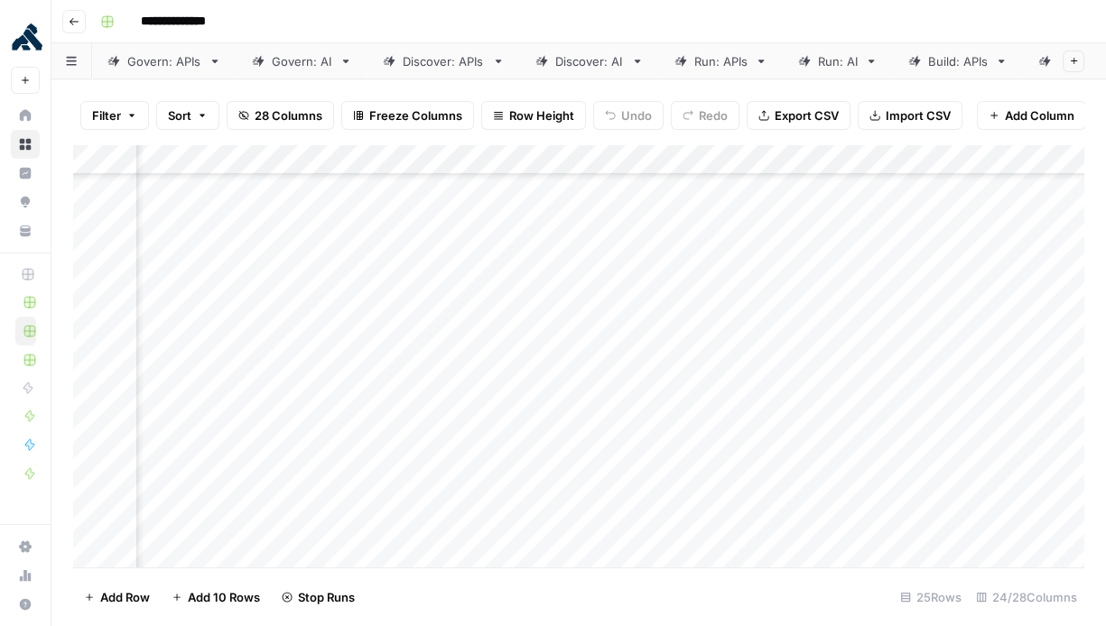
click at [734, 442] on div "Add Column" at bounding box center [578, 356] width 1011 height 424
click at [733, 467] on div "Add Column" at bounding box center [578, 356] width 1011 height 424
click at [733, 506] on div "Add Column" at bounding box center [578, 356] width 1011 height 424
click at [731, 420] on div "Add Column" at bounding box center [578, 356] width 1011 height 424
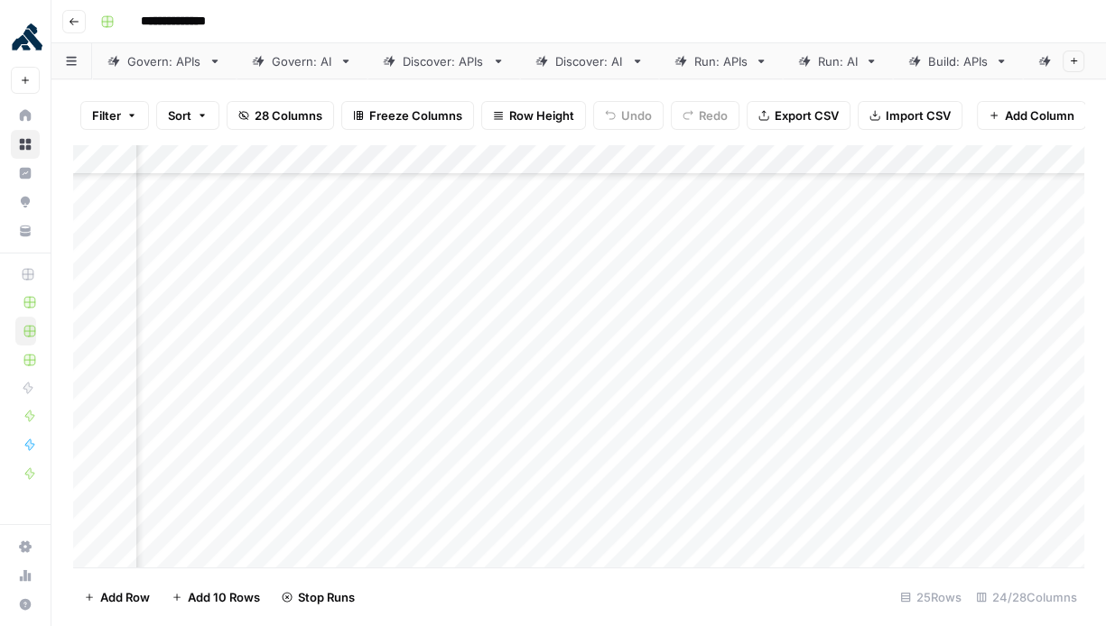
click at [731, 450] on div "Add Column" at bounding box center [578, 356] width 1011 height 424
click at [729, 486] on div "Add Column" at bounding box center [578, 356] width 1011 height 424
click at [732, 516] on div "Add Column" at bounding box center [578, 356] width 1011 height 424
click at [736, 547] on div "Add Column" at bounding box center [578, 356] width 1011 height 424
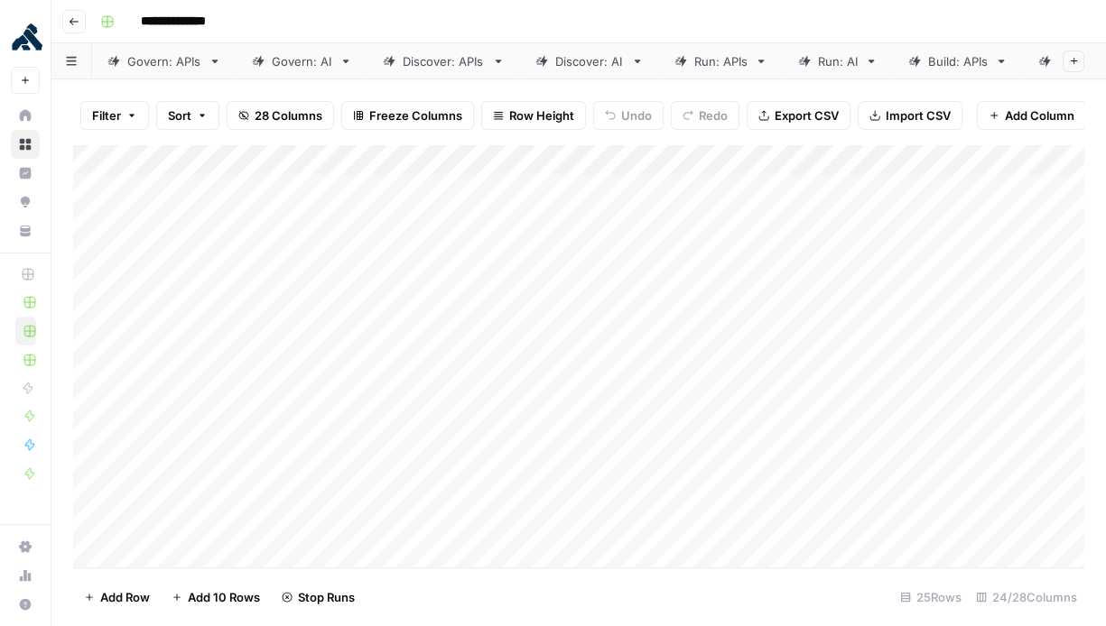
click at [260, 193] on div "Add Column" at bounding box center [578, 356] width 1011 height 424
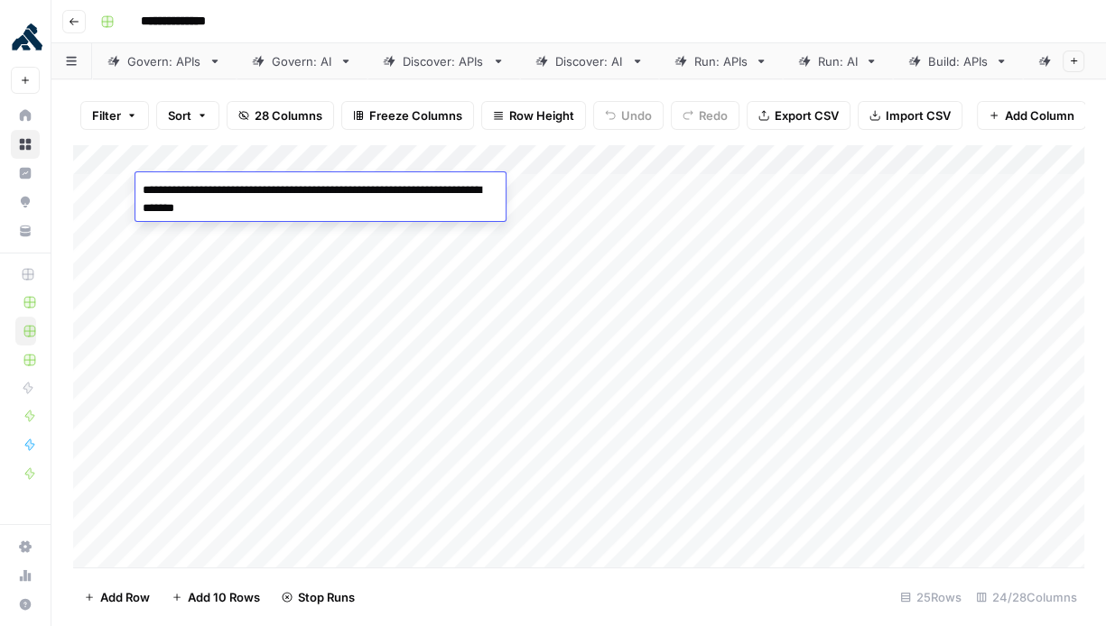
click at [753, 245] on div "Add Column" at bounding box center [578, 356] width 1011 height 424
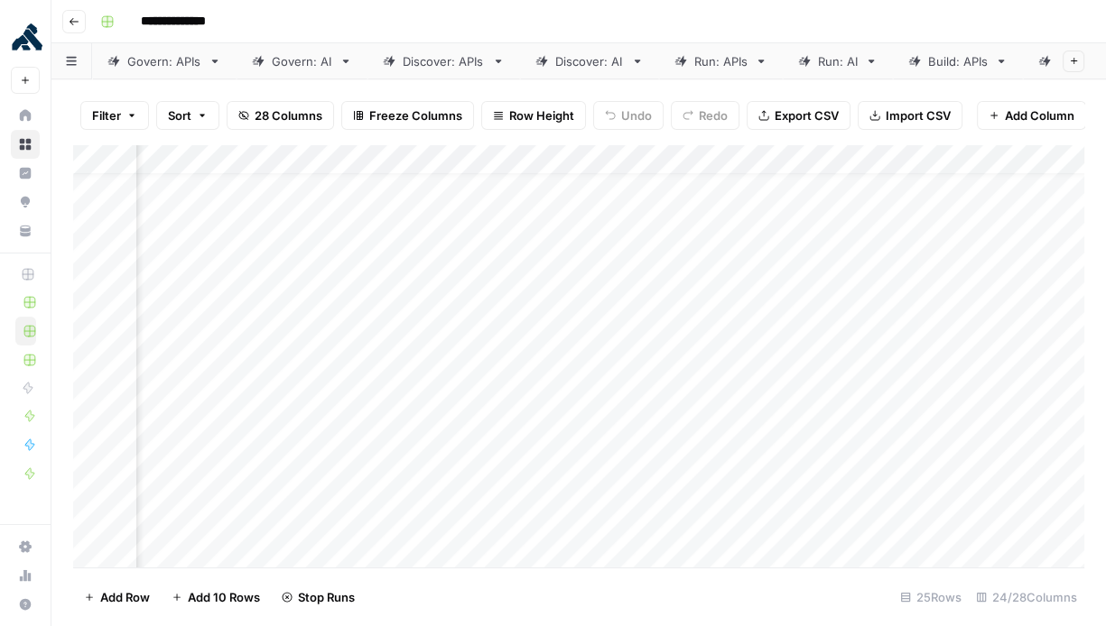
scroll to position [28, 2979]
click at [494, 285] on div "Add Column" at bounding box center [578, 356] width 1011 height 424
click at [773, 213] on div "Add Column" at bounding box center [578, 356] width 1011 height 424
click at [764, 251] on div "Add Column" at bounding box center [578, 356] width 1011 height 424
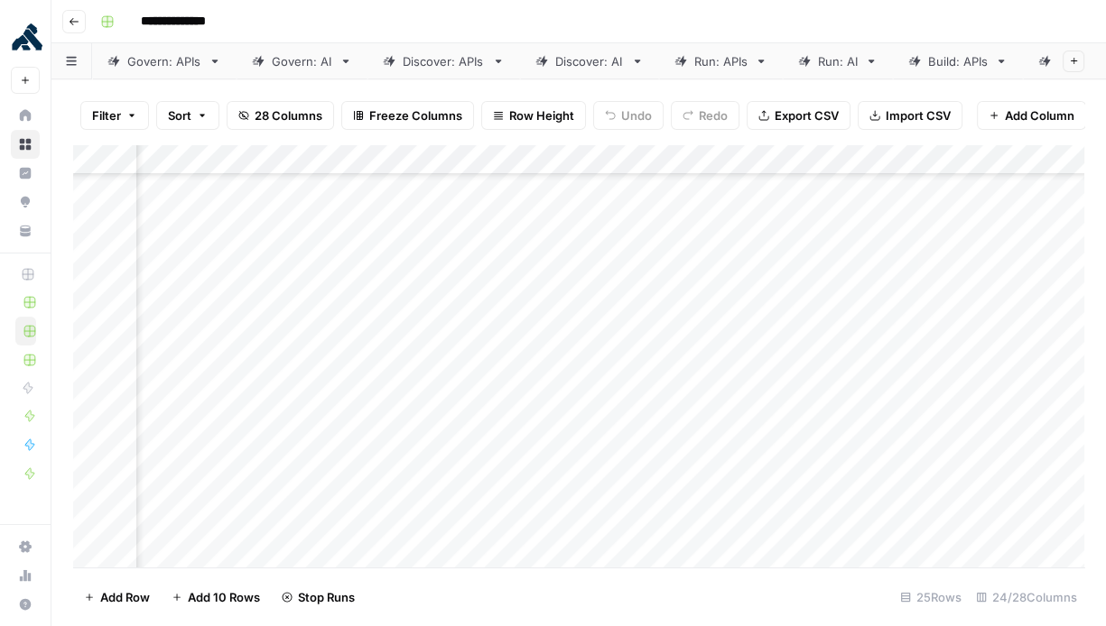
click at [771, 285] on div "Add Column" at bounding box center [578, 356] width 1011 height 424
click at [771, 311] on div "Add Column" at bounding box center [578, 356] width 1011 height 424
click at [772, 344] on div "Add Column" at bounding box center [578, 356] width 1011 height 424
click at [771, 367] on div "Add Column" at bounding box center [578, 356] width 1011 height 424
click at [771, 402] on div "Add Column" at bounding box center [578, 356] width 1011 height 424
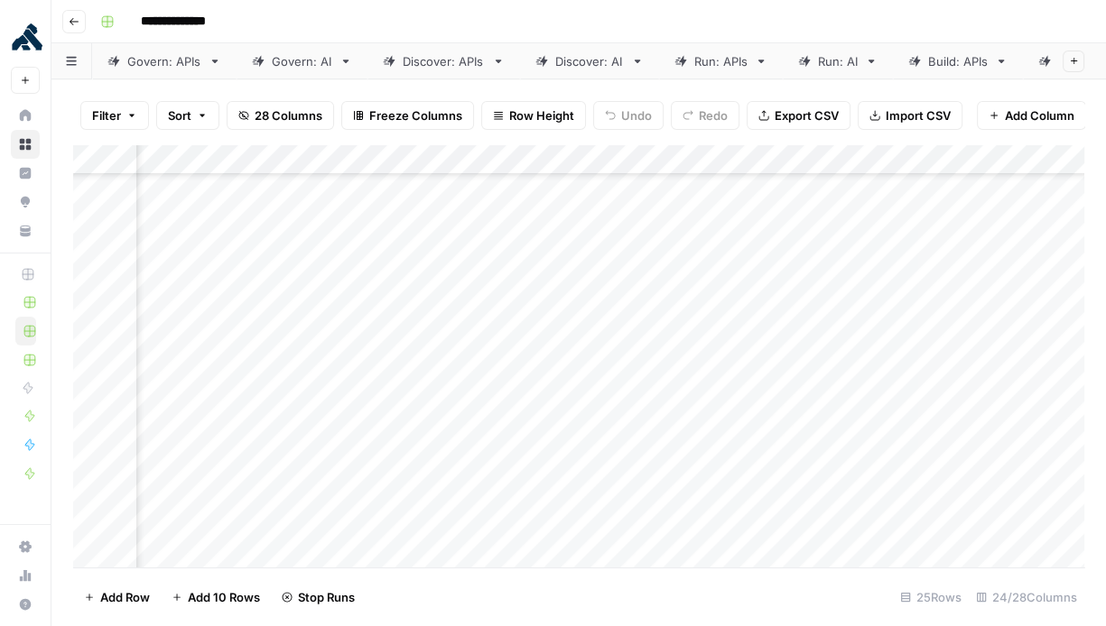
click at [771, 426] on div "Add Column" at bounding box center [578, 356] width 1011 height 424
click at [771, 461] on div "Add Column" at bounding box center [578, 356] width 1011 height 424
click at [771, 494] on div "Add Column" at bounding box center [578, 356] width 1011 height 424
click at [771, 515] on div "Add Column" at bounding box center [578, 356] width 1011 height 424
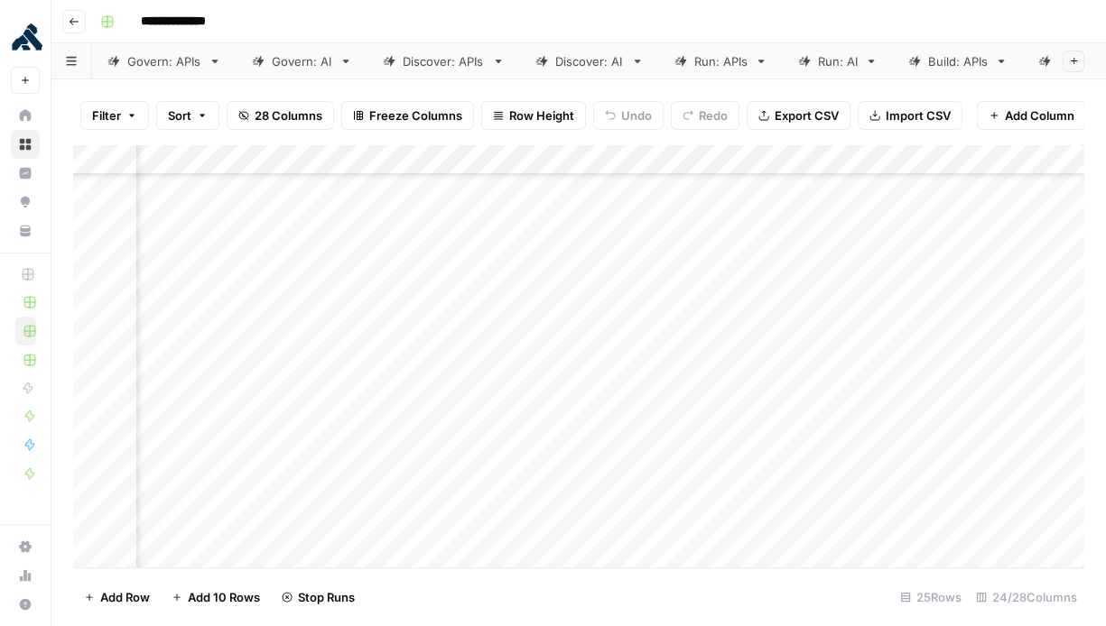
click at [738, 220] on div "Add Column" at bounding box center [578, 356] width 1011 height 424
click at [737, 246] on div "Add Column" at bounding box center [578, 356] width 1011 height 424
click at [736, 274] on div "Add Column" at bounding box center [578, 356] width 1011 height 424
click at [738, 305] on div "Add Column" at bounding box center [578, 356] width 1011 height 424
click at [738, 348] on div "Add Column" at bounding box center [578, 356] width 1011 height 424
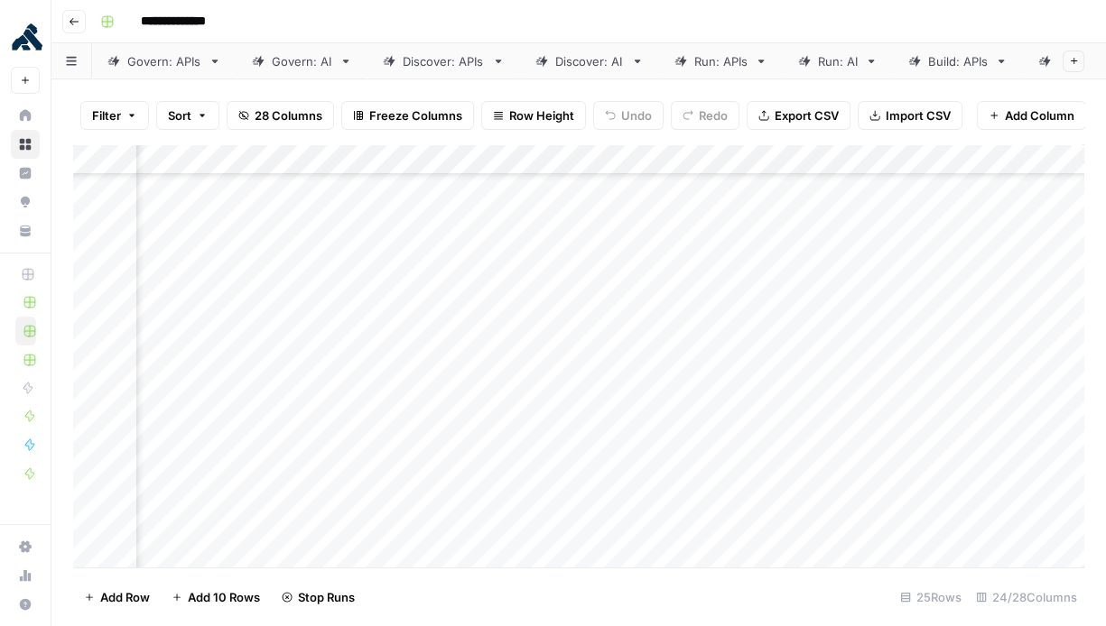
click at [738, 366] on div "Add Column" at bounding box center [578, 356] width 1011 height 424
click at [738, 398] on div "Add Column" at bounding box center [578, 356] width 1011 height 424
click at [738, 424] on div "Add Column" at bounding box center [578, 356] width 1011 height 424
click at [741, 460] on div "Add Column" at bounding box center [578, 356] width 1011 height 424
click at [744, 491] on div "Add Column" at bounding box center [578, 356] width 1011 height 424
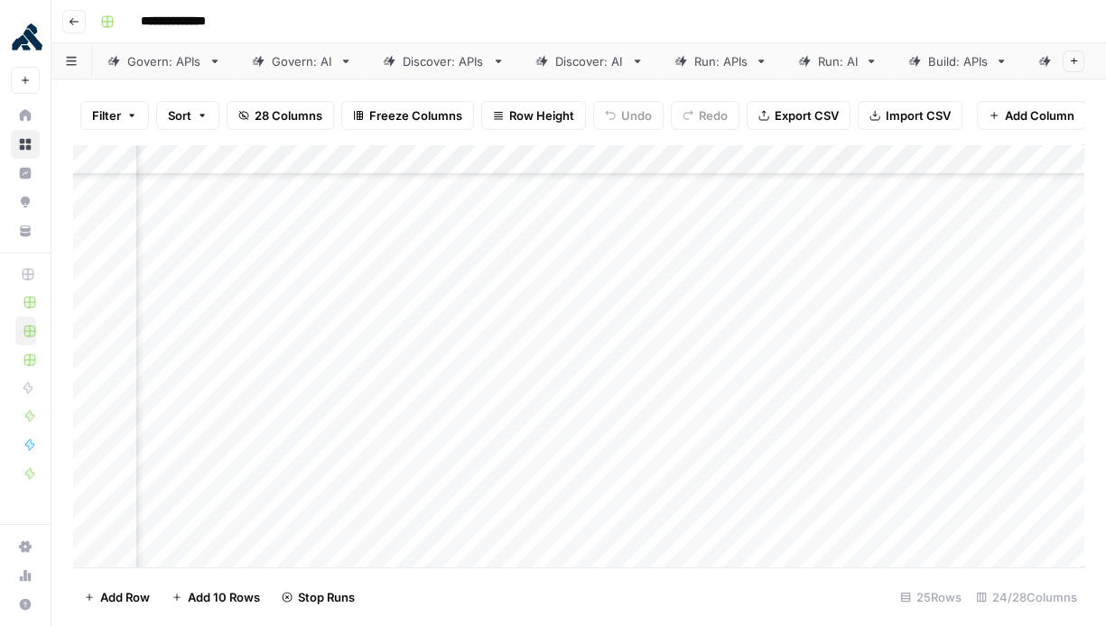
click at [746, 520] on div "Add Column" at bounding box center [578, 356] width 1011 height 424
click at [714, 60] on div "Build: APIs" at bounding box center [712, 61] width 60 height 18
drag, startPoint x: 314, startPoint y: 187, endPoint x: 910, endPoint y: 597, distance: 723.1
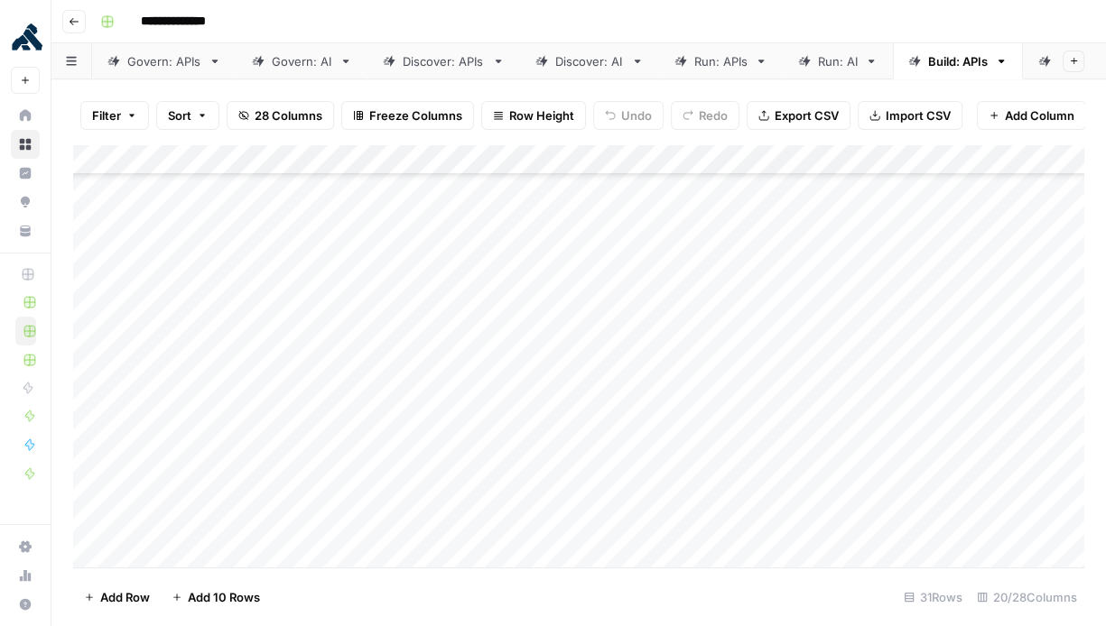
click at [910, 597] on div "Filter Sort 28 Columns Freeze Columns Row Height Undo Redo Export CSV Import CS…" at bounding box center [578, 352] width 1054 height 547
drag, startPoint x: 551, startPoint y: 193, endPoint x: 585, endPoint y: 656, distance: 464.4
click at [585, 626] on html "**********" at bounding box center [553, 313] width 1106 height 626
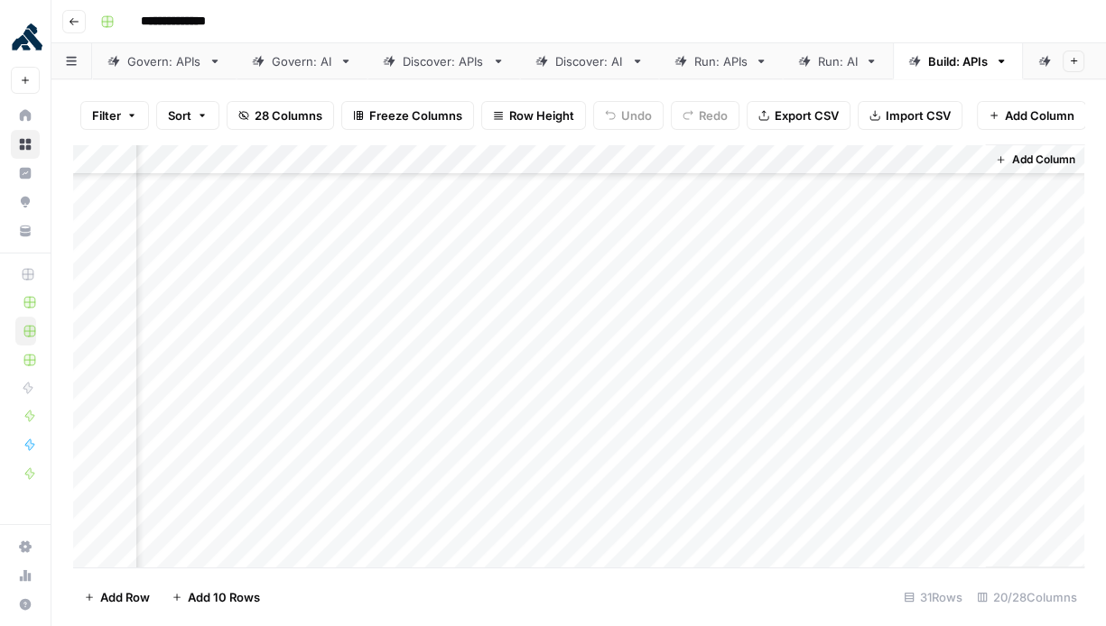
click at [437, 509] on div "Add Column" at bounding box center [578, 356] width 1011 height 424
drag, startPoint x: 437, startPoint y: 515, endPoint x: 422, endPoint y: -64, distance: 579.7
click at [422, 0] on html "**********" at bounding box center [553, 313] width 1106 height 626
click at [748, 190] on div "Add Column" at bounding box center [578, 356] width 1011 height 424
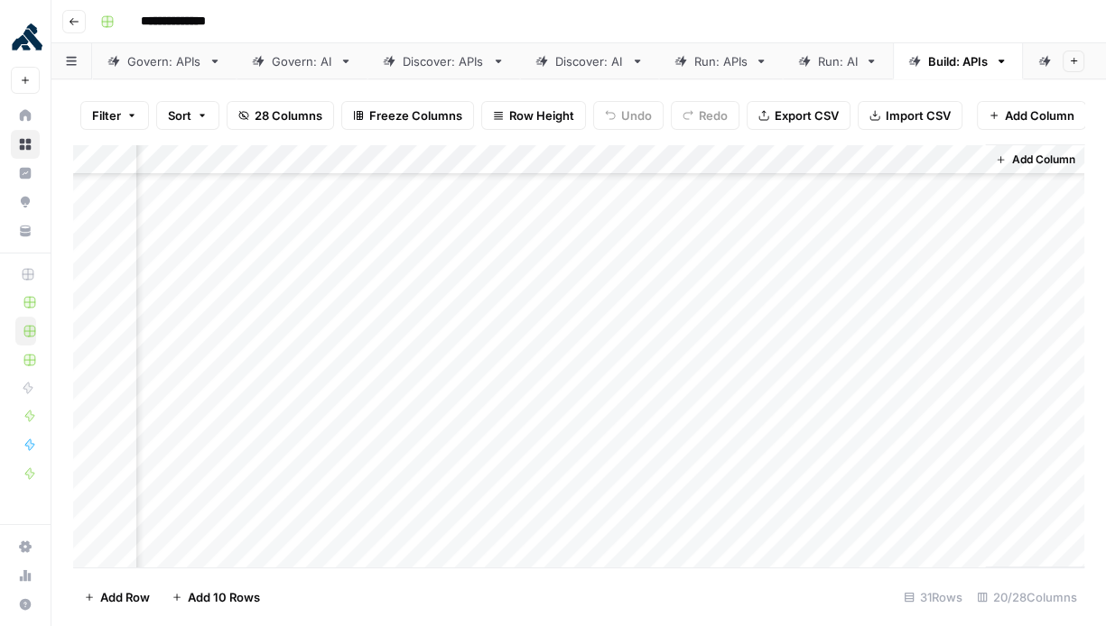
scroll to position [587, 2672]
drag, startPoint x: 748, startPoint y: 190, endPoint x: 933, endPoint y: 656, distance: 501.7
click at [933, 626] on html "**********" at bounding box center [553, 313] width 1106 height 626
click at [992, 62] on div "AI Gateway" at bounding box center [986, 61] width 65 height 18
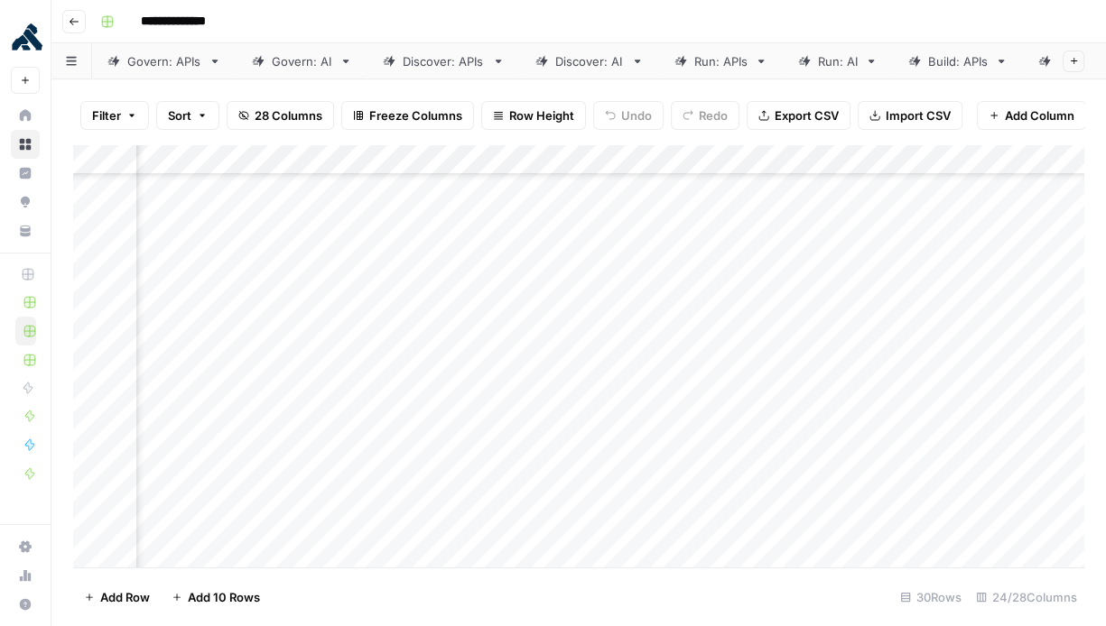
scroll to position [556, 3092]
click at [315, 366] on div "Add Column" at bounding box center [578, 356] width 1011 height 424
click at [319, 397] on div "Add Column" at bounding box center [578, 356] width 1011 height 424
click at [321, 441] on div "Add Column" at bounding box center [578, 356] width 1011 height 424
click at [320, 466] on div "Add Column" at bounding box center [578, 356] width 1011 height 424
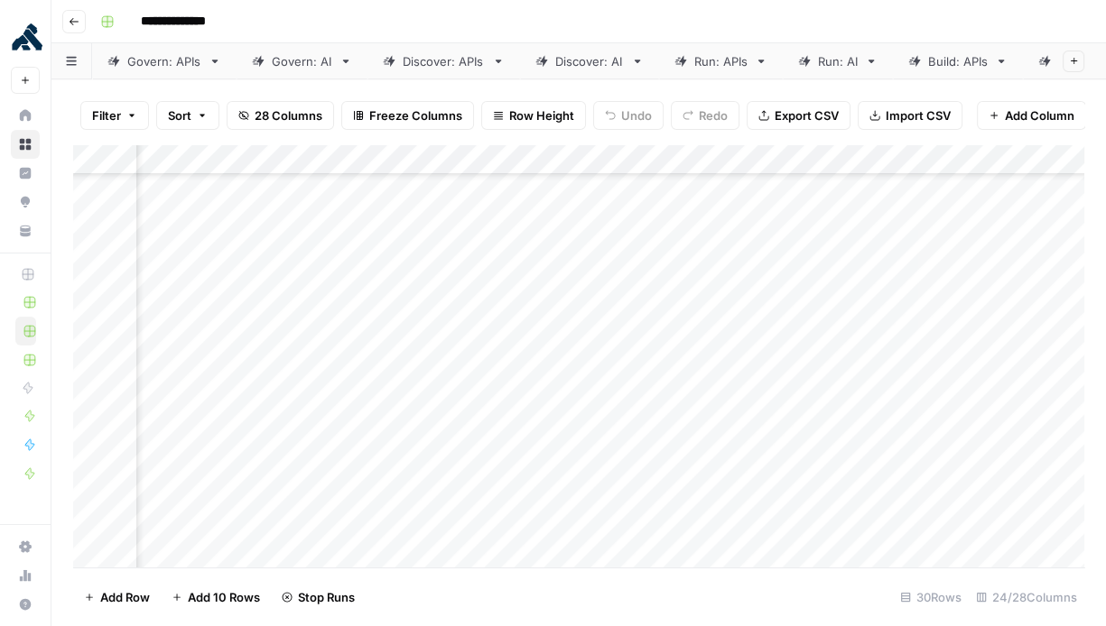
click at [320, 494] on div "Add Column" at bounding box center [578, 356] width 1011 height 424
click at [321, 526] on div "Add Column" at bounding box center [578, 356] width 1011 height 424
click at [647, 402] on div "Add Column" at bounding box center [578, 356] width 1011 height 424
click at [648, 438] on div "Add Column" at bounding box center [578, 356] width 1011 height 424
click at [649, 463] on div "Add Column" at bounding box center [578, 356] width 1011 height 424
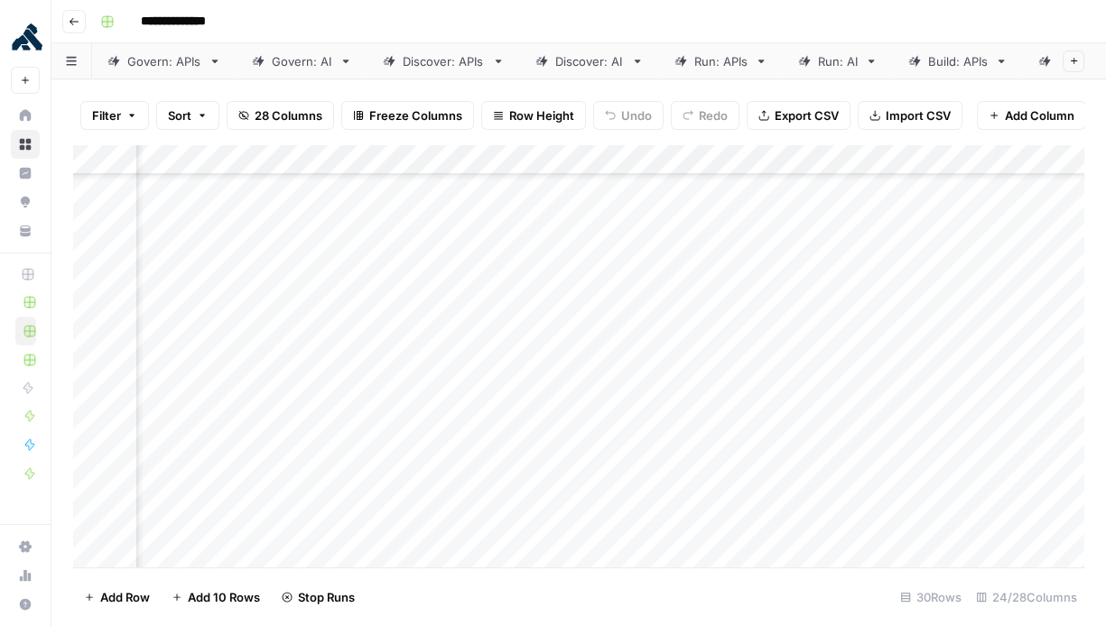
click at [652, 497] on div "Add Column" at bounding box center [578, 356] width 1011 height 424
click at [654, 522] on div "Add Column" at bounding box center [578, 356] width 1011 height 424
click at [847, 394] on div "Add Column" at bounding box center [578, 356] width 1011 height 424
click at [858, 429] on div "Add Column" at bounding box center [578, 356] width 1011 height 424
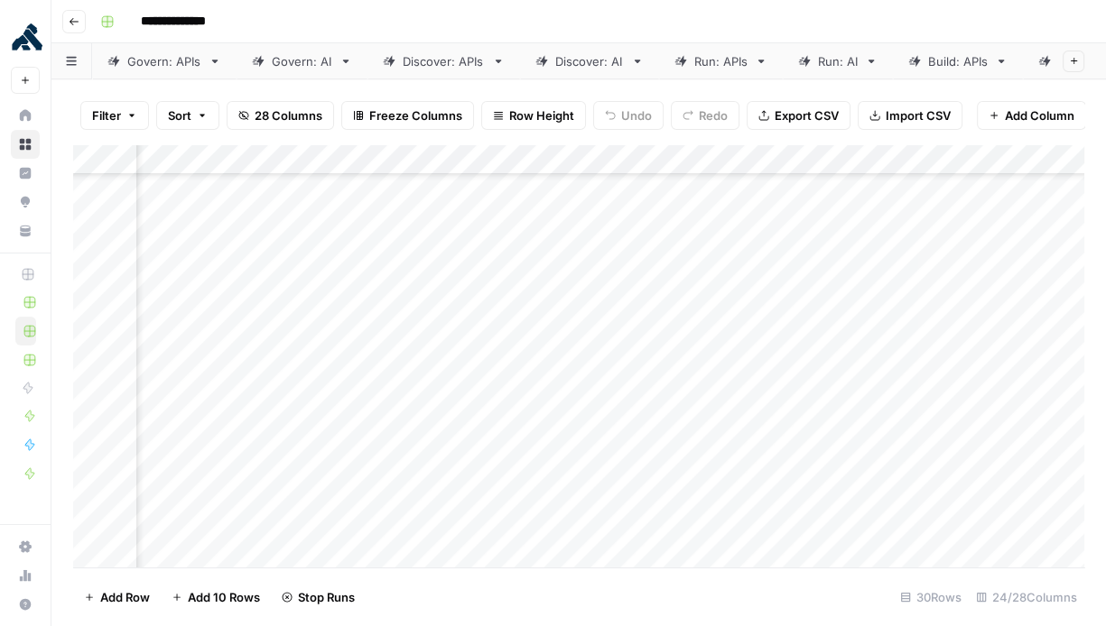
click at [858, 467] on div "Add Column" at bounding box center [578, 356] width 1011 height 424
click at [859, 498] on div "Add Column" at bounding box center [578, 356] width 1011 height 424
click at [859, 520] on div "Add Column" at bounding box center [578, 356] width 1011 height 424
drag, startPoint x: 348, startPoint y: 188, endPoint x: 969, endPoint y: 549, distance: 717.6
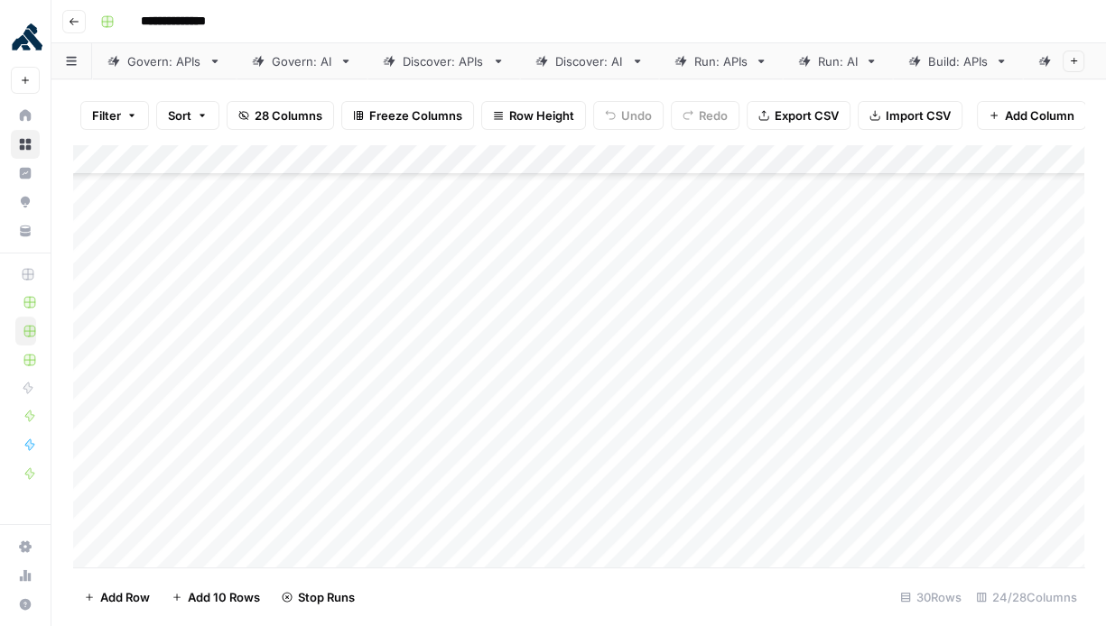
click at [969, 549] on div "Add Column" at bounding box center [578, 356] width 1011 height 424
click at [320, 252] on div "Add Column" at bounding box center [578, 356] width 1011 height 424
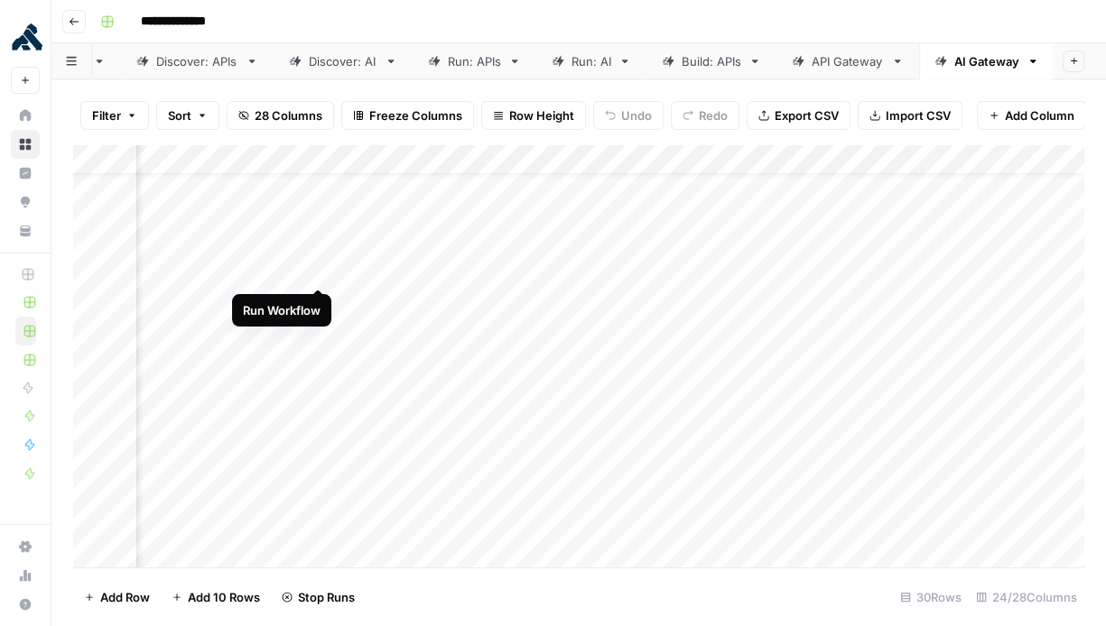
click at [323, 272] on div "Add Column" at bounding box center [578, 356] width 1011 height 424
click at [322, 301] on div "Add Column" at bounding box center [578, 356] width 1011 height 424
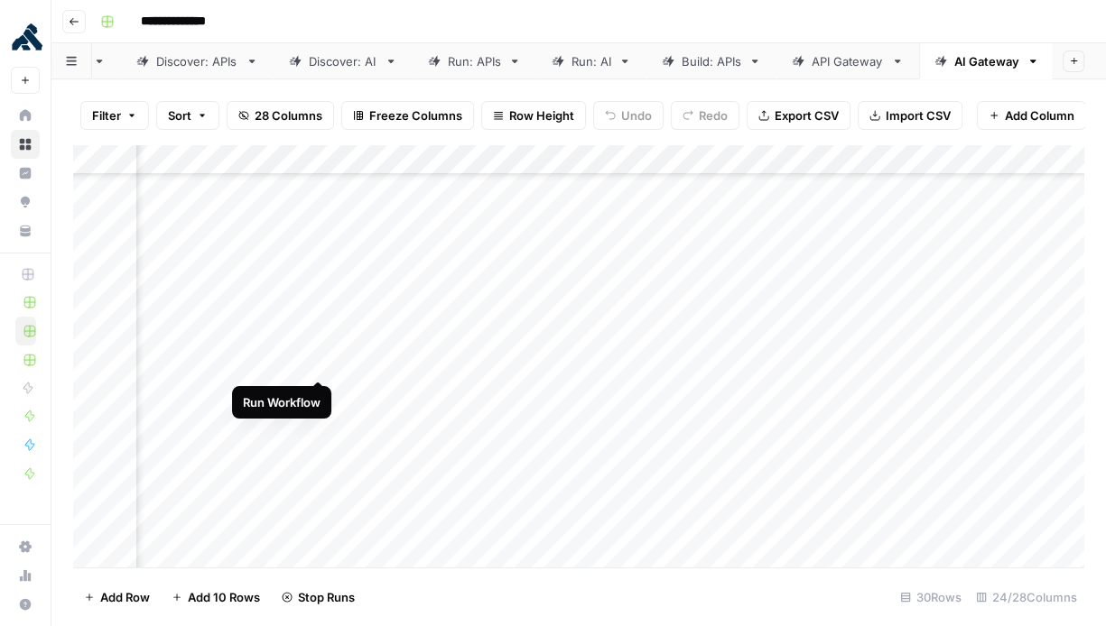
click at [324, 366] on div "Add Column" at bounding box center [578, 356] width 1011 height 424
click at [320, 393] on div "Add Column" at bounding box center [578, 356] width 1011 height 424
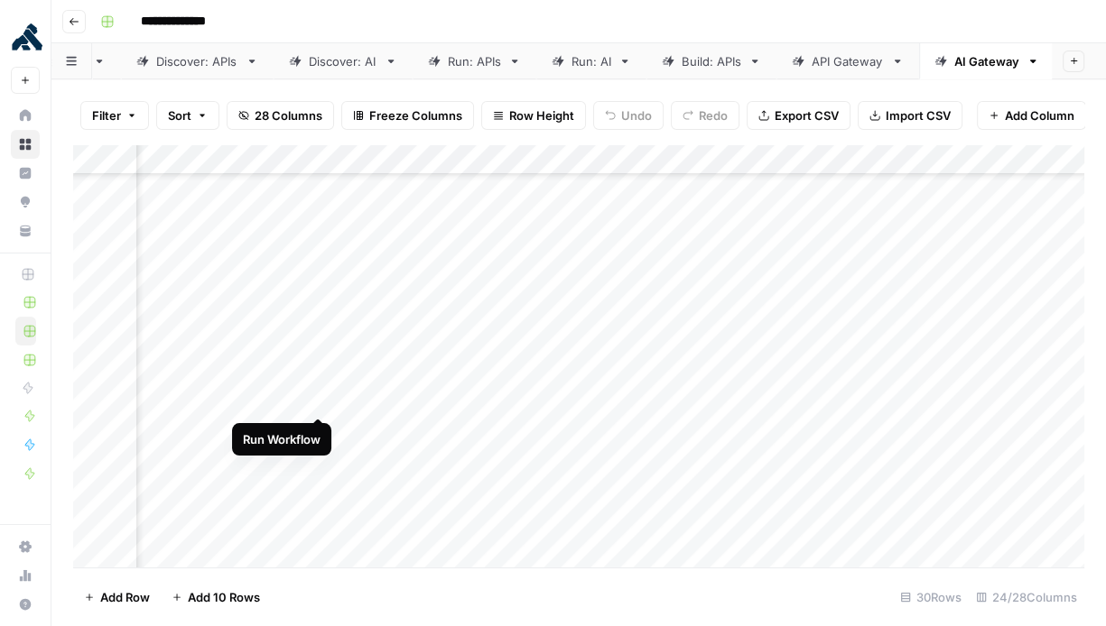
click at [322, 400] on div "Add Column" at bounding box center [578, 356] width 1011 height 424
click at [321, 521] on div "Add Column" at bounding box center [578, 356] width 1011 height 424
click at [351, 247] on div "Add Column" at bounding box center [578, 356] width 1011 height 424
click at [355, 247] on div "Add Column" at bounding box center [578, 356] width 1011 height 424
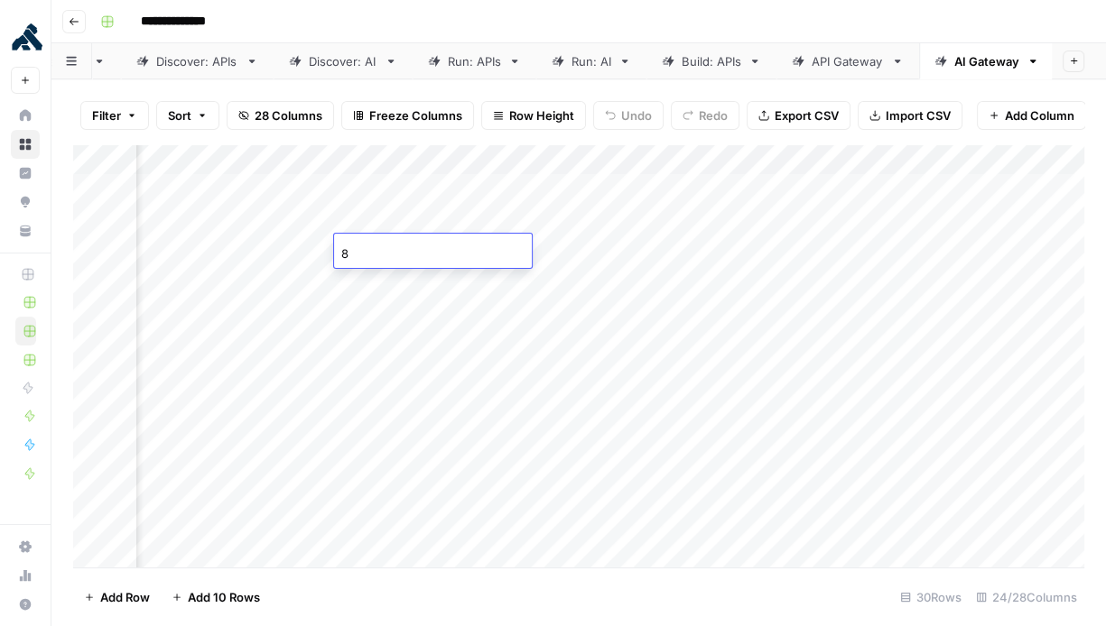
type input "87"
click at [410, 329] on div "Add Column" at bounding box center [578, 356] width 1011 height 424
click at [383, 348] on div "Add Column" at bounding box center [578, 356] width 1011 height 424
type input "72"
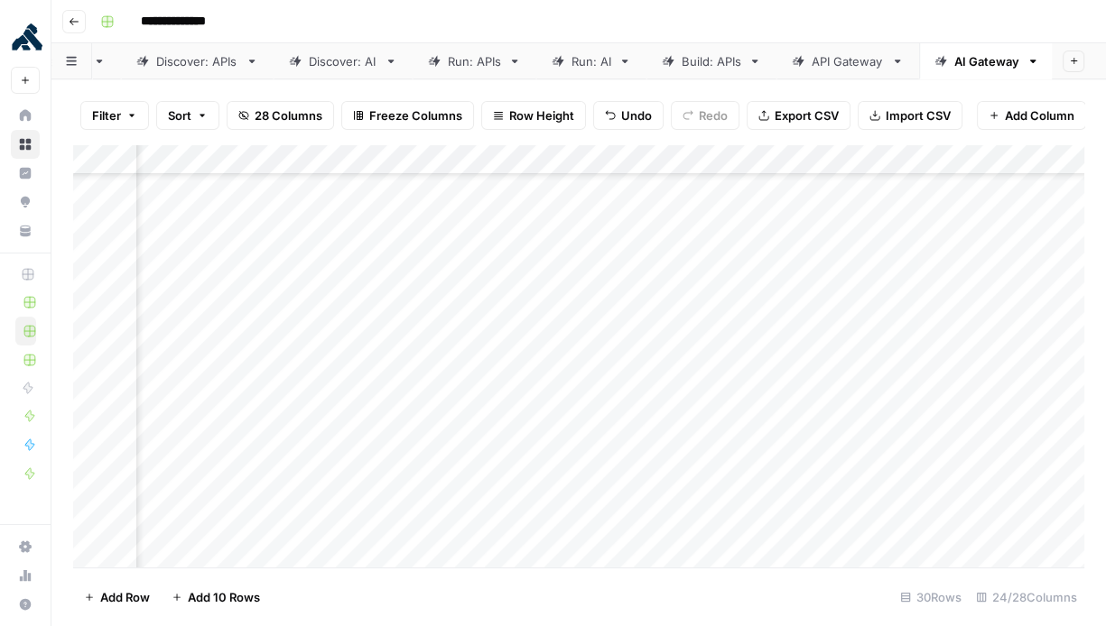
click at [429, 394] on div "Add Column" at bounding box center [578, 356] width 1011 height 424
click at [412, 314] on div "Add Column" at bounding box center [578, 356] width 1011 height 424
click at [409, 280] on div "Add Column" at bounding box center [578, 356] width 1011 height 424
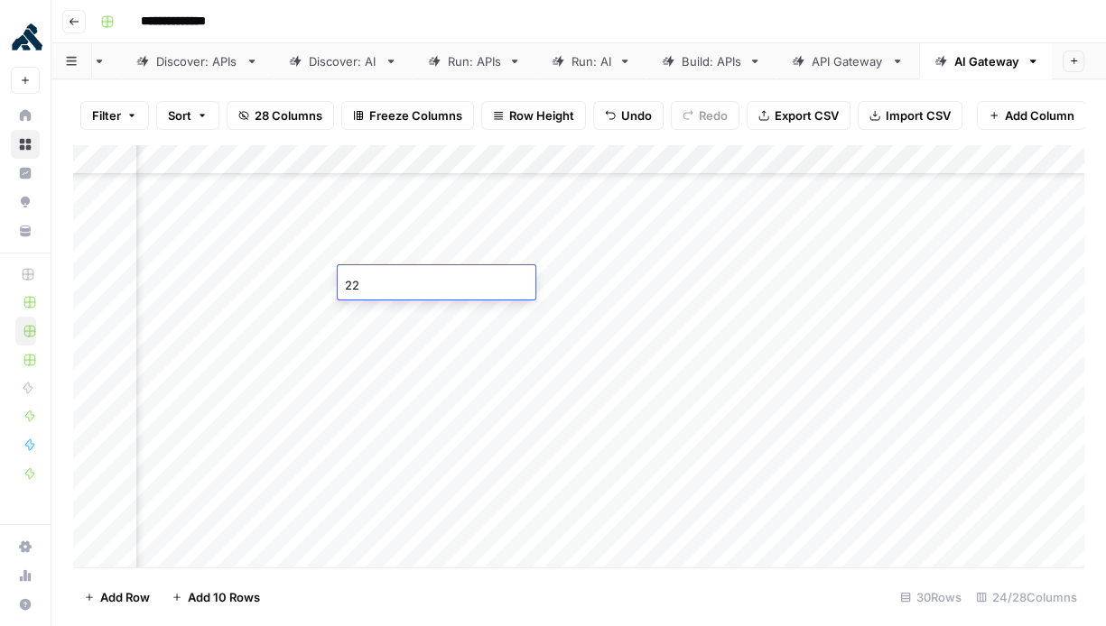
click at [487, 446] on div "Add Column" at bounding box center [578, 356] width 1011 height 424
drag, startPoint x: 431, startPoint y: 529, endPoint x: 404, endPoint y: -8, distance: 537.8
click at [404, 0] on html "**********" at bounding box center [553, 313] width 1106 height 626
click at [425, 285] on div "Add Column" at bounding box center [578, 356] width 1011 height 424
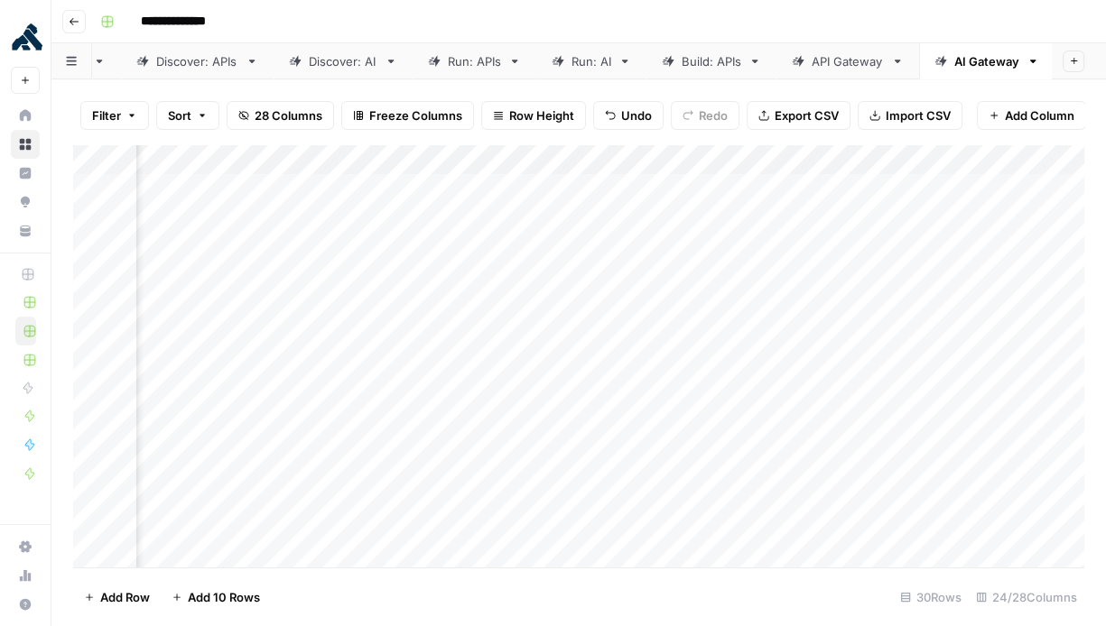
click at [421, 312] on div "Add Column" at bounding box center [578, 356] width 1011 height 424
click at [422, 339] on div "Add Column" at bounding box center [578, 356] width 1011 height 424
click at [426, 377] on div "Add Column" at bounding box center [578, 356] width 1011 height 424
click at [423, 451] on div "Add Column" at bounding box center [578, 356] width 1011 height 424
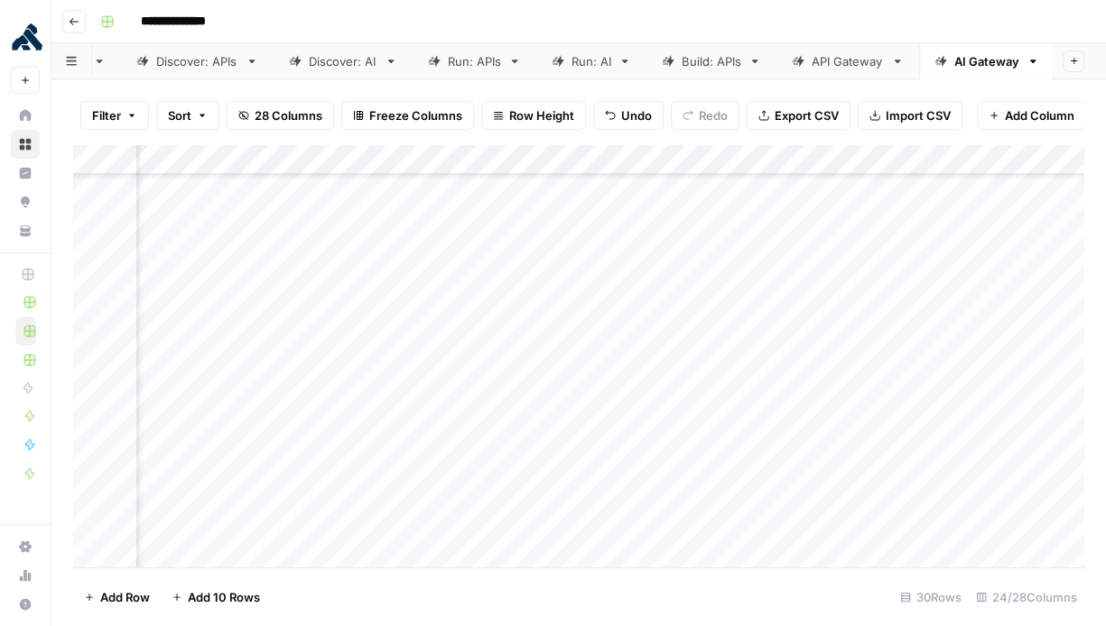
scroll to position [267, 3155]
click at [450, 357] on div "Add Column" at bounding box center [578, 356] width 1011 height 424
click at [435, 419] on div "Add Column" at bounding box center [578, 356] width 1011 height 424
click at [421, 181] on div "Add Column" at bounding box center [578, 356] width 1011 height 424
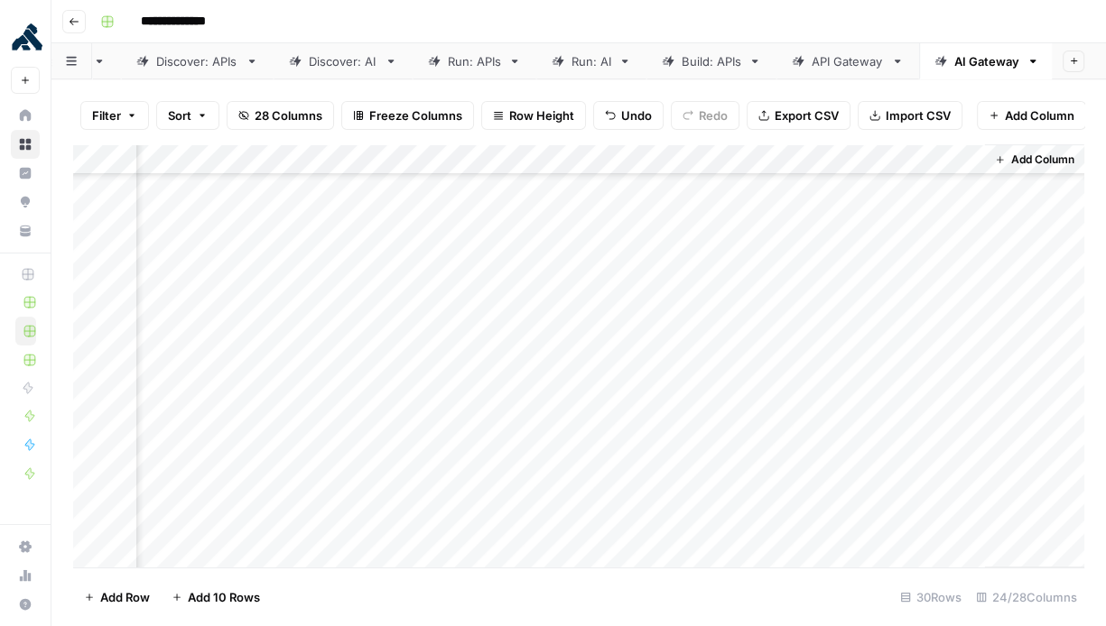
scroll to position [556, 3445]
drag, startPoint x: 426, startPoint y: 185, endPoint x: 501, endPoint y: 656, distance: 477.1
click at [501, 626] on html "**********" at bounding box center [553, 313] width 1106 height 626
click at [795, 190] on div "Add Column" at bounding box center [578, 356] width 1011 height 424
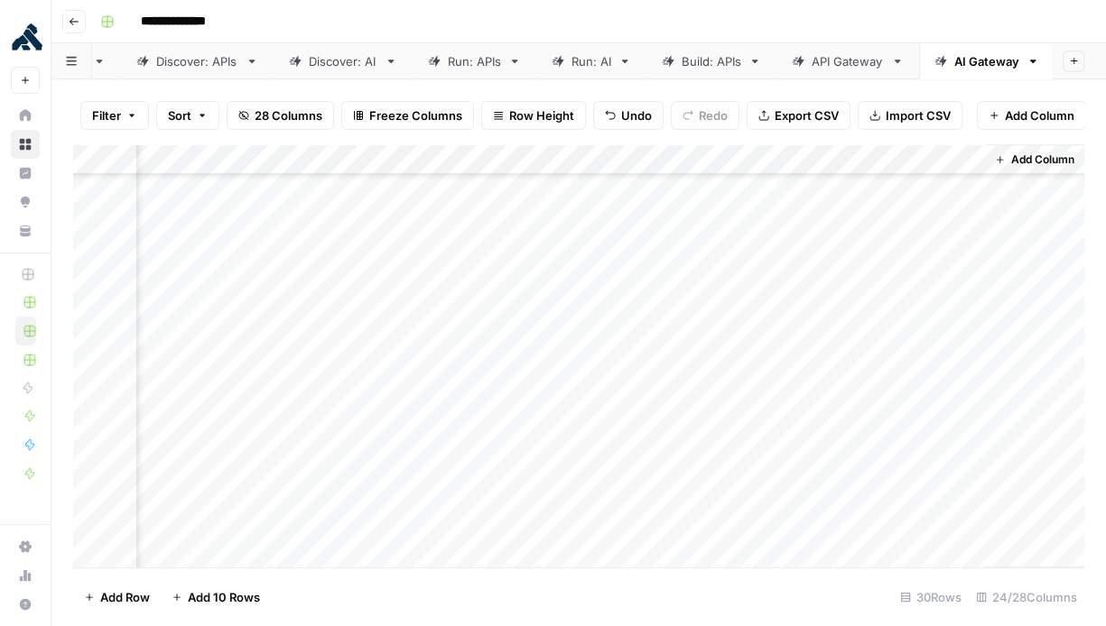
scroll to position [556, 3445]
drag, startPoint x: 805, startPoint y: 189, endPoint x: 895, endPoint y: 656, distance: 476.2
click at [895, 626] on html "**********" at bounding box center [553, 313] width 1106 height 626
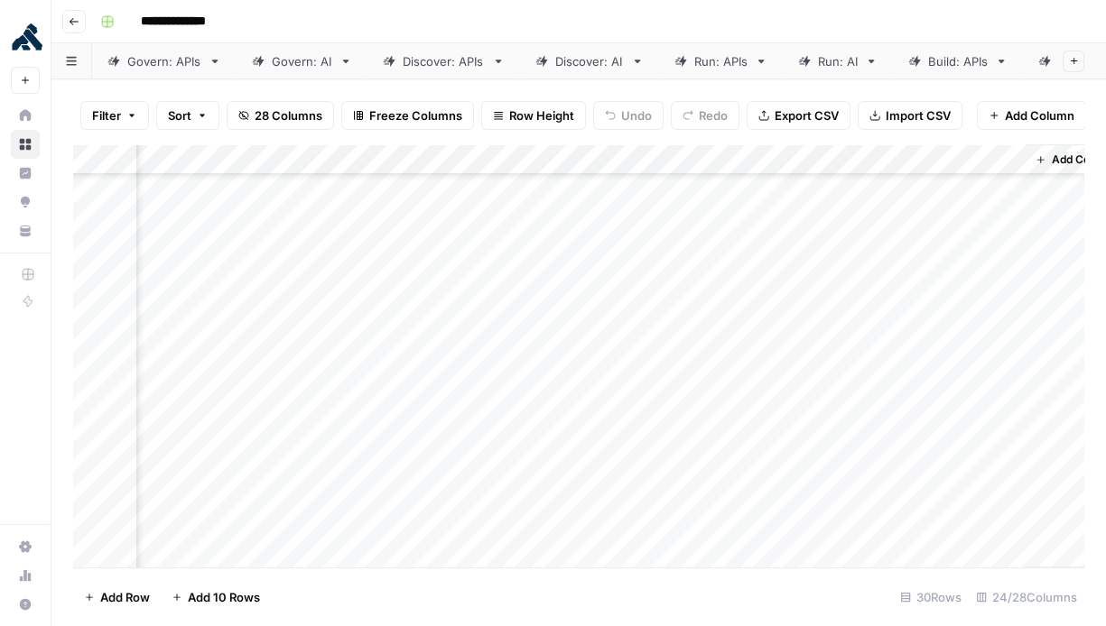
scroll to position [556, 3445]
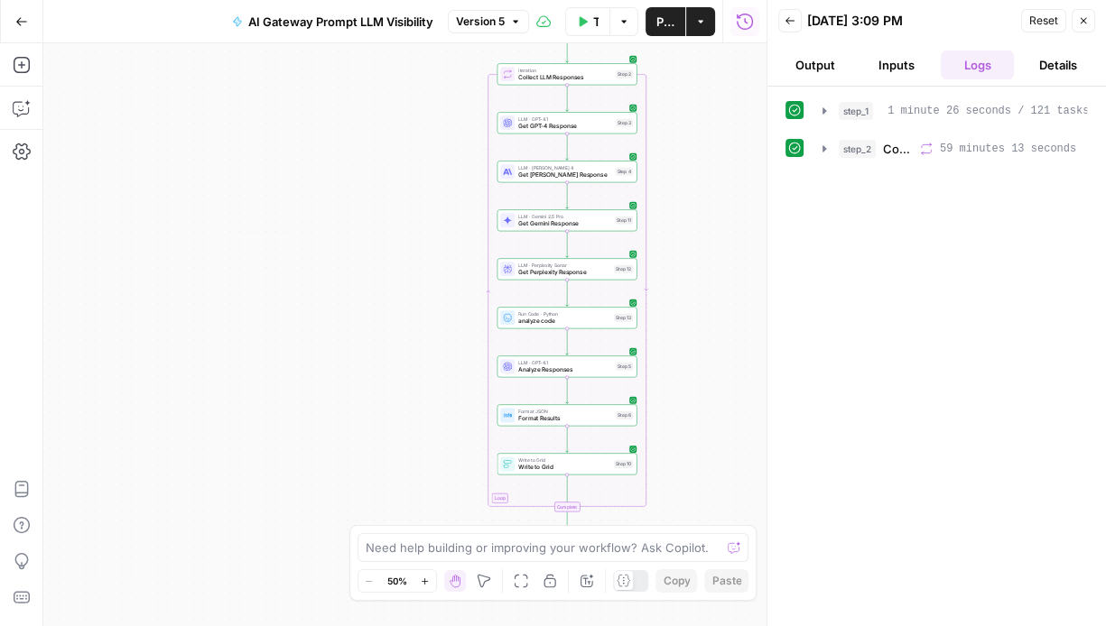
scroll to position [0, 2]
click at [27, 27] on button "Go Back" at bounding box center [21, 21] width 32 height 32
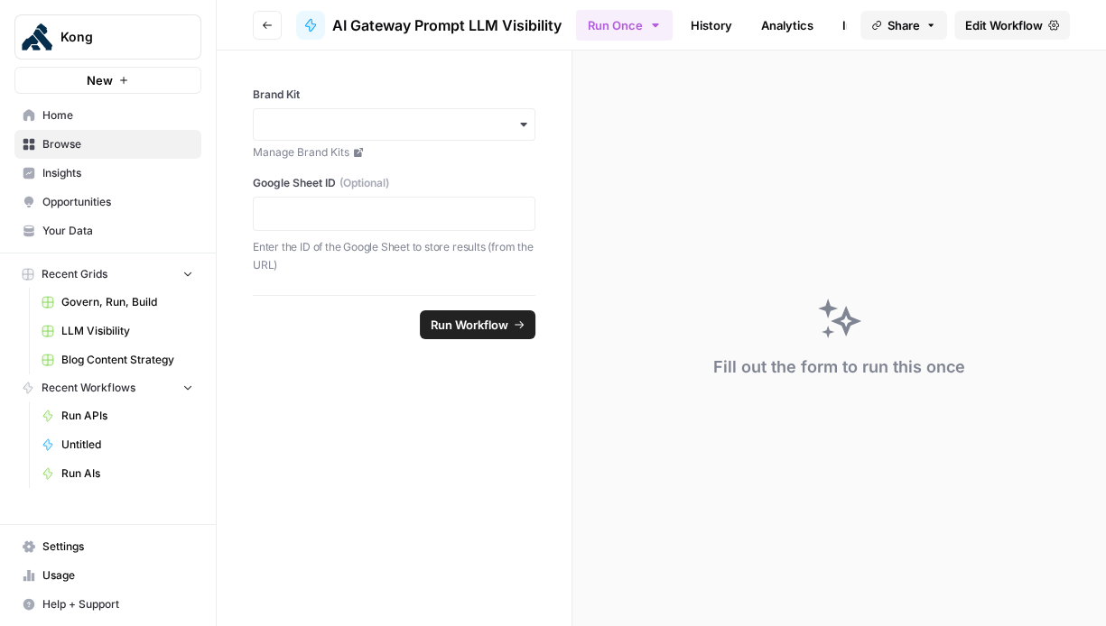
click at [267, 20] on icon "button" at bounding box center [267, 25] width 11 height 11
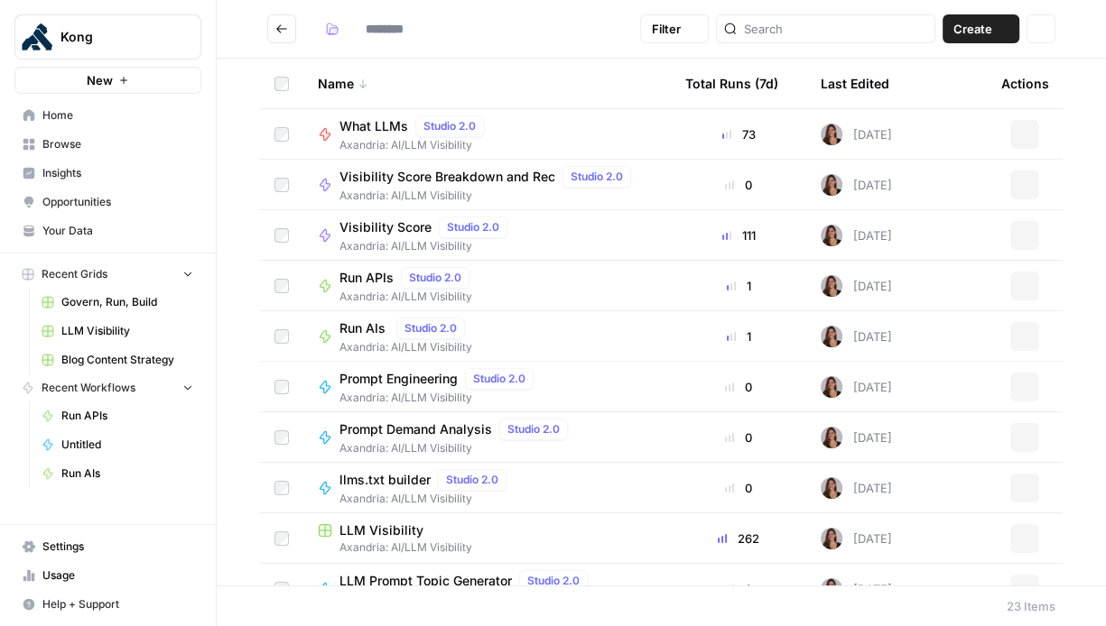
type input "**********"
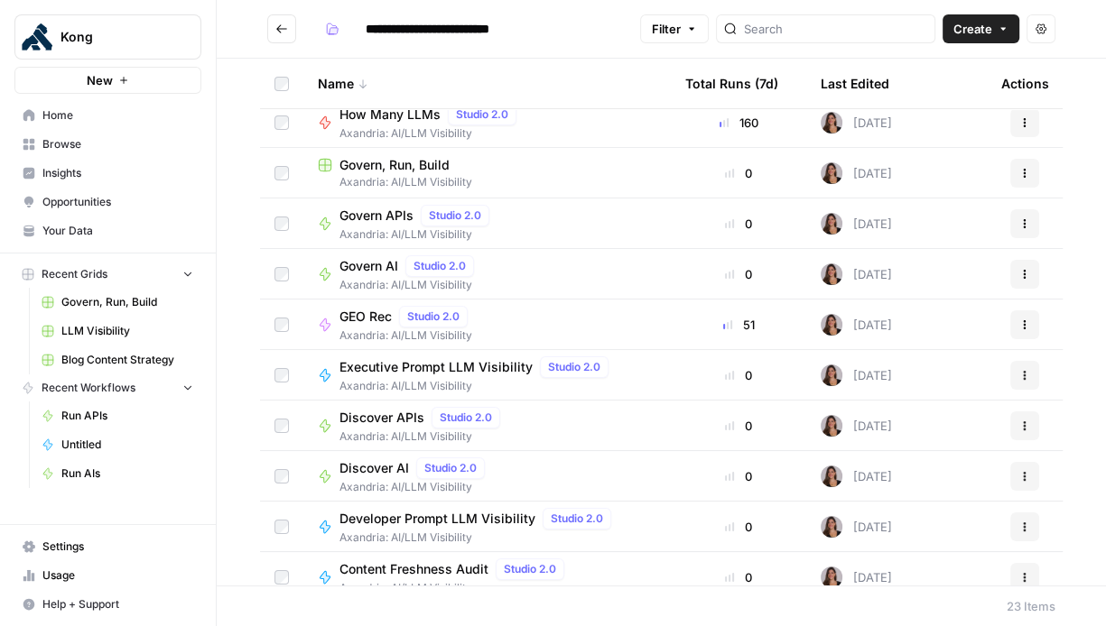
scroll to position [685, 0]
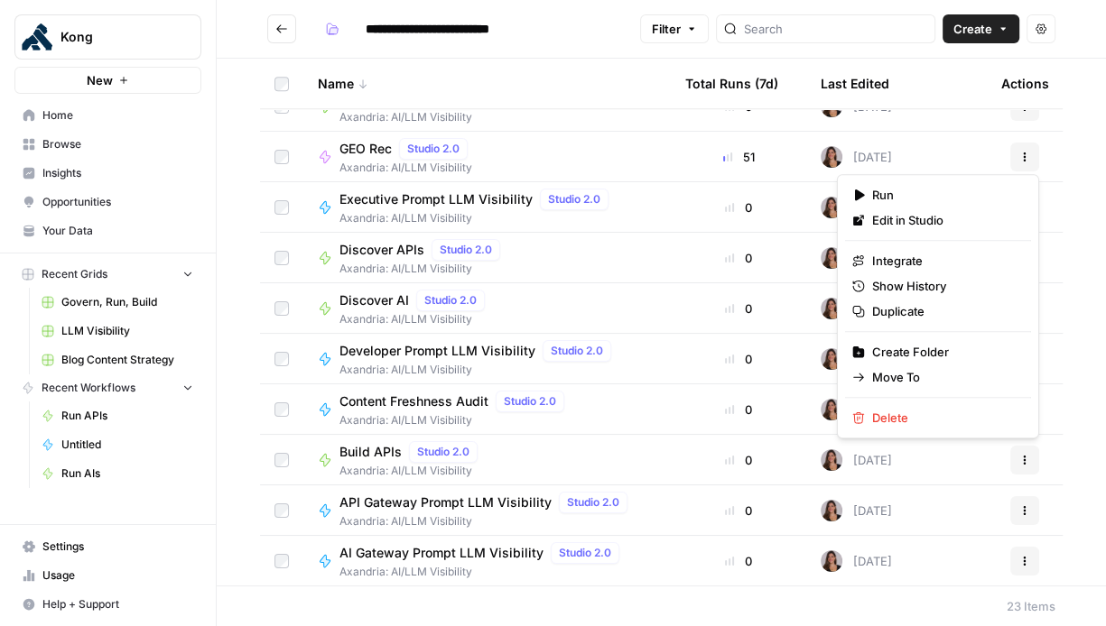
click at [1017, 451] on button "Actions" at bounding box center [1024, 460] width 29 height 29
click at [942, 320] on span "Duplicate" at bounding box center [944, 311] width 144 height 18
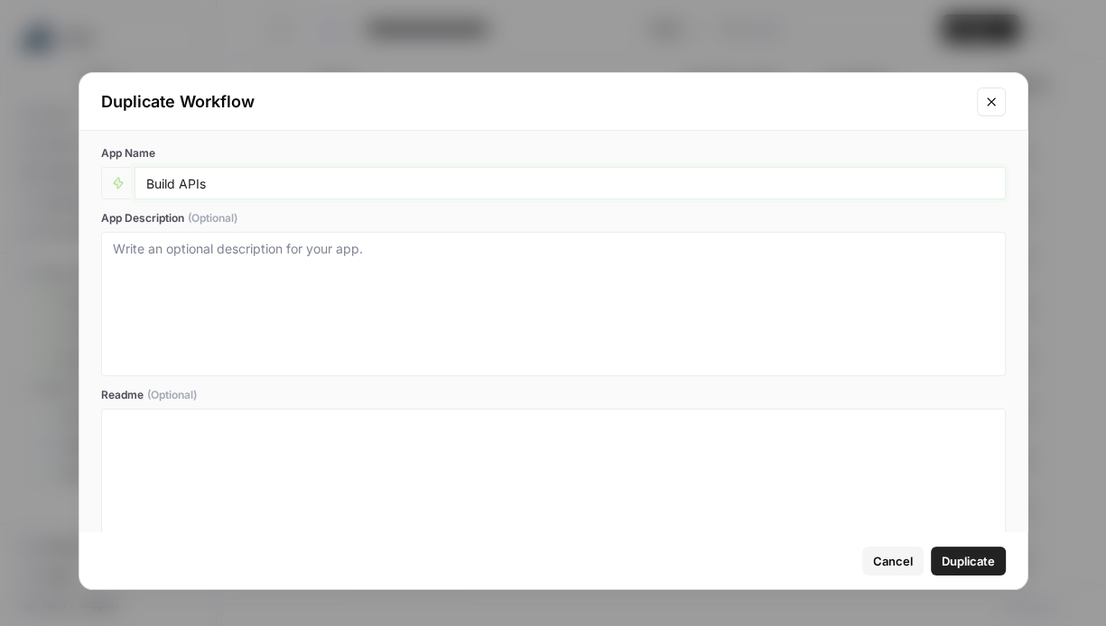
click at [193, 185] on input "Build APIs" at bounding box center [570, 183] width 848 height 16
click at [298, 187] on input "Build AIs" at bounding box center [570, 183] width 848 height 16
type input "Build AI"
click at [992, 568] on span "Duplicate" at bounding box center [968, 561] width 53 height 18
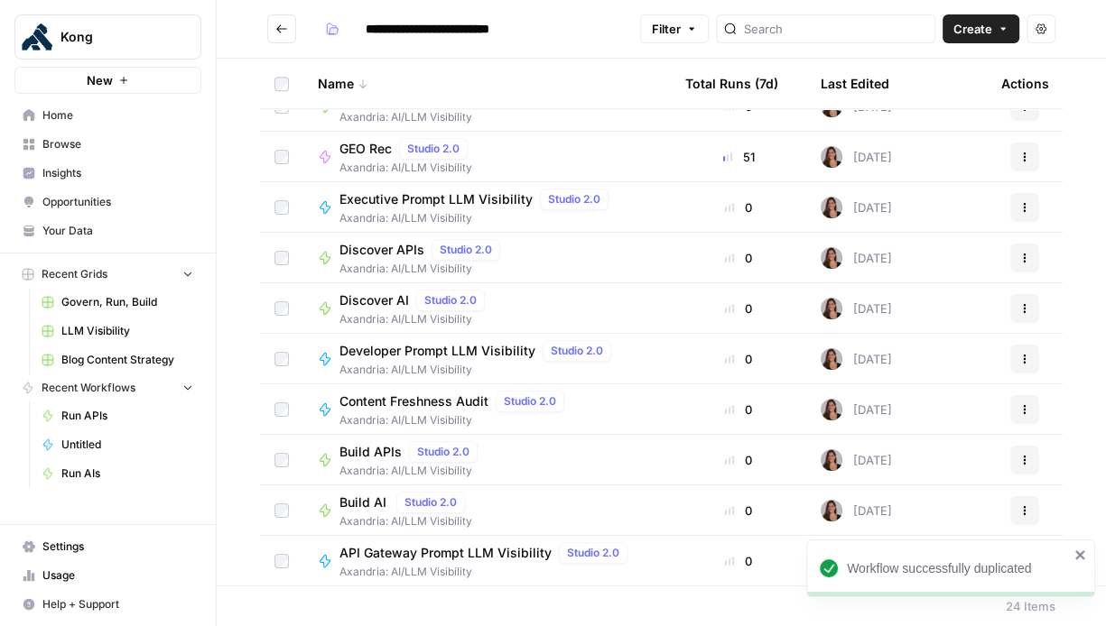
click at [371, 505] on span "Build AI" at bounding box center [364, 503] width 50 height 18
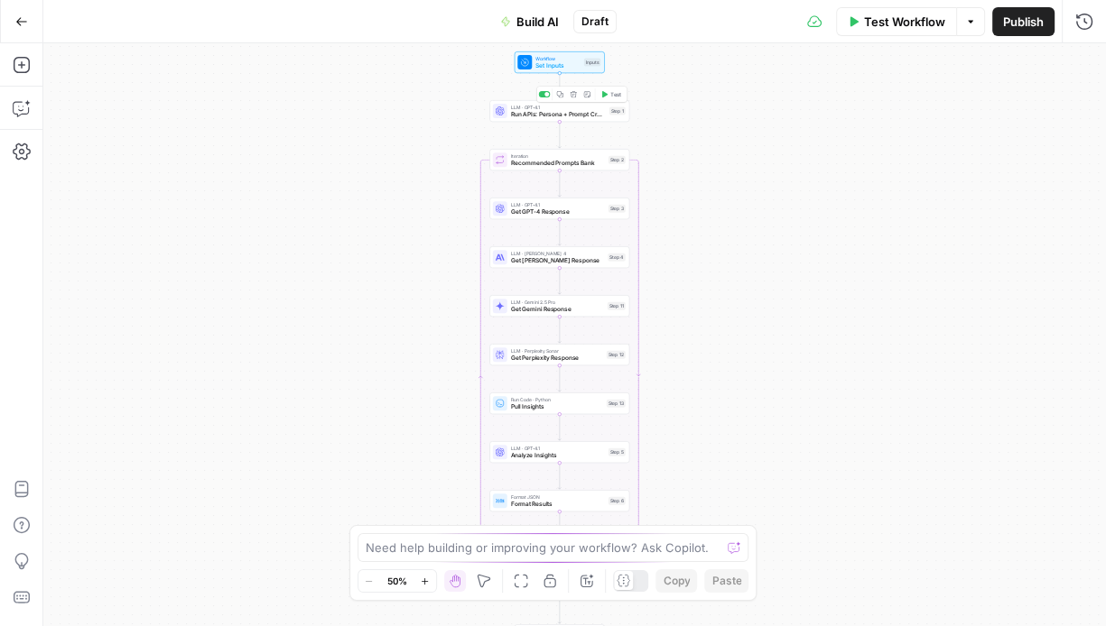
click at [549, 118] on div "LLM · GPT-4.1 Run APIs: Persona + Prompt Creation Step 1 Copy step Delete step …" at bounding box center [559, 111] width 140 height 22
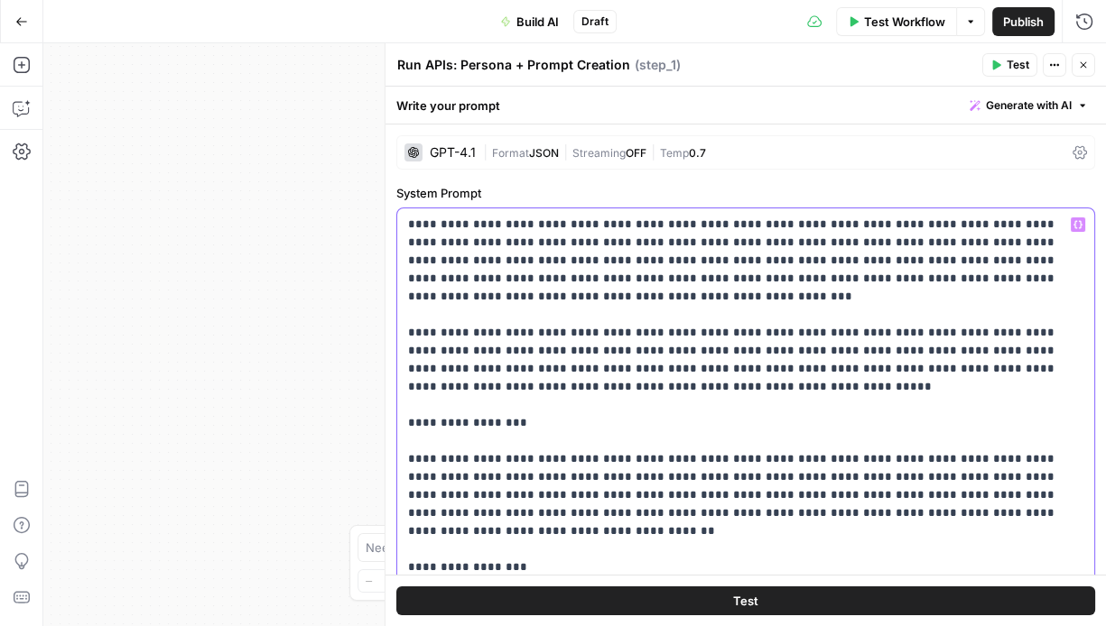
drag, startPoint x: 409, startPoint y: 223, endPoint x: 616, endPoint y: 393, distance: 267.5
drag, startPoint x: 626, startPoint y: 225, endPoint x: 570, endPoint y: 220, distance: 57.1
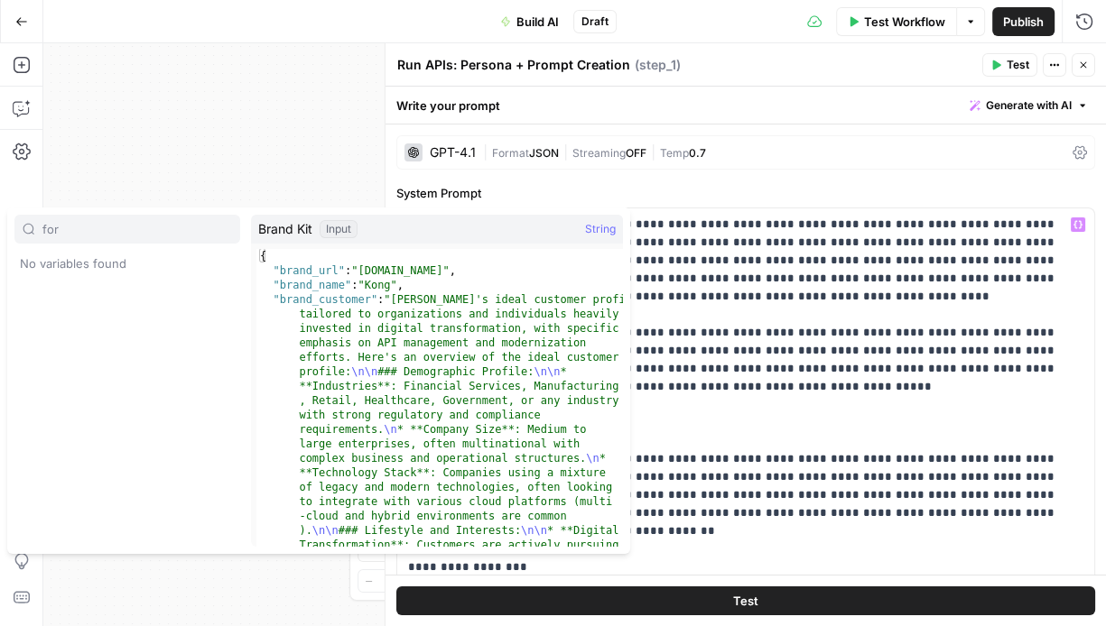
type input "for"
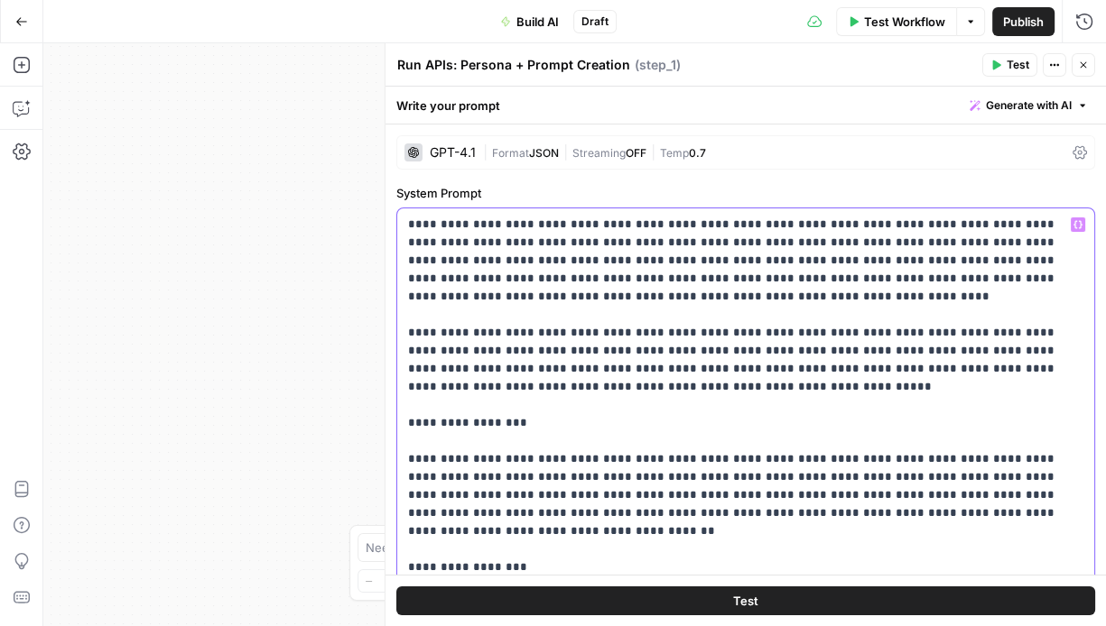
drag, startPoint x: 625, startPoint y: 225, endPoint x: 609, endPoint y: 224, distance: 15.4
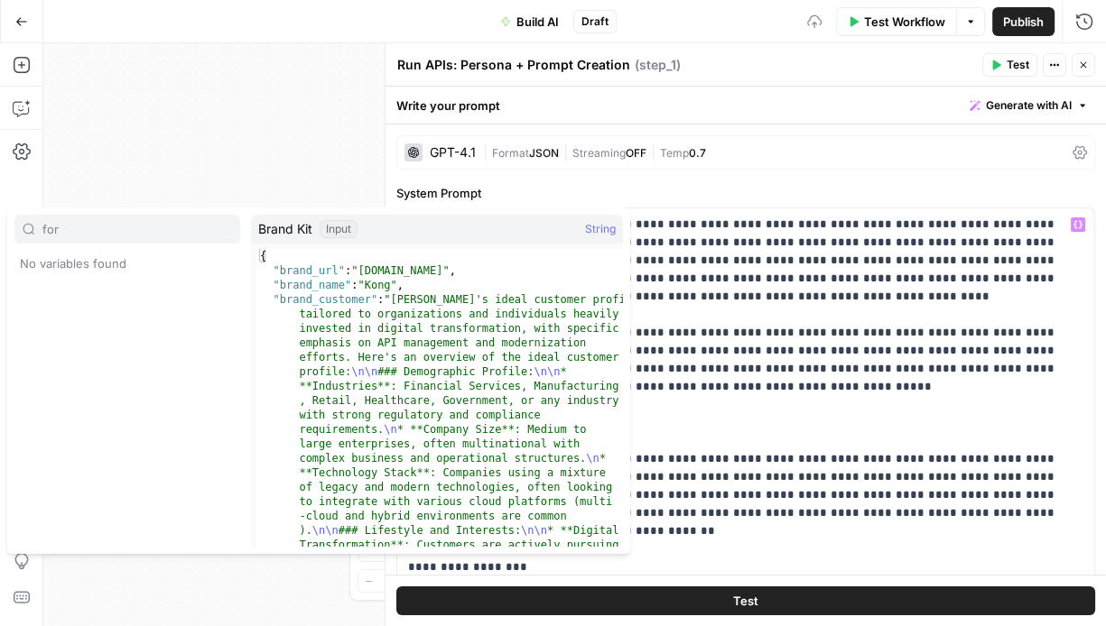
type input "for"
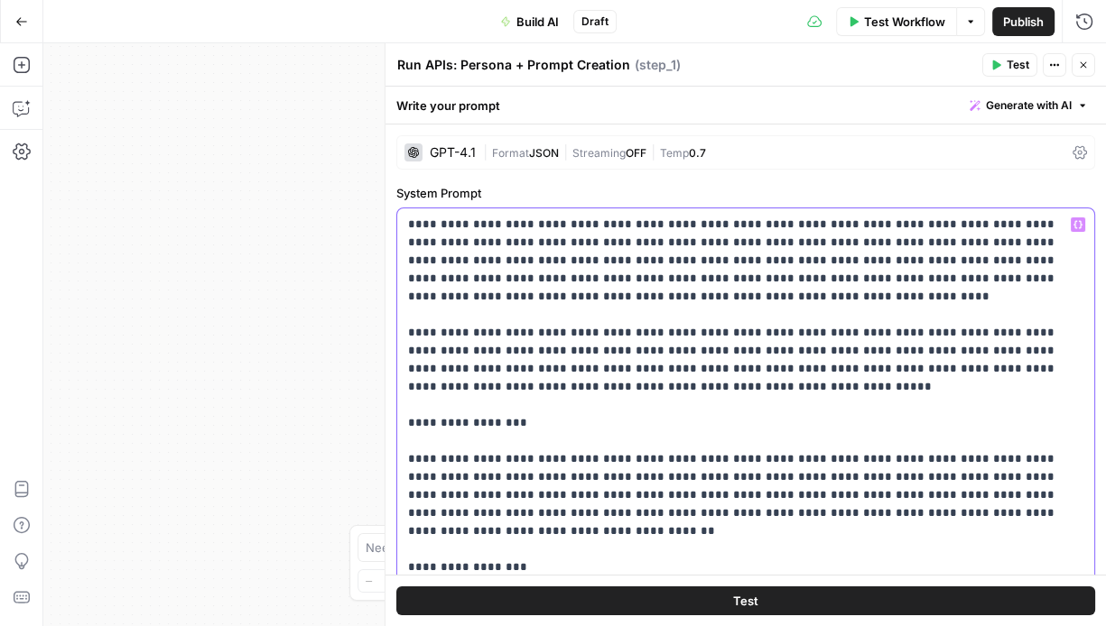
drag, startPoint x: 793, startPoint y: 224, endPoint x: 755, endPoint y: 223, distance: 37.9
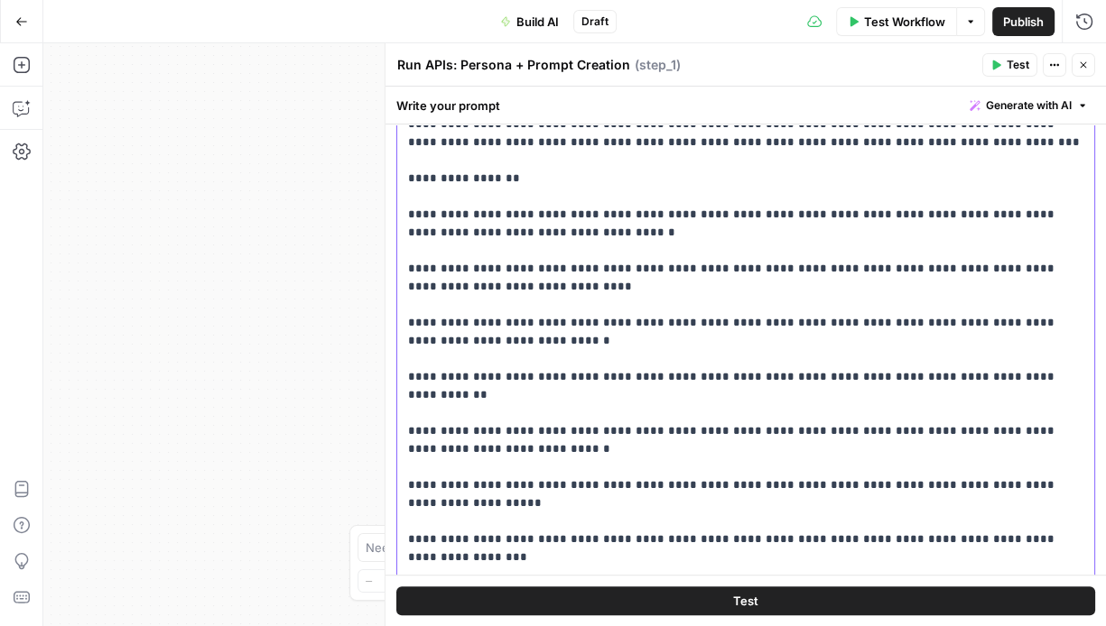
scroll to position [896, 0]
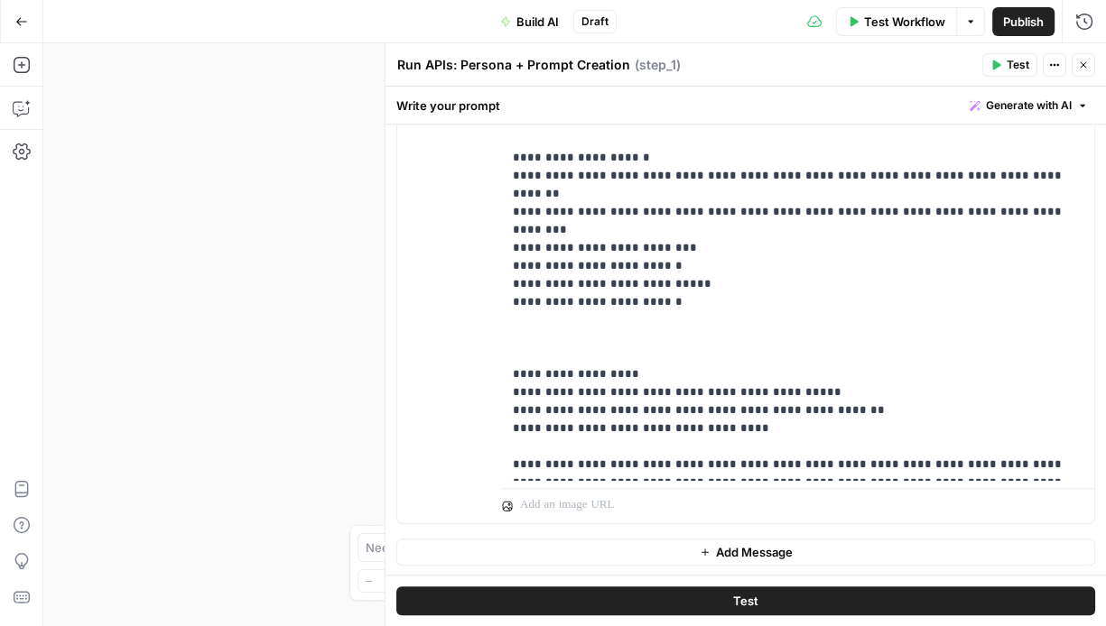
drag, startPoint x: 409, startPoint y: 220, endPoint x: 858, endPoint y: 564, distance: 565.3
click at [0, 0] on form "**********" at bounding box center [0, 0] width 0 height 0
copy p "**********"
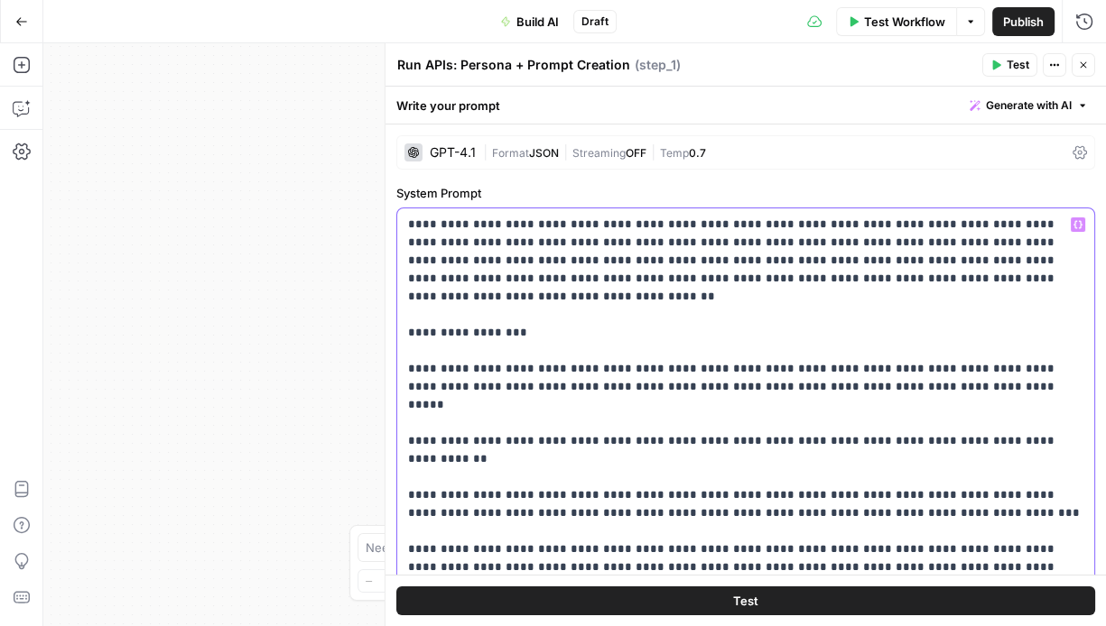
scroll to position [0, 0]
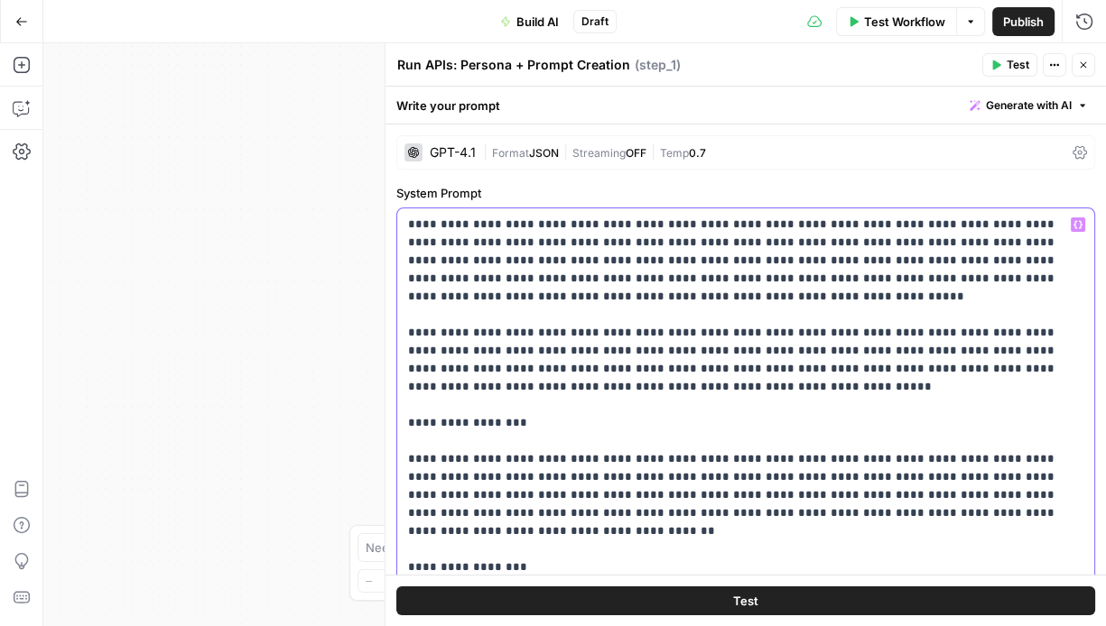
drag, startPoint x: 520, startPoint y: 222, endPoint x: 749, endPoint y: 221, distance: 229.3
copy p "**********"
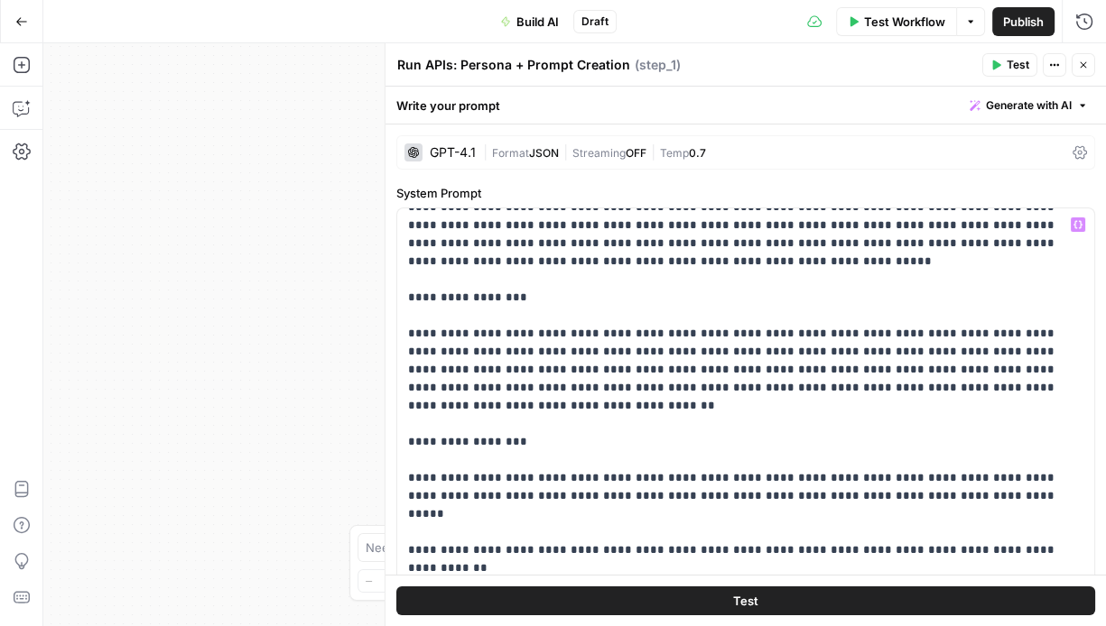
scroll to position [579, 0]
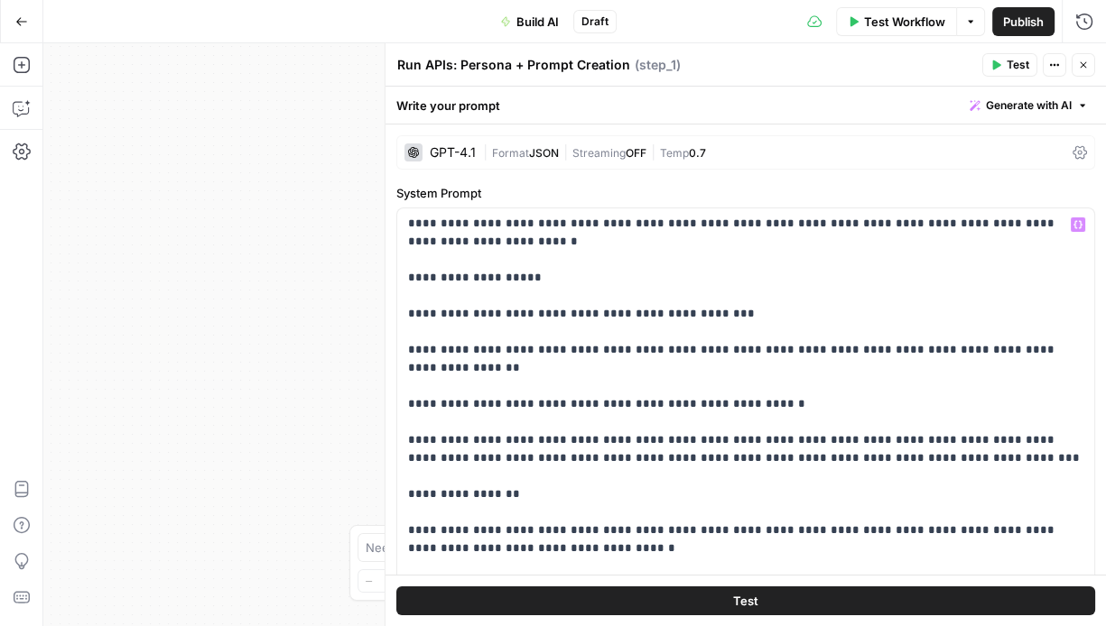
click at [265, 283] on div "Workflow Set Inputs Inputs LLM · GPT-4.1 Run APIs: Persona + Prompt Creation St…" at bounding box center [574, 334] width 1062 height 583
click at [371, 277] on div "Workflow Set Inputs Inputs LLM · GPT-4.1 Run APIs: Persona + Prompt Creation St…" at bounding box center [574, 334] width 1062 height 583
click at [498, 265] on p "**********" at bounding box center [746, 287] width 676 height 1300
click at [815, 419] on p "**********" at bounding box center [746, 287] width 676 height 1300
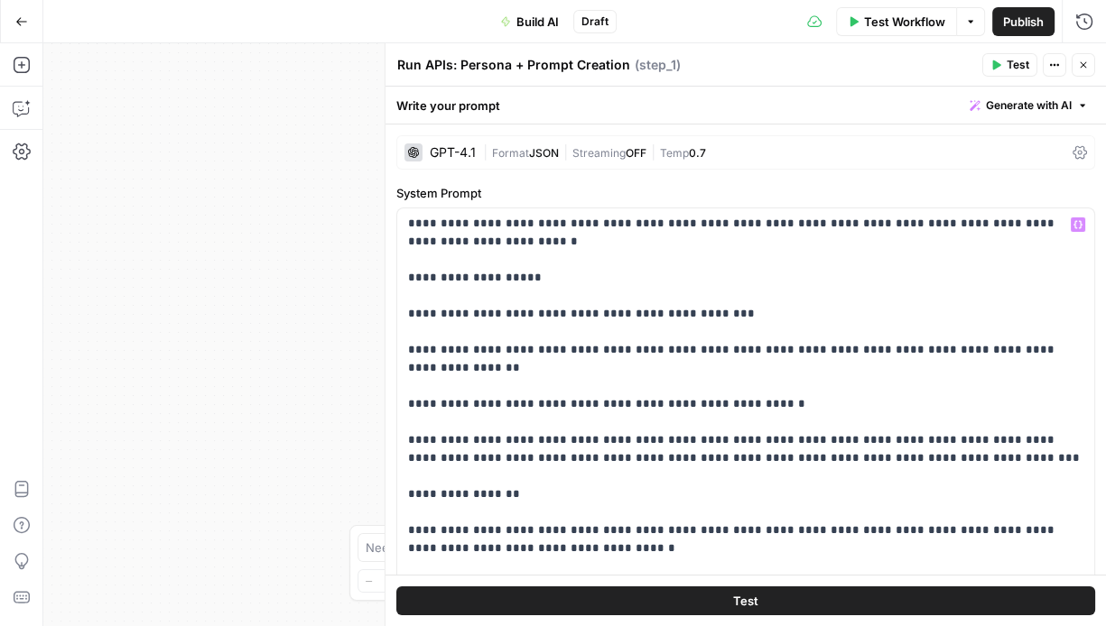
click at [301, 159] on div "Workflow Set Inputs Inputs LLM · GPT-4.1 Run APIs: Persona + Prompt Creation St…" at bounding box center [574, 334] width 1062 height 583
click at [766, 162] on div "GPT-4.1 | Format JSON | Streaming OFF | Temp 0.7" at bounding box center [745, 152] width 699 height 34
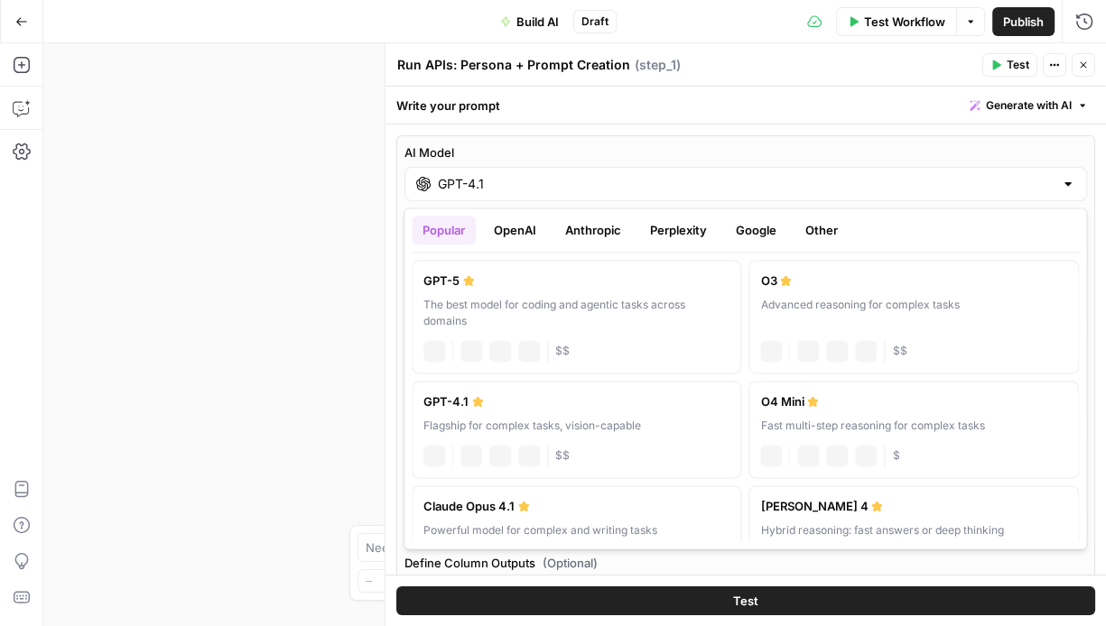
click at [766, 162] on div "AI Model GPT-4.1" at bounding box center [745, 173] width 682 height 58
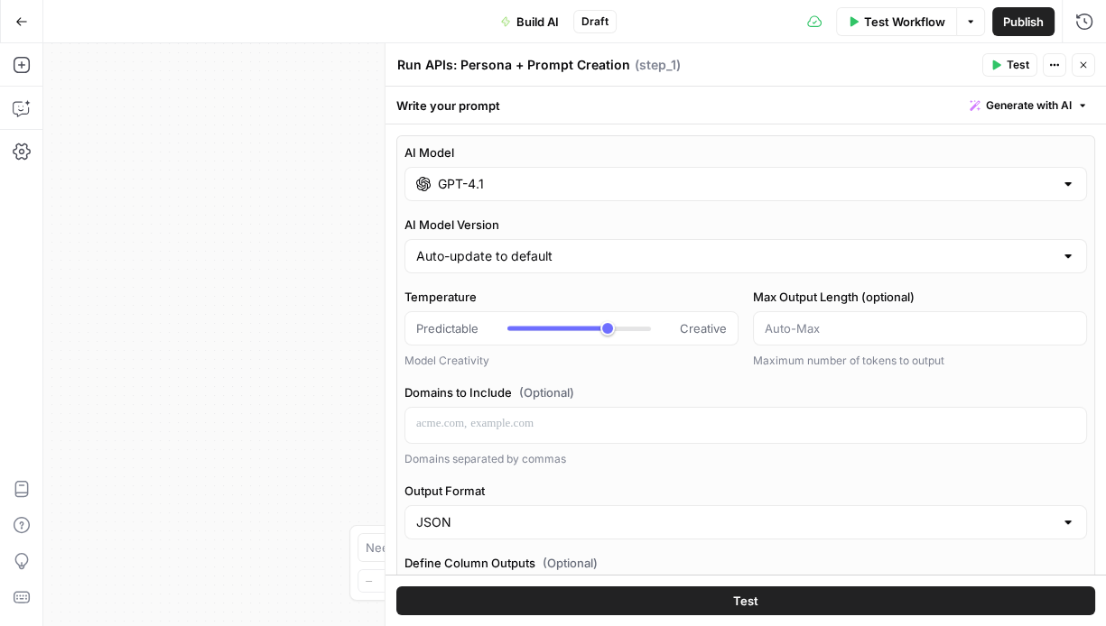
click at [417, 324] on span "Predictable" at bounding box center [447, 329] width 62 height 18
drag, startPoint x: 1064, startPoint y: 587, endPoint x: 2733, endPoint y: 1767, distance: 2043.3
click at [1105, 626] on html "Kong New Home Browse Insights Opportunities Your Data Recent Grids Govern, Run,…" at bounding box center [553, 313] width 1106 height 626
drag, startPoint x: 1047, startPoint y: 594, endPoint x: 1970, endPoint y: 1505, distance: 1296.5
click at [1105, 626] on html "Kong New Home Browse Insights Opportunities Your Data Recent Grids Govern, Run,…" at bounding box center [553, 313] width 1106 height 626
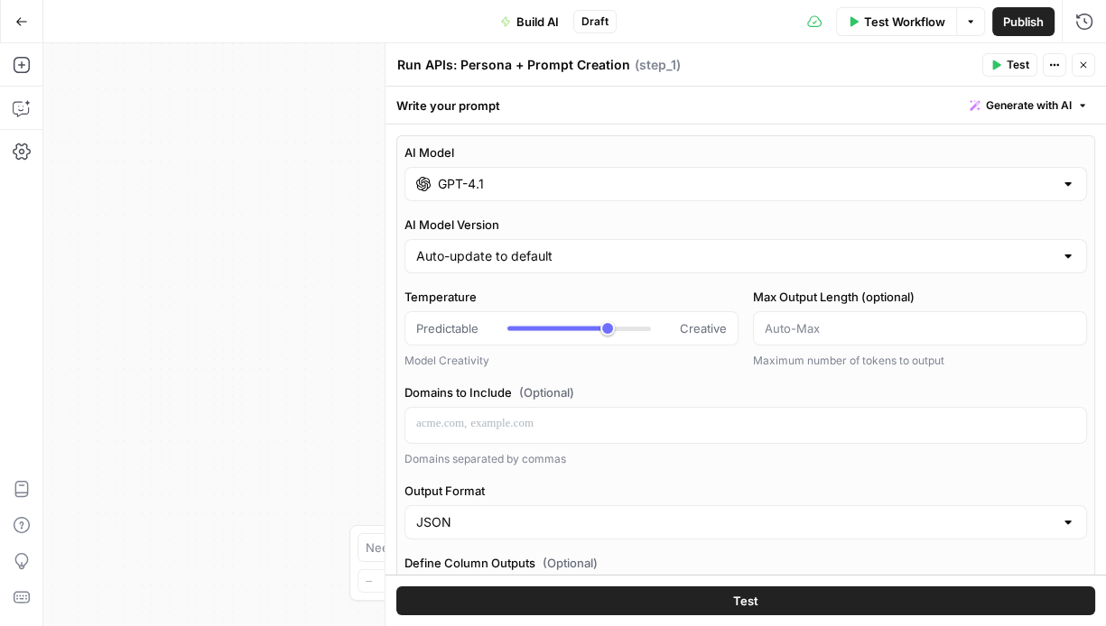
drag, startPoint x: 1085, startPoint y: 214, endPoint x: 2365, endPoint y: 182, distance: 1280.4
click at [1105, 182] on html "Kong New Home Browse Insights Opportunities Your Data Recent Grids Govern, Run,…" at bounding box center [553, 313] width 1106 height 626
click at [1027, 265] on div "Auto-update to default" at bounding box center [745, 256] width 682 height 34
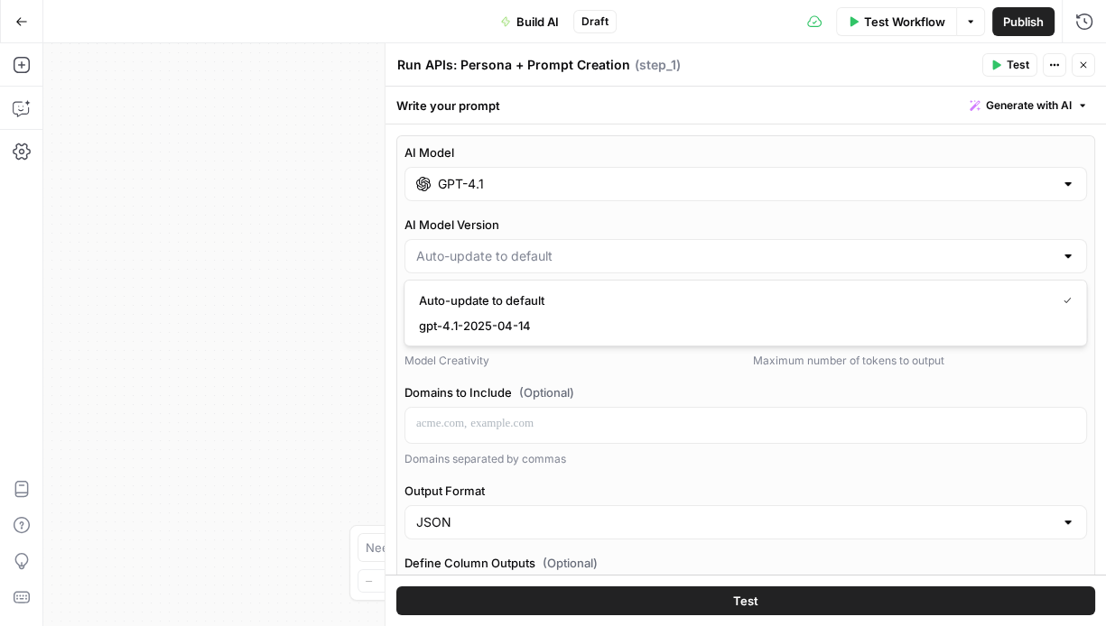
type input "Auto-update to default"
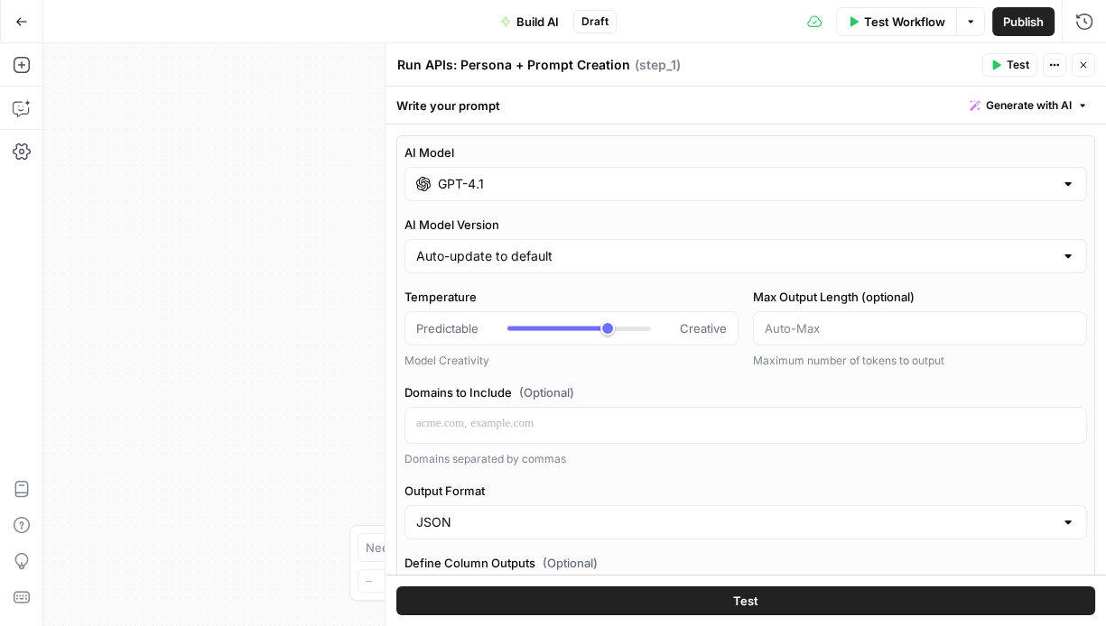
drag, startPoint x: 136, startPoint y: 268, endPoint x: -5170, endPoint y: 2087, distance: 5609.3
click at [0, 626] on html "Kong New Home Browse Insights Opportunities Your Data Recent Grids Govern, Run,…" at bounding box center [553, 313] width 1106 height 626
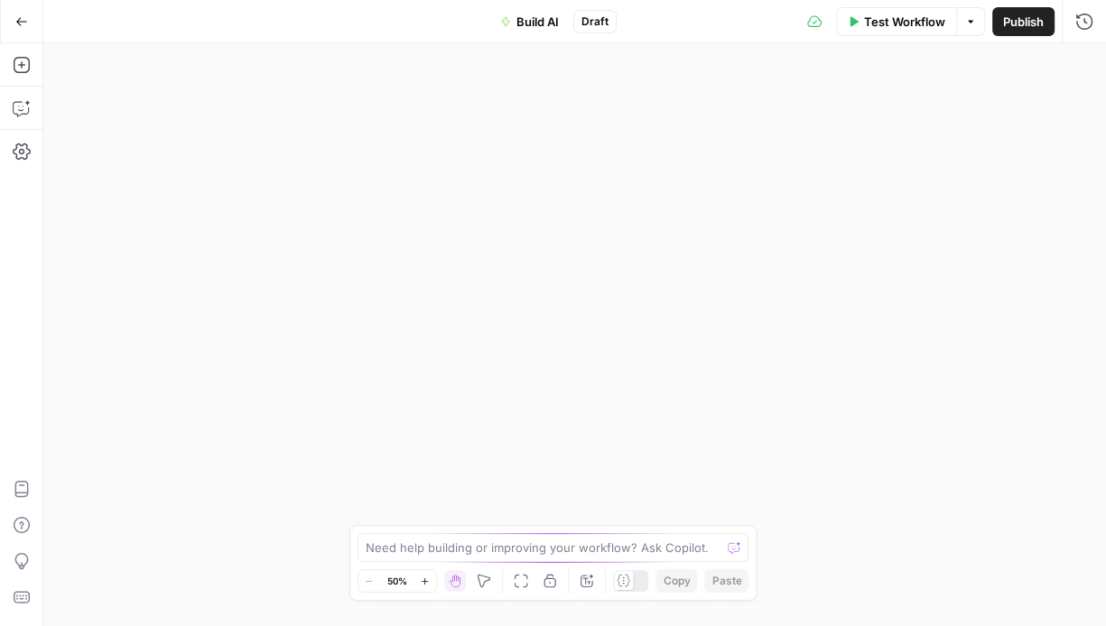
drag, startPoint x: 189, startPoint y: 590, endPoint x: 1132, endPoint y: 443, distance: 954.7
click at [1105, 443] on html "Kong New Home Browse Insights Opportunities Your Data Recent Grids Govern, Run,…" at bounding box center [553, 313] width 1106 height 626
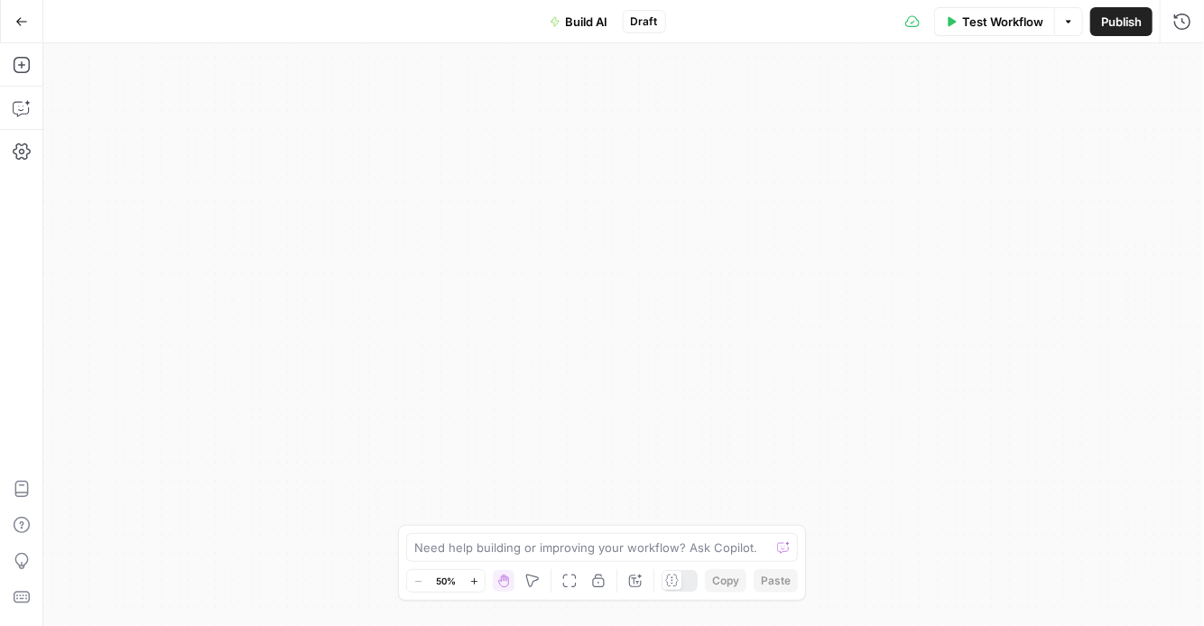
click at [546, 355] on div "Workflow Set Inputs Inputs LLM · GPT-4.1 Run APIs: Persona + Prompt Creation St…" at bounding box center [623, 334] width 1161 height 583
drag, startPoint x: 557, startPoint y: 127, endPoint x: 815, endPoint y: 3696, distance: 3577.8
click at [815, 626] on html "Kong New Home Browse Insights Opportunities Your Data Recent Grids Govern, Run,…" at bounding box center [602, 313] width 1204 height 626
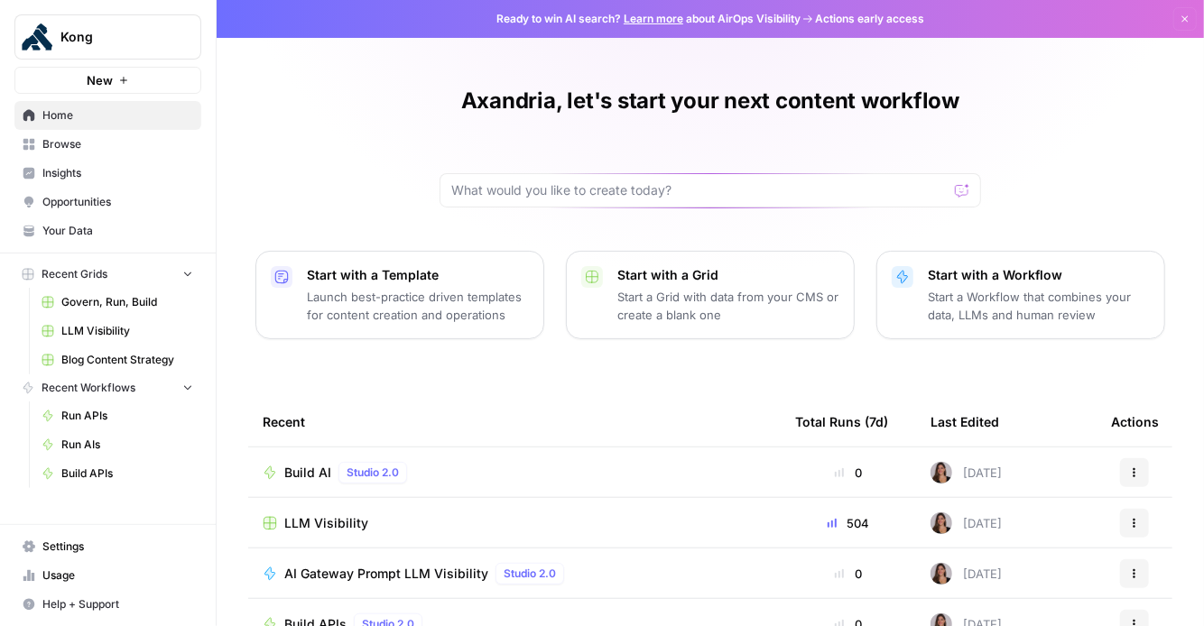
click at [307, 469] on span "Build AI" at bounding box center [307, 473] width 47 height 18
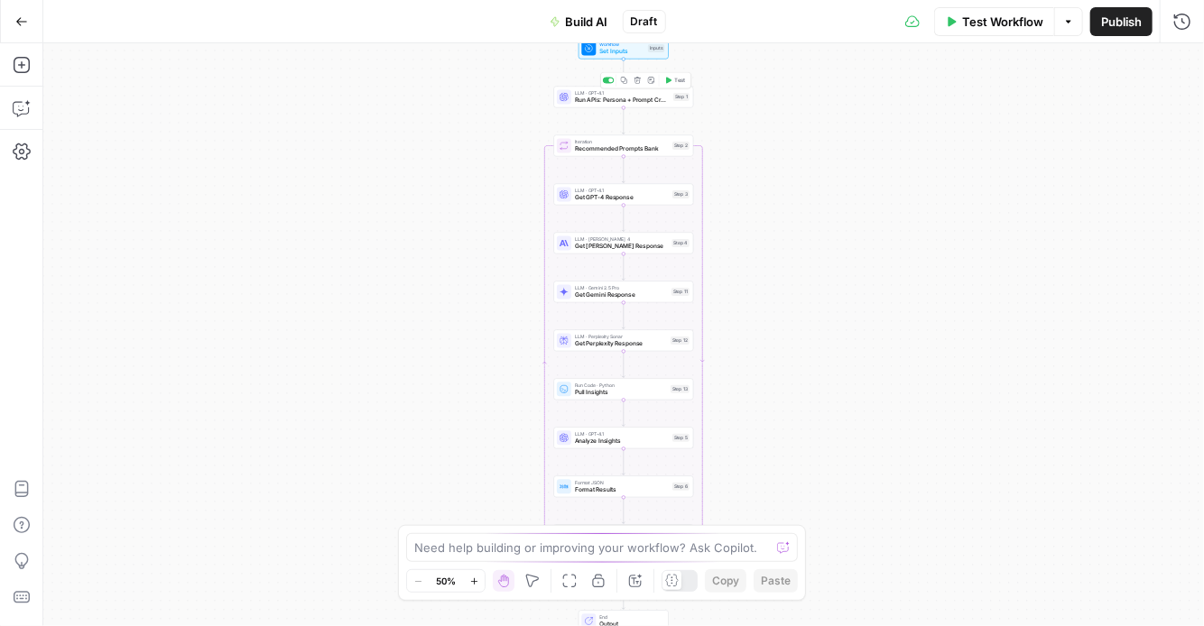
click at [612, 98] on span "Run APIs: Persona + Prompt Creation" at bounding box center [622, 100] width 95 height 9
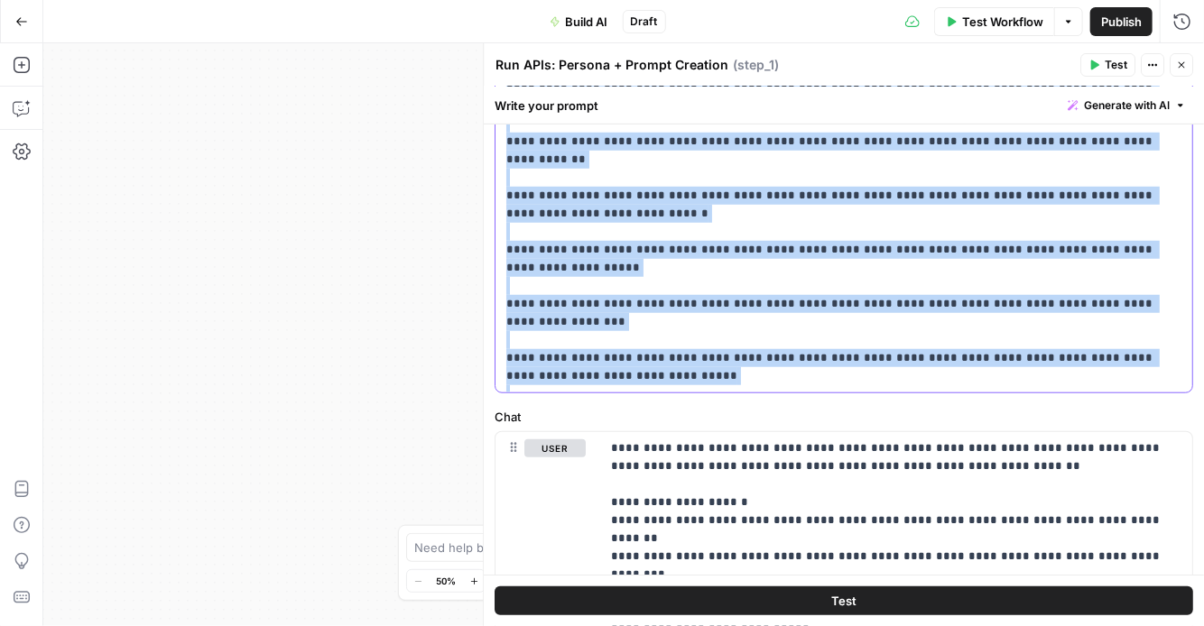
scroll to position [896, 0]
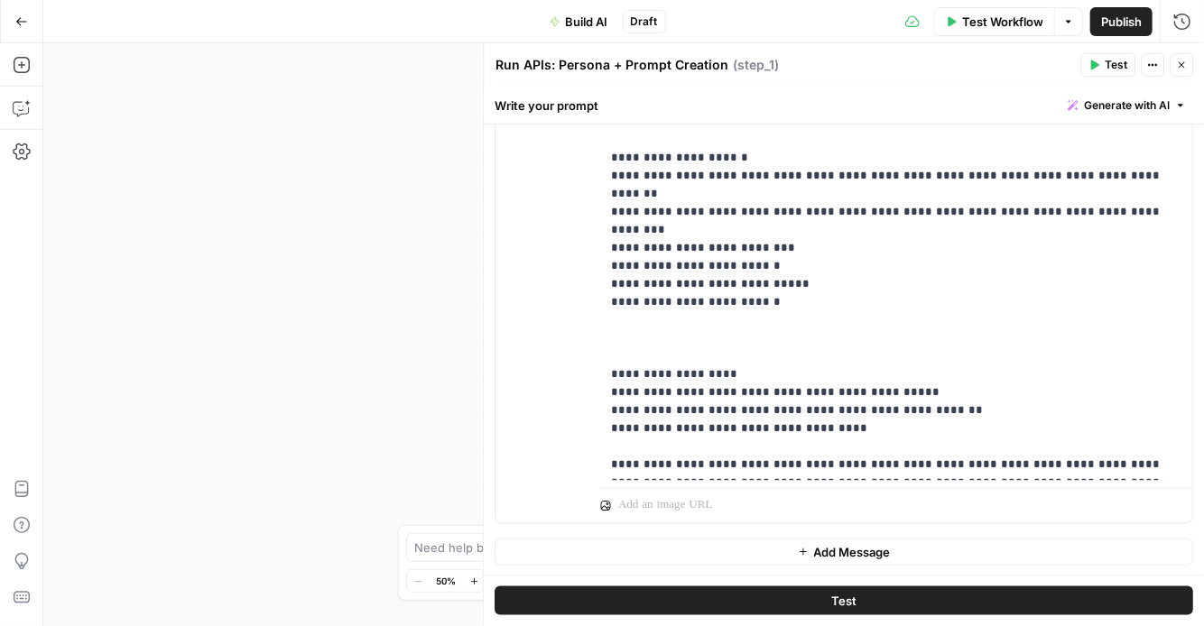
drag, startPoint x: 506, startPoint y: 221, endPoint x: 927, endPoint y: 644, distance: 596.2
click at [927, 626] on html "Kong New Home Browse Insights Opportunities Your Data Recent Grids Govern, Run,…" at bounding box center [602, 313] width 1204 height 626
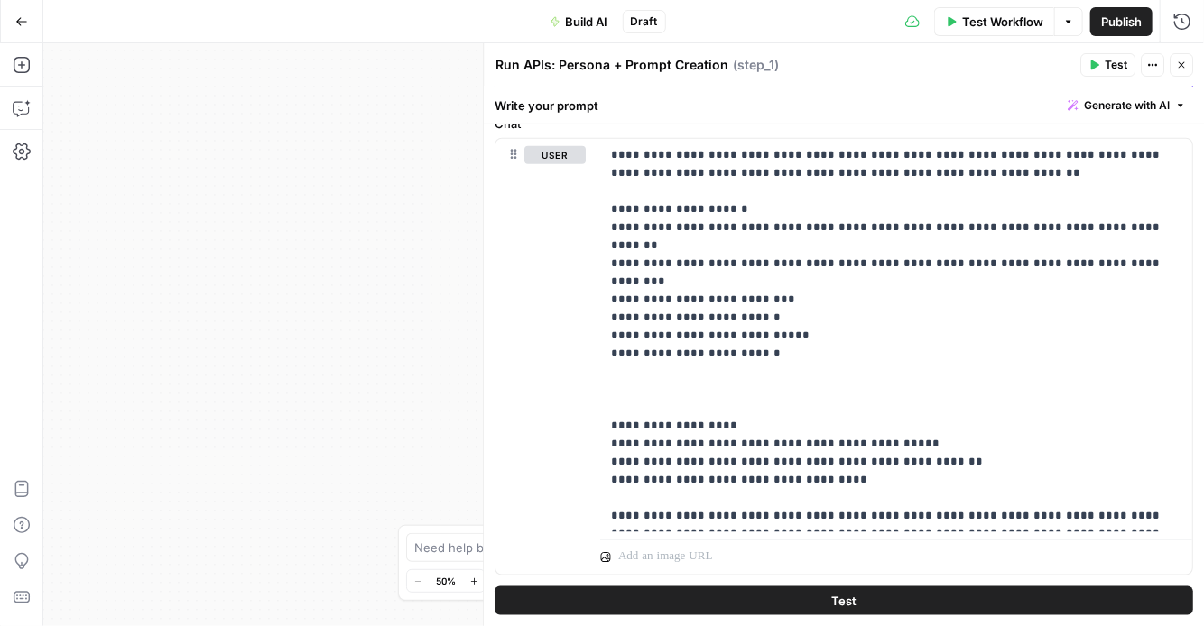
scroll to position [877, 0]
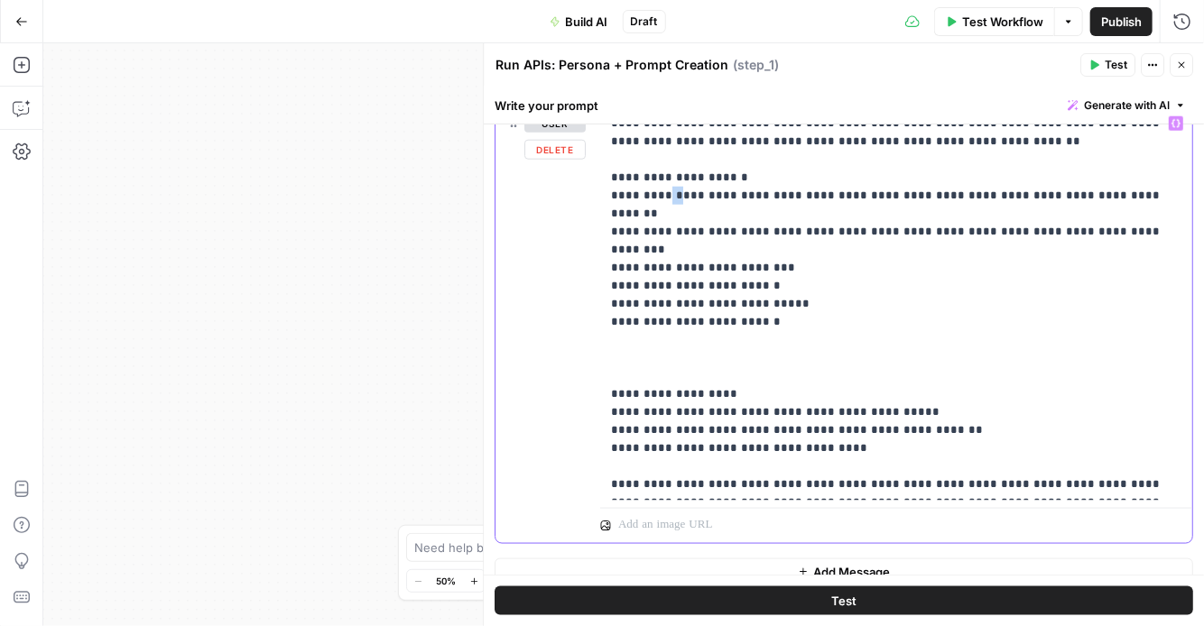
drag, startPoint x: 667, startPoint y: 195, endPoint x: 657, endPoint y: 194, distance: 10.0
click at [657, 194] on p "**********" at bounding box center [896, 304] width 571 height 379
drag, startPoint x: 678, startPoint y: 231, endPoint x: 618, endPoint y: 227, distance: 59.7
click at [618, 227] on p "**********" at bounding box center [896, 304] width 571 height 379
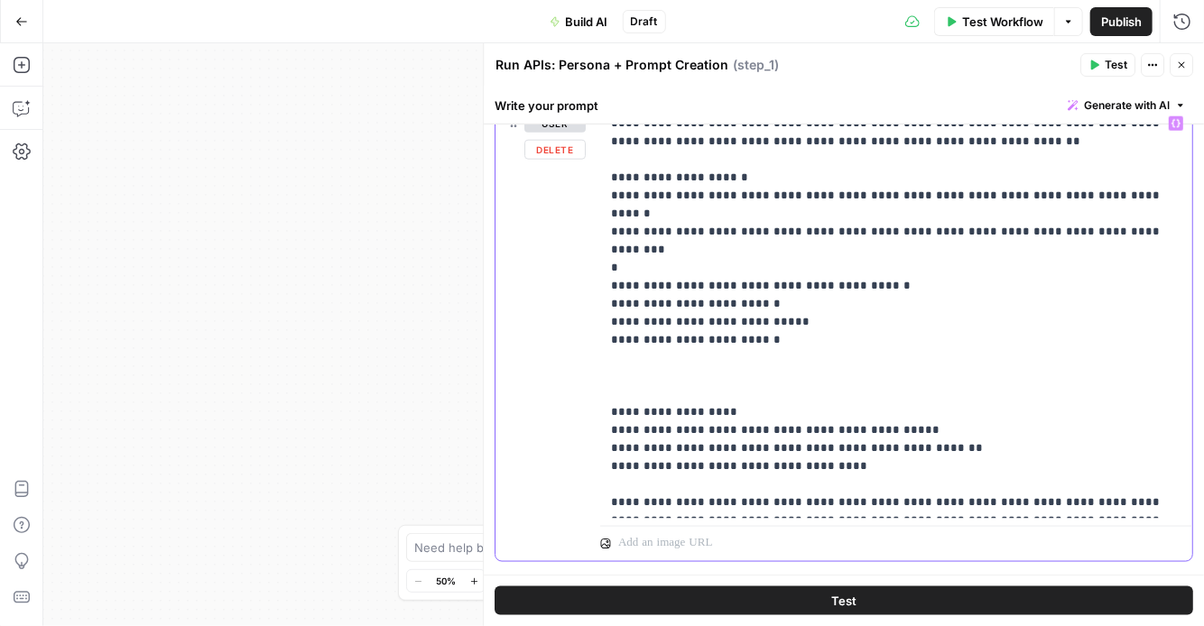
click at [611, 247] on p "**********" at bounding box center [896, 313] width 571 height 397
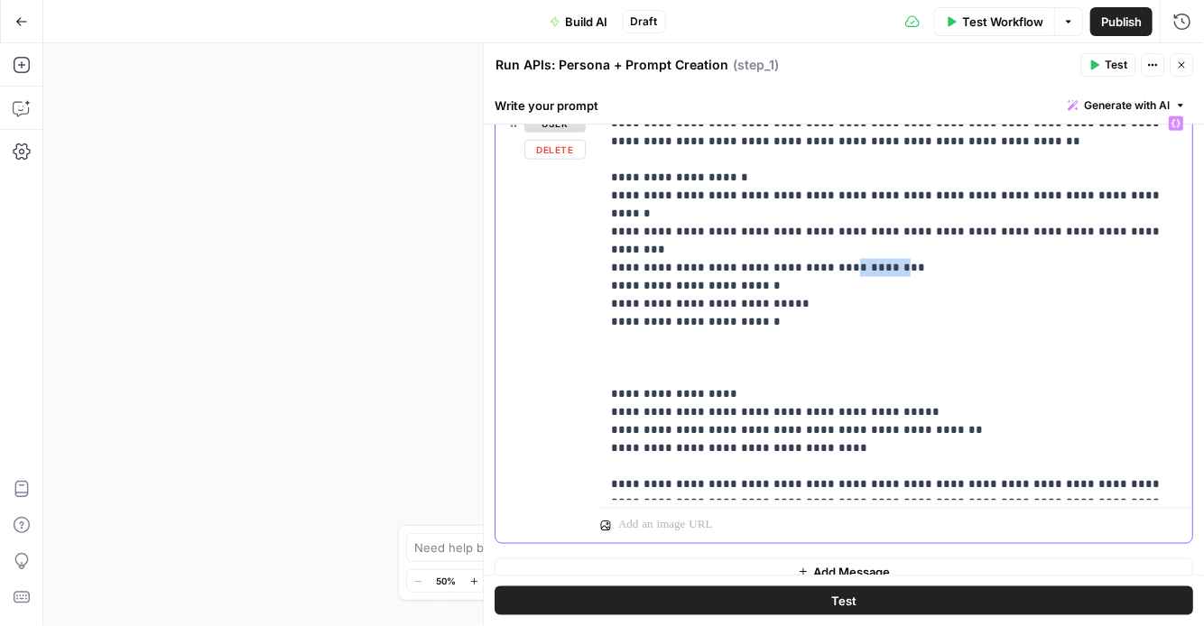
drag, startPoint x: 865, startPoint y: 232, endPoint x: 816, endPoint y: 232, distance: 48.7
click at [816, 232] on p "**********" at bounding box center [896, 304] width 571 height 379
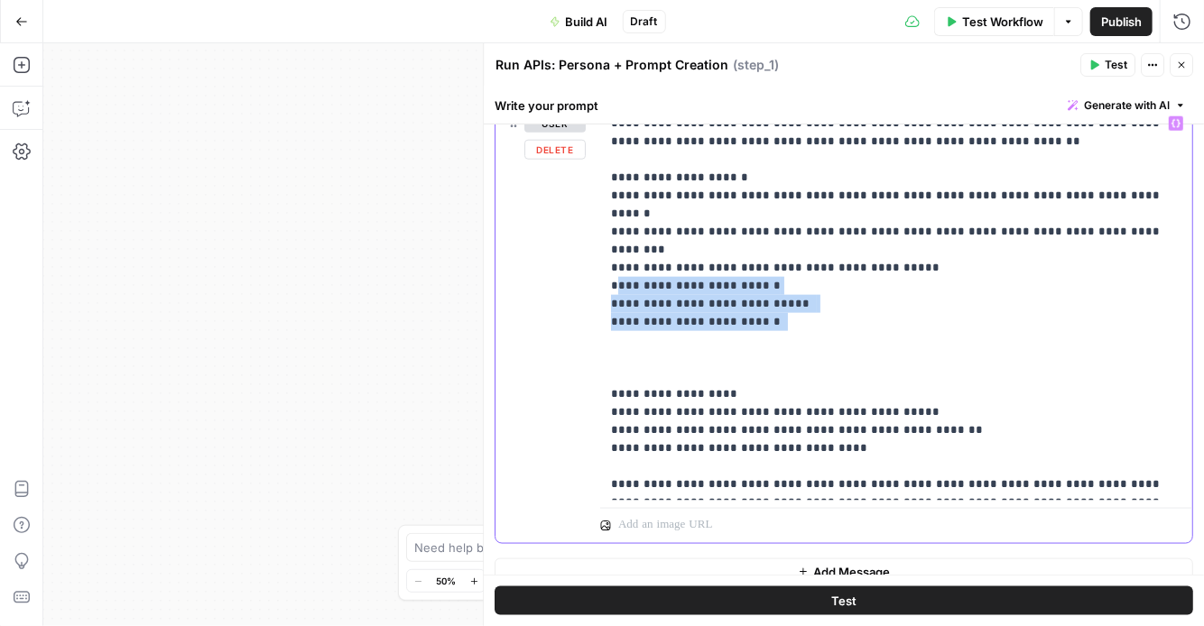
drag, startPoint x: 756, startPoint y: 292, endPoint x: 617, endPoint y: 250, distance: 145.3
click at [617, 250] on p "**********" at bounding box center [896, 304] width 571 height 379
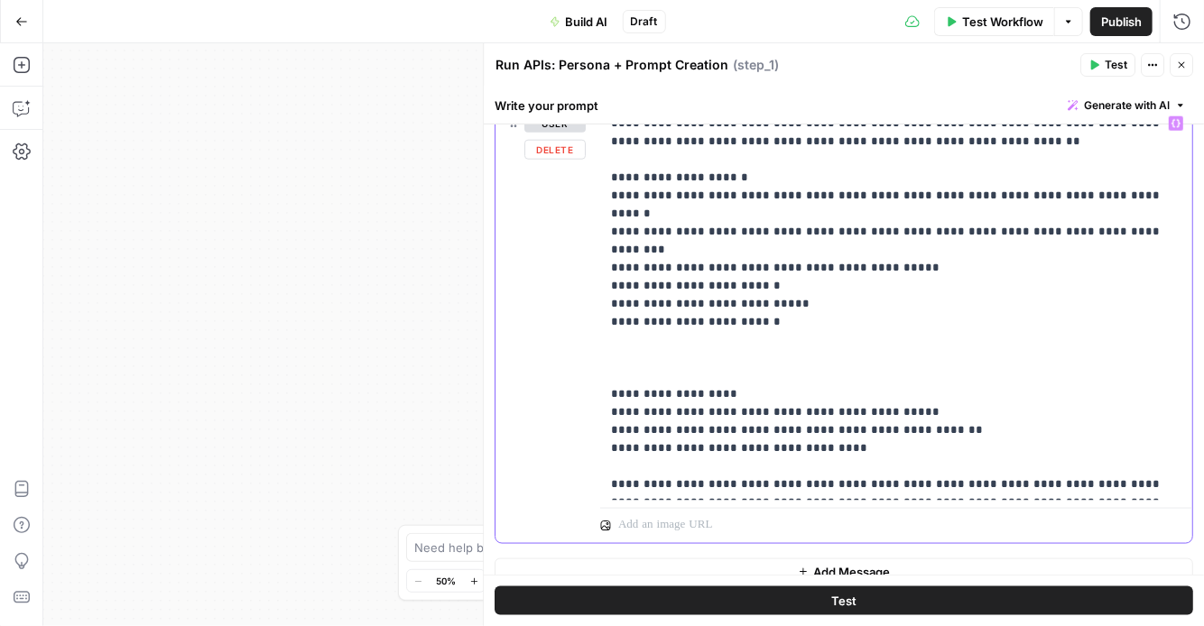
scroll to position [860, 0]
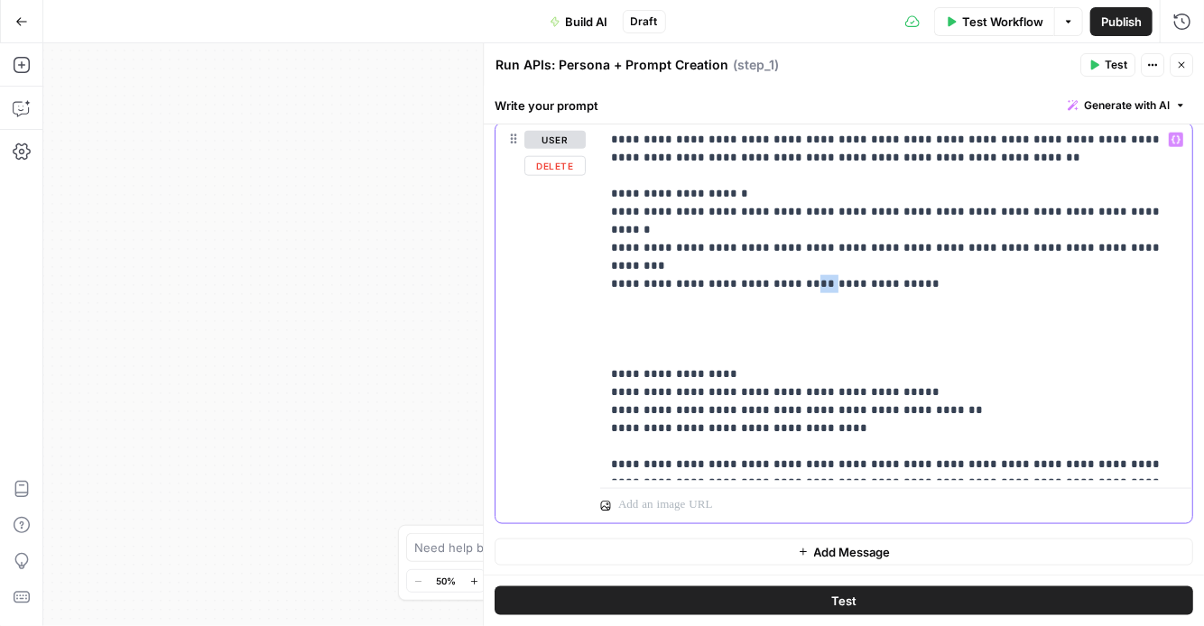
drag, startPoint x: 806, startPoint y: 246, endPoint x: 796, endPoint y: 244, distance: 10.1
click at [795, 244] on p "**********" at bounding box center [896, 302] width 571 height 343
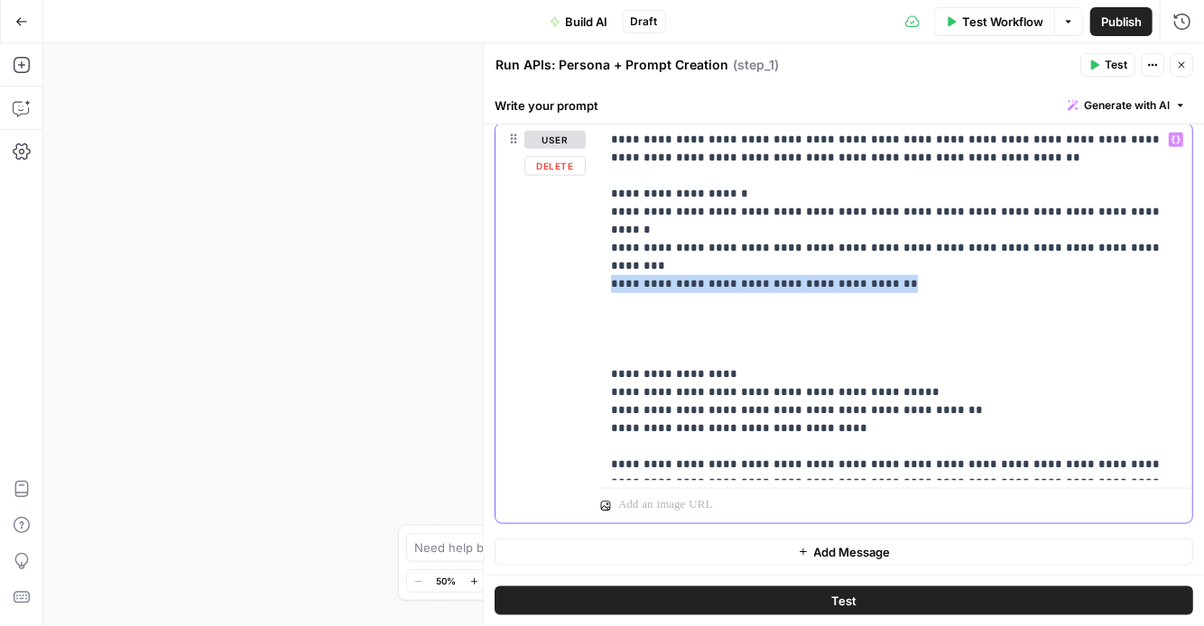
drag, startPoint x: 899, startPoint y: 247, endPoint x: 541, endPoint y: 248, distance: 358.4
click at [541, 248] on div "**********" at bounding box center [844, 324] width 697 height 401
copy p "**********"
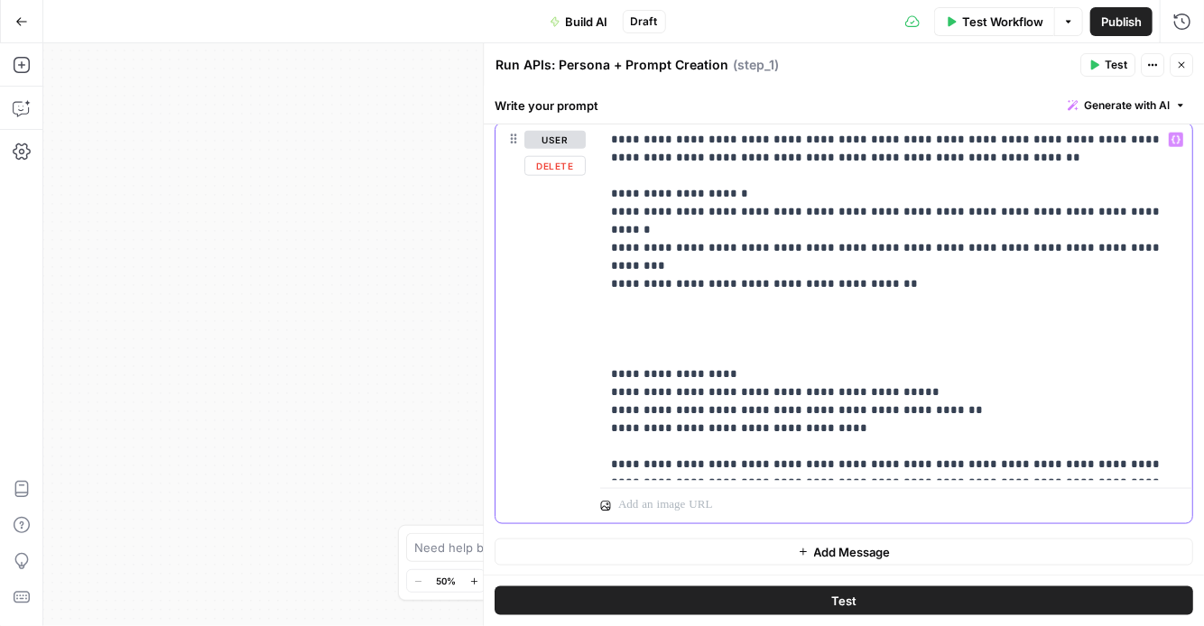
click at [886, 266] on p "**********" at bounding box center [896, 302] width 571 height 343
drag, startPoint x: 870, startPoint y: 265, endPoint x: 823, endPoint y: 265, distance: 46.9
click at [823, 265] on p "**********" at bounding box center [896, 302] width 571 height 343
click at [941, 315] on p "**********" at bounding box center [896, 302] width 571 height 343
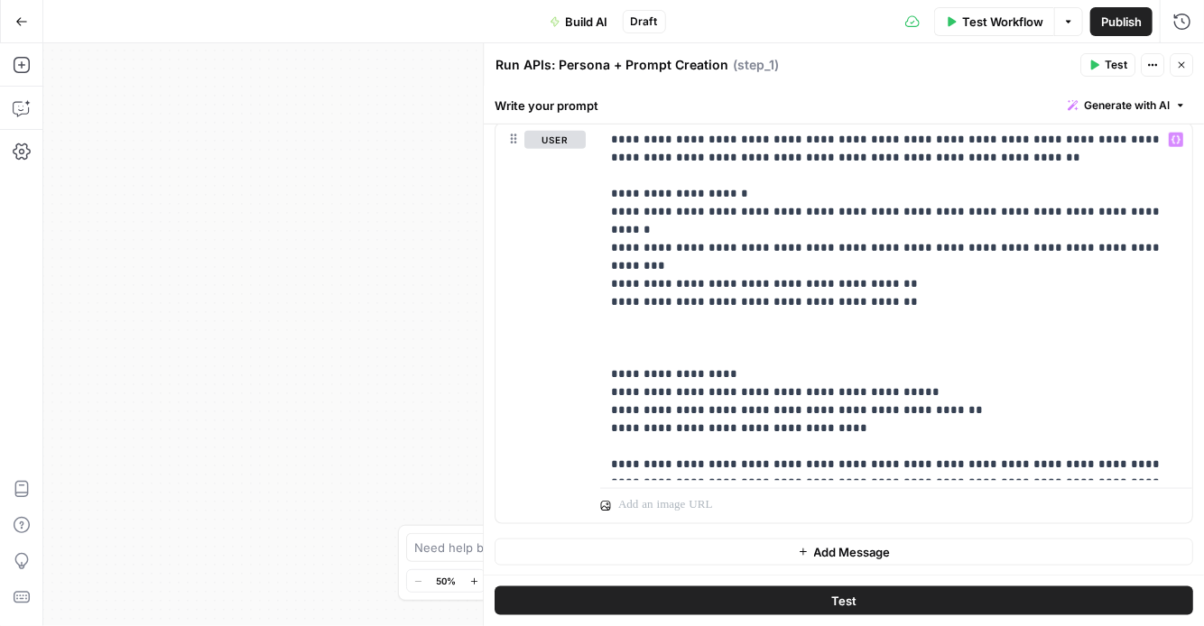
click at [1111, 25] on span "Publish" at bounding box center [1121, 22] width 41 height 18
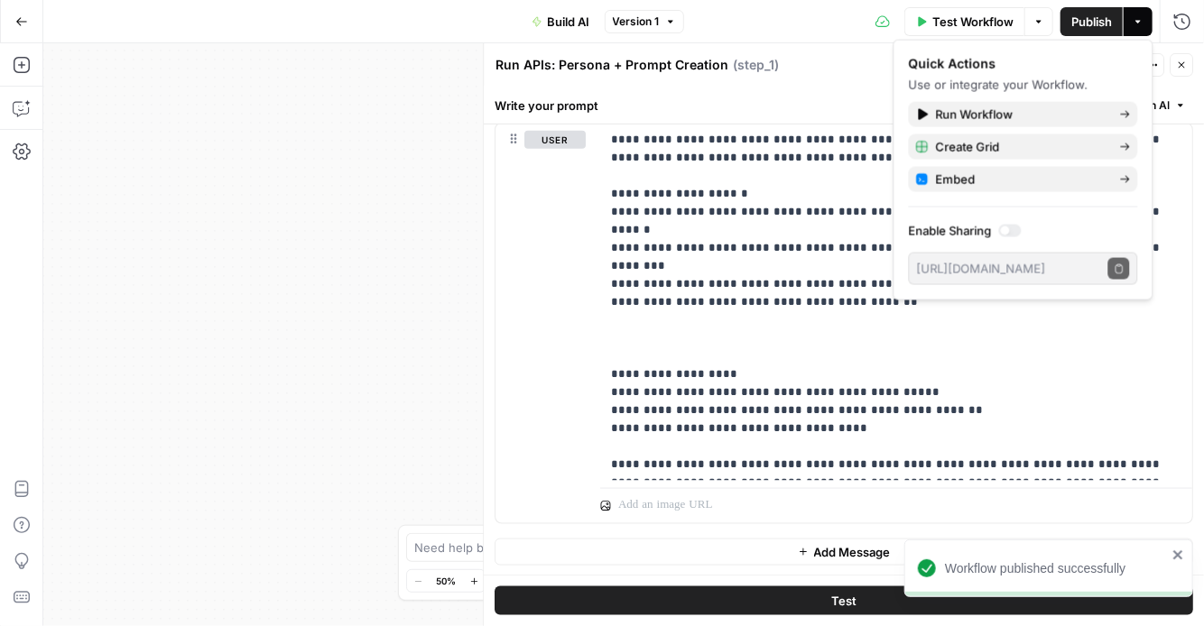
click at [22, 27] on button "Go Back" at bounding box center [21, 21] width 32 height 32
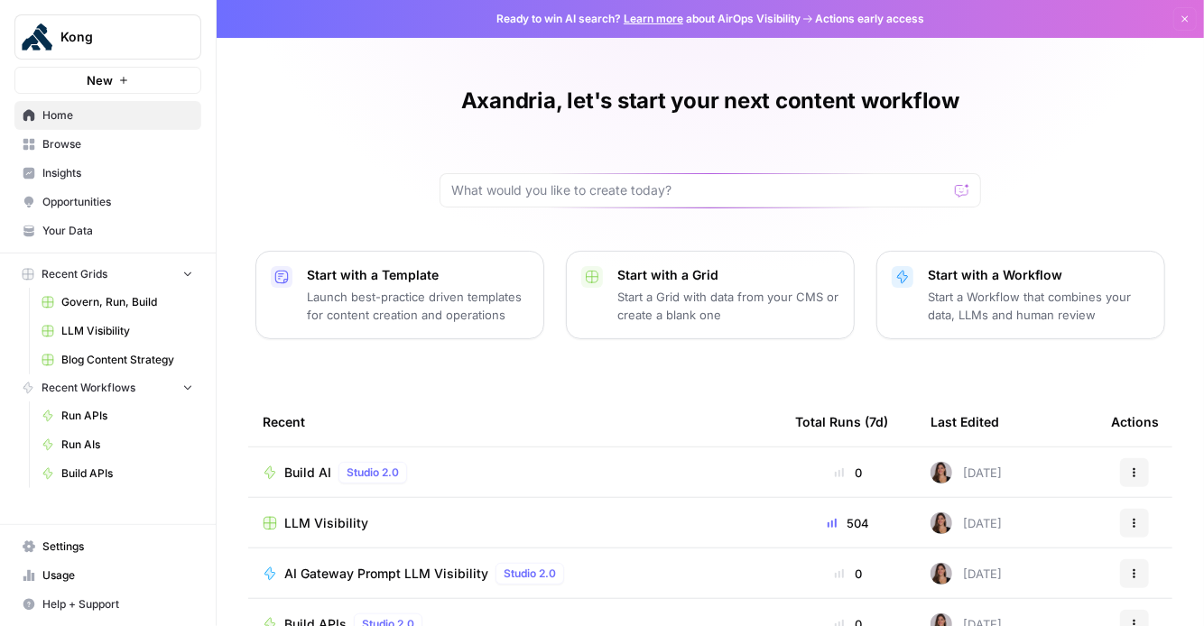
click at [130, 335] on span "LLM Visibility" at bounding box center [127, 331] width 132 height 16
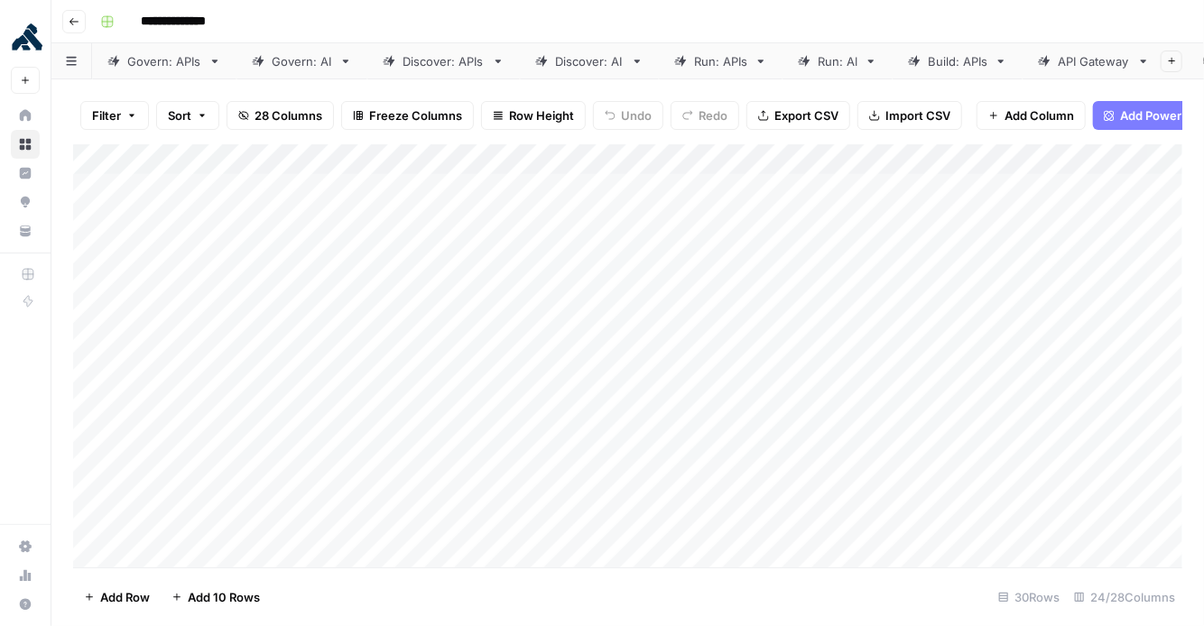
click at [969, 59] on div "Build: APIs" at bounding box center [958, 61] width 60 height 18
click at [1000, 61] on icon "button" at bounding box center [1001, 62] width 6 height 4
click at [1056, 120] on span "Duplicate Sheet" at bounding box center [1073, 121] width 87 height 18
drag, startPoint x: 1090, startPoint y: 62, endPoint x: 777, endPoint y: 65, distance: 312.4
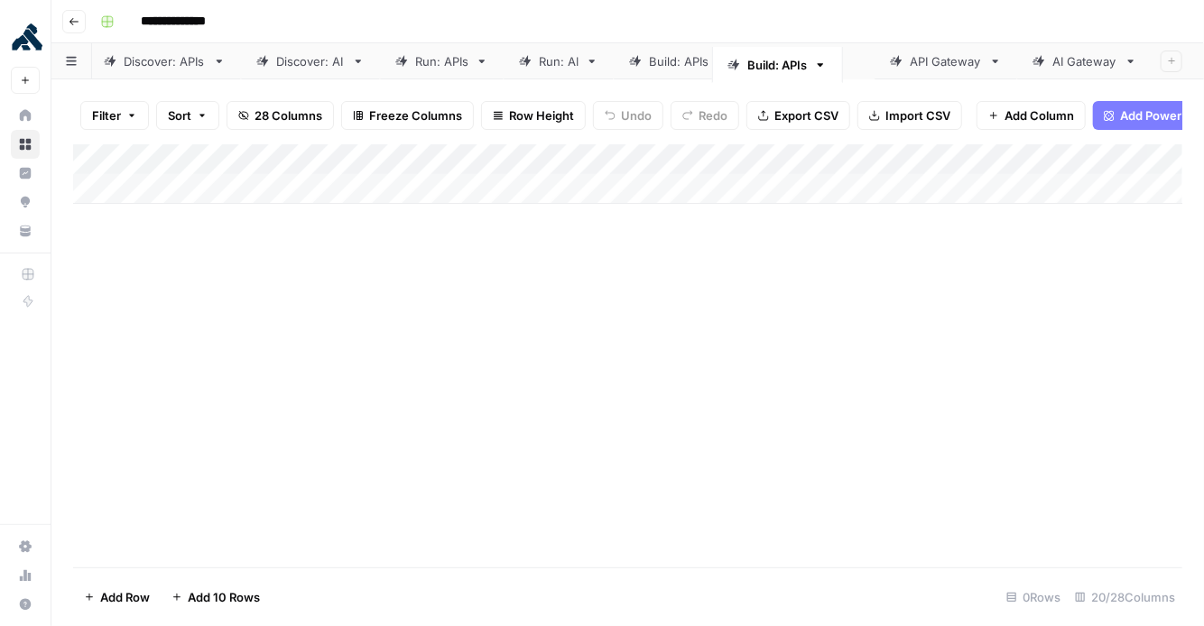
click at [777, 66] on div "Govern: APIs Govern: AI Discover: APIs Discover: AI Run: APIs Run: AI Build: AP…" at bounding box center [627, 61] width 1153 height 36
click at [818, 61] on div "Build: APIs" at bounding box center [809, 61] width 60 height 18
click at [818, 60] on div "Build: APIs" at bounding box center [809, 61] width 60 height 18
click at [832, 60] on input "**********" at bounding box center [810, 61] width 63 height 23
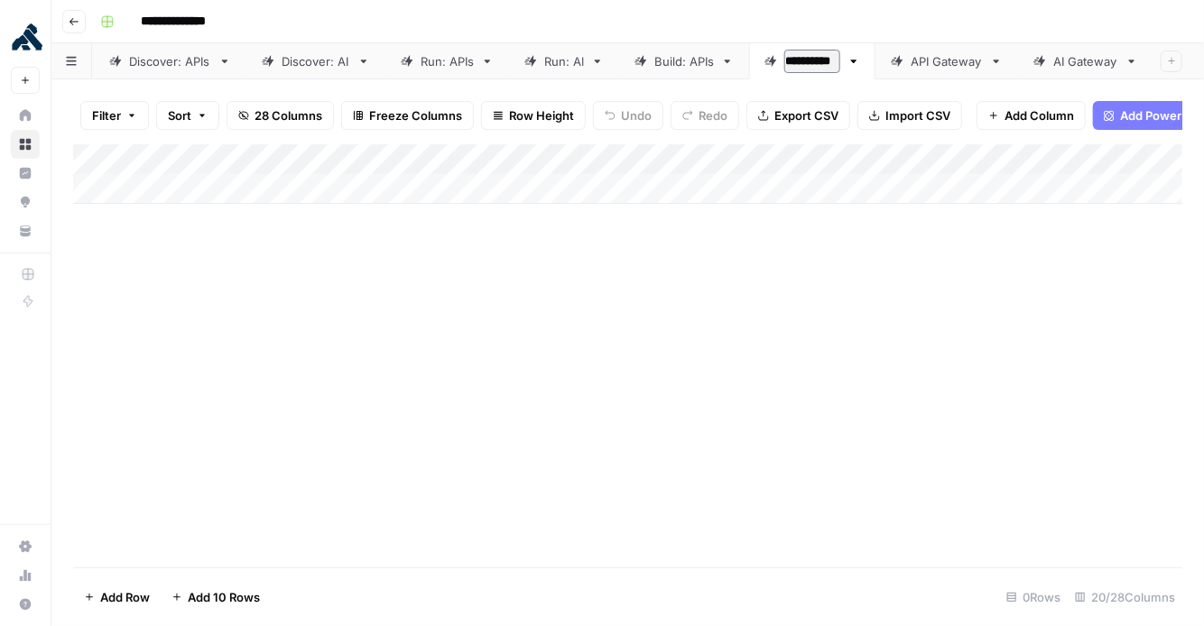
click at [835, 62] on input "**********" at bounding box center [812, 61] width 56 height 23
type input "*********"
click at [798, 268] on div "Add Column" at bounding box center [627, 355] width 1109 height 423
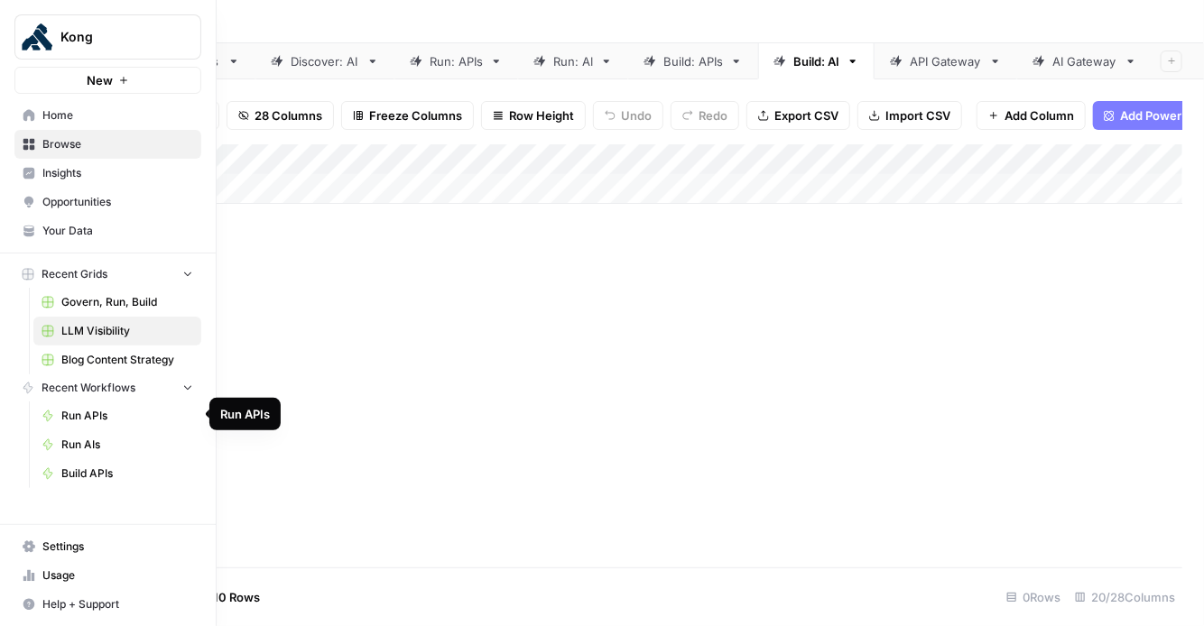
click at [119, 386] on span "Recent Workflows" at bounding box center [89, 388] width 94 height 16
click at [71, 148] on span "Browse" at bounding box center [117, 144] width 151 height 16
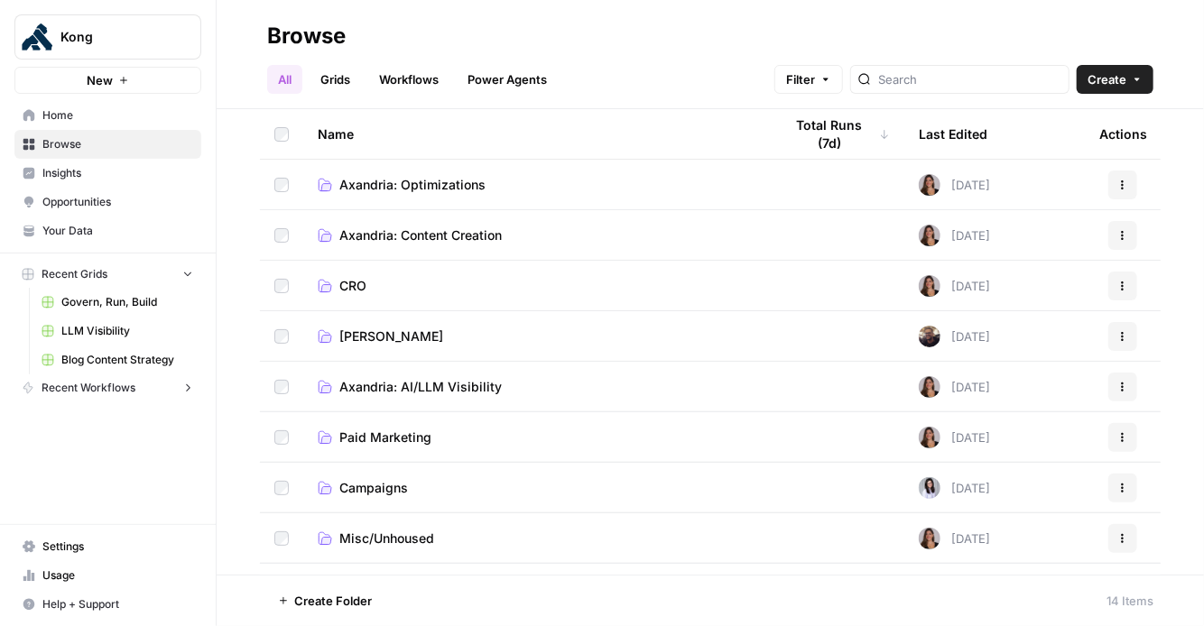
click at [452, 390] on span "Axandria: AI/LLM Visibility" at bounding box center [420, 387] width 162 height 18
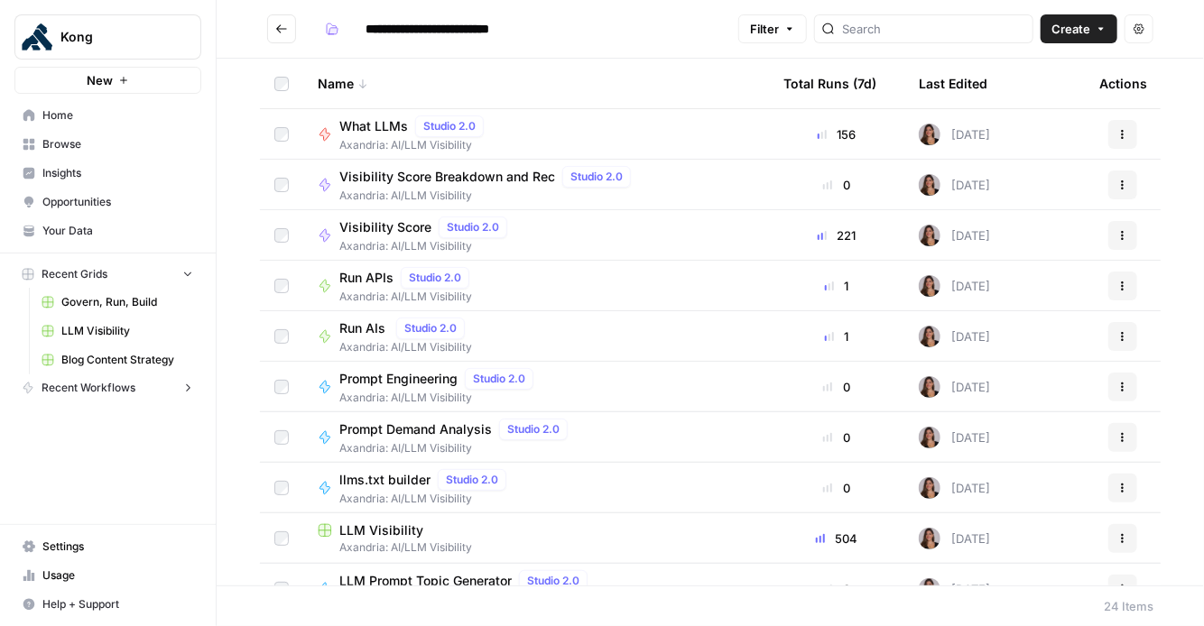
scroll to position [736, 0]
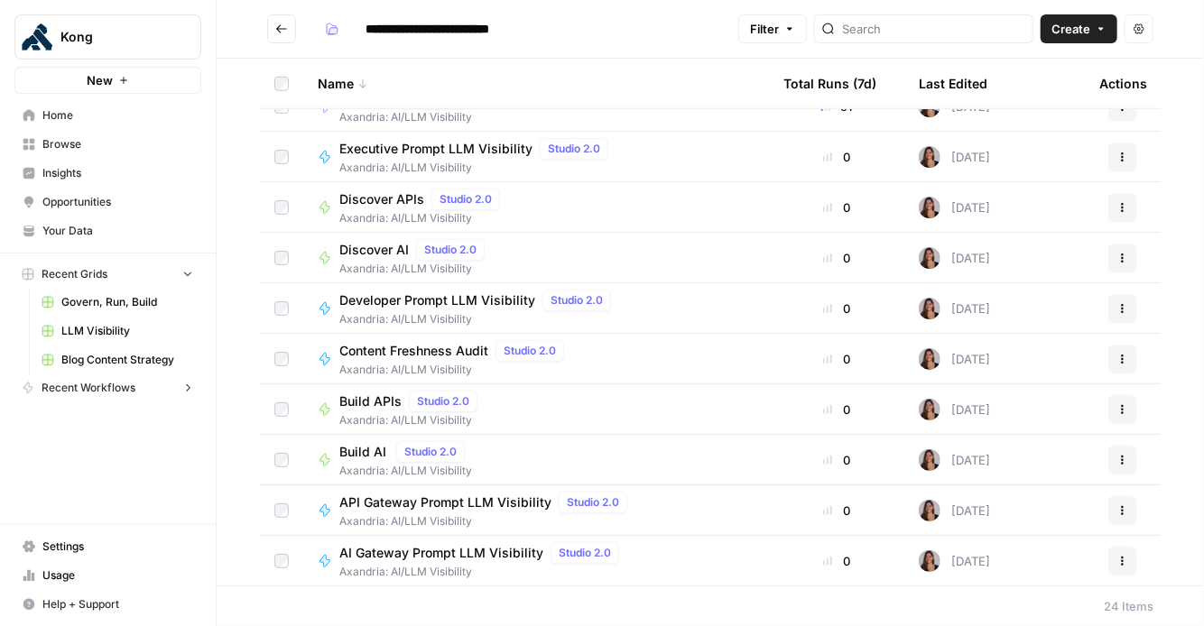
click at [371, 454] on span "Build AI" at bounding box center [364, 452] width 50 height 18
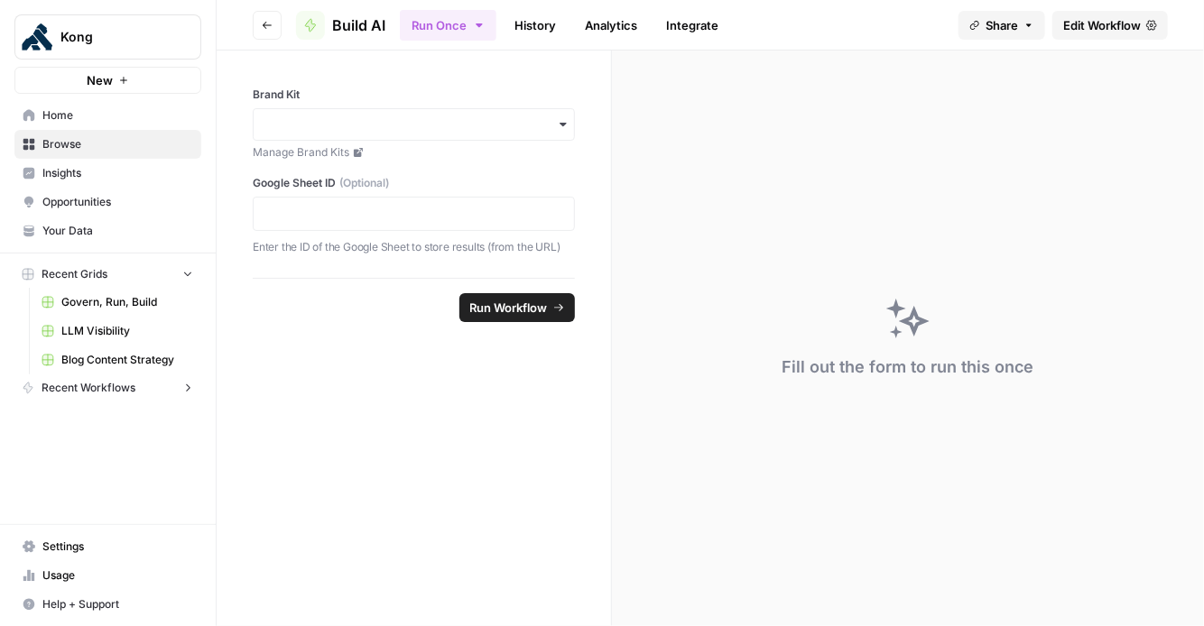
click at [1089, 32] on span "Edit Workflow" at bounding box center [1102, 25] width 78 height 18
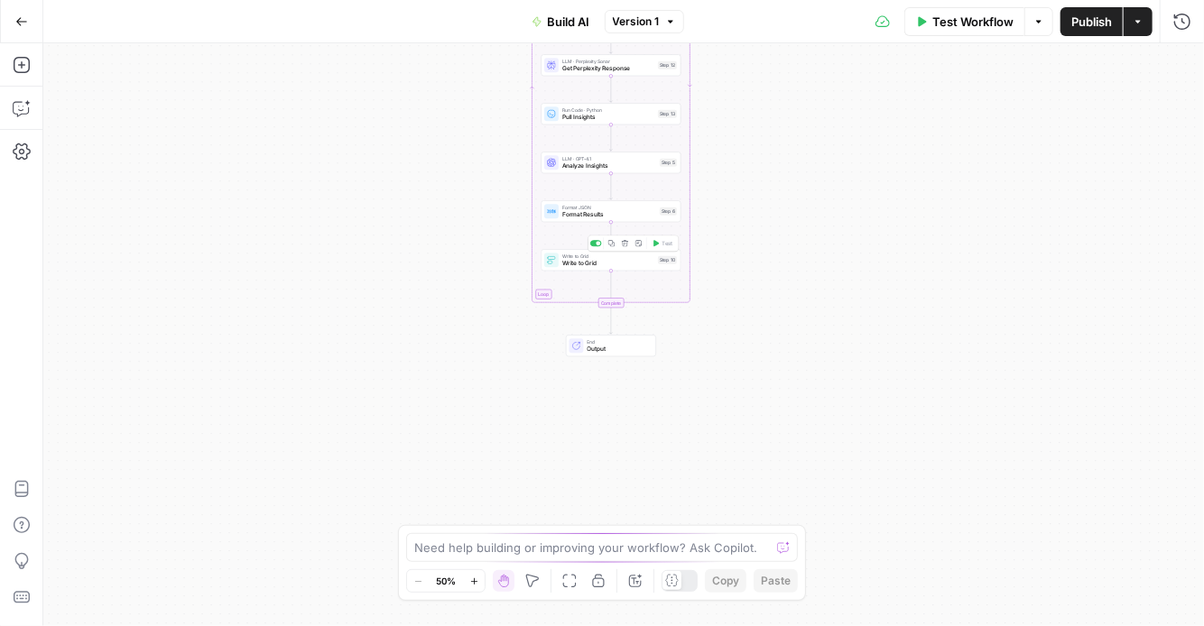
click at [604, 264] on span "Write to Grid" at bounding box center [608, 263] width 92 height 9
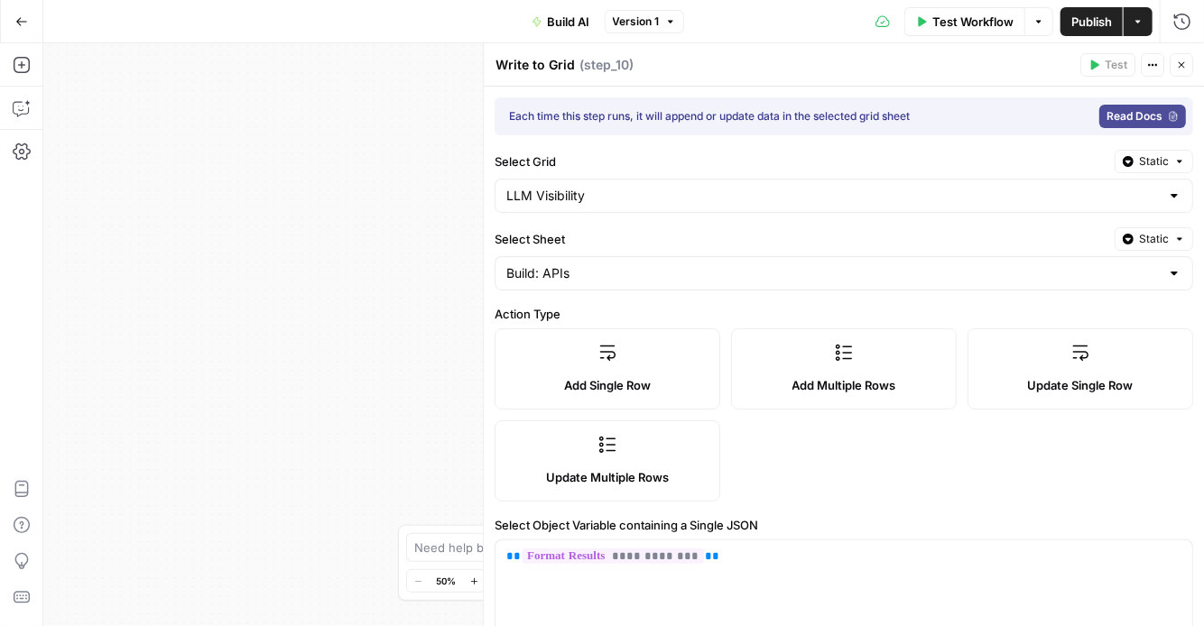
click at [641, 262] on div "Build: APIs" at bounding box center [844, 273] width 699 height 34
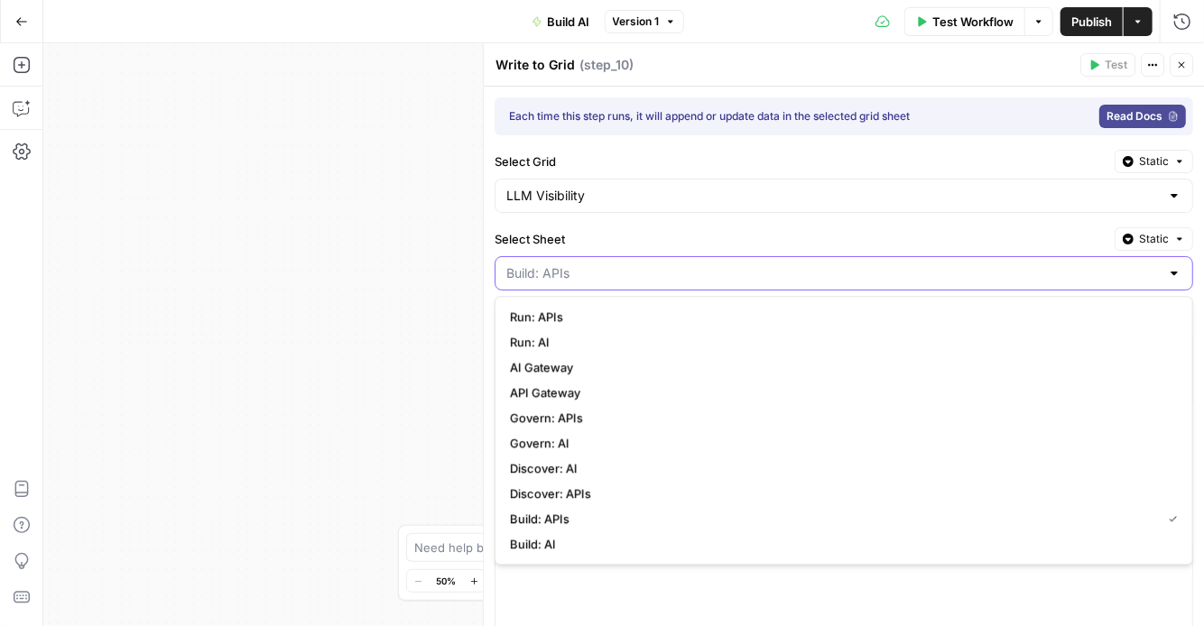
type input "Prompt"
type input "Funnel Stage"
type input "Persona"
type input "Use Case"
type input "GPT Response"
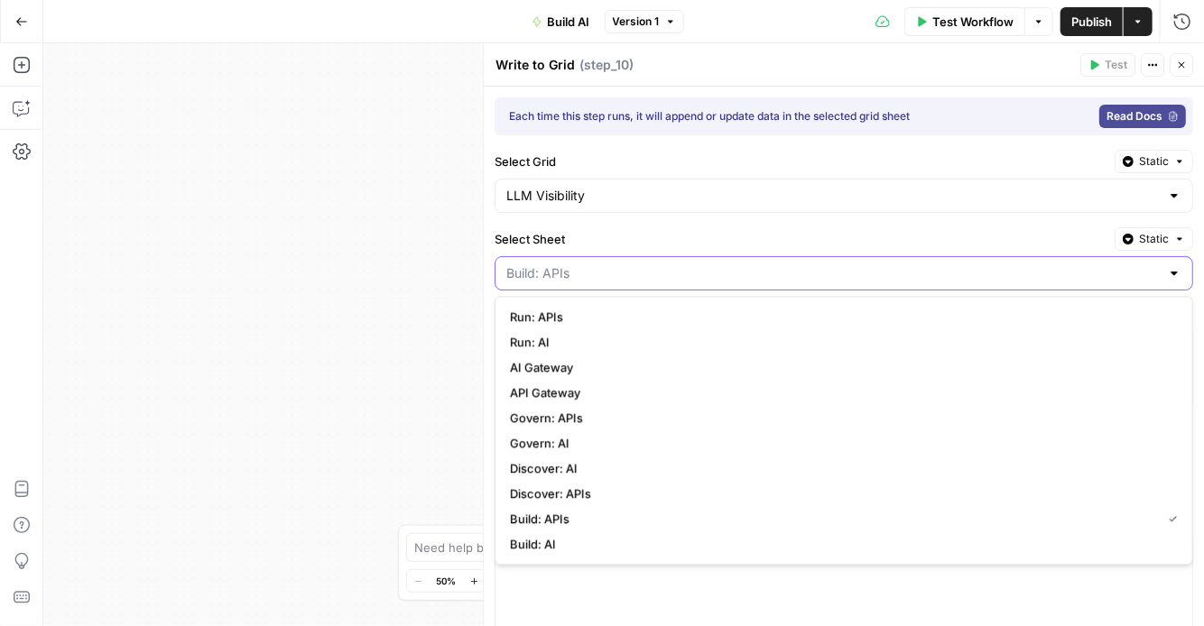
type input "[PERSON_NAME] Response"
type input "Analysis"
type input "Kong Mentioned"
type input "Competitors Mentioned"
type input "Missed Op Score"
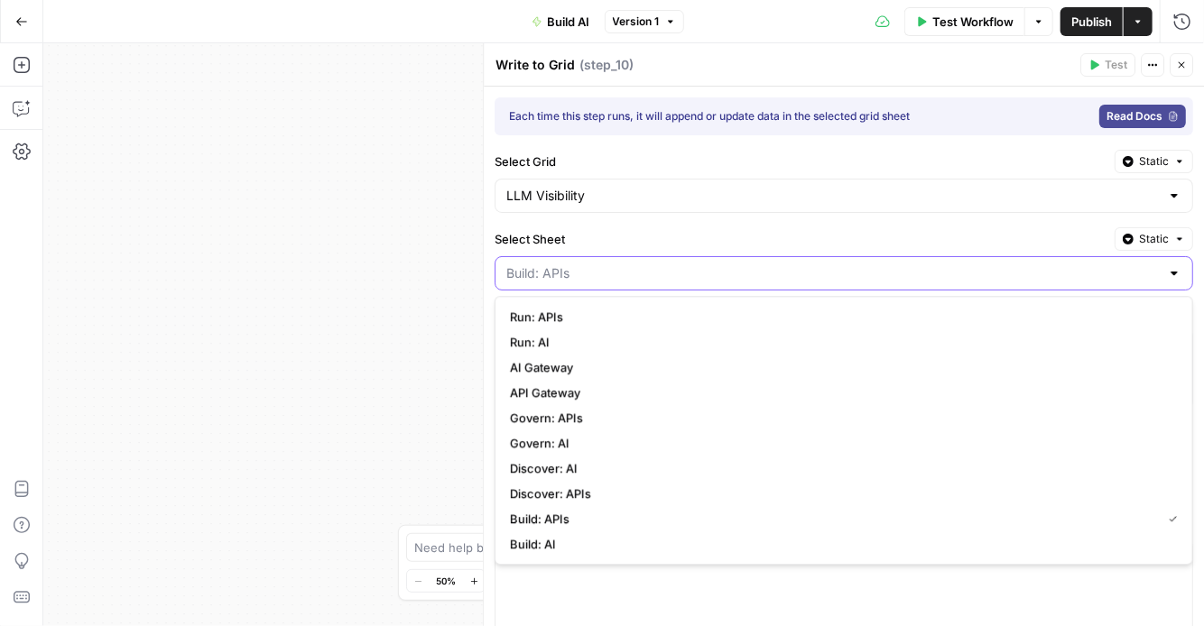
type input "Perplexity Response"
type input "Gemini Response"
type input "Kong GPT Citations"
type input "Other GPT Citations"
type input "Kong [PERSON_NAME] Citations"
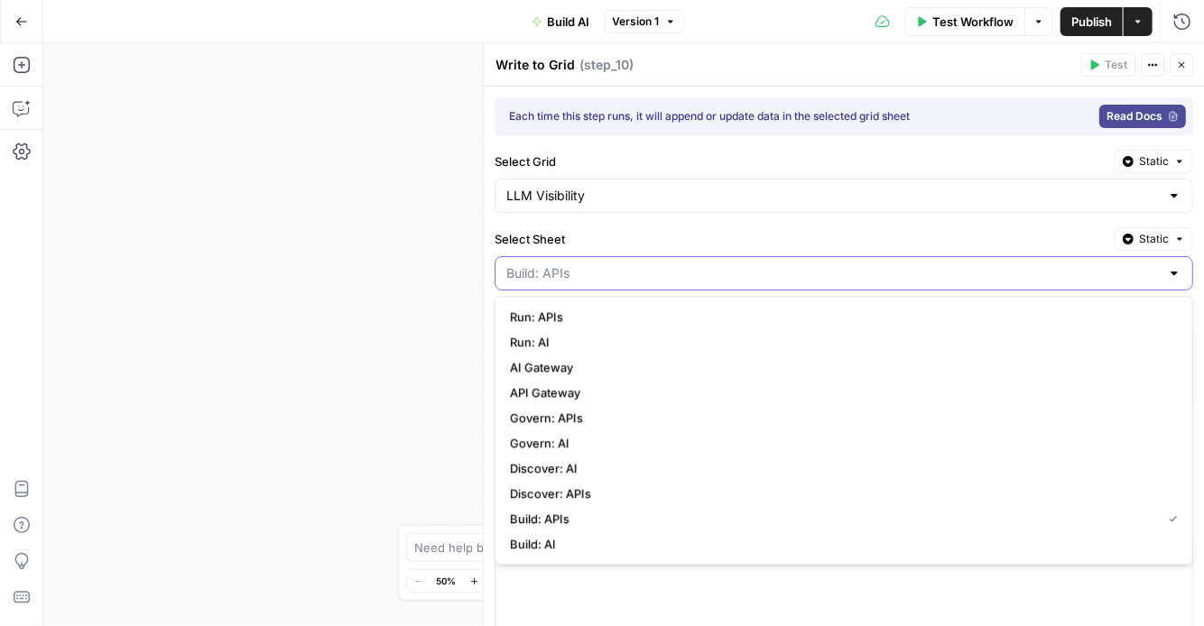
type input "Other [PERSON_NAME] Citations"
type input "Kong Gemini Citations"
type input "Other Gemini Citations"
type input "Kong Perplexity Citations"
type input "Other Perplexity Citations"
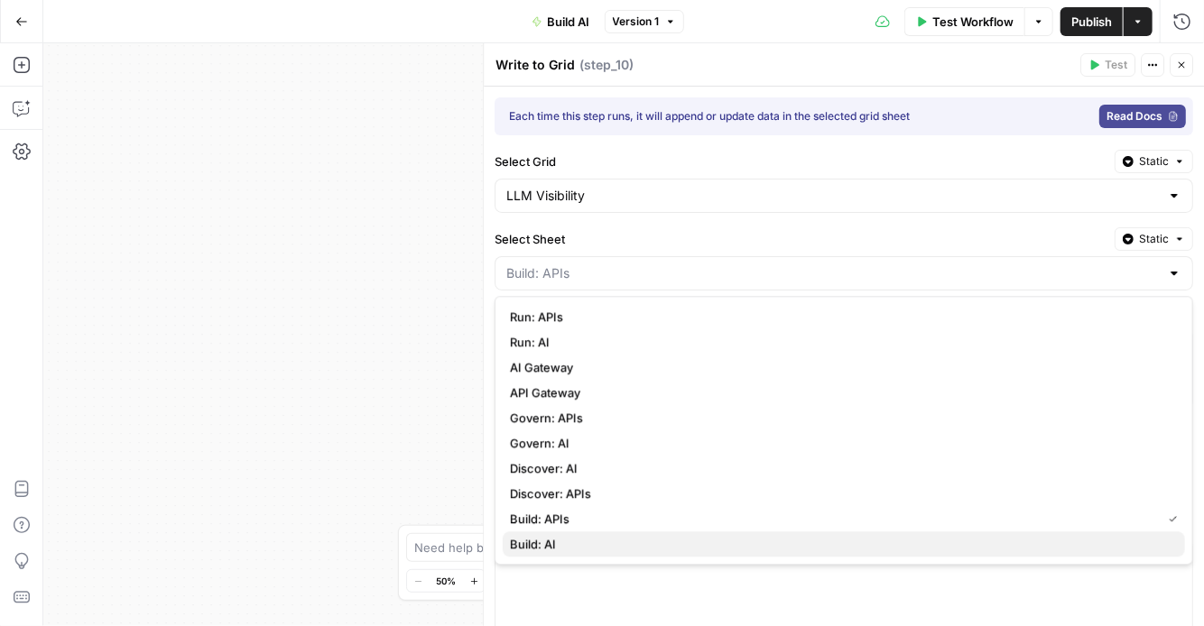
click at [599, 549] on span "Build: AI" at bounding box center [840, 544] width 661 height 18
type input "Build: AI"
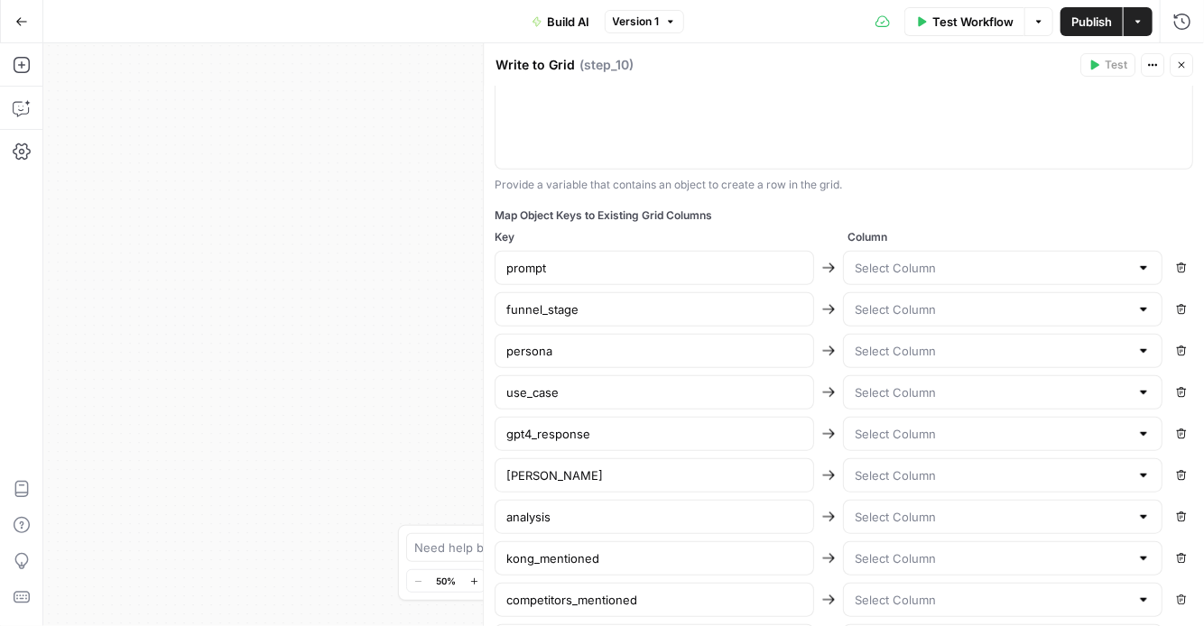
scroll to position [425, 0]
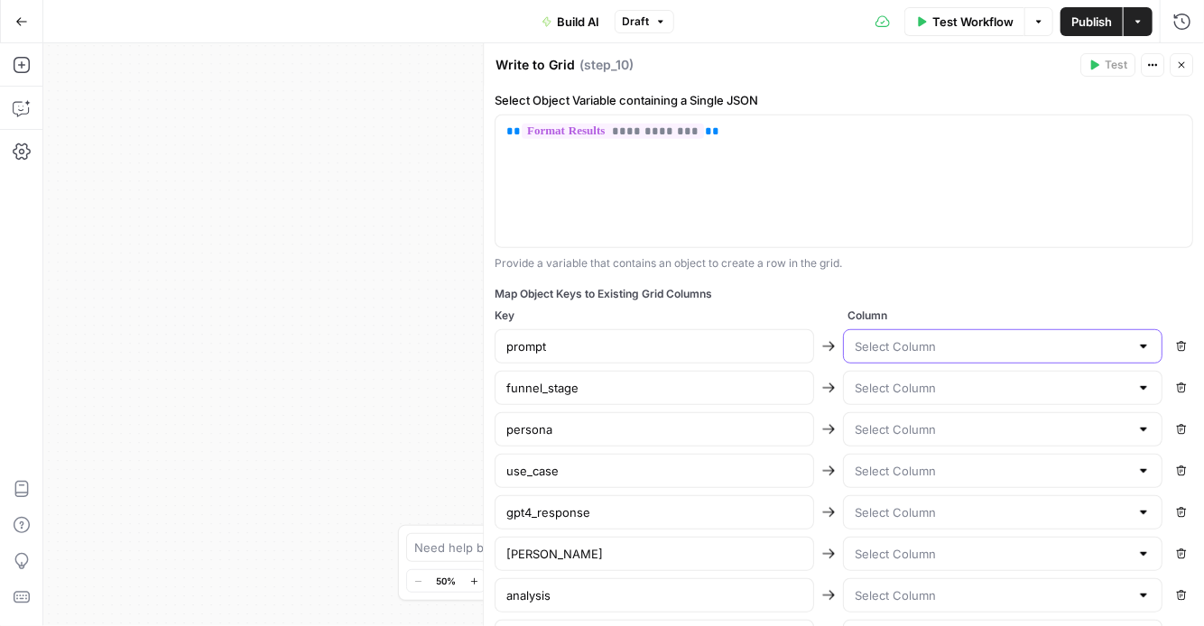
click at [1114, 345] on input "text" at bounding box center [992, 347] width 274 height 18
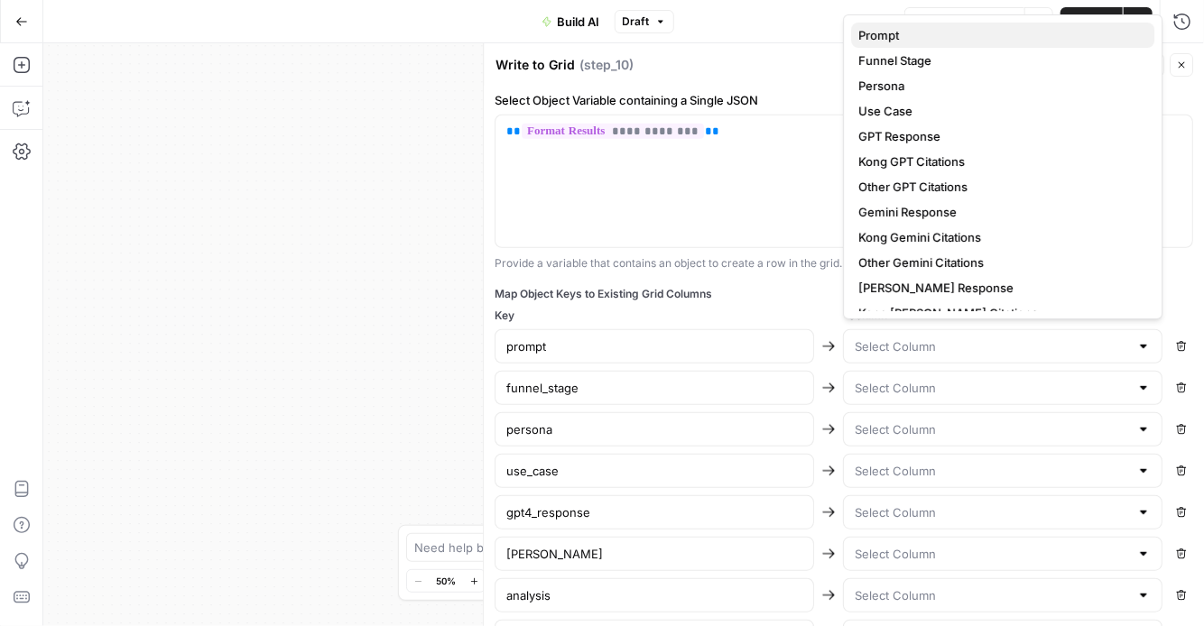
click at [942, 32] on span "Prompt" at bounding box center [999, 35] width 282 height 18
type input "Prompt"
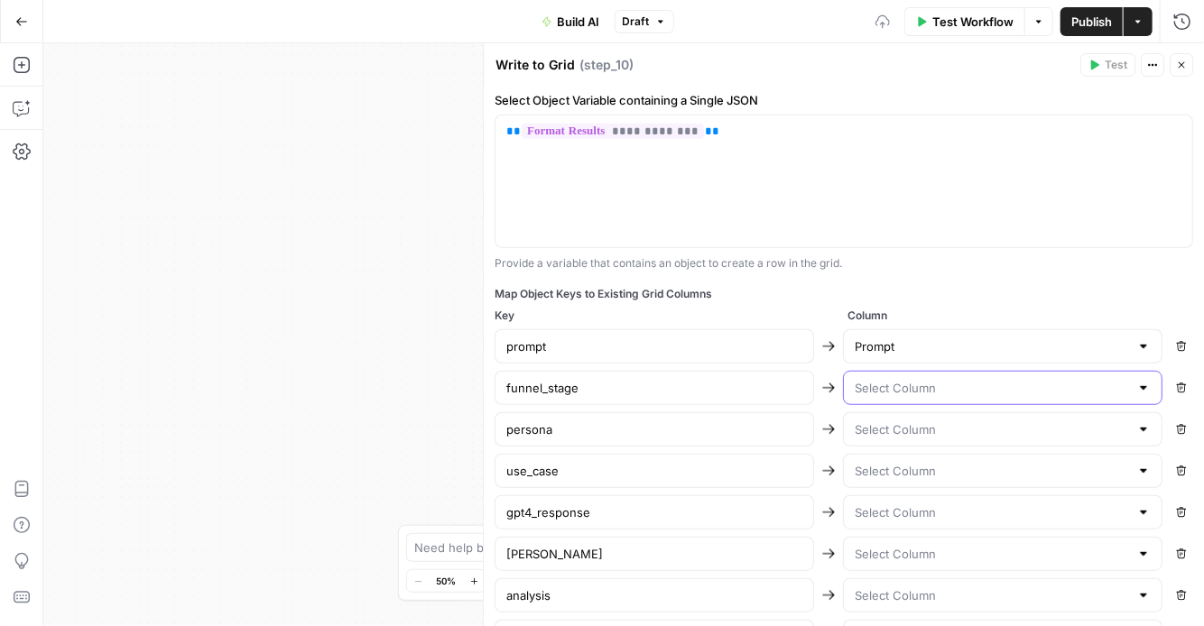
click at [995, 382] on input "text" at bounding box center [992, 388] width 274 height 18
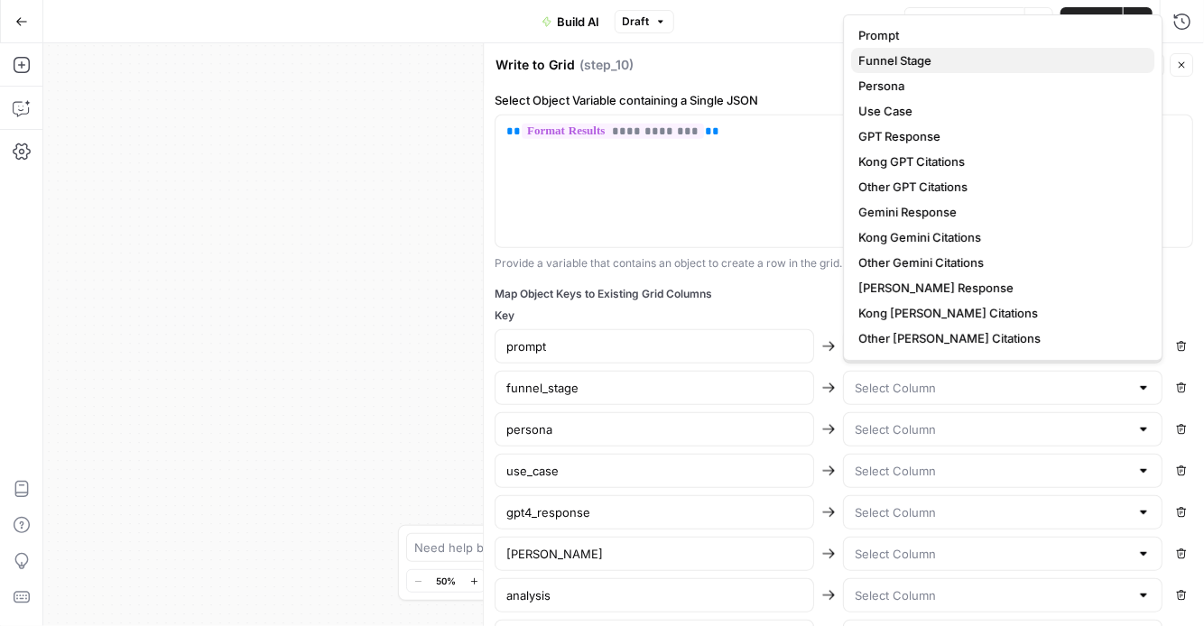
click at [960, 53] on span "Funnel Stage" at bounding box center [999, 60] width 282 height 18
type input "Funnel Stage"
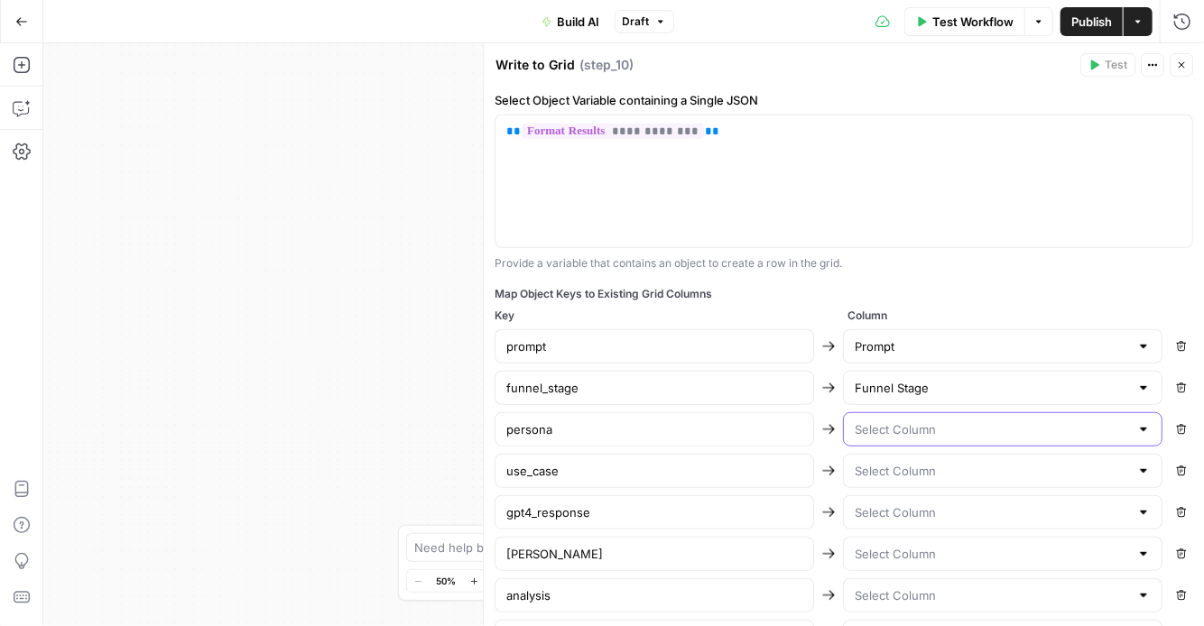
click at [1016, 421] on input "text" at bounding box center [992, 430] width 274 height 18
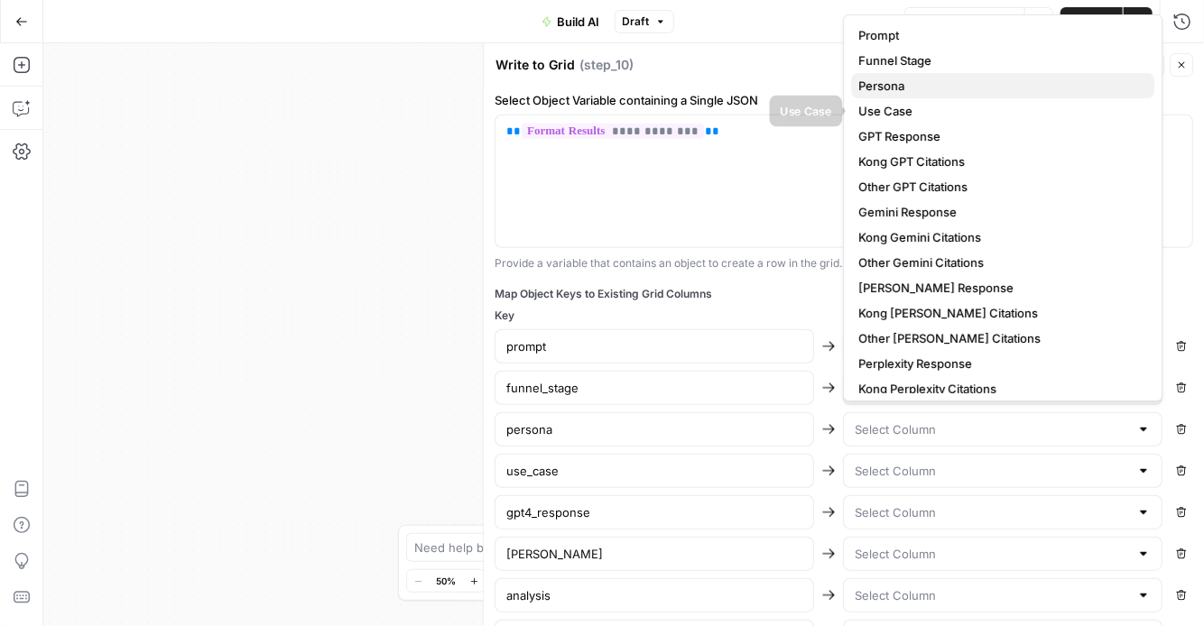
click at [907, 83] on span "Persona" at bounding box center [999, 86] width 282 height 18
type input "Persona"
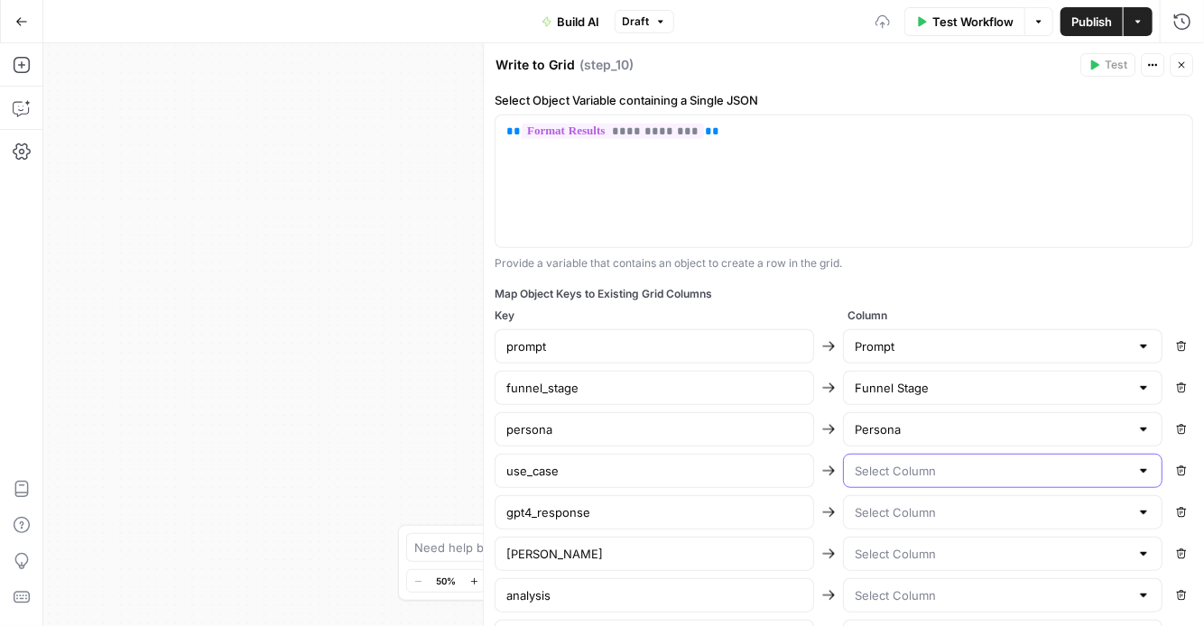
click at [954, 472] on input "text" at bounding box center [992, 471] width 274 height 18
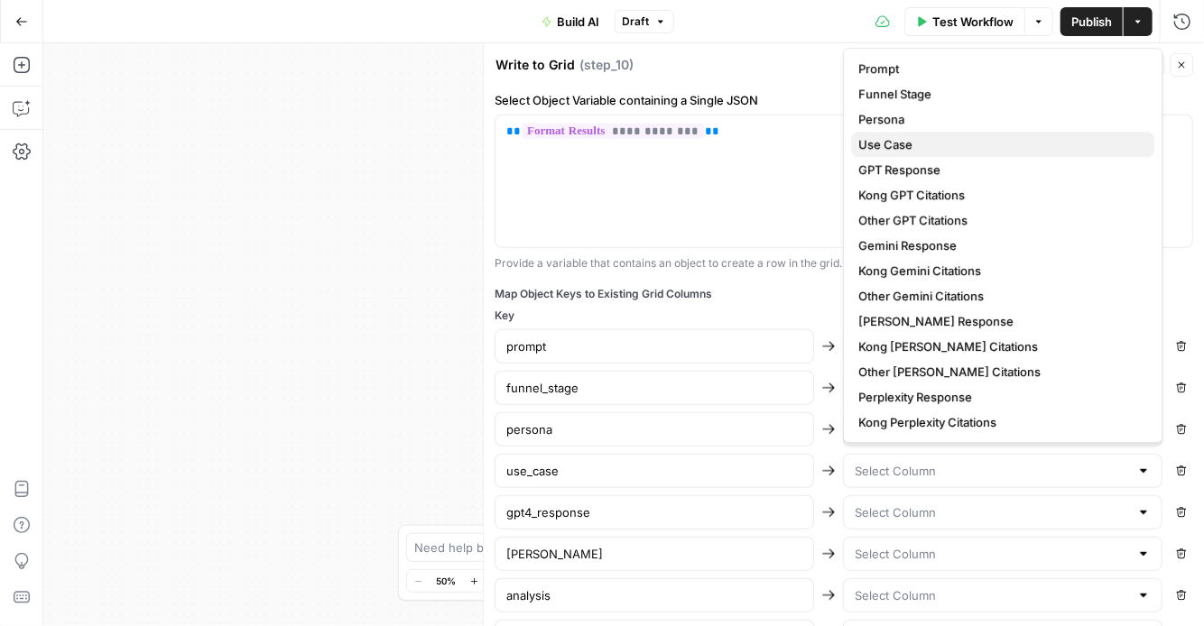
click at [893, 143] on span "Use Case" at bounding box center [999, 144] width 282 height 18
type input "Use Case"
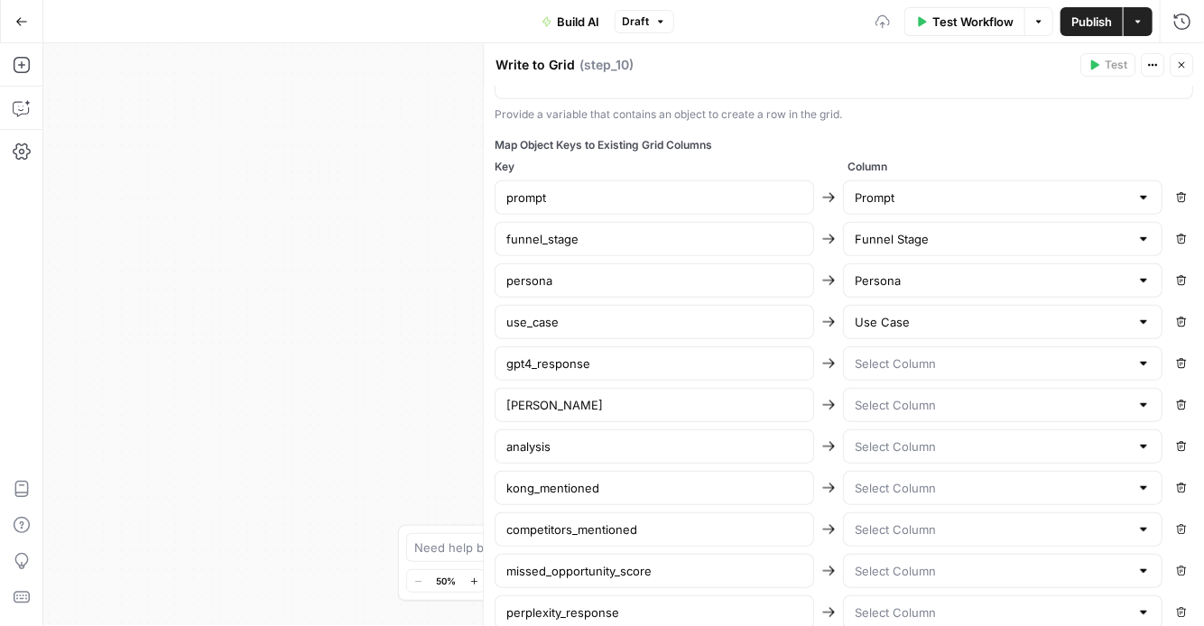
scroll to position [642, 0]
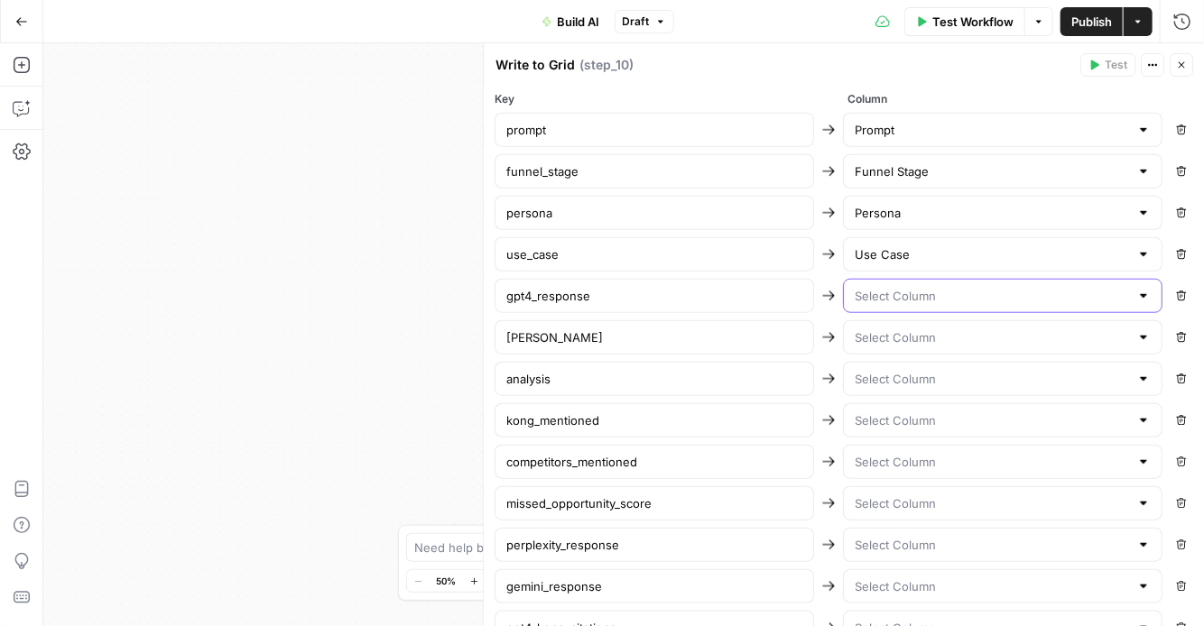
click at [971, 292] on input "text" at bounding box center [992, 296] width 274 height 18
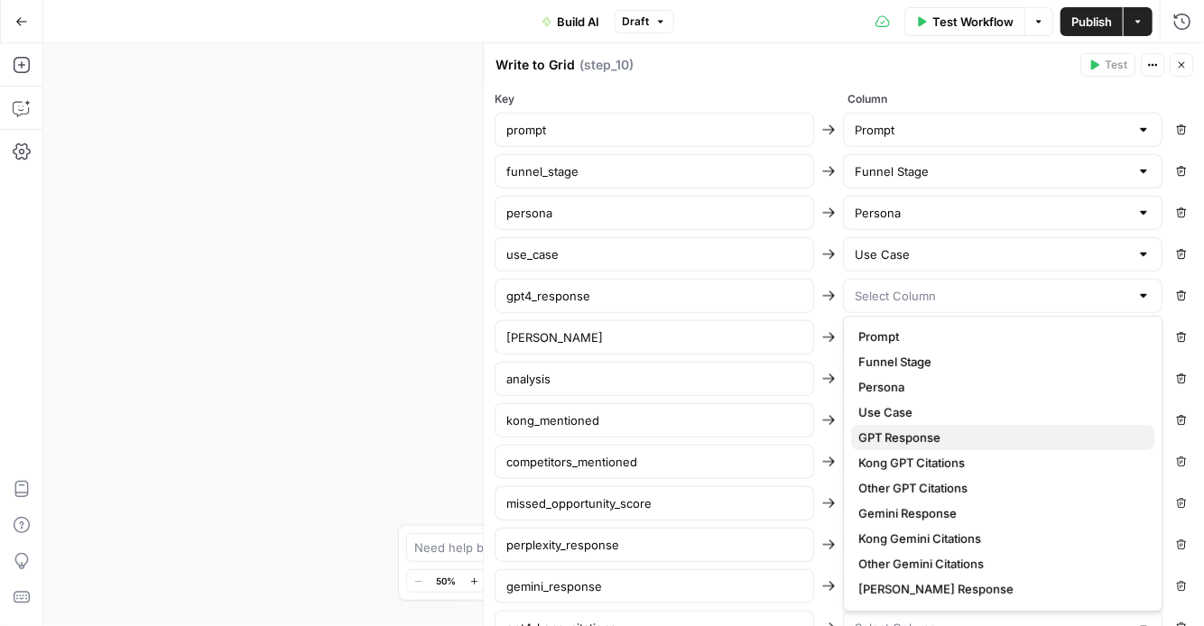
click at [961, 440] on span "GPT Response" at bounding box center [999, 438] width 282 height 18
type input "GPT Response"
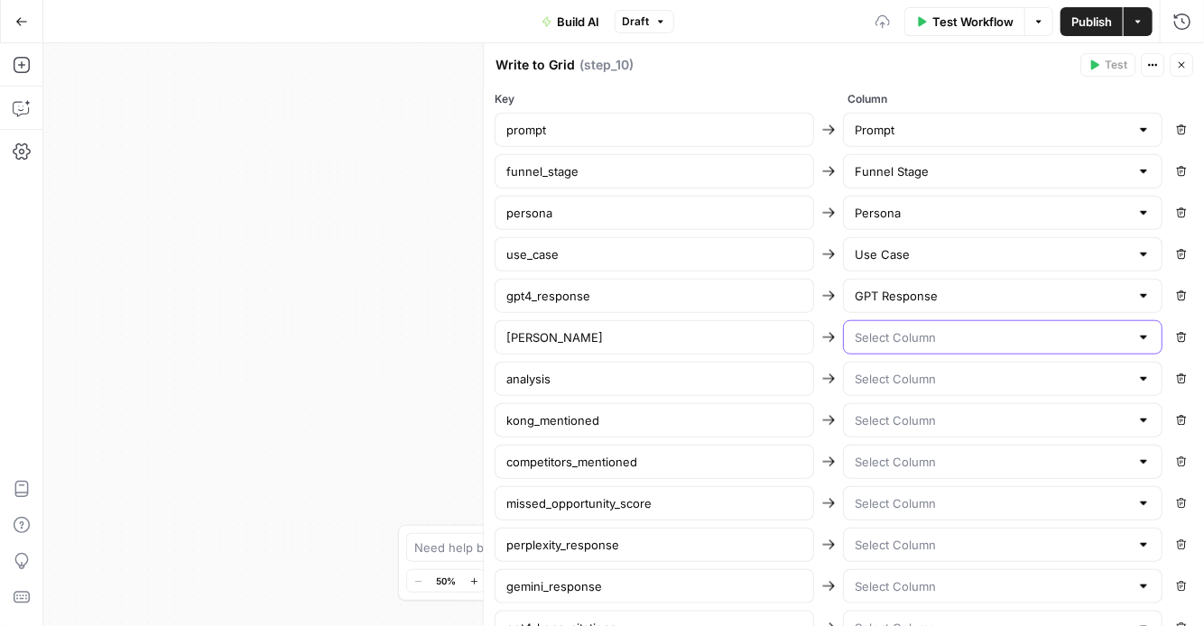
click at [945, 329] on input "text" at bounding box center [992, 338] width 274 height 18
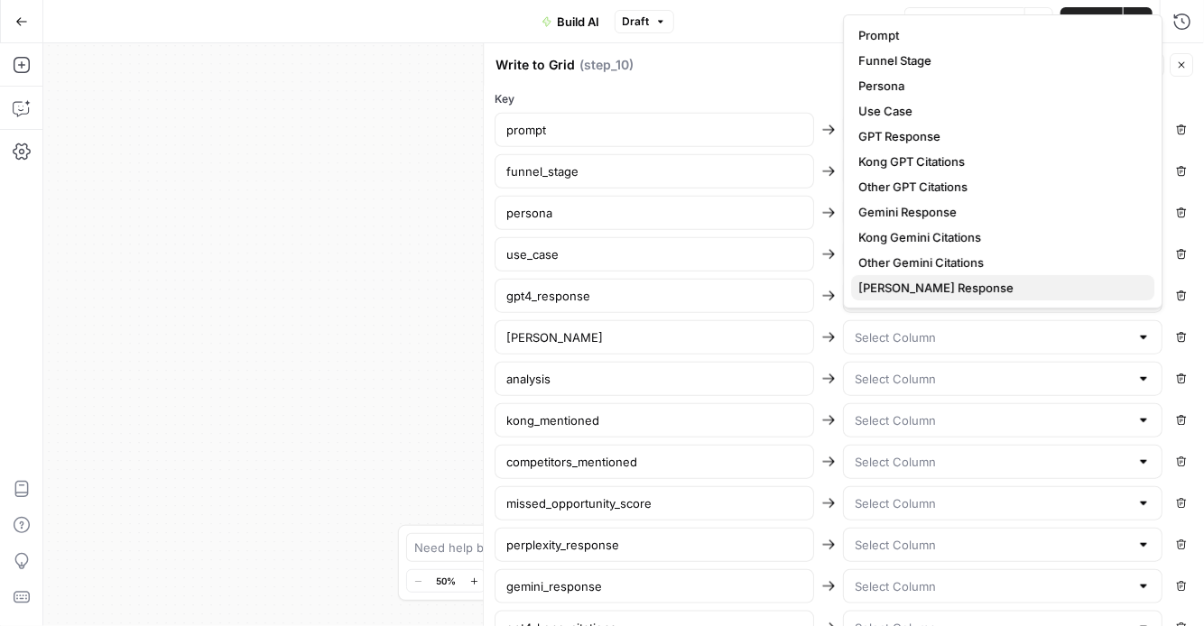
click at [919, 283] on span "[PERSON_NAME] Response" at bounding box center [999, 288] width 282 height 18
type input "[PERSON_NAME] Response"
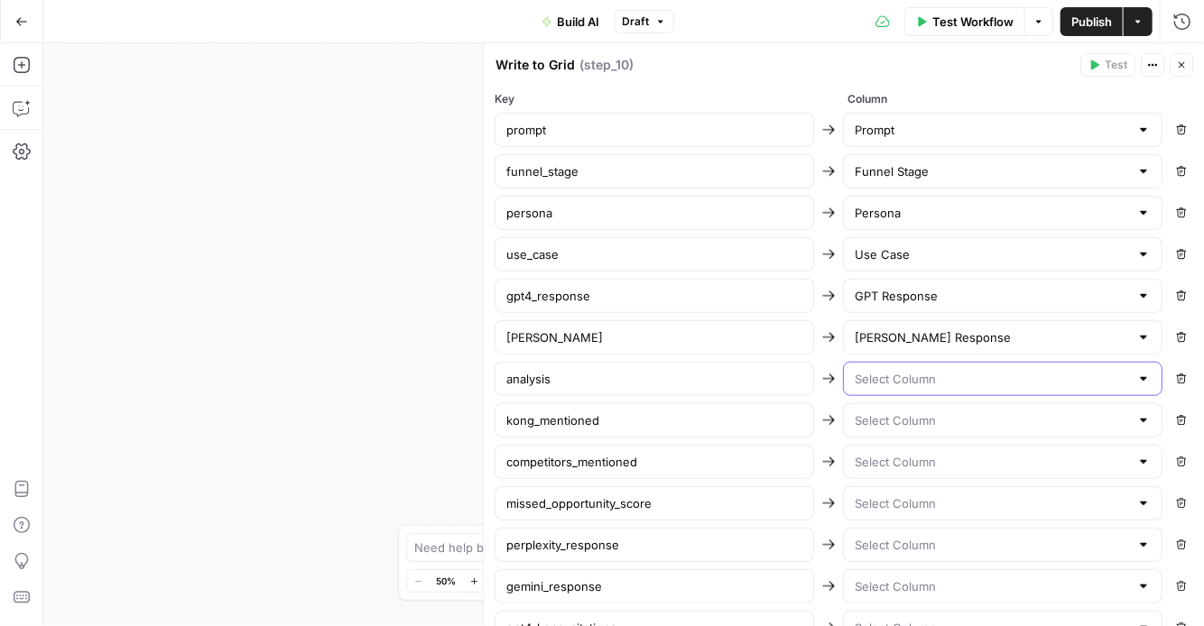
click at [928, 381] on input "text" at bounding box center [992, 379] width 274 height 18
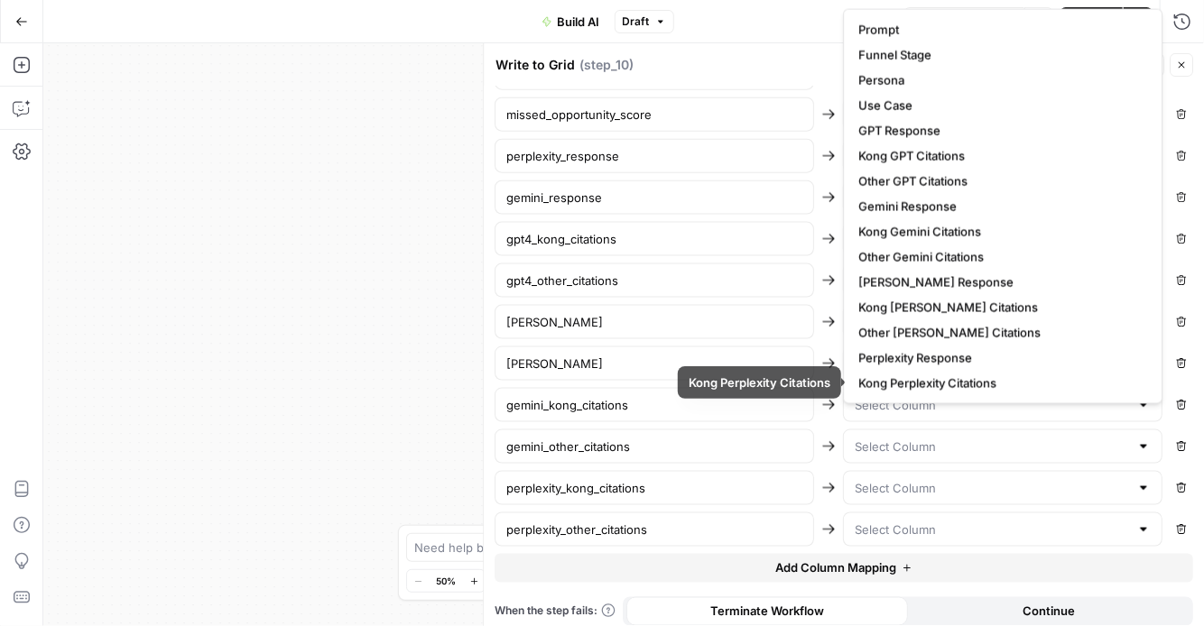
scroll to position [126, 0]
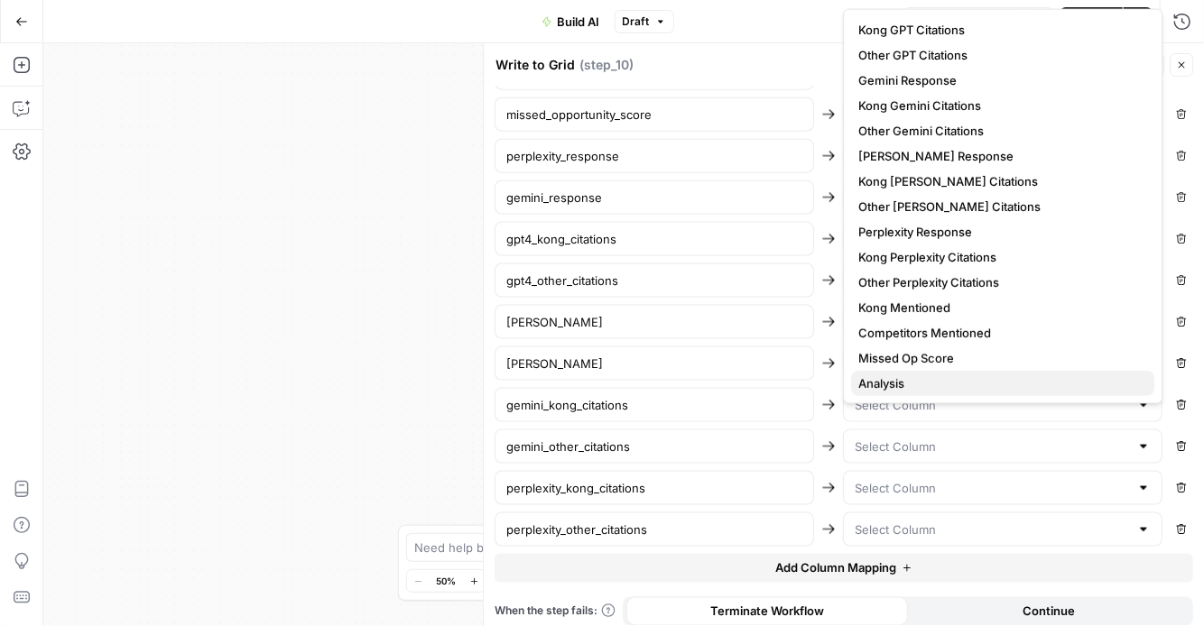
click at [922, 380] on span "Analysis" at bounding box center [999, 384] width 282 height 18
type input "Analysis"
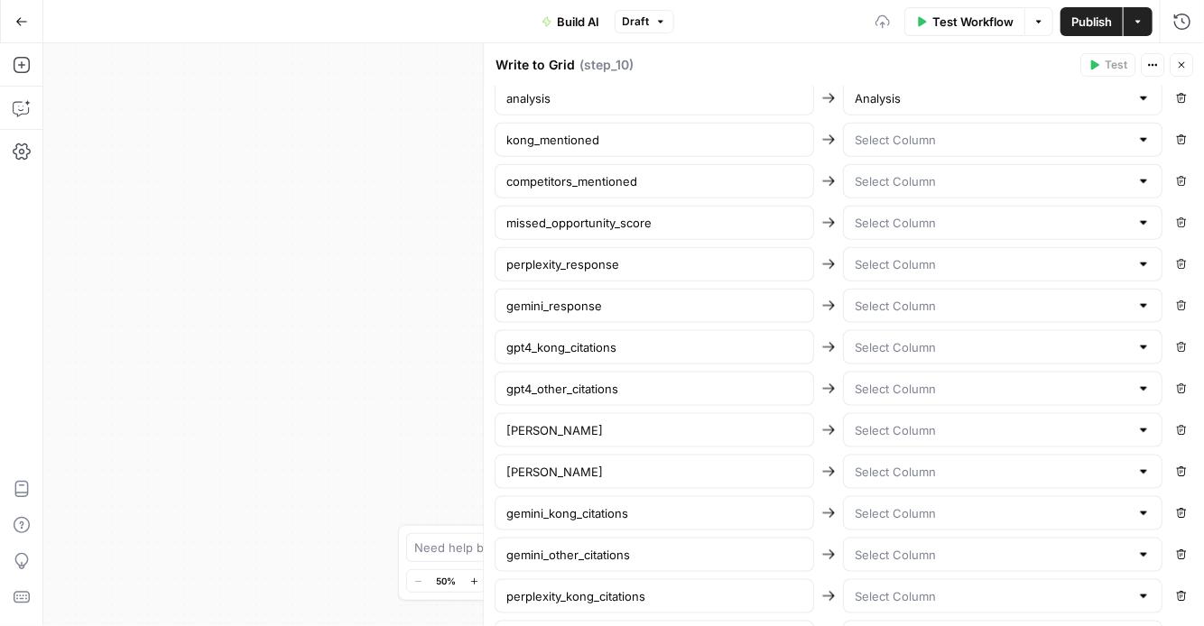
scroll to position [908, 0]
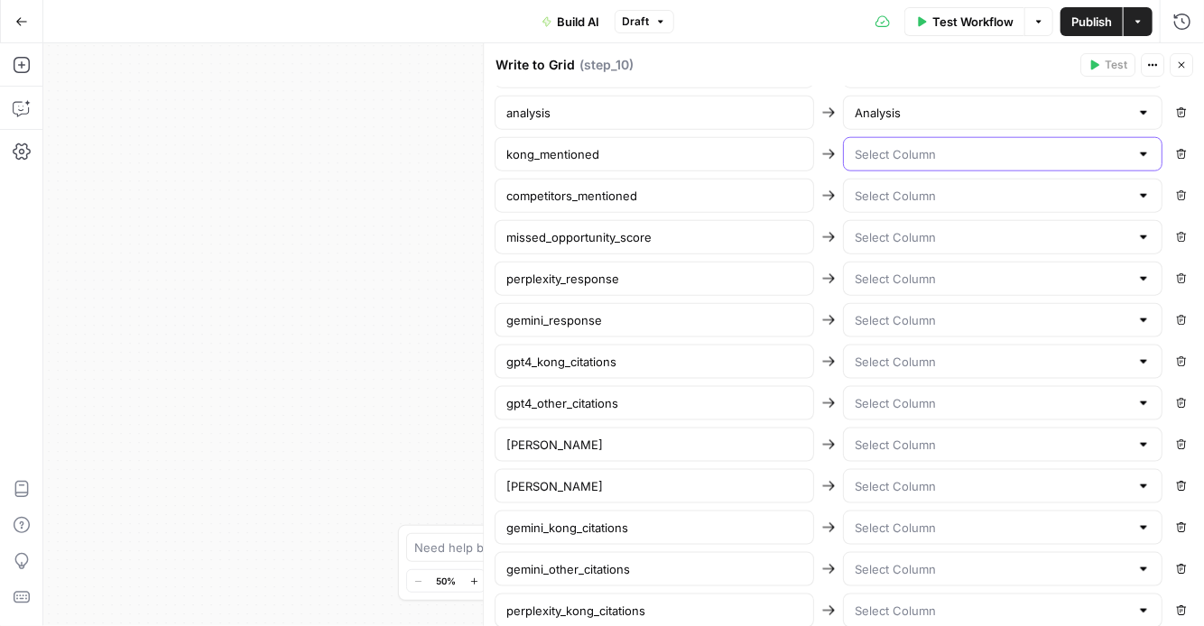
click at [910, 149] on input "text" at bounding box center [992, 154] width 274 height 18
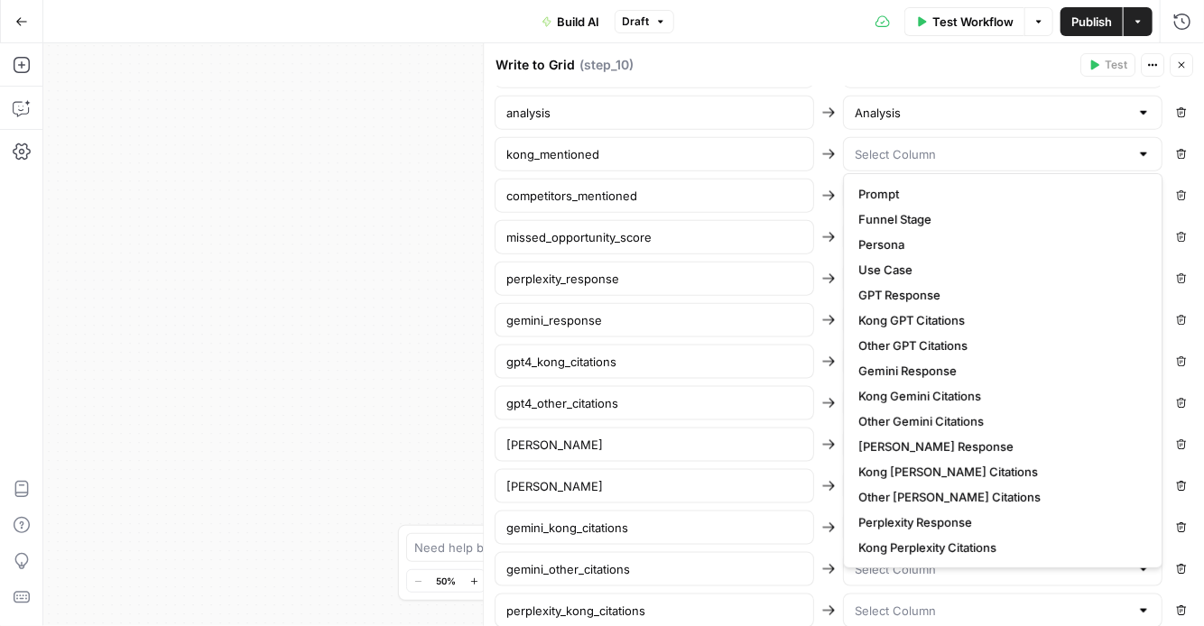
scroll to position [126, 0]
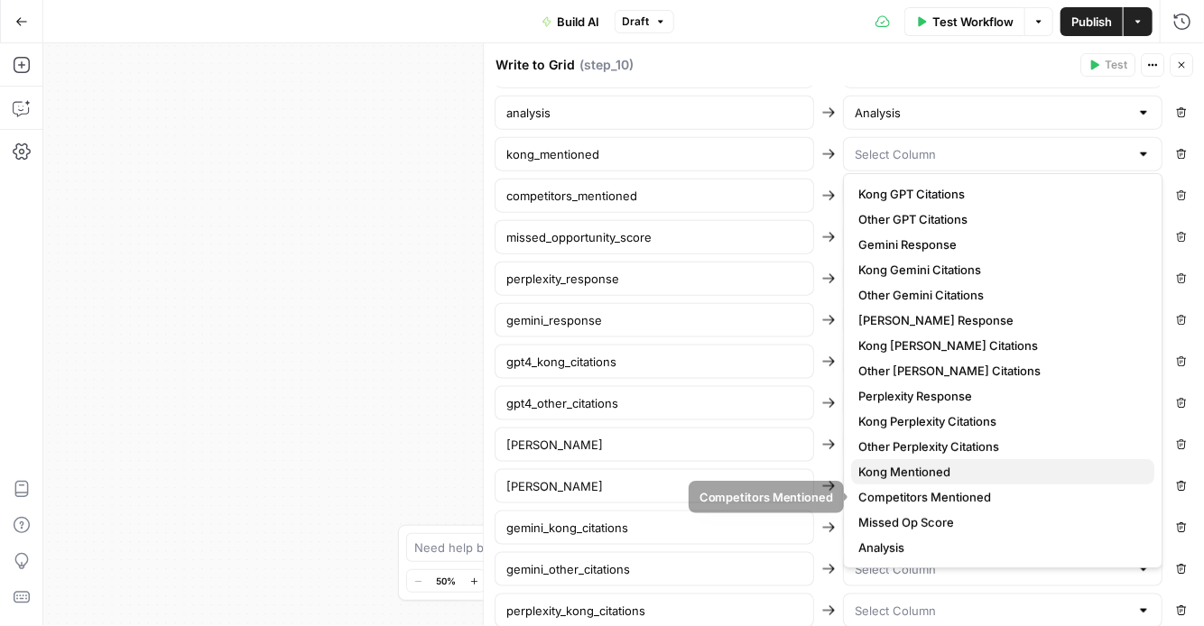
click at [923, 476] on span "Kong Mentioned" at bounding box center [999, 472] width 282 height 18
type input "Kong Mentioned"
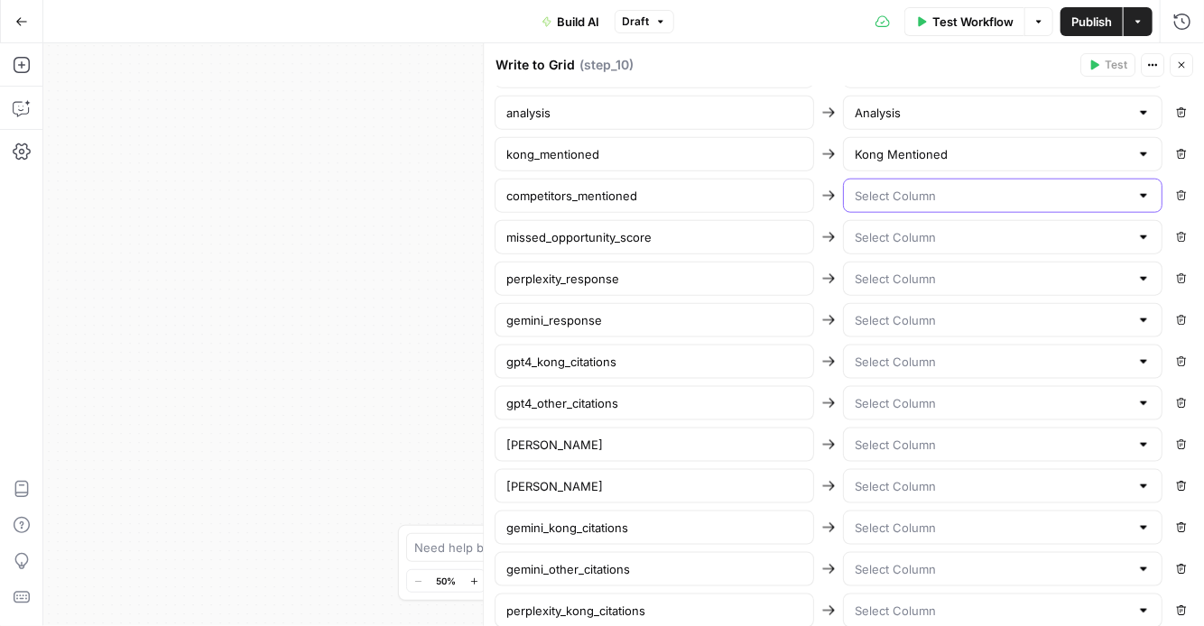
click at [902, 190] on input "text" at bounding box center [992, 196] width 274 height 18
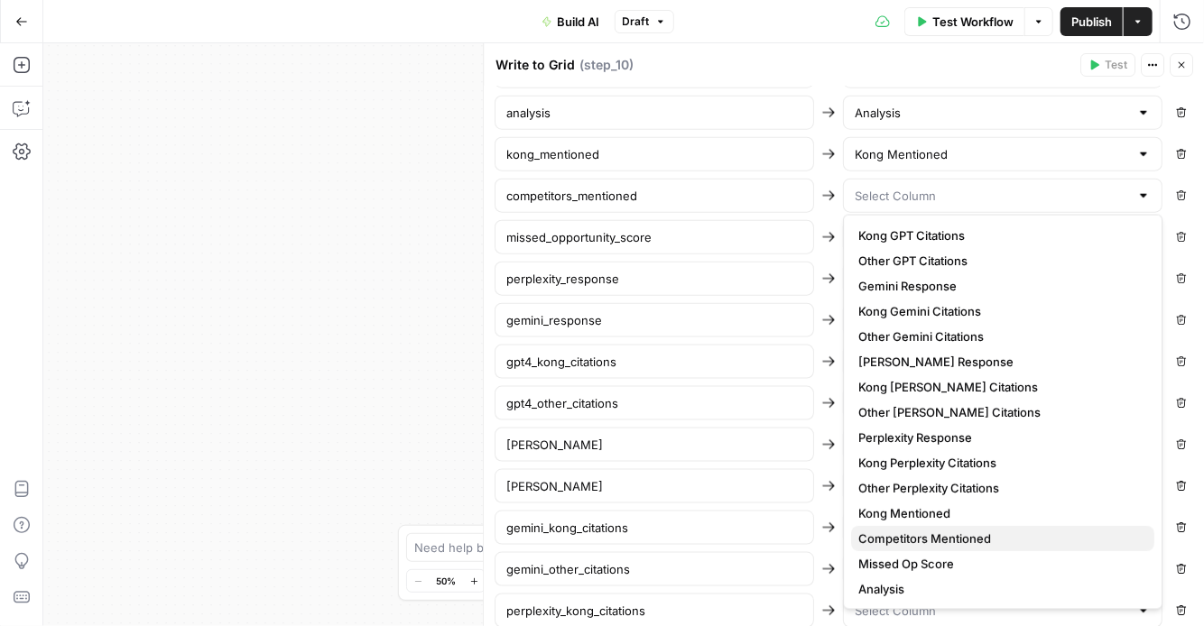
click at [942, 543] on span "Competitors Mentioned" at bounding box center [999, 539] width 282 height 18
type input "Competitors Mentioned"
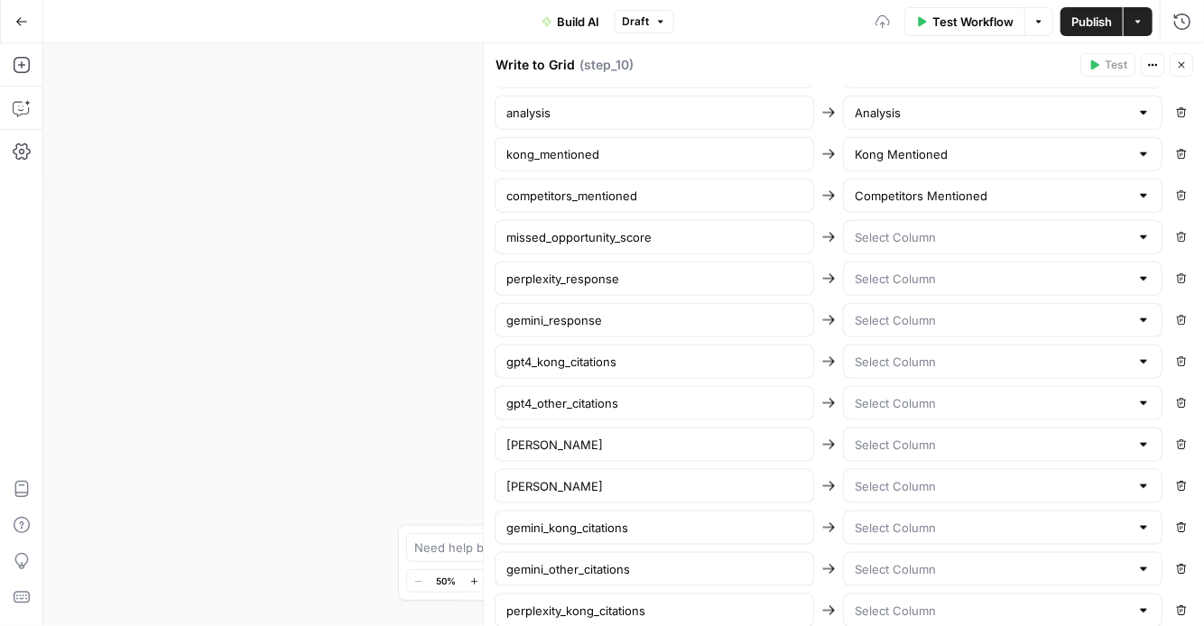
click at [922, 242] on div at bounding box center [1003, 237] width 320 height 34
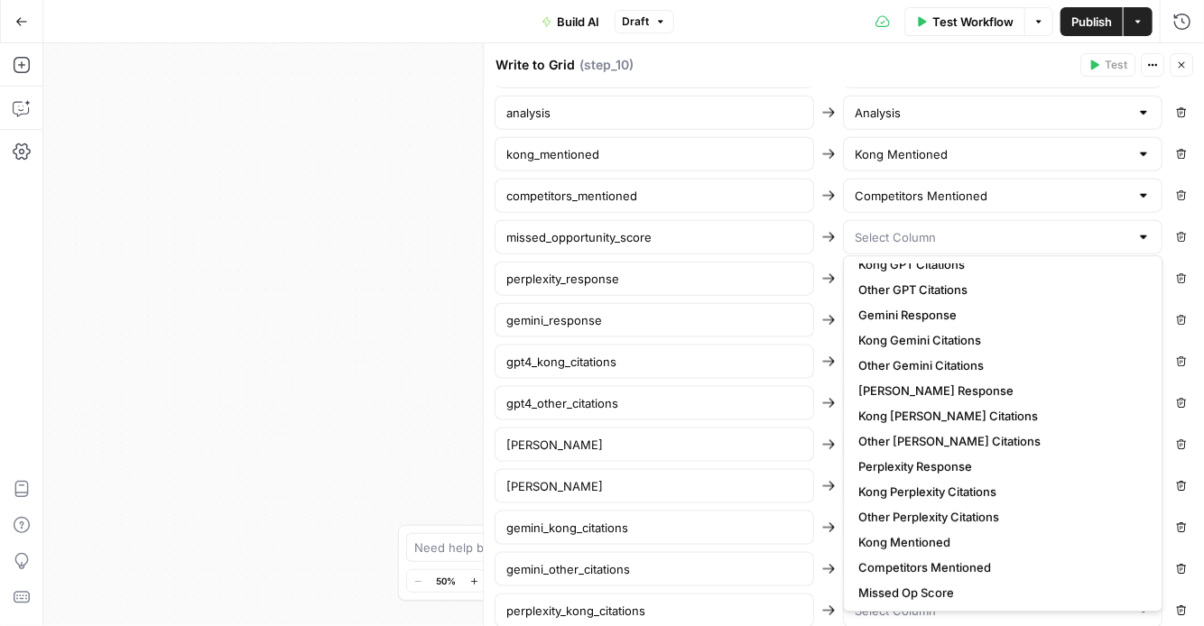
scroll to position [164, 0]
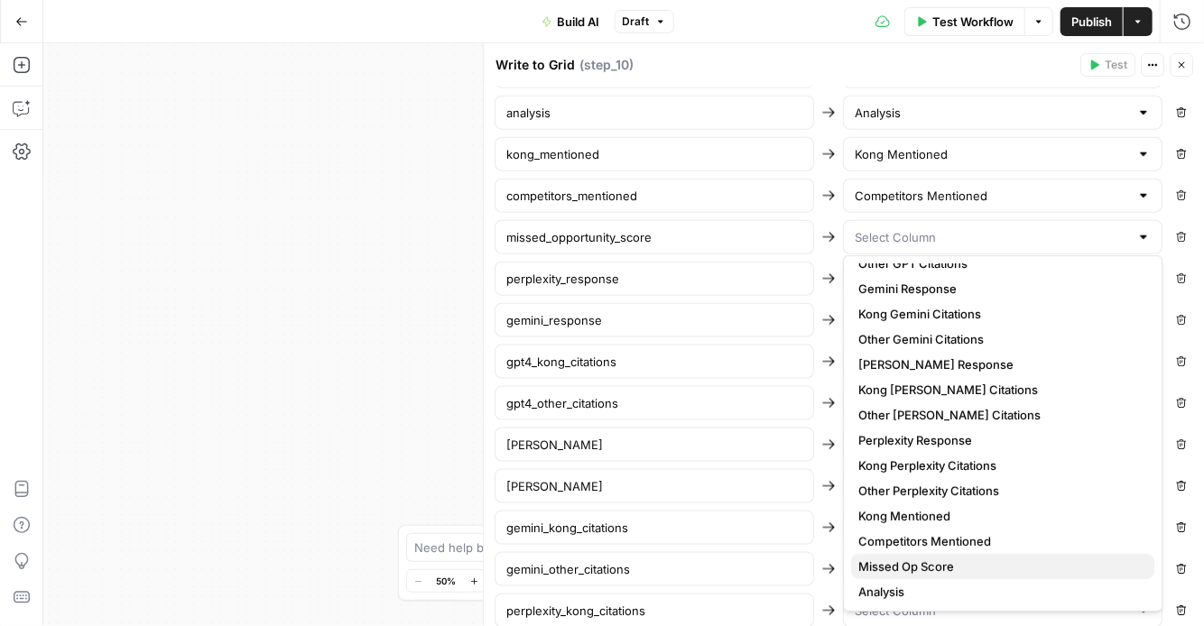
click at [942, 560] on span "Missed Op Score" at bounding box center [999, 567] width 282 height 18
type input "Missed Op Score"
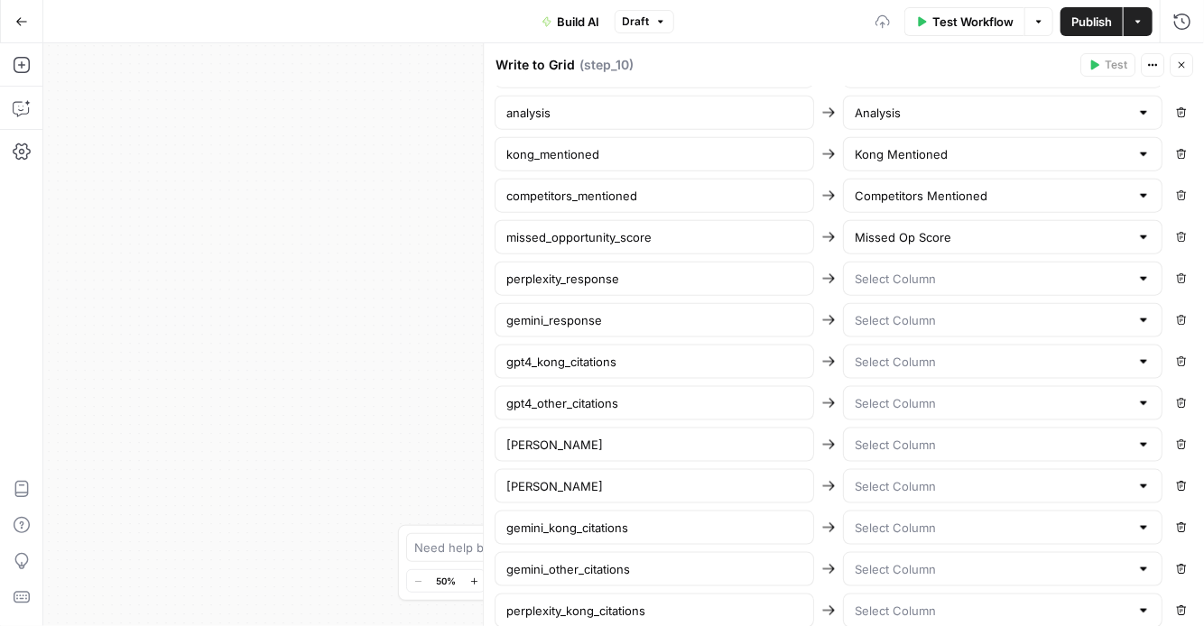
click at [929, 283] on div at bounding box center [1003, 279] width 320 height 34
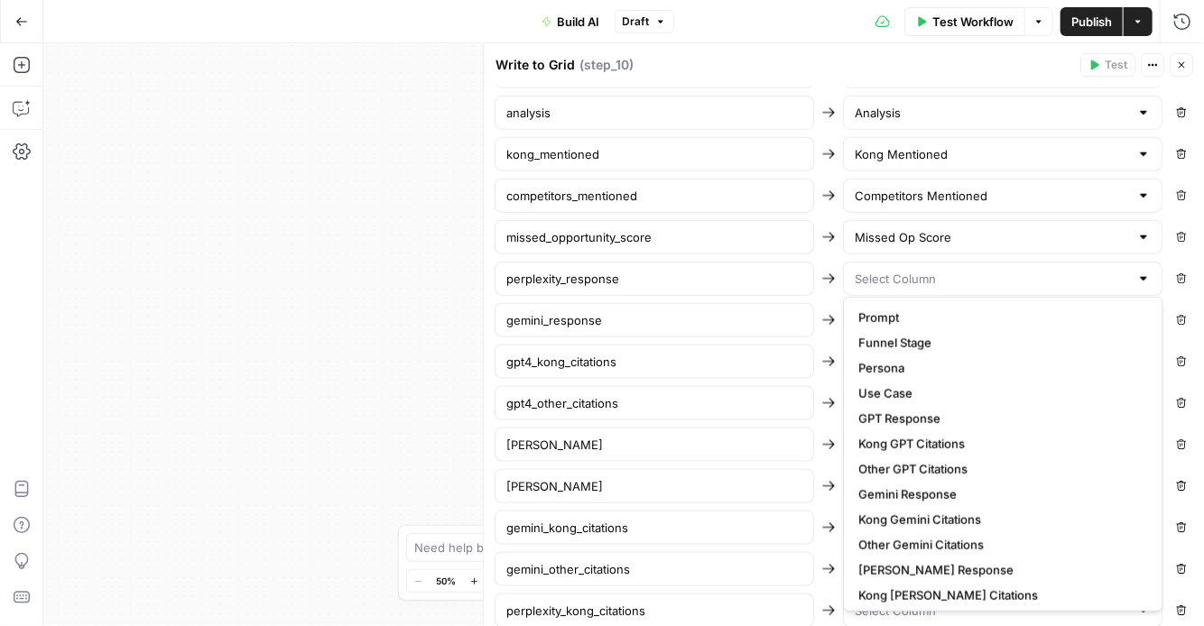
scroll to position [206, 0]
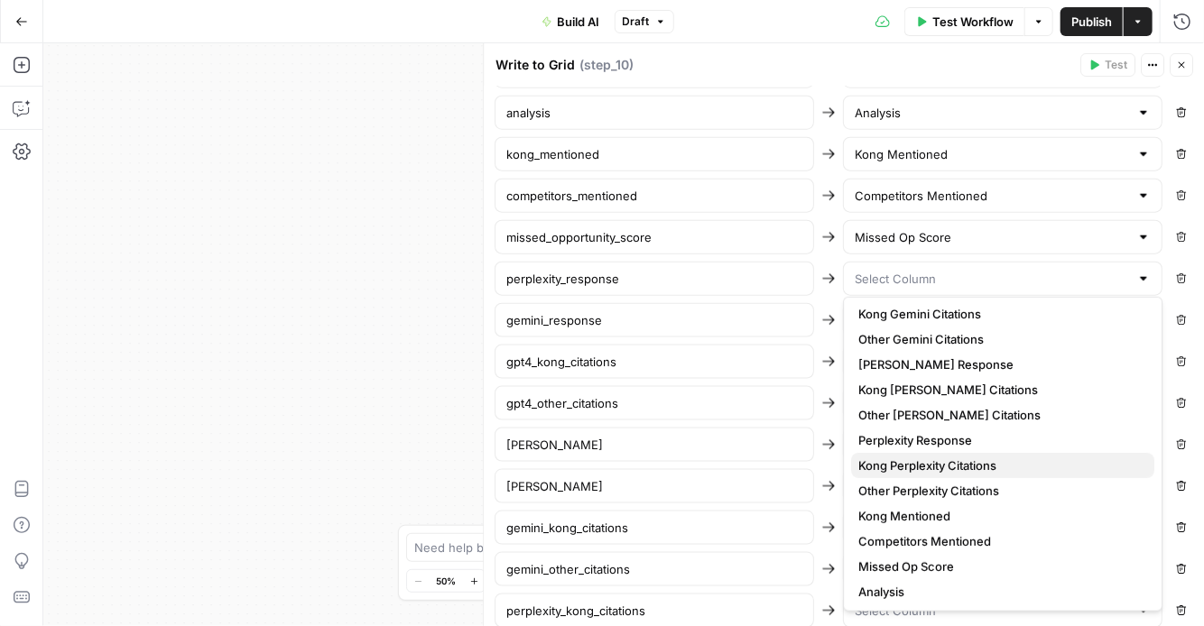
click at [925, 468] on span "Kong Perplexity Citations" at bounding box center [999, 466] width 282 height 18
type input "Kong Perplexity Citations"
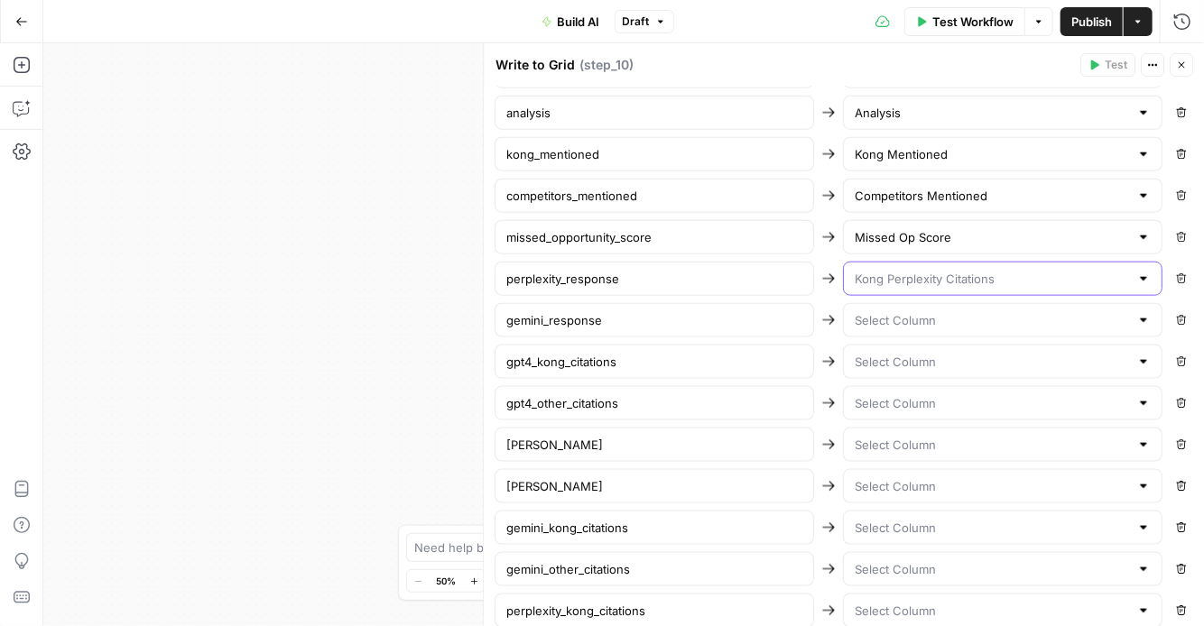
click at [917, 278] on input "text" at bounding box center [992, 279] width 274 height 18
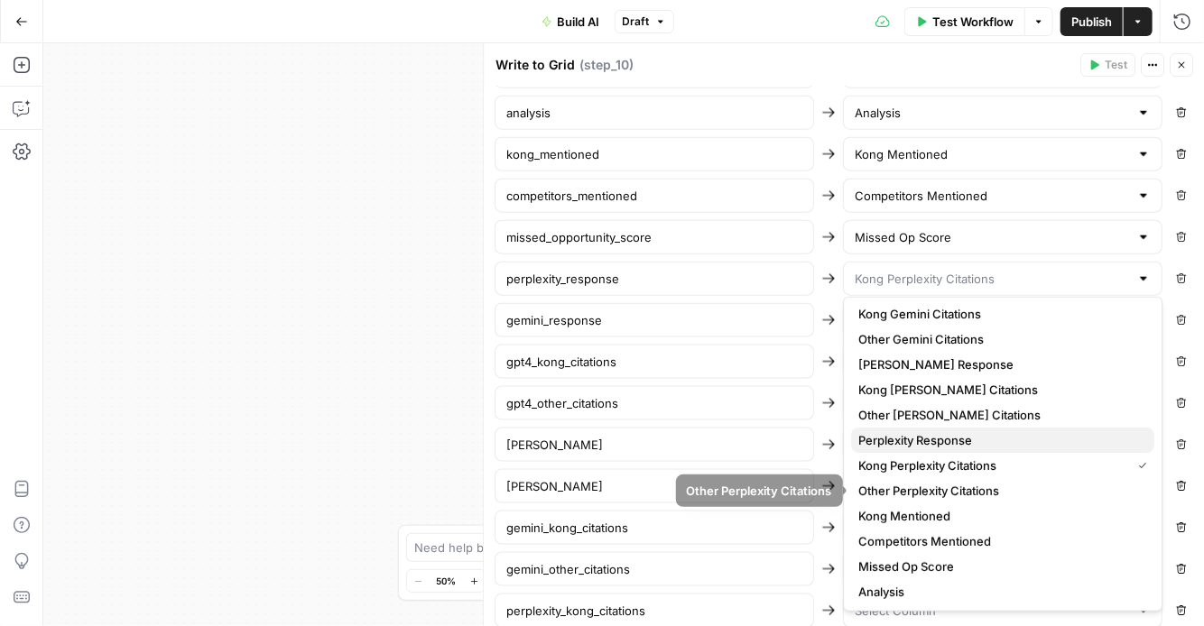
click at [923, 433] on span "Perplexity Response" at bounding box center [999, 440] width 282 height 18
type input "Perplexity Response"
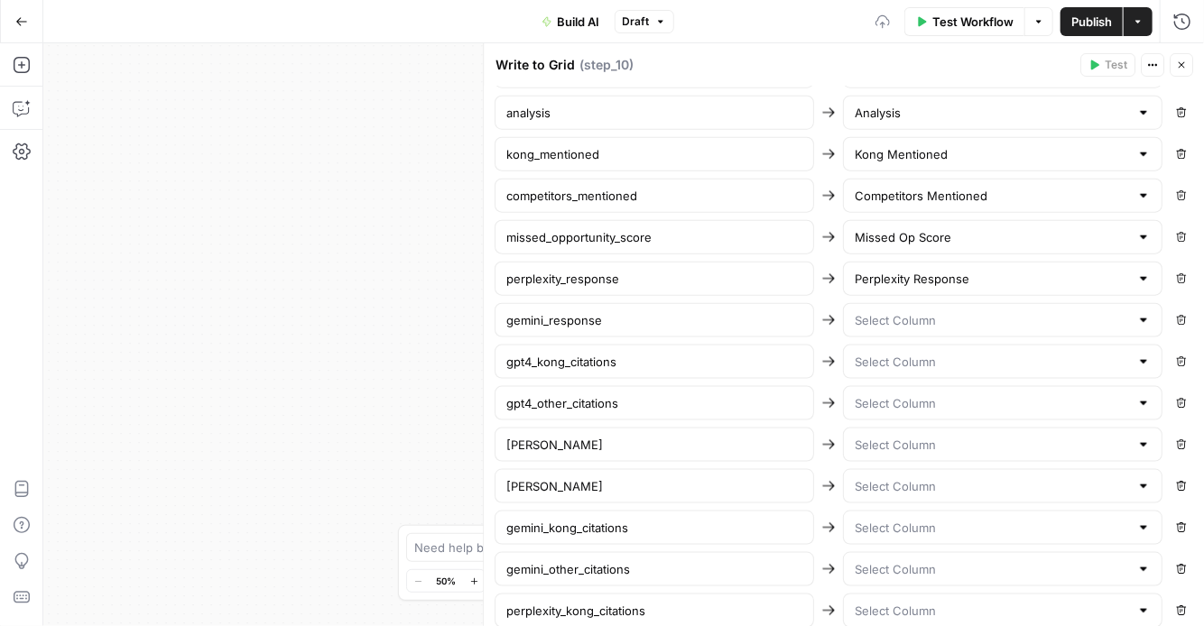
click at [905, 323] on div at bounding box center [1003, 320] width 320 height 34
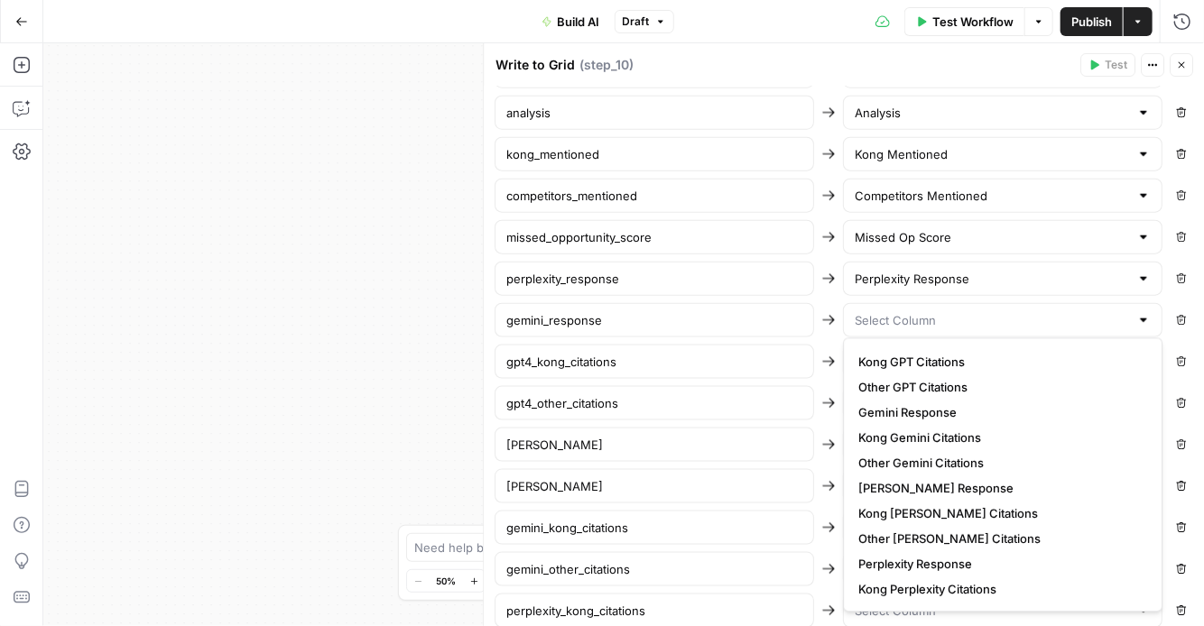
scroll to position [121, 0]
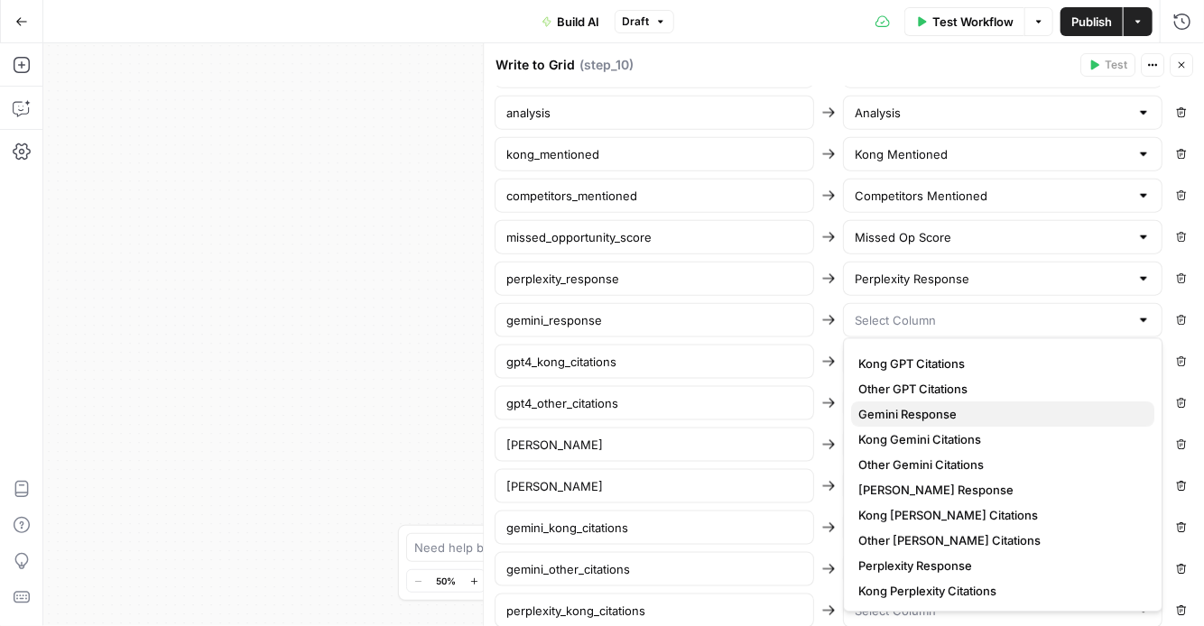
click at [918, 414] on span "Gemini Response" at bounding box center [999, 414] width 282 height 18
type input "Gemini Response"
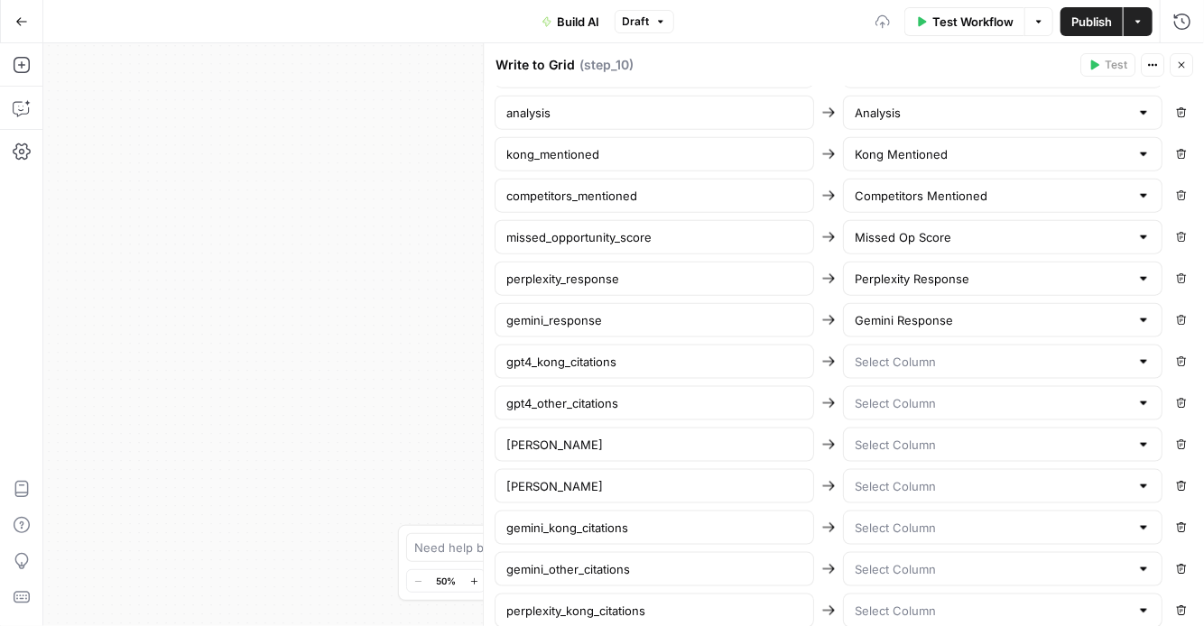
click at [916, 345] on div at bounding box center [1003, 362] width 320 height 34
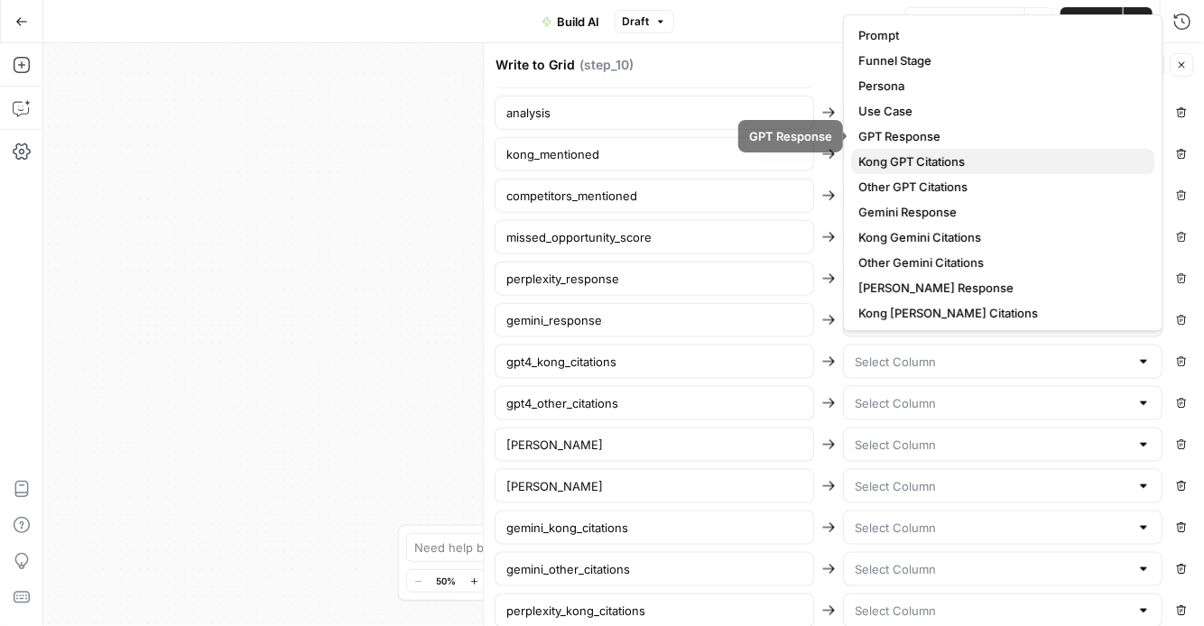
click at [906, 157] on span "Kong GPT Citations" at bounding box center [999, 162] width 282 height 18
type input "Kong GPT Citations"
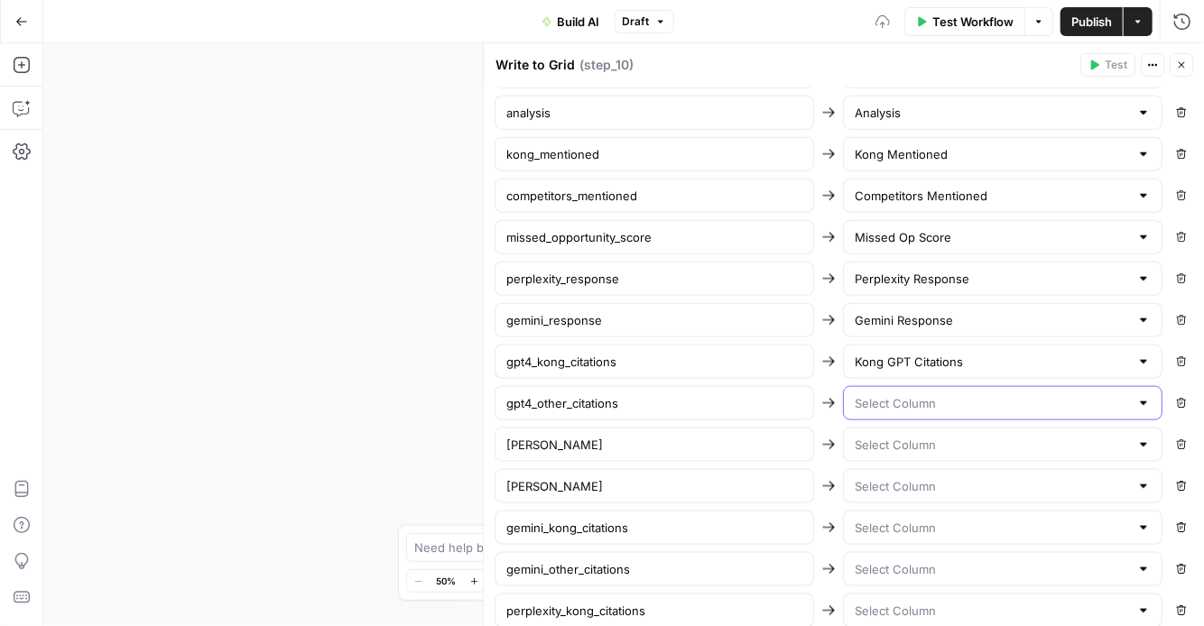
click at [907, 394] on input "text" at bounding box center [992, 403] width 274 height 18
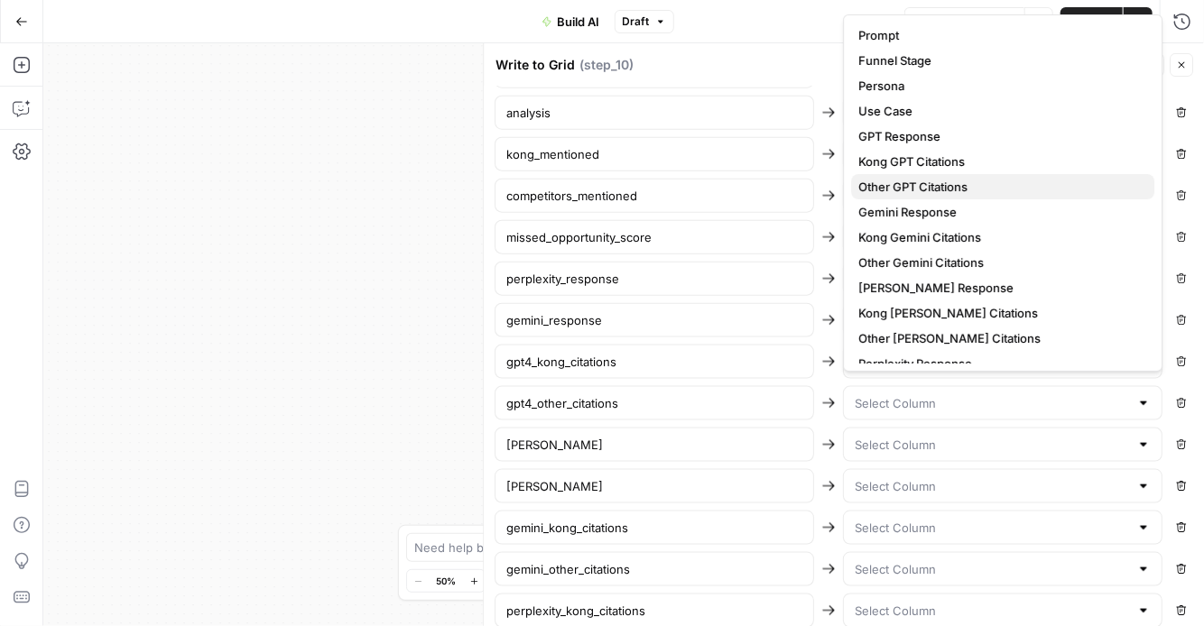
click at [908, 179] on span "Other GPT Citations" at bounding box center [999, 187] width 282 height 18
type input "Other GPT Citations"
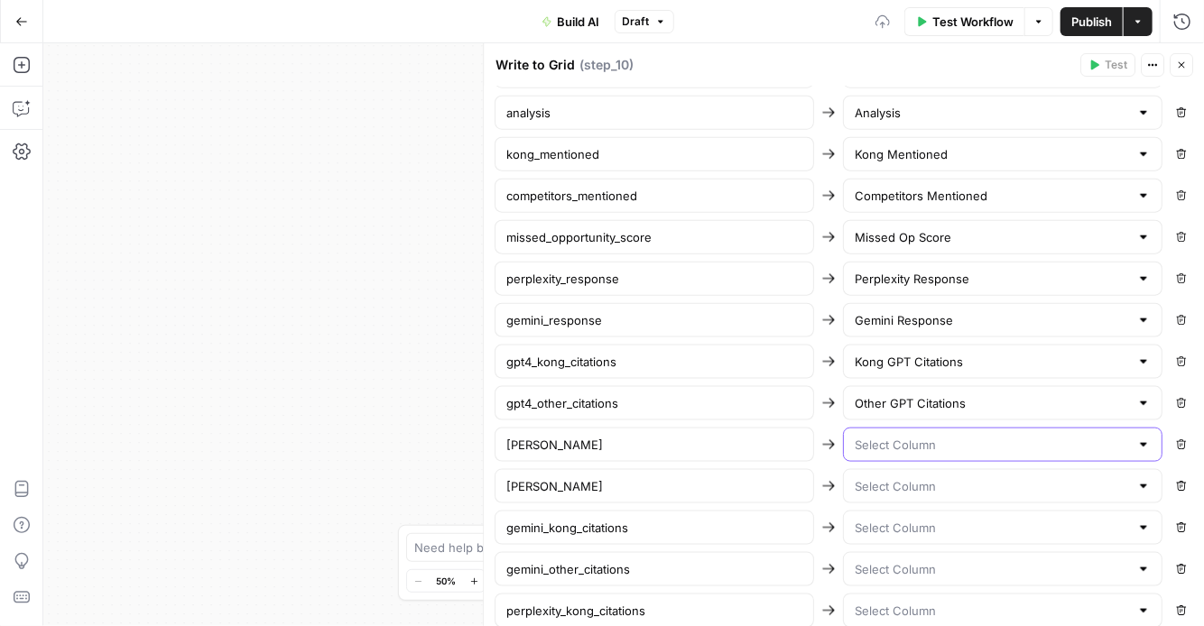
click at [928, 442] on input "text" at bounding box center [992, 445] width 274 height 18
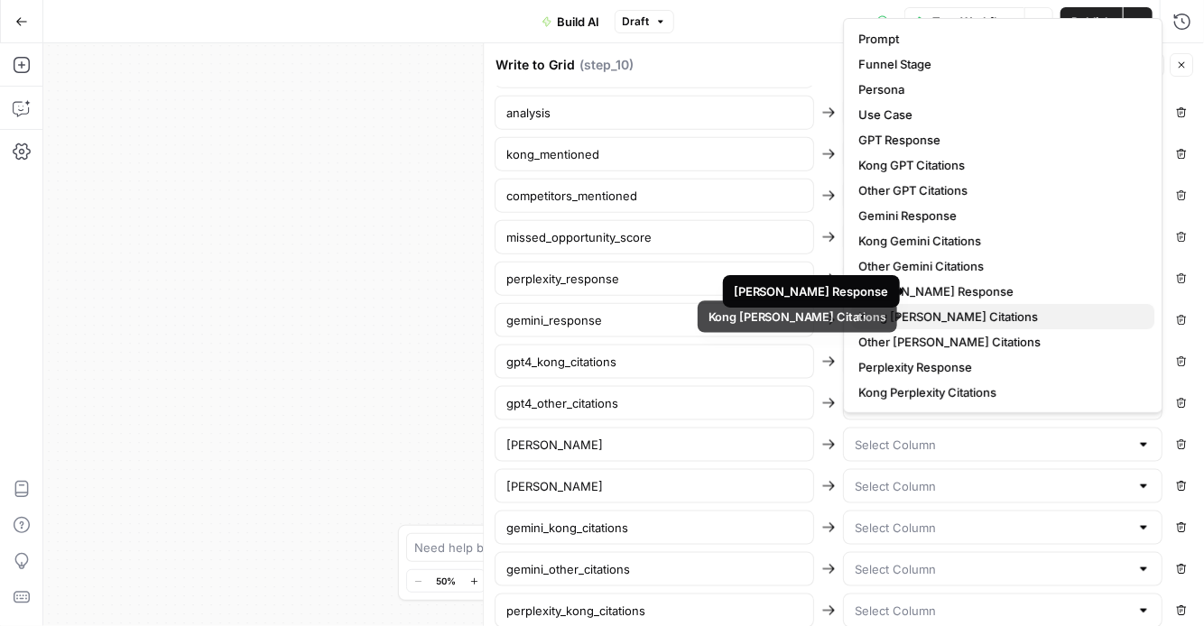
click at [914, 313] on span "Kong [PERSON_NAME] Citations" at bounding box center [999, 317] width 282 height 18
type input "Kong [PERSON_NAME] Citations"
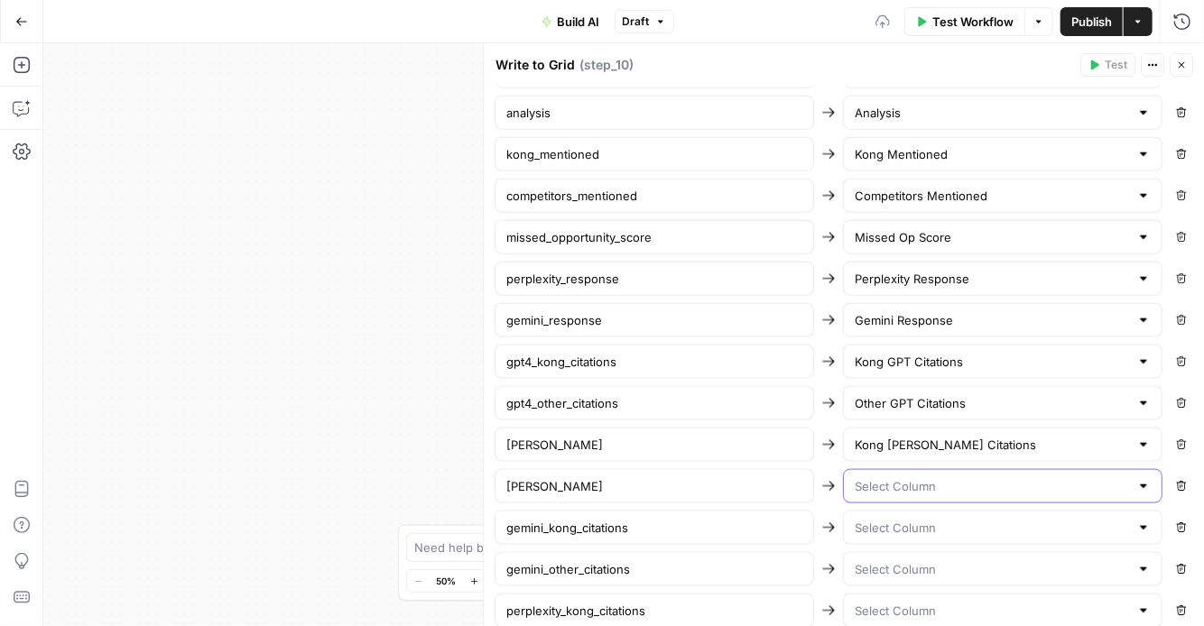
click at [916, 479] on input "text" at bounding box center [992, 487] width 274 height 18
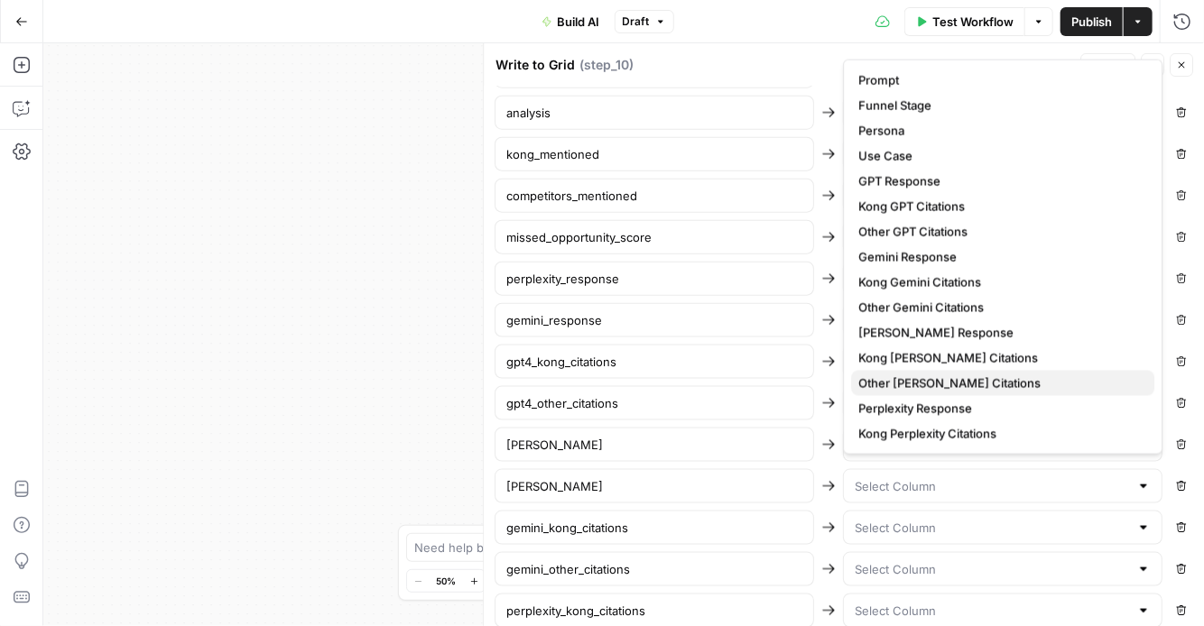
click at [922, 376] on span "Other [PERSON_NAME] Citations" at bounding box center [999, 384] width 282 height 18
type input "Other [PERSON_NAME] Citations"
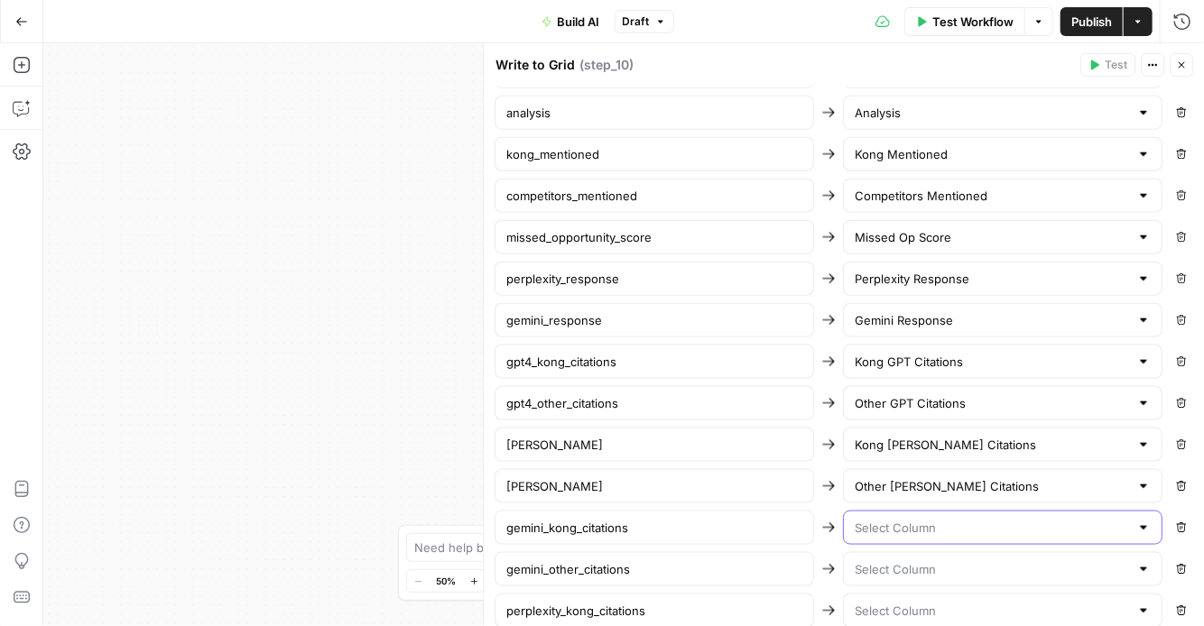
click at [923, 526] on input "text" at bounding box center [992, 528] width 274 height 18
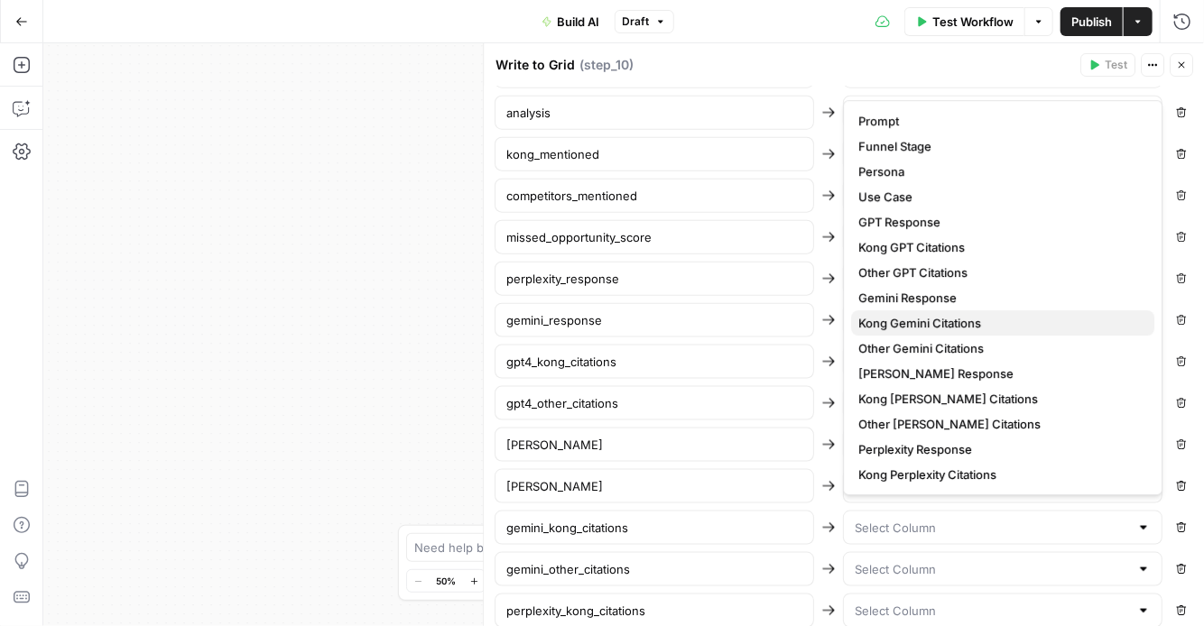
click at [918, 320] on span "Kong Gemini Citations" at bounding box center [999, 323] width 282 height 18
type input "Kong Gemini Citations"
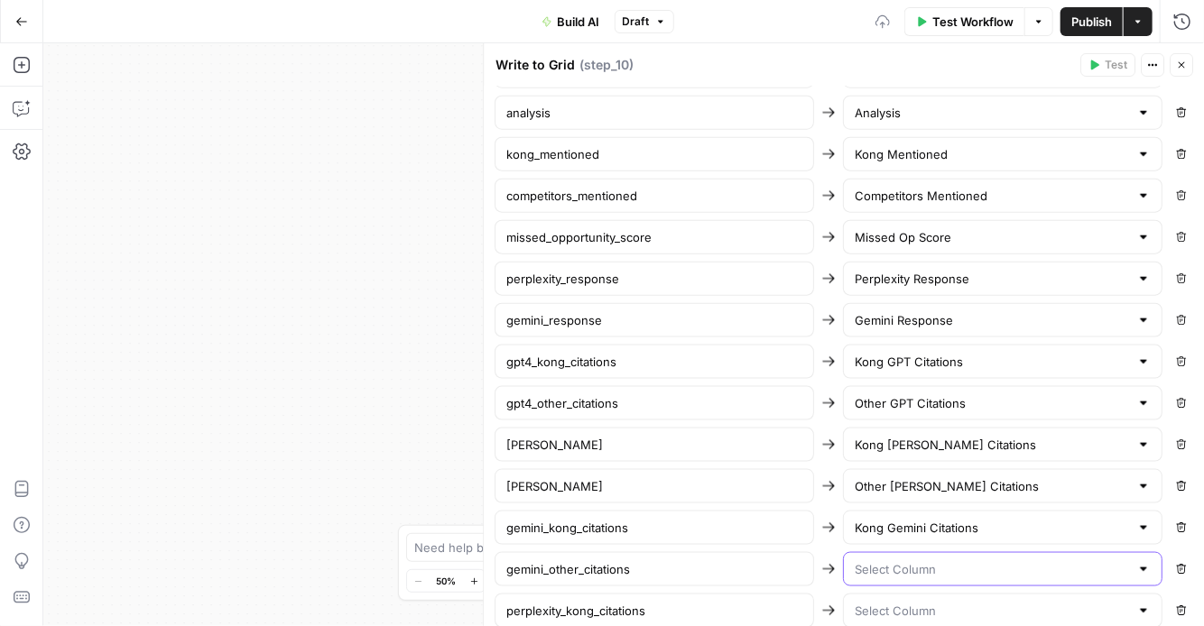
click at [927, 561] on input "text" at bounding box center [992, 570] width 274 height 18
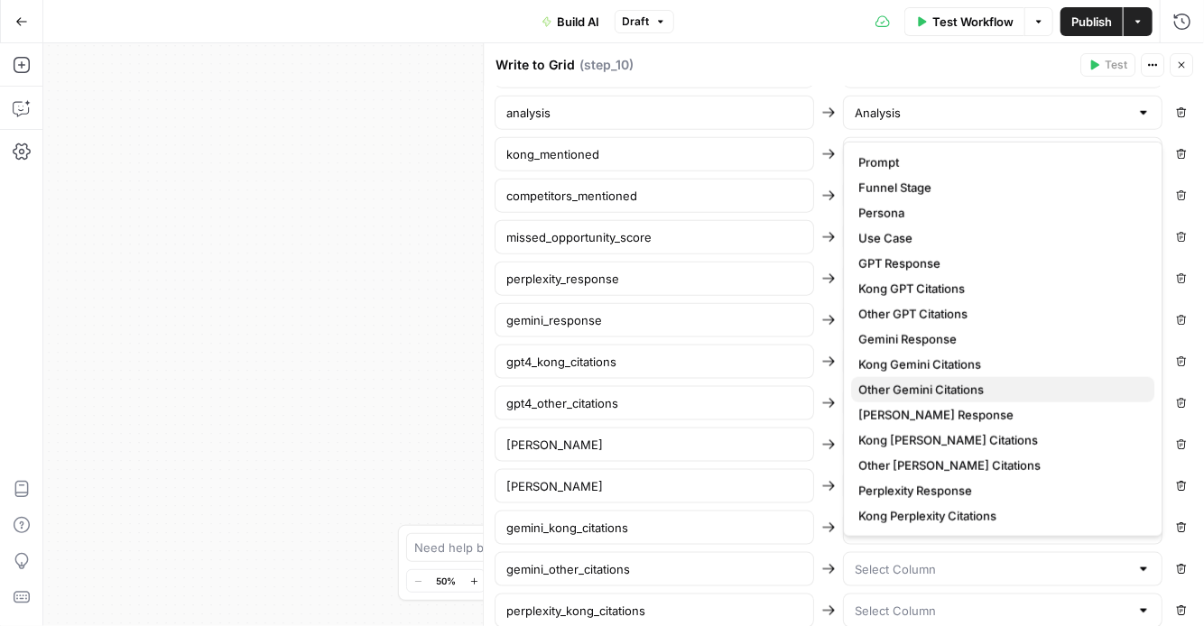
click at [929, 386] on span "Other Gemini Citations" at bounding box center [999, 390] width 282 height 18
type input "Other Gemini Citations"
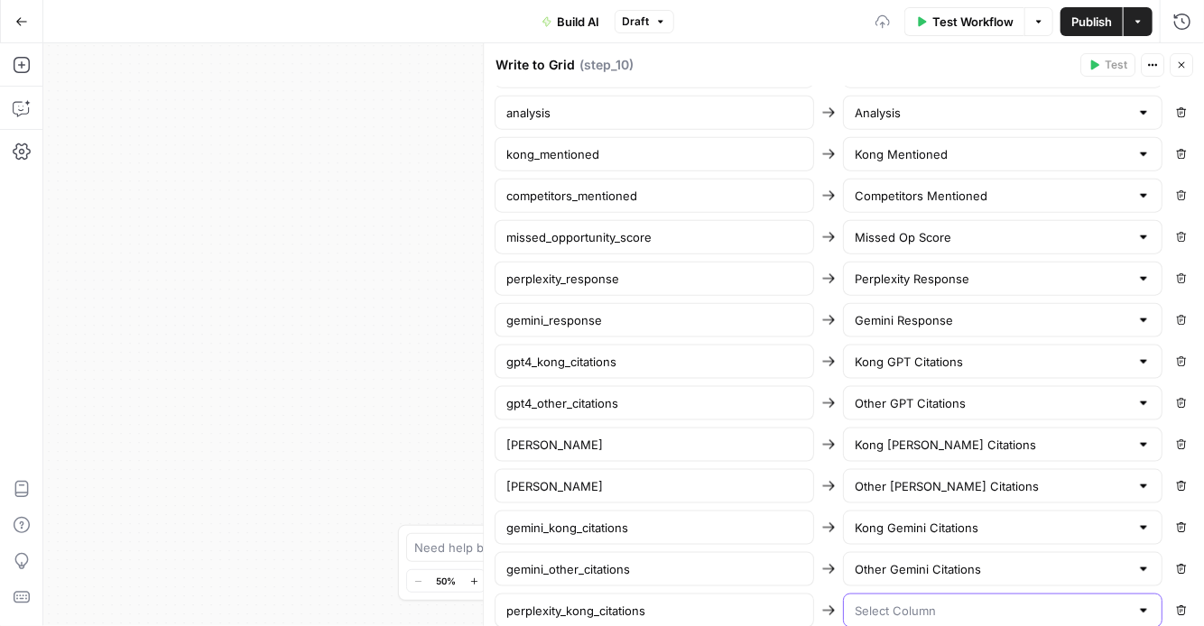
click at [928, 607] on input "text" at bounding box center [992, 611] width 274 height 18
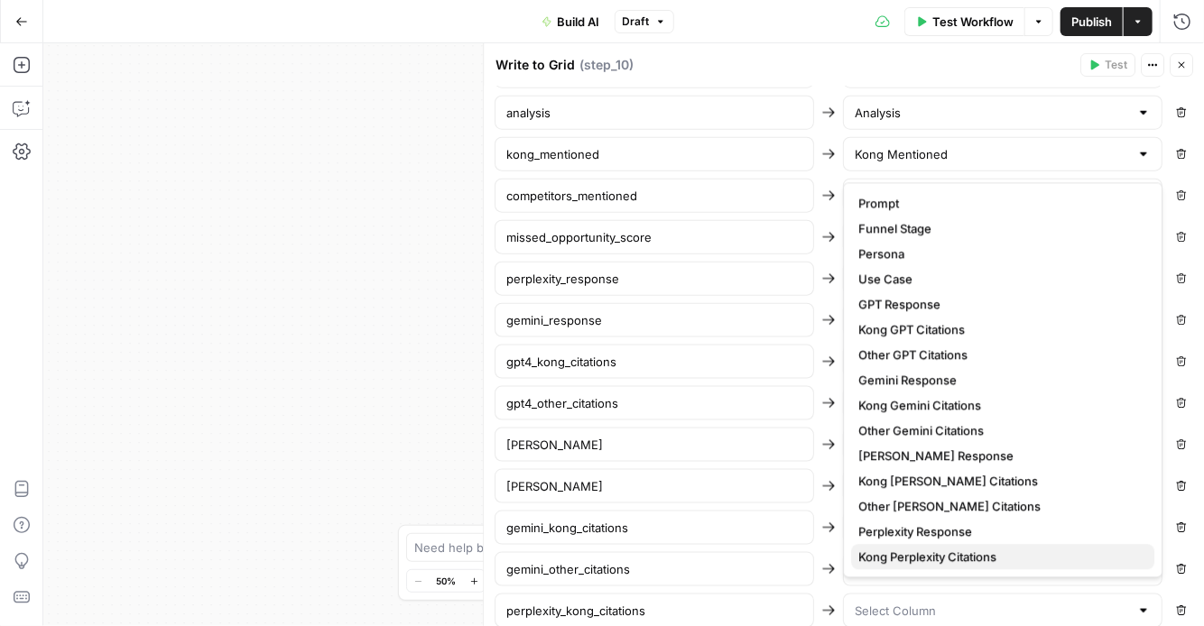
click at [930, 551] on span "Kong Perplexity Citations" at bounding box center [999, 557] width 282 height 18
type input "Kong Perplexity Citations"
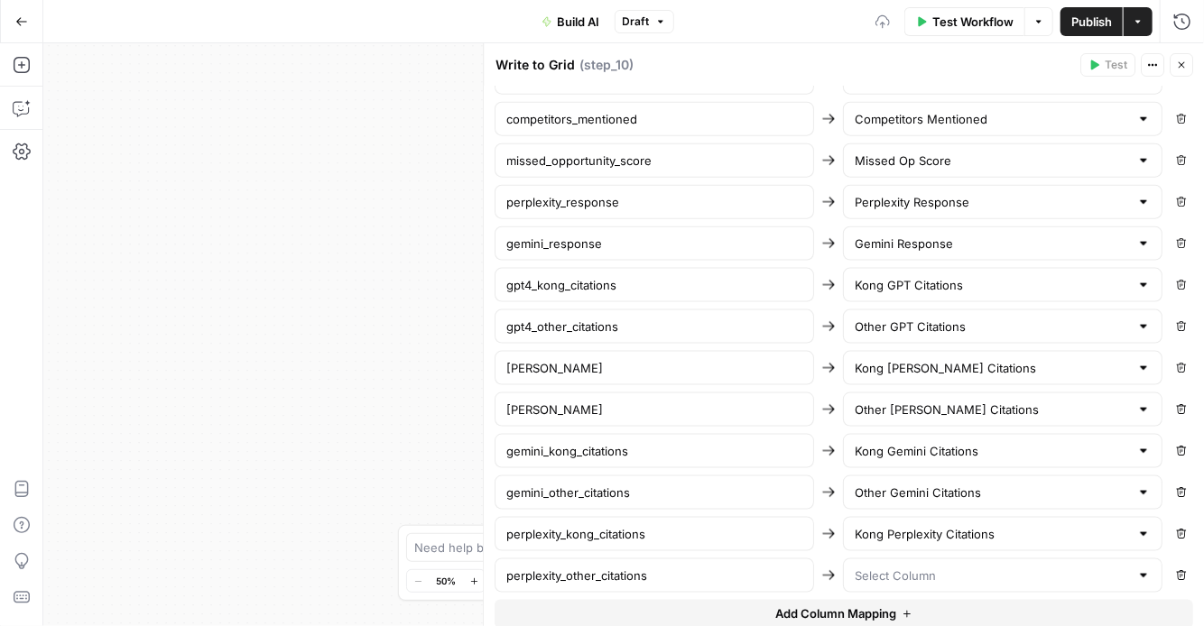
scroll to position [1031, 0]
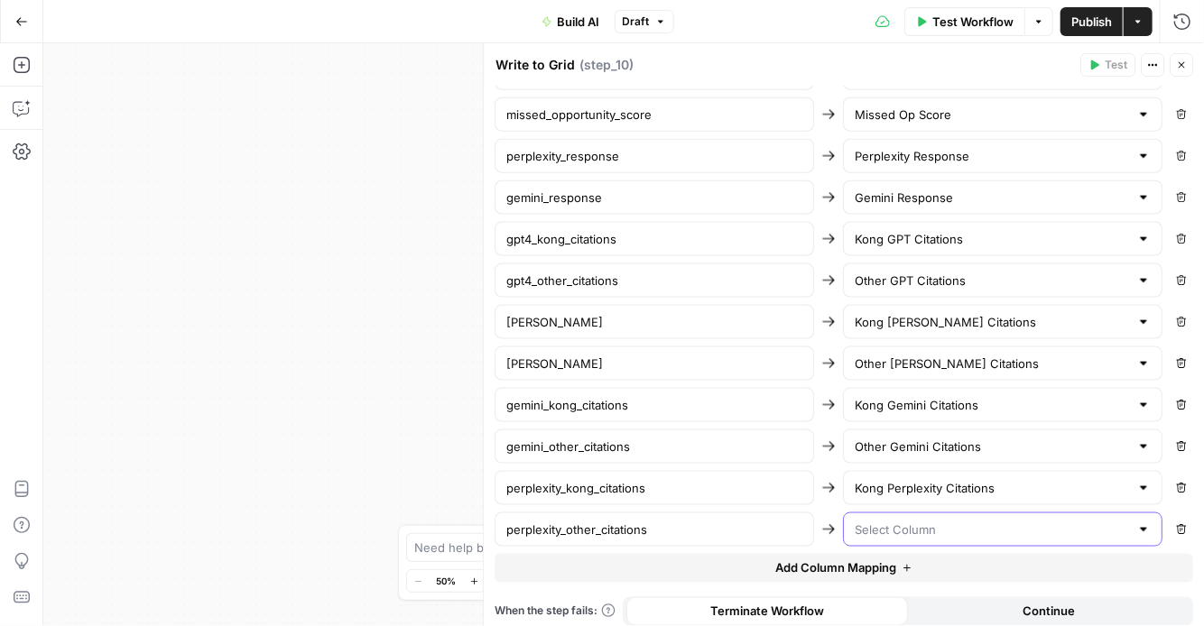
click at [930, 521] on input "text" at bounding box center [992, 530] width 274 height 18
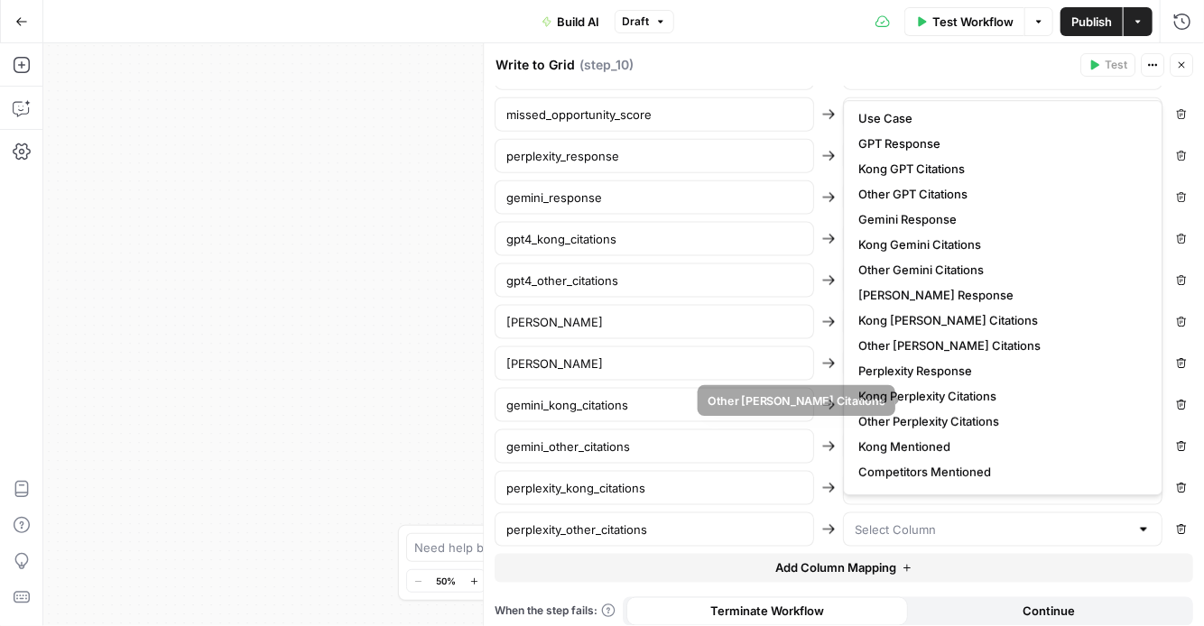
scroll to position [84, 0]
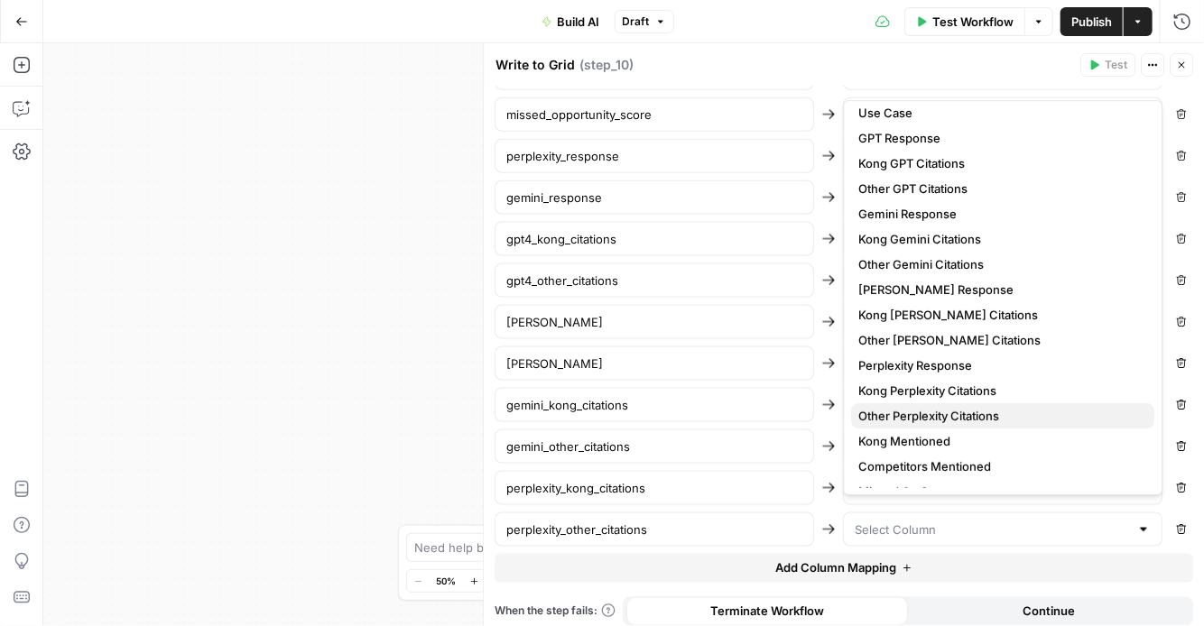
click at [937, 418] on span "Other Perplexity Citations" at bounding box center [999, 416] width 282 height 18
type input "Other Perplexity Citations"
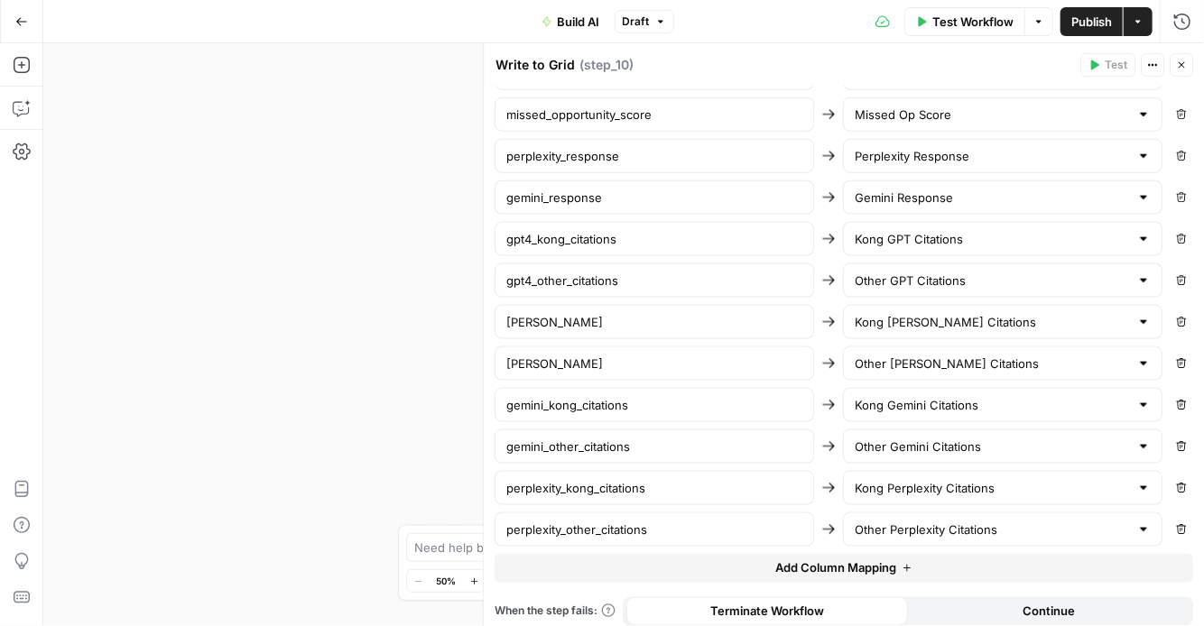
click at [1096, 18] on span "Publish" at bounding box center [1092, 22] width 41 height 18
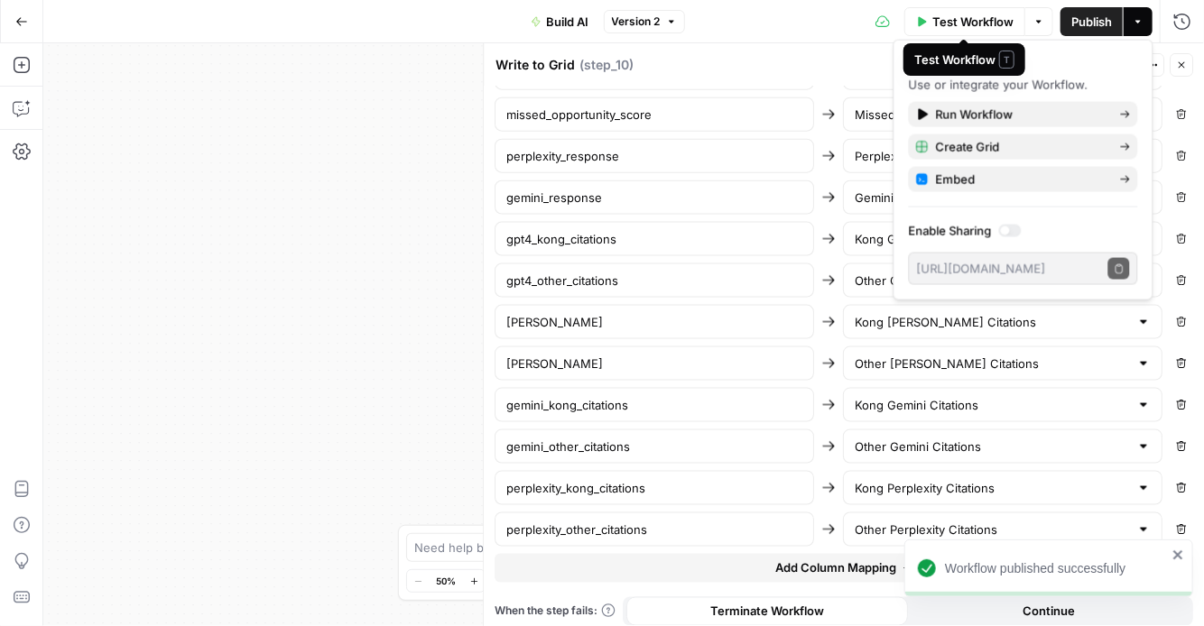
click at [946, 15] on span "Test Workflow" at bounding box center [973, 22] width 81 height 18
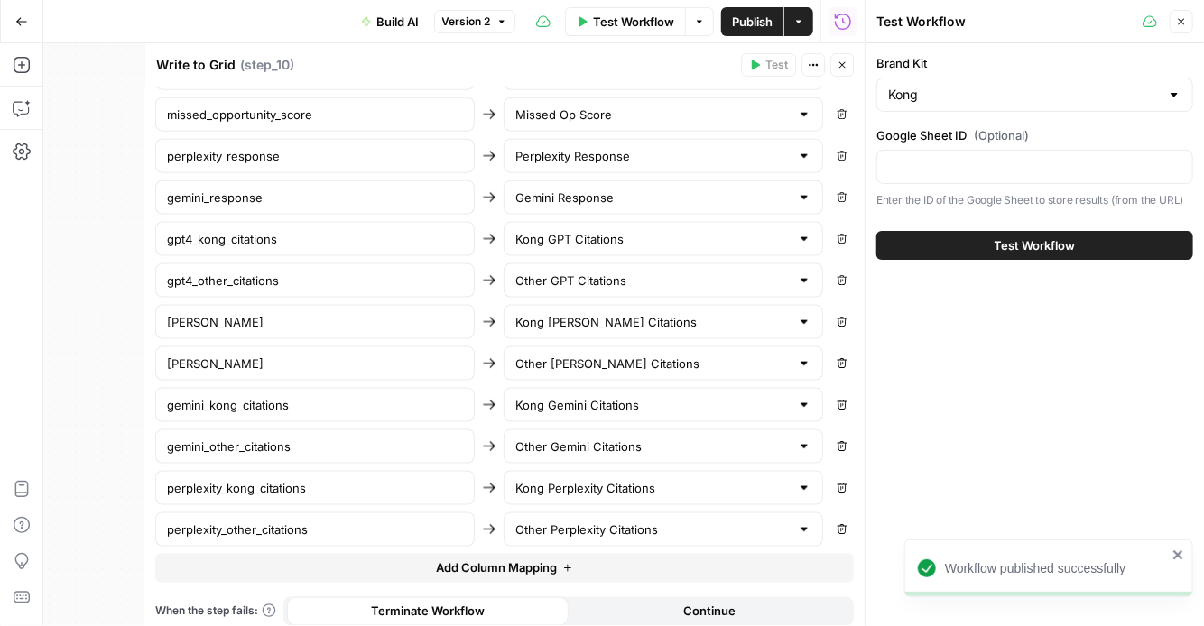
click at [1055, 240] on span "Test Workflow" at bounding box center [1035, 246] width 81 height 18
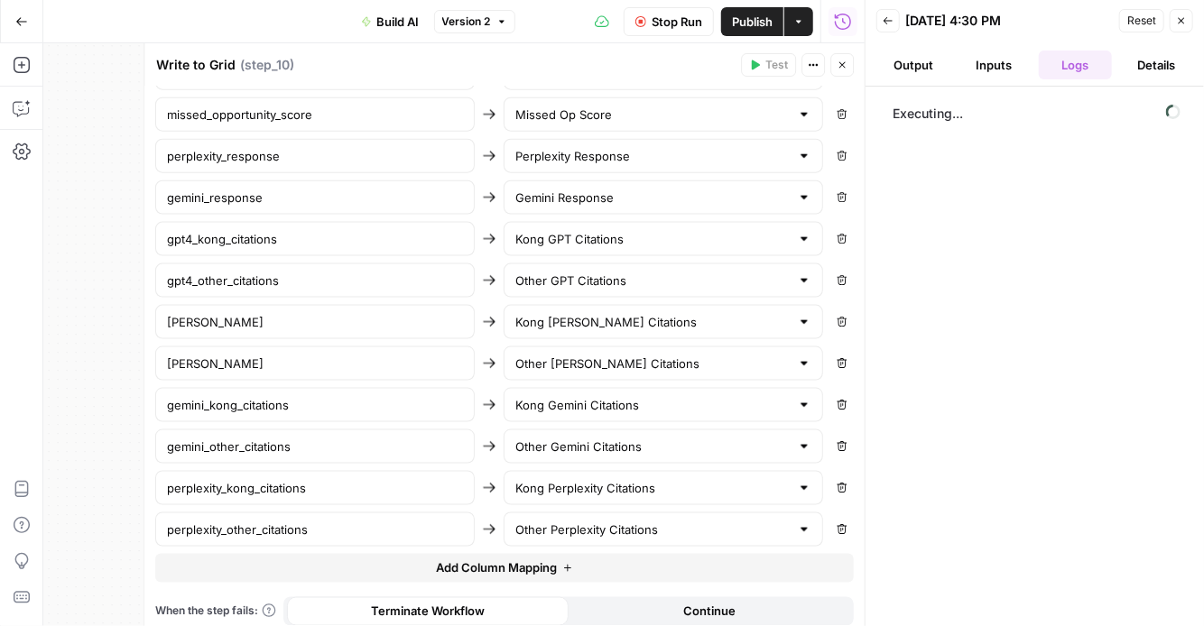
click at [849, 68] on button "Close" at bounding box center [842, 64] width 23 height 23
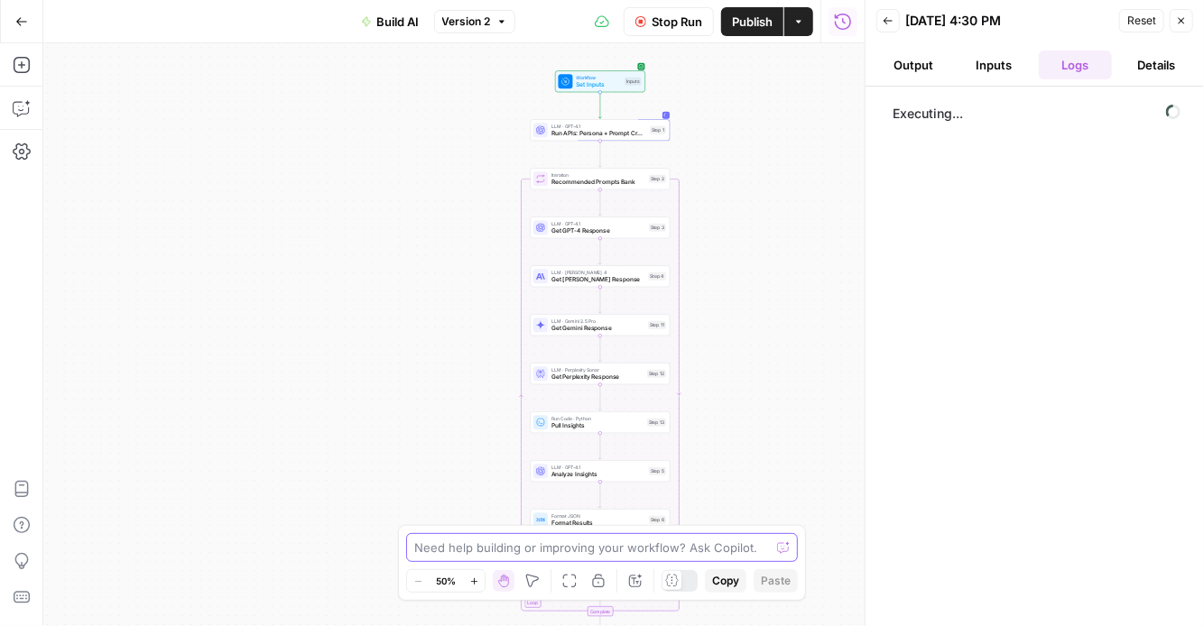
drag, startPoint x: 741, startPoint y: 237, endPoint x: 729, endPoint y: 543, distance: 306.2
click at [729, 543] on body "Kong New Home Browse Insights Opportunities Your Data Recent Grids Govern, Run,…" at bounding box center [602, 313] width 1204 height 626
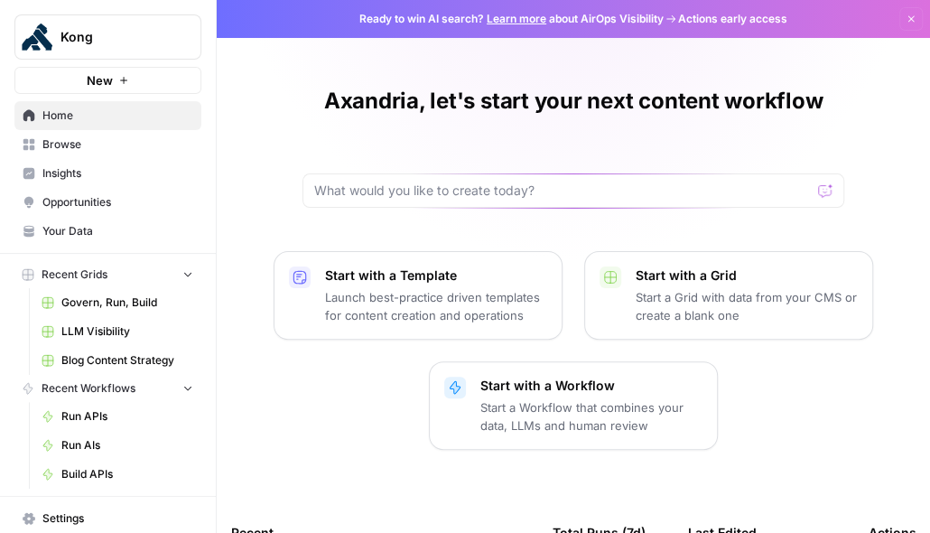
click at [99, 331] on span "LLM Visibility" at bounding box center [127, 331] width 132 height 16
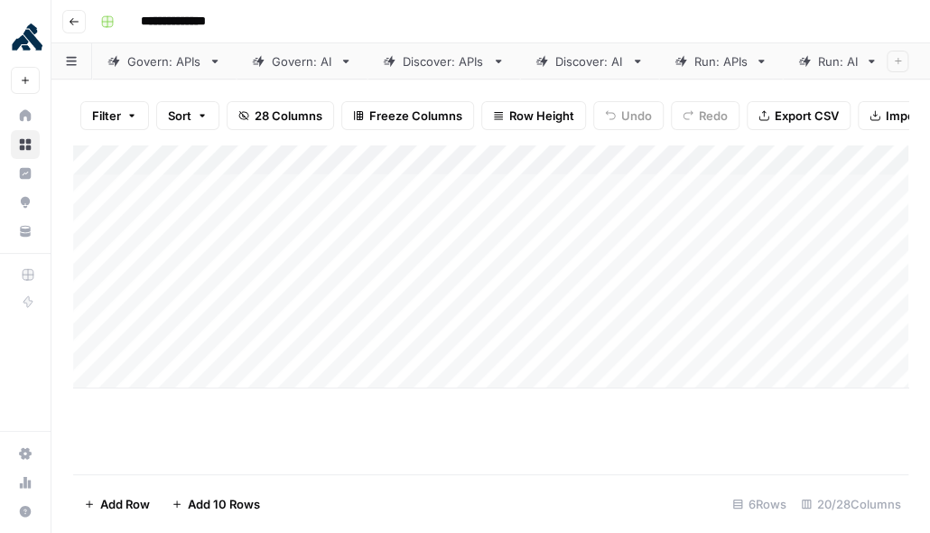
click at [78, 17] on icon "button" at bounding box center [74, 21] width 11 height 11
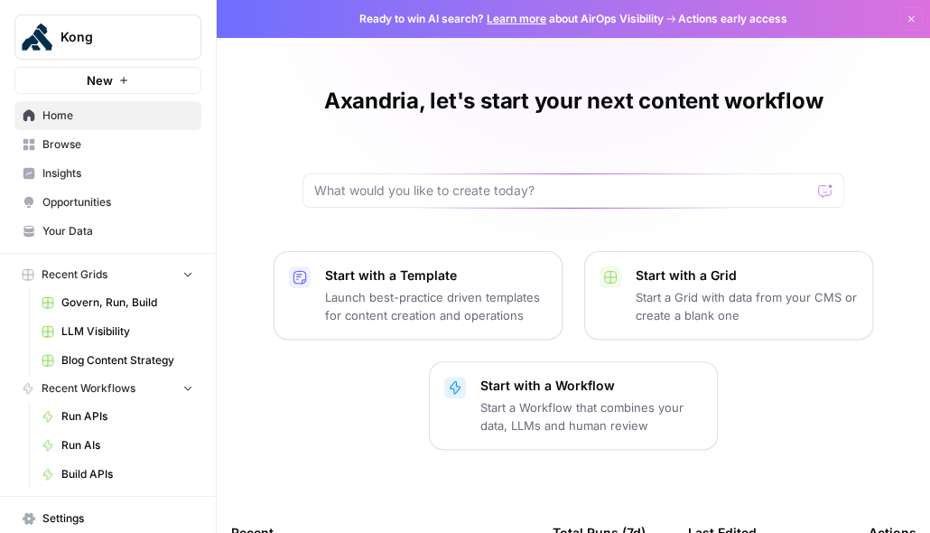
click at [79, 422] on span "Run APIs" at bounding box center [127, 416] width 132 height 16
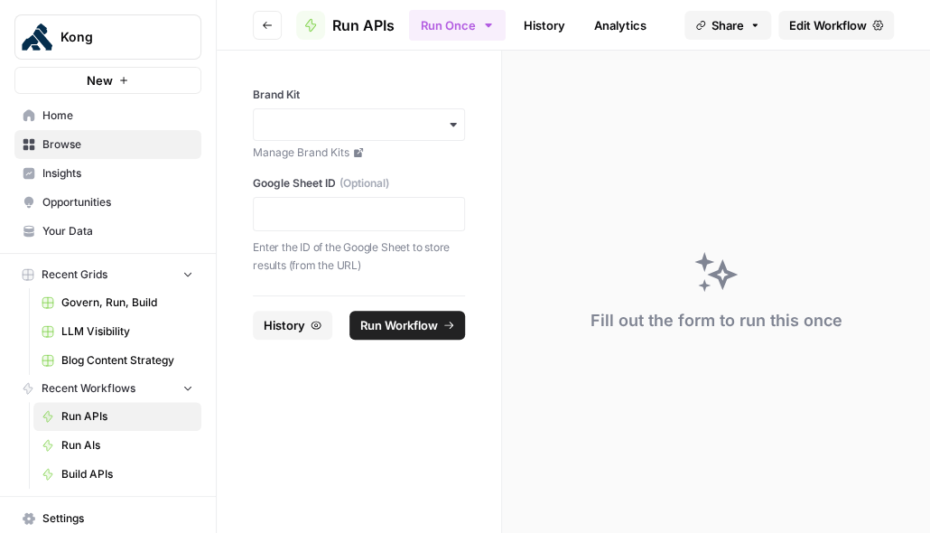
click at [858, 26] on span "Edit Workflow" at bounding box center [828, 25] width 78 height 18
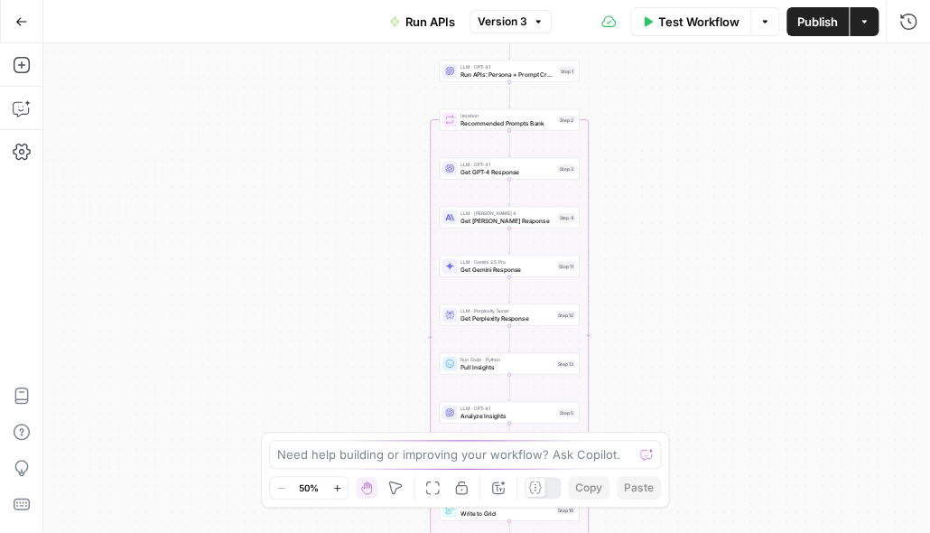
drag, startPoint x: 700, startPoint y: 142, endPoint x: 712, endPoint y: 179, distance: 39.1
click at [712, 179] on div "Workflow Set Inputs Inputs LLM · GPT-4.1 Run APIs: Persona + Prompt Creation St…" at bounding box center [486, 287] width 886 height 489
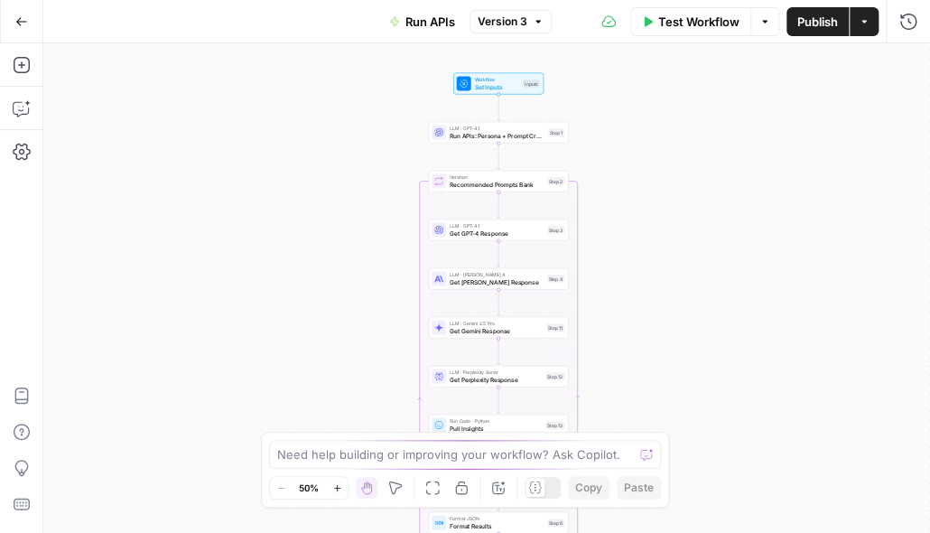
drag, startPoint x: 712, startPoint y: 180, endPoint x: 711, endPoint y: 224, distance: 44.2
click at [711, 224] on div "Workflow Set Inputs Inputs LLM · GPT-4.1 Run APIs: Persona + Prompt Creation St…" at bounding box center [486, 287] width 886 height 489
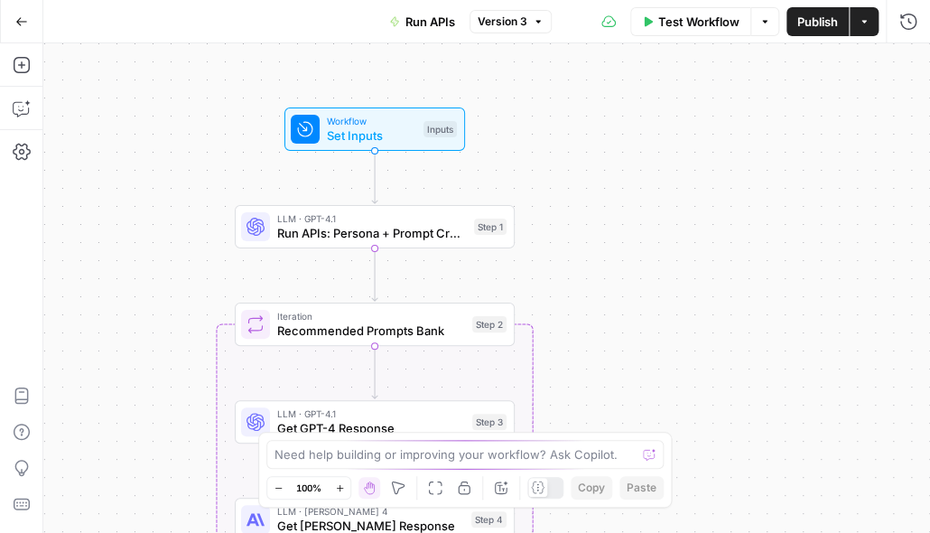
drag, startPoint x: 627, startPoint y: 186, endPoint x: 717, endPoint y: 372, distance: 206.3
click at [717, 373] on div "Workflow Set Inputs Inputs LLM · GPT-4.1 Run APIs: Persona + Prompt Creation St…" at bounding box center [486, 287] width 886 height 489
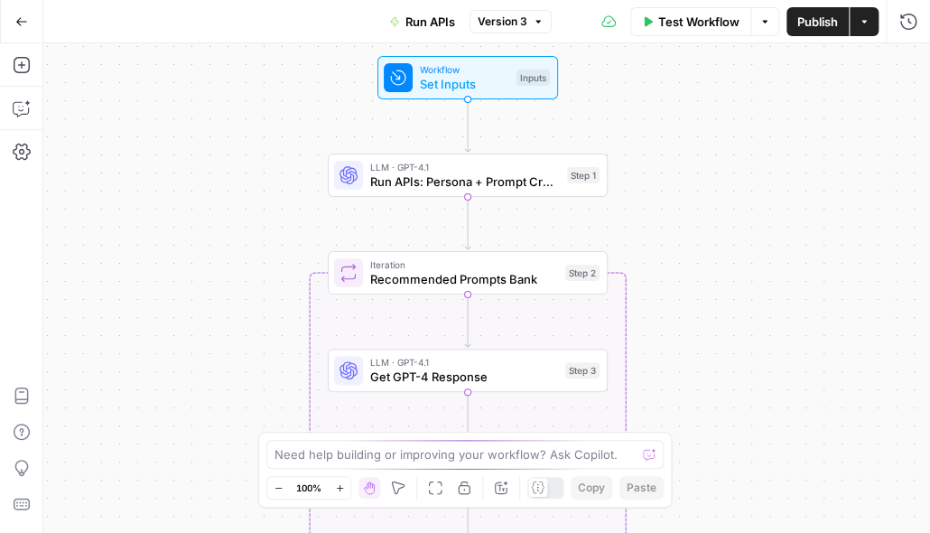
drag, startPoint x: 725, startPoint y: 339, endPoint x: 818, endPoint y: 288, distance: 105.8
click at [818, 288] on div "Workflow Set Inputs Inputs LLM · GPT-4.1 Run APIs: Persona + Prompt Creation St…" at bounding box center [486, 287] width 886 height 489
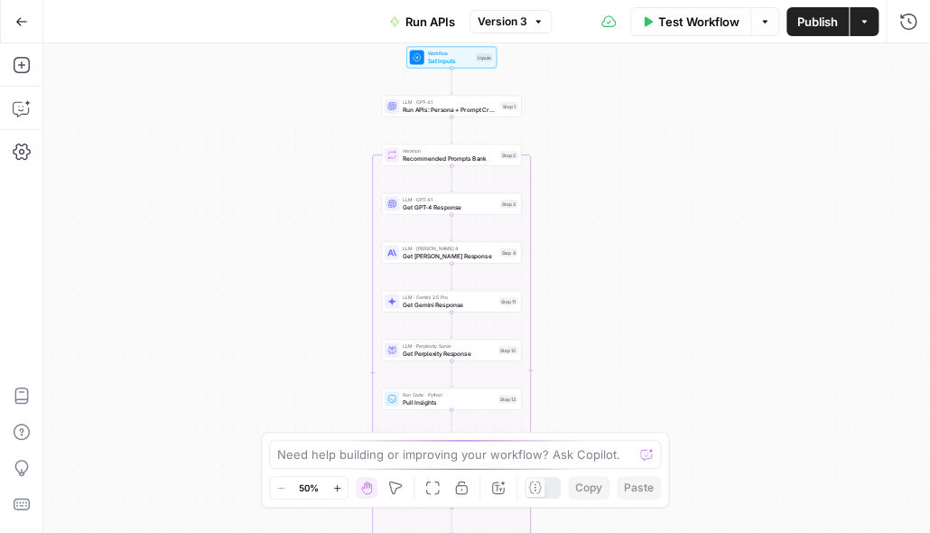
drag, startPoint x: 609, startPoint y: 378, endPoint x: 573, endPoint y: 431, distance: 64.3
click at [573, 432] on body "Kong New Home Browse Insights Opportunities Your Data Recent Grids Govern, Run,…" at bounding box center [465, 266] width 930 height 533
click at [20, 10] on button "Go Back" at bounding box center [21, 21] width 32 height 32
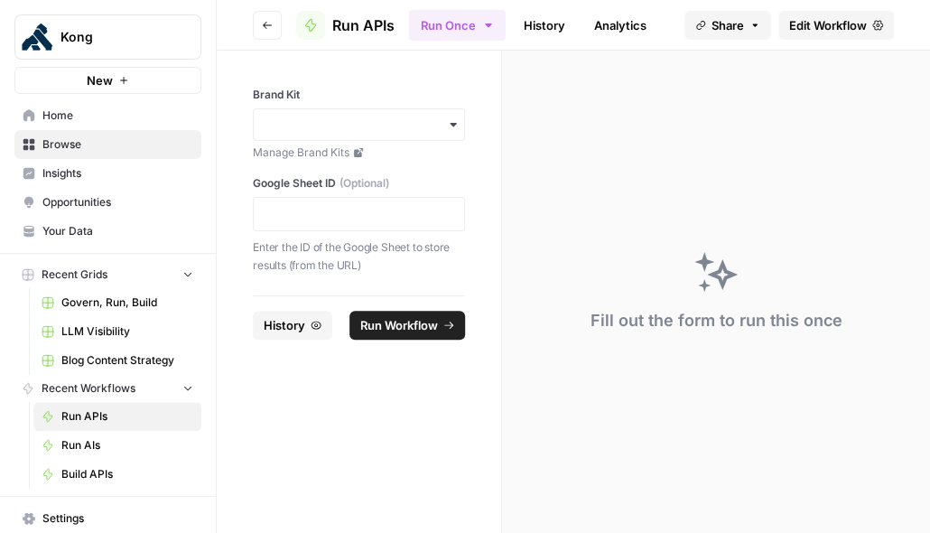
click at [91, 328] on span "LLM Visibility" at bounding box center [127, 331] width 132 height 16
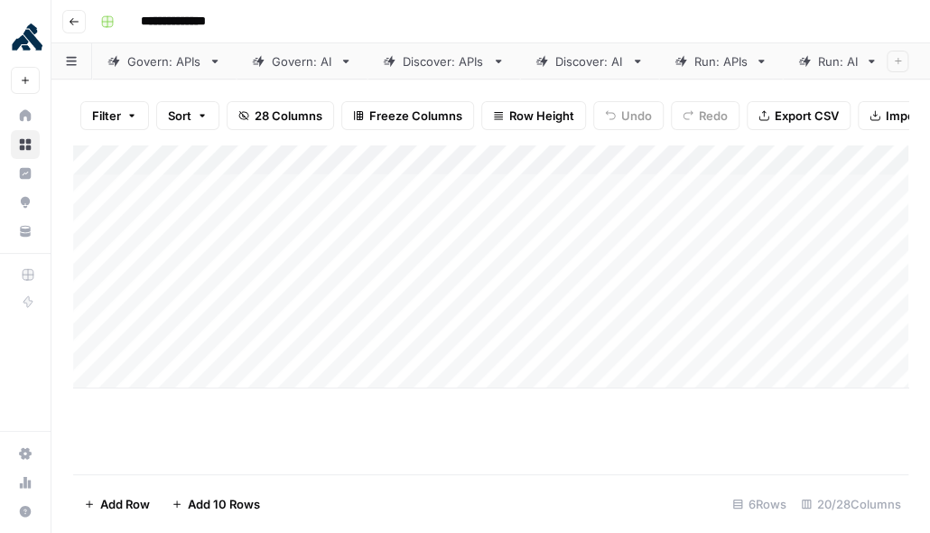
click at [727, 61] on div "Run: APIs" at bounding box center [720, 61] width 53 height 18
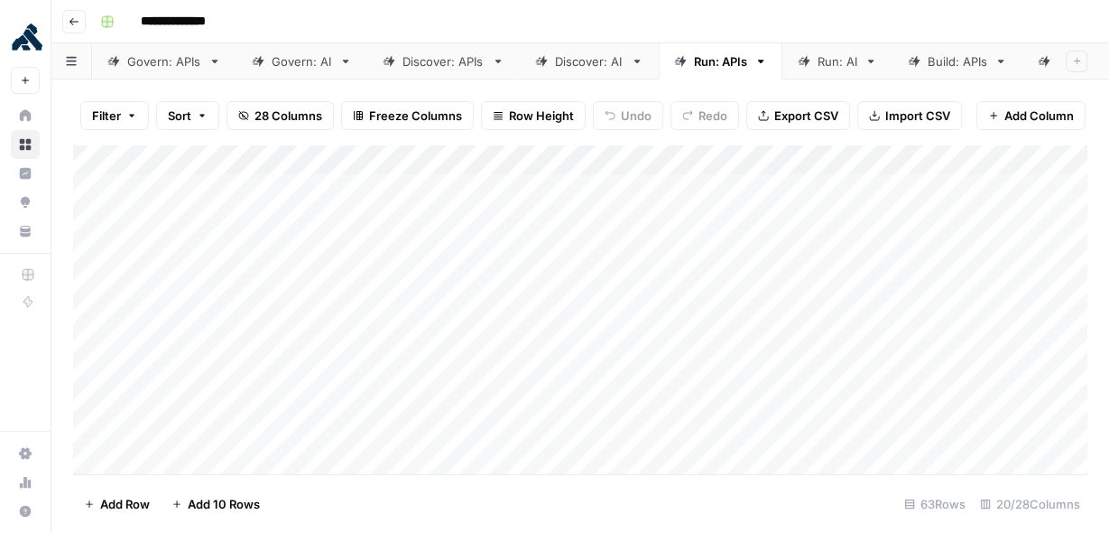
scroll to position [0, 360]
click at [721, 60] on div "Build: AI" at bounding box center [721, 61] width 46 height 18
click at [407, 182] on div "Add Column" at bounding box center [580, 309] width 1015 height 330
click at [400, 214] on div "Add Column" at bounding box center [580, 309] width 1015 height 330
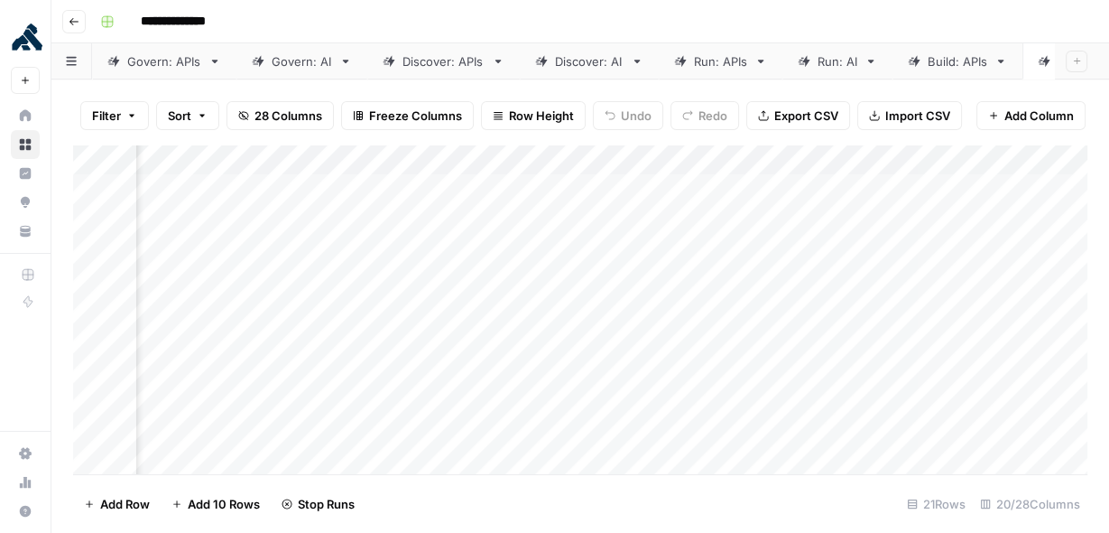
click at [393, 246] on div "Add Column" at bounding box center [580, 309] width 1015 height 330
click at [396, 282] on div "Add Column" at bounding box center [580, 309] width 1015 height 330
click at [396, 306] on div "Add Column" at bounding box center [580, 309] width 1015 height 330
click at [401, 344] on div "Add Column" at bounding box center [580, 309] width 1015 height 330
click at [401, 374] on div "Add Column" at bounding box center [580, 309] width 1015 height 330
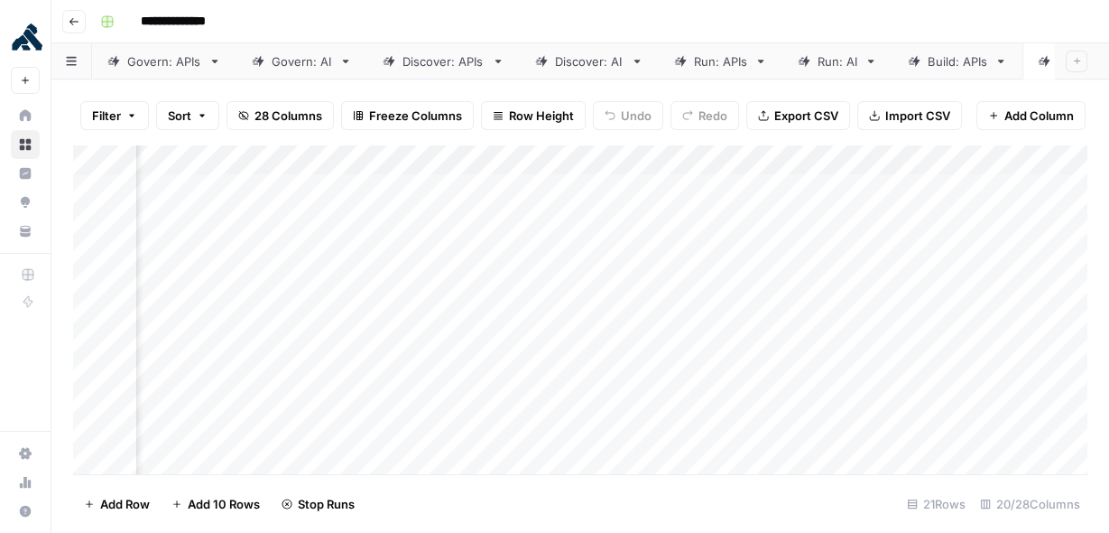
click at [392, 398] on div "Add Column" at bounding box center [580, 309] width 1015 height 330
click at [385, 441] on div "Add Column" at bounding box center [580, 309] width 1015 height 330
click at [400, 468] on div "Add Column" at bounding box center [580, 309] width 1015 height 330
click at [399, 431] on div "Add Column" at bounding box center [580, 309] width 1015 height 330
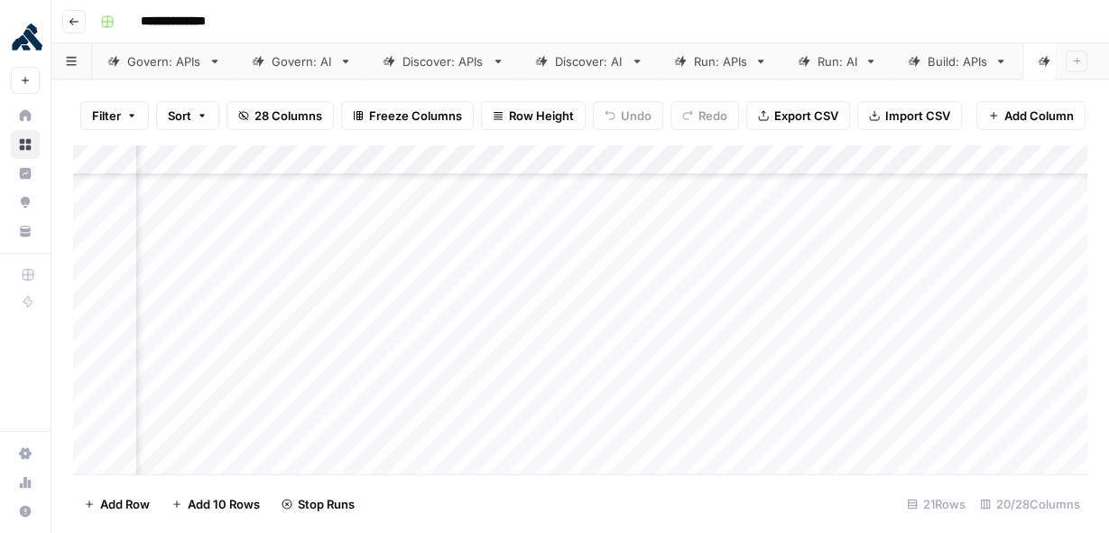
click at [401, 394] on div "Add Column" at bounding box center [580, 309] width 1015 height 330
click at [410, 360] on div "Add Column" at bounding box center [580, 309] width 1015 height 330
click at [409, 335] on div "Add Column" at bounding box center [580, 309] width 1015 height 330
click at [409, 302] on div "Add Column" at bounding box center [580, 309] width 1015 height 330
click at [409, 277] on div "Add Column" at bounding box center [580, 309] width 1015 height 330
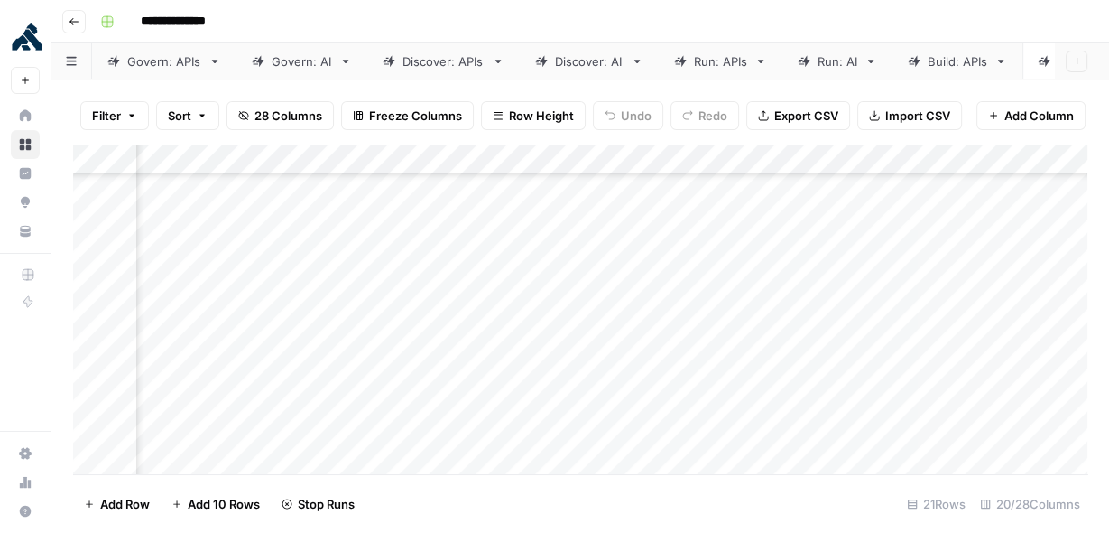
click at [410, 247] on div "Add Column" at bounding box center [580, 309] width 1015 height 330
click at [411, 219] on div "Add Column" at bounding box center [580, 309] width 1015 height 330
click at [414, 181] on div "Add Column" at bounding box center [580, 309] width 1015 height 330
click at [393, 293] on div "Add Column" at bounding box center [580, 309] width 1015 height 330
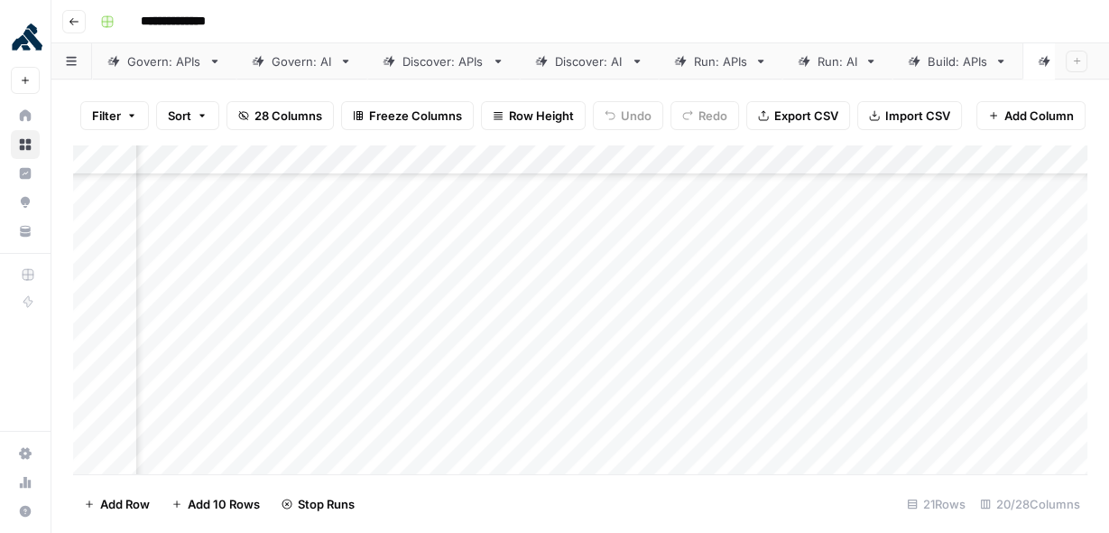
click at [396, 266] on div "Add Column" at bounding box center [580, 309] width 1015 height 330
click at [663, 190] on div "Add Column" at bounding box center [580, 309] width 1015 height 330
click at [661, 212] on div "Add Column" at bounding box center [580, 309] width 1015 height 330
click at [658, 249] on div "Add Column" at bounding box center [580, 309] width 1015 height 330
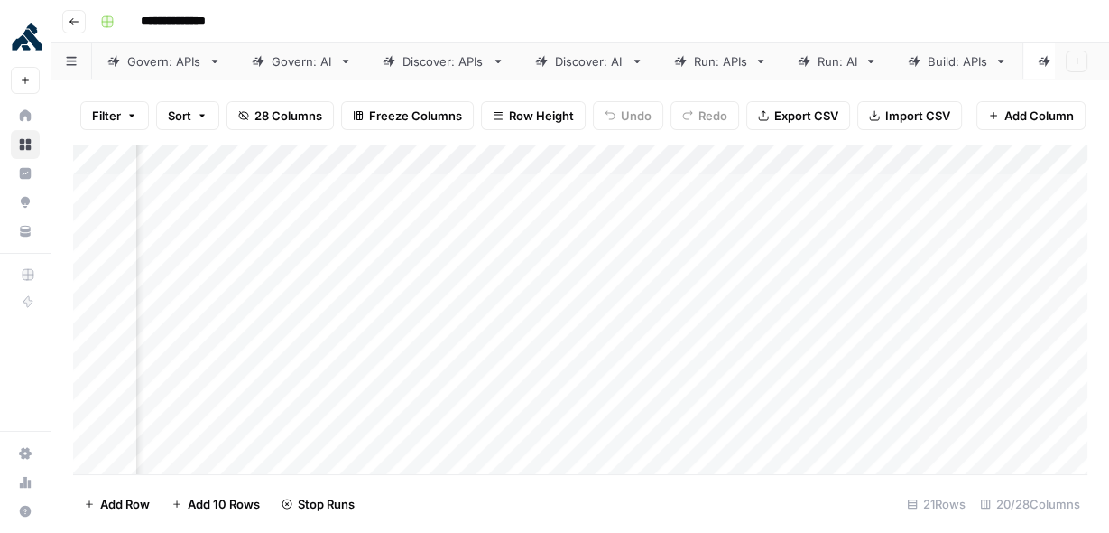
click at [658, 279] on div "Add Column" at bounding box center [580, 309] width 1015 height 330
click at [658, 311] on div "Add Column" at bounding box center [580, 309] width 1015 height 330
click at [657, 334] on div "Add Column" at bounding box center [580, 309] width 1015 height 330
click at [657, 369] on div "Add Column" at bounding box center [580, 309] width 1015 height 330
click at [657, 399] on div "Add Column" at bounding box center [580, 309] width 1015 height 330
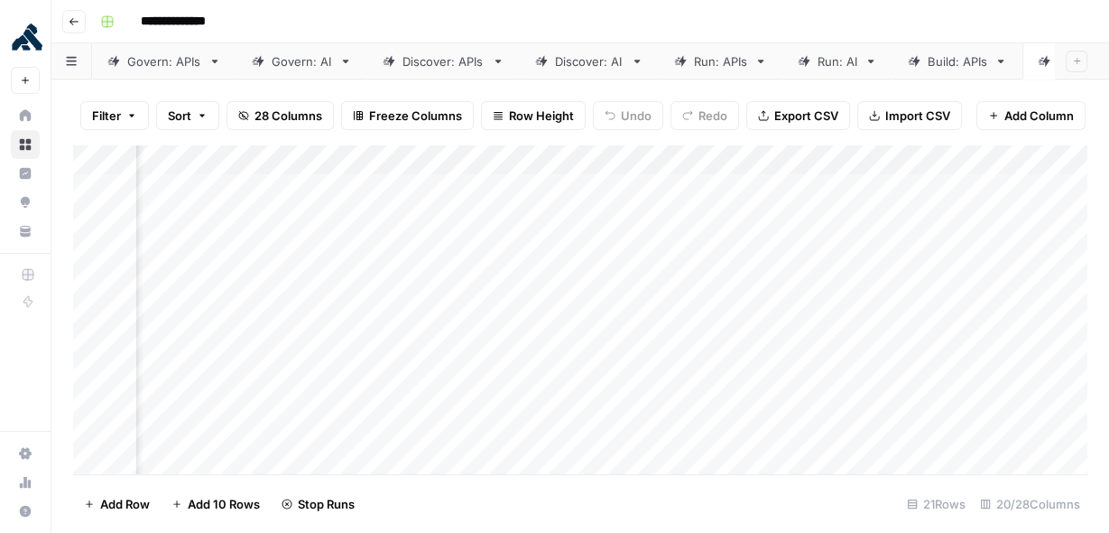
click at [657, 426] on div "Add Column" at bounding box center [580, 309] width 1015 height 330
click at [657, 456] on div "Add Column" at bounding box center [580, 309] width 1015 height 330
click at [666, 338] on div "Add Column" at bounding box center [580, 309] width 1015 height 330
click at [658, 369] on div "Add Column" at bounding box center [580, 309] width 1015 height 330
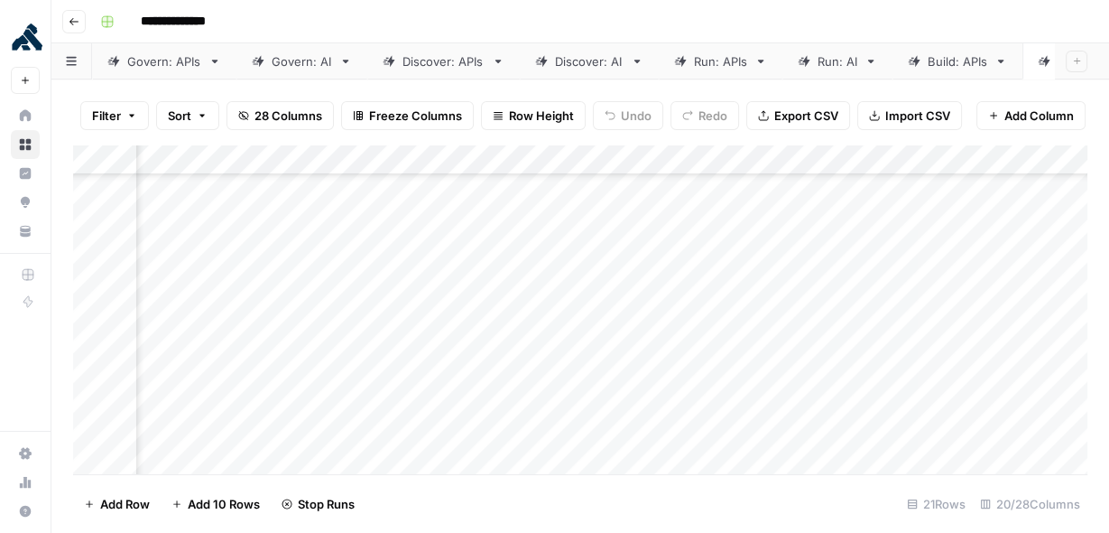
click at [658, 402] on div "Add Column" at bounding box center [580, 309] width 1015 height 330
click at [657, 431] on div "Add Column" at bounding box center [580, 309] width 1015 height 330
click at [657, 461] on div "Add Column" at bounding box center [580, 309] width 1015 height 330
click at [664, 329] on div "Add Column" at bounding box center [580, 309] width 1015 height 330
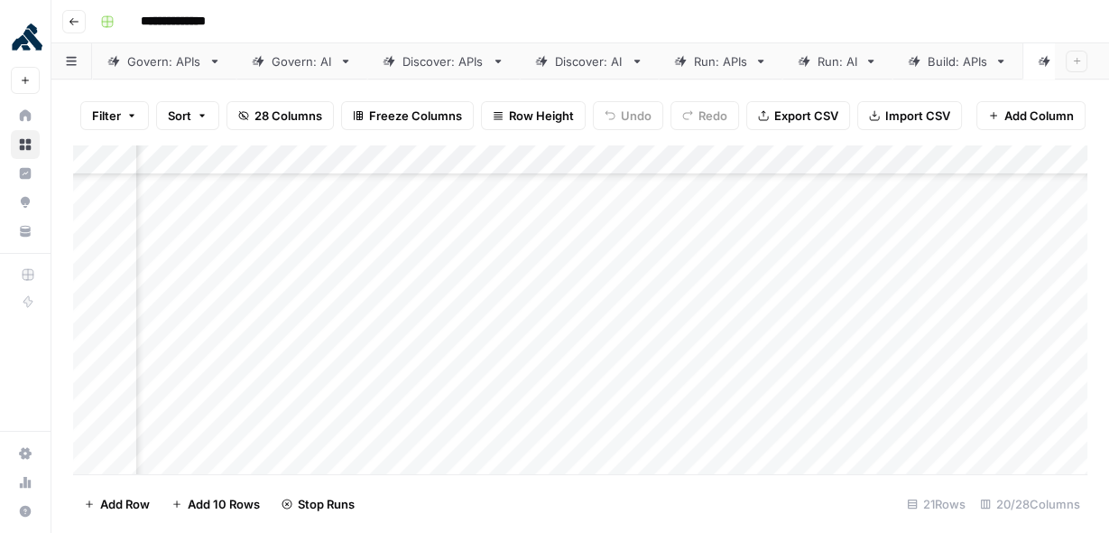
click at [659, 364] on div "Add Column" at bounding box center [580, 309] width 1015 height 330
click at [657, 389] on div "Add Column" at bounding box center [580, 309] width 1015 height 330
click at [657, 424] on div "Add Column" at bounding box center [580, 309] width 1015 height 330
click at [657, 457] on div "Add Column" at bounding box center [580, 309] width 1015 height 330
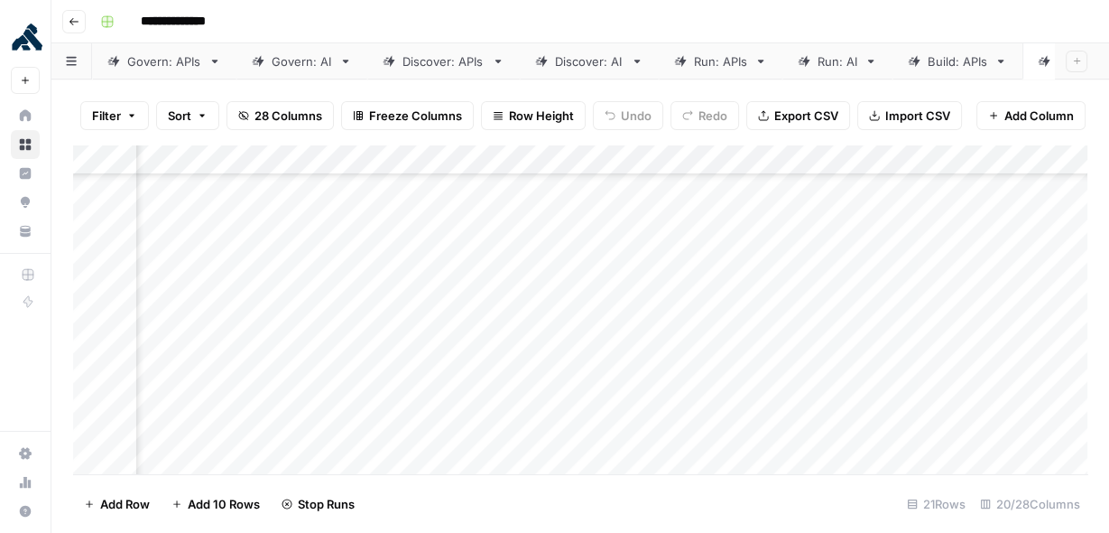
click at [666, 429] on div "Add Column" at bounding box center [580, 309] width 1015 height 330
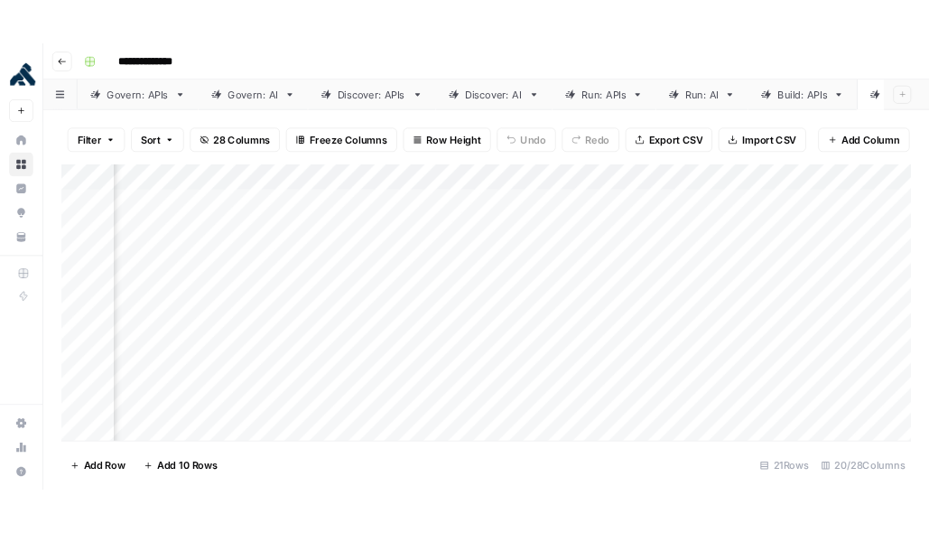
scroll to position [0, 2132]
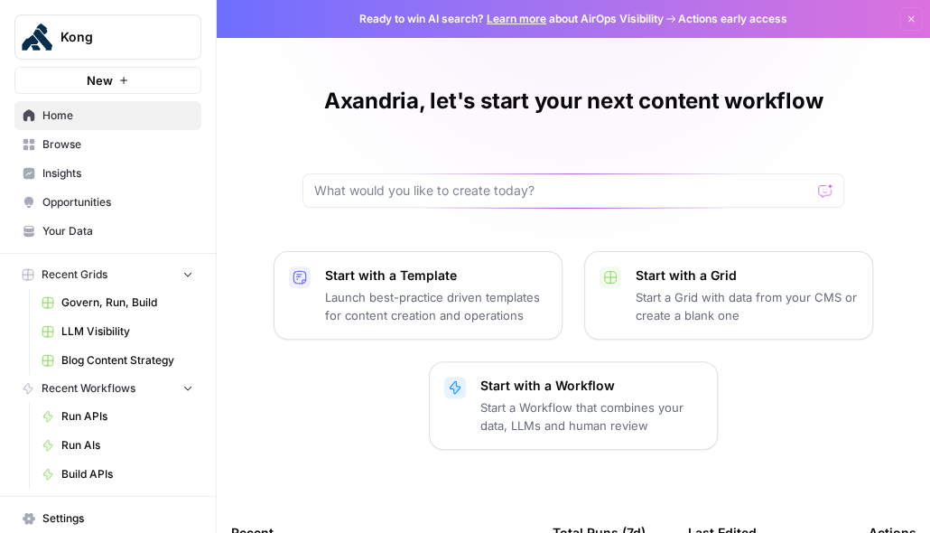
click at [95, 150] on span "Browse" at bounding box center [117, 144] width 151 height 16
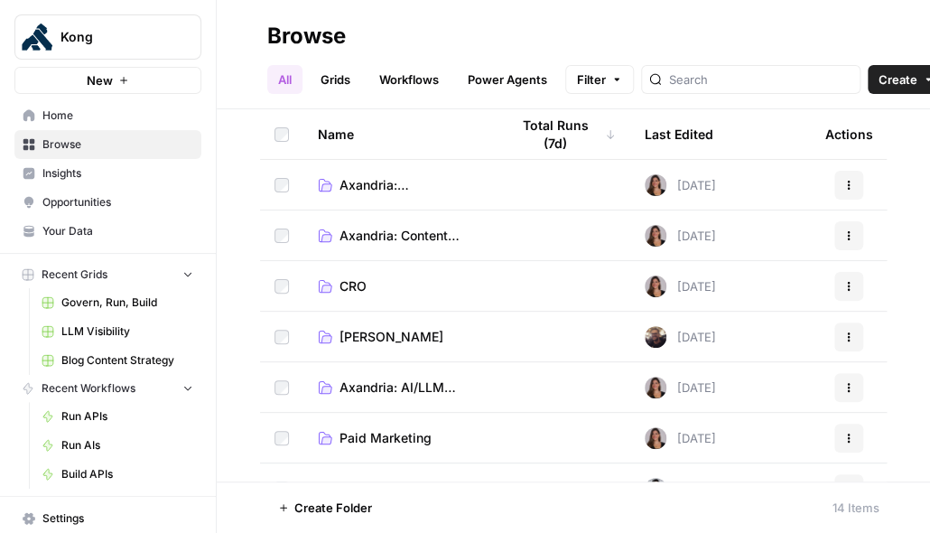
click at [418, 230] on span "Axandria: Content Creation" at bounding box center [409, 236] width 141 height 18
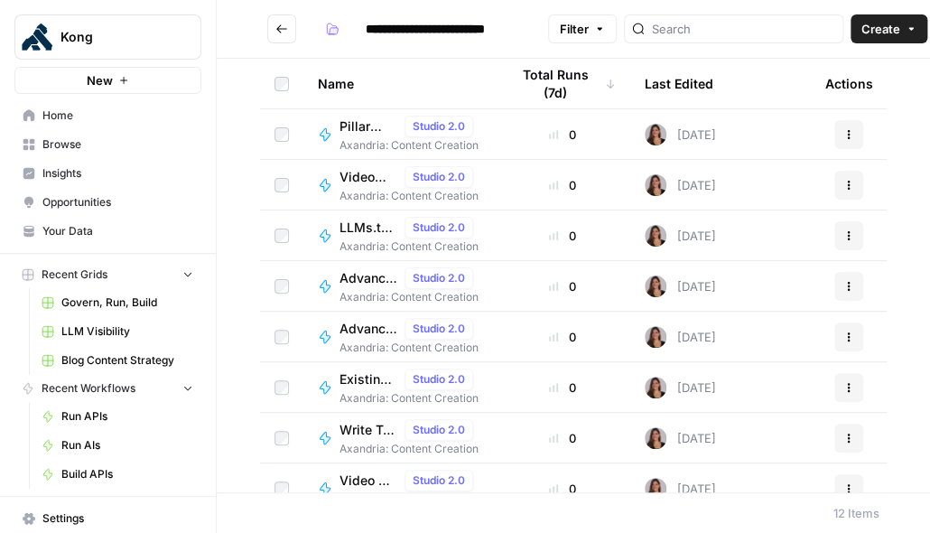
click at [108, 363] on span "Blog Content Strategy" at bounding box center [127, 360] width 132 height 16
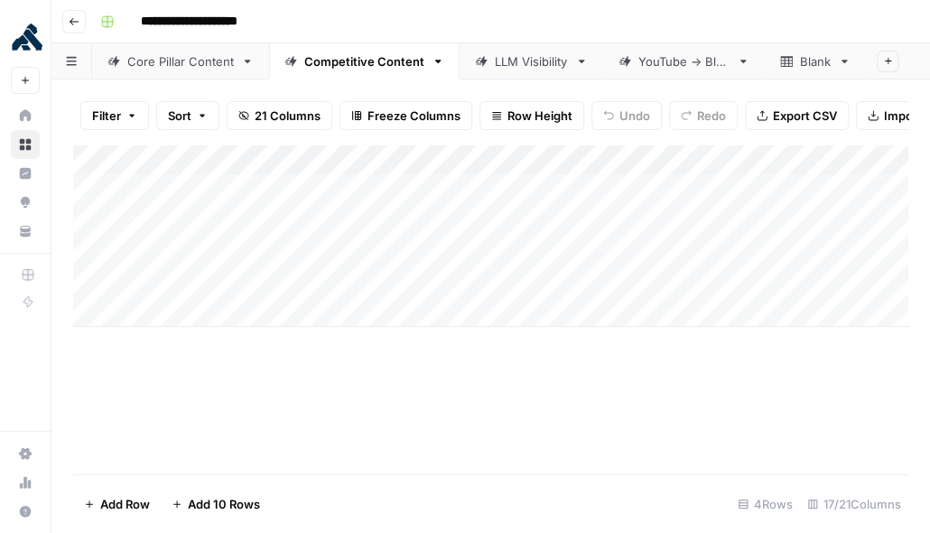
click at [548, 62] on div "LLM Visibility" at bounding box center [531, 61] width 73 height 18
click at [687, 63] on div "YouTube -> Blog" at bounding box center [683, 61] width 91 height 18
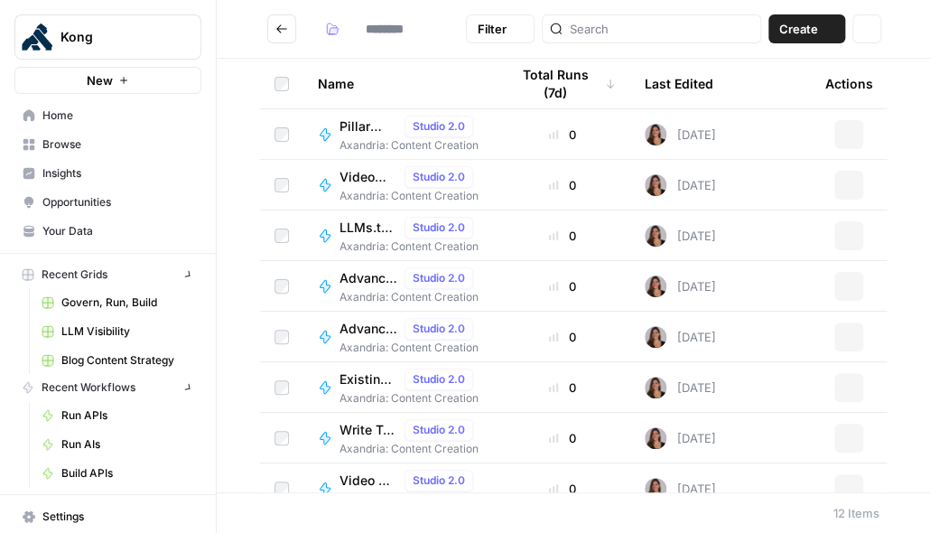
type input "**********"
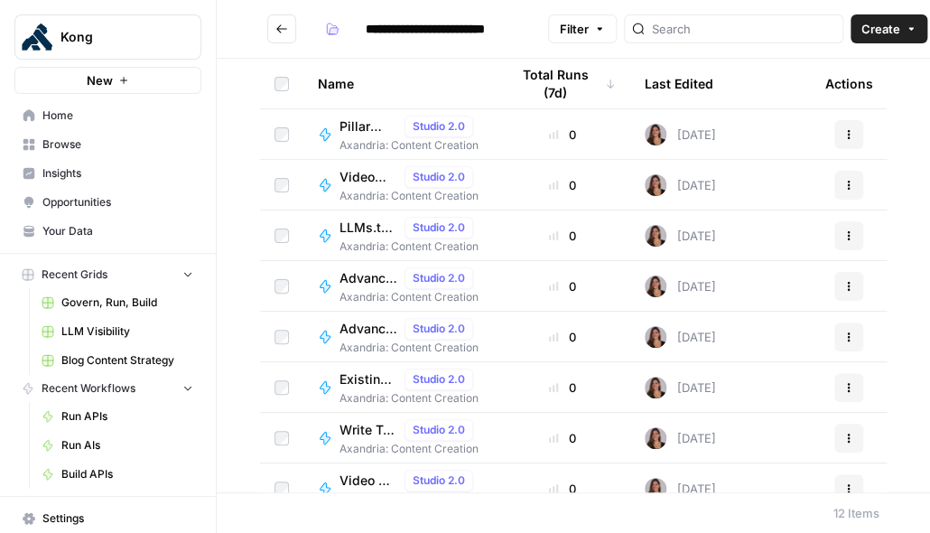
click at [92, 355] on span "Blog Content Strategy" at bounding box center [127, 360] width 132 height 16
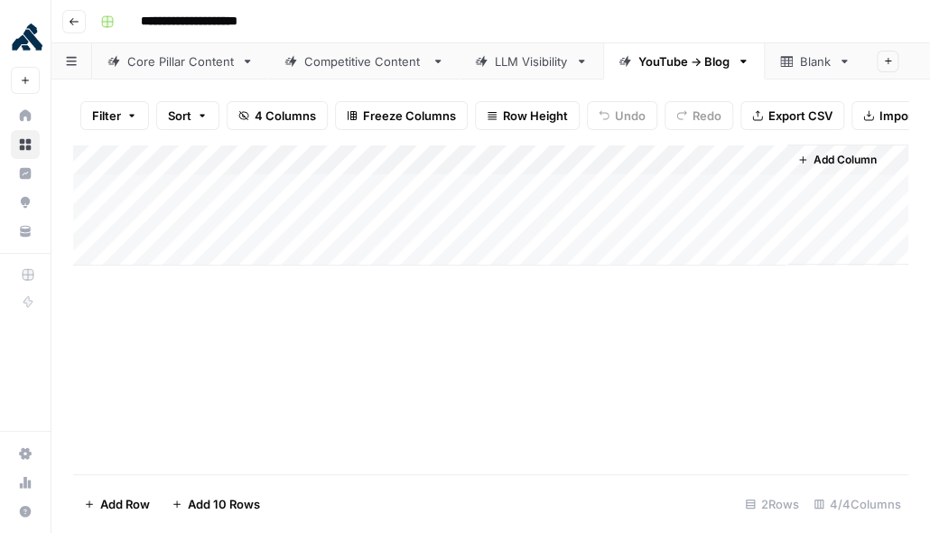
click at [204, 63] on div "Core Pillar Content" at bounding box center [180, 61] width 107 height 18
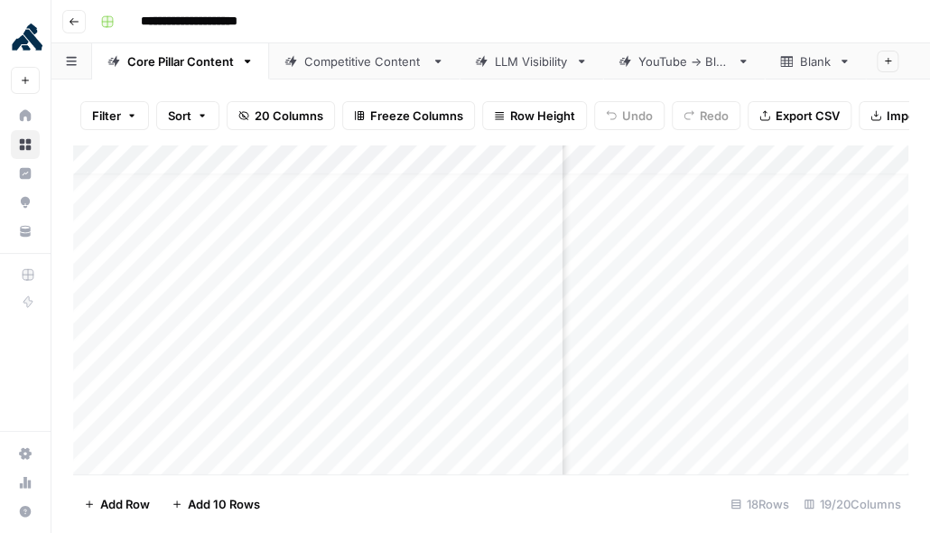
scroll to position [23, 1677]
click at [363, 65] on div "Competitive Content" at bounding box center [364, 61] width 120 height 18
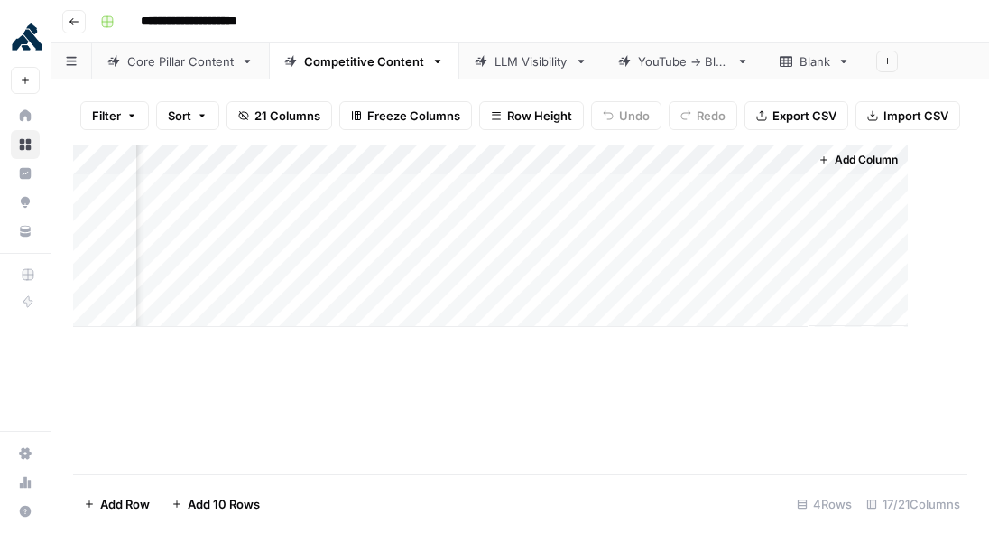
scroll to position [0, 2007]
